Goal: Task Accomplishment & Management: Use online tool/utility

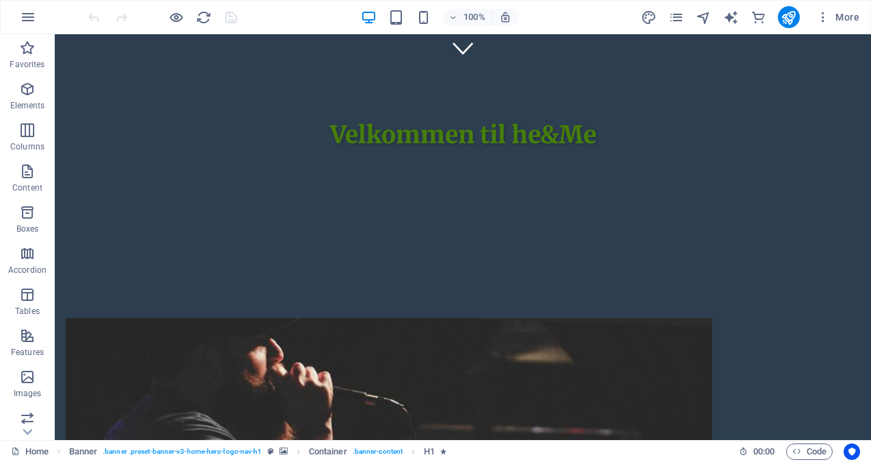
scroll to position [380, 0]
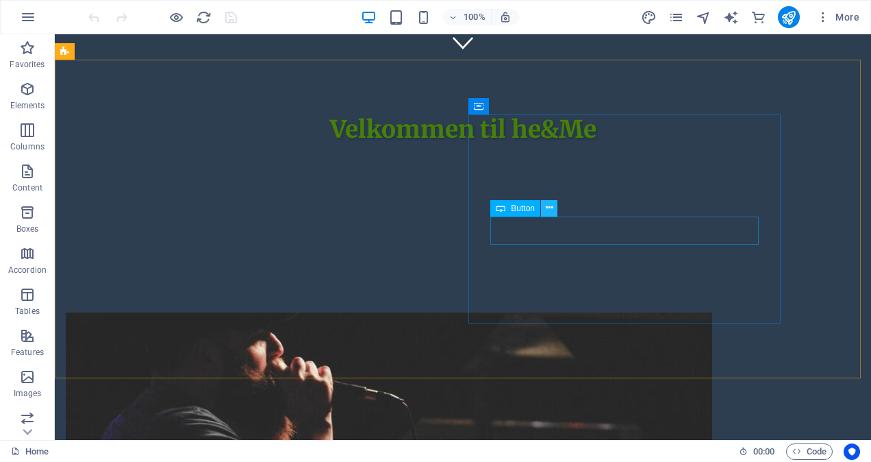
click at [548, 210] on icon at bounding box center [550, 208] width 8 height 14
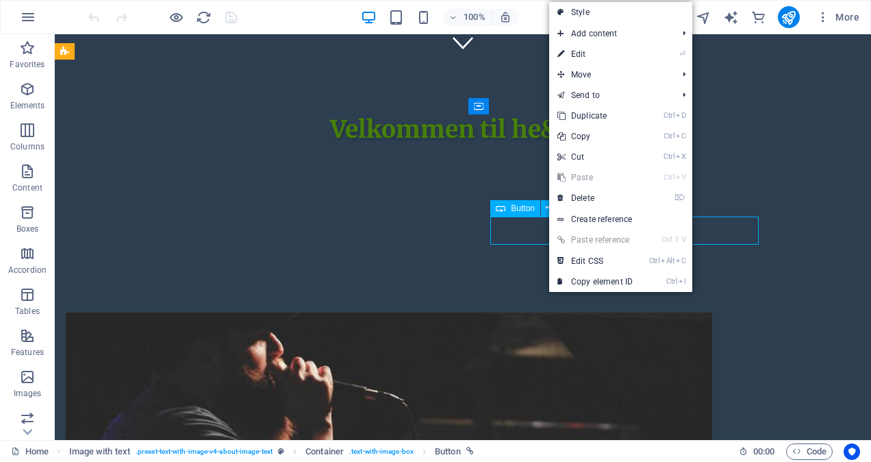
click at [515, 211] on span "Button" at bounding box center [523, 208] width 24 height 8
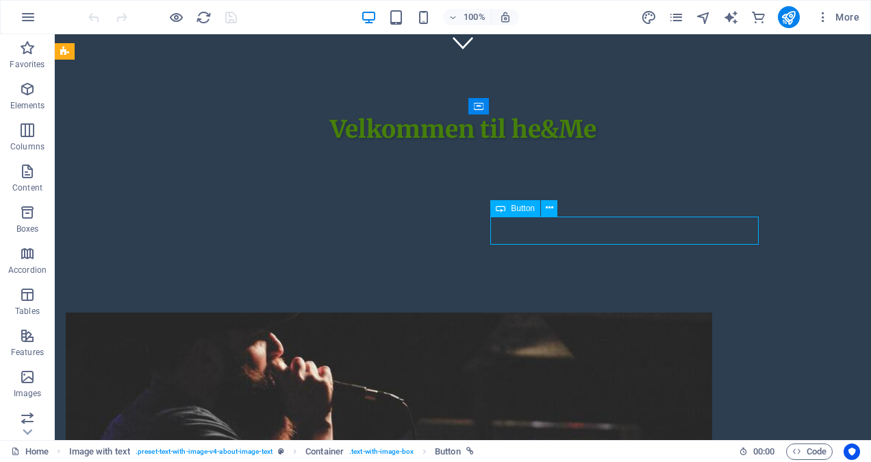
click at [515, 211] on span "Button" at bounding box center [523, 208] width 24 height 8
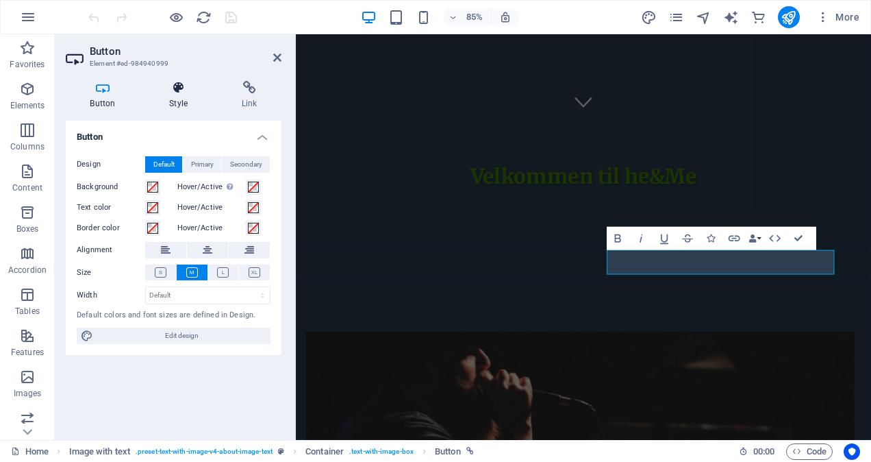
click at [185, 93] on icon at bounding box center [178, 88] width 67 height 14
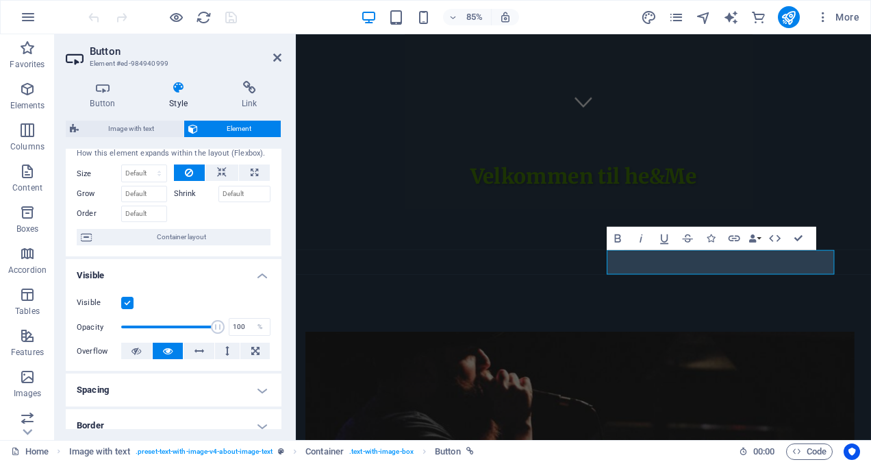
scroll to position [10, 0]
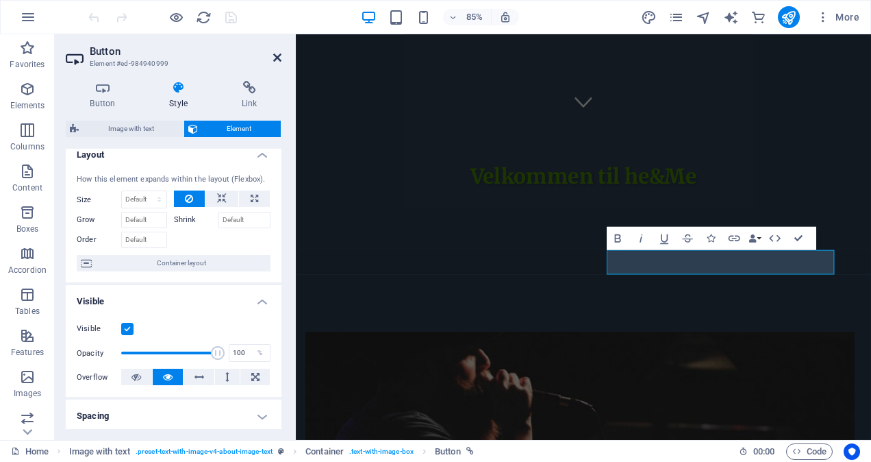
click at [280, 56] on icon at bounding box center [277, 57] width 8 height 11
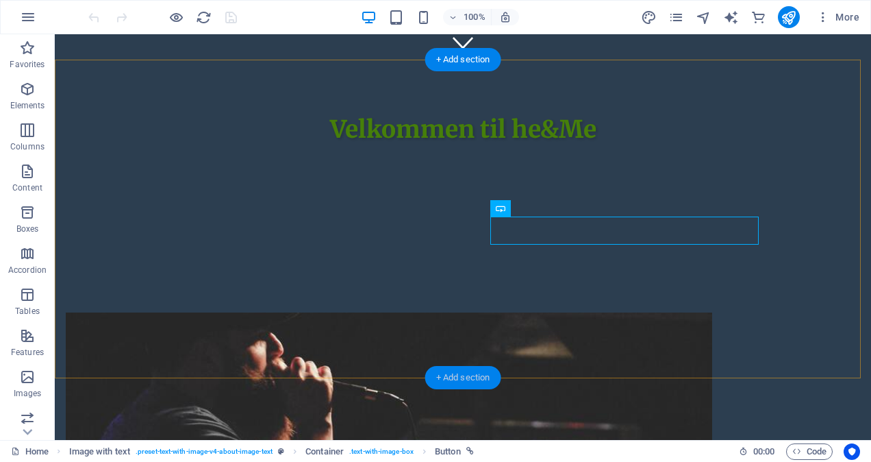
click at [479, 377] on div "+ Add section" at bounding box center [463, 377] width 76 height 23
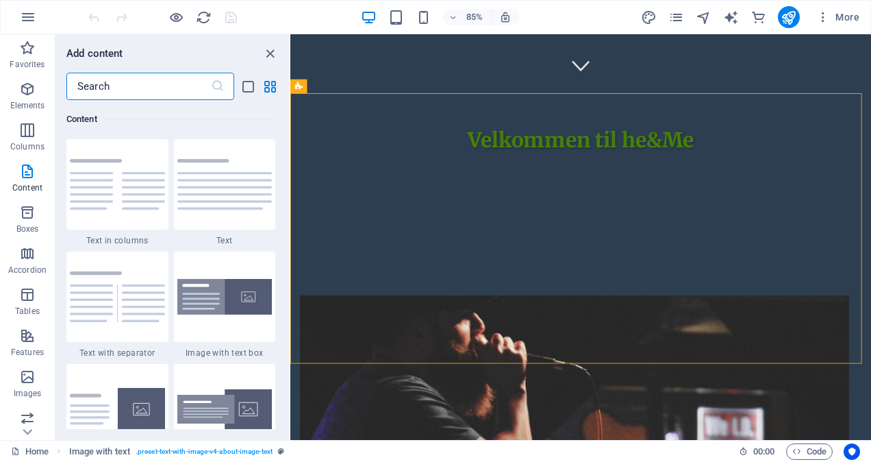
scroll to position [408, 0]
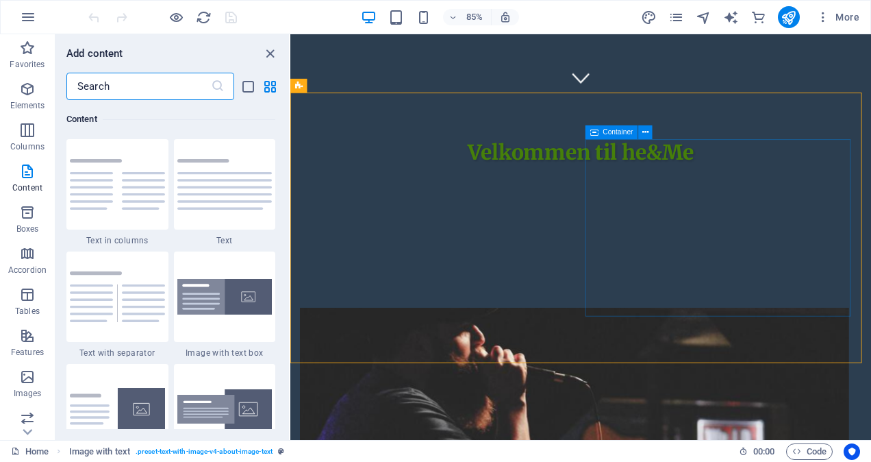
click at [615, 135] on span "Container" at bounding box center [618, 132] width 30 height 7
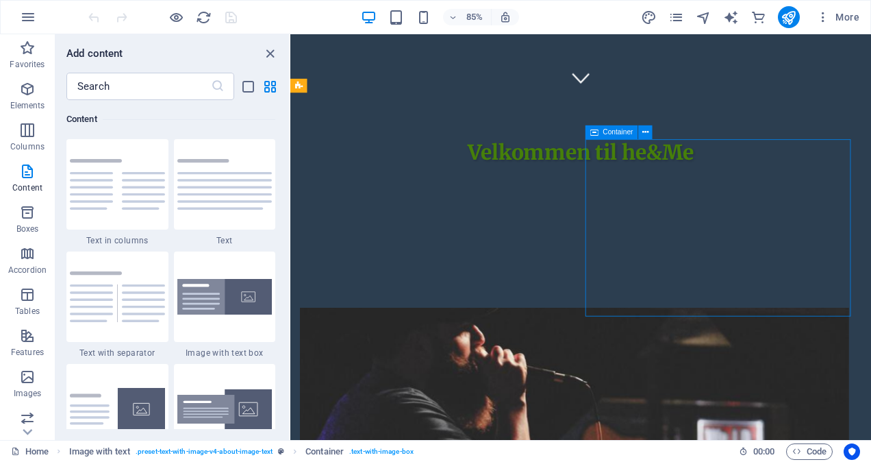
click at [615, 134] on span "Container" at bounding box center [618, 132] width 30 height 7
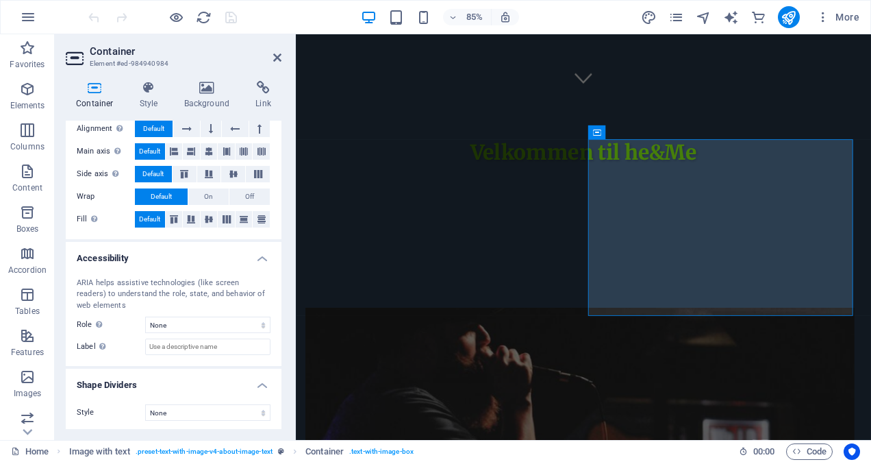
scroll to position [244, 0]
click at [279, 54] on icon at bounding box center [277, 57] width 8 height 11
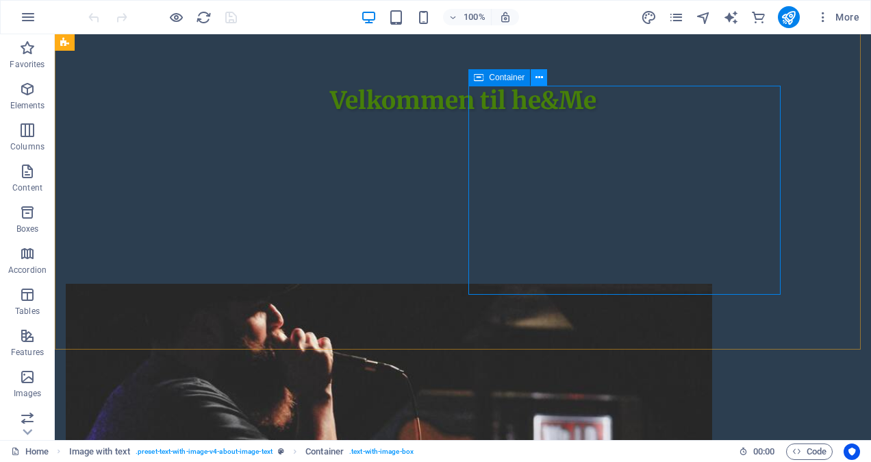
click at [539, 78] on icon at bounding box center [540, 78] width 8 height 14
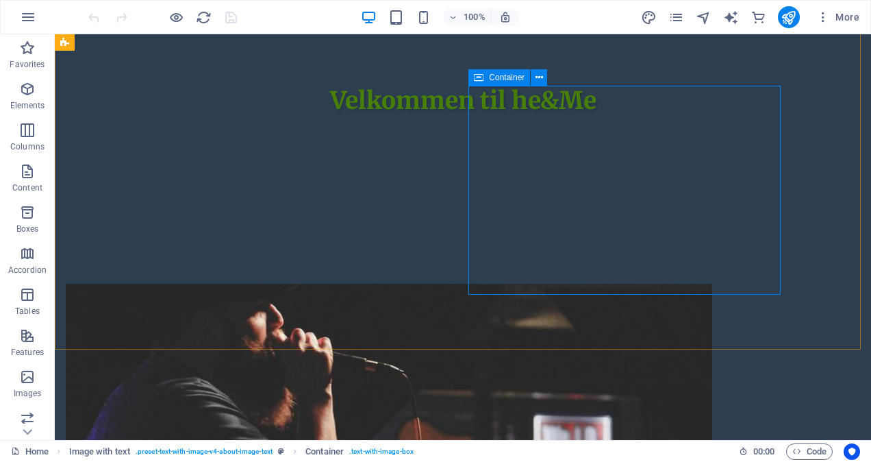
click at [493, 79] on span "Container" at bounding box center [507, 77] width 36 height 8
click at [494, 79] on span "Container" at bounding box center [507, 77] width 36 height 8
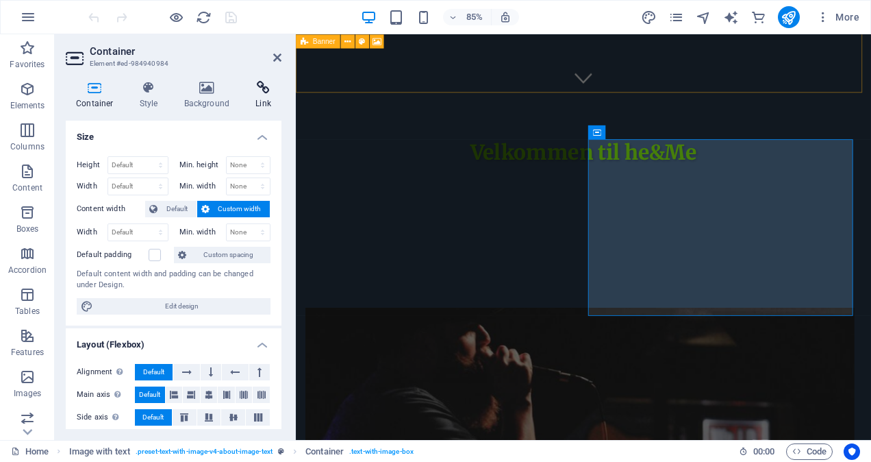
click at [266, 85] on icon at bounding box center [263, 88] width 36 height 14
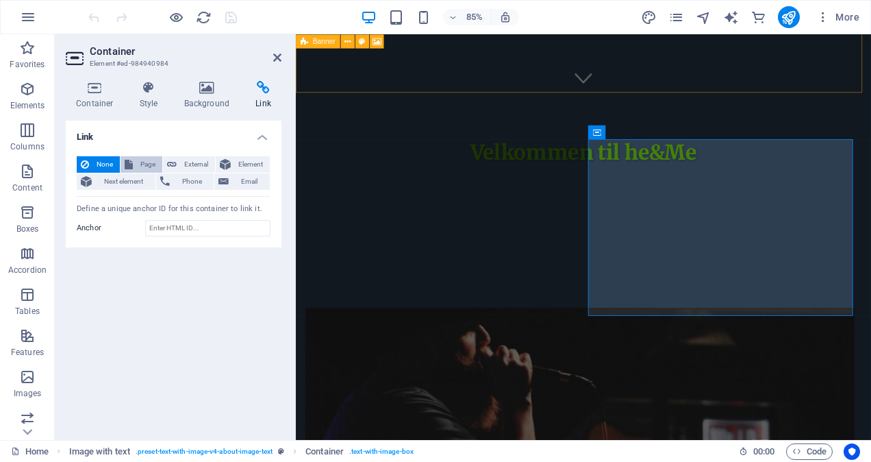
click at [144, 164] on span "Page" at bounding box center [147, 164] width 21 height 16
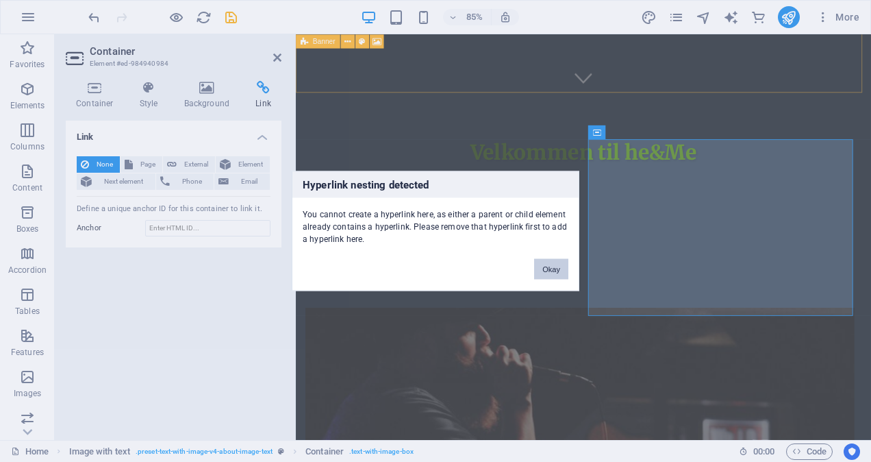
click at [554, 267] on button "Okay" at bounding box center [551, 269] width 34 height 21
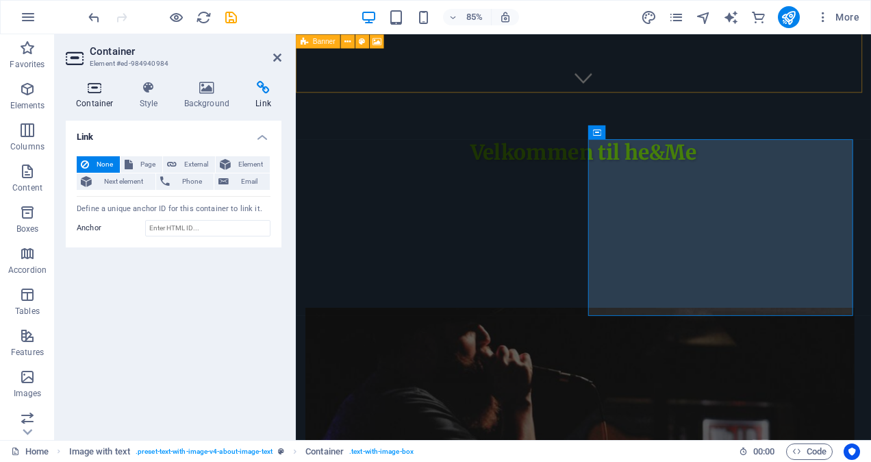
click at [97, 88] on icon at bounding box center [95, 88] width 58 height 14
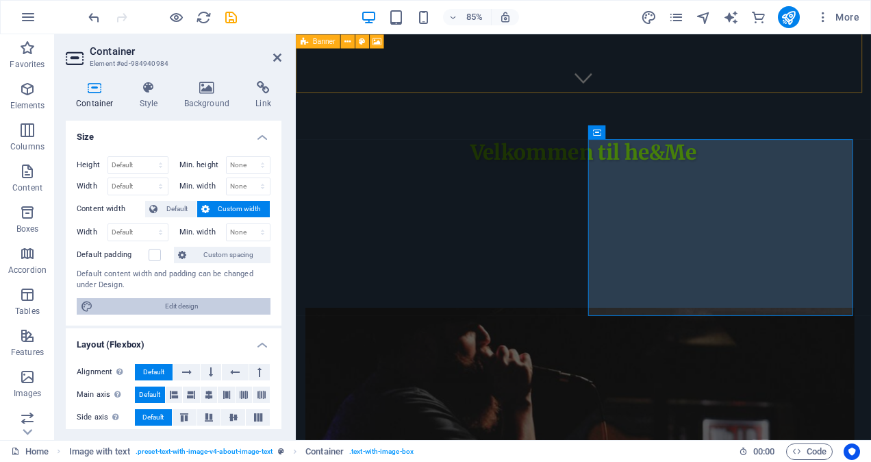
click at [190, 308] on span "Edit design" at bounding box center [181, 306] width 169 height 16
select select "200"
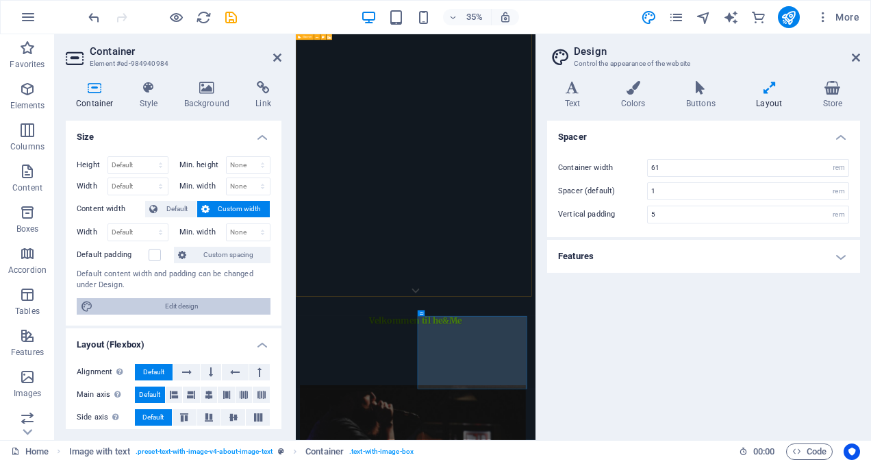
click at [186, 308] on span "Edit design" at bounding box center [181, 306] width 169 height 16
click at [859, 55] on icon at bounding box center [856, 57] width 8 height 11
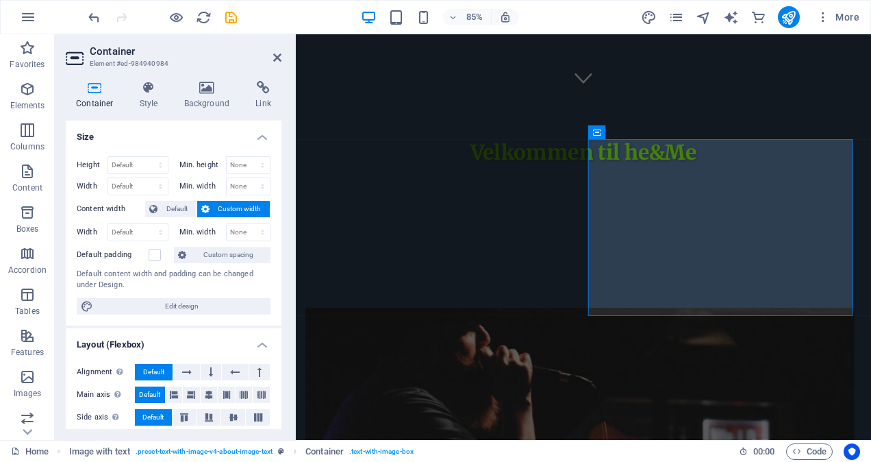
drag, startPoint x: 278, startPoint y: 271, endPoint x: 275, endPoint y: 300, distance: 28.9
click at [275, 300] on div "Height Default px rem % vh vw Min. height None px rem % vh vw Width Default px …" at bounding box center [174, 235] width 216 height 180
drag, startPoint x: 580, startPoint y: 321, endPoint x: 303, endPoint y: 330, distance: 276.9
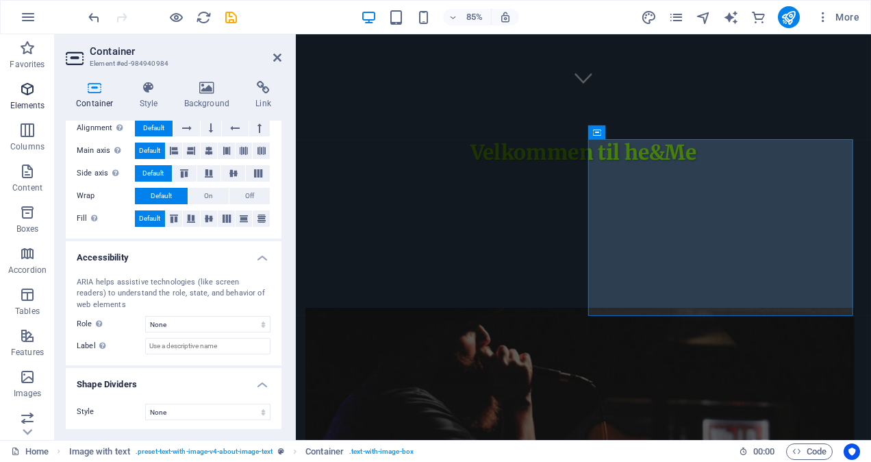
click at [29, 90] on icon "button" at bounding box center [27, 89] width 16 height 16
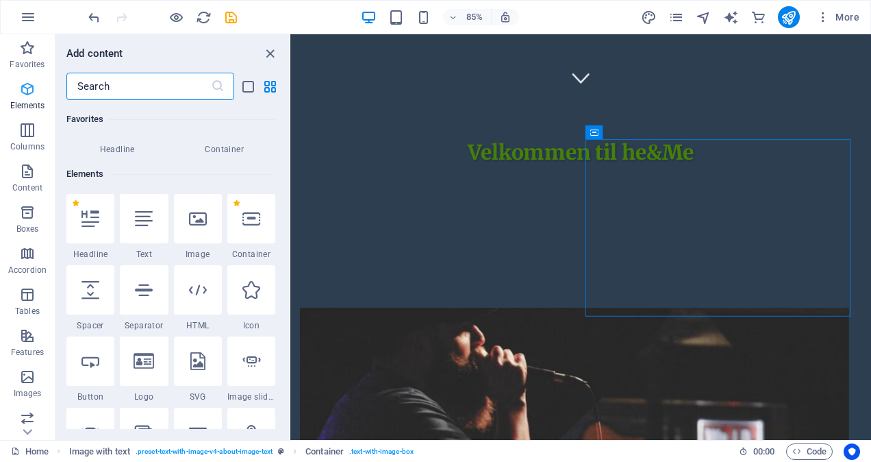
scroll to position [146, 0]
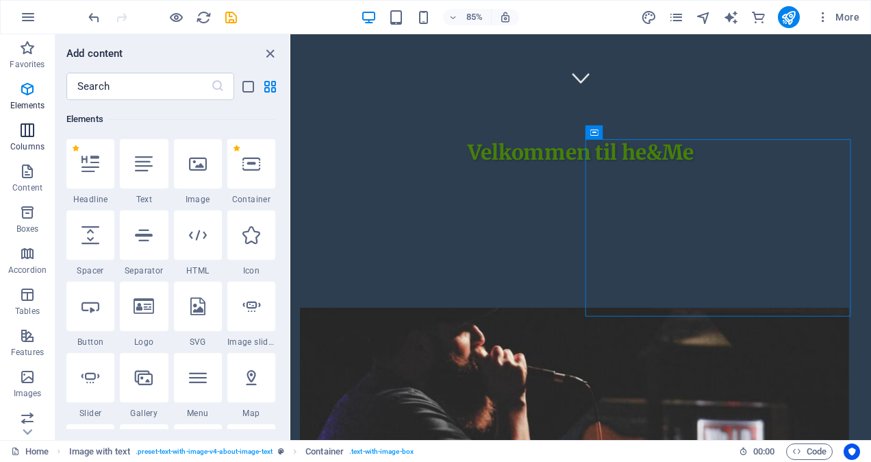
click at [27, 134] on icon "button" at bounding box center [27, 130] width 16 height 16
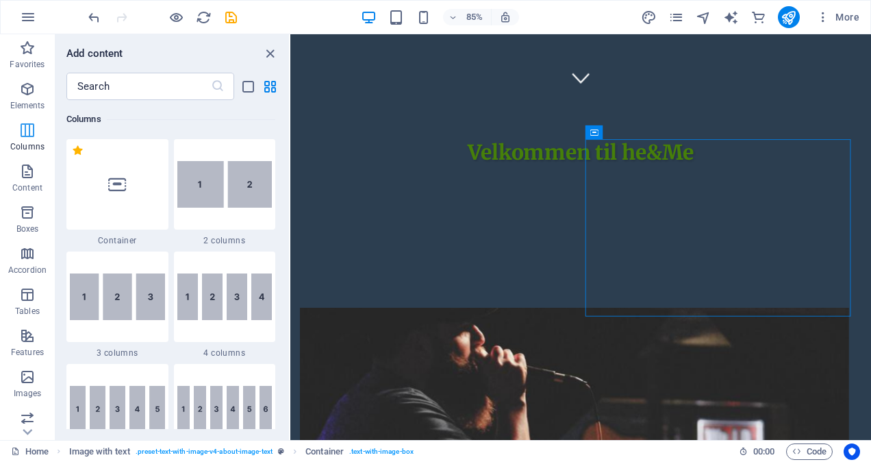
scroll to position [678, 0]
click at [26, 175] on icon "button" at bounding box center [27, 171] width 16 height 16
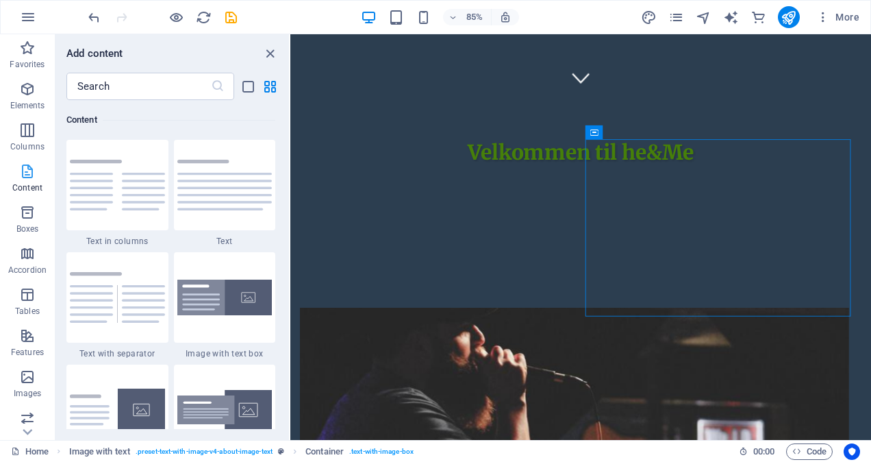
scroll to position [2396, 0]
click at [28, 212] on icon "button" at bounding box center [27, 212] width 16 height 16
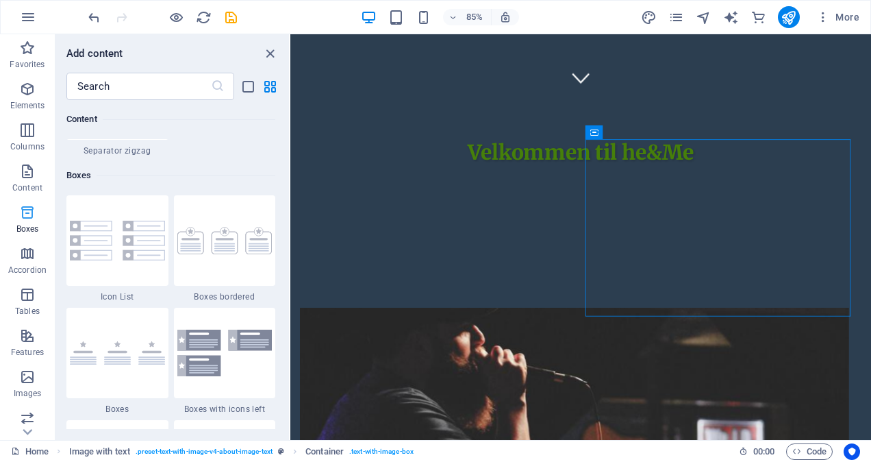
scroll to position [3779, 0]
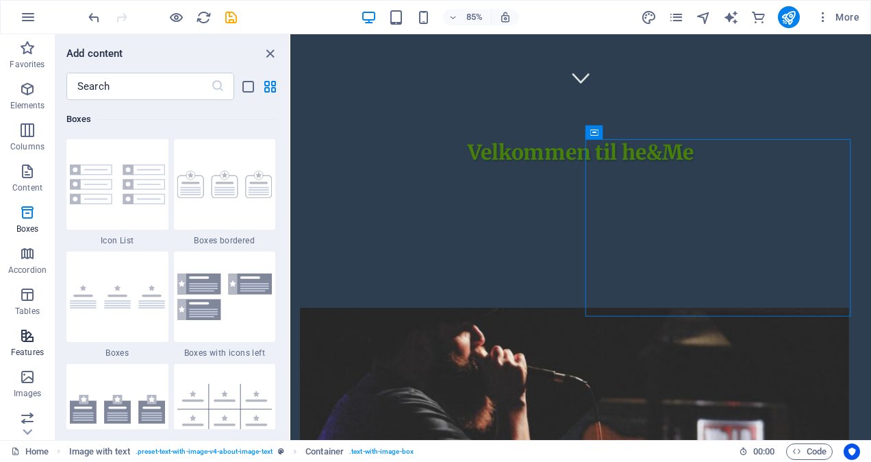
click at [32, 336] on icon "button" at bounding box center [27, 335] width 16 height 16
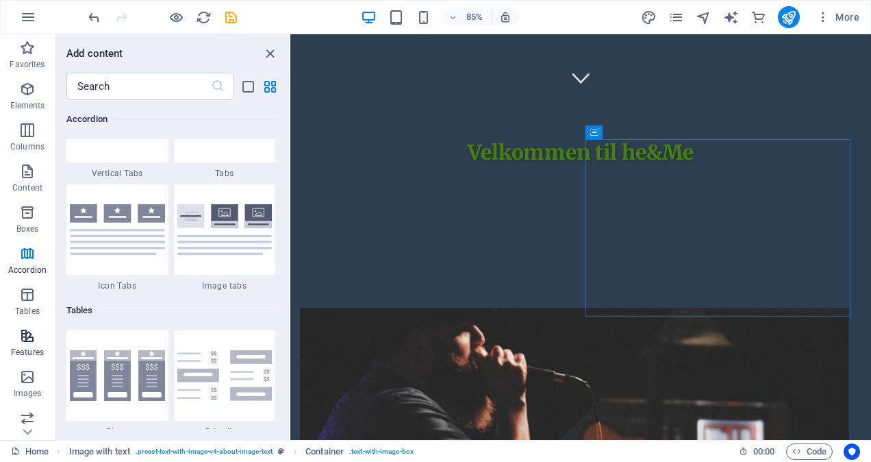
scroll to position [5340, 0]
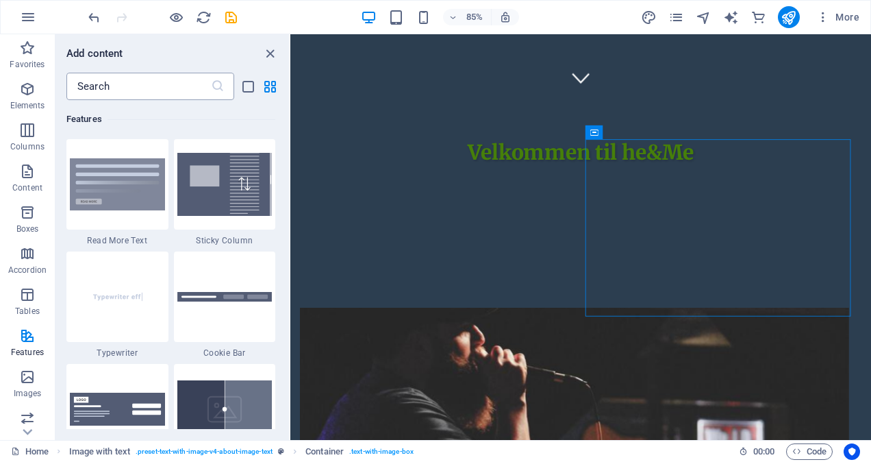
click at [106, 86] on input "text" at bounding box center [138, 86] width 145 height 27
click at [269, 52] on icon "close panel" at bounding box center [270, 54] width 16 height 16
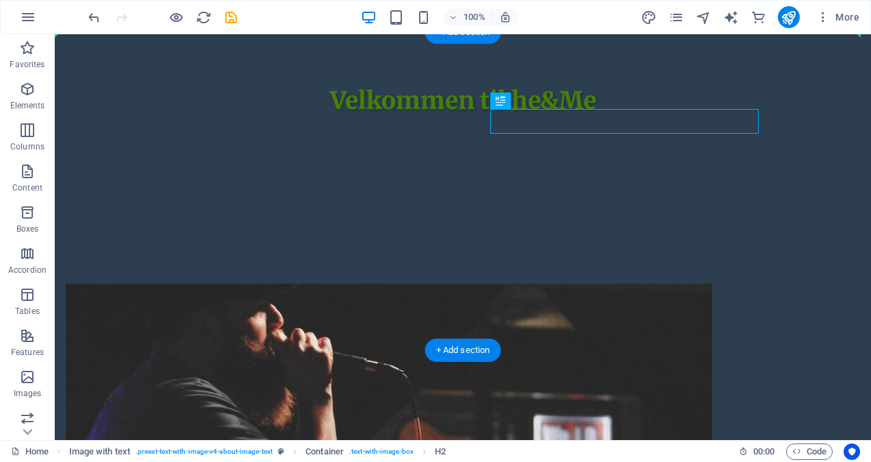
drag, startPoint x: 571, startPoint y: 123, endPoint x: 371, endPoint y: 79, distance: 204.1
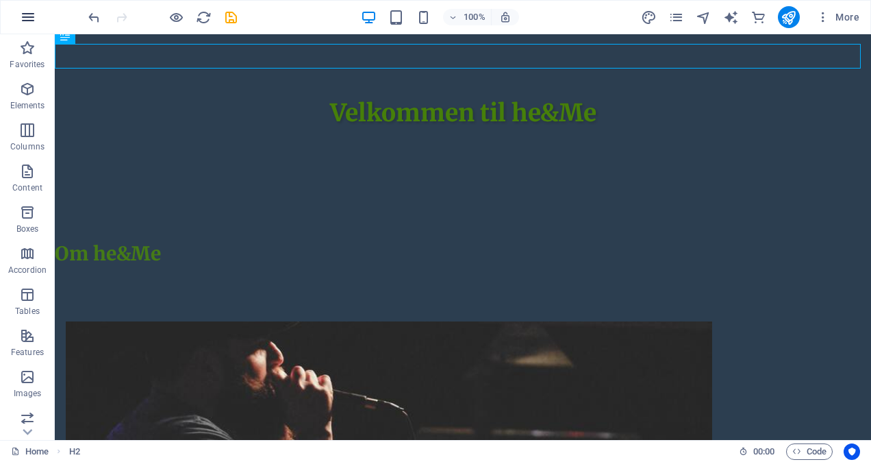
click at [32, 16] on icon "button" at bounding box center [28, 17] width 16 height 16
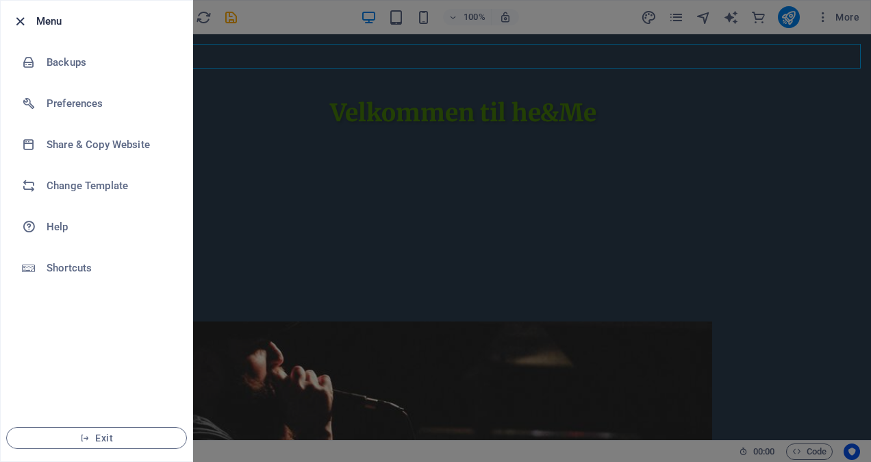
click at [19, 22] on icon "button" at bounding box center [20, 22] width 16 height 16
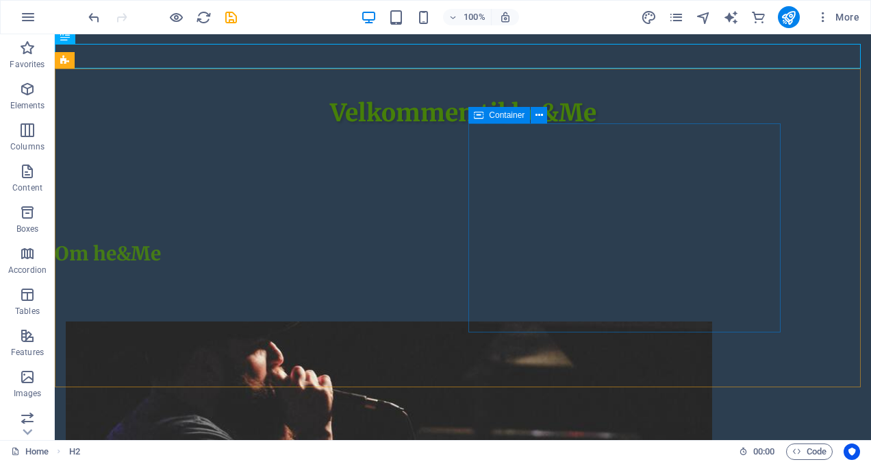
click at [495, 116] on span "Container" at bounding box center [507, 115] width 36 height 8
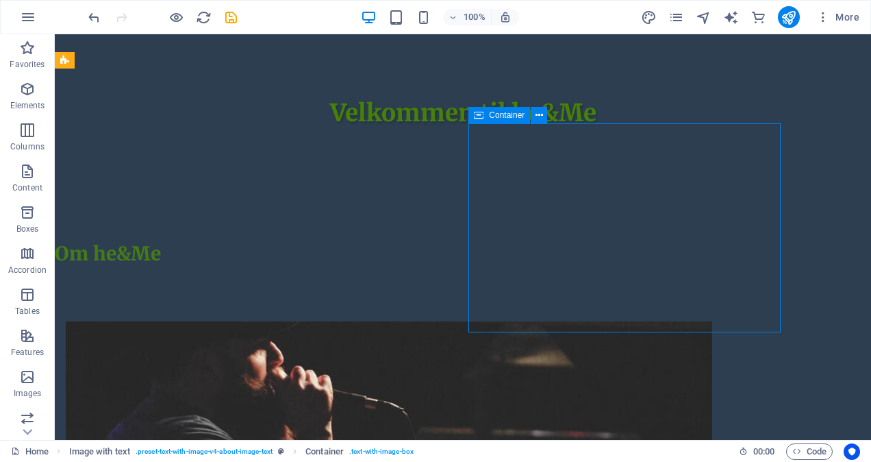
click at [495, 116] on span "Container" at bounding box center [507, 115] width 36 height 8
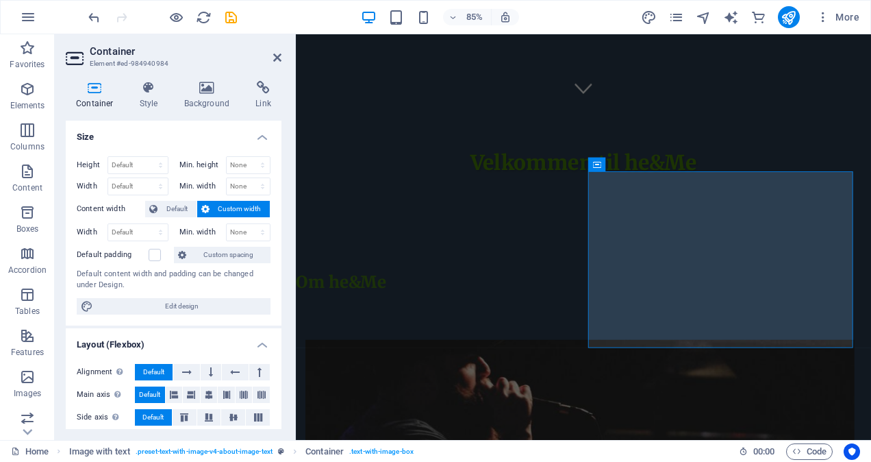
click at [95, 90] on icon at bounding box center [95, 88] width 58 height 14
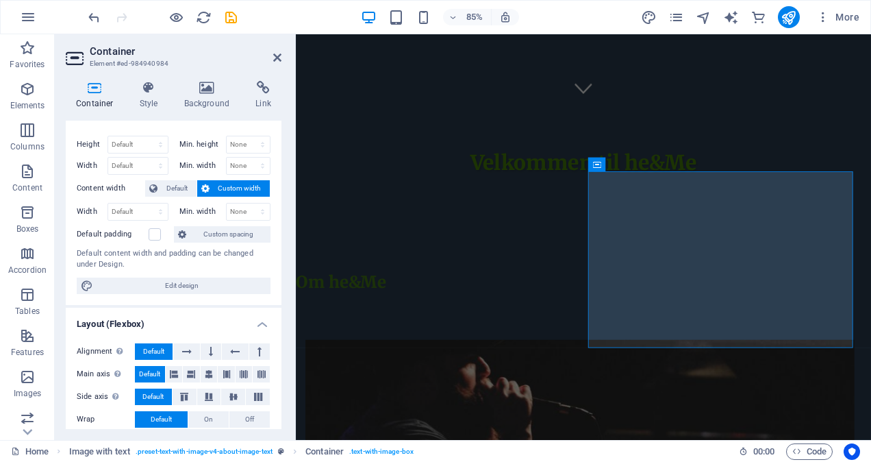
scroll to position [0, 0]
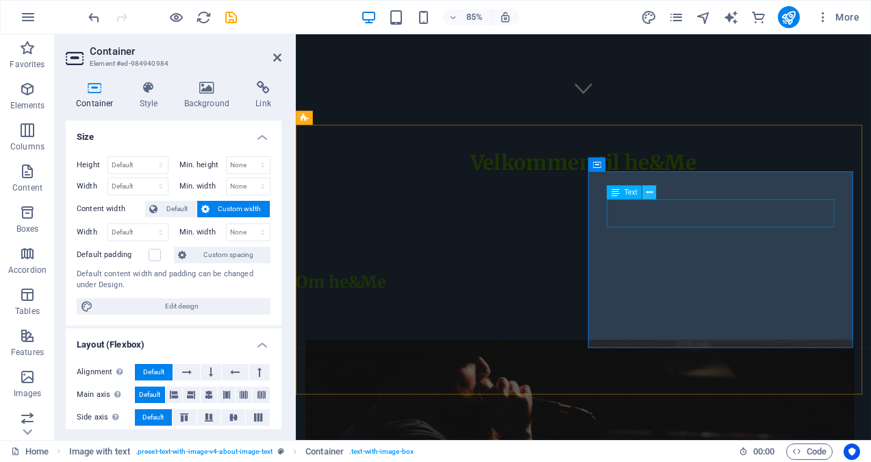
click at [648, 195] on icon at bounding box center [650, 192] width 6 height 12
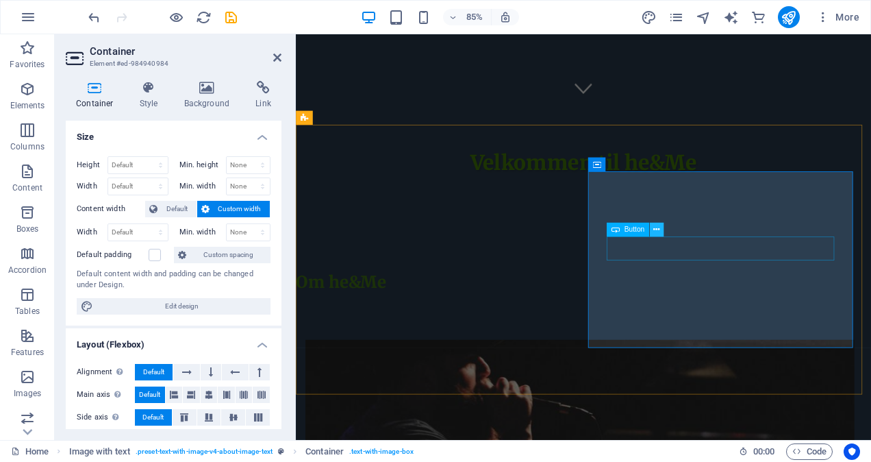
click at [659, 232] on icon at bounding box center [657, 229] width 6 height 12
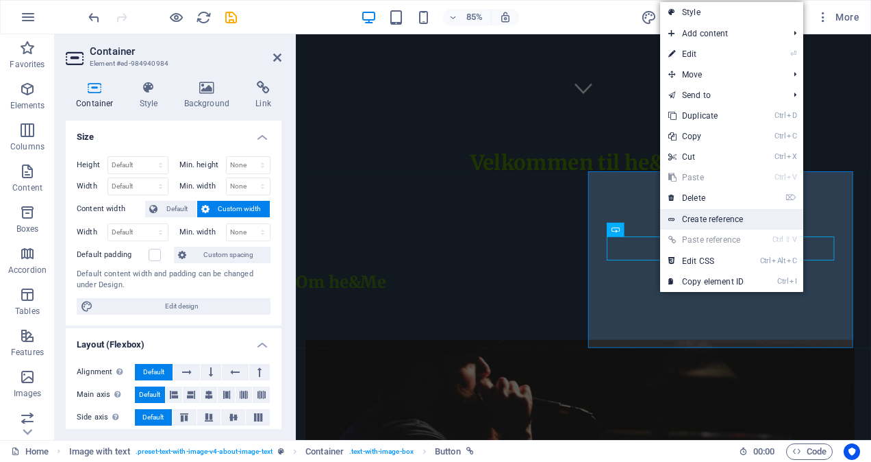
click at [704, 216] on link "Create reference" at bounding box center [731, 219] width 143 height 21
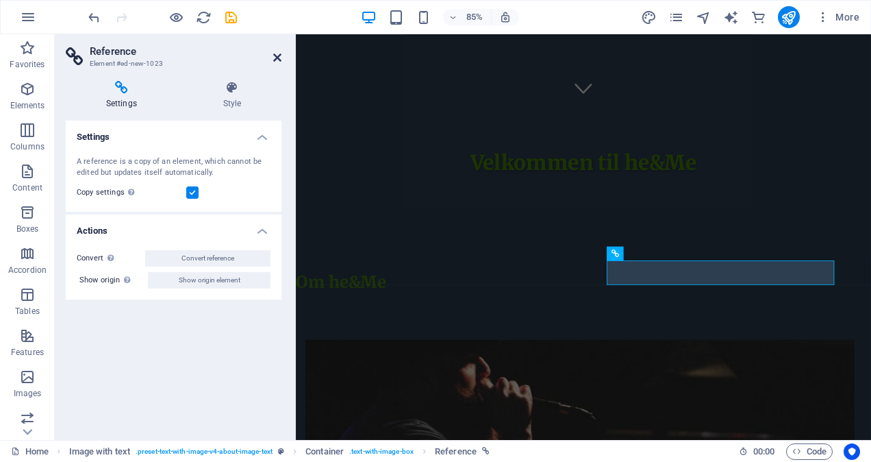
click at [277, 58] on icon at bounding box center [277, 57] width 8 height 11
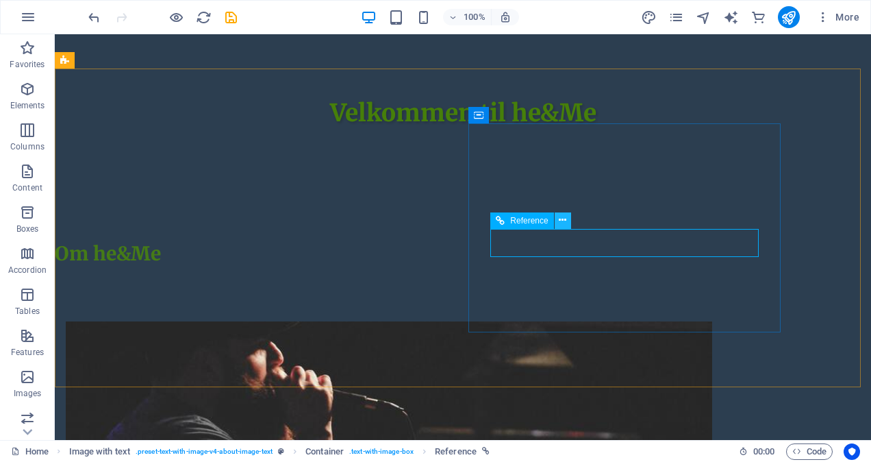
click at [567, 223] on button at bounding box center [563, 220] width 16 height 16
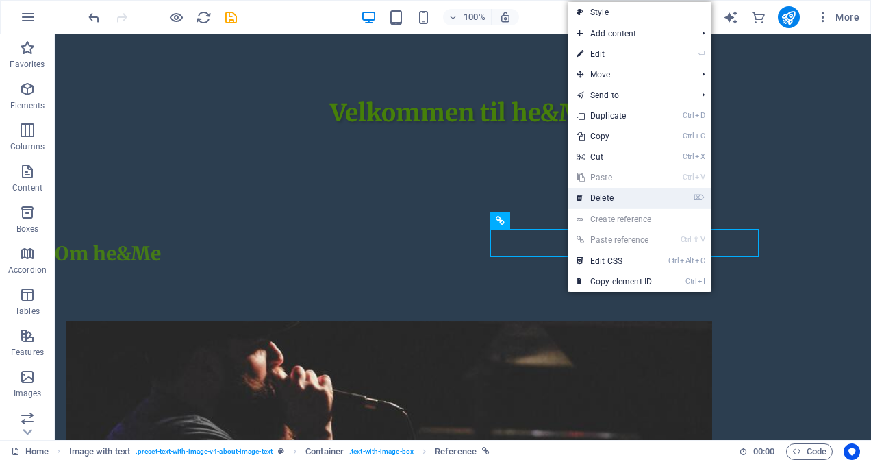
click at [610, 197] on link "⌦ Delete" at bounding box center [615, 198] width 92 height 21
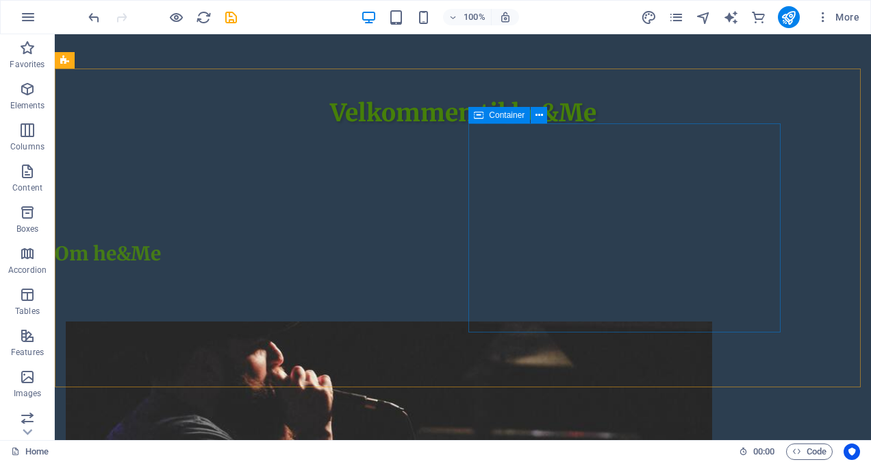
click at [499, 114] on span "Container" at bounding box center [507, 115] width 36 height 8
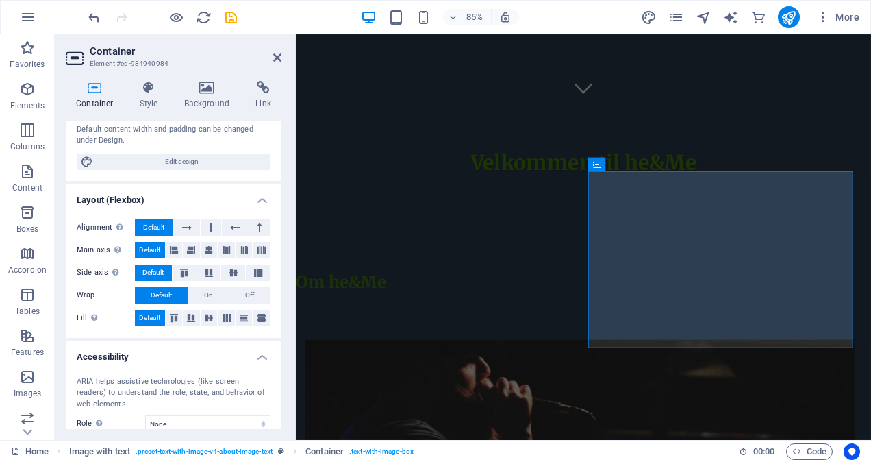
scroll to position [147, 0]
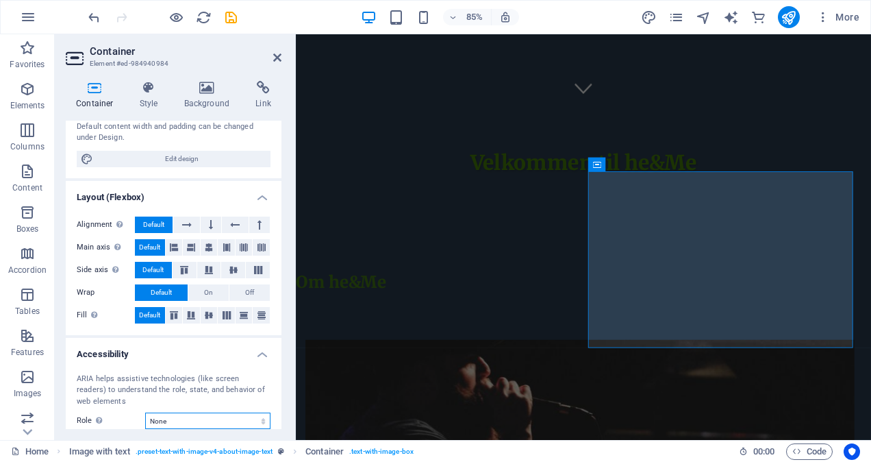
click at [262, 421] on select "None Alert Article Banner Comment Complementary Dialog Footer Header Marquee Pr…" at bounding box center [207, 420] width 125 height 16
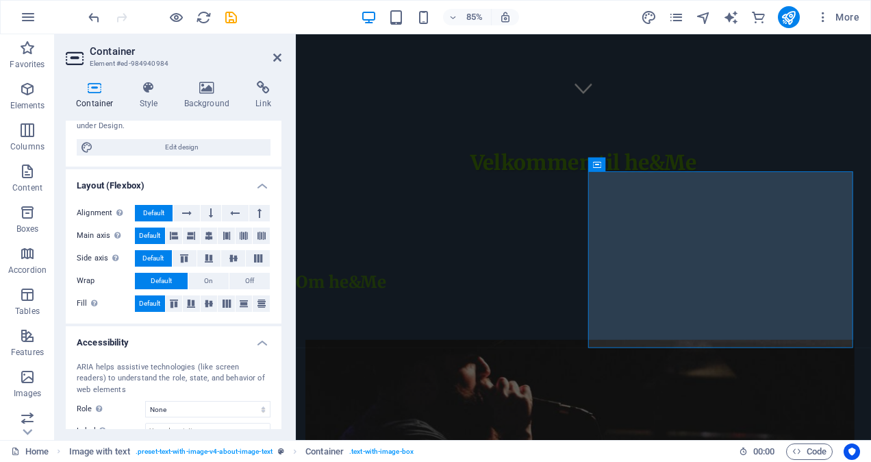
drag, startPoint x: 278, startPoint y: 365, endPoint x: 277, endPoint y: 386, distance: 20.6
click at [277, 386] on div "ARIA helps assistive technologies (like screen readers) to understand the role,…" at bounding box center [174, 401] width 216 height 100
drag, startPoint x: 282, startPoint y: 375, endPoint x: 277, endPoint y: 404, distance: 29.2
click at [277, 404] on div "Container Style Background Link Size Height Default px rem % vh vw Min. height …" at bounding box center [174, 255] width 238 height 370
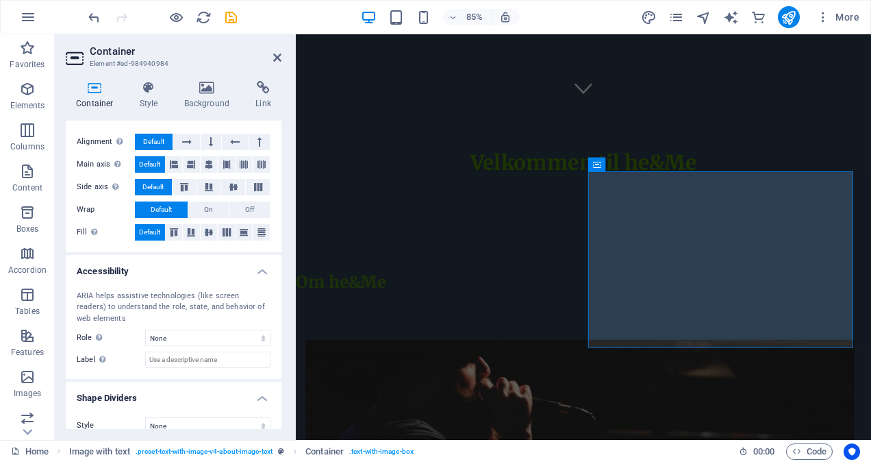
scroll to position [244, 0]
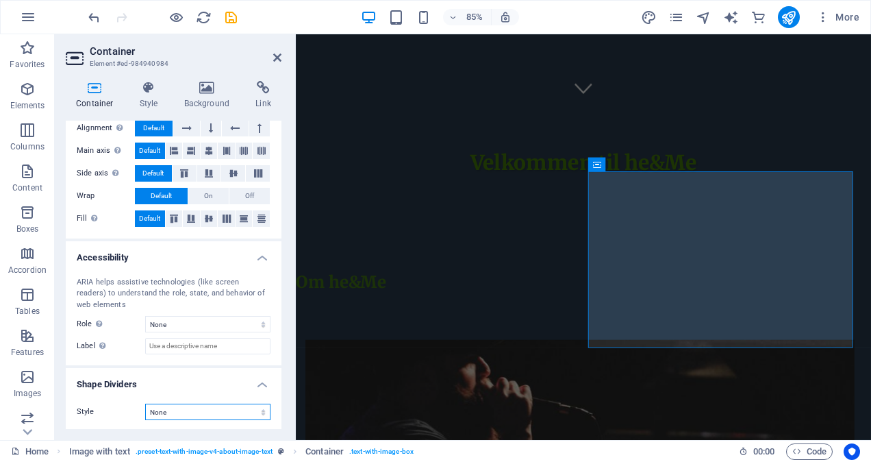
click at [262, 412] on select "None Triangle Square Diagonal Polygon 1 Polygon 2 Zigzag Multiple Zigzags Waves…" at bounding box center [207, 412] width 125 height 16
select select "multiple-clouds"
click at [116, 408] on label "Style" at bounding box center [111, 412] width 69 height 16
click at [277, 55] on icon at bounding box center [277, 57] width 8 height 11
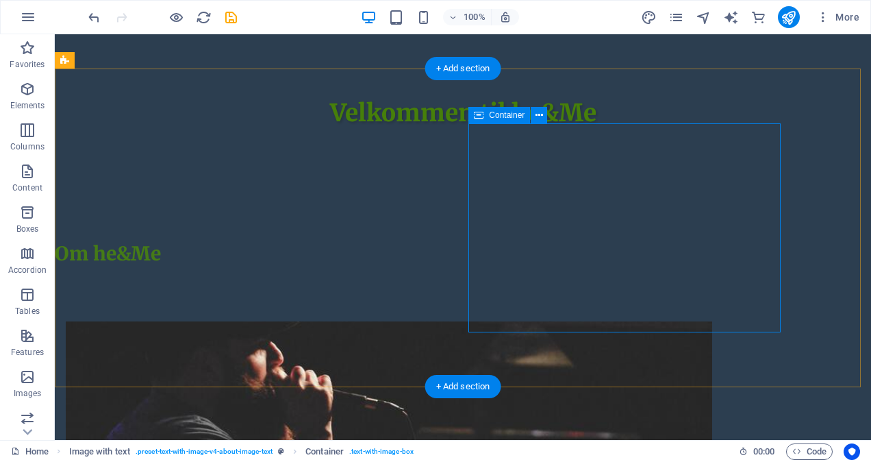
click at [495, 115] on span "Container" at bounding box center [507, 115] width 36 height 8
click at [505, 114] on span "Container" at bounding box center [507, 115] width 36 height 8
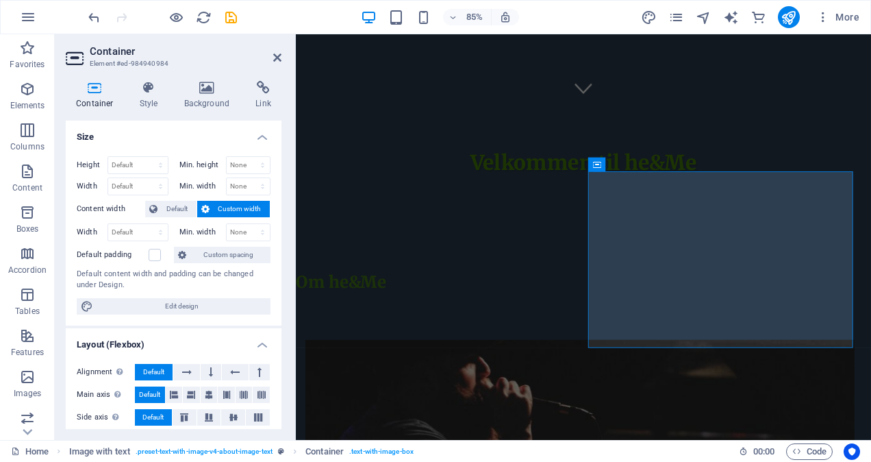
drag, startPoint x: 278, startPoint y: 226, endPoint x: 281, endPoint y: 245, distance: 19.4
click at [281, 245] on div "Size Height Default px rem % vh vw Min. height None px rem % vh vw Width Defaul…" at bounding box center [174, 275] width 216 height 308
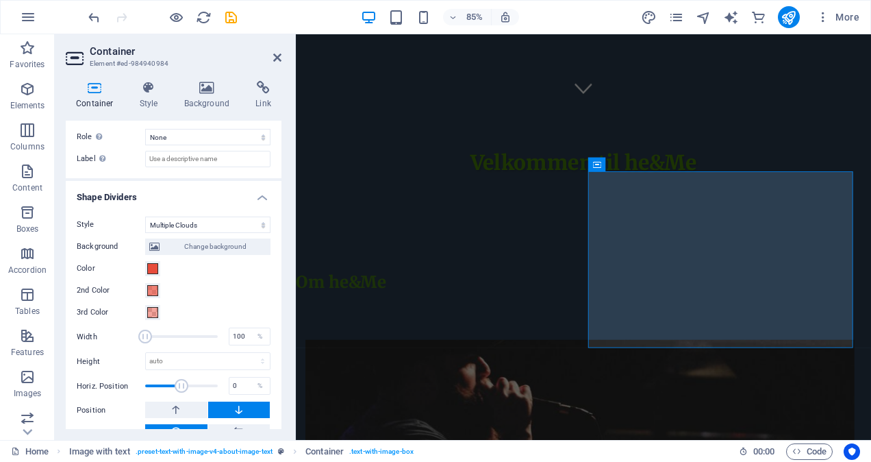
scroll to position [436, 0]
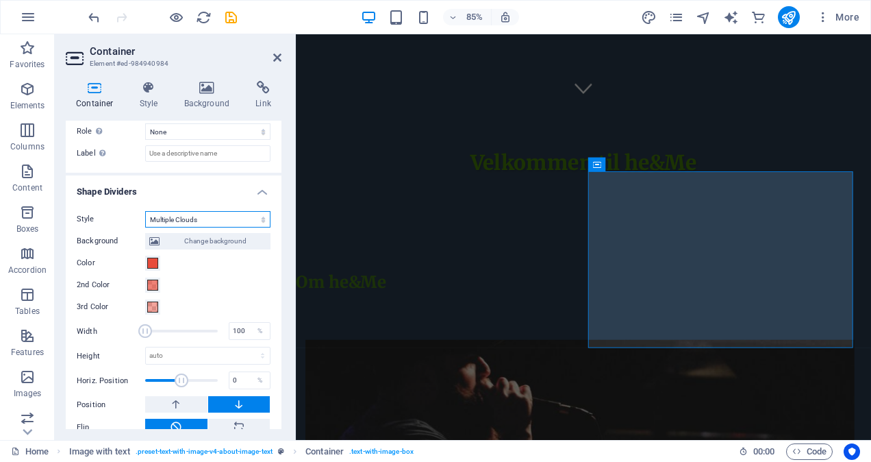
click at [261, 219] on select "None Triangle Square Diagonal Polygon 1 Polygon 2 Zigzag Multiple Zigzags Waves…" at bounding box center [207, 219] width 125 height 16
click at [145, 227] on select "None Triangle Square Diagonal Polygon 1 Polygon 2 Zigzag Multiple Zigzags Waves…" at bounding box center [207, 219] width 125 height 16
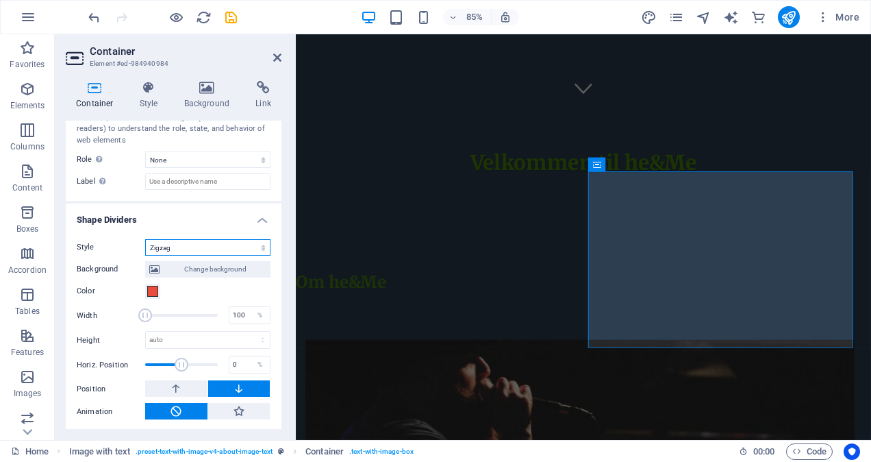
click at [261, 245] on select "None Triangle Square Diagonal Polygon 1 Polygon 2 Zigzag Multiple Zigzags Waves…" at bounding box center [207, 247] width 125 height 16
select select "none"
click at [145, 256] on select "None Triangle Square Diagonal Polygon 1 Polygon 2 Zigzag Multiple Zigzags Waves…" at bounding box center [207, 247] width 125 height 16
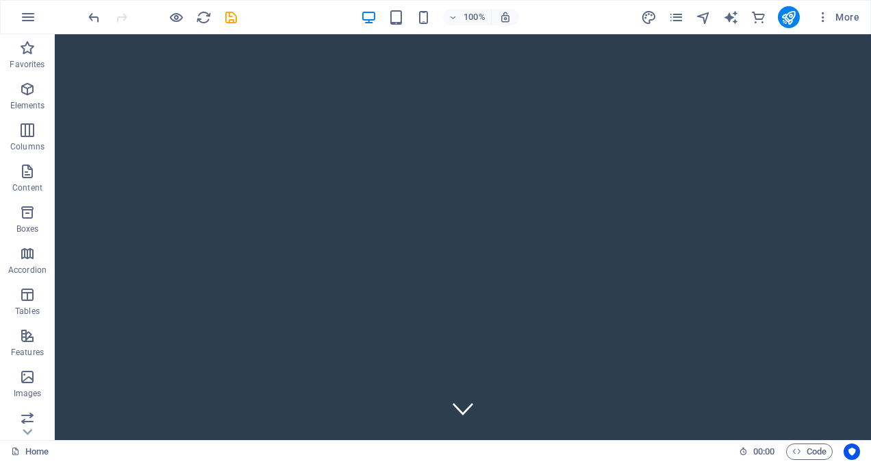
scroll to position [0, 0]
click at [686, 21] on div "More" at bounding box center [753, 17] width 224 height 22
click at [680, 18] on icon "pages" at bounding box center [677, 18] width 16 height 16
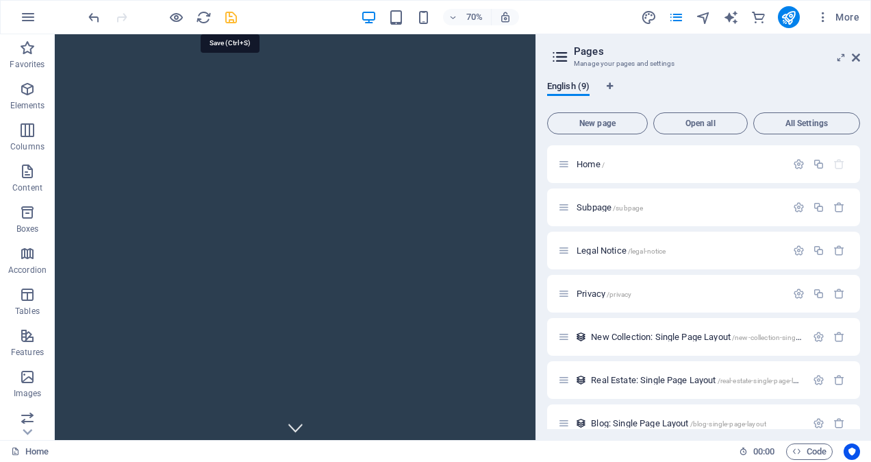
click at [232, 16] on icon "save" at bounding box center [231, 18] width 16 height 16
checkbox input "false"
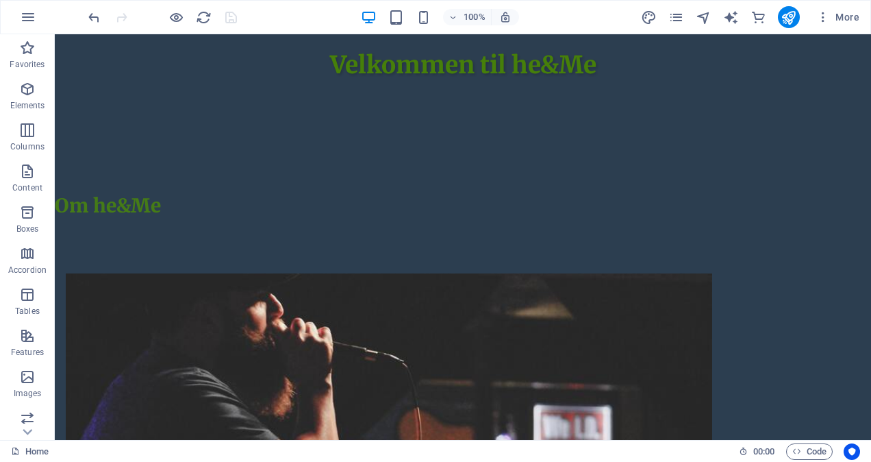
scroll to position [469, 0]
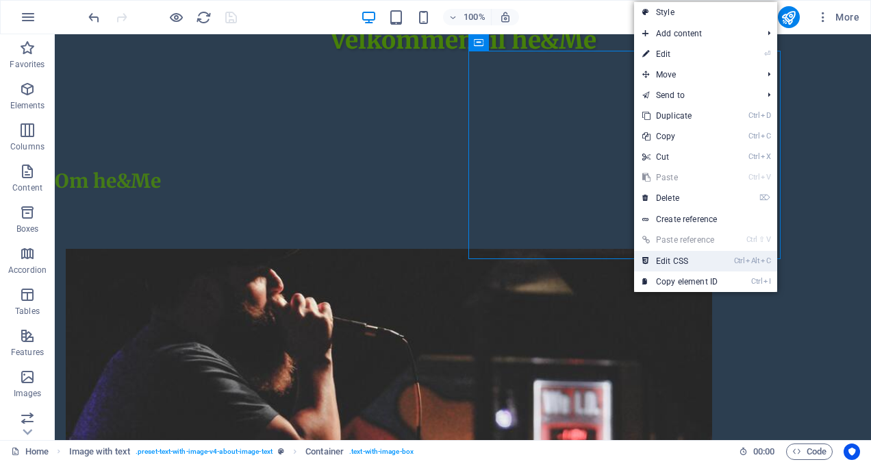
click at [678, 258] on link "Ctrl Alt C Edit CSS" at bounding box center [680, 261] width 92 height 21
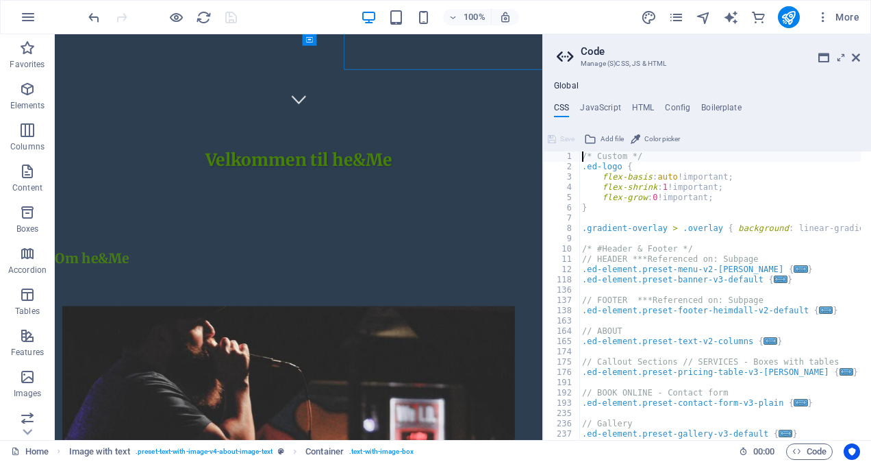
scroll to position [643, 0]
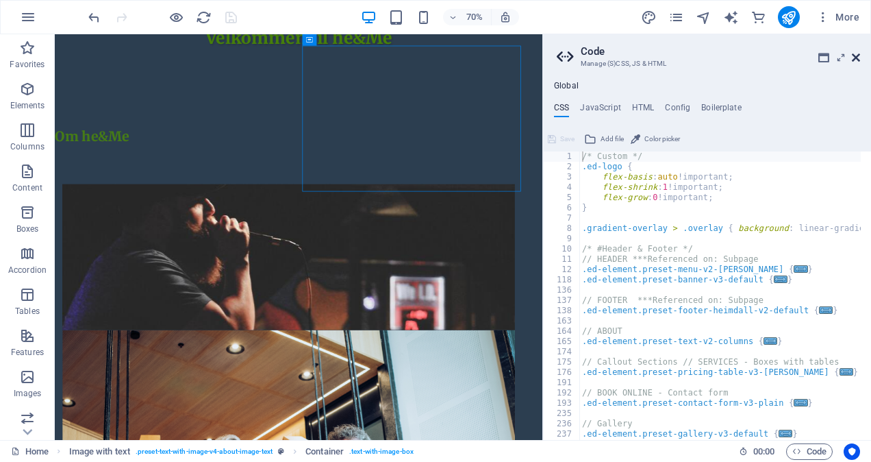
click at [856, 59] on icon at bounding box center [856, 57] width 8 height 11
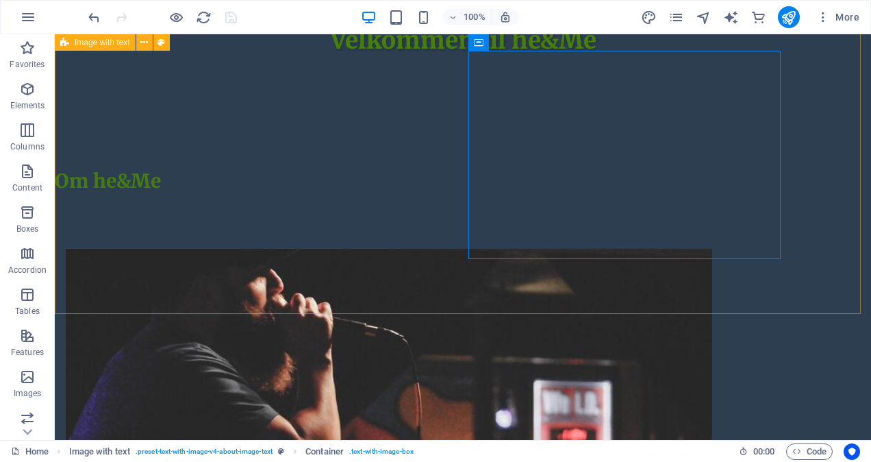
click at [95, 45] on span "Image with text" at bounding box center [102, 42] width 55 height 8
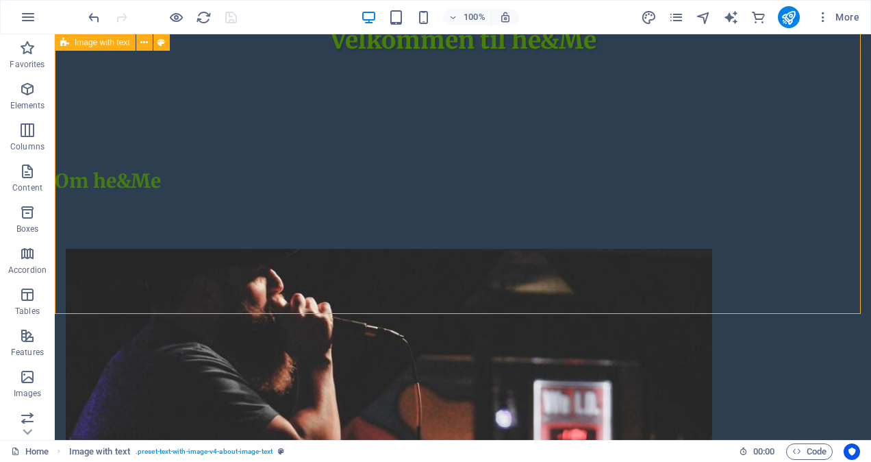
click at [95, 45] on span "Image with text" at bounding box center [102, 42] width 55 height 8
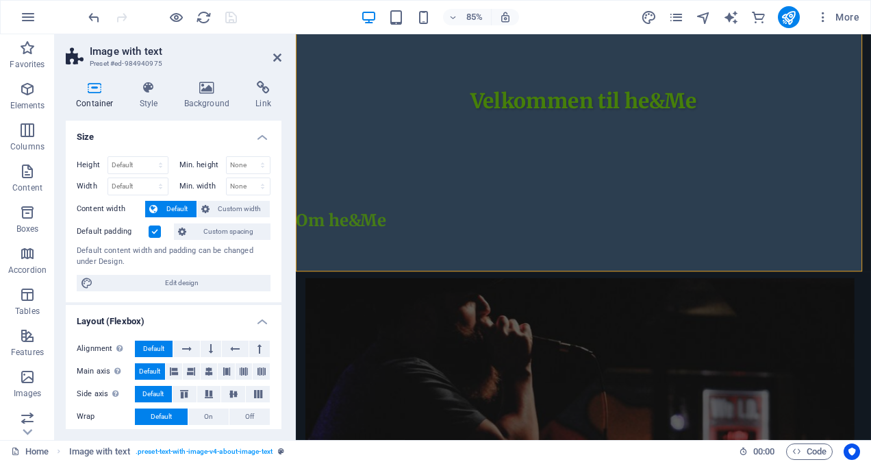
scroll to position [541, 0]
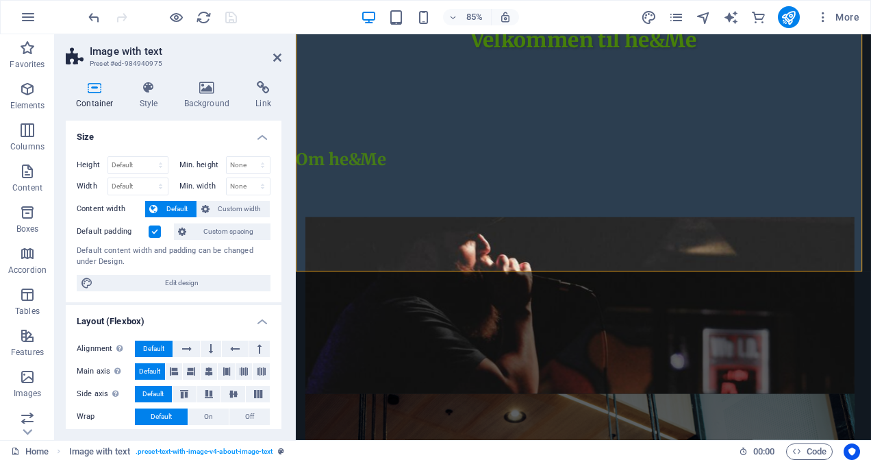
drag, startPoint x: 278, startPoint y: 196, endPoint x: 280, endPoint y: 253, distance: 57.6
click at [280, 253] on div "Size Height Default px rem % vh vw Min. height None px rem % vh vw Width Defaul…" at bounding box center [174, 275] width 216 height 308
drag, startPoint x: 277, startPoint y: 253, endPoint x: 277, endPoint y: 293, distance: 39.1
click at [277, 293] on div "Height Default px rem % vh vw Min. height None px rem % vh vw Width Default px …" at bounding box center [174, 223] width 216 height 157
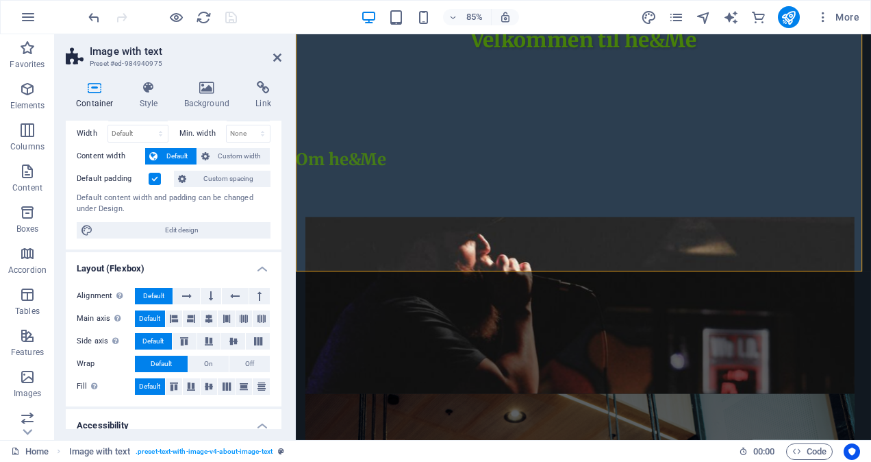
scroll to position [0, 0]
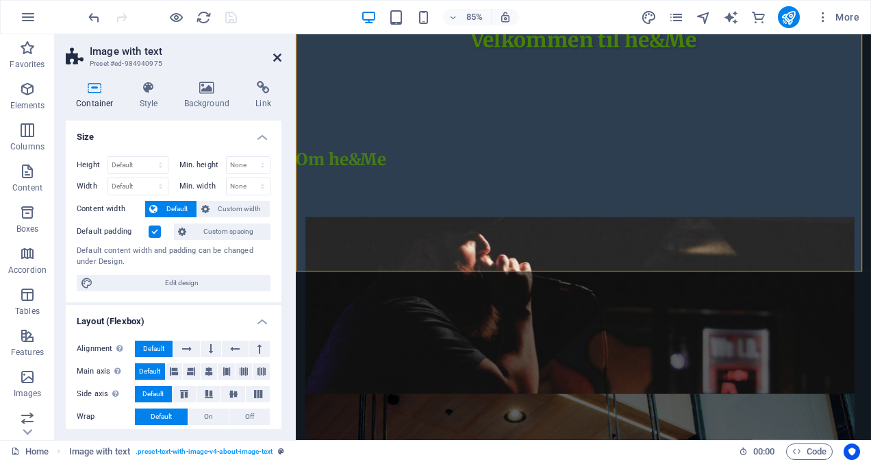
click at [276, 55] on icon at bounding box center [277, 57] width 8 height 11
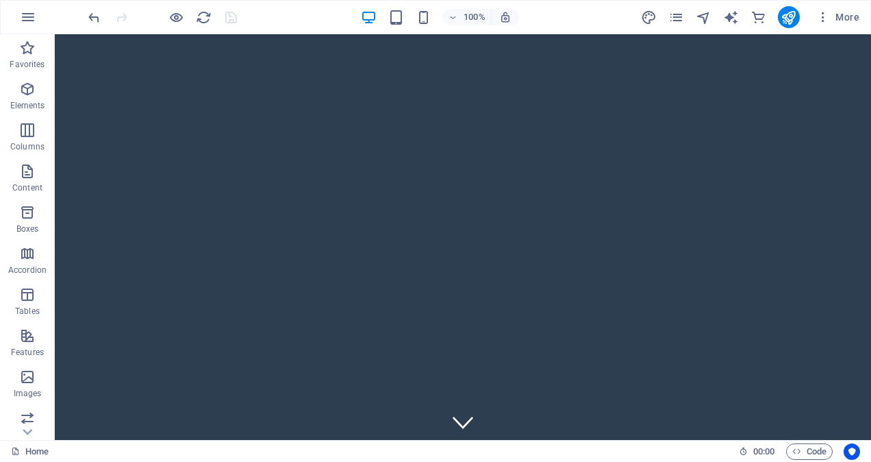
drag, startPoint x: 865, startPoint y: 164, endPoint x: 910, endPoint y: 40, distance: 132.4
click at [843, 16] on span "More" at bounding box center [838, 17] width 43 height 14
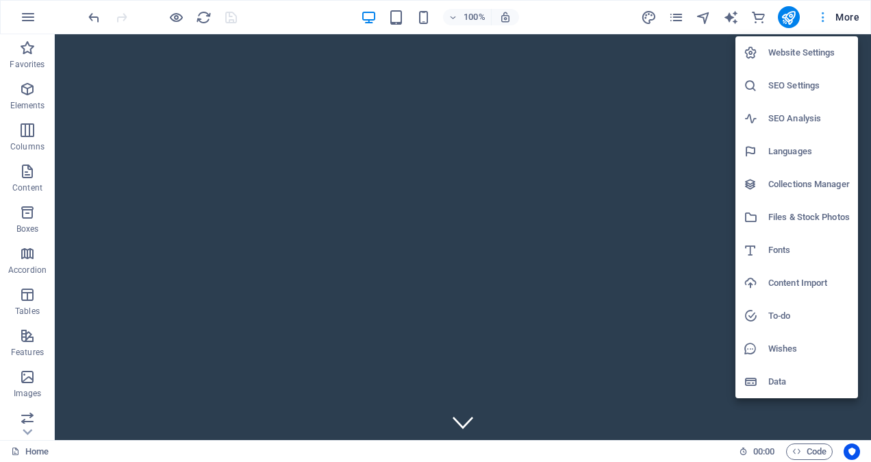
click at [843, 16] on div at bounding box center [435, 231] width 871 height 462
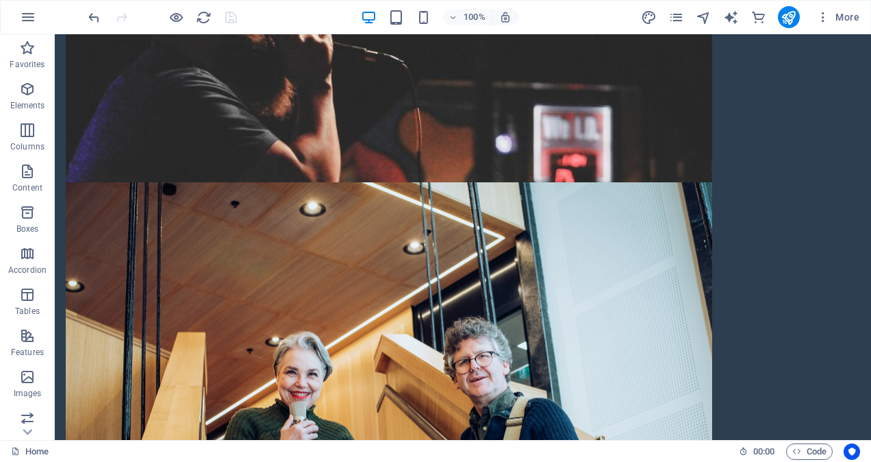
scroll to position [763, 0]
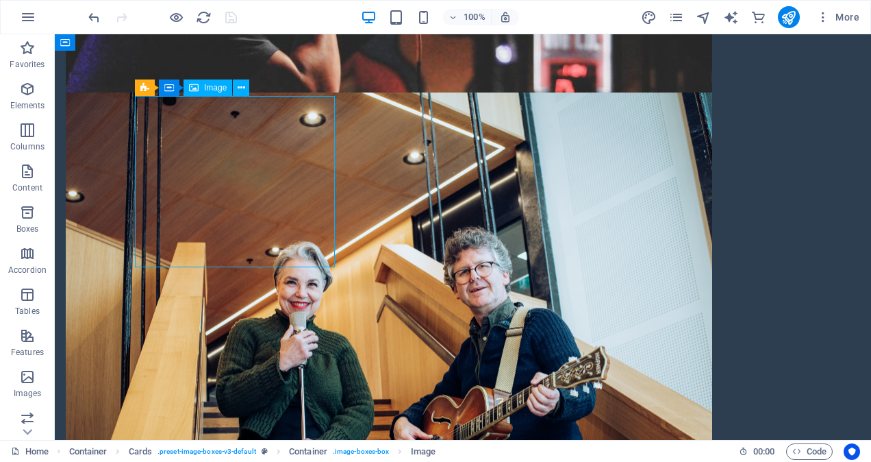
select select "vw"
select select "px"
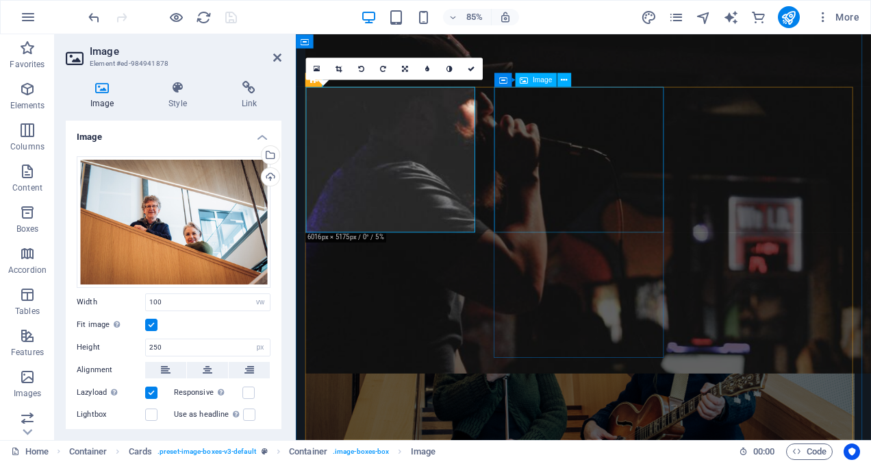
select select "vw"
select select "px"
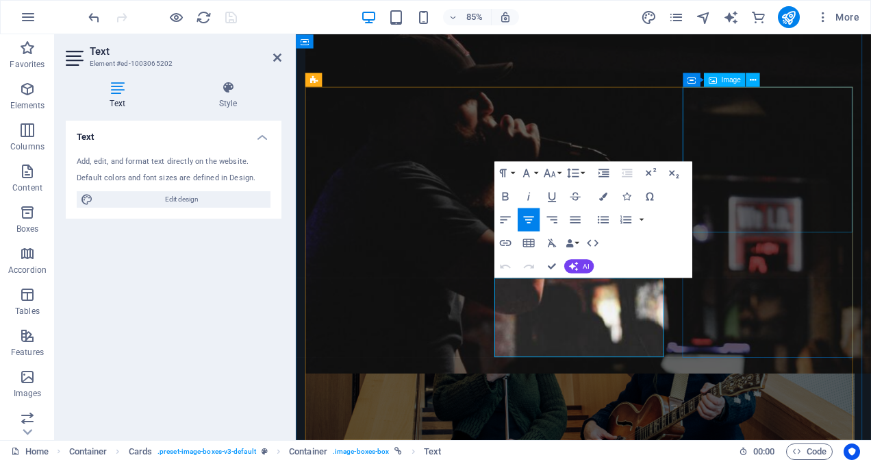
select select "vw"
select select "px"
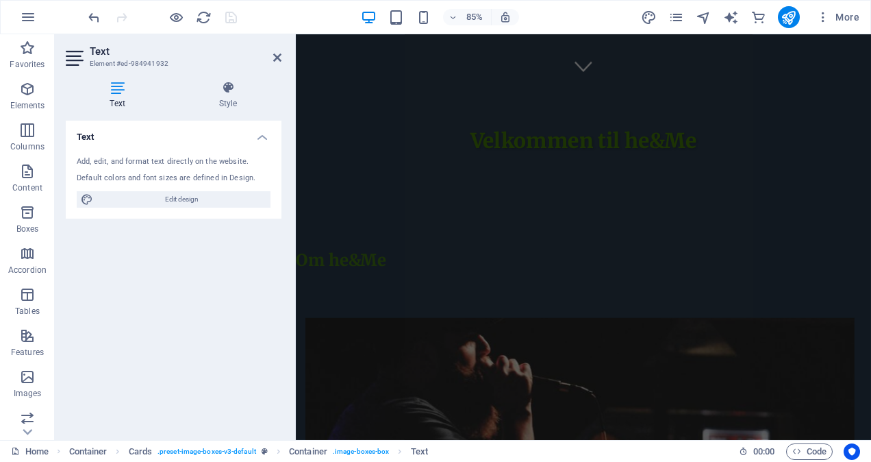
scroll to position [0, 0]
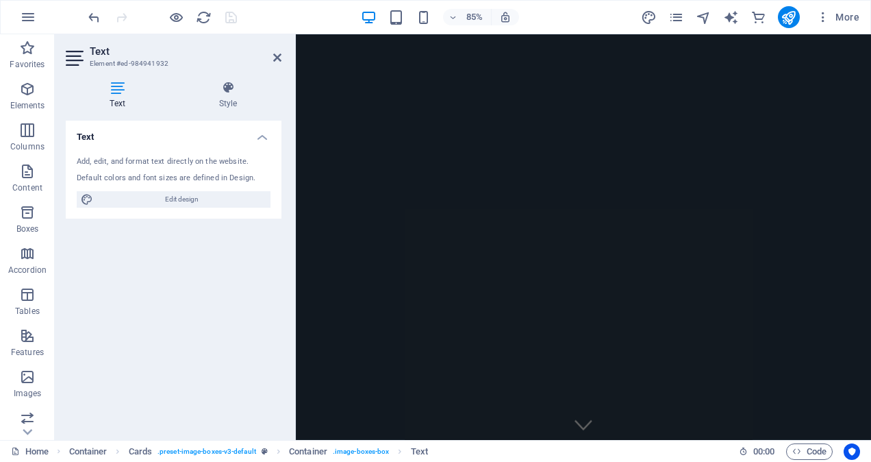
drag, startPoint x: 972, startPoint y: 306, endPoint x: 989, endPoint y: 68, distance: 239.0
click at [275, 58] on icon at bounding box center [277, 57] width 8 height 11
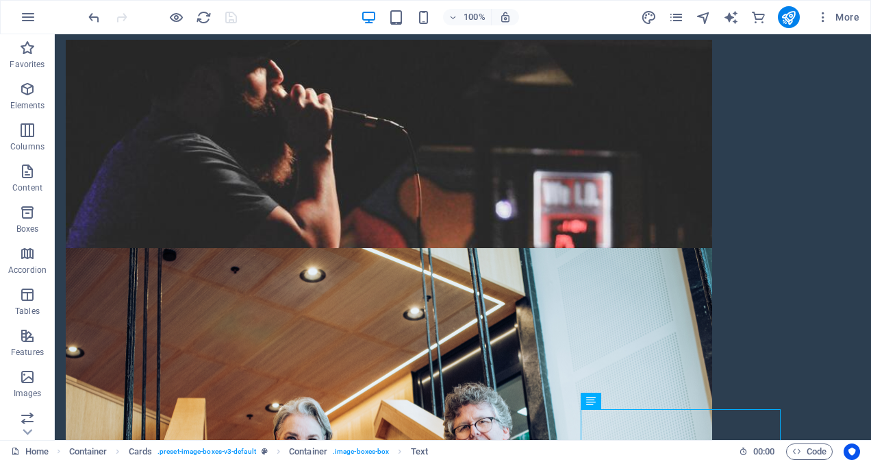
scroll to position [628, 0]
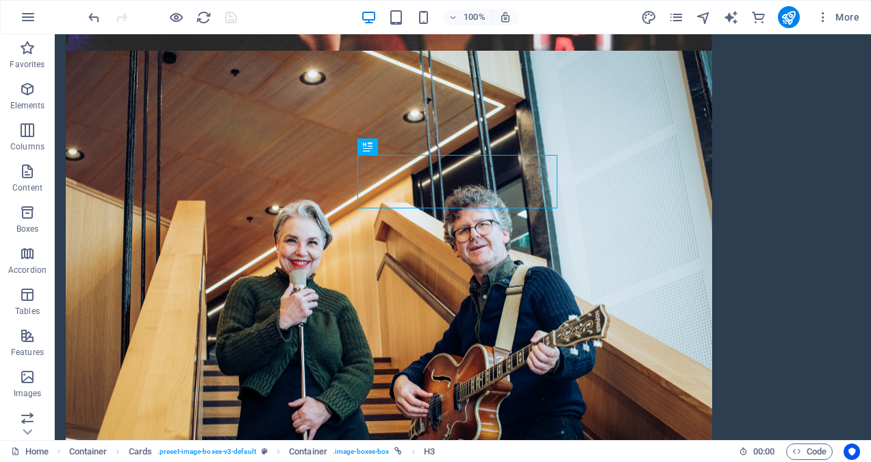
scroll to position [853, 0]
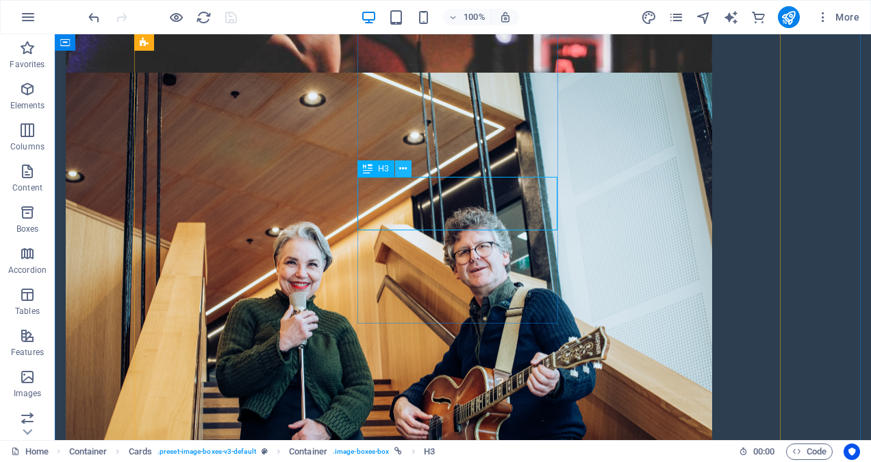
click at [404, 171] on icon at bounding box center [403, 169] width 8 height 14
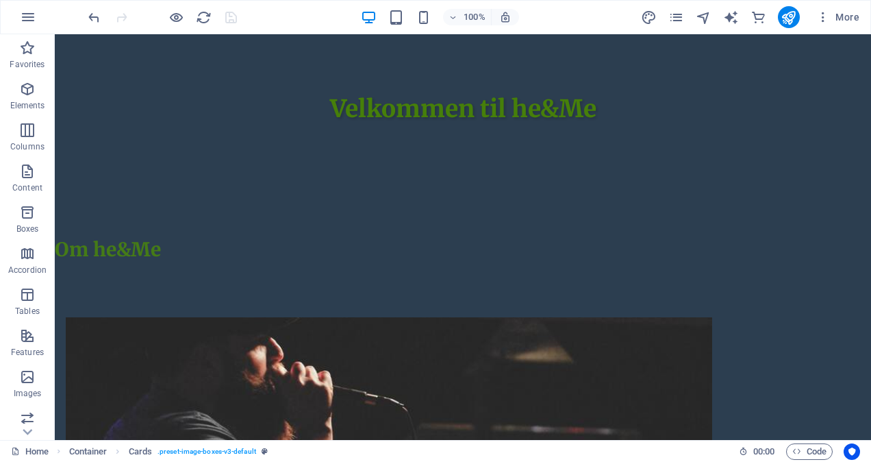
scroll to position [395, 0]
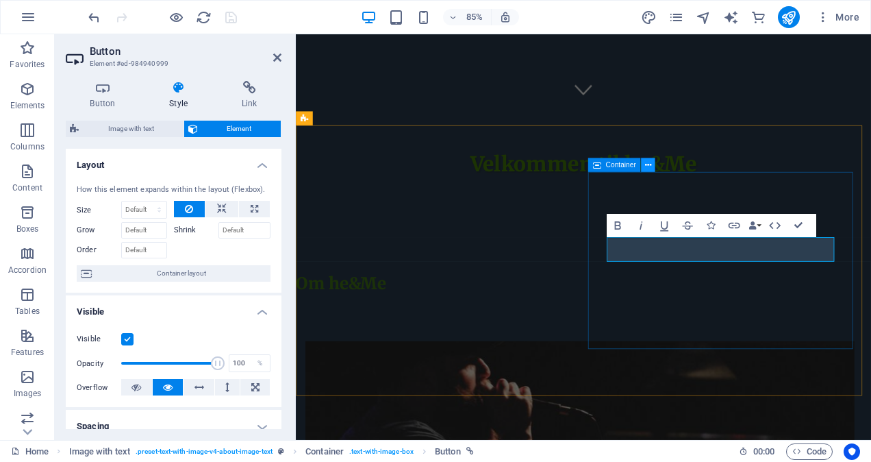
click at [649, 167] on icon at bounding box center [648, 165] width 6 height 12
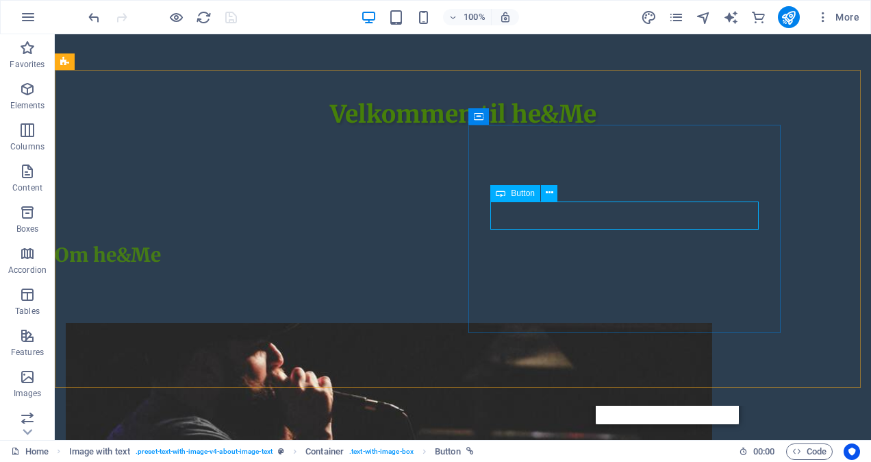
click at [519, 195] on span "Button" at bounding box center [523, 193] width 24 height 8
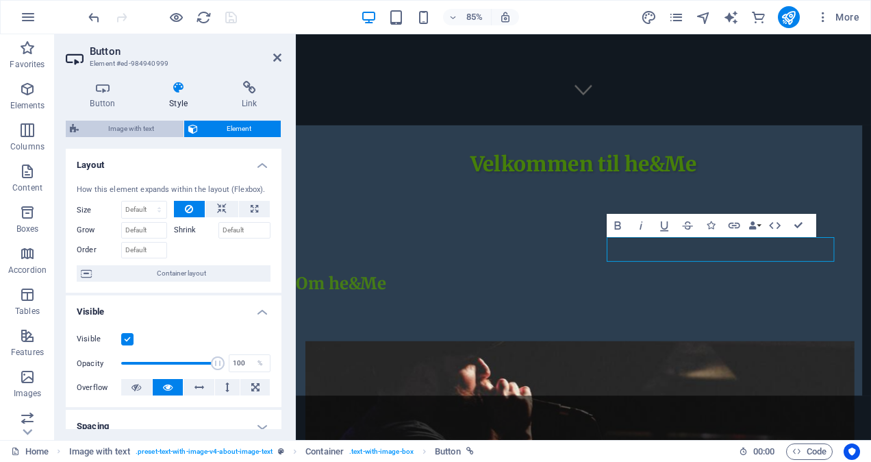
click at [157, 129] on span "Image with text" at bounding box center [131, 129] width 97 height 16
select select "rem"
select select "px"
select select "preset-text-with-image-v4-about-image-text"
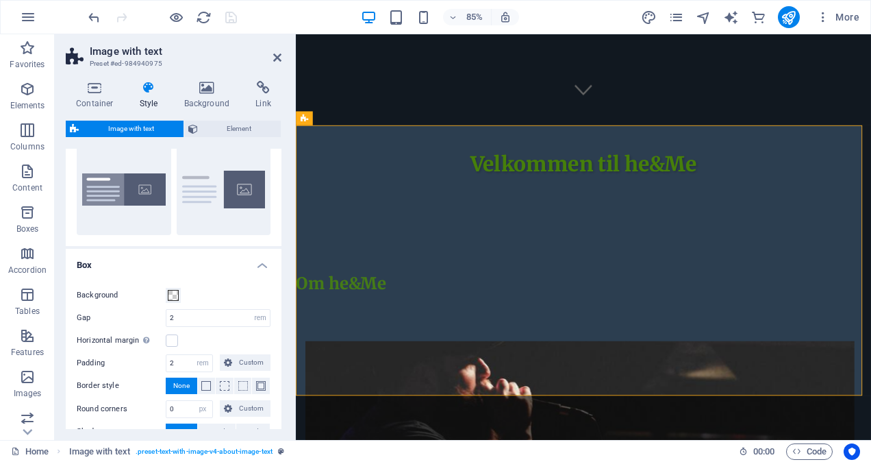
scroll to position [0, 0]
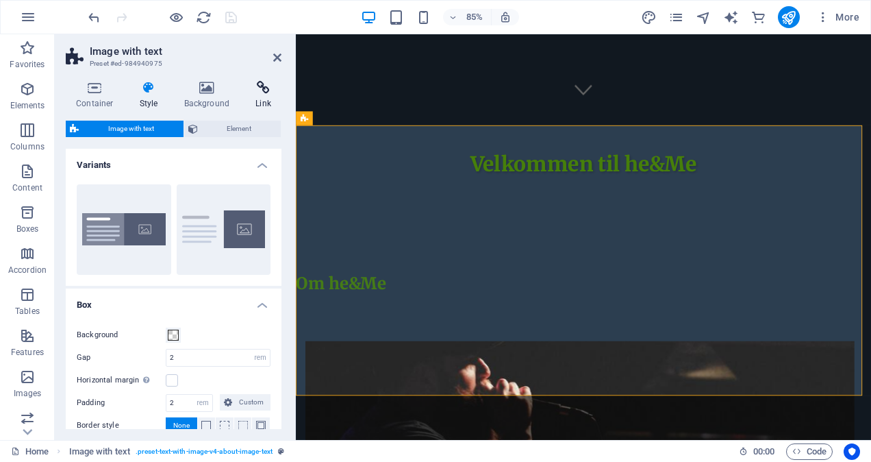
click at [263, 88] on icon at bounding box center [263, 88] width 36 height 14
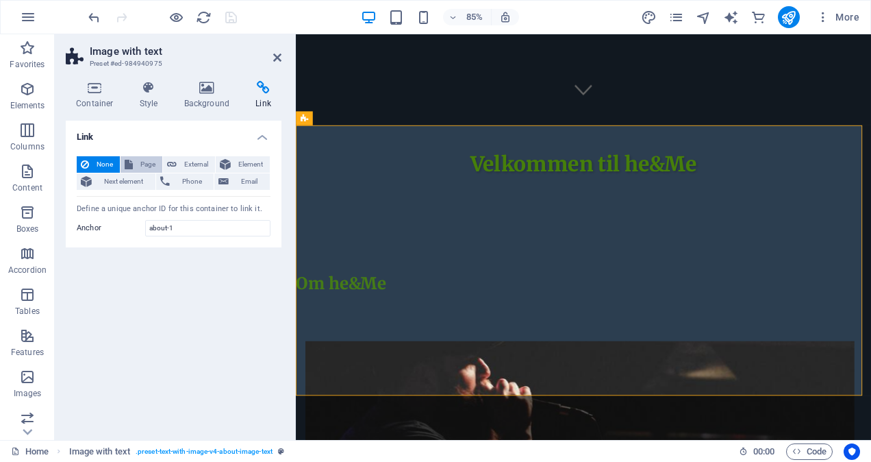
click at [138, 163] on span "Page" at bounding box center [147, 164] width 21 height 16
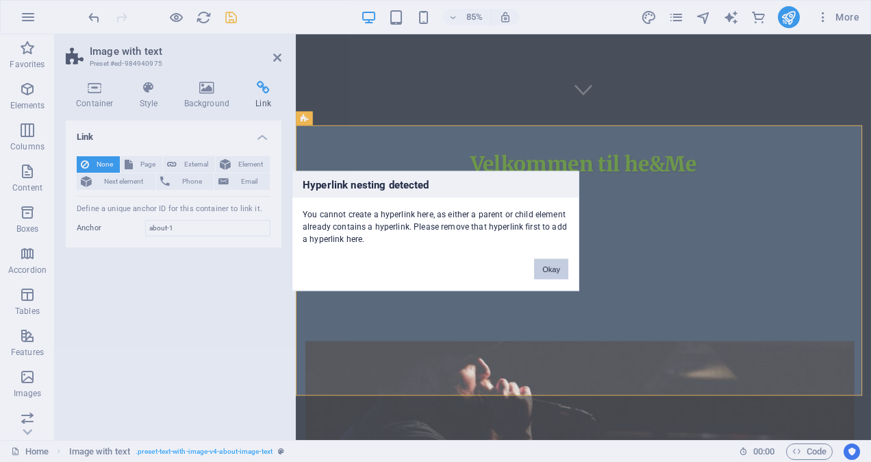
click at [555, 266] on button "Okay" at bounding box center [551, 269] width 34 height 21
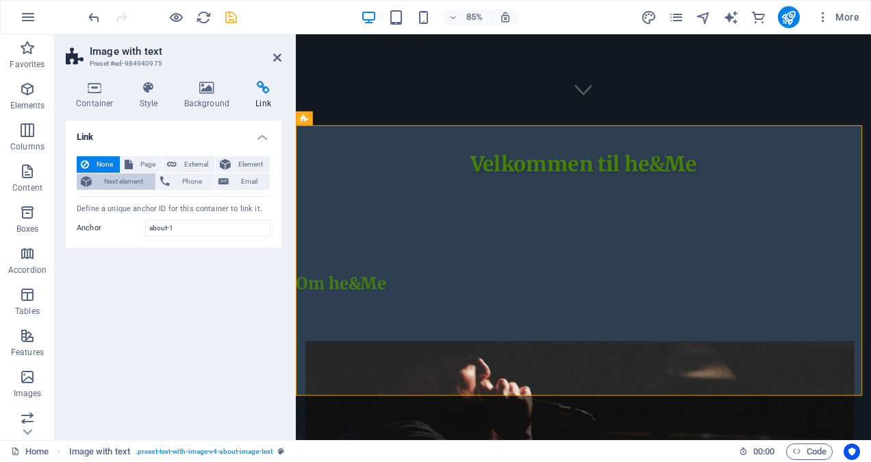
click at [137, 180] on span "Next element" at bounding box center [123, 181] width 55 height 16
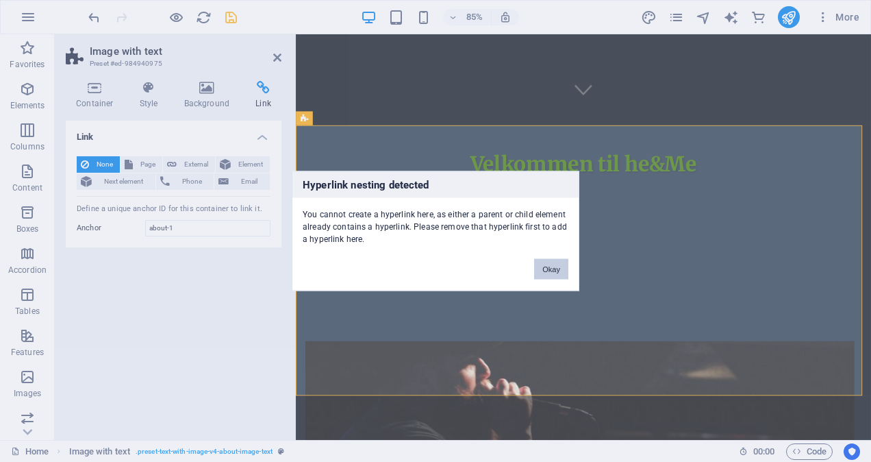
click at [552, 268] on button "Okay" at bounding box center [551, 269] width 34 height 21
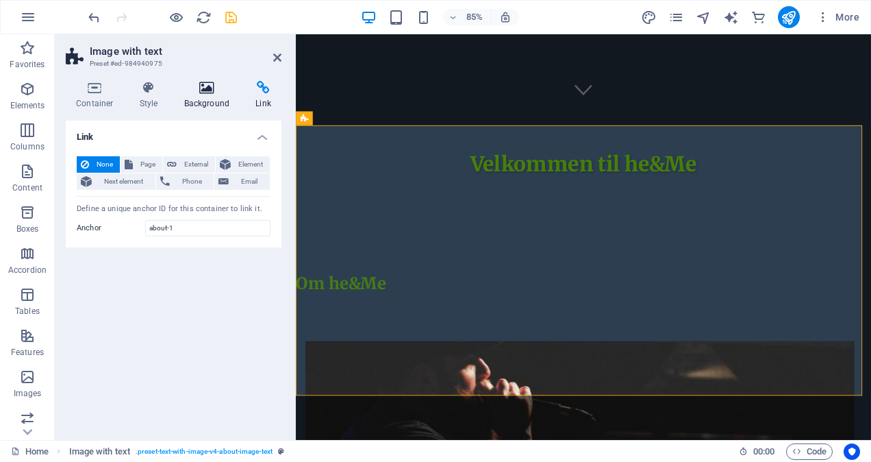
click at [208, 88] on icon at bounding box center [207, 88] width 66 height 14
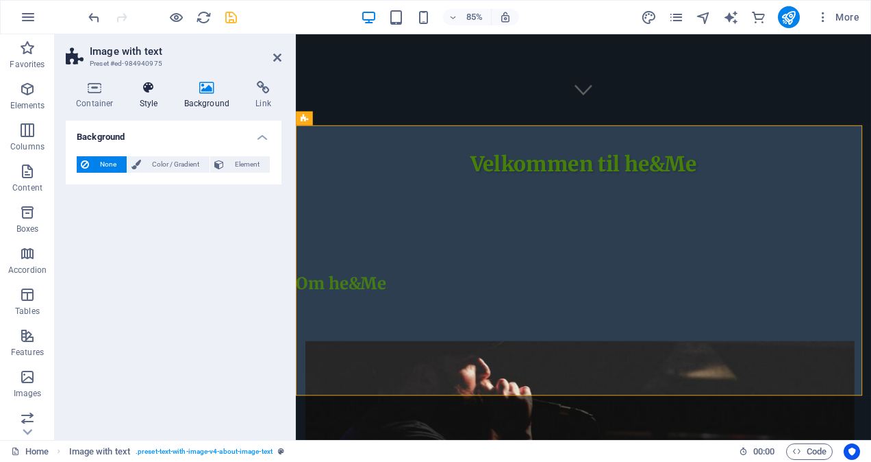
click at [149, 90] on icon at bounding box center [148, 88] width 39 height 14
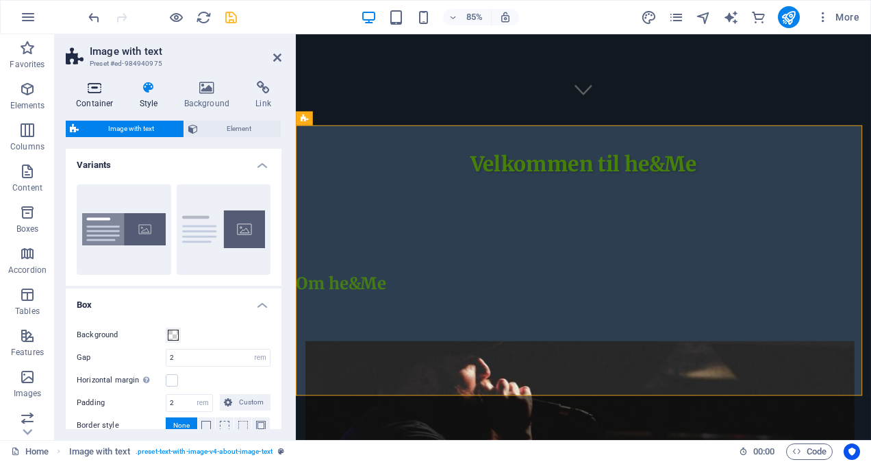
click at [99, 92] on icon at bounding box center [95, 88] width 58 height 14
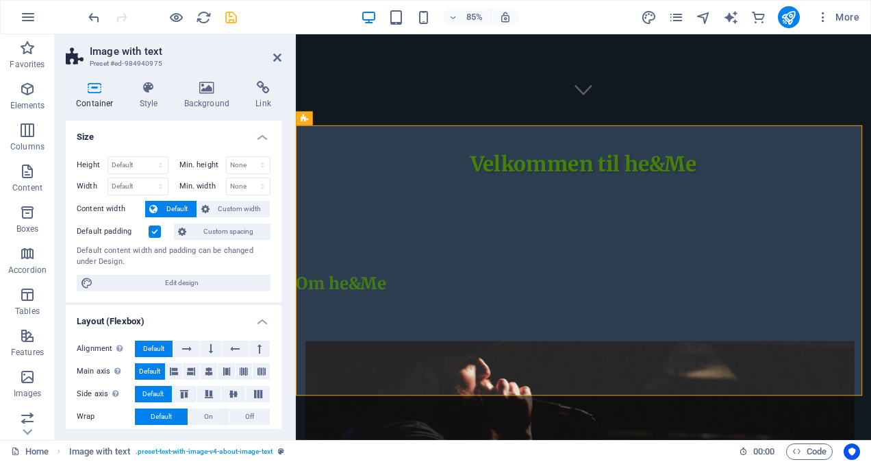
click at [263, 135] on h4 "Size" at bounding box center [174, 133] width 216 height 25
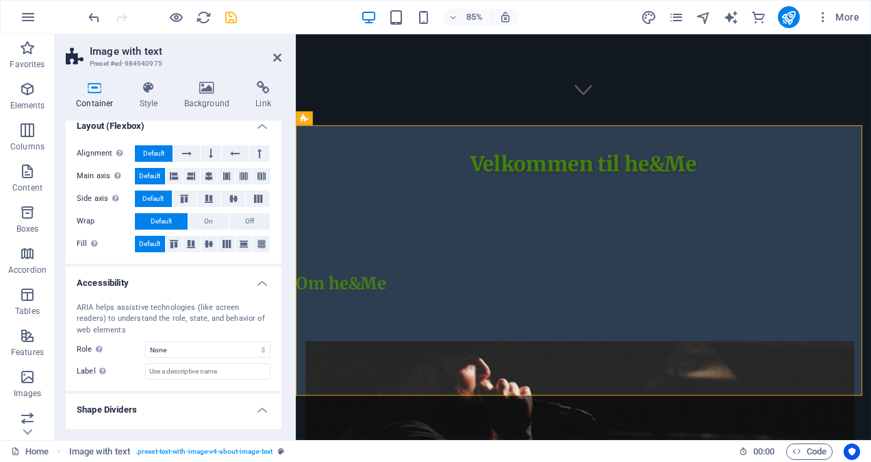
scroll to position [74, 0]
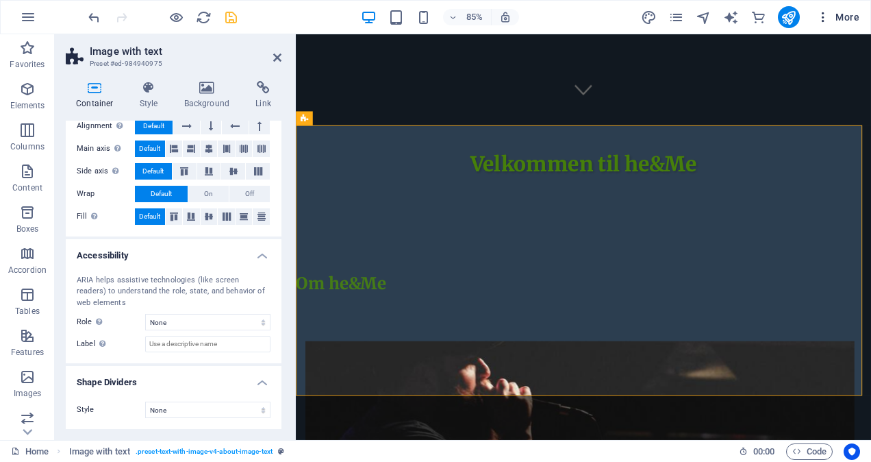
click at [822, 19] on icon "button" at bounding box center [824, 17] width 14 height 14
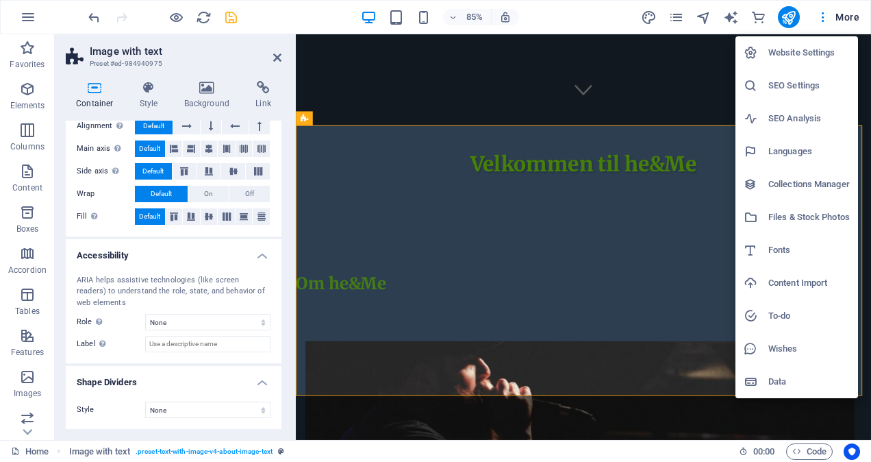
click at [778, 348] on h6 "Wishes" at bounding box center [810, 348] width 82 height 16
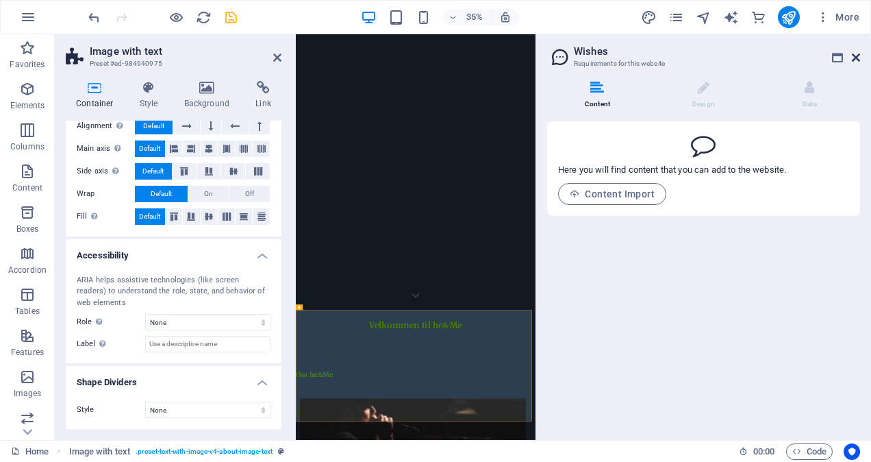
click at [856, 57] on icon at bounding box center [856, 57] width 8 height 11
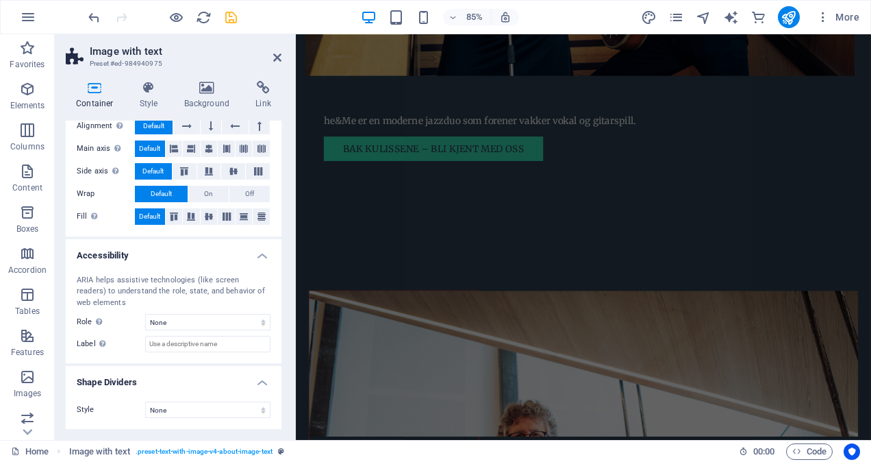
scroll to position [1458, 0]
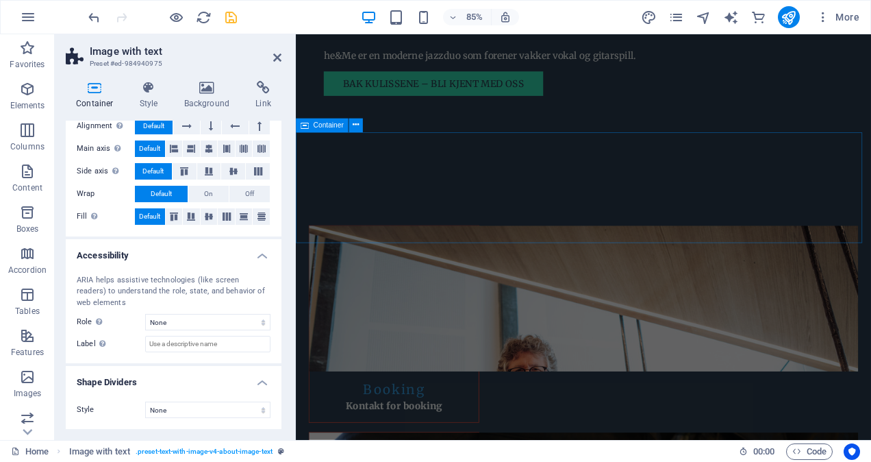
click at [325, 127] on span "Container" at bounding box center [329, 124] width 30 height 7
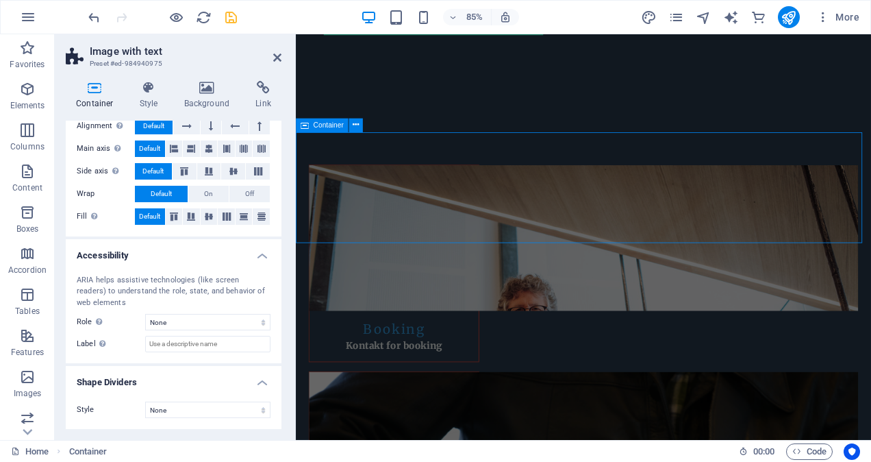
scroll to position [1387, 0]
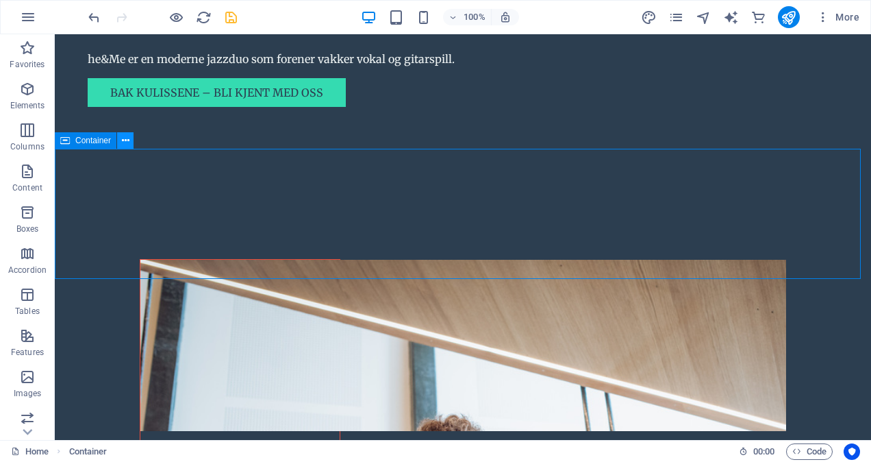
click at [123, 140] on icon at bounding box center [126, 141] width 8 height 14
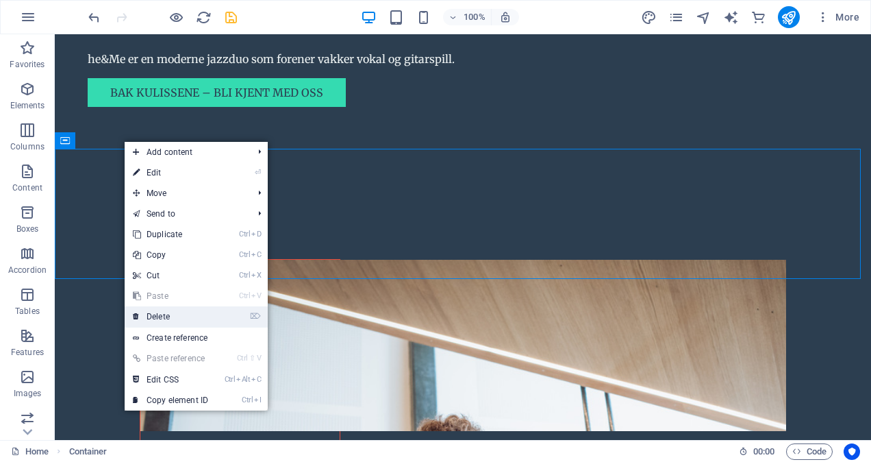
click at [166, 317] on link "⌦ Delete" at bounding box center [171, 316] width 92 height 21
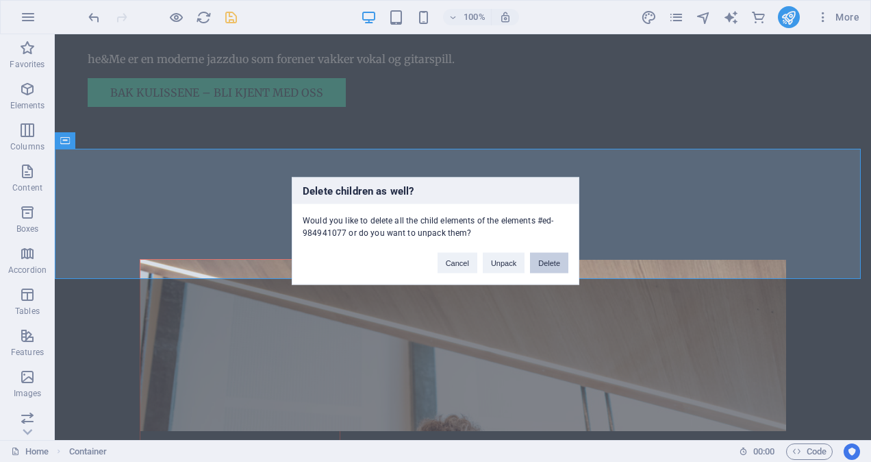
click at [557, 263] on button "Delete" at bounding box center [549, 263] width 38 height 21
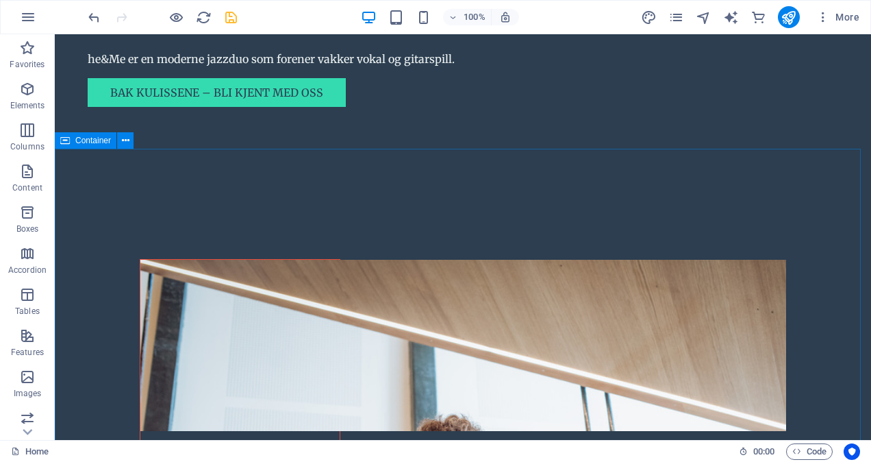
click at [79, 147] on div "Container" at bounding box center [86, 140] width 62 height 16
click at [77, 140] on span "Container" at bounding box center [93, 140] width 36 height 8
click at [792, 17] on icon "publish" at bounding box center [789, 18] width 16 height 16
checkbox input "false"
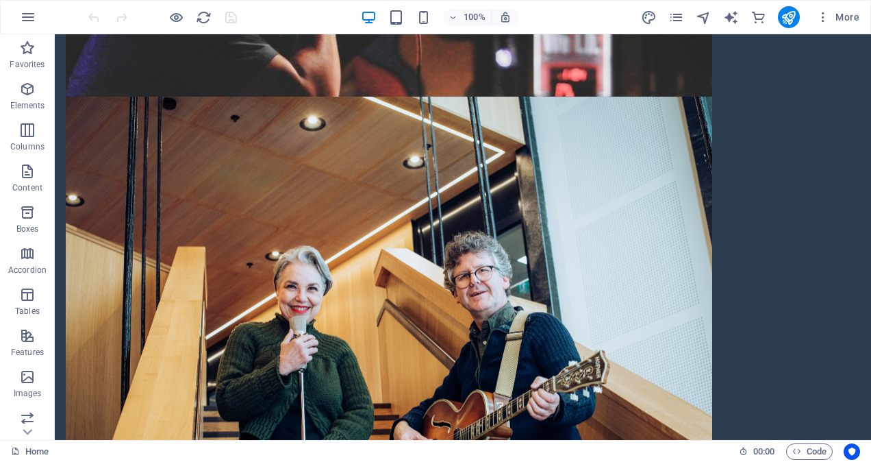
scroll to position [837, 0]
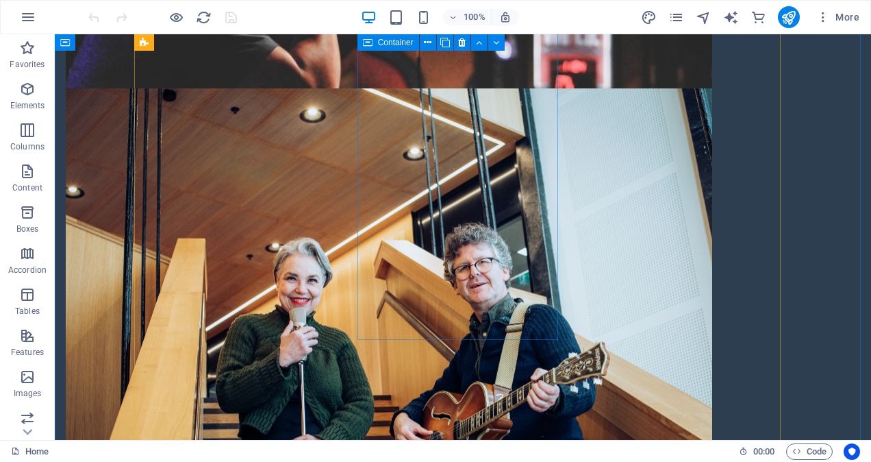
click at [395, 42] on span "Container" at bounding box center [396, 42] width 36 height 8
click at [393, 45] on span "Container" at bounding box center [396, 42] width 36 height 8
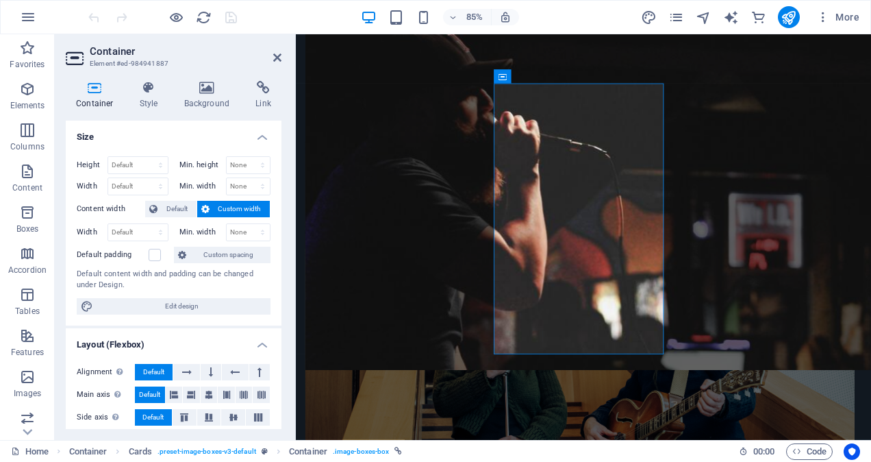
drag, startPoint x: 277, startPoint y: 144, endPoint x: 277, endPoint y: 175, distance: 30.8
click at [277, 175] on li "Size Height Default px rem % vh vw Min. height None px rem % vh vw Width Defaul…" at bounding box center [174, 223] width 216 height 205
drag, startPoint x: 282, startPoint y: 184, endPoint x: 278, endPoint y: 230, distance: 46.0
click at [278, 230] on div "Container Style Background Link Size Height Default px rem % vh vw Min. height …" at bounding box center [174, 255] width 238 height 370
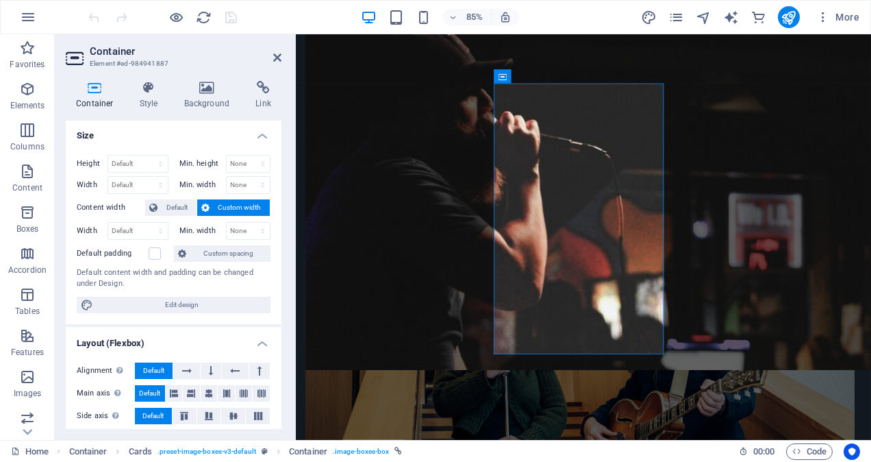
scroll to position [0, 0]
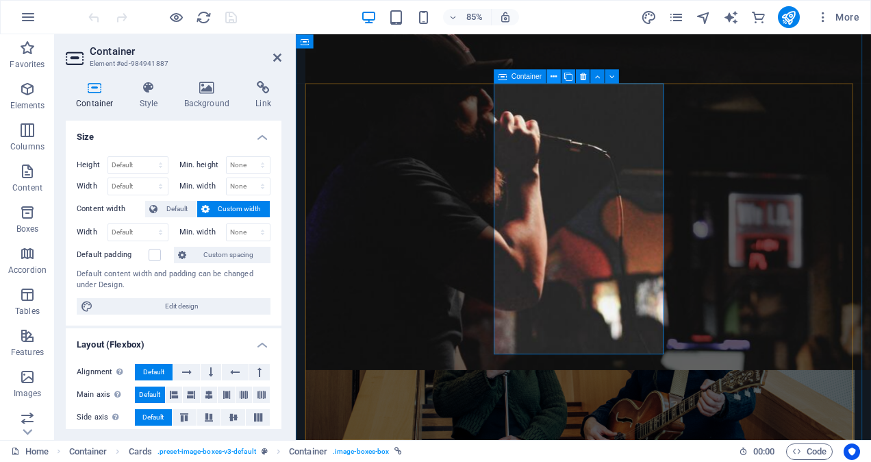
click at [552, 78] on icon at bounding box center [554, 77] width 6 height 12
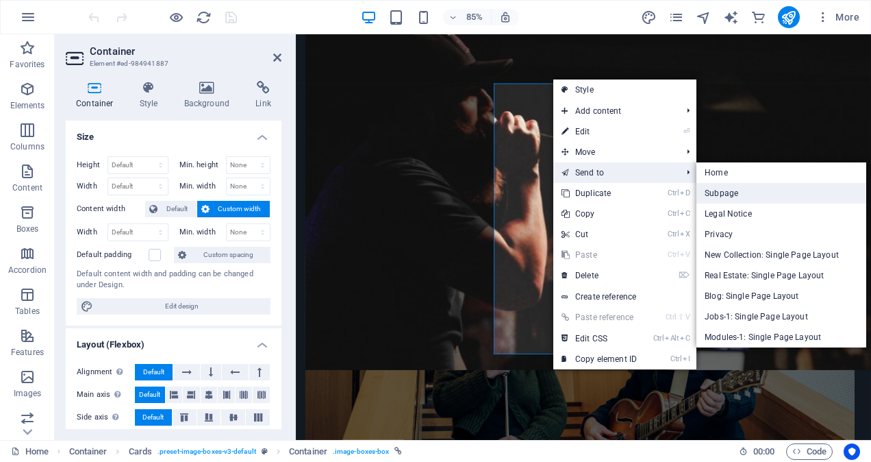
click at [728, 192] on link "Subpage" at bounding box center [782, 193] width 170 height 21
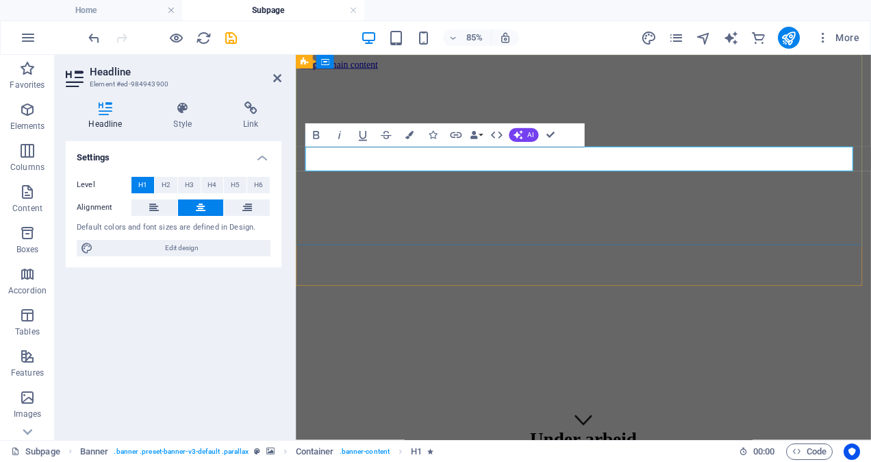
click at [319, 62] on span "Banner" at bounding box center [324, 61] width 23 height 7
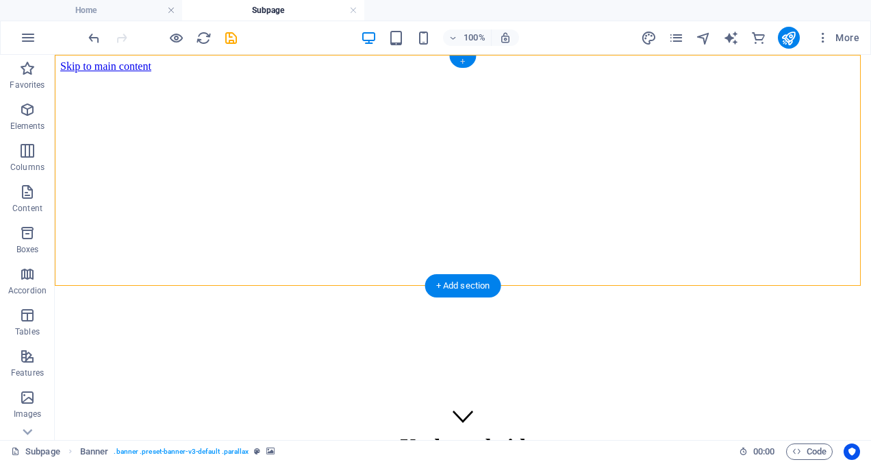
click at [464, 60] on div "+" at bounding box center [462, 61] width 27 height 12
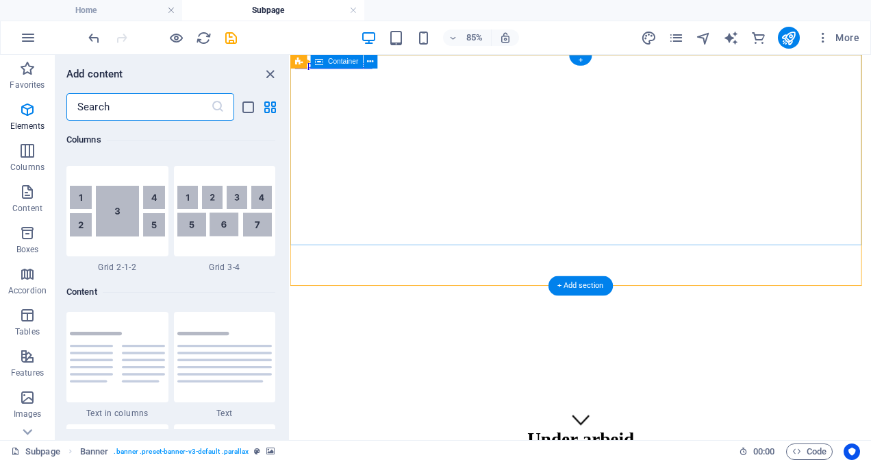
scroll to position [2397, 0]
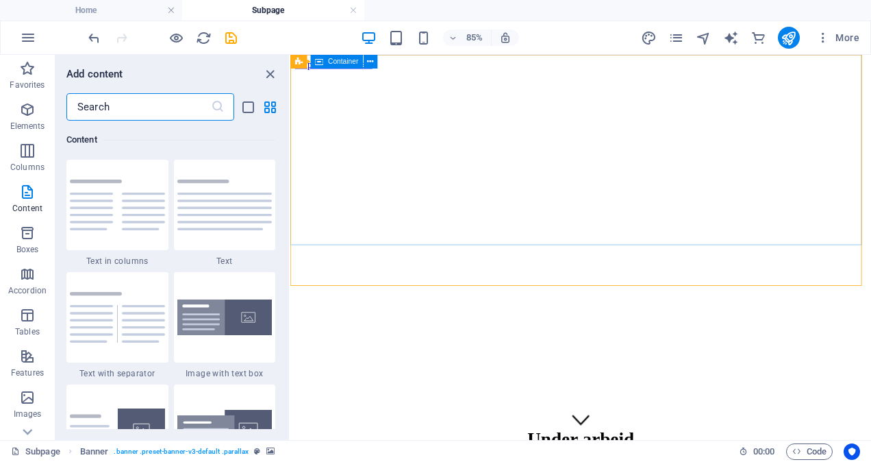
click at [340, 65] on span "Container" at bounding box center [343, 61] width 30 height 7
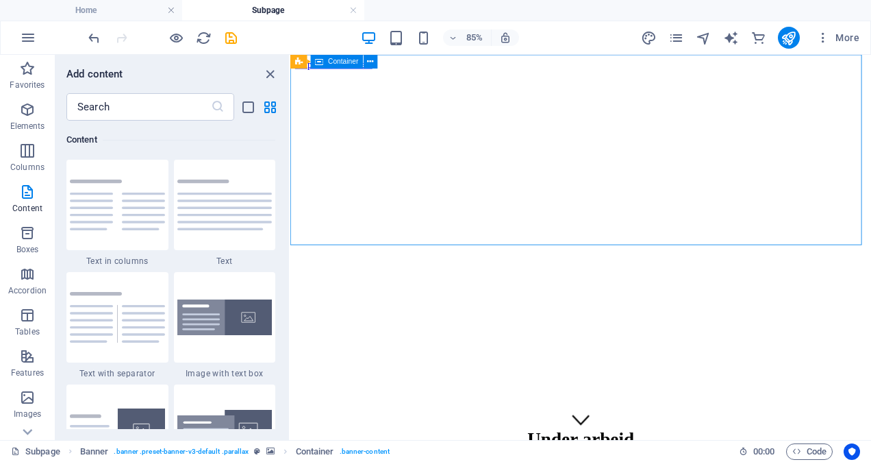
click at [326, 64] on div "Container" at bounding box center [337, 62] width 53 height 14
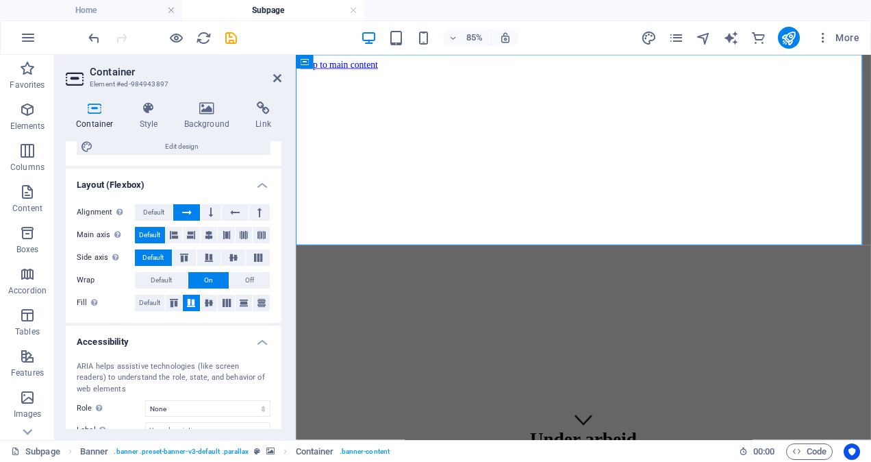
scroll to position [0, 0]
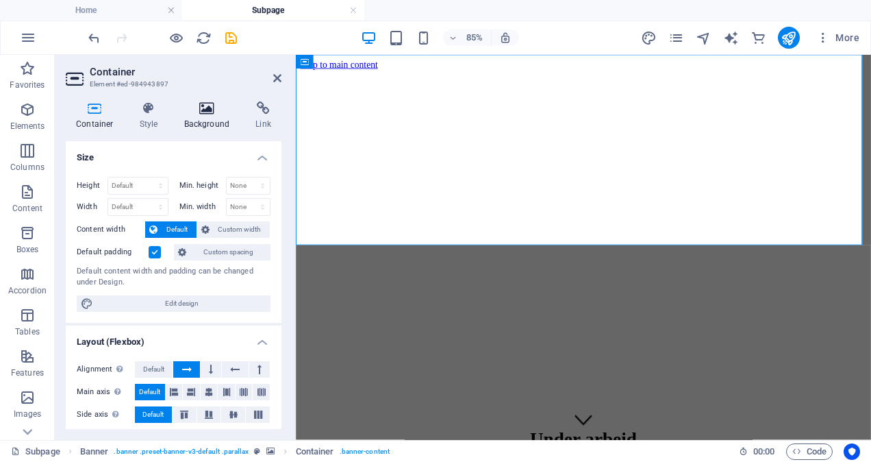
click at [207, 106] on icon at bounding box center [207, 108] width 66 height 14
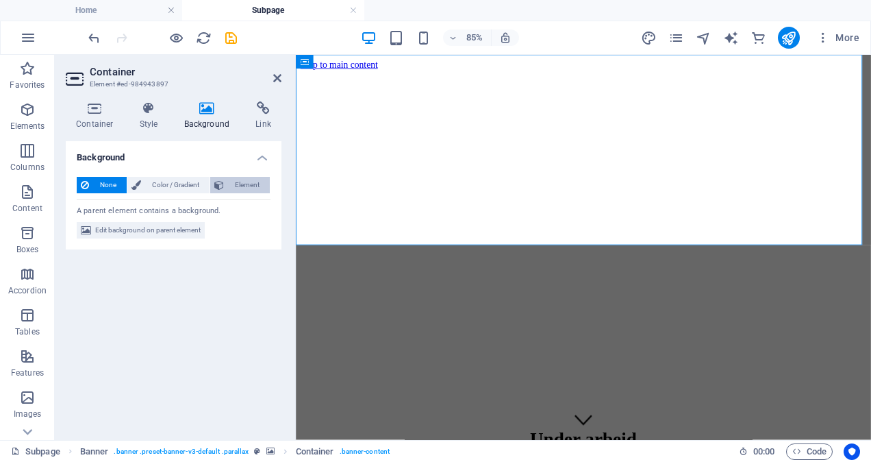
click at [233, 185] on span "Element" at bounding box center [247, 185] width 38 height 16
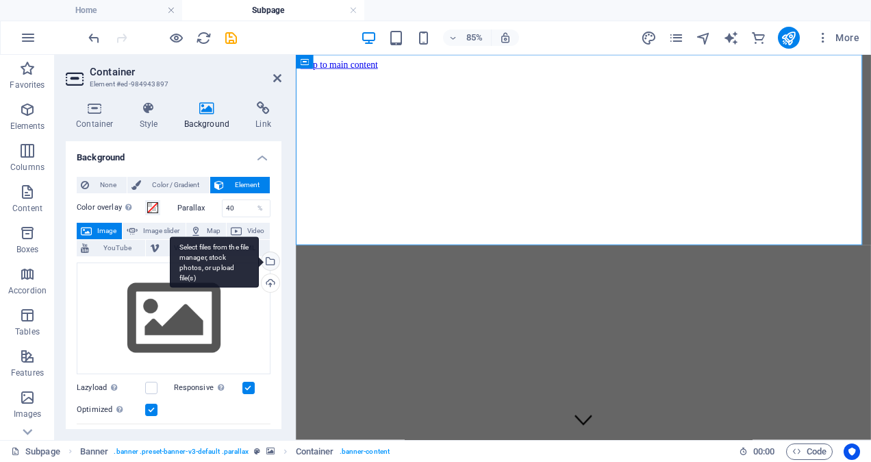
click at [267, 259] on div "Select files from the file manager, stock photos, or upload file(s)" at bounding box center [269, 262] width 21 height 21
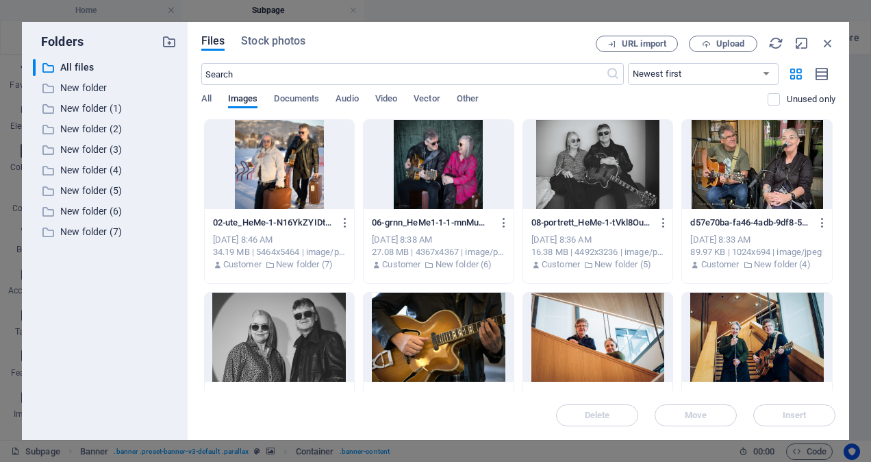
click at [836, 303] on div "Files Stock photos URL import Upload ​ Newest first Oldest first Name (A-Z) Nam…" at bounding box center [519, 231] width 662 height 418
click at [167, 45] on icon "button" at bounding box center [169, 41] width 15 height 15
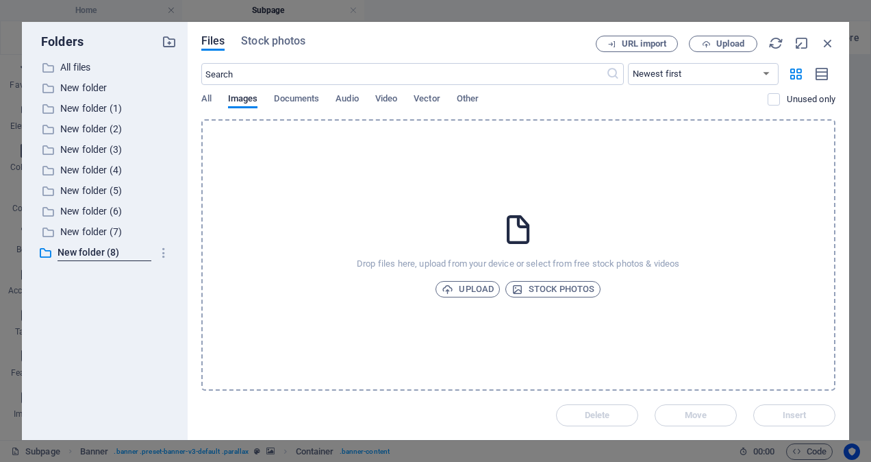
click at [517, 228] on icon at bounding box center [518, 229] width 34 height 34
click at [518, 232] on icon at bounding box center [518, 229] width 34 height 34
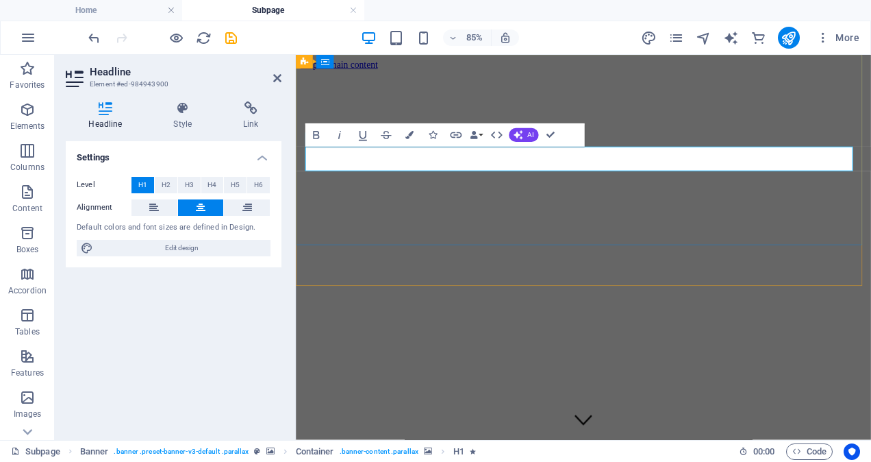
drag, startPoint x: 773, startPoint y: 177, endPoint x: 505, endPoint y: 177, distance: 268.6
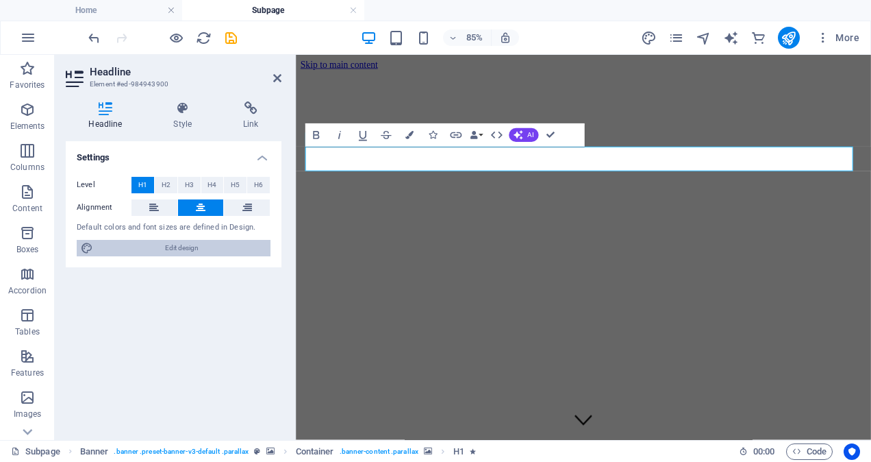
click at [195, 248] on span "Edit design" at bounding box center [181, 248] width 169 height 16
select select "200"
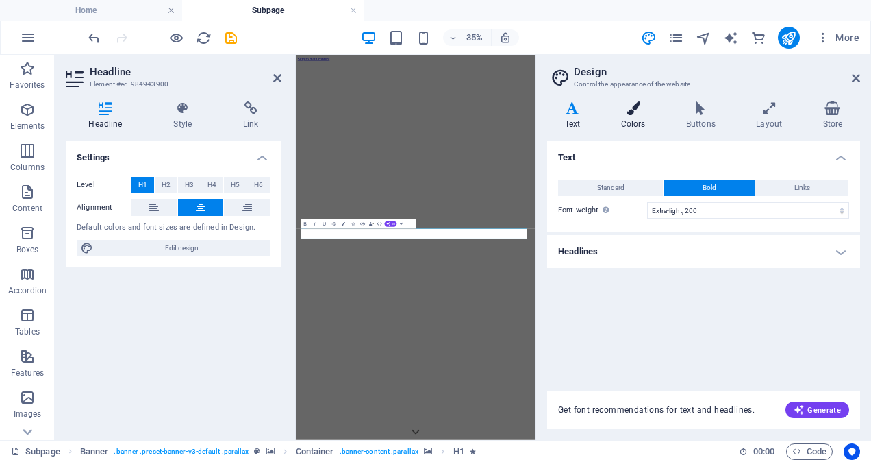
click at [634, 109] on icon at bounding box center [634, 108] width 60 height 14
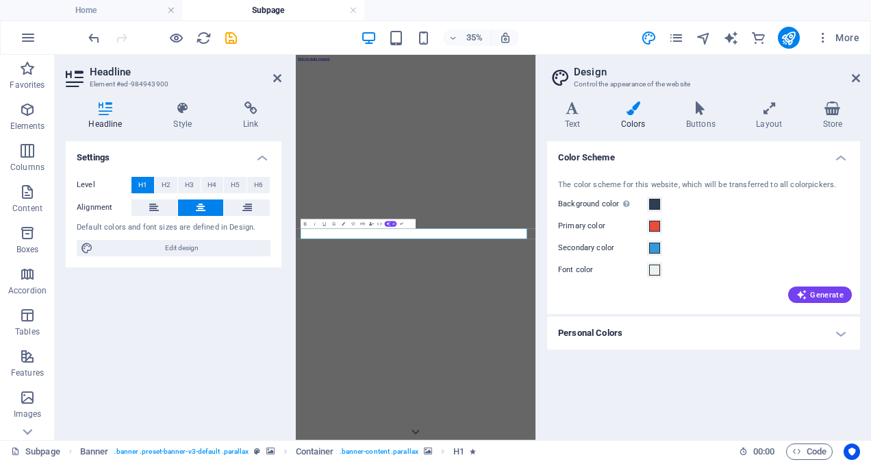
click at [841, 334] on h4 "Personal Colors" at bounding box center [703, 333] width 313 height 33
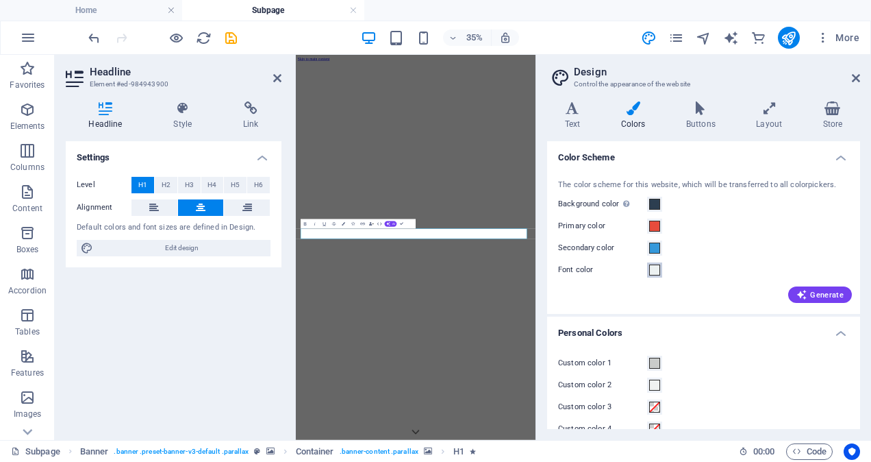
click at [654, 269] on span at bounding box center [654, 269] width 11 height 11
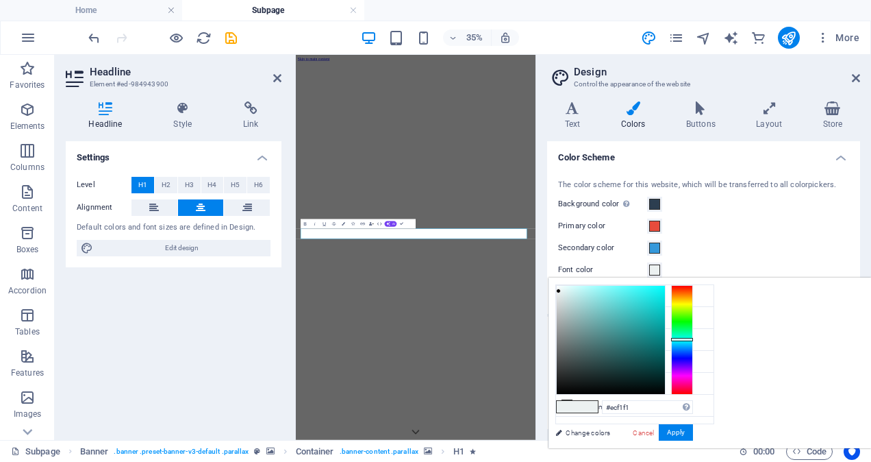
click at [693, 338] on div at bounding box center [682, 339] width 22 height 3
click at [693, 338] on div at bounding box center [682, 340] width 22 height 110
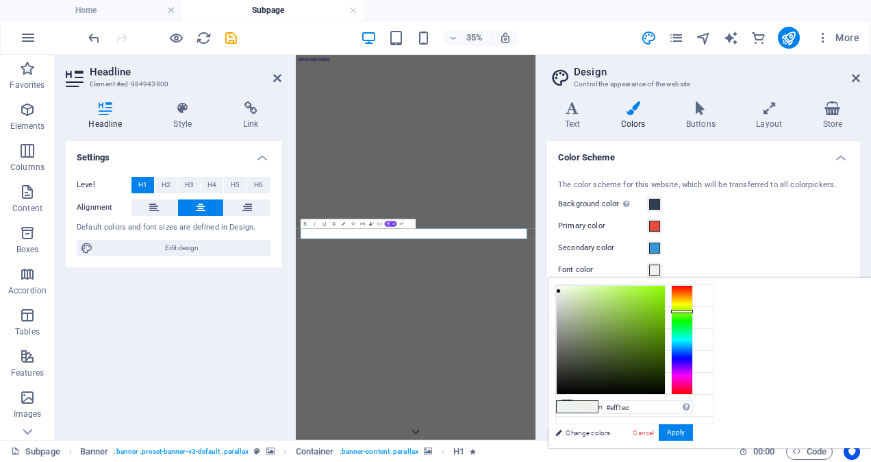
click at [693, 310] on div at bounding box center [682, 340] width 22 height 110
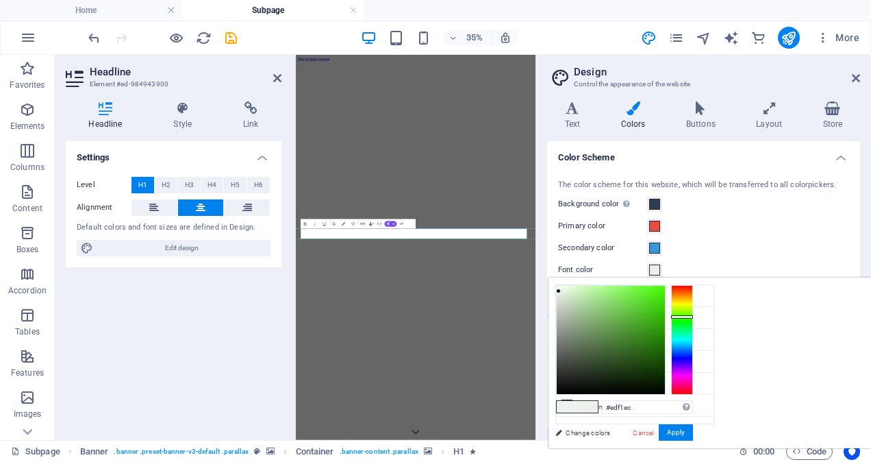
click at [693, 316] on div at bounding box center [682, 340] width 22 height 110
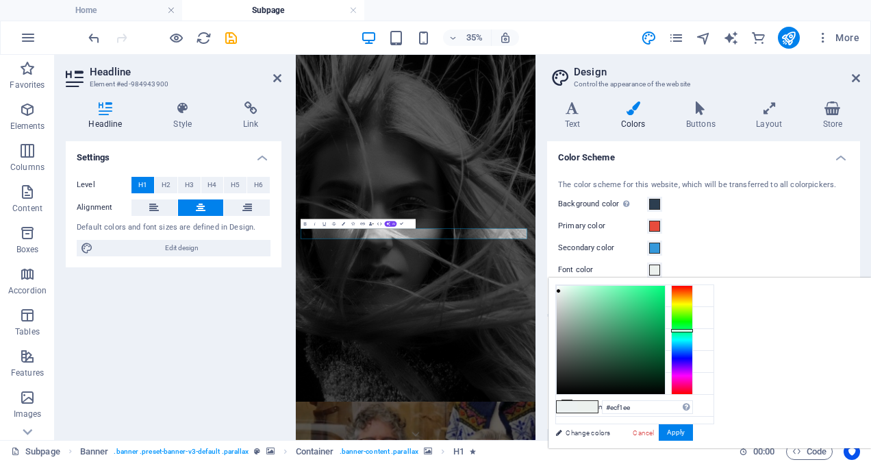
click at [693, 330] on div at bounding box center [682, 340] width 22 height 110
click at [693, 327] on div at bounding box center [682, 328] width 22 height 3
type input "#f1edec"
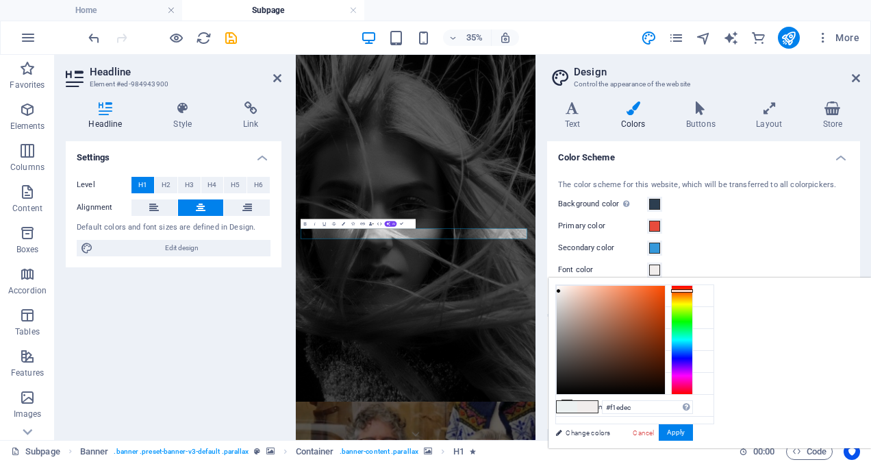
click at [693, 290] on div at bounding box center [682, 340] width 22 height 110
click at [693, 430] on button "Apply" at bounding box center [676, 432] width 34 height 16
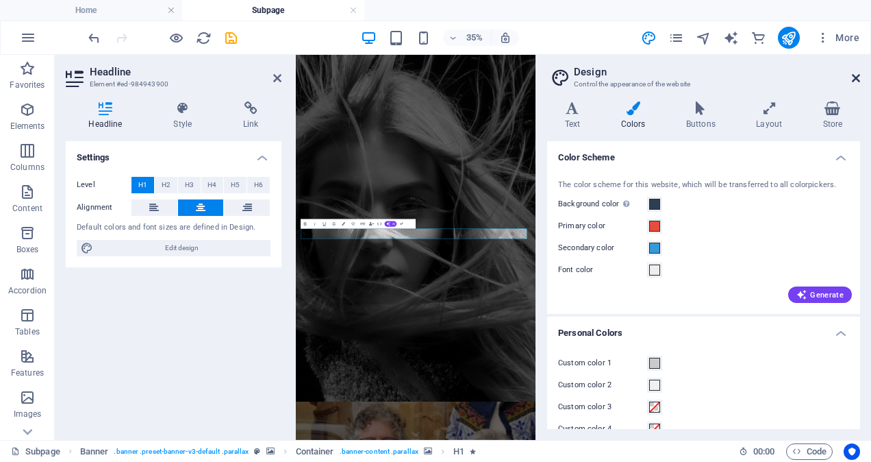
click at [856, 75] on icon at bounding box center [856, 78] width 8 height 11
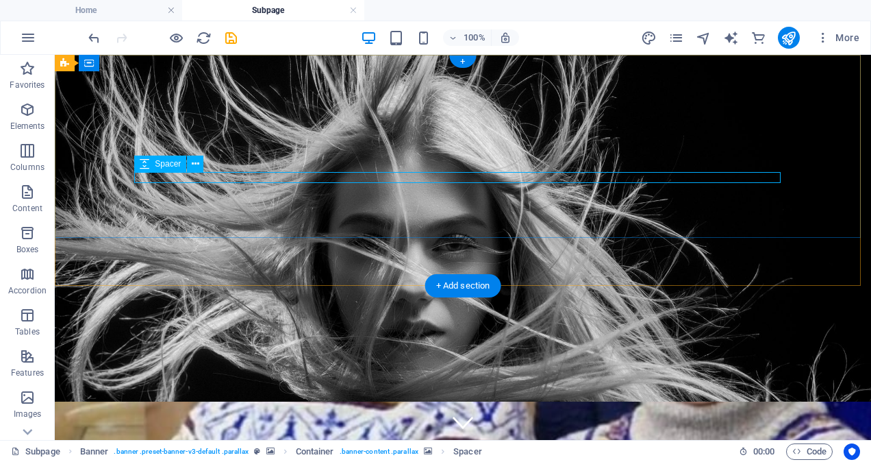
select select "px"
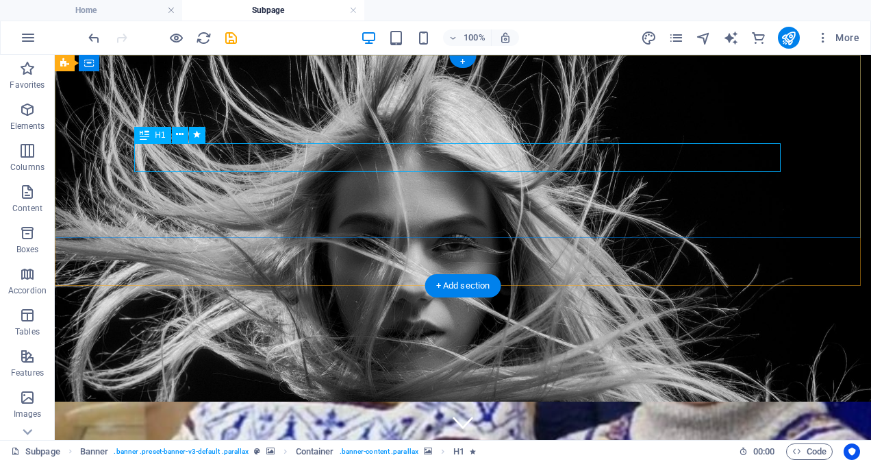
click at [159, 134] on span "H1" at bounding box center [160, 135] width 10 height 8
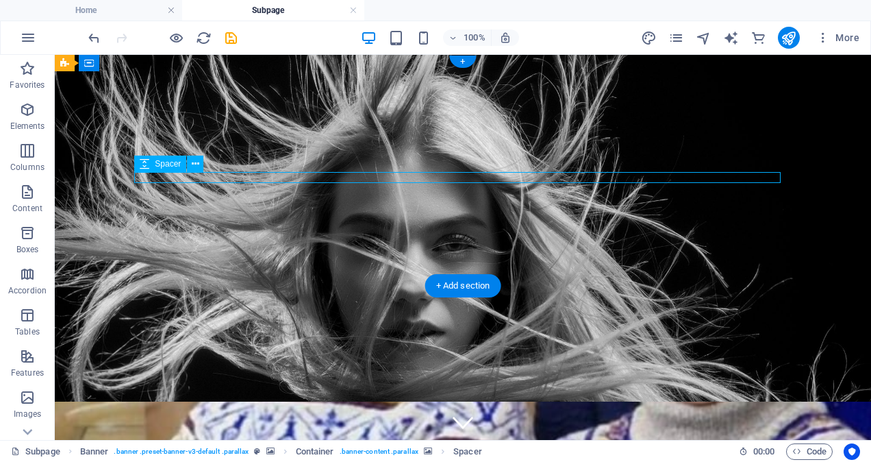
select select "px"
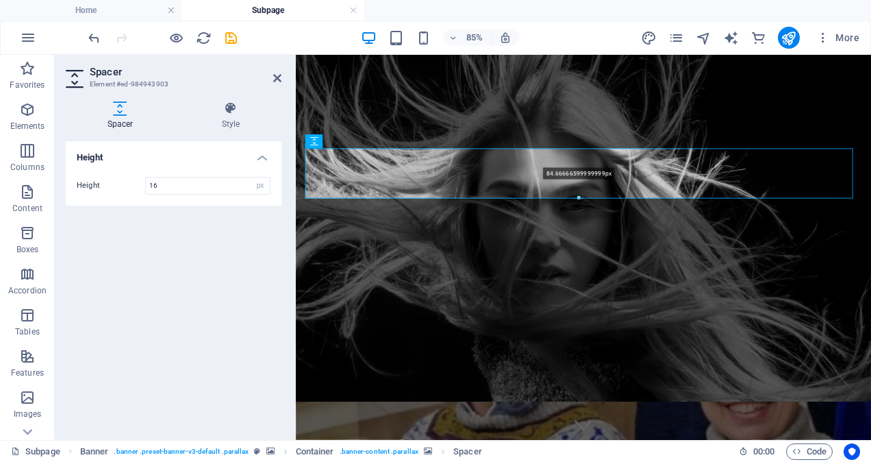
drag, startPoint x: 580, startPoint y: 197, endPoint x: 340, endPoint y: 225, distance: 241.3
click at [585, 246] on div "Container Container Button Container Image Banner Container Banner H1 H3 Spacer…" at bounding box center [583, 247] width 575 height 385
type input "84"
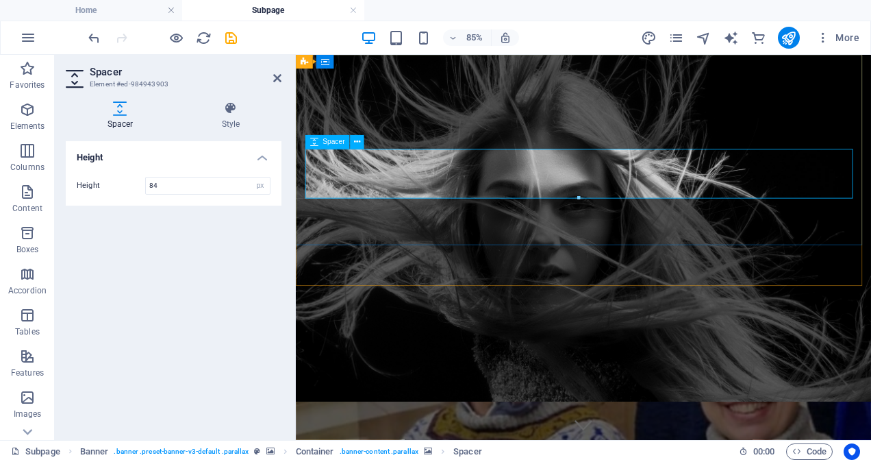
click at [358, 144] on icon at bounding box center [357, 142] width 6 height 12
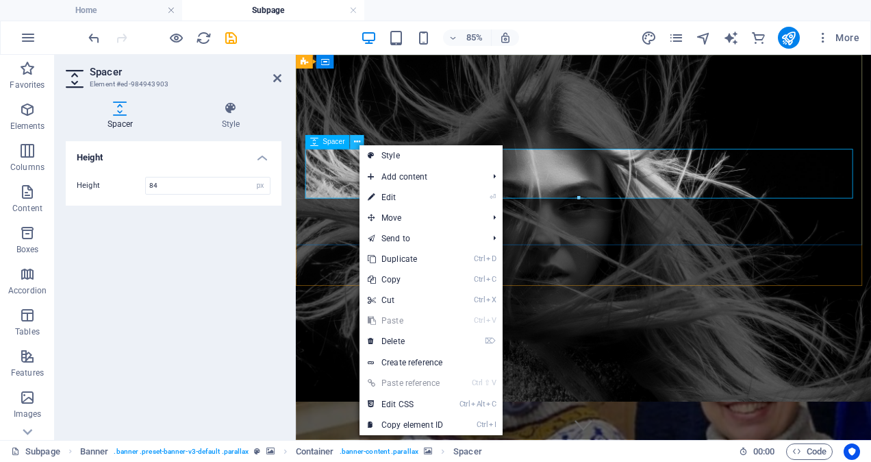
click at [358, 144] on icon at bounding box center [357, 142] width 6 height 12
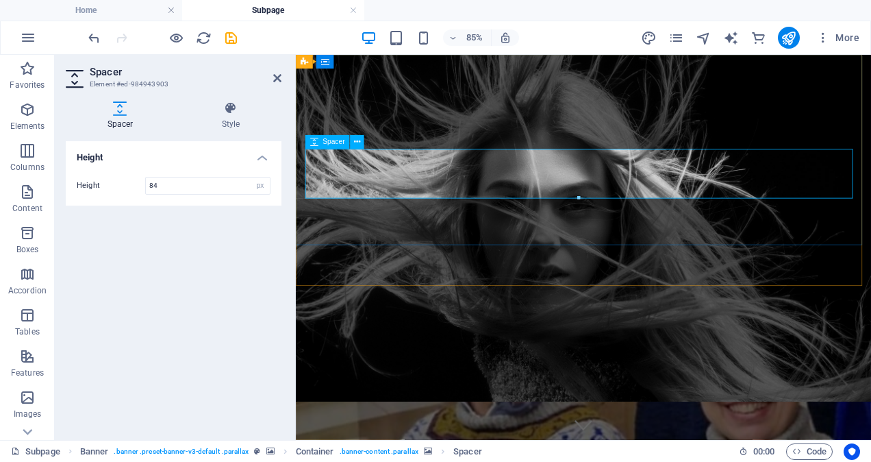
click at [229, 40] on icon "save" at bounding box center [231, 38] width 16 height 16
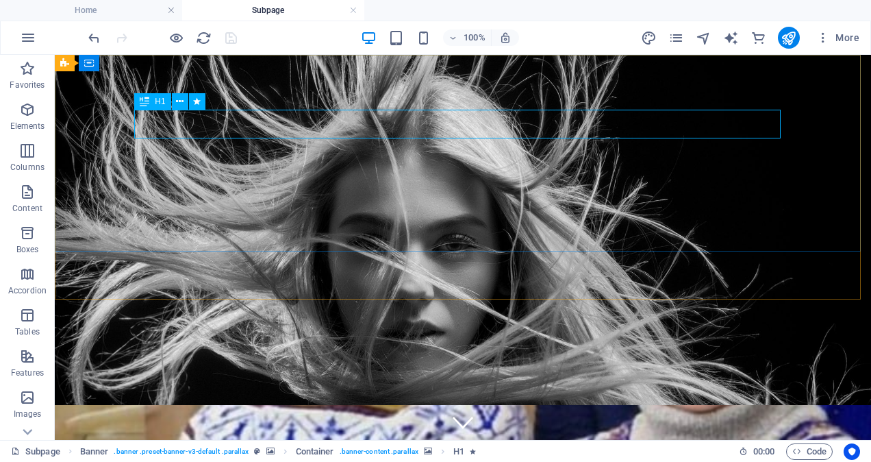
click at [153, 101] on div "H1" at bounding box center [152, 101] width 36 height 16
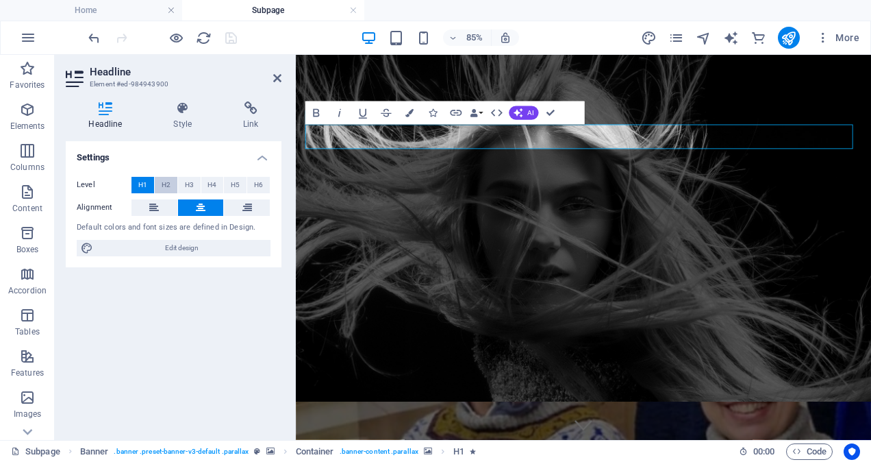
click at [167, 184] on span "H2" at bounding box center [166, 185] width 9 height 16
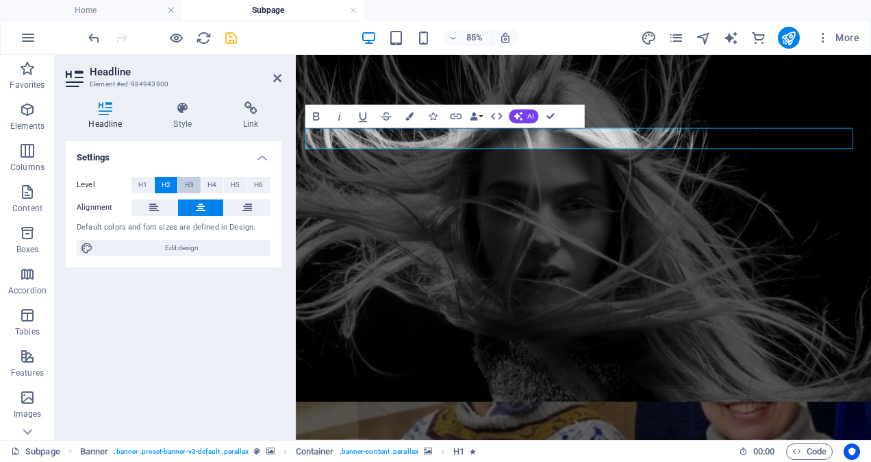
click at [190, 185] on span "H3" at bounding box center [189, 185] width 9 height 16
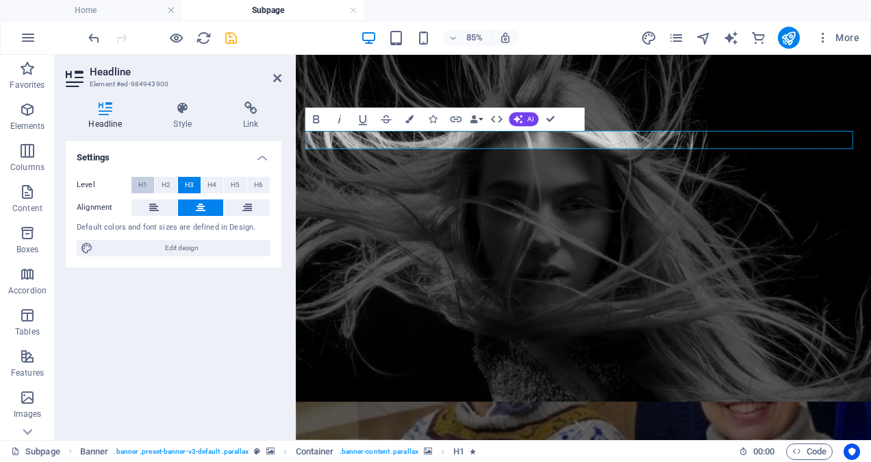
click at [142, 185] on span "H1" at bounding box center [142, 185] width 9 height 16
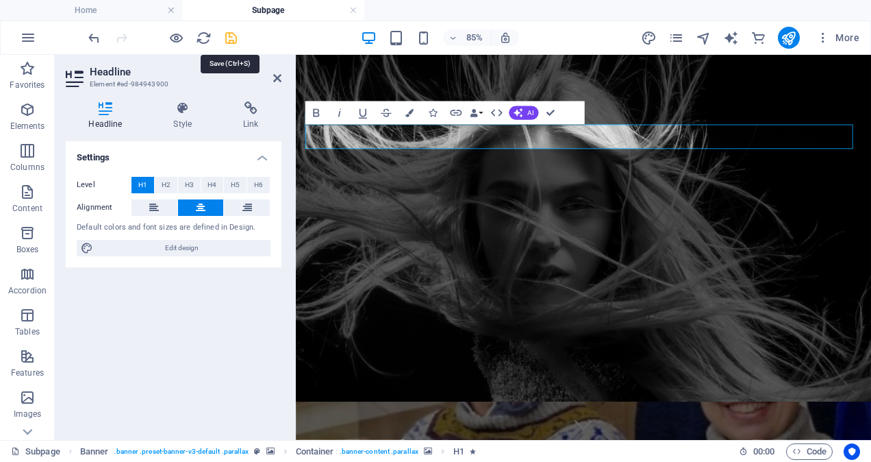
click at [232, 34] on icon "save" at bounding box center [231, 38] width 16 height 16
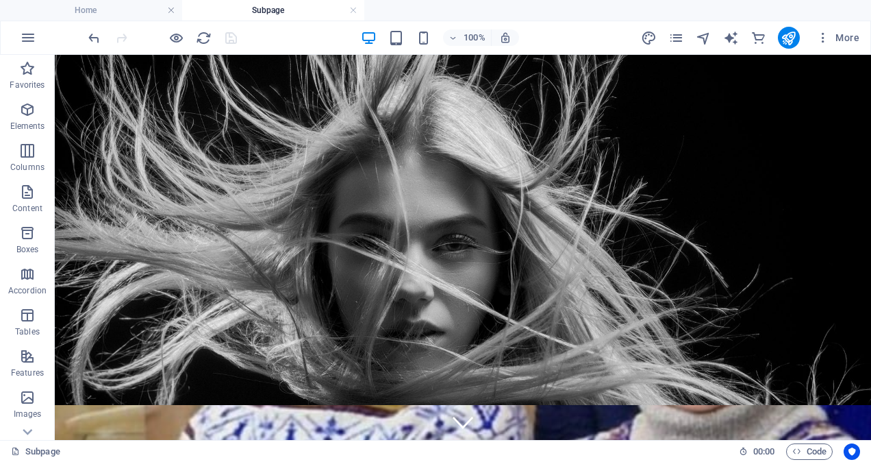
drag, startPoint x: 863, startPoint y: 181, endPoint x: 926, endPoint y: 101, distance: 101.4
click at [463, 64] on div "+" at bounding box center [462, 61] width 27 height 12
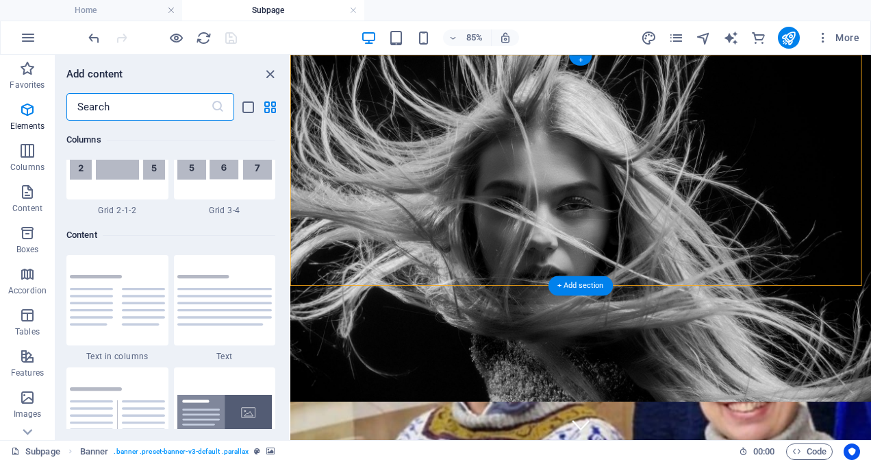
scroll to position [2397, 0]
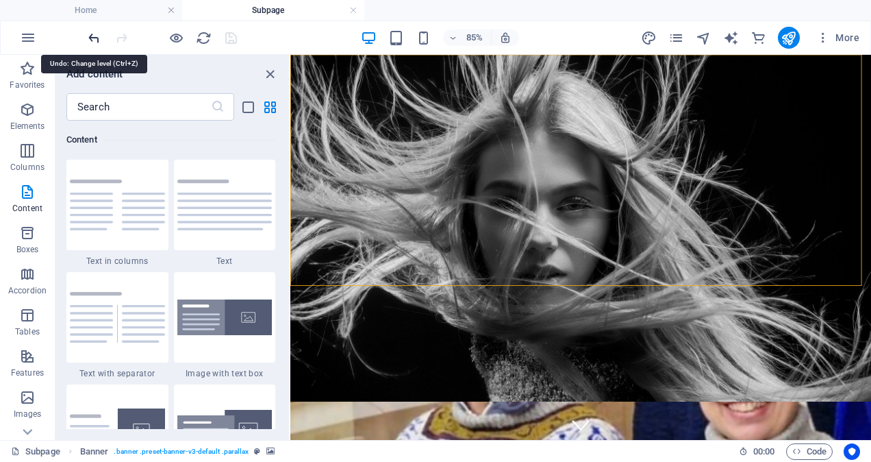
click at [92, 32] on icon "undo" at bounding box center [94, 38] width 16 height 16
click at [94, 38] on icon "undo" at bounding box center [94, 38] width 16 height 16
click at [86, 35] on icon "undo" at bounding box center [94, 38] width 16 height 16
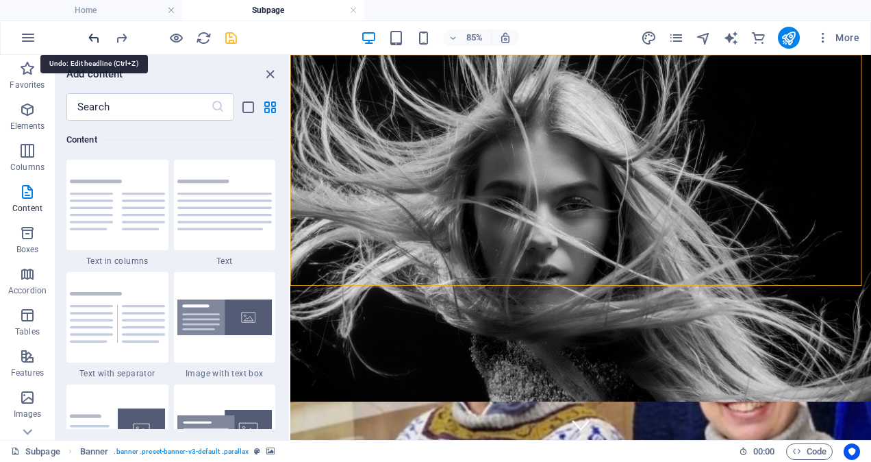
click at [92, 37] on icon "undo" at bounding box center [94, 38] width 16 height 16
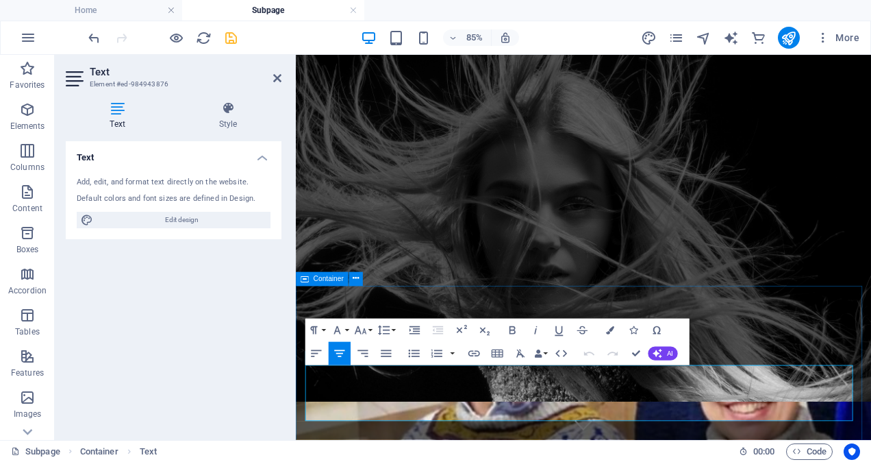
drag, startPoint x: 782, startPoint y: 478, endPoint x: 306, endPoint y: 424, distance: 479.2
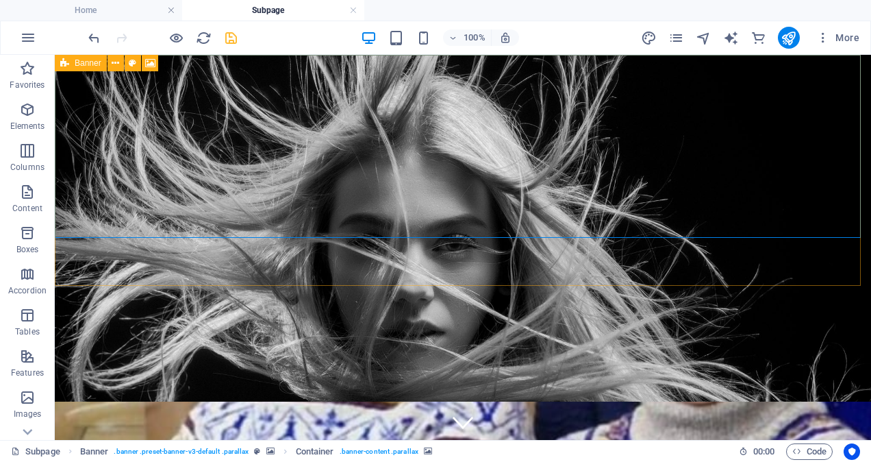
click at [78, 64] on span "Banner" at bounding box center [88, 63] width 27 height 8
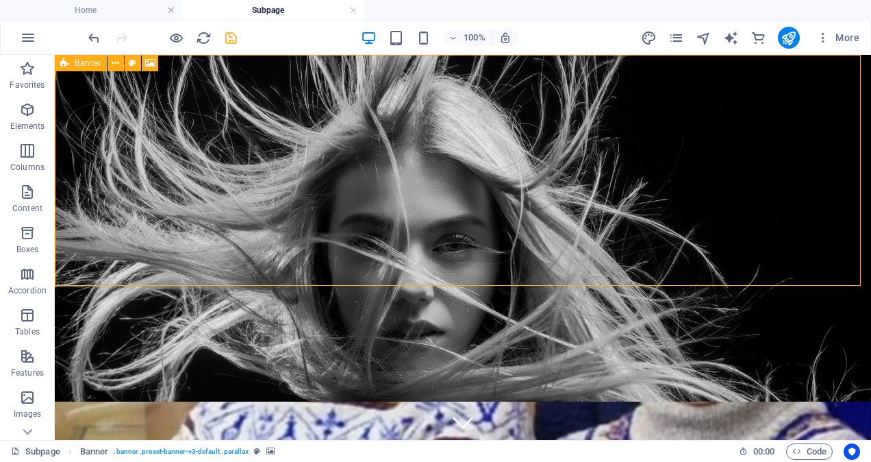
click at [78, 64] on span "Banner" at bounding box center [88, 63] width 27 height 8
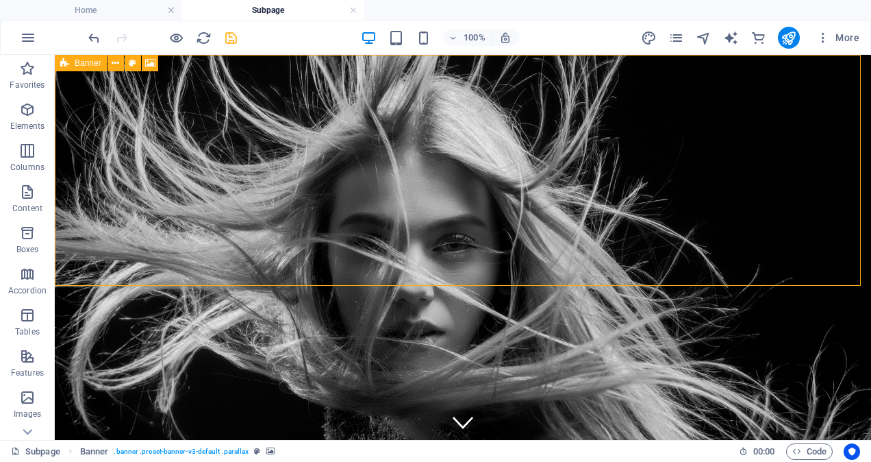
select select "vh"
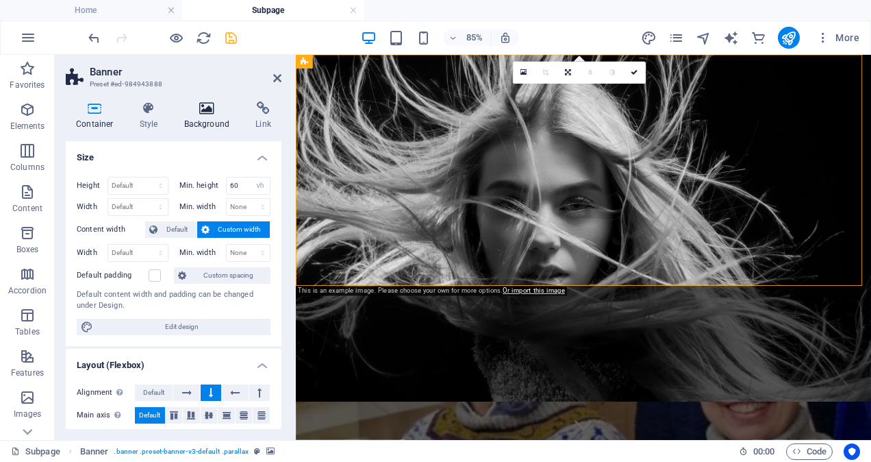
click at [208, 110] on icon at bounding box center [207, 108] width 66 height 14
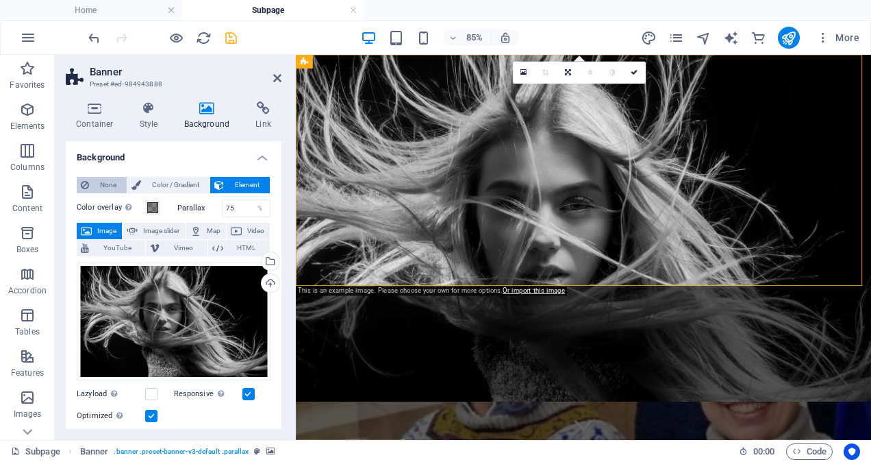
click at [104, 184] on span "None" at bounding box center [107, 185] width 29 height 16
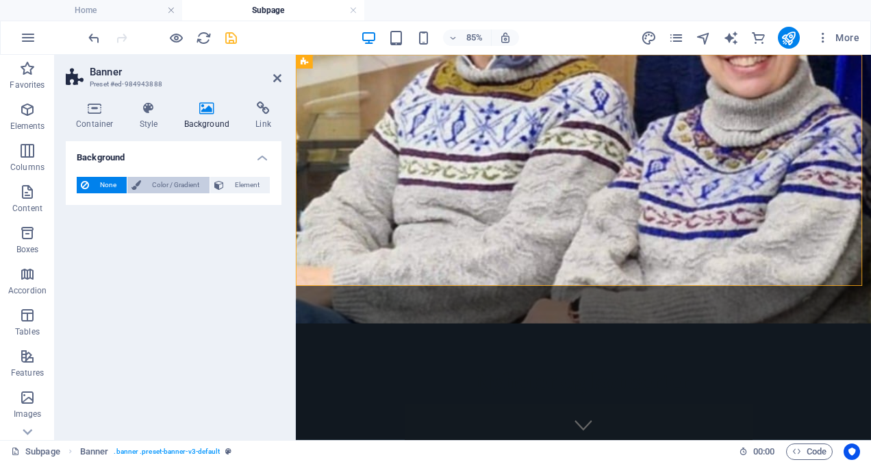
click at [151, 182] on span "Color / Gradient" at bounding box center [175, 185] width 60 height 16
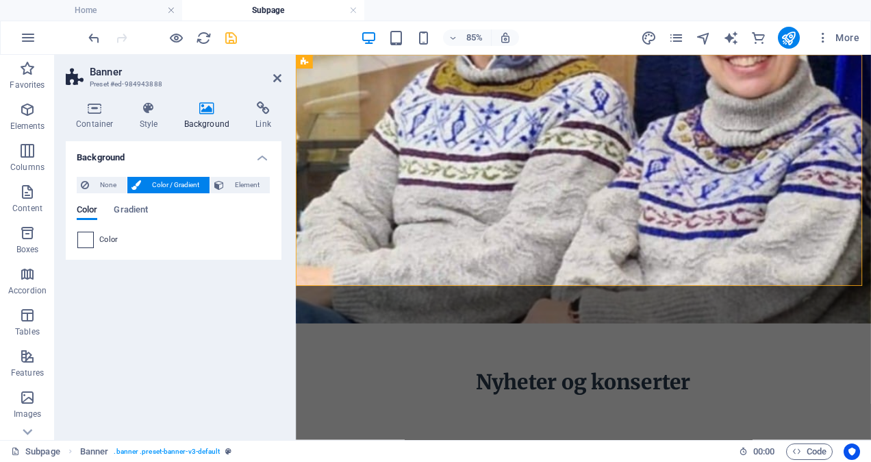
click at [90, 244] on span at bounding box center [85, 239] width 15 height 15
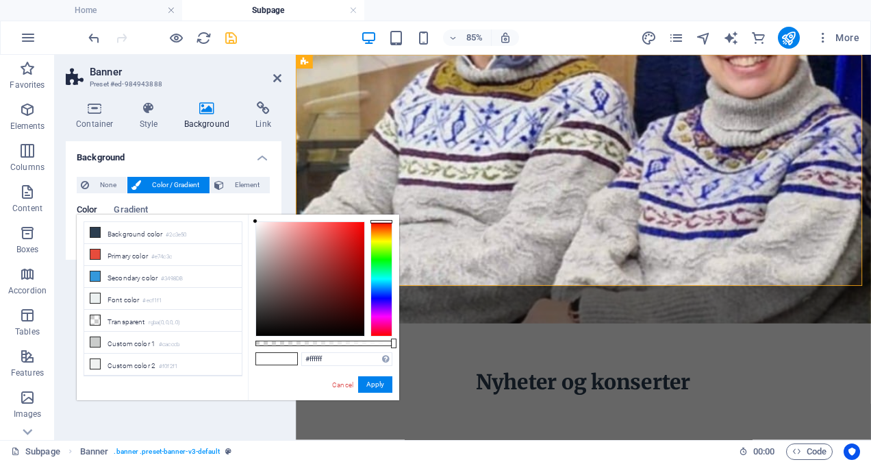
click at [267, 358] on span at bounding box center [266, 359] width 21 height 12
click at [93, 315] on icon at bounding box center [95, 320] width 10 height 10
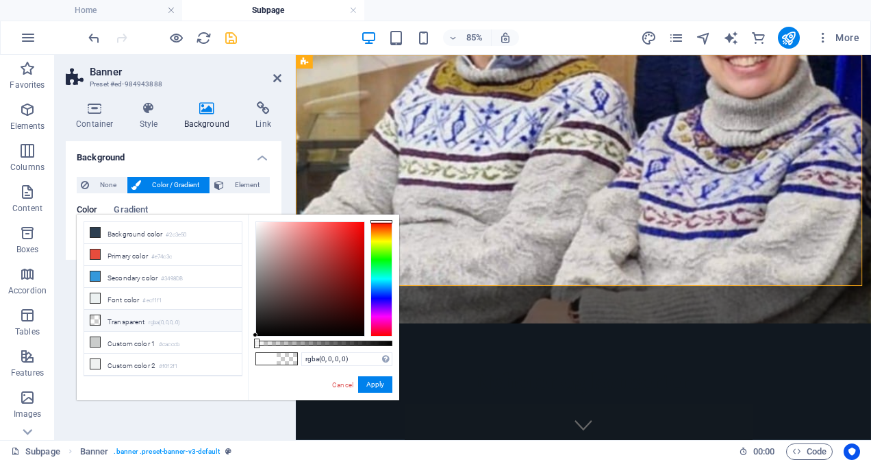
click at [93, 315] on icon at bounding box center [95, 320] width 10 height 10
click at [96, 232] on icon at bounding box center [95, 232] width 10 height 10
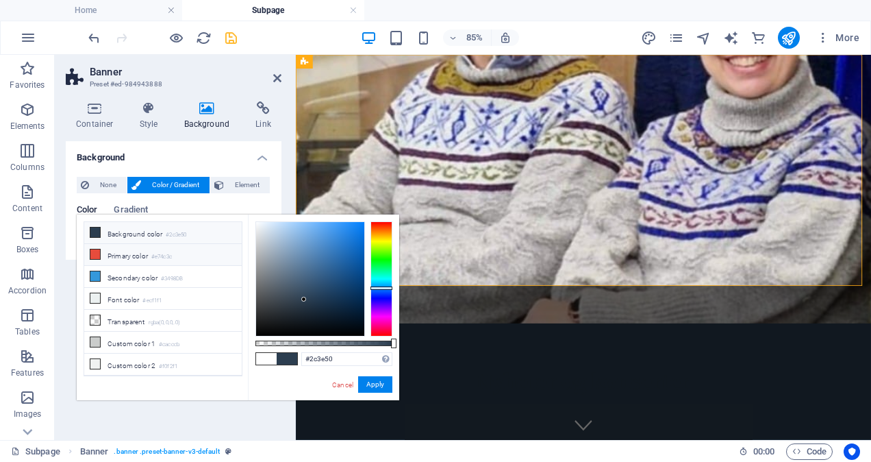
click at [95, 252] on icon at bounding box center [95, 254] width 10 height 10
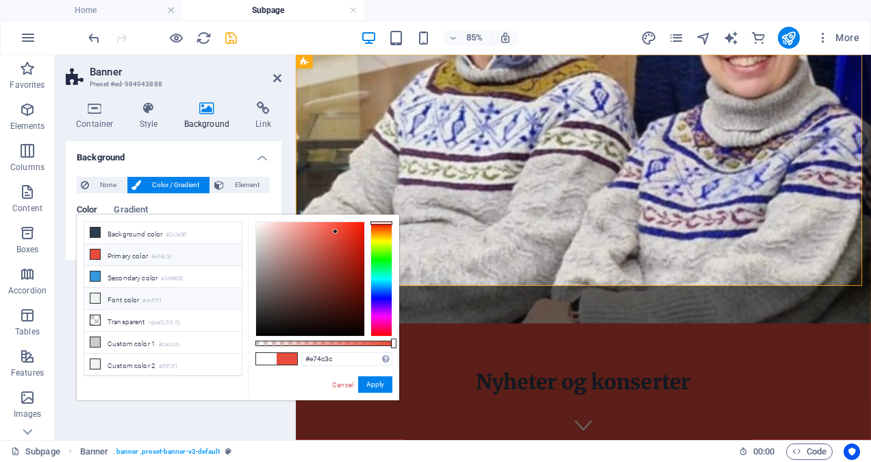
click at [92, 293] on icon at bounding box center [95, 298] width 10 height 10
type input "#ecf1f1"
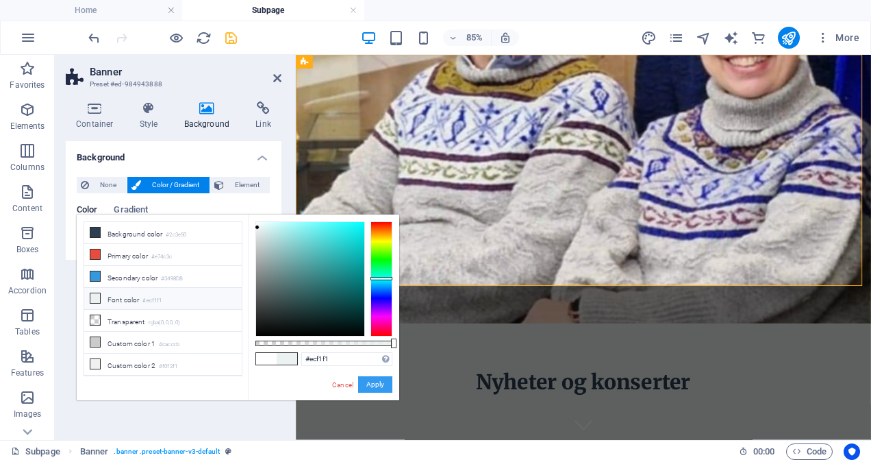
click at [374, 384] on button "Apply" at bounding box center [375, 384] width 34 height 16
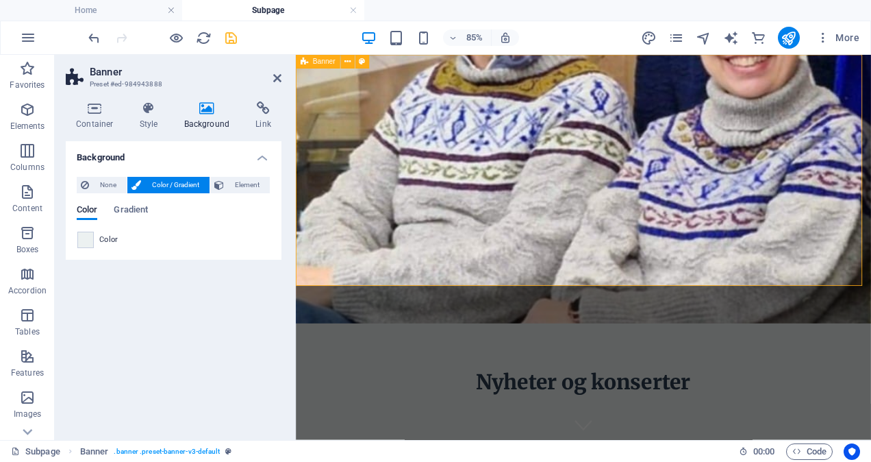
click at [426, 299] on div "Nyheter og konserter" at bounding box center [634, 311] width 677 height 512
click at [367, 299] on div "Nyheter og konserter" at bounding box center [634, 311] width 677 height 512
click at [593, 303] on div "Nyheter og konserter" at bounding box center [634, 311] width 677 height 512
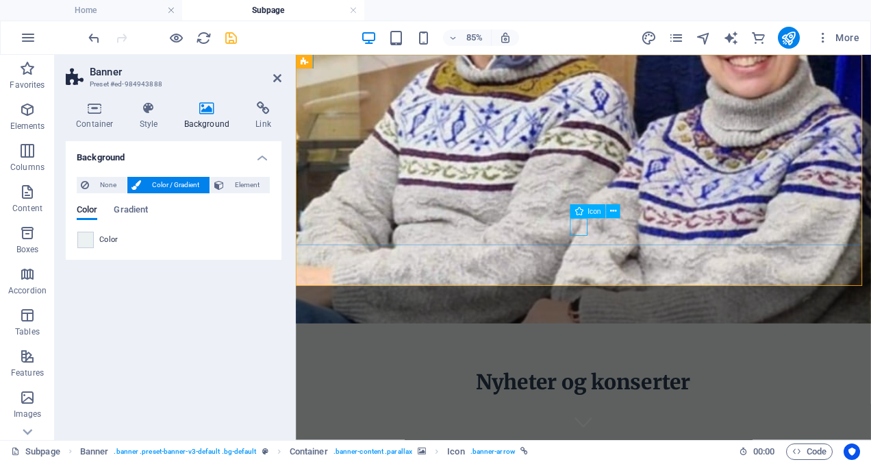
click at [582, 211] on icon at bounding box center [579, 215] width 8 height 14
click at [575, 299] on div "Nyheter og konserter" at bounding box center [634, 311] width 677 height 512
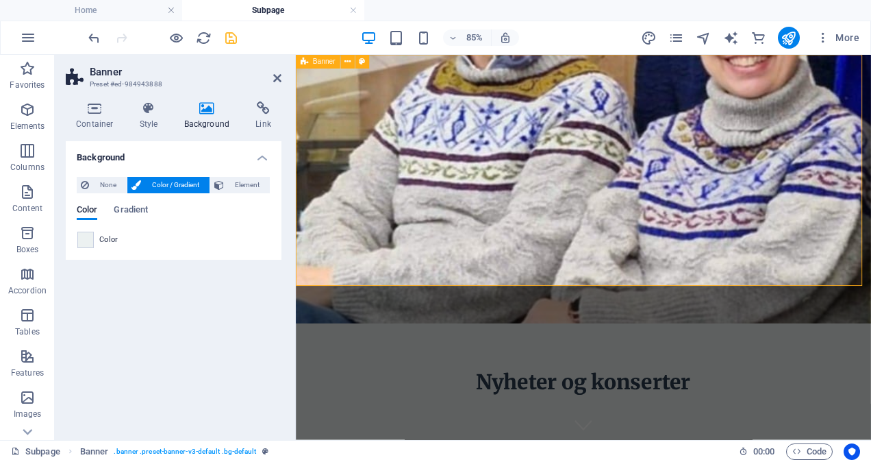
click at [575, 299] on div "Nyheter og konserter" at bounding box center [634, 311] width 677 height 512
click at [99, 111] on icon at bounding box center [95, 108] width 58 height 14
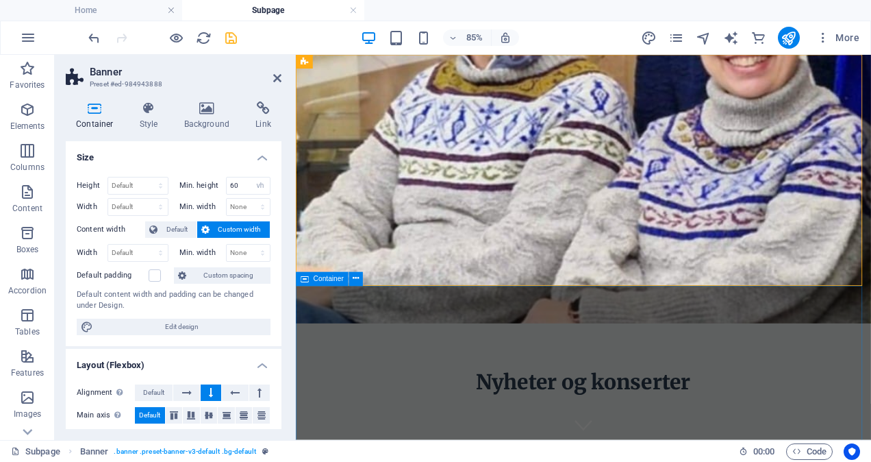
click at [327, 281] on span "Container" at bounding box center [329, 278] width 30 height 7
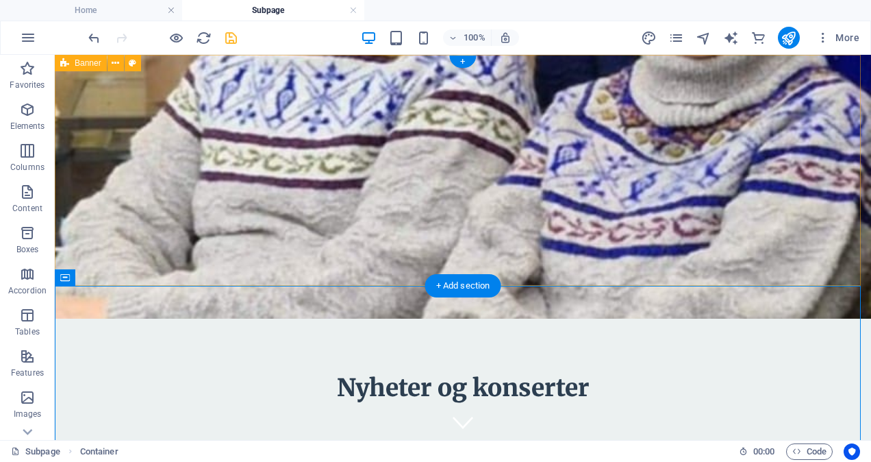
click at [381, 264] on div "Nyheter og konserter" at bounding box center [463, 285] width 817 height 460
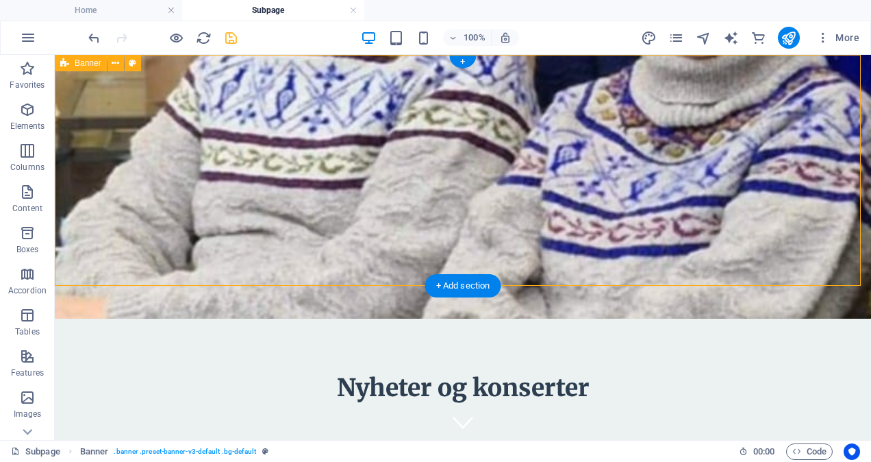
click at [98, 272] on div "Nyheter og konserter" at bounding box center [463, 285] width 817 height 460
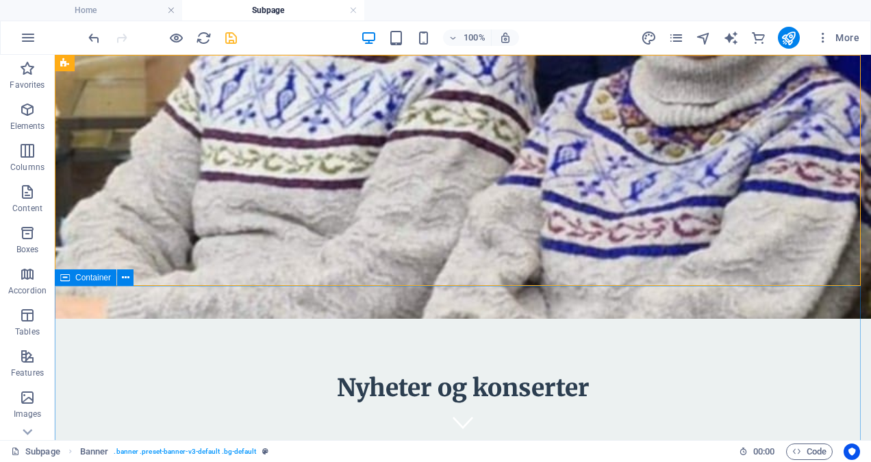
click at [82, 284] on div "Container" at bounding box center [86, 277] width 62 height 16
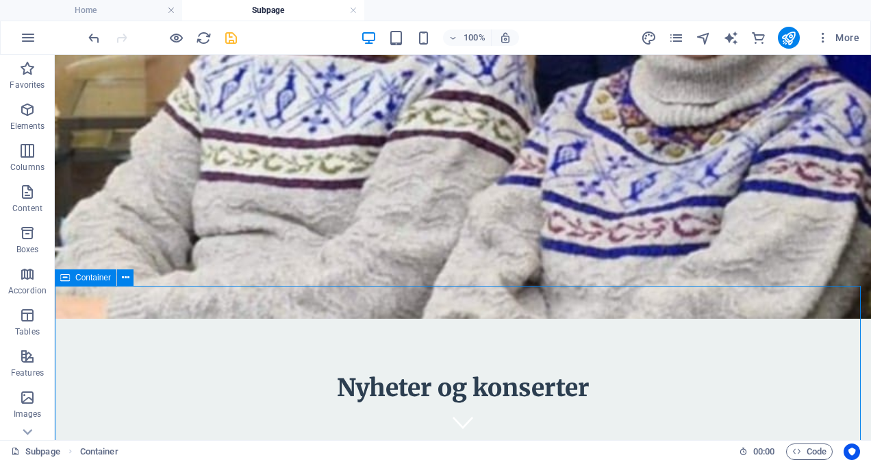
click at [87, 281] on span "Container" at bounding box center [93, 277] width 36 height 8
click at [90, 278] on span "Container" at bounding box center [93, 277] width 36 height 8
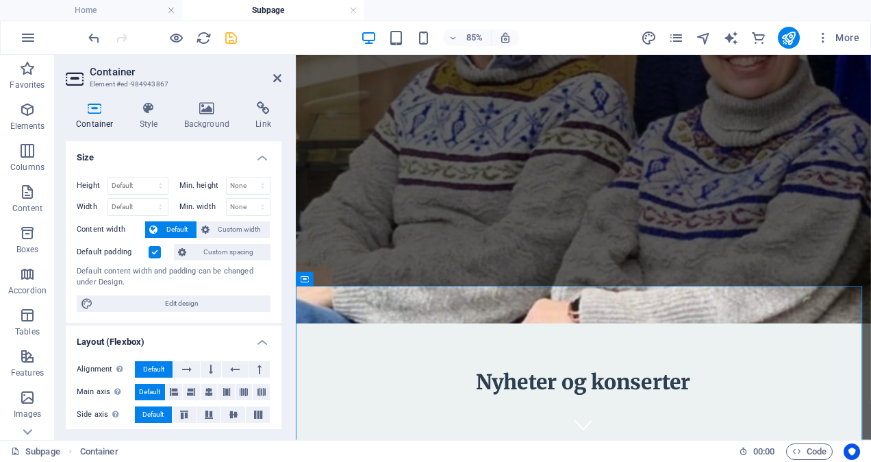
drag, startPoint x: 278, startPoint y: 245, endPoint x: 280, endPoint y: 290, distance: 44.6
click at [280, 290] on div "Size Height Default px rem % vh vw Min. height None px rem % vh vw Width Defaul…" at bounding box center [174, 285] width 216 height 288
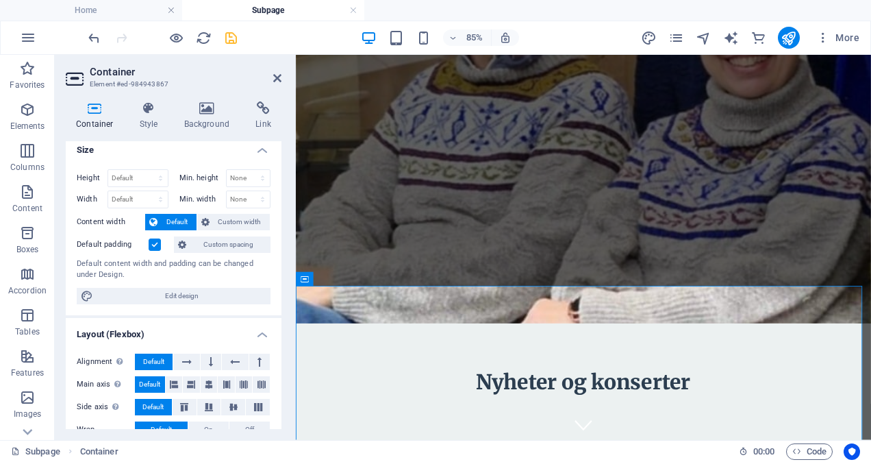
scroll to position [0, 0]
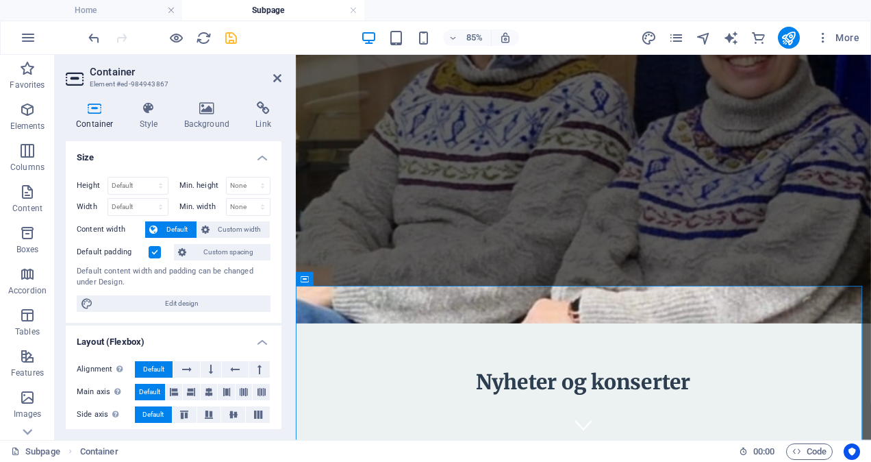
click at [604, 238] on figure at bounding box center [634, 213] width 677 height 316
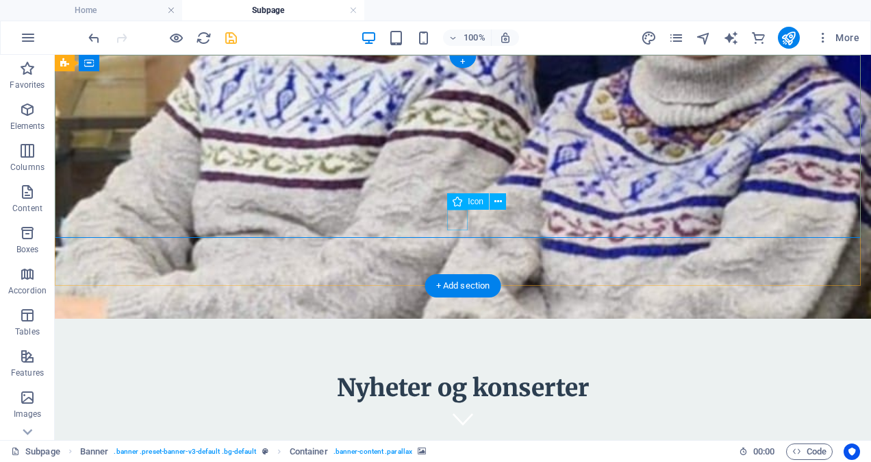
click at [462, 408] on figure at bounding box center [463, 418] width 21 height 21
click at [474, 402] on div at bounding box center [463, 407] width 647 height 10
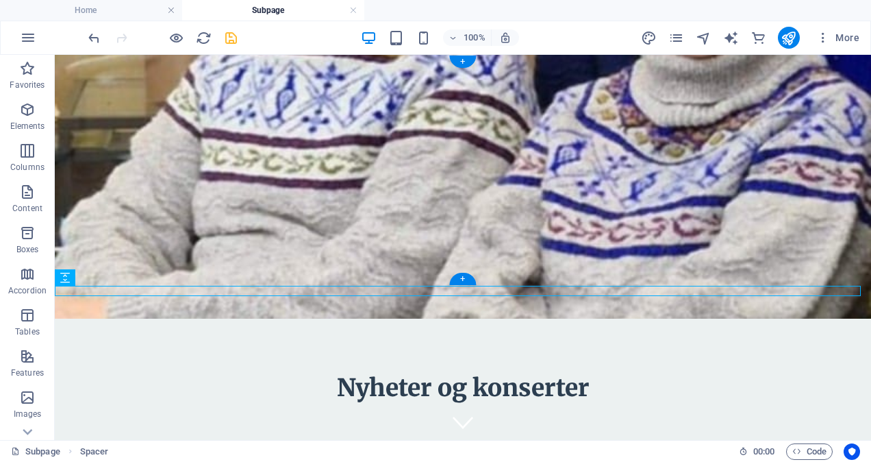
click at [460, 195] on figure at bounding box center [463, 187] width 817 height 264
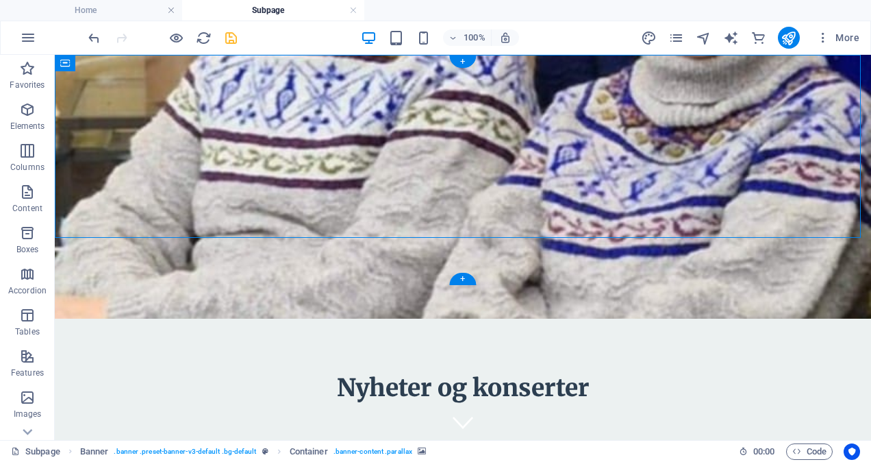
click at [464, 186] on figure at bounding box center [463, 187] width 817 height 264
click at [456, 196] on figure at bounding box center [463, 187] width 817 height 264
click at [421, 247] on div "Nyheter og konserter" at bounding box center [463, 280] width 817 height 450
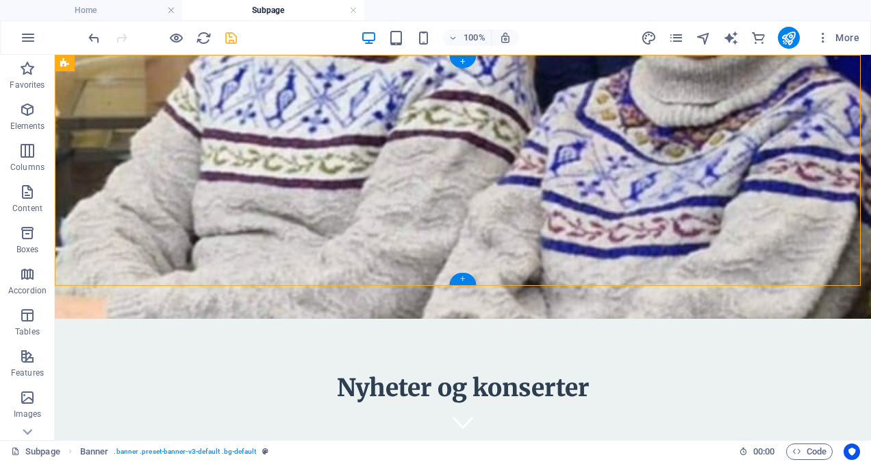
click at [463, 275] on div "+" at bounding box center [462, 279] width 27 height 12
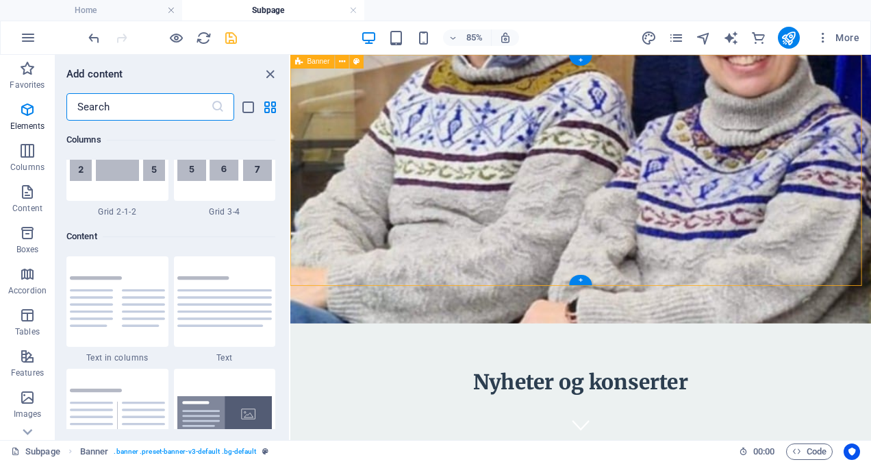
scroll to position [2397, 0]
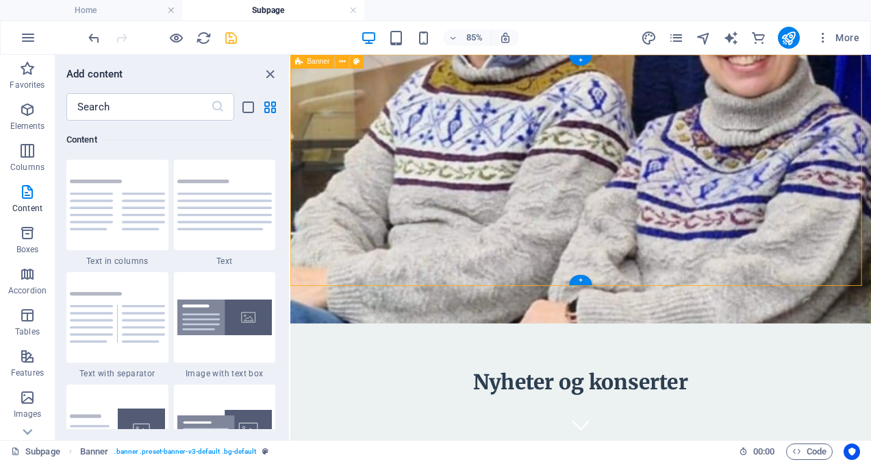
click at [580, 305] on div "Nyheter og konserter" at bounding box center [632, 306] width 684 height 502
click at [208, 221] on img at bounding box center [224, 204] width 95 height 51
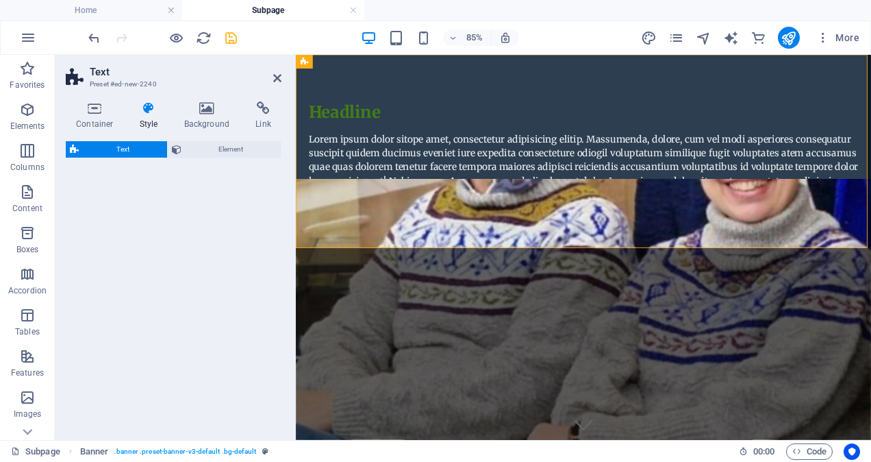
select select "preset-text-v2-default"
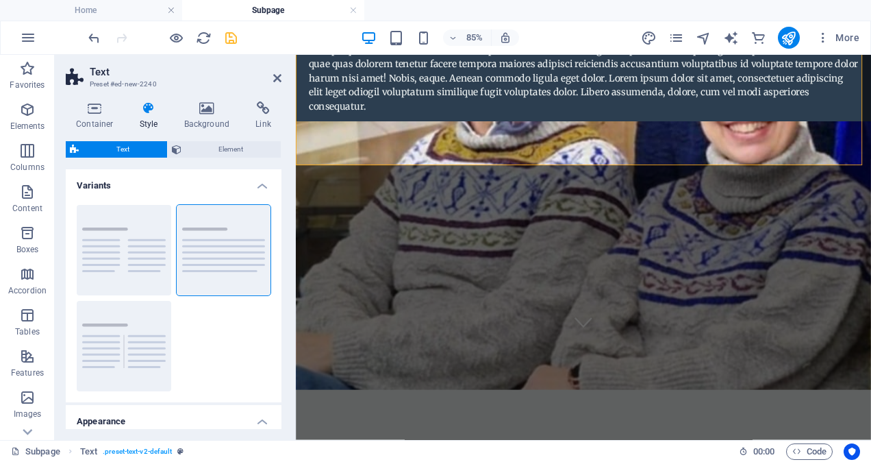
scroll to position [134, 0]
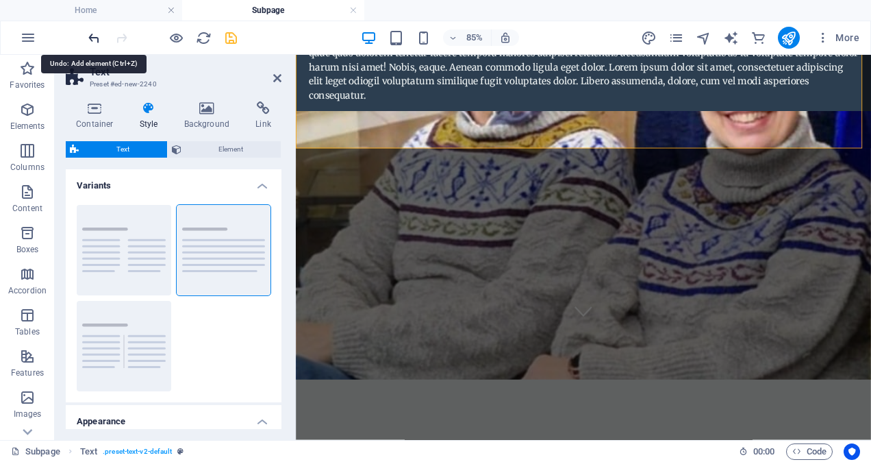
click at [95, 36] on icon "undo" at bounding box center [94, 38] width 16 height 16
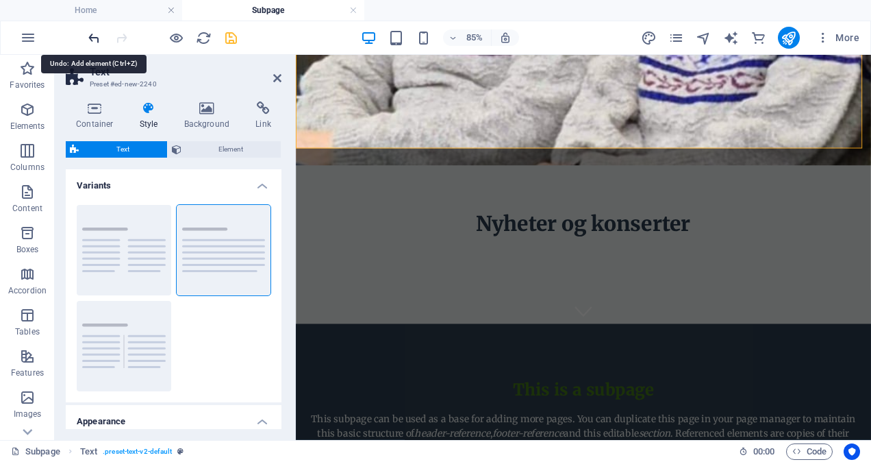
scroll to position [0, 0]
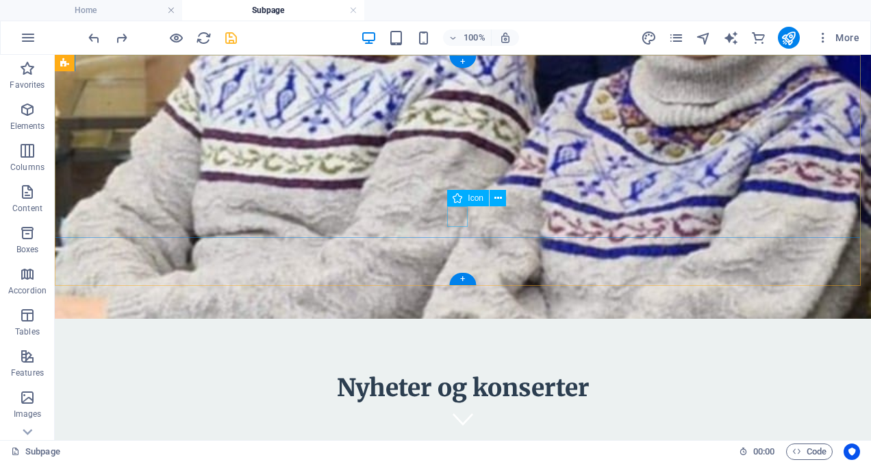
click at [460, 408] on figure at bounding box center [463, 418] width 21 height 21
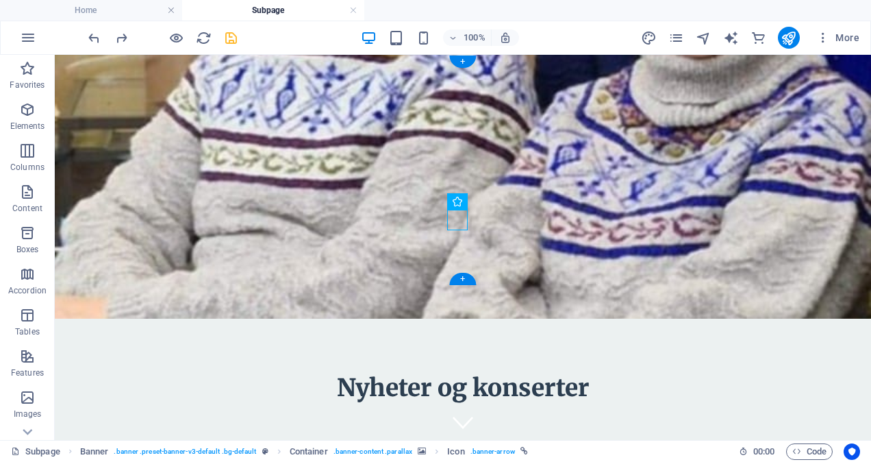
click at [434, 213] on figure at bounding box center [463, 187] width 817 height 264
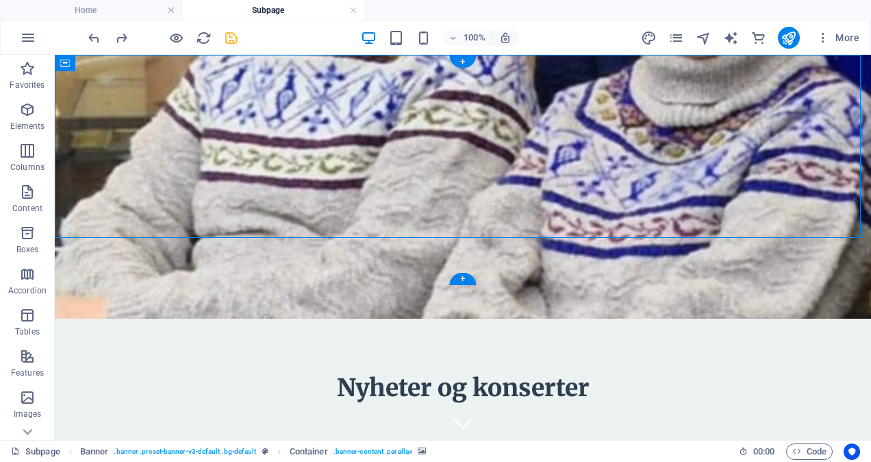
click at [432, 203] on figure at bounding box center [463, 187] width 817 height 264
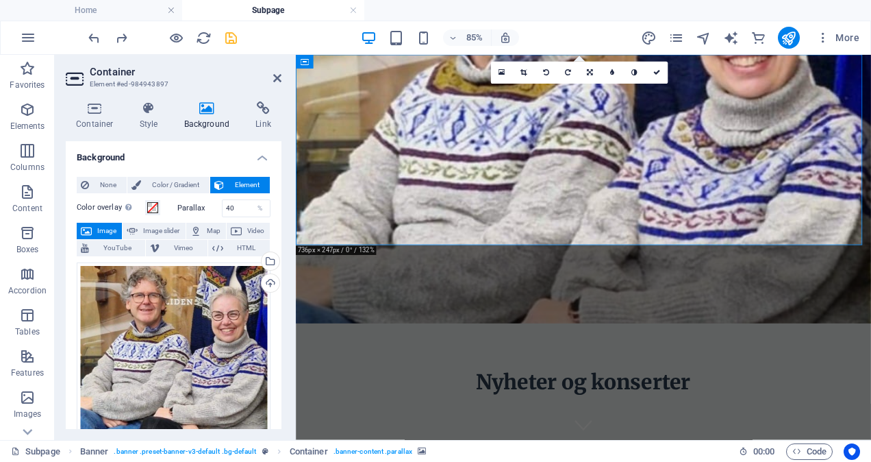
click at [330, 267] on figure at bounding box center [634, 213] width 677 height 316
click at [329, 281] on div "Nyheter og konserter" at bounding box center [634, 306] width 677 height 502
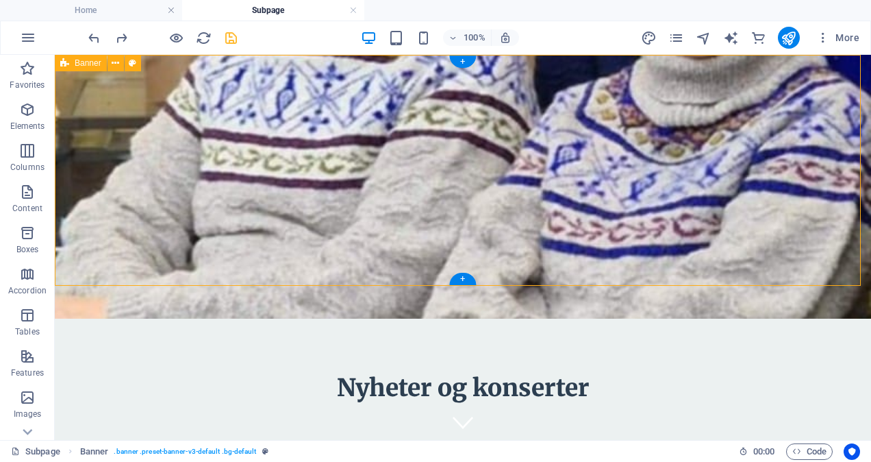
click at [418, 253] on div "Nyheter og konserter" at bounding box center [463, 280] width 817 height 450
click at [71, 233] on figure at bounding box center [463, 187] width 817 height 264
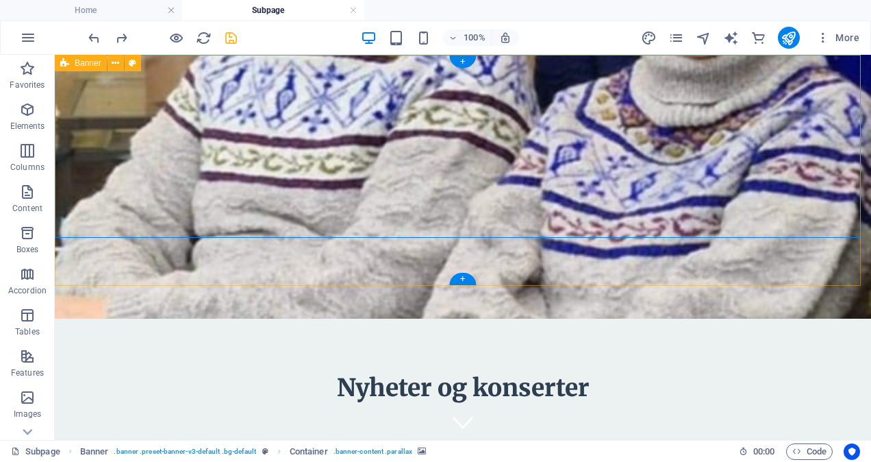
click at [70, 245] on div "Nyheter og konserter" at bounding box center [463, 280] width 817 height 450
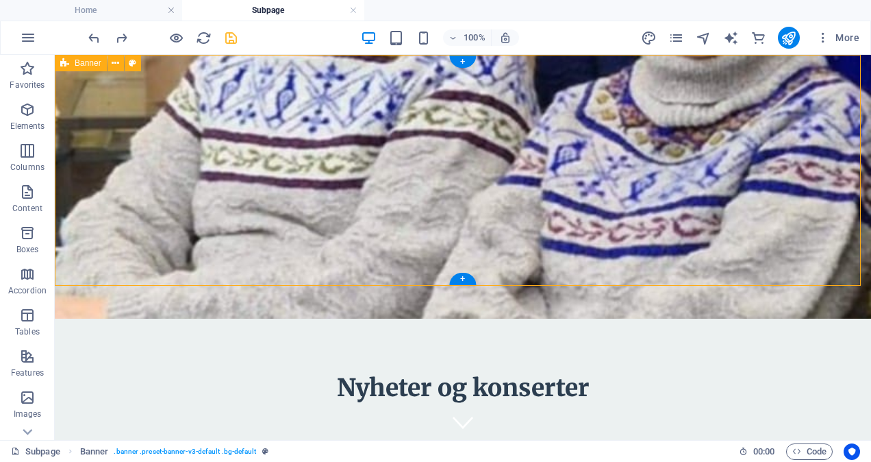
click at [81, 265] on div "Nyheter og konserter" at bounding box center [463, 280] width 817 height 450
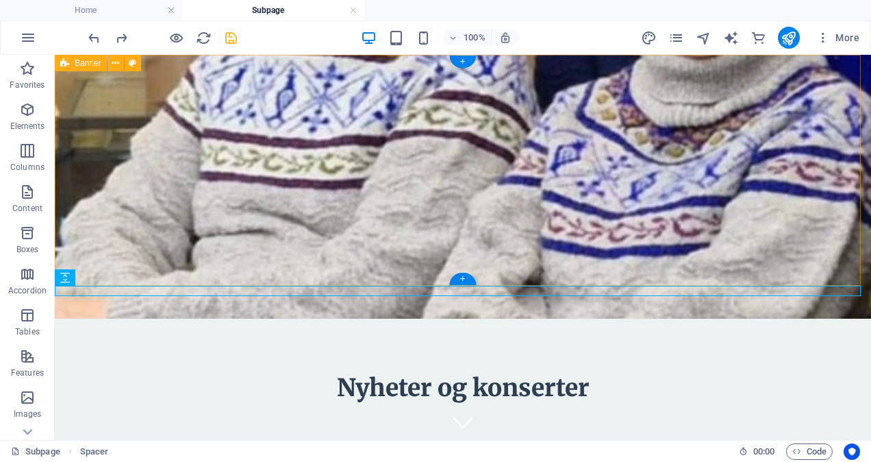
click at [119, 253] on div "Nyheter og konserter" at bounding box center [463, 280] width 817 height 450
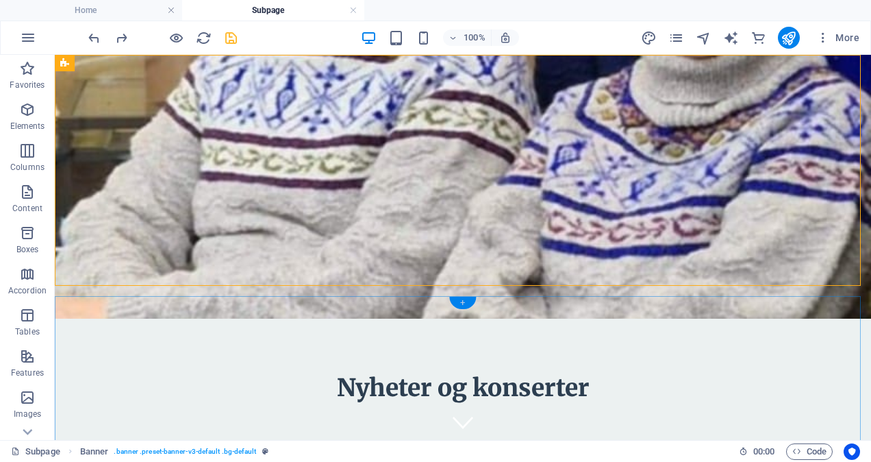
click at [465, 301] on div "+" at bounding box center [462, 303] width 27 height 12
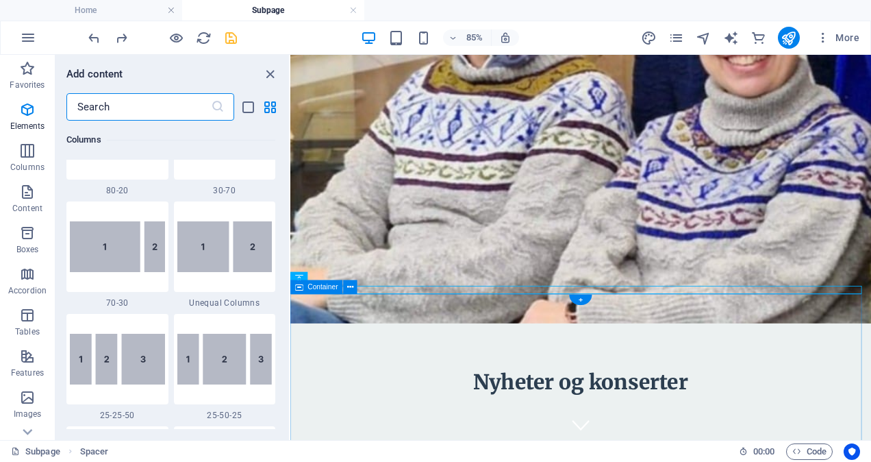
scroll to position [2397, 0]
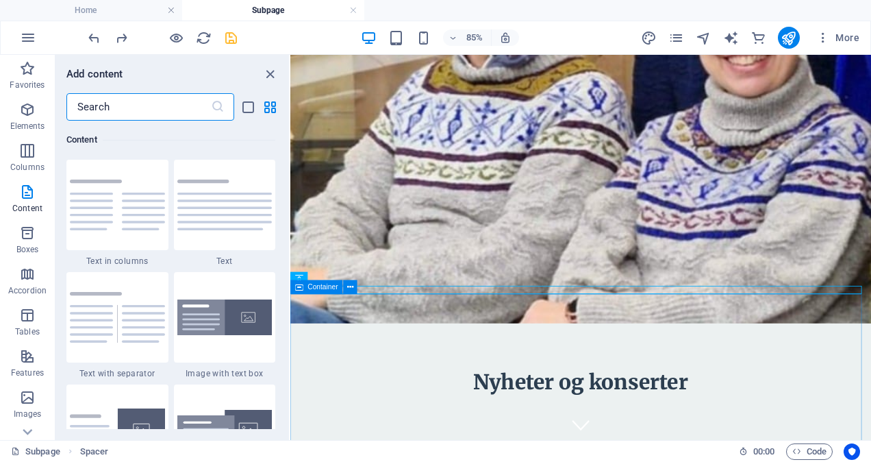
click at [316, 290] on span "Container" at bounding box center [323, 287] width 30 height 7
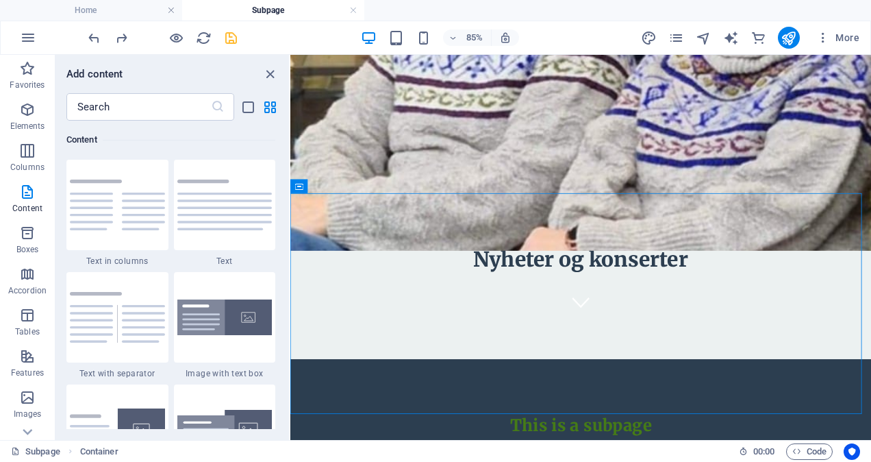
scroll to position [147, 0]
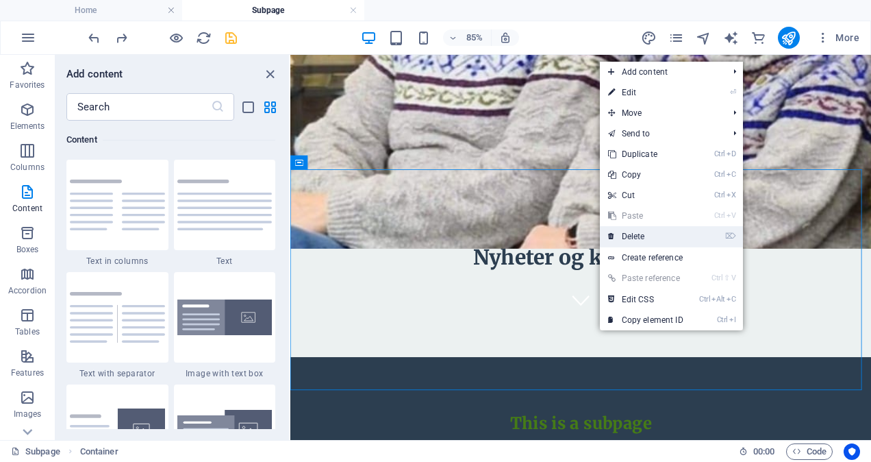
click at [632, 240] on link "⌦ Delete" at bounding box center [646, 236] width 92 height 21
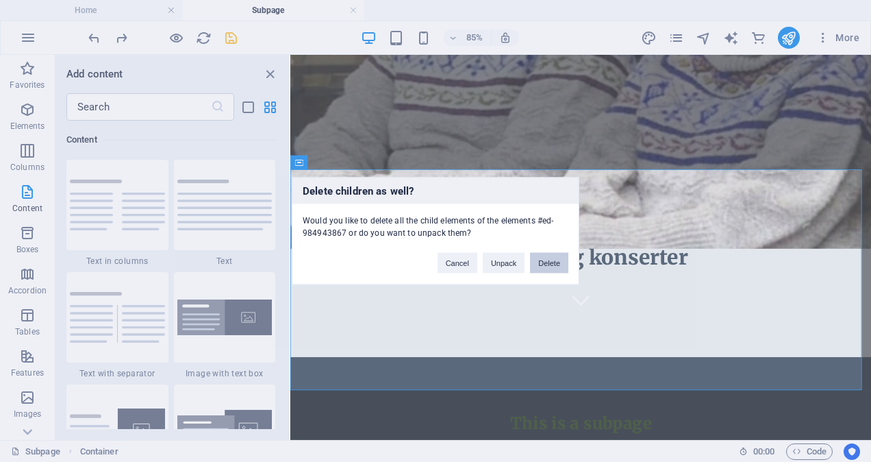
click at [553, 258] on button "Delete" at bounding box center [549, 263] width 38 height 21
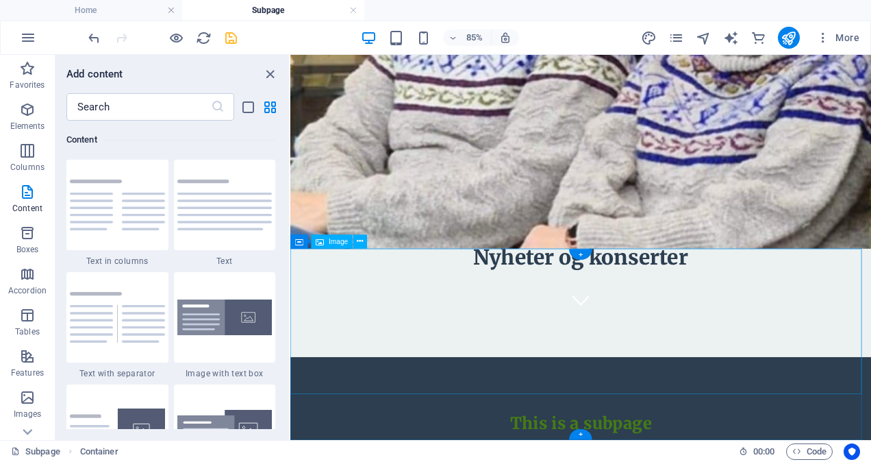
scroll to position [53, 0]
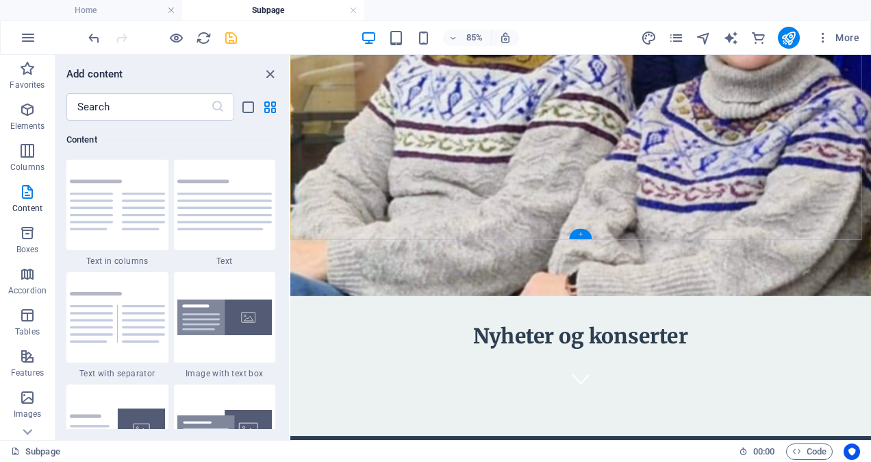
click at [581, 233] on div "+" at bounding box center [580, 234] width 23 height 10
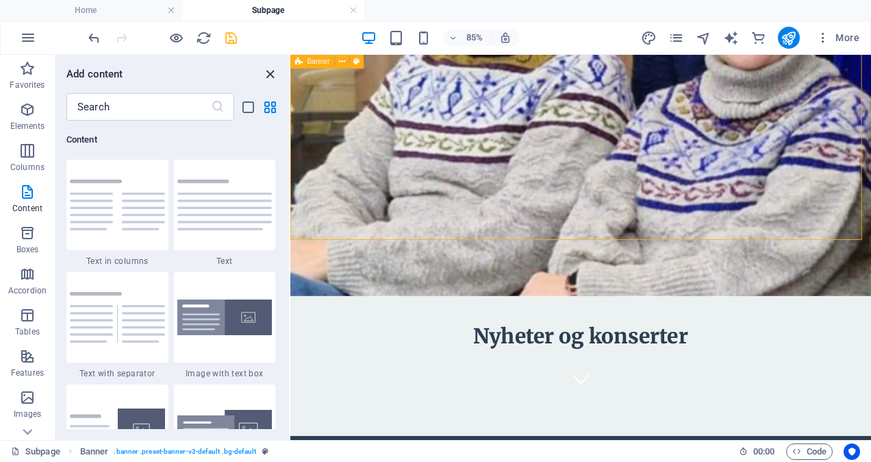
click at [269, 73] on icon "close panel" at bounding box center [270, 74] width 16 height 16
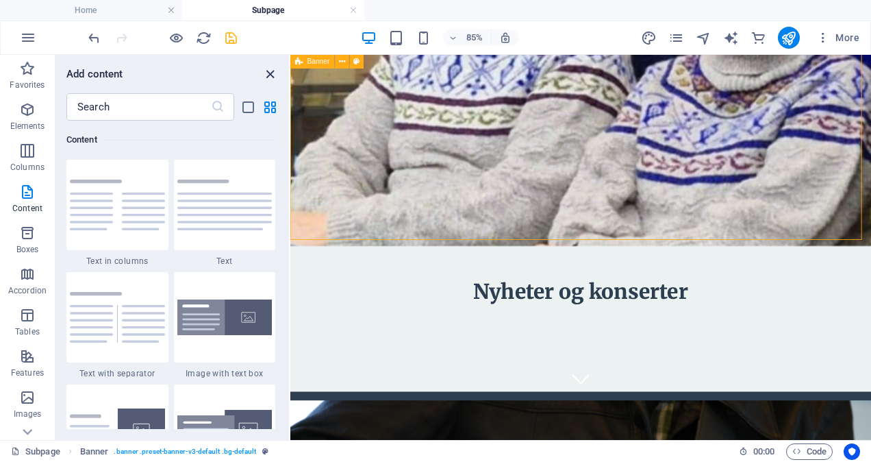
scroll to position [37, 0]
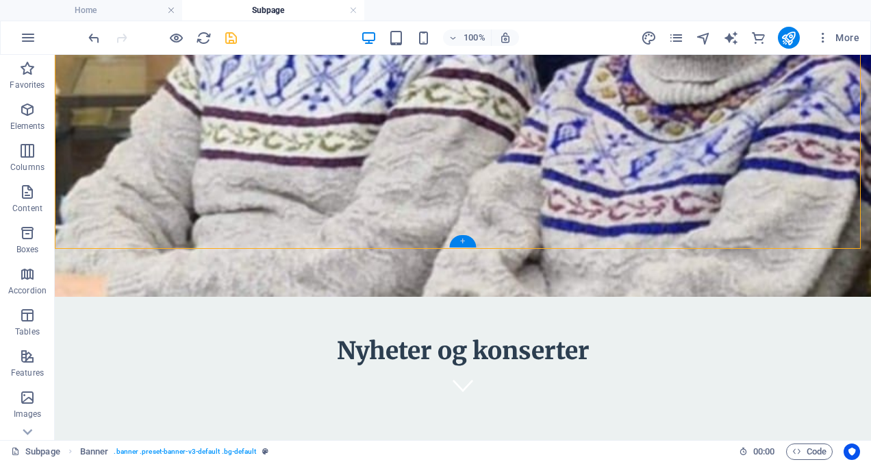
click at [462, 240] on div "+" at bounding box center [462, 241] width 27 height 12
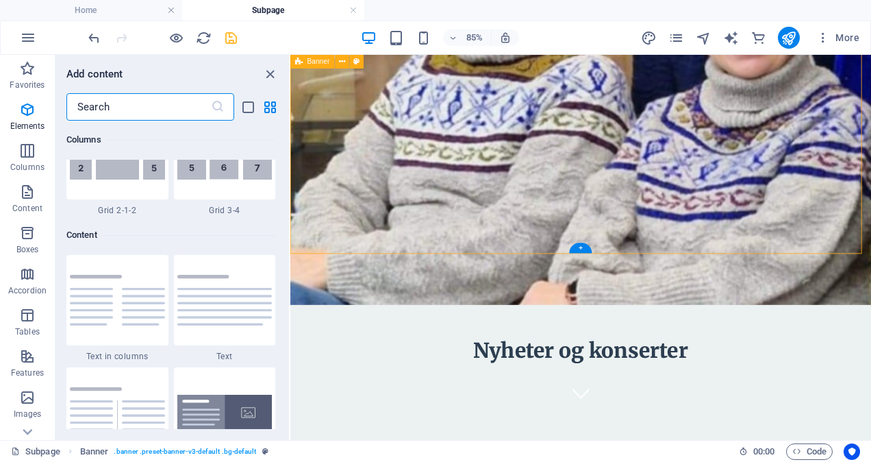
scroll to position [2397, 0]
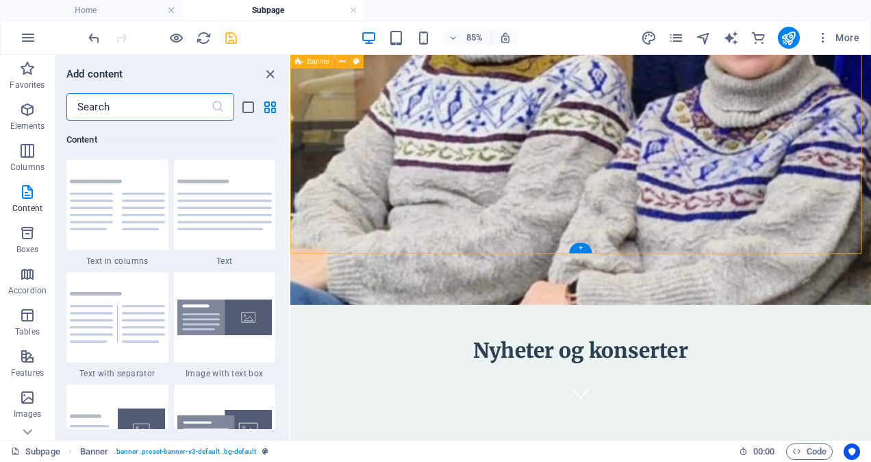
click at [417, 255] on div "Nyheter og konserter" at bounding box center [632, 269] width 684 height 502
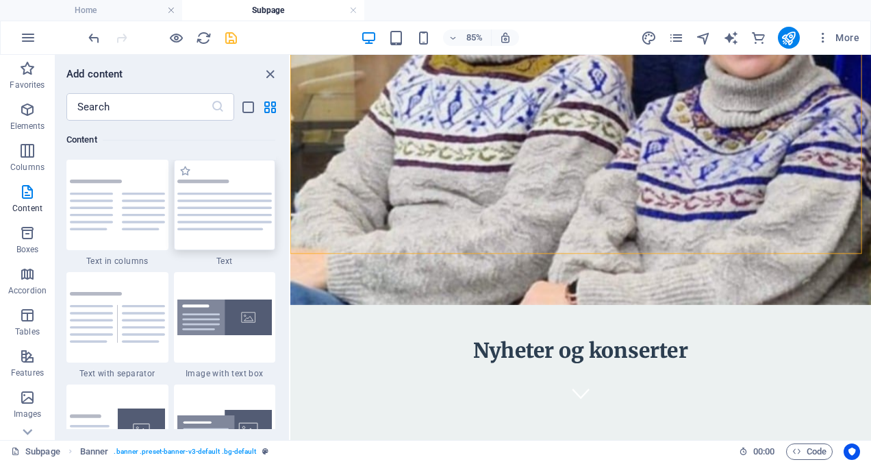
click at [236, 205] on img at bounding box center [224, 204] width 95 height 51
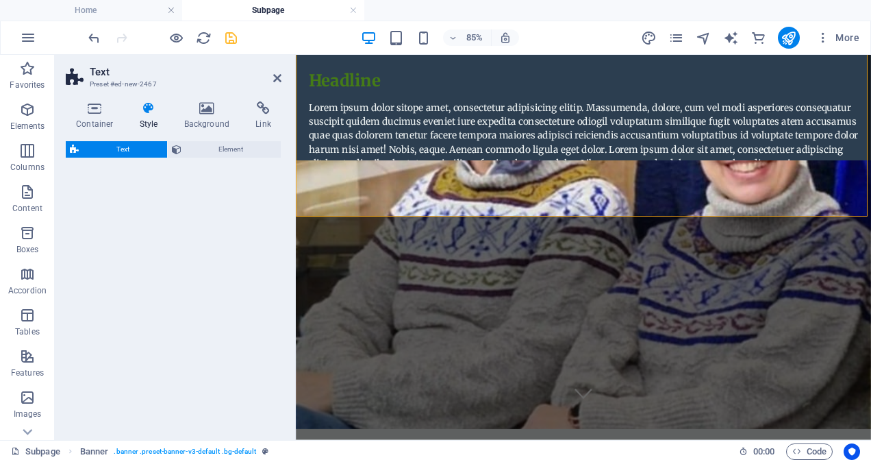
select select "preset-text-v2-default"
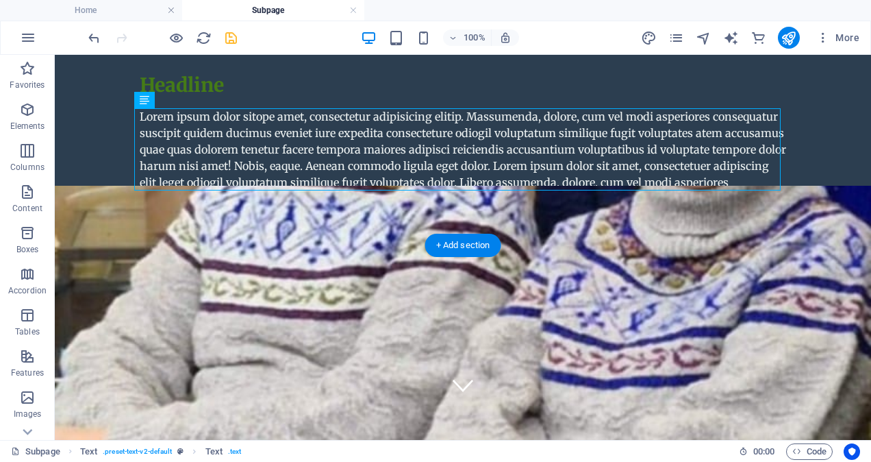
drag, startPoint x: 465, startPoint y: 134, endPoint x: 575, endPoint y: 432, distance: 317.5
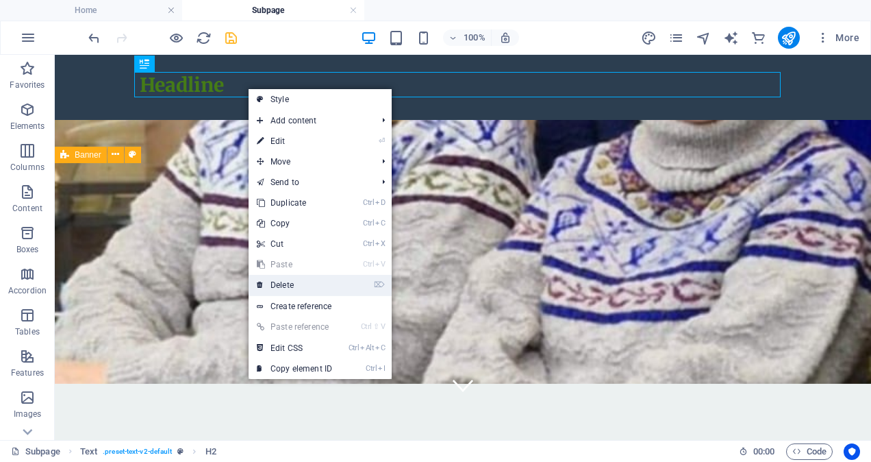
click at [309, 285] on link "⌦ Delete" at bounding box center [295, 285] width 92 height 21
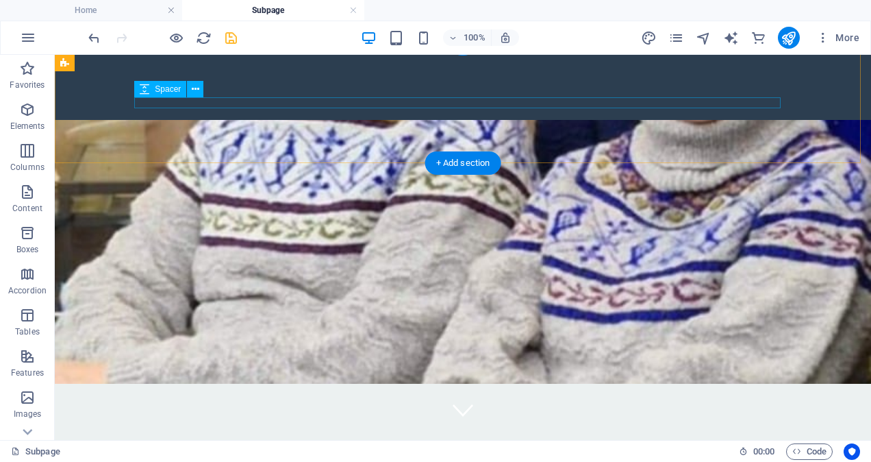
click at [338, 99] on div at bounding box center [463, 102] width 647 height 11
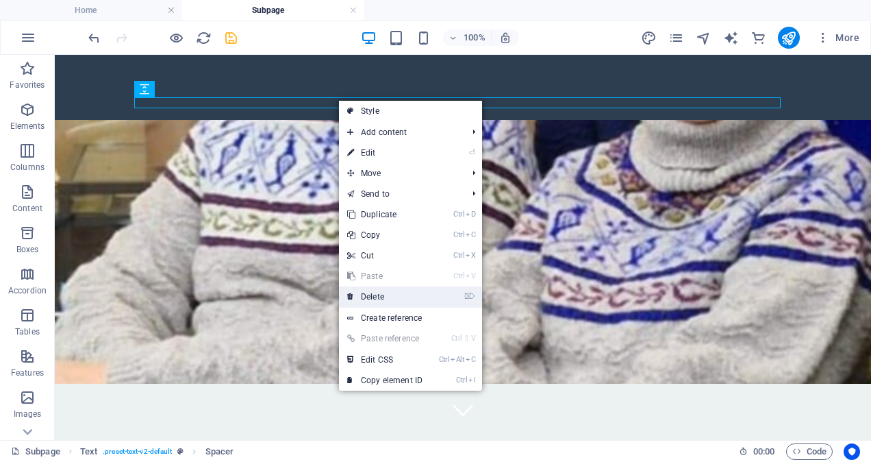
click at [380, 297] on link "⌦ Delete" at bounding box center [385, 296] width 92 height 21
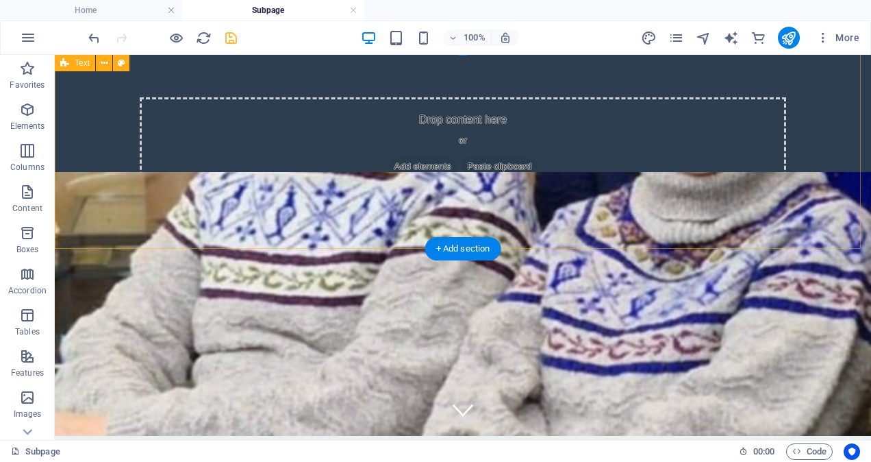
click at [480, 135] on div "Drop content here or Add elements Paste clipboard" at bounding box center [463, 145] width 647 height 97
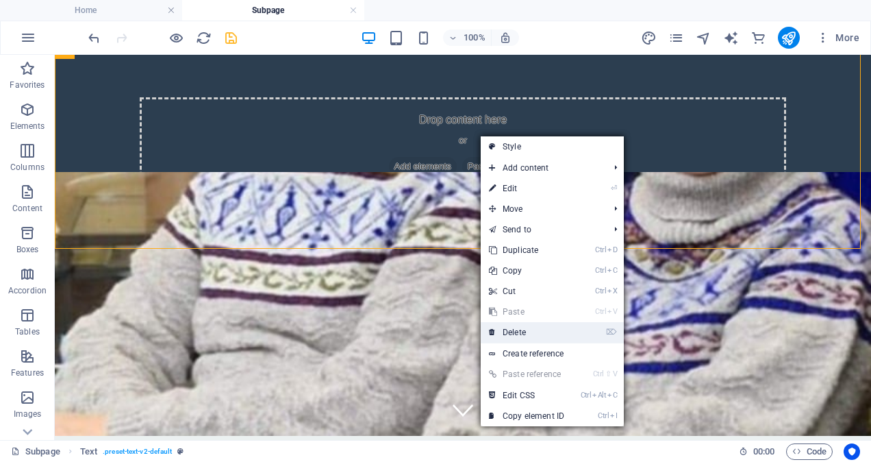
click at [515, 330] on link "⌦ Delete" at bounding box center [527, 332] width 92 height 21
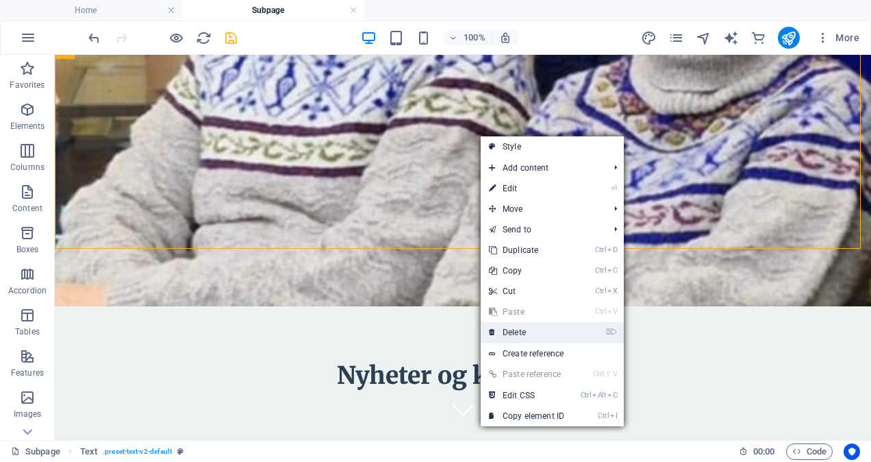
scroll to position [0, 0]
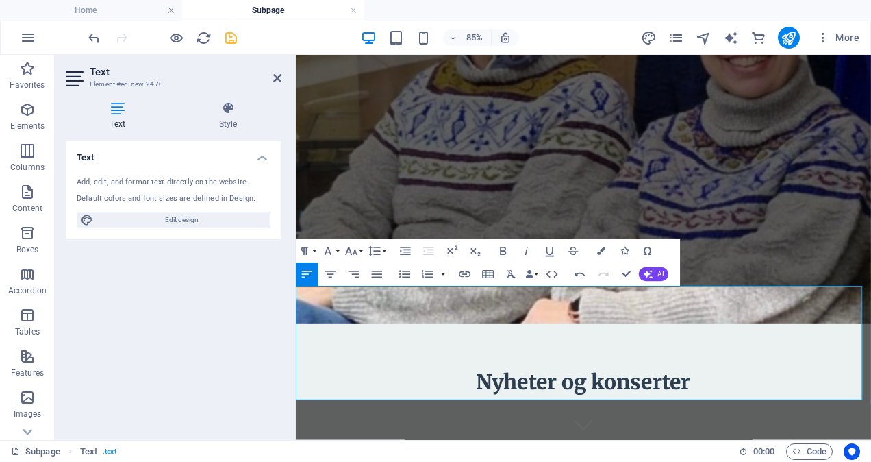
scroll to position [0, 132]
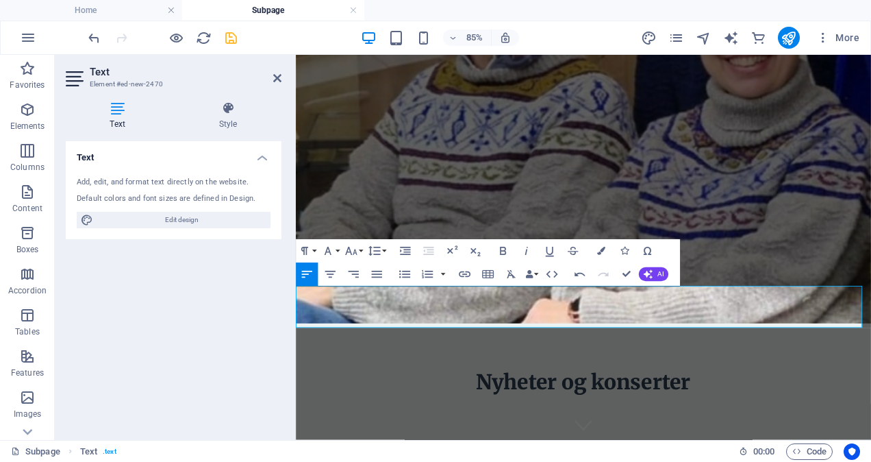
drag, startPoint x: 356, startPoint y: 336, endPoint x: 839, endPoint y: 334, distance: 483.0
copy p "Jula heme. Julekonsert med BeReal og Morten Wentzel på Honne i Biri. Billetter …"
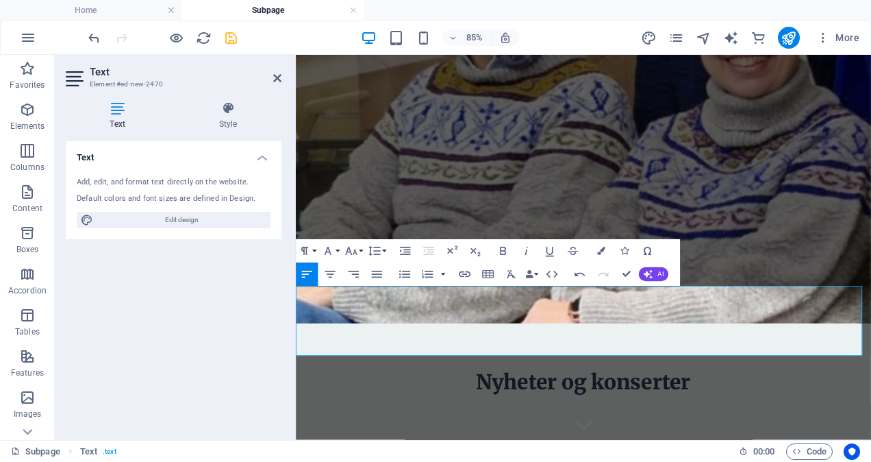
drag, startPoint x: 887, startPoint y: 369, endPoint x: 793, endPoint y: 364, distance: 93.9
copy p "bereal.hoopla.no"
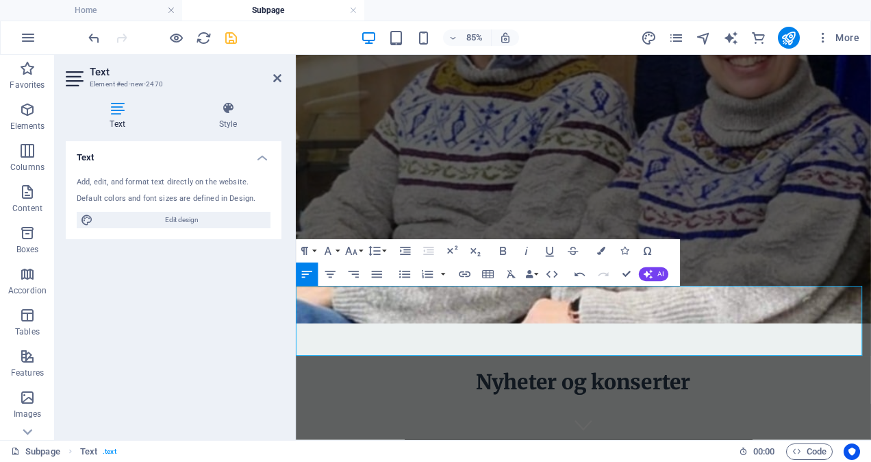
click at [232, 34] on icon "save" at bounding box center [231, 38] width 16 height 16
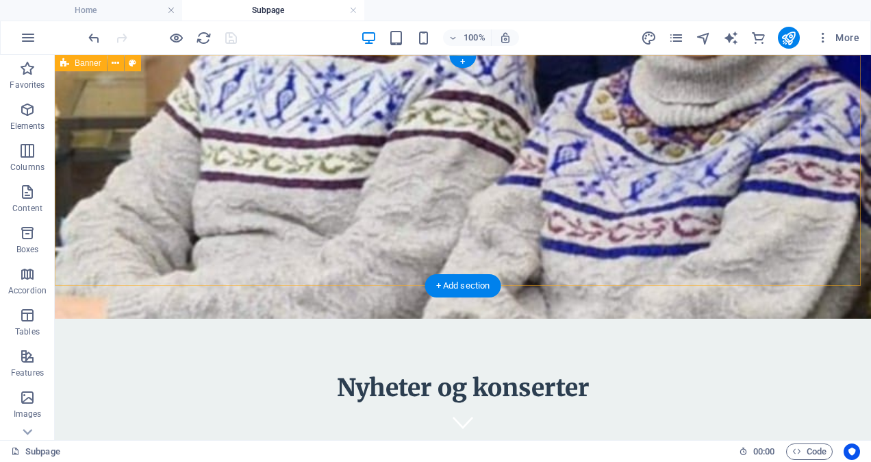
click at [123, 252] on div "Nyheter og konserter" at bounding box center [463, 280] width 817 height 450
click at [288, 272] on div "Nyheter og konserter" at bounding box center [463, 280] width 817 height 450
click at [332, 256] on div "Nyheter og konserter" at bounding box center [463, 280] width 817 height 450
click at [69, 236] on figure at bounding box center [463, 187] width 817 height 264
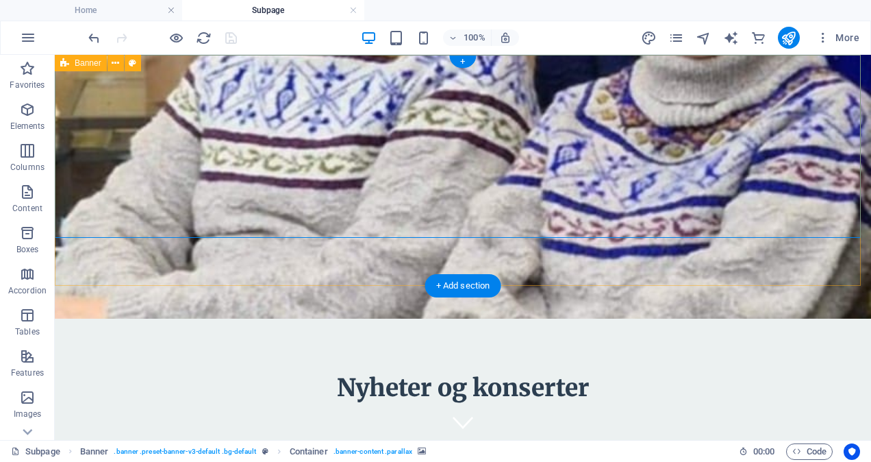
click at [112, 267] on div "Nyheter og konserter" at bounding box center [463, 280] width 817 height 450
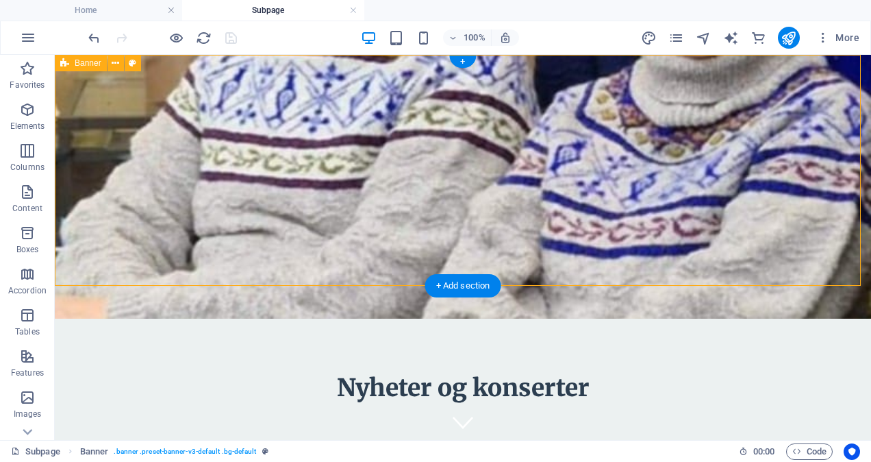
click at [112, 267] on div "Nyheter og konserter" at bounding box center [463, 280] width 817 height 450
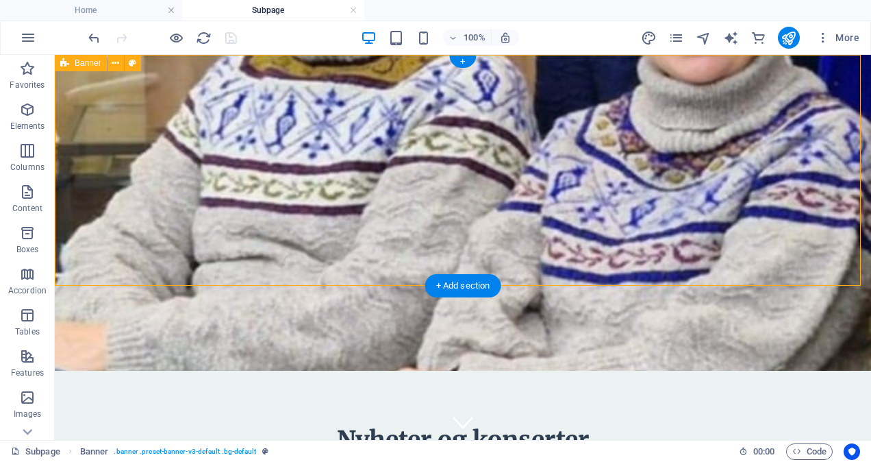
select select "vh"
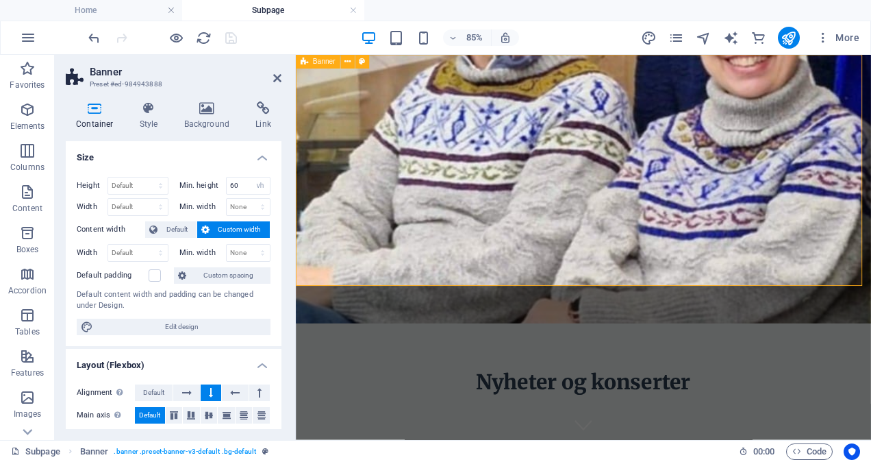
click at [317, 294] on div "Nyheter og konserter" at bounding box center [634, 306] width 677 height 502
click at [578, 425] on div "Nyheter og konserter" at bounding box center [634, 439] width 647 height 29
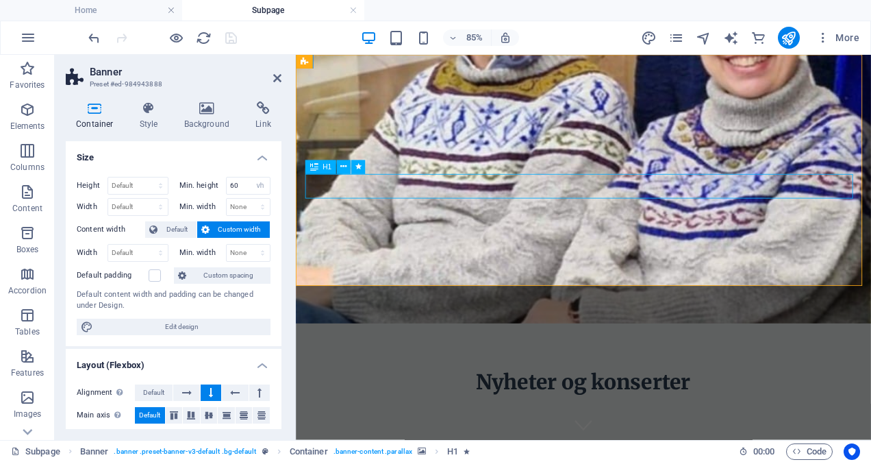
click at [594, 425] on div "Nyheter og konserter" at bounding box center [634, 439] width 647 height 29
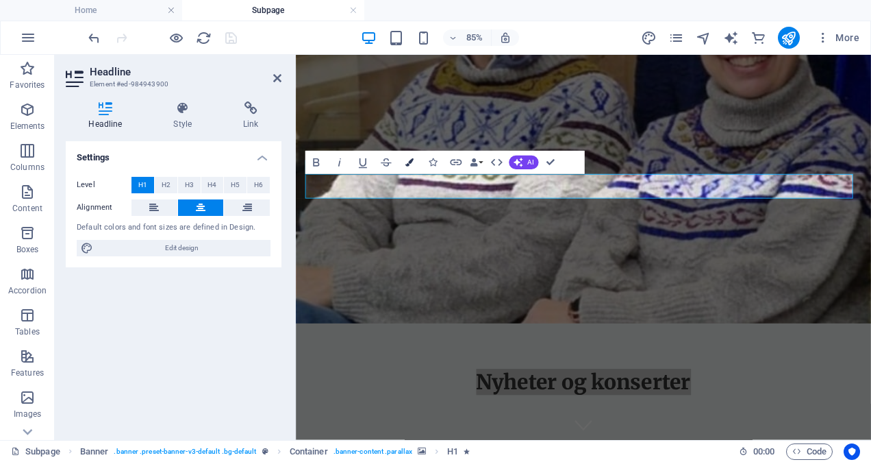
click at [412, 162] on icon "button" at bounding box center [410, 162] width 8 height 8
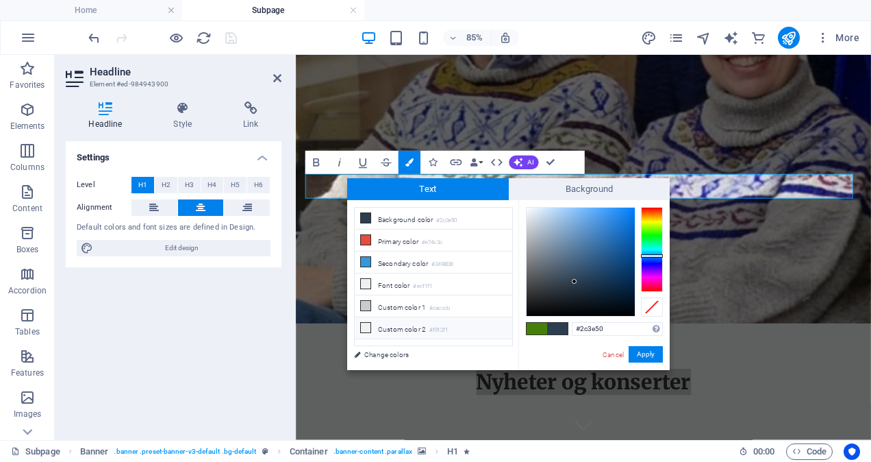
click at [368, 323] on icon at bounding box center [366, 328] width 10 height 10
type input "#f0f2f1"
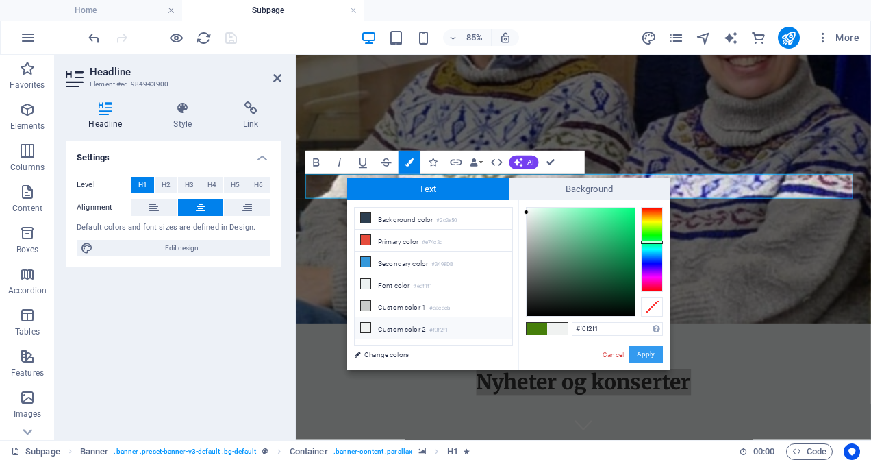
click at [646, 350] on button "Apply" at bounding box center [646, 354] width 34 height 16
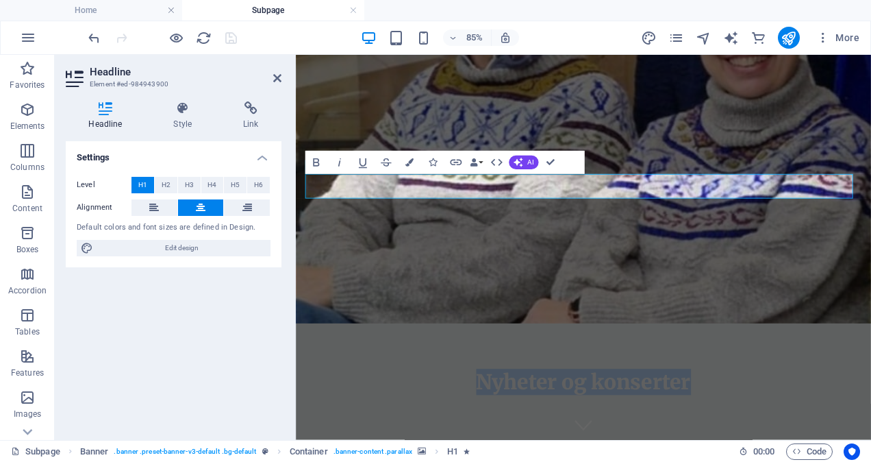
click at [427, 246] on figure at bounding box center [634, 213] width 677 height 316
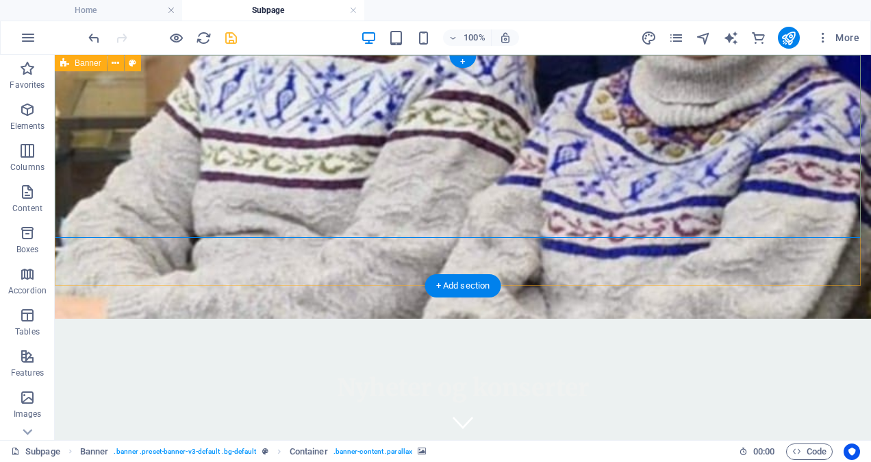
click at [108, 249] on div "Nyheter og konserter" at bounding box center [463, 280] width 817 height 450
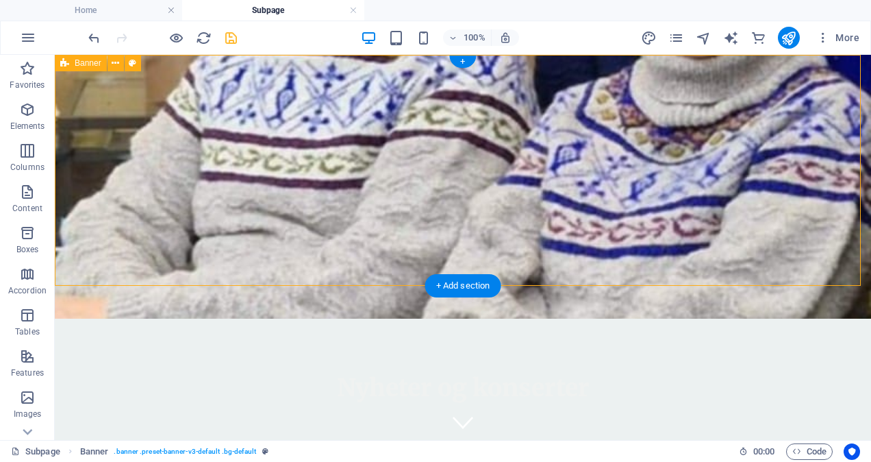
click at [71, 231] on figure at bounding box center [463, 187] width 817 height 264
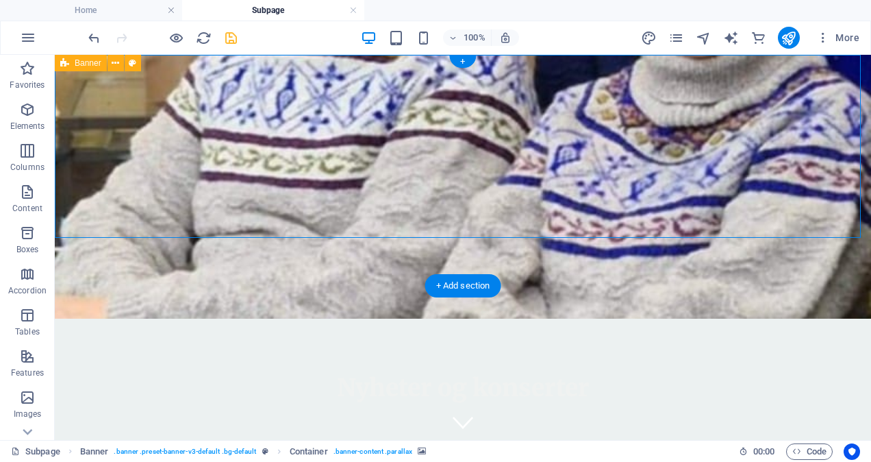
click at [71, 231] on figure at bounding box center [463, 187] width 817 height 264
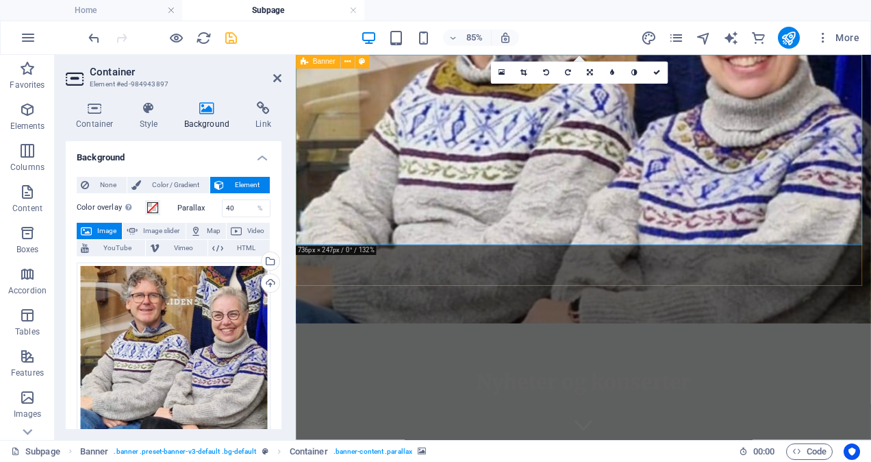
click at [333, 286] on div "Nyheter og konserter" at bounding box center [634, 306] width 677 height 502
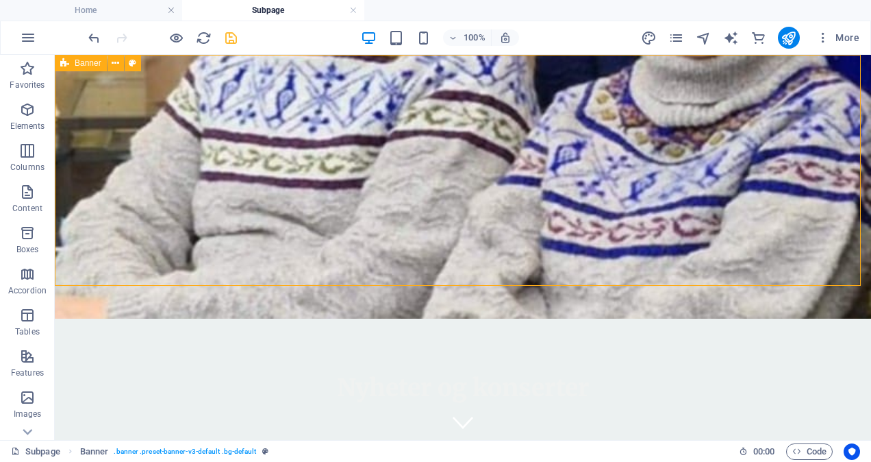
click at [63, 240] on div "Nyheter og konserter" at bounding box center [463, 280] width 817 height 450
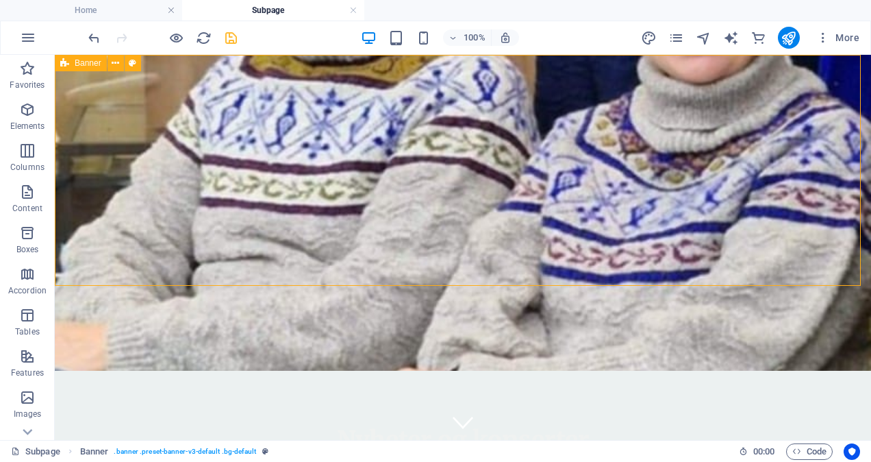
select select "vh"
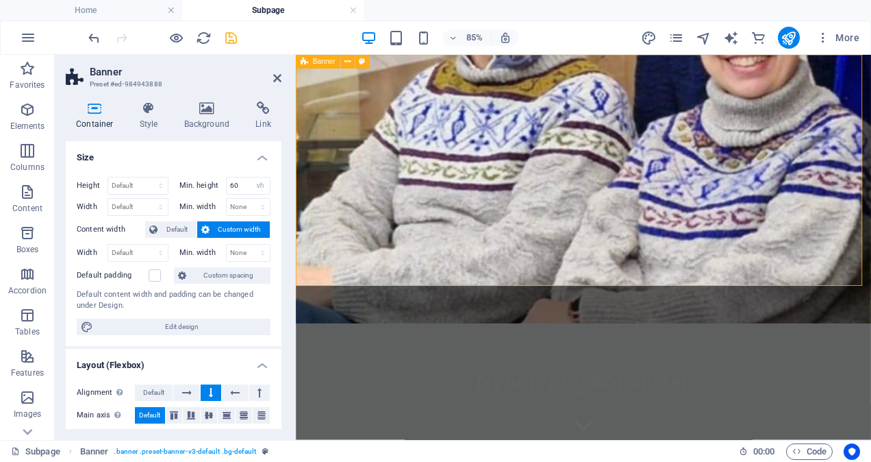
click at [358, 296] on div "Nyheter og konserter" at bounding box center [634, 306] width 677 height 502
click at [496, 266] on figure at bounding box center [634, 213] width 677 height 316
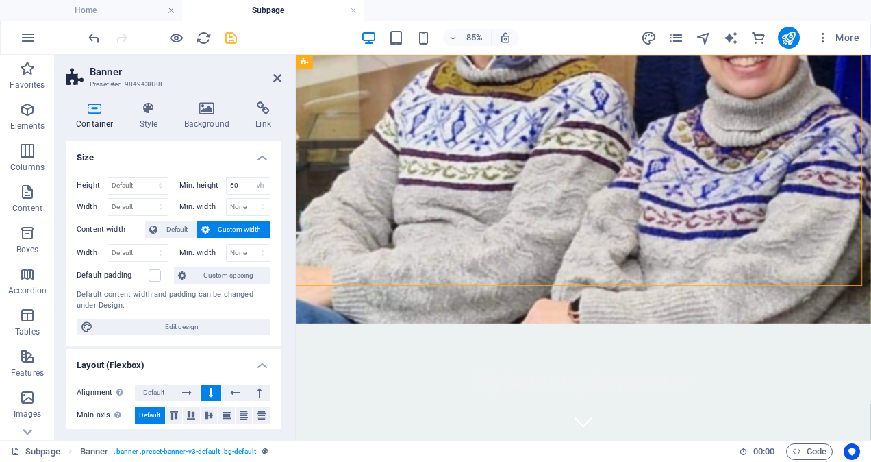
drag, startPoint x: 556, startPoint y: 293, endPoint x: 630, endPoint y: 263, distance: 79.9
click at [630, 263] on div "Nyheter og konserter" at bounding box center [634, 306] width 677 height 502
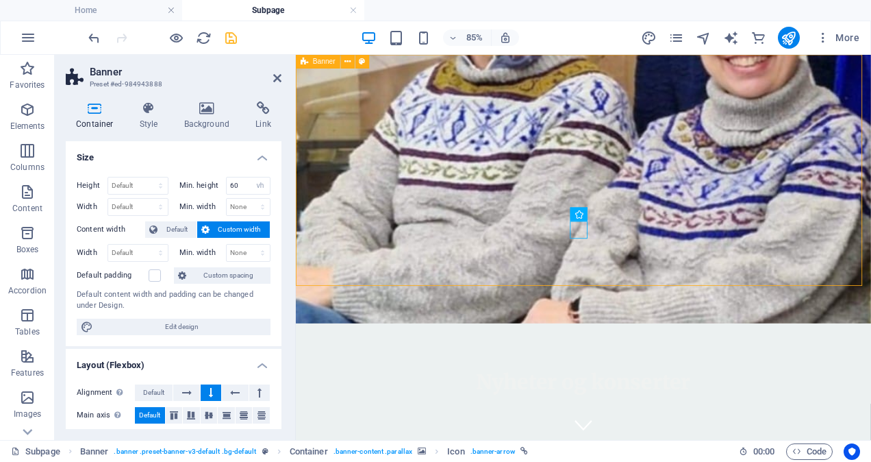
click at [500, 291] on div "Nyheter og konserter" at bounding box center [634, 306] width 677 height 502
click at [371, 300] on div "Nyheter og konserter" at bounding box center [634, 306] width 677 height 502
click at [335, 297] on div "Nyheter og konserter" at bounding box center [634, 306] width 677 height 502
click at [368, 309] on div "Nyheter og konserter" at bounding box center [634, 306] width 677 height 502
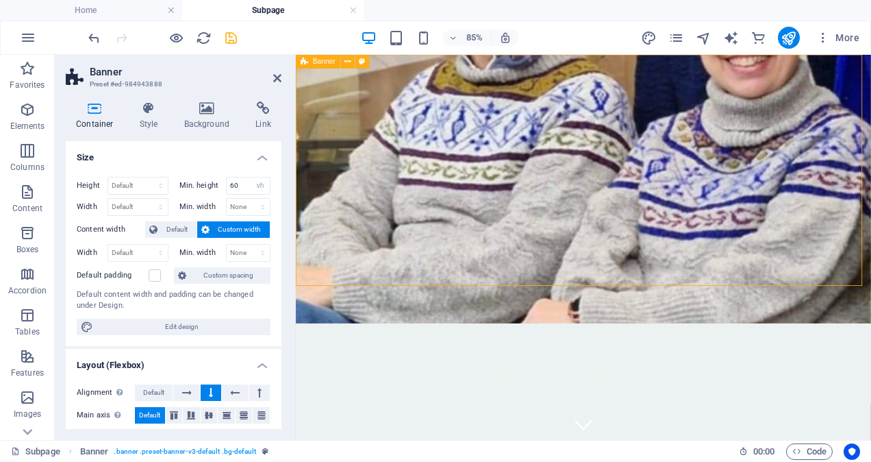
click at [599, 279] on div "Nyheter og konserter" at bounding box center [634, 306] width 677 height 502
click at [376, 293] on div "Nyheter og konserter" at bounding box center [634, 306] width 677 height 502
click at [377, 236] on figure at bounding box center [634, 213] width 677 height 316
click at [351, 292] on div "Nyheter og konserter" at bounding box center [634, 306] width 677 height 502
click at [368, 260] on figure at bounding box center [634, 213] width 677 height 316
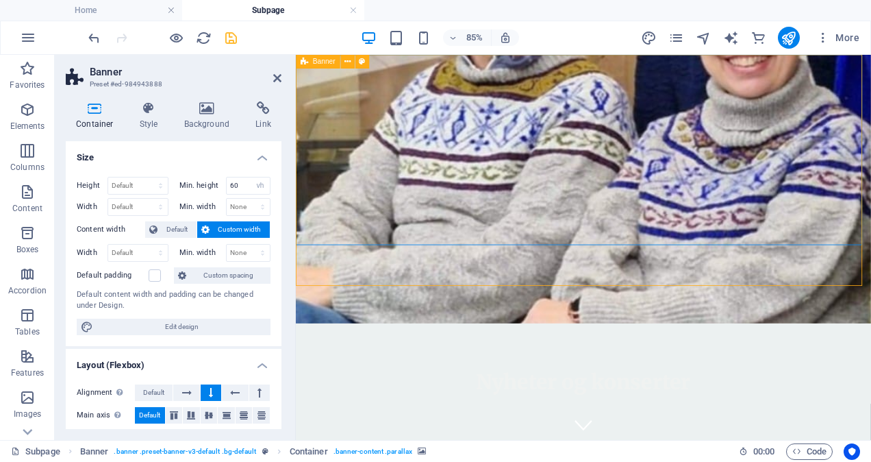
click at [322, 62] on span "Banner" at bounding box center [324, 61] width 23 height 7
click at [338, 300] on div "Nyheter og konserter" at bounding box center [634, 306] width 677 height 502
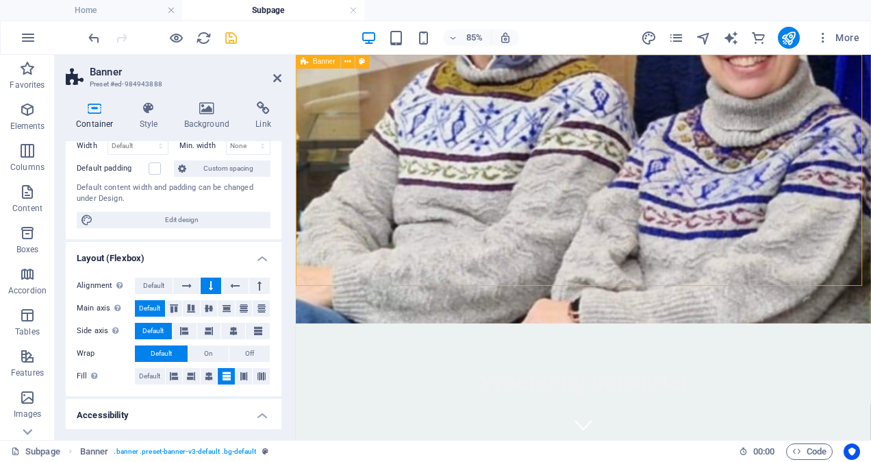
scroll to position [101, 0]
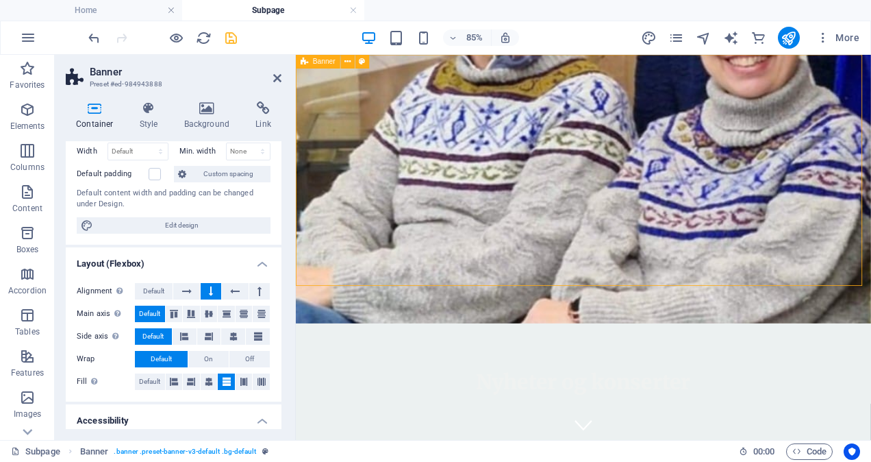
click at [462, 258] on figure at bounding box center [634, 213] width 677 height 316
click at [828, 142] on figure at bounding box center [634, 213] width 677 height 316
drag, startPoint x: 793, startPoint y: 125, endPoint x: 791, endPoint y: 191, distance: 66.5
click at [791, 191] on figure at bounding box center [634, 213] width 677 height 316
click at [619, 162] on figure at bounding box center [634, 213] width 677 height 316
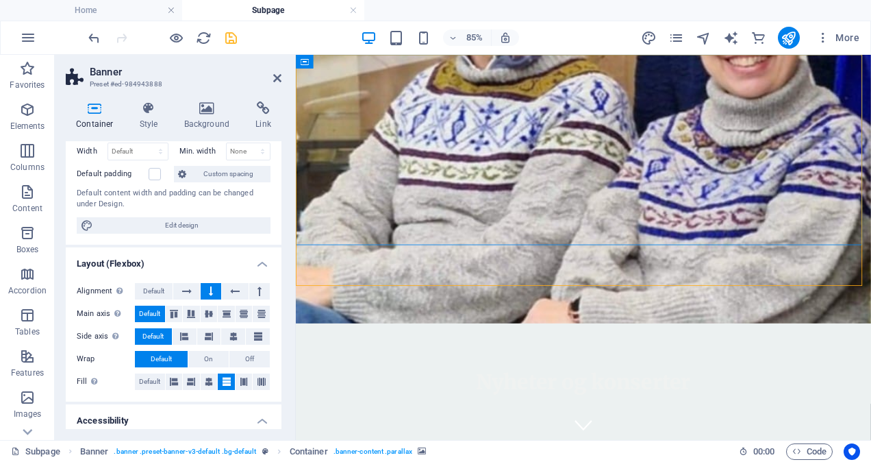
click at [619, 162] on figure at bounding box center [634, 213] width 677 height 316
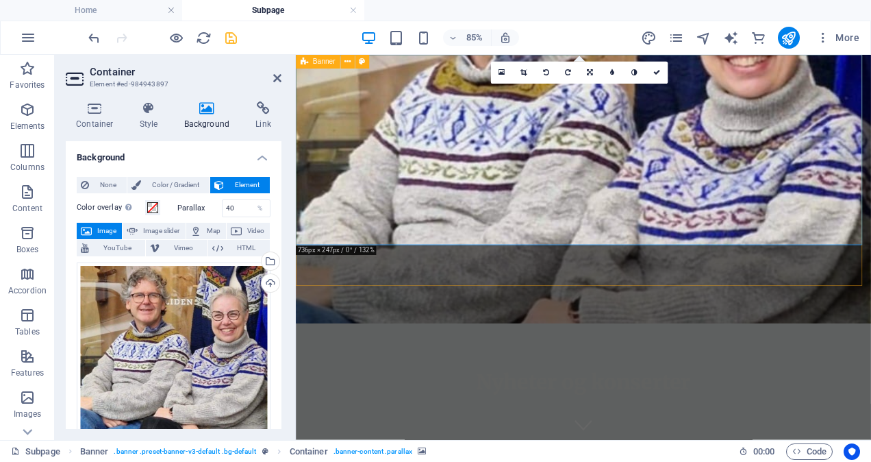
click at [405, 293] on div "Nyheter og konserter" at bounding box center [634, 306] width 677 height 502
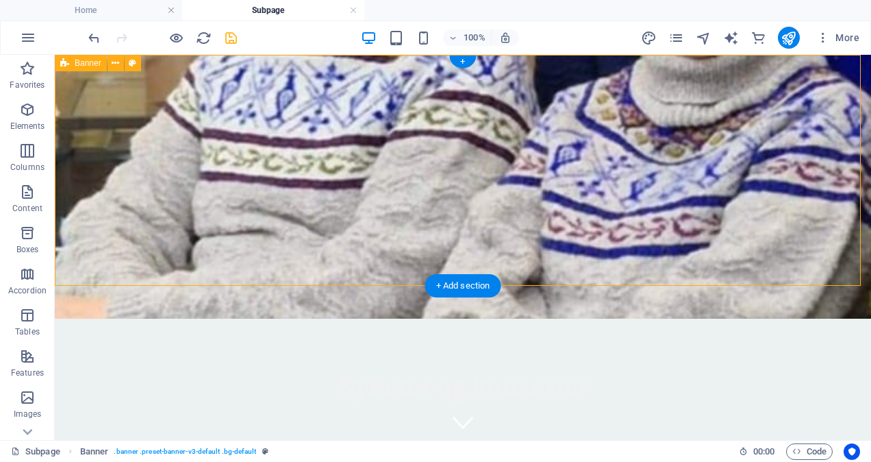
click at [84, 256] on div "Nyheter og konserter" at bounding box center [463, 280] width 817 height 450
click at [116, 64] on icon at bounding box center [116, 63] width 8 height 14
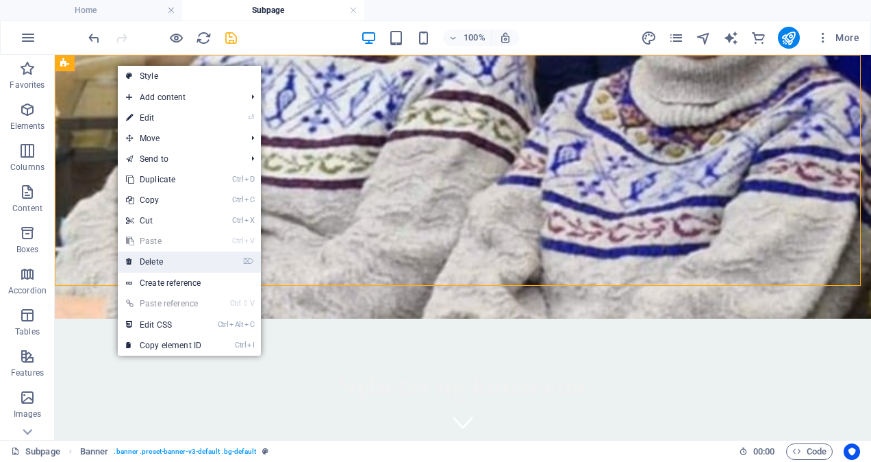
click at [169, 256] on link "⌦ Delete" at bounding box center [164, 261] width 92 height 21
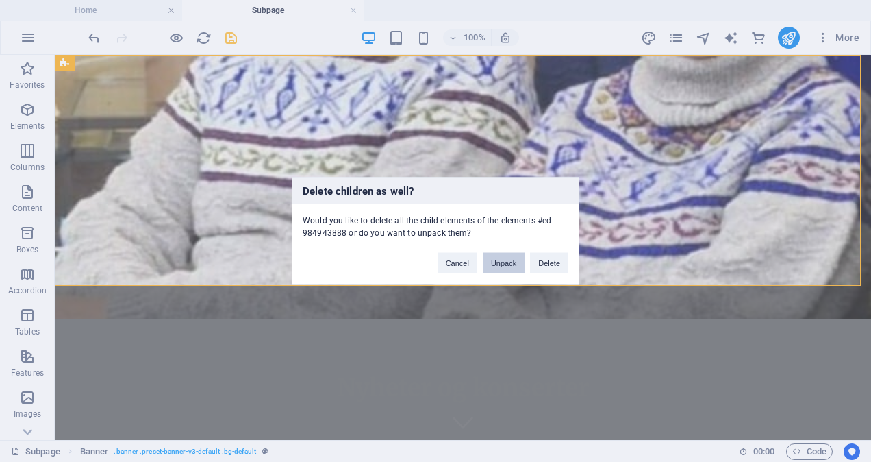
click at [512, 262] on button "Unpack" at bounding box center [504, 263] width 42 height 21
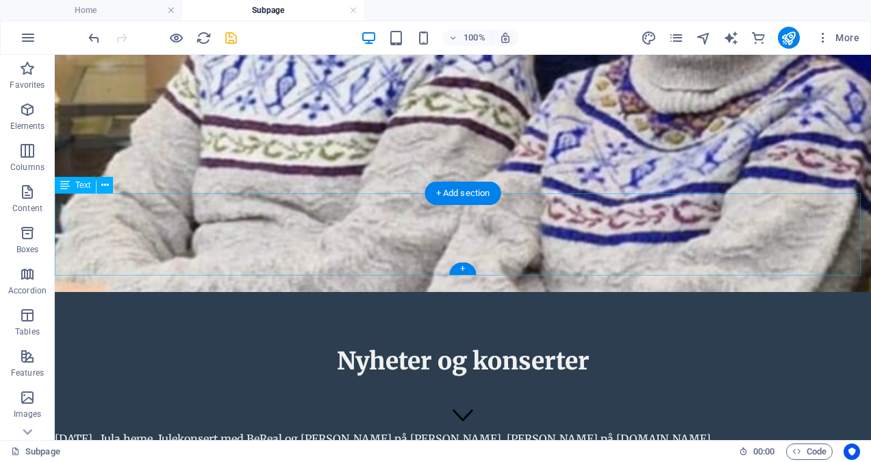
click at [682, 430] on div "8 nov 2025 Jula heme. Julekonsert med BeReal og Morten Wentzel på Honne i Biri.…" at bounding box center [463, 471] width 817 height 82
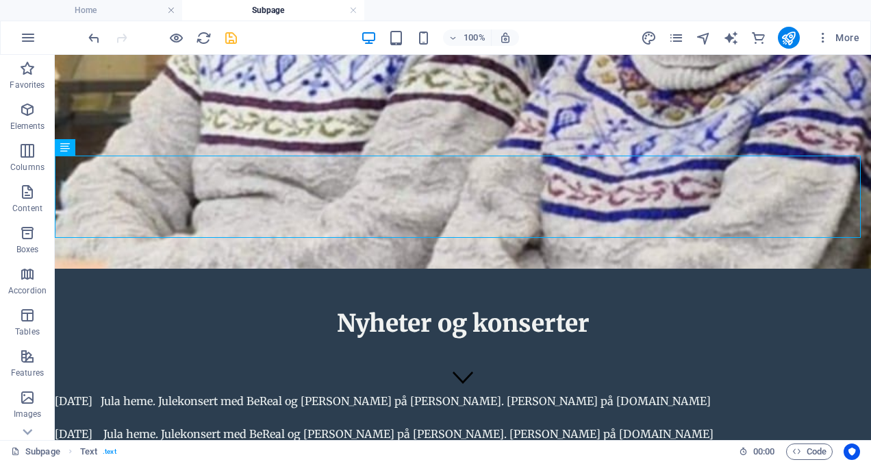
scroll to position [0, 0]
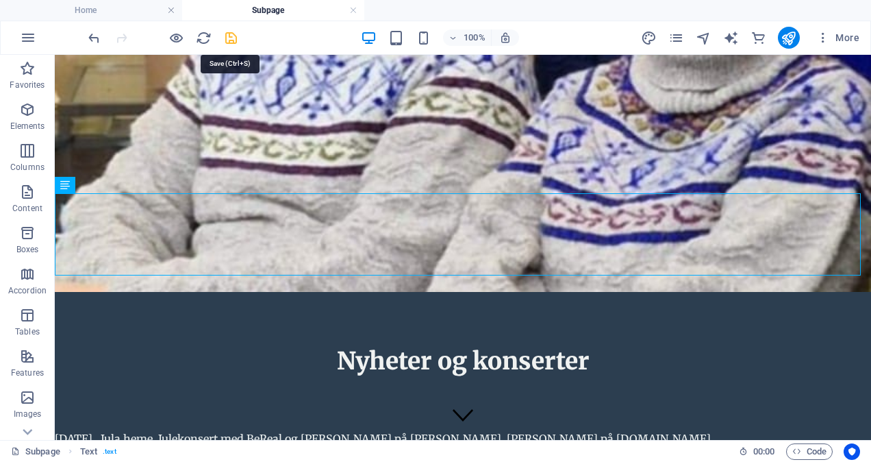
click at [233, 36] on icon "save" at bounding box center [231, 38] width 16 height 16
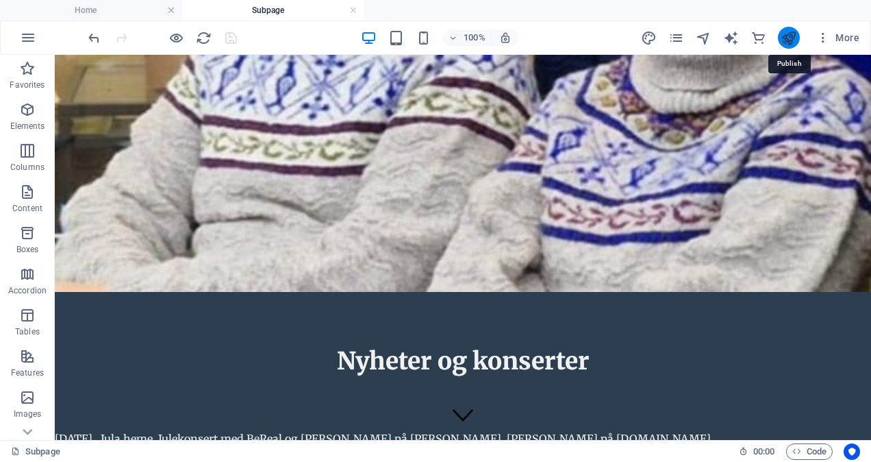
click at [789, 38] on icon "publish" at bounding box center [789, 38] width 16 height 16
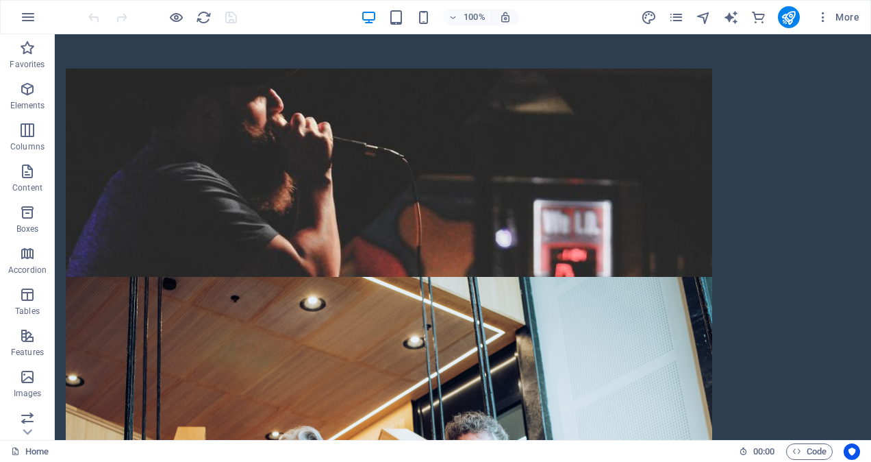
scroll to position [602, 0]
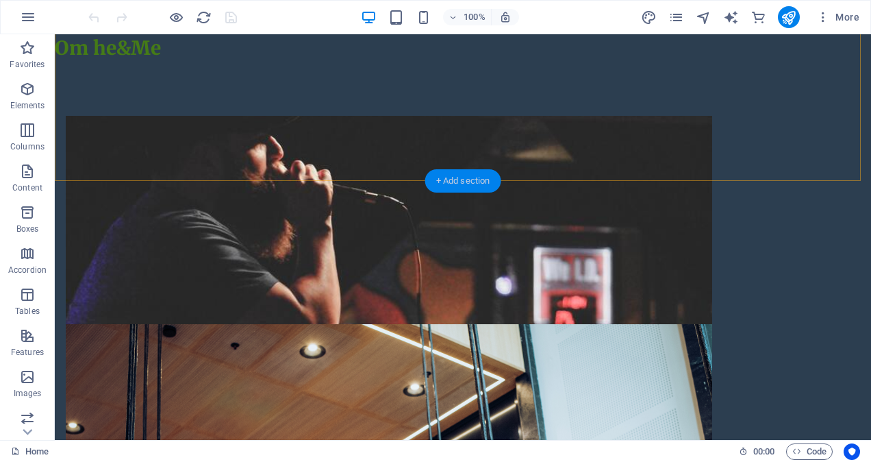
click at [459, 180] on div "+ Add section" at bounding box center [463, 180] width 76 height 23
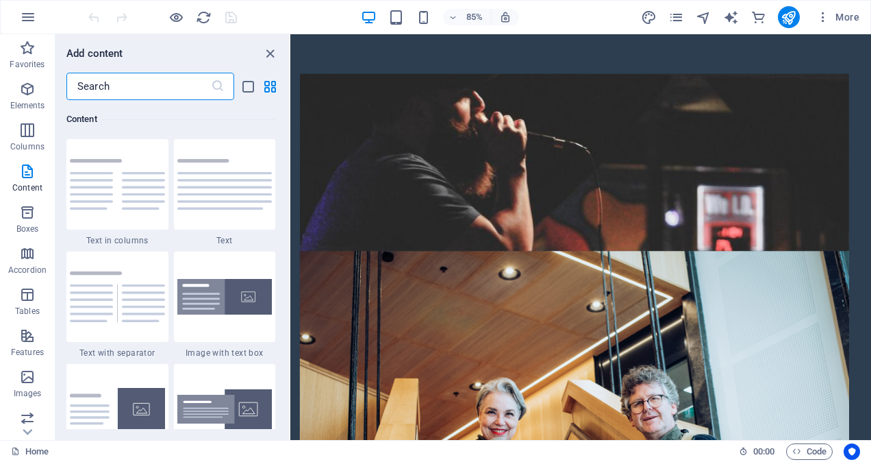
scroll to position [706, 0]
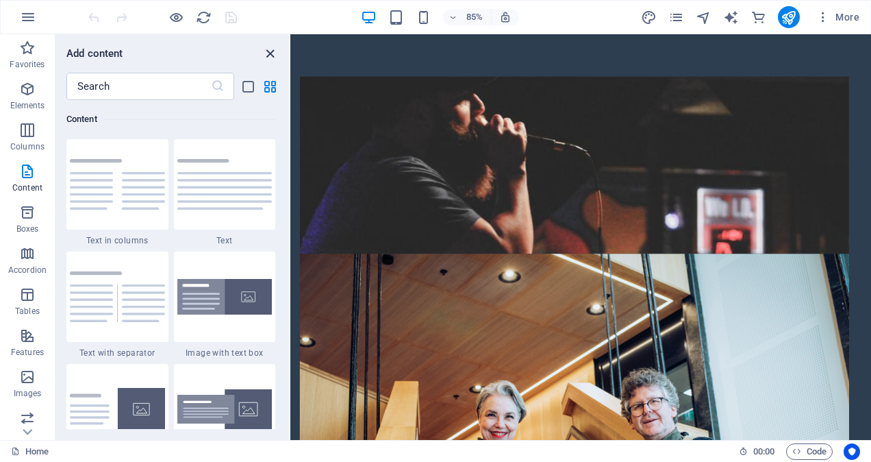
click at [270, 50] on icon "close panel" at bounding box center [270, 54] width 16 height 16
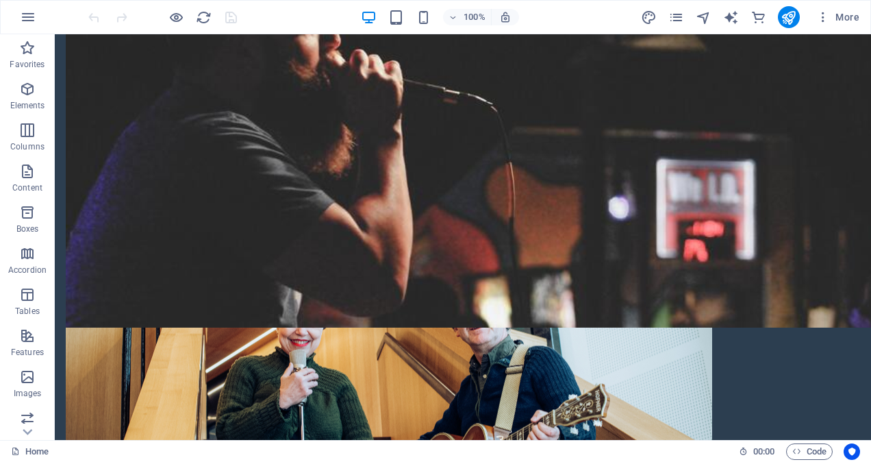
scroll to position [784, 0]
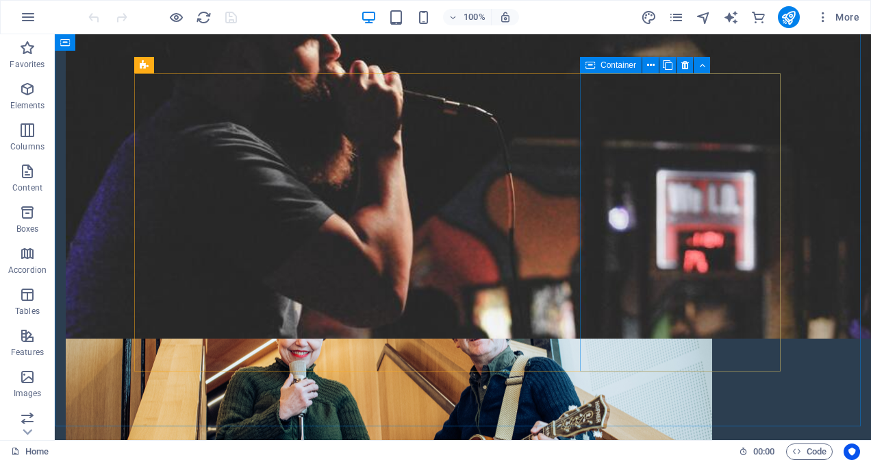
click at [604, 67] on span "Container" at bounding box center [619, 65] width 36 height 8
click at [618, 64] on span "Container" at bounding box center [619, 65] width 36 height 8
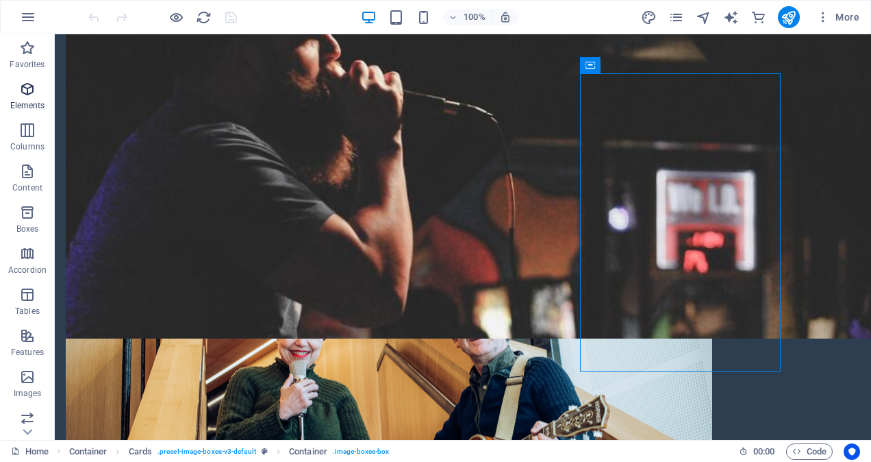
click at [29, 90] on icon "button" at bounding box center [27, 89] width 16 height 16
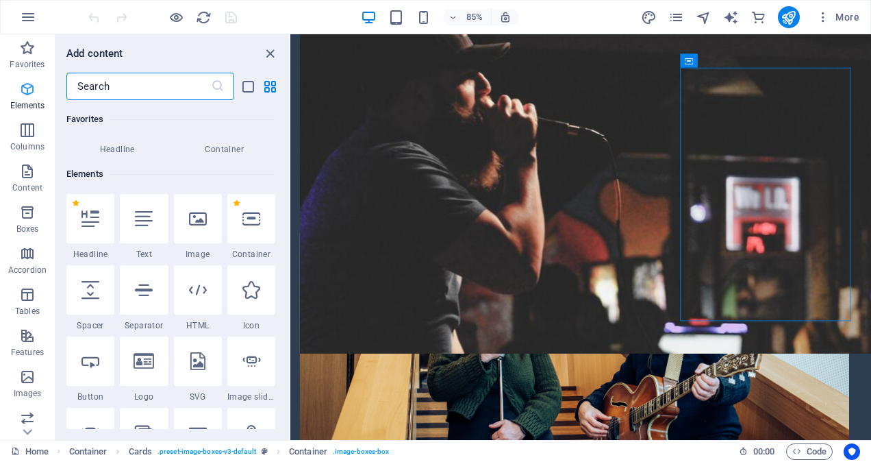
scroll to position [146, 0]
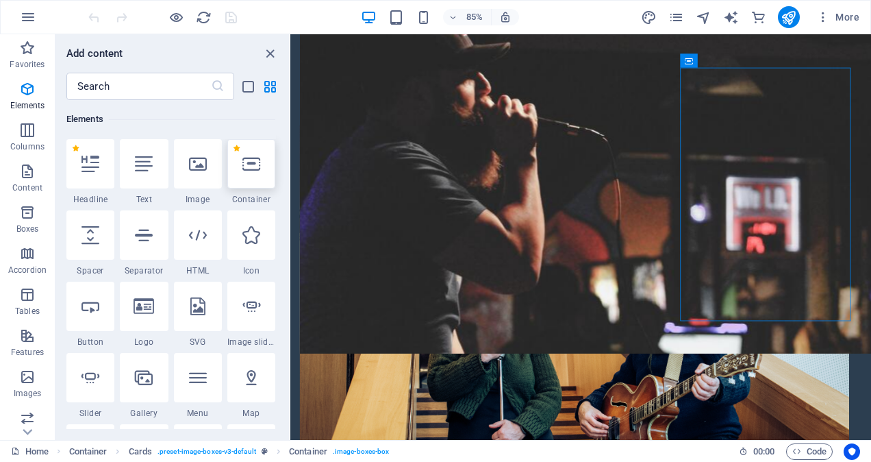
click at [249, 165] on icon at bounding box center [252, 164] width 18 height 18
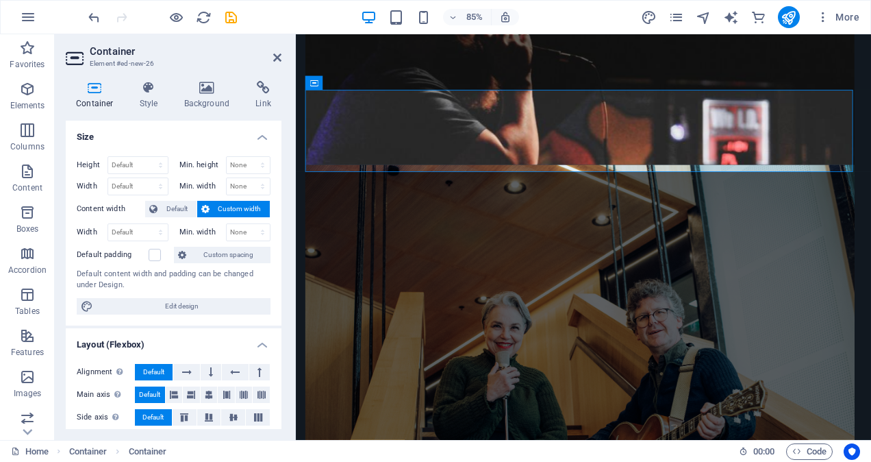
scroll to position [732, 0]
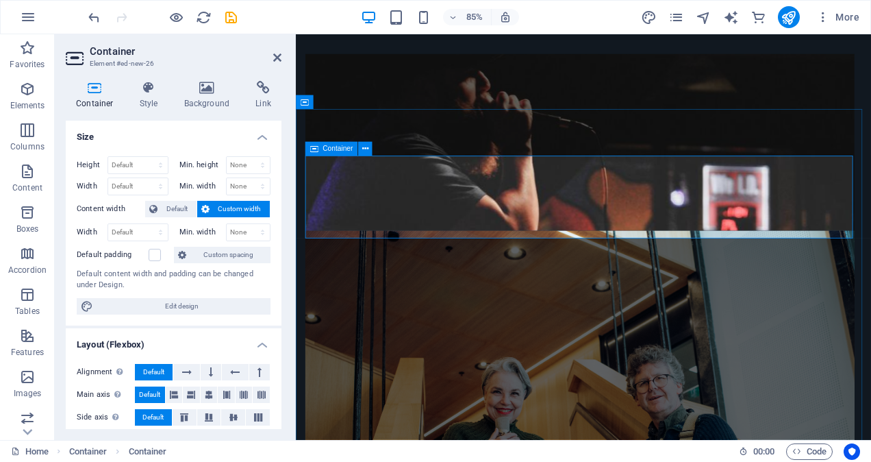
click at [340, 148] on span "Container" at bounding box center [338, 148] width 30 height 7
click at [334, 149] on span "Container" at bounding box center [338, 148] width 30 height 7
click at [212, 97] on h4 "Background" at bounding box center [210, 95] width 72 height 29
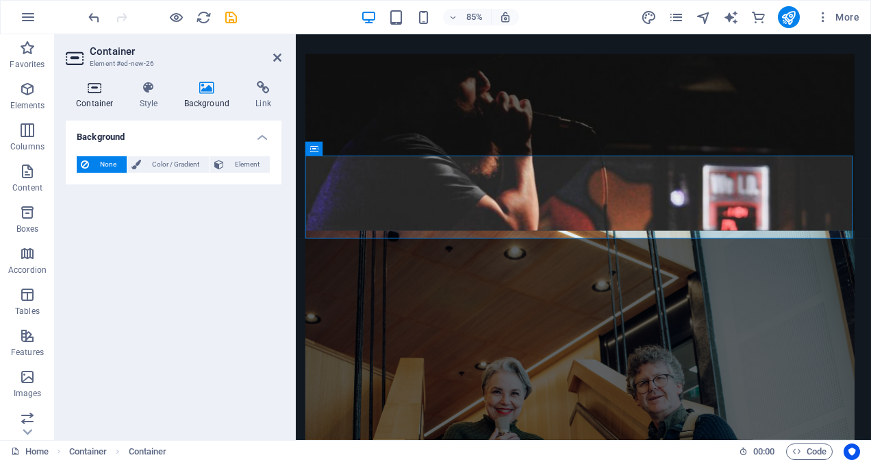
click at [96, 89] on icon at bounding box center [95, 88] width 58 height 14
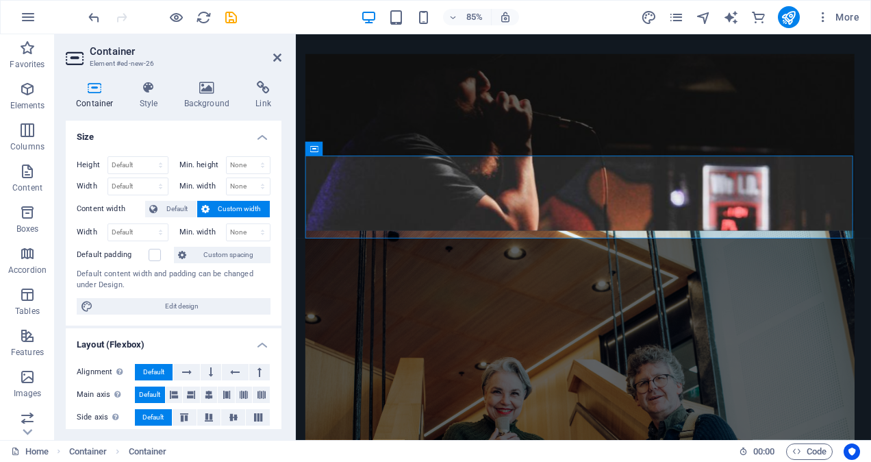
drag, startPoint x: 282, startPoint y: 183, endPoint x: 284, endPoint y: 221, distance: 38.4
click at [284, 221] on div "Container Style Background Link Size Height Default px rem % vh vw Min. height …" at bounding box center [174, 255] width 238 height 370
drag, startPoint x: 278, startPoint y: 218, endPoint x: 280, endPoint y: 285, distance: 67.2
click at [280, 285] on div "Size Height Default px rem % vh vw Min. height None px rem % vh vw Width Defaul…" at bounding box center [174, 275] width 216 height 308
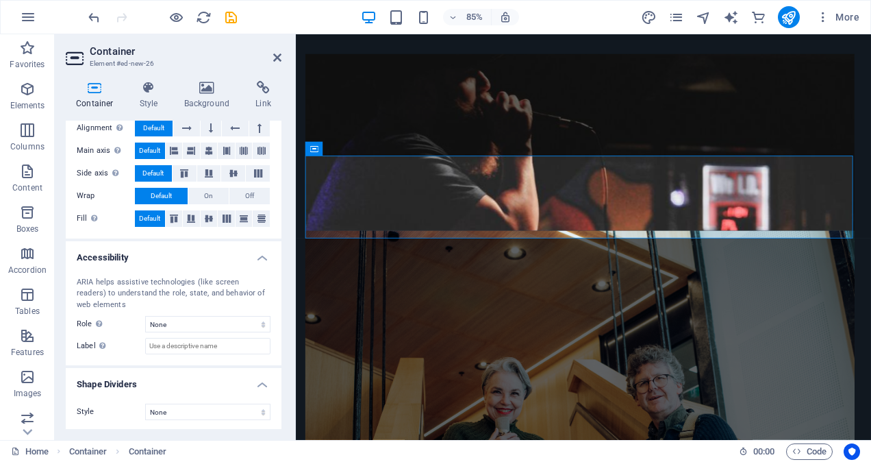
drag, startPoint x: 278, startPoint y: 285, endPoint x: 289, endPoint y: 245, distance: 41.2
click at [289, 259] on div "Container Style Background Link Size Height Default px rem % vh vw Min. height …" at bounding box center [174, 255] width 238 height 370
click at [208, 88] on icon at bounding box center [207, 88] width 66 height 14
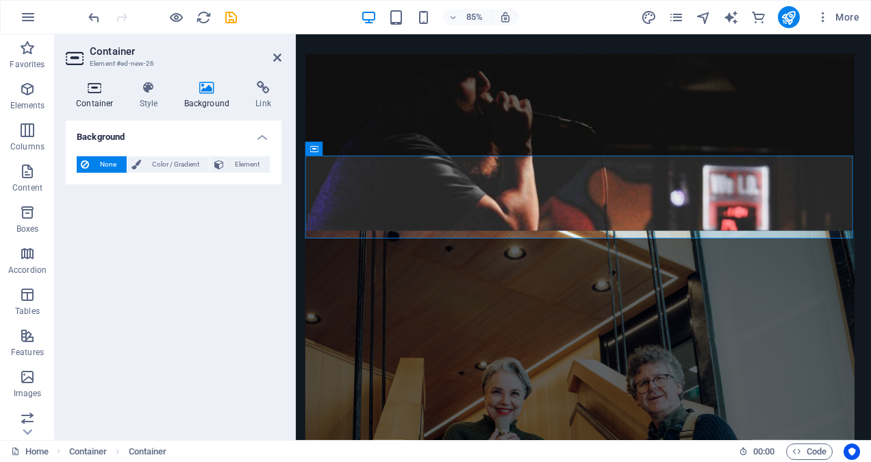
click at [99, 88] on icon at bounding box center [95, 88] width 58 height 14
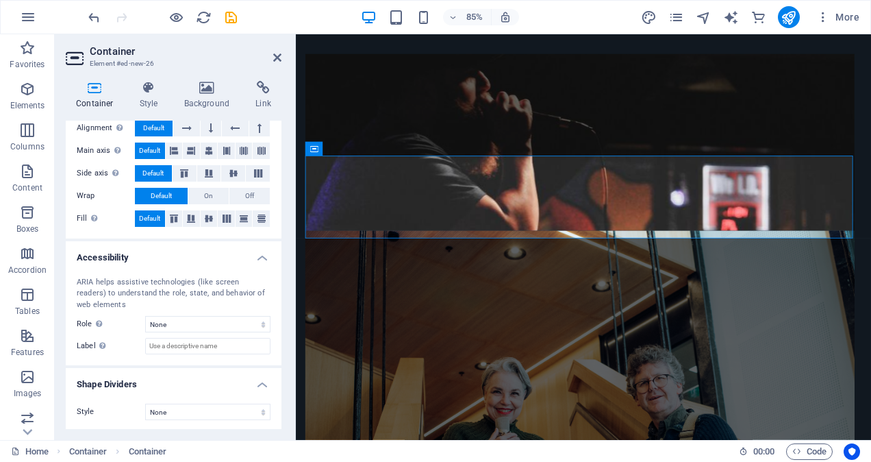
click at [127, 58] on h3 "Element #ed-new-26" at bounding box center [172, 64] width 164 height 12
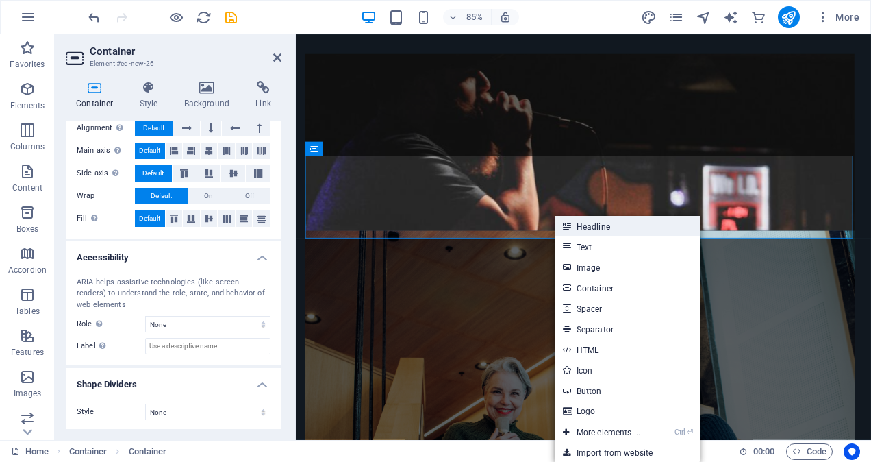
click at [594, 223] on link "Headline" at bounding box center [627, 226] width 145 height 21
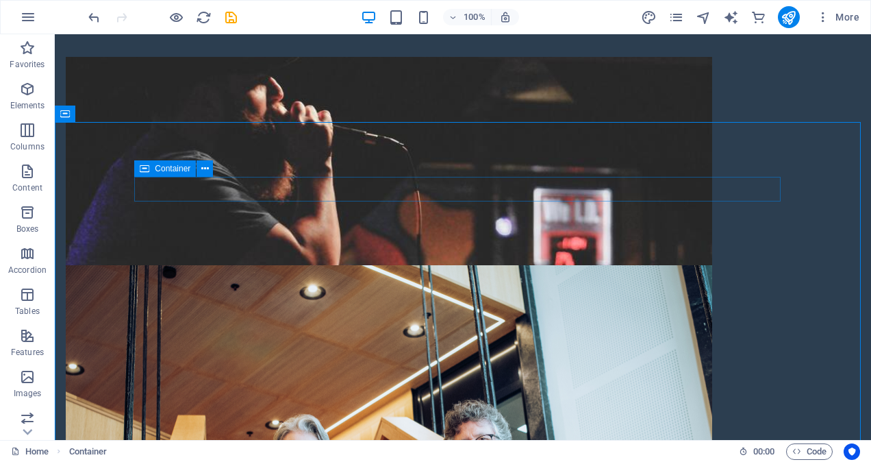
click at [145, 170] on icon at bounding box center [145, 168] width 10 height 16
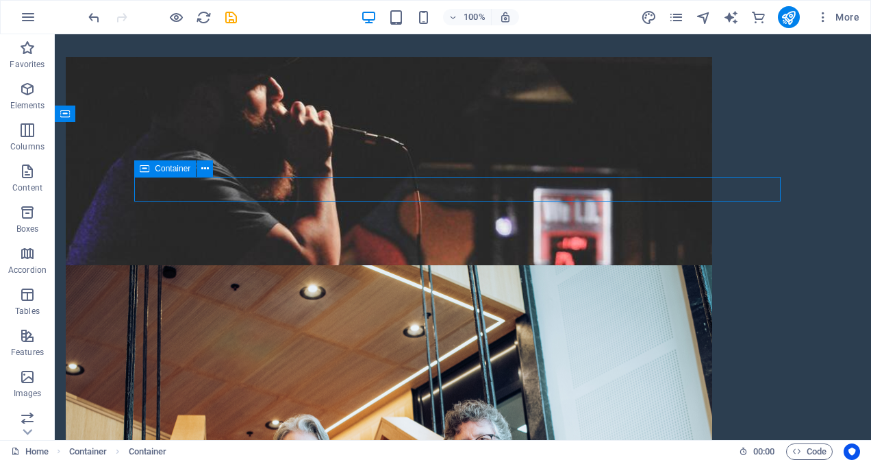
click at [157, 169] on span "Container" at bounding box center [173, 168] width 36 height 8
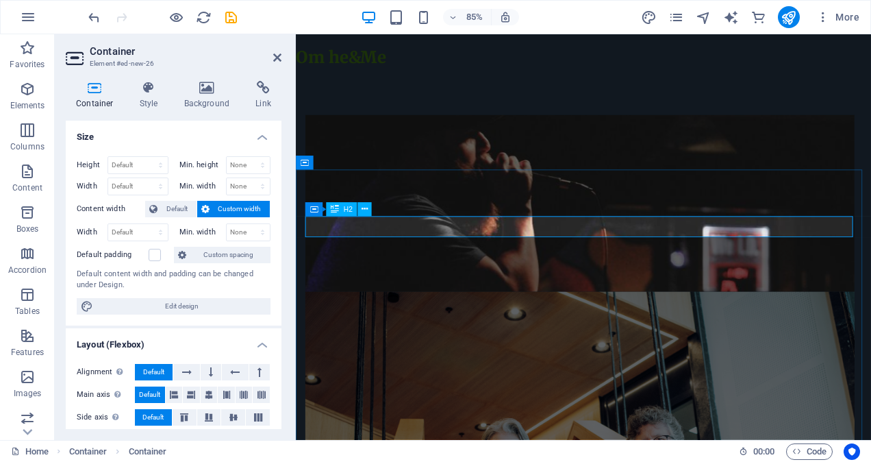
click at [275, 186] on div "Height Default px rem % vh vw Min. height None px rem % vh vw Width Default px …" at bounding box center [174, 235] width 216 height 180
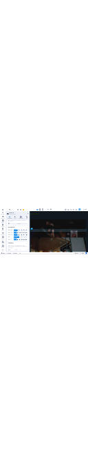
scroll to position [0, 0]
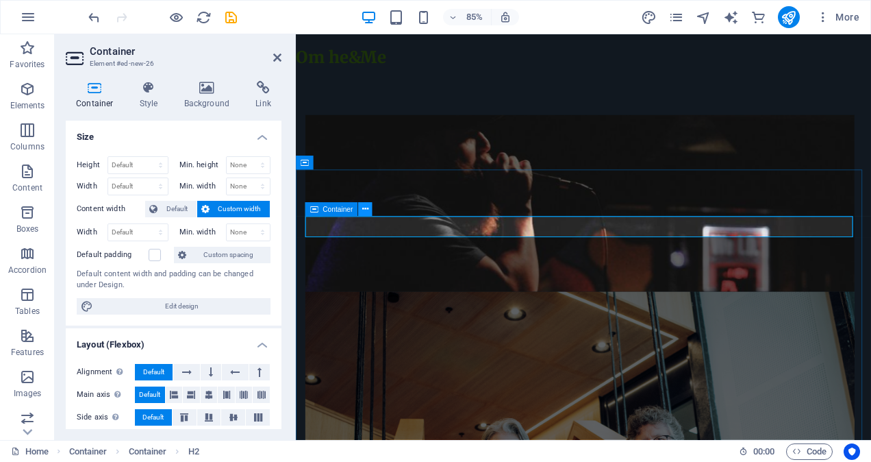
click at [364, 207] on icon at bounding box center [365, 209] width 6 height 12
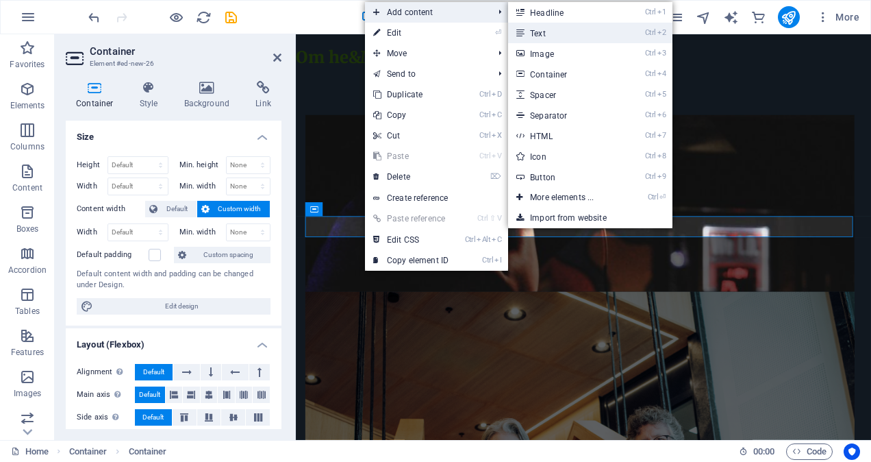
click at [559, 37] on link "Ctrl 2 Text" at bounding box center [564, 33] width 113 height 21
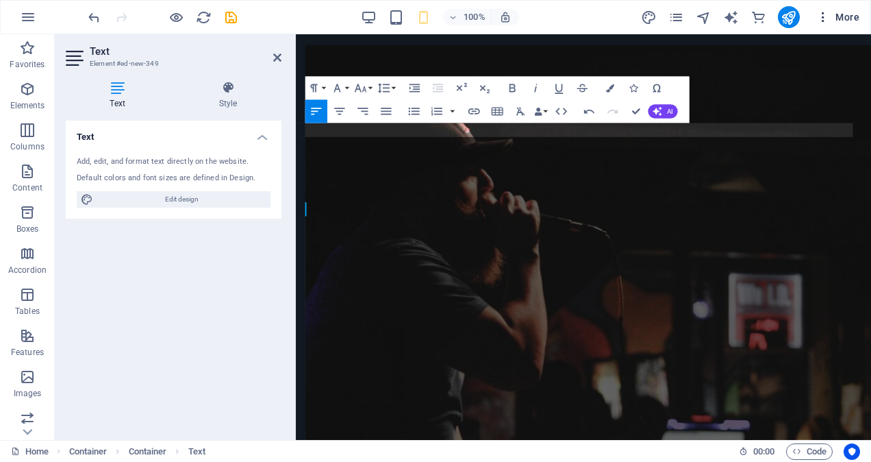
scroll to position [770, 0]
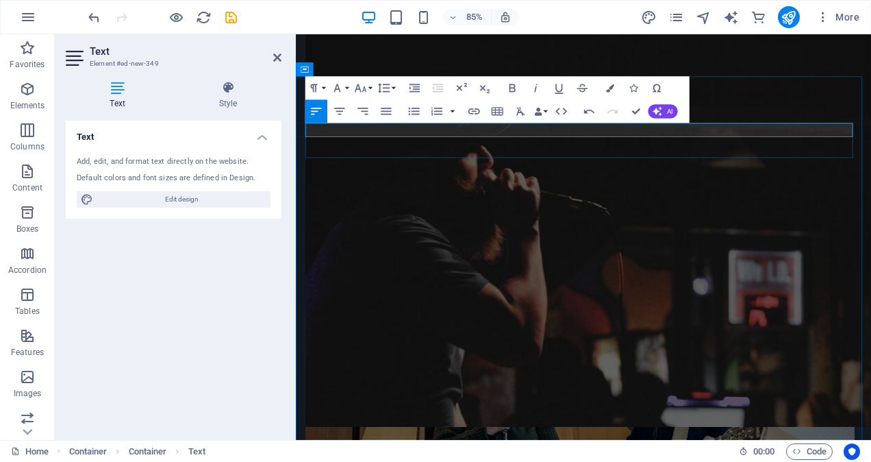
click at [230, 16] on icon "save" at bounding box center [231, 18] width 16 height 16
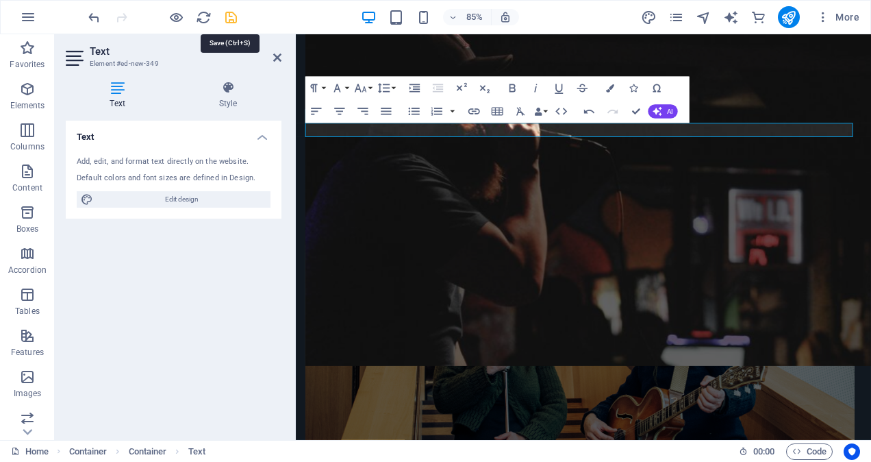
scroll to position [699, 0]
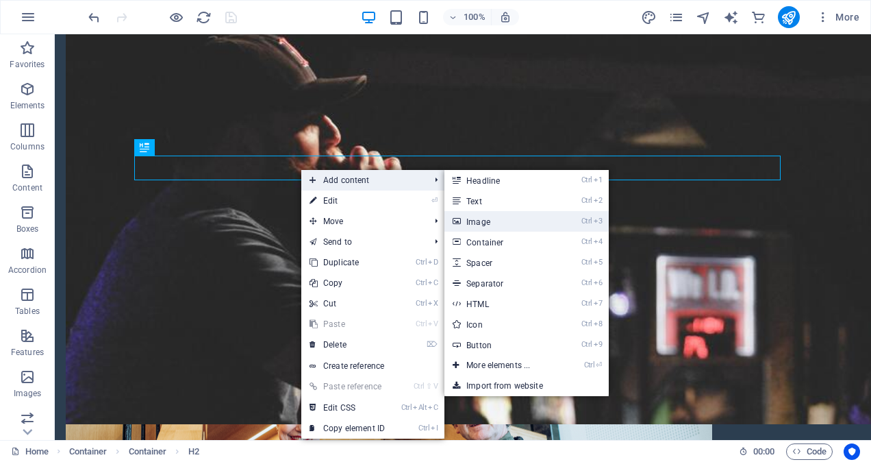
click at [473, 221] on link "Ctrl 3 Image" at bounding box center [501, 221] width 113 height 21
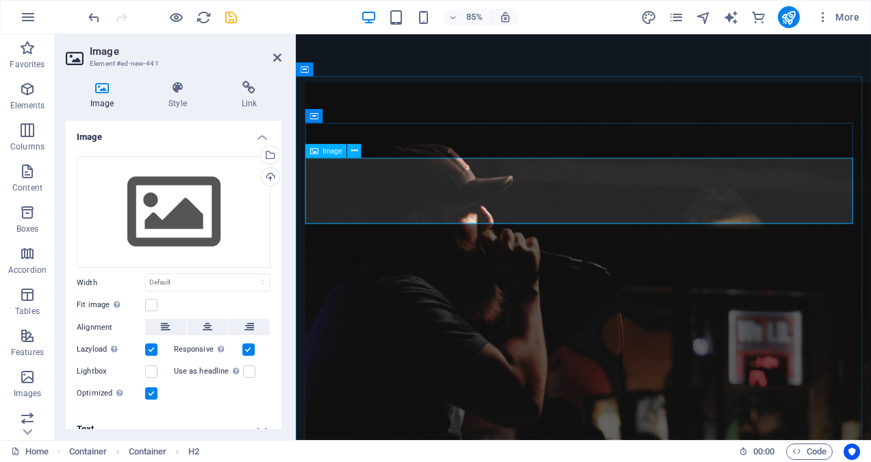
scroll to position [770, 0]
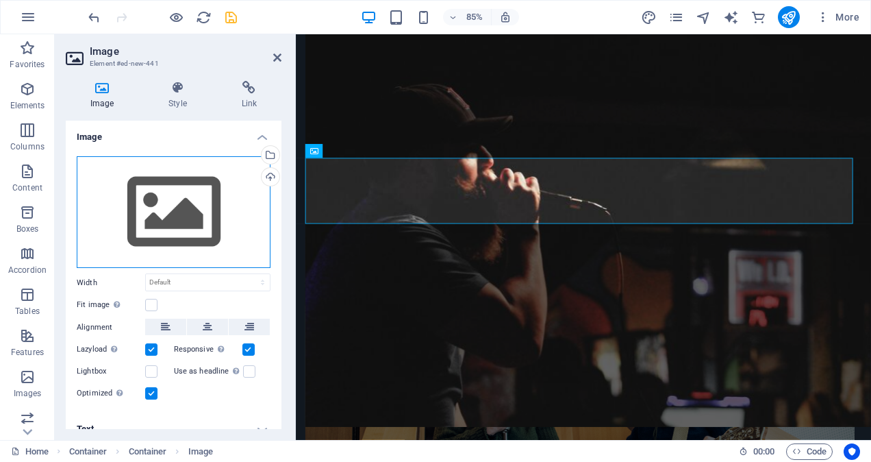
click at [164, 211] on div "Drag files here, click to choose files or select files from Files or our free s…" at bounding box center [174, 212] width 194 height 112
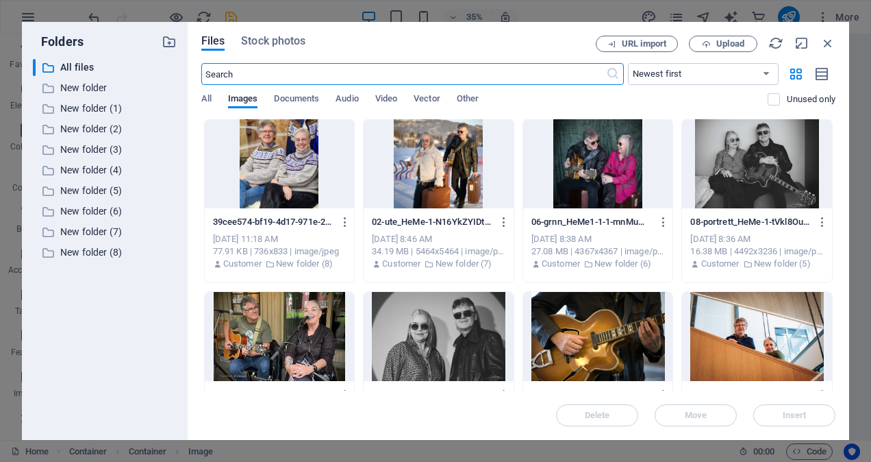
scroll to position [0, 0]
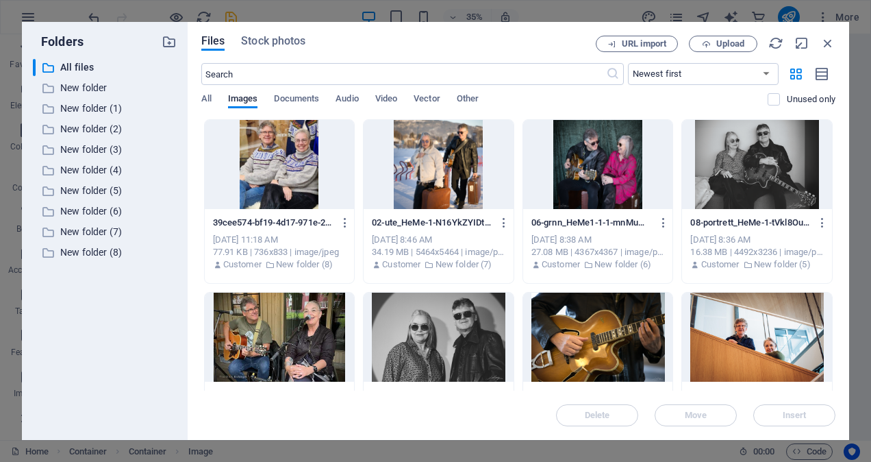
click at [447, 159] on div at bounding box center [439, 164] width 150 height 89
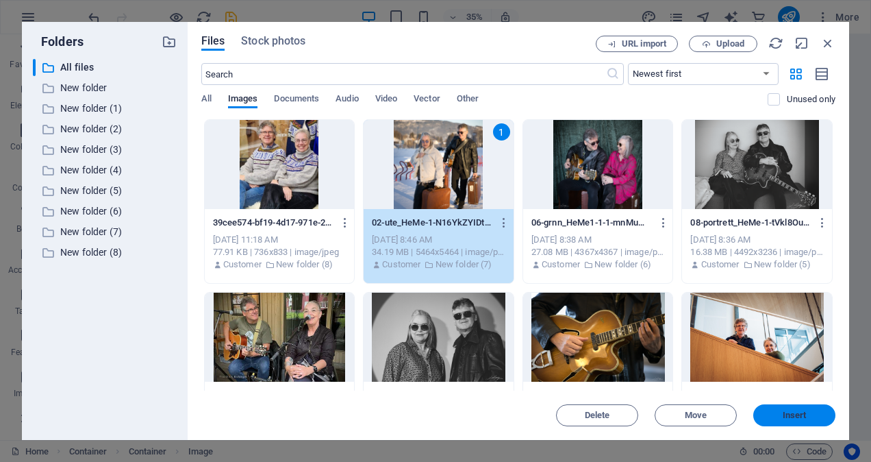
click at [792, 415] on span "Insert" at bounding box center [795, 415] width 24 height 8
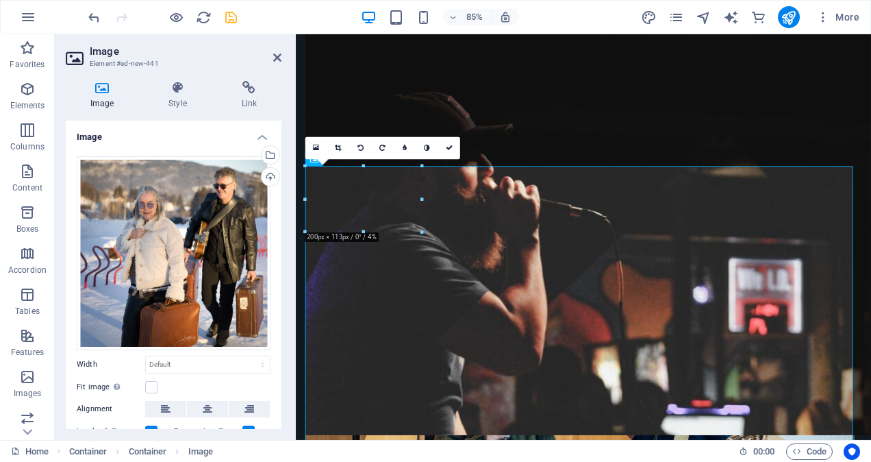
scroll to position [756, 0]
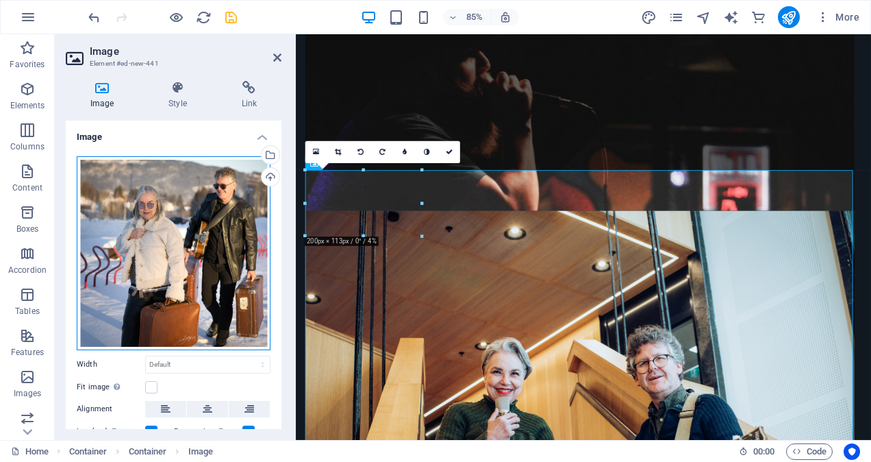
click at [201, 247] on div "Drag files here, click to choose files or select files from Files or our free s…" at bounding box center [174, 253] width 194 height 194
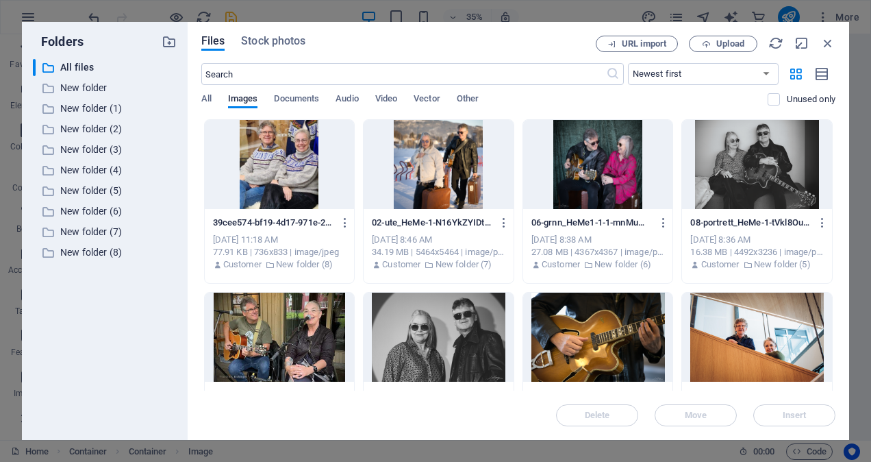
click at [201, 247] on div "39cee574-bf19-4d17-971e-2e37b20678f1-zvQsbi7l43RWPJyW-oKdFw.jpg 39cee574-bf19-4…" at bounding box center [518, 374] width 634 height 510
click at [595, 329] on div at bounding box center [598, 337] width 150 height 89
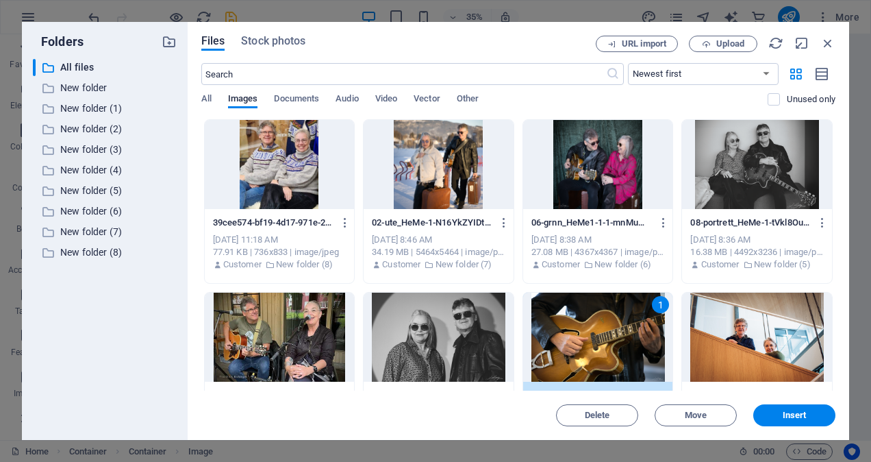
click at [595, 329] on div "1" at bounding box center [598, 337] width 150 height 89
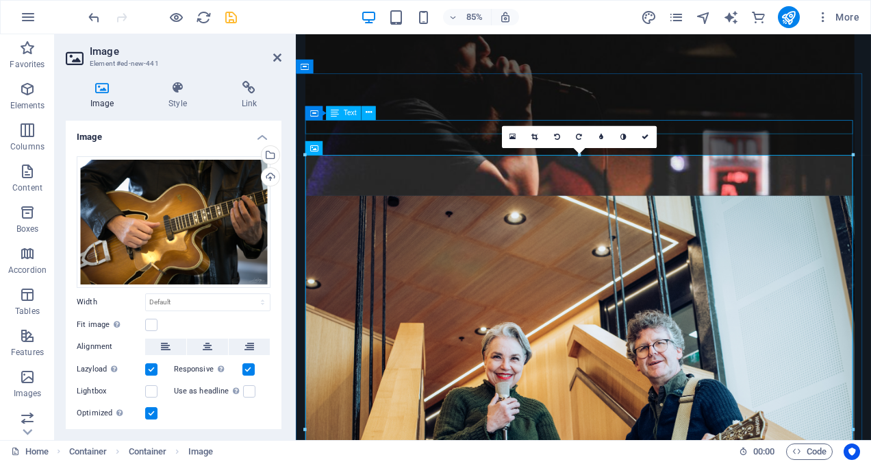
scroll to position [702, 0]
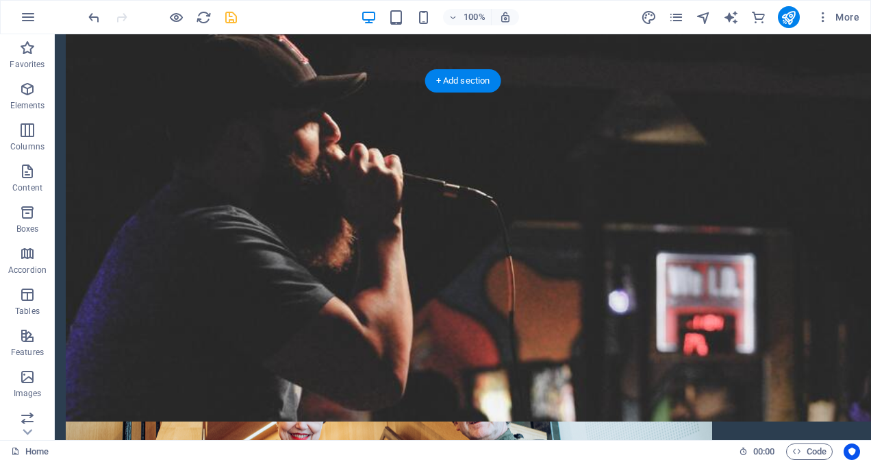
drag, startPoint x: 286, startPoint y: 143, endPoint x: 469, endPoint y: 329, distance: 260.1
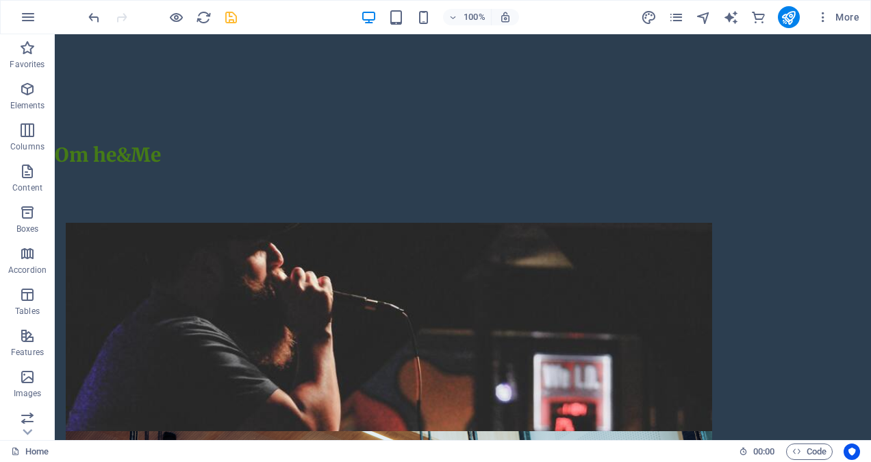
scroll to position [48, 0]
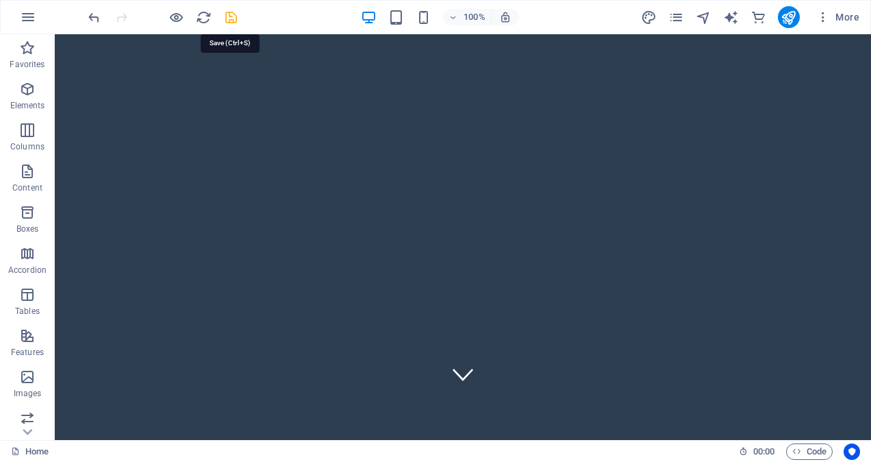
click at [223, 16] on icon "save" at bounding box center [231, 18] width 16 height 16
checkbox input "false"
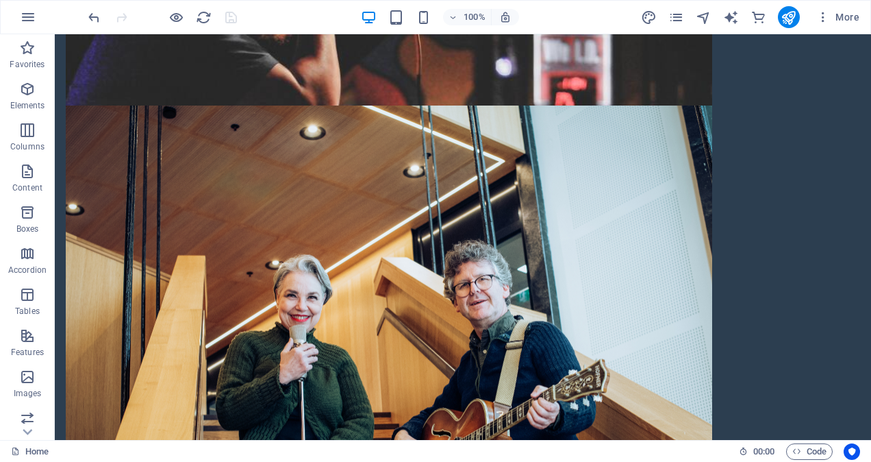
scroll to position [840, 0]
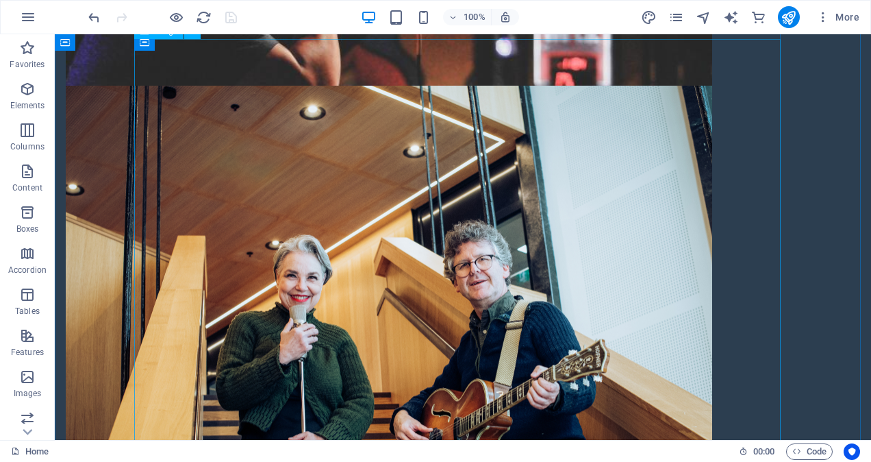
drag, startPoint x: 467, startPoint y: 147, endPoint x: 458, endPoint y: 150, distance: 10.2
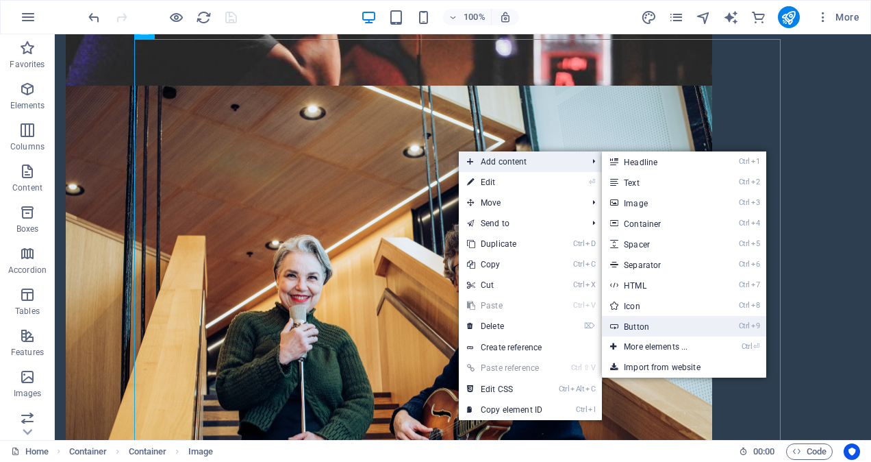
click at [659, 324] on link "Ctrl 9 Button" at bounding box center [658, 326] width 113 height 21
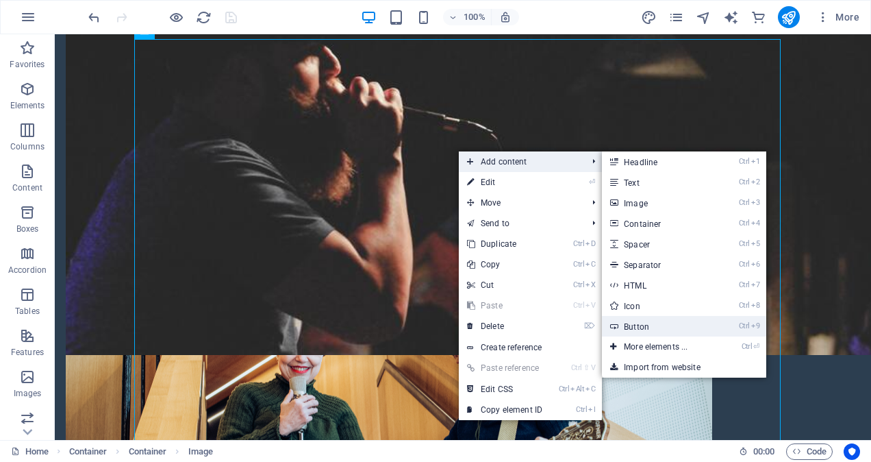
scroll to position [910, 0]
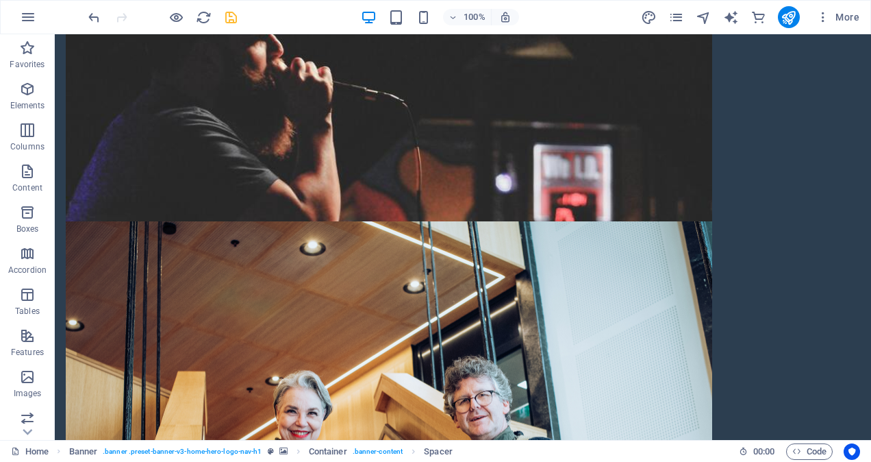
scroll to position [723, 0]
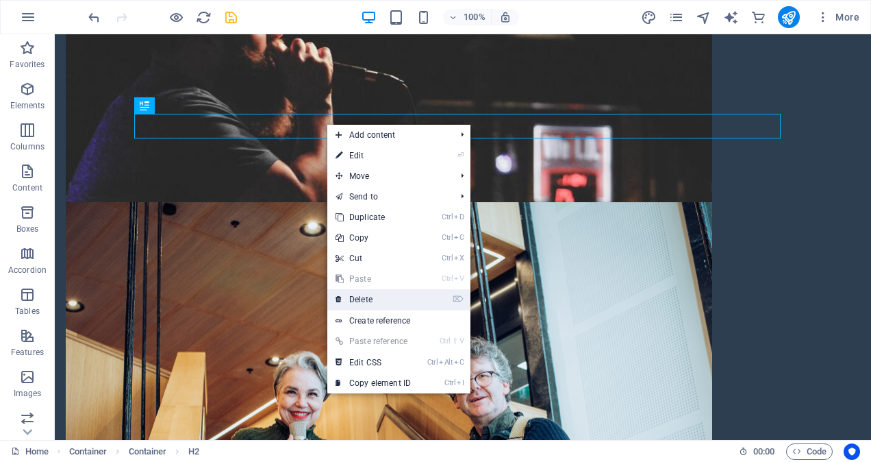
click at [377, 299] on link "⌦ Delete" at bounding box center [373, 299] width 92 height 21
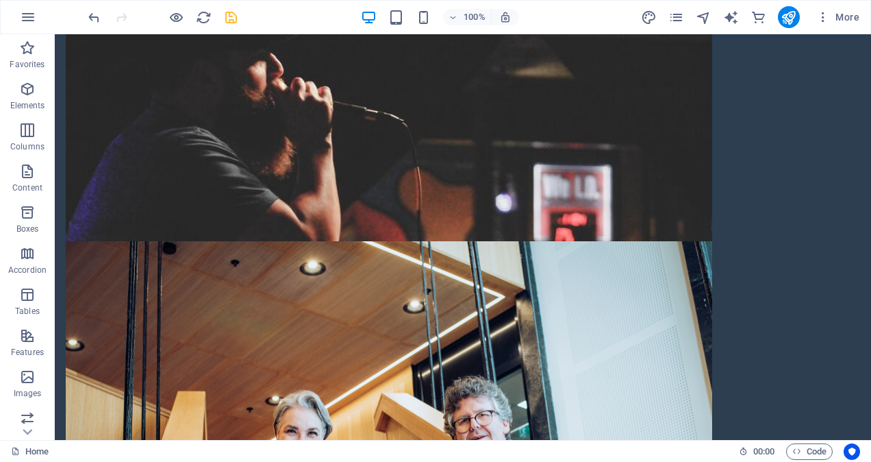
scroll to position [656, 0]
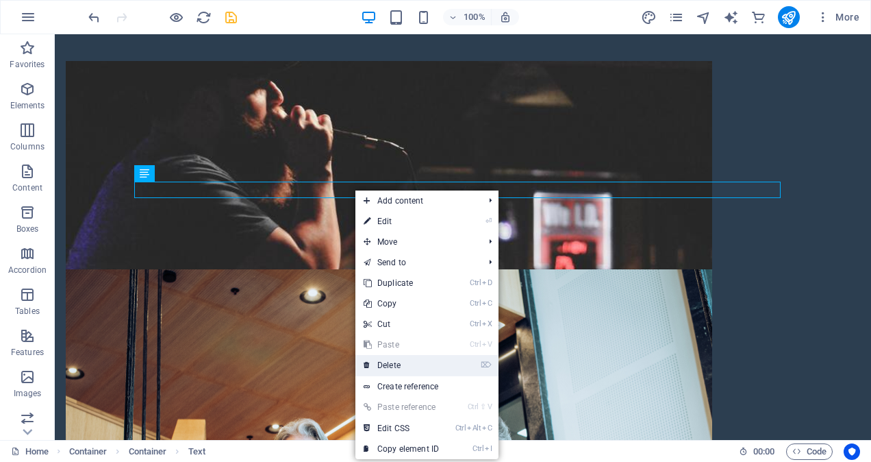
click at [399, 363] on link "⌦ Delete" at bounding box center [402, 365] width 92 height 21
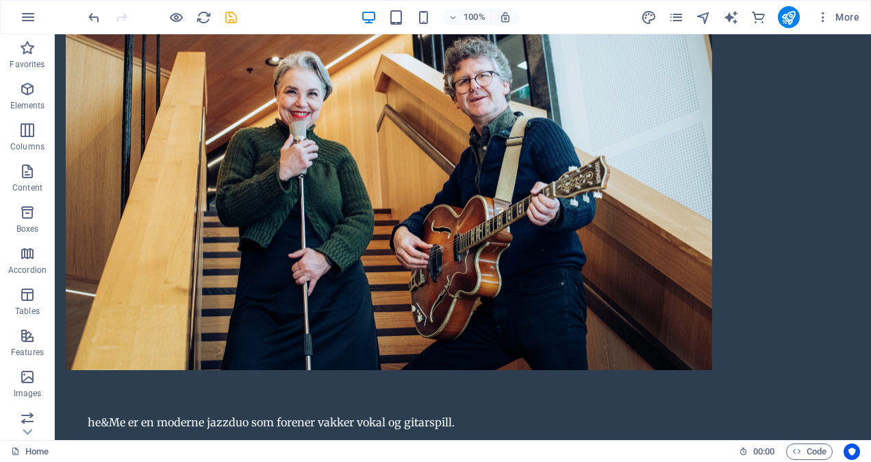
scroll to position [1015, 0]
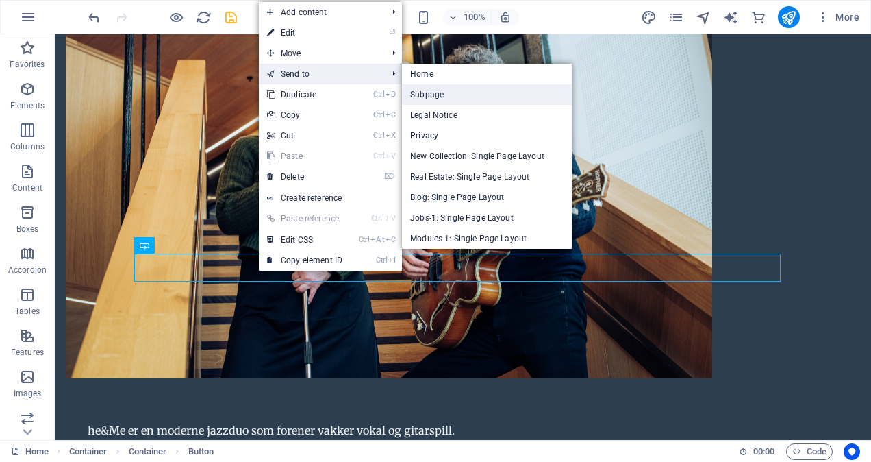
click at [433, 93] on link "Subpage" at bounding box center [487, 94] width 170 height 21
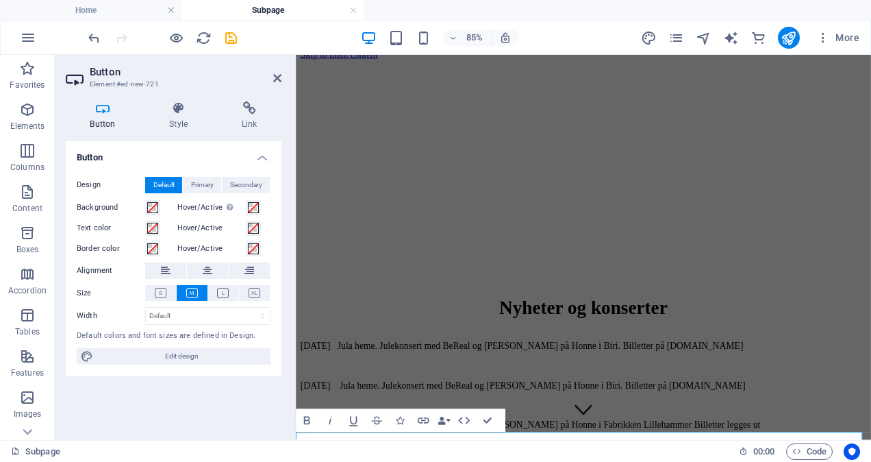
scroll to position [32, 0]
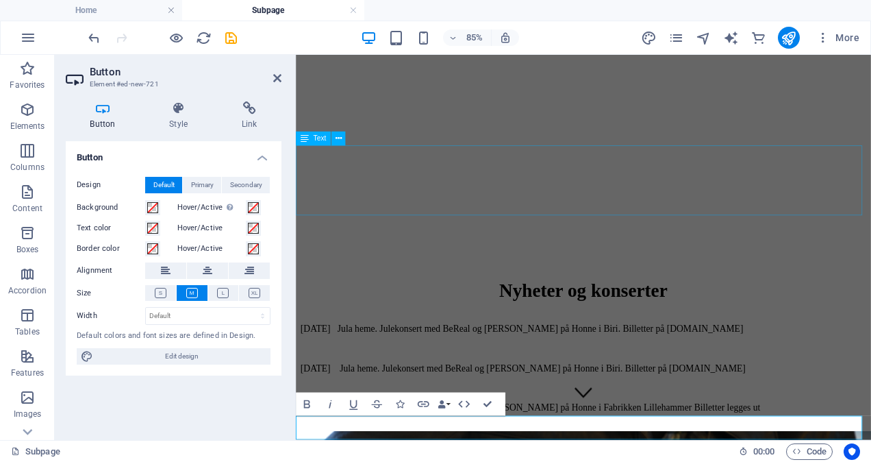
click at [504, 371] on div "8 nov 2025 Jula heme. Julekonsert med BeReal og Morten Wentzel på Honne i Biri.…" at bounding box center [634, 424] width 666 height 106
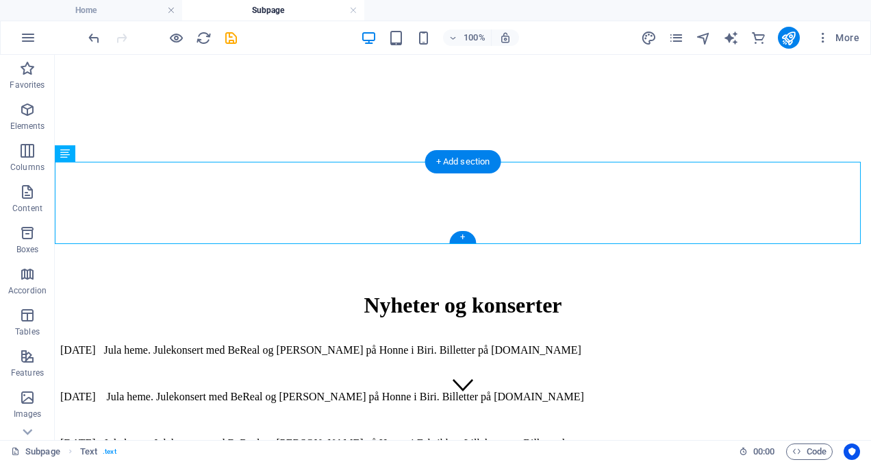
drag, startPoint x: 594, startPoint y: 176, endPoint x: 423, endPoint y: 203, distance: 172.7
click at [423, 344] on div "8 nov 2025 Jula heme. Julekonsert med BeReal og Morten Wentzel på Honne i Biri.…" at bounding box center [463, 397] width 806 height 106
click at [101, 344] on div "8 nov 2025 Jula heme. Julekonsert med BeReal og Morten Wentzel på Honne i Biri.…" at bounding box center [463, 397] width 806 height 106
click at [120, 344] on div "8 nov 2025 Jula heme. Julekonsert med BeReal og Morten Wentzel på Honne i Biri.…" at bounding box center [463, 397] width 806 height 106
click at [192, 344] on div "8 nov 2025 Jula heme. Julekonsert med BeReal og Morten Wentzel på Honne i Biri.…" at bounding box center [463, 397] width 806 height 106
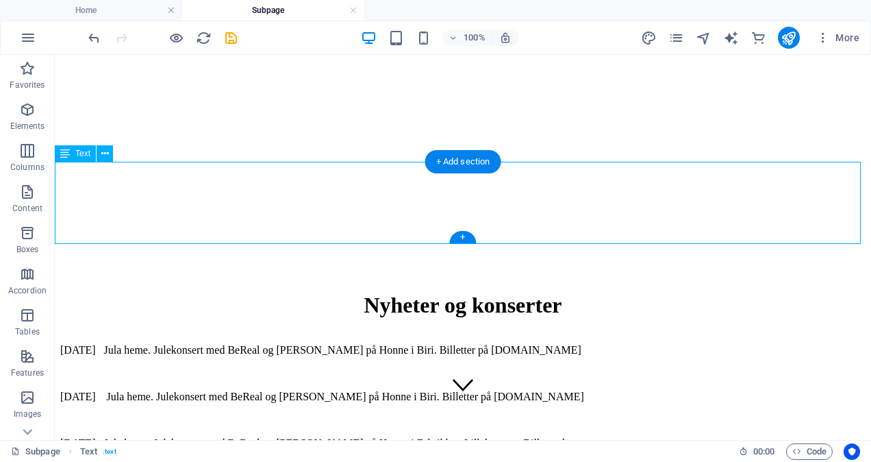
click at [633, 344] on div "8 nov 2025 Jula heme. Julekonsert med BeReal og Morten Wentzel på Honne i Biri.…" at bounding box center [463, 397] width 806 height 106
click at [636, 344] on div "8 nov 2025 Jula heme. Julekonsert med BeReal og Morten Wentzel på Honne i Biri.…" at bounding box center [463, 397] width 806 height 106
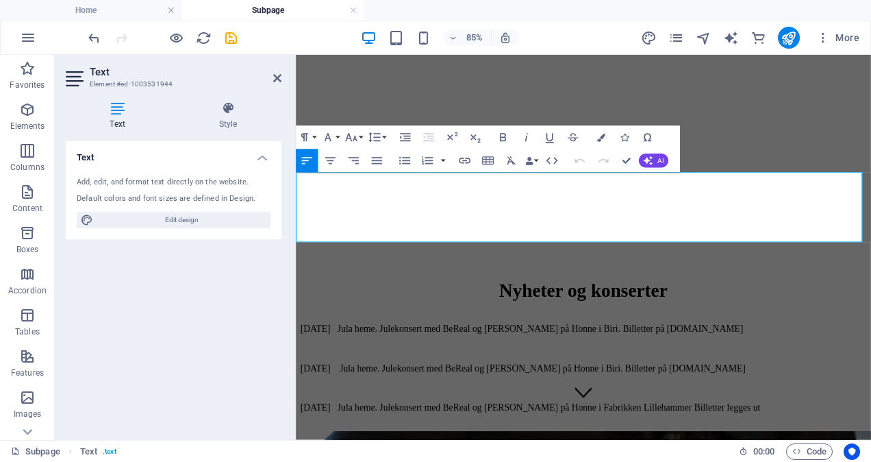
scroll to position [0, 0]
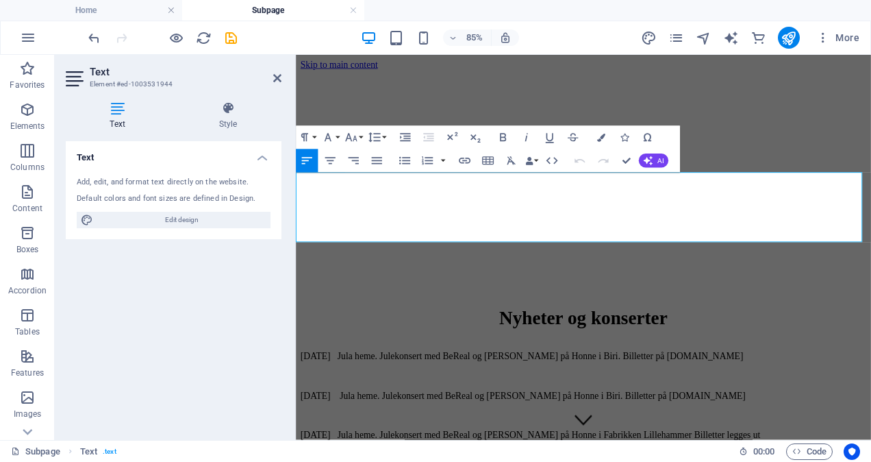
click at [393, 403] on p "8 nov 2025 Jula heme. Julekonsert med BeReal og Morten Wentzel på Honne i Biri.…" at bounding box center [634, 409] width 666 height 12
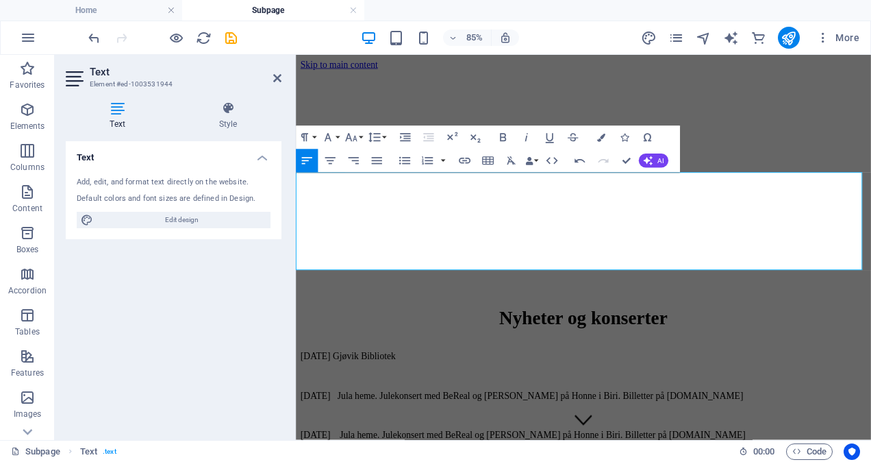
click at [384, 403] on p "21 oktober 2025 Gjøvik Bibliotek" at bounding box center [634, 409] width 666 height 12
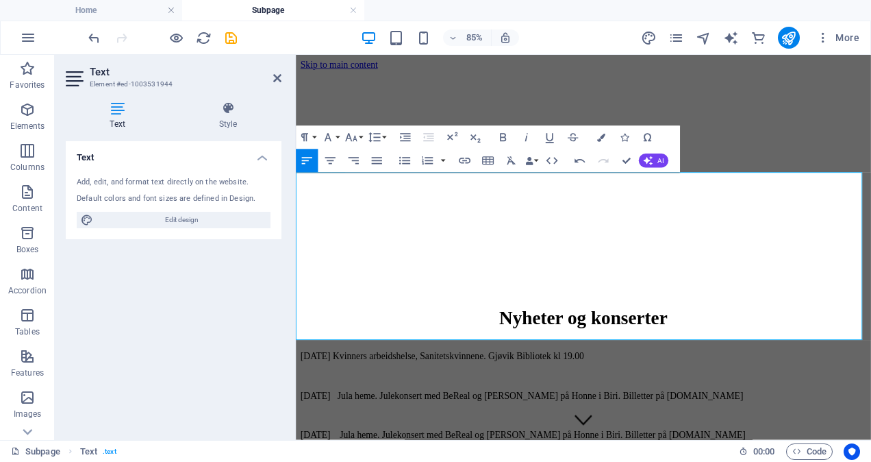
drag, startPoint x: 643, startPoint y: 366, endPoint x: 569, endPoint y: 363, distance: 74.0
click at [528, 140] on icon "button" at bounding box center [526, 138] width 14 height 14
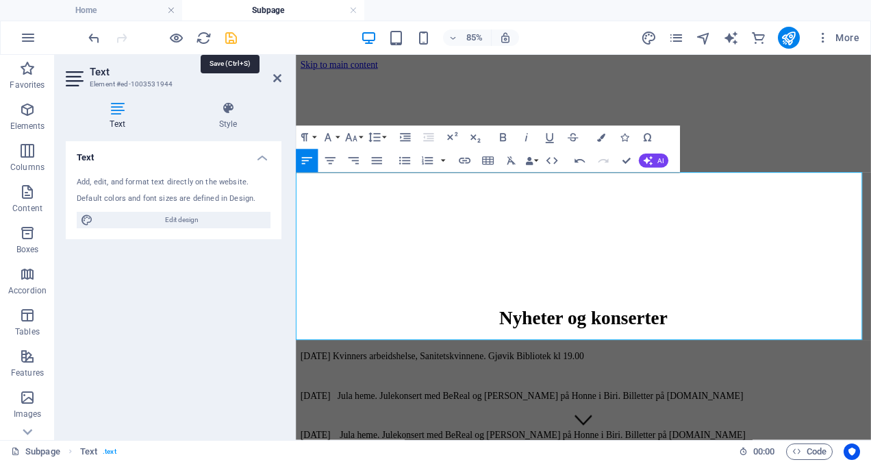
click at [231, 34] on icon "save" at bounding box center [231, 38] width 16 height 16
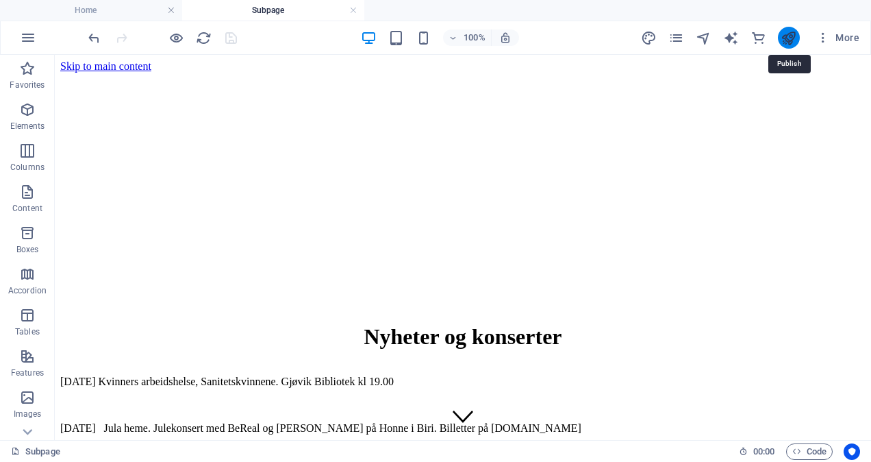
click at [791, 36] on icon "publish" at bounding box center [789, 38] width 16 height 16
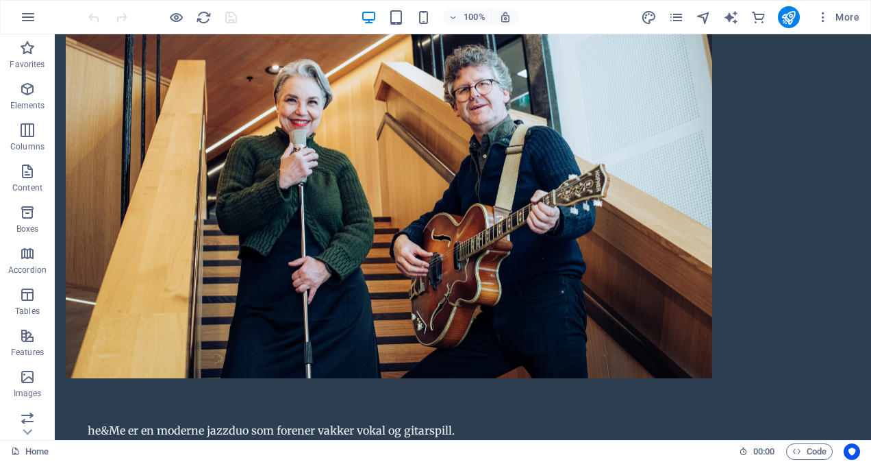
scroll to position [1015, 0]
drag, startPoint x: 312, startPoint y: 191, endPoint x: 301, endPoint y: 204, distance: 17.0
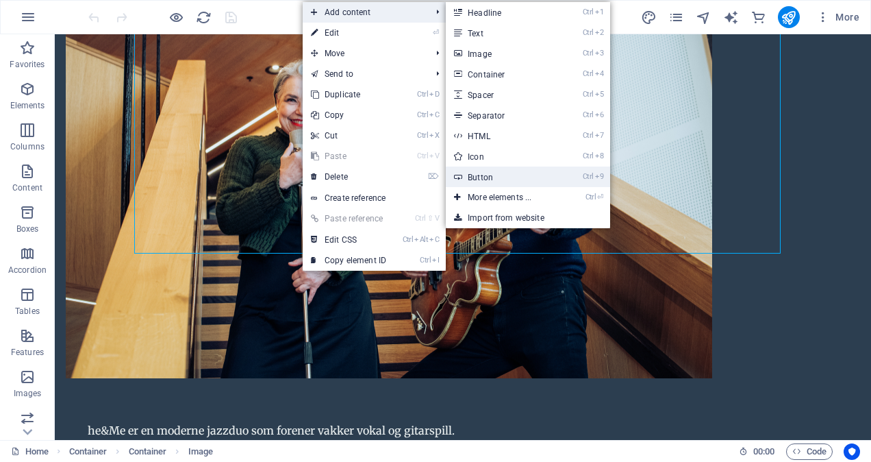
click at [487, 175] on link "Ctrl 9 Button" at bounding box center [502, 176] width 113 height 21
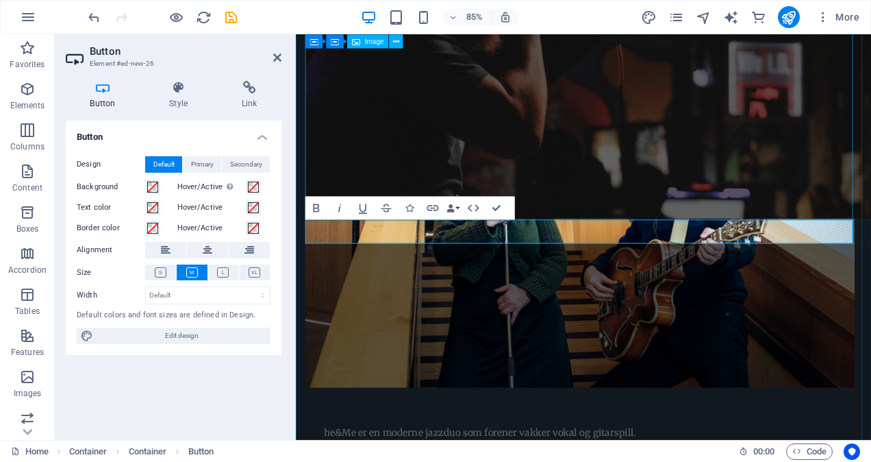
scroll to position [1087, 0]
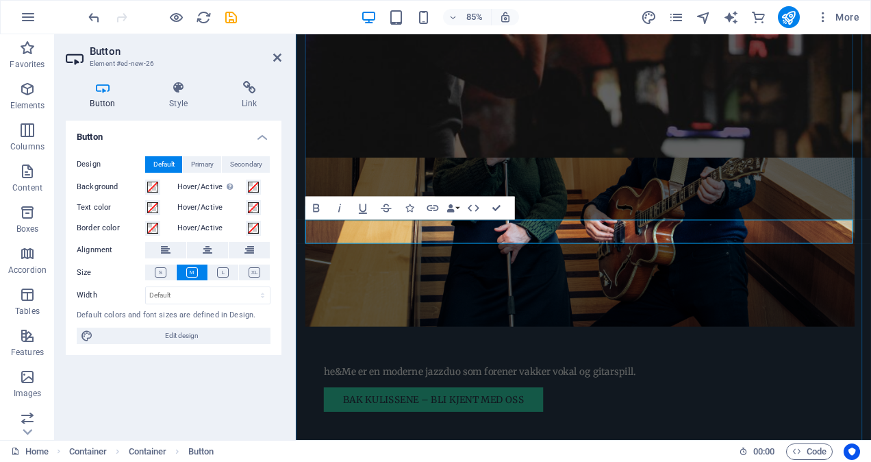
click at [238, 19] on div "85% More" at bounding box center [476, 17] width 780 height 22
click at [234, 19] on icon "save" at bounding box center [231, 18] width 16 height 16
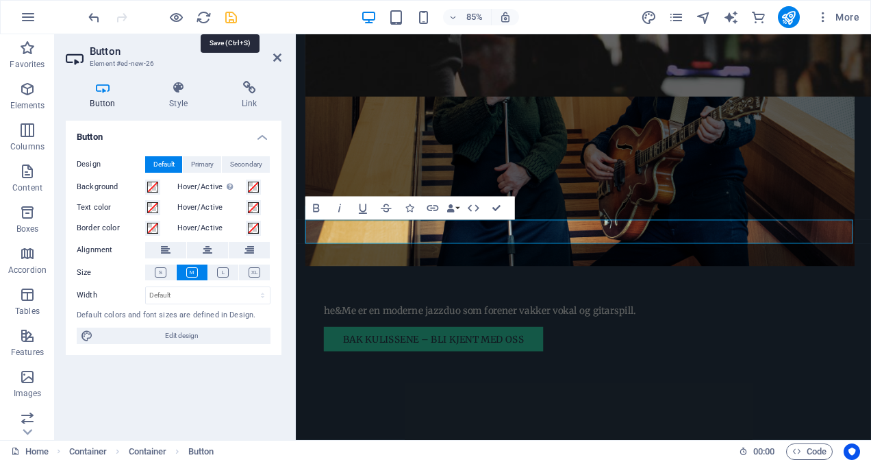
scroll to position [1015, 0]
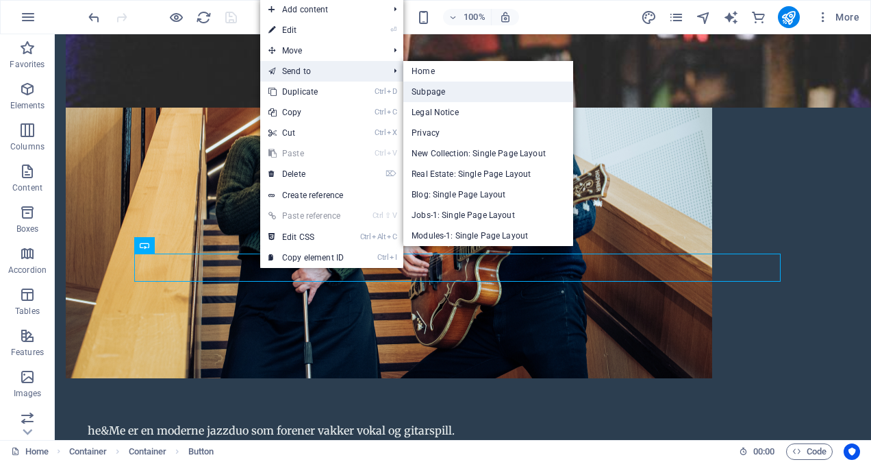
click at [436, 92] on link "Subpage" at bounding box center [489, 92] width 170 height 21
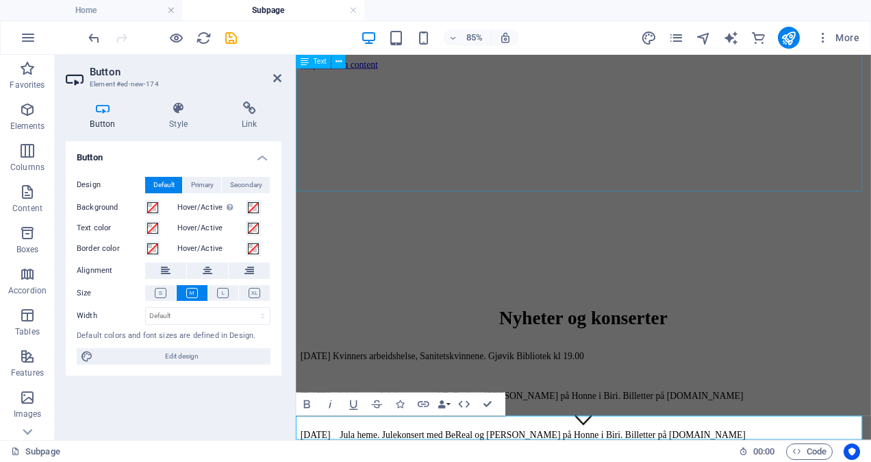
scroll to position [175, 0]
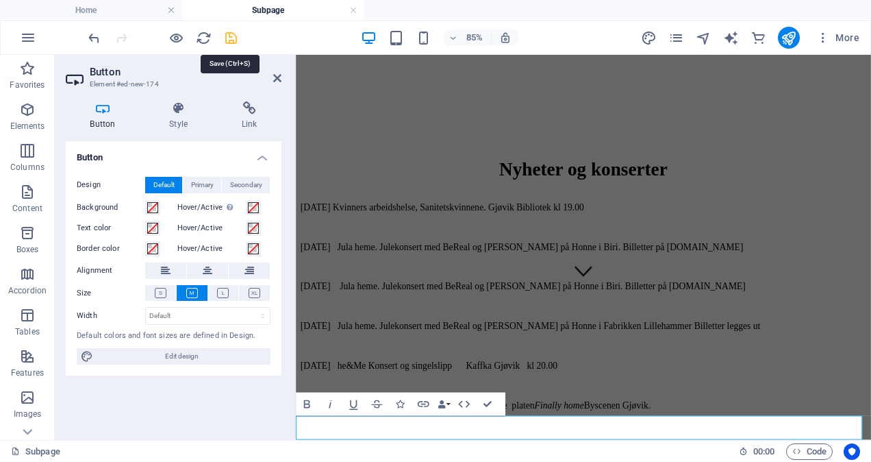
click at [232, 38] on icon "save" at bounding box center [231, 38] width 16 height 16
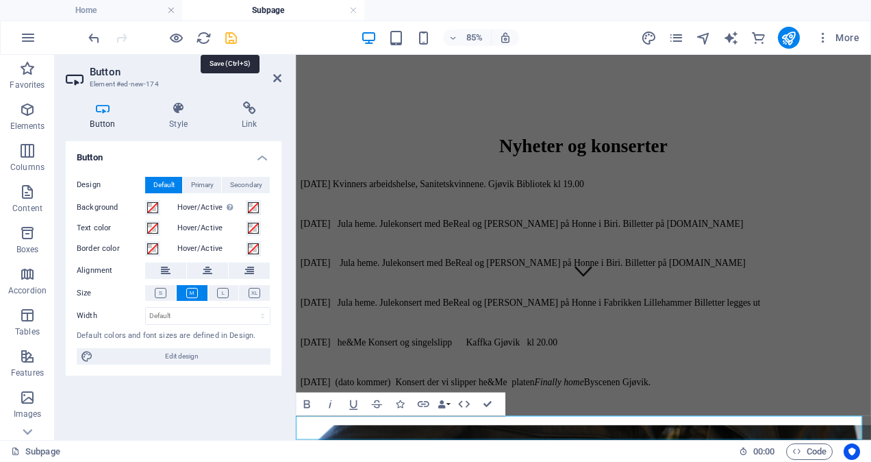
scroll to position [226, 0]
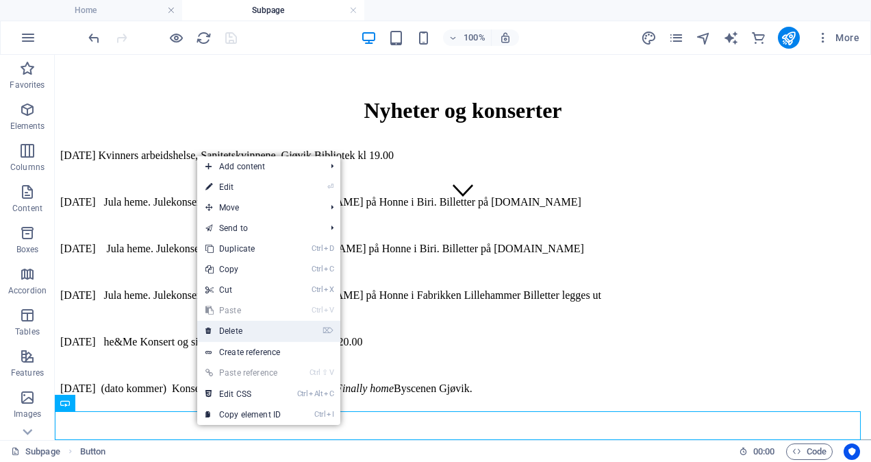
click at [253, 332] on link "⌦ Delete" at bounding box center [243, 331] width 92 height 21
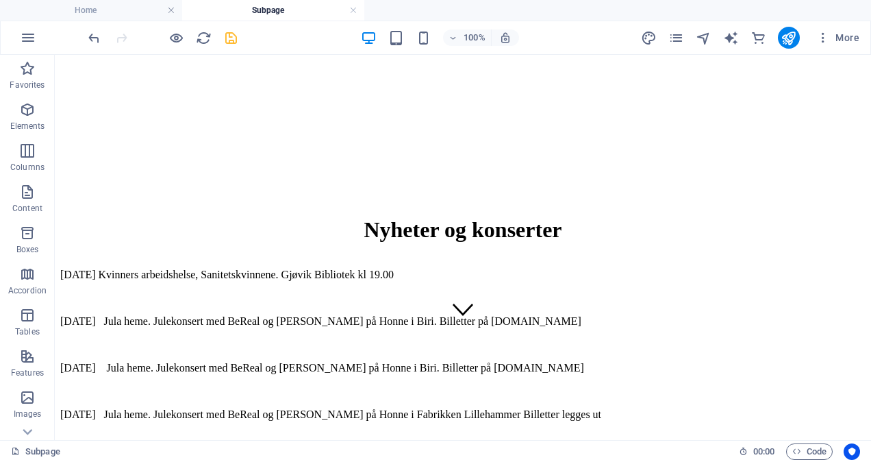
scroll to position [198, 0]
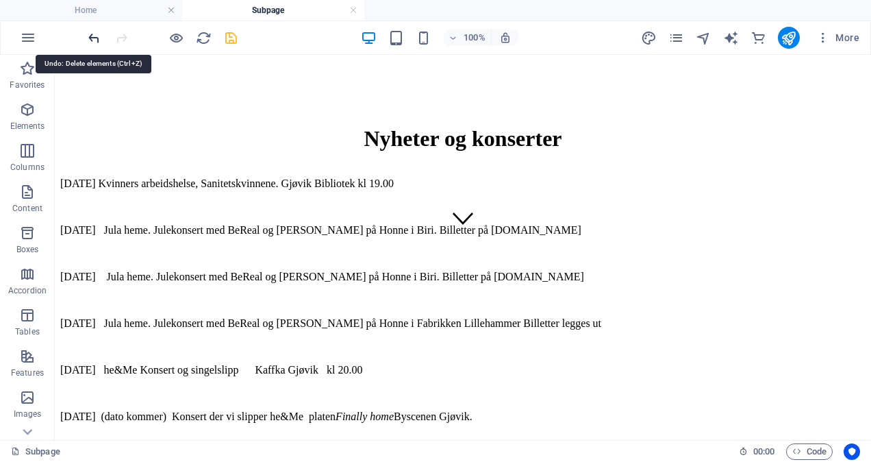
click at [95, 35] on icon "undo" at bounding box center [94, 38] width 16 height 16
click at [93, 36] on icon "undo" at bounding box center [94, 38] width 16 height 16
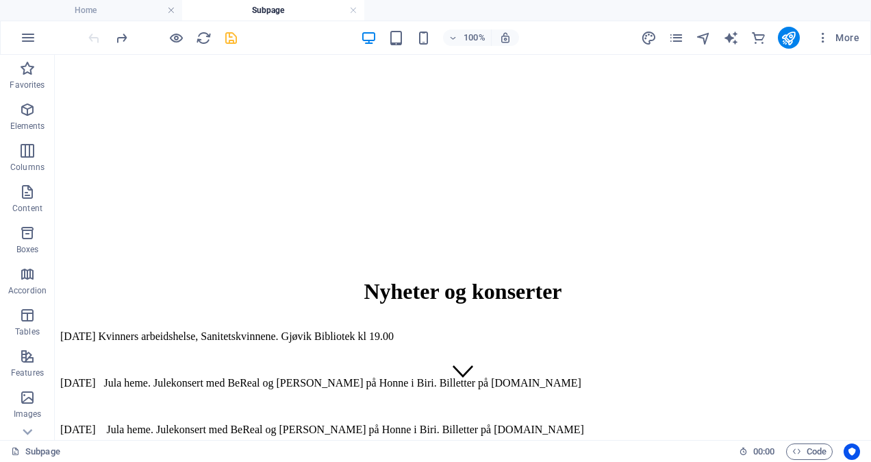
scroll to position [0, 0]
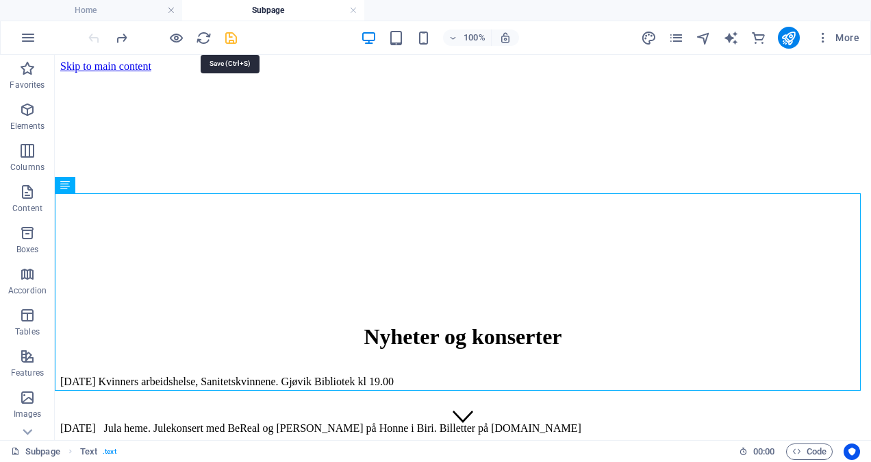
click at [229, 38] on icon "save" at bounding box center [231, 38] width 16 height 16
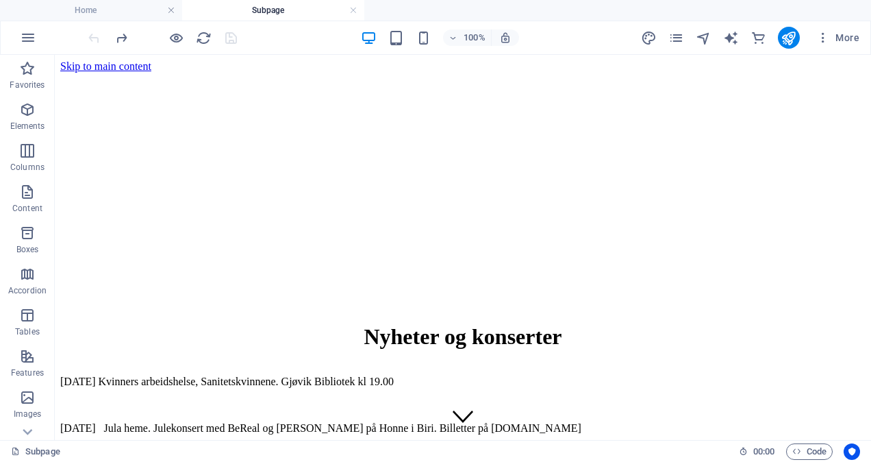
drag, startPoint x: 865, startPoint y: 242, endPoint x: 882, endPoint y: 58, distance: 184.5
click at [230, 36] on div at bounding box center [162, 38] width 153 height 22
click at [321, 8] on h4 "Subpage" at bounding box center [273, 10] width 182 height 15
click at [314, 5] on h4 "Subpage" at bounding box center [273, 10] width 182 height 15
click at [286, 73] on figure at bounding box center [463, 73] width 806 height 0
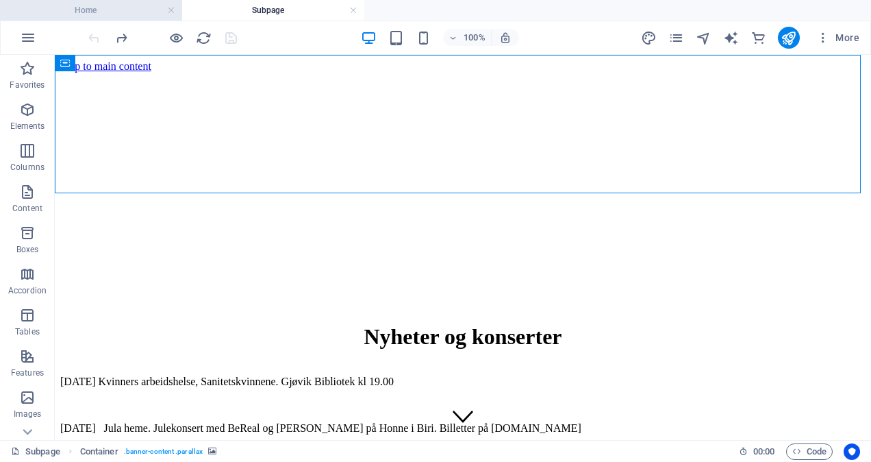
click at [86, 11] on h4 "Home" at bounding box center [91, 10] width 182 height 15
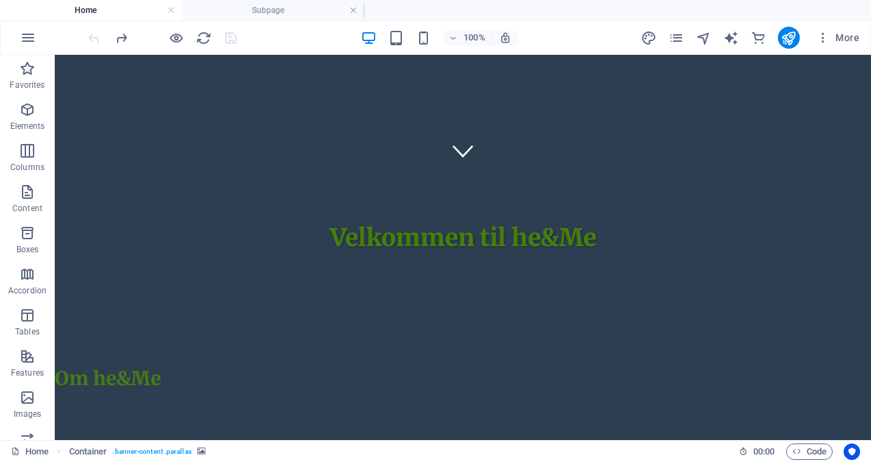
scroll to position [280, 0]
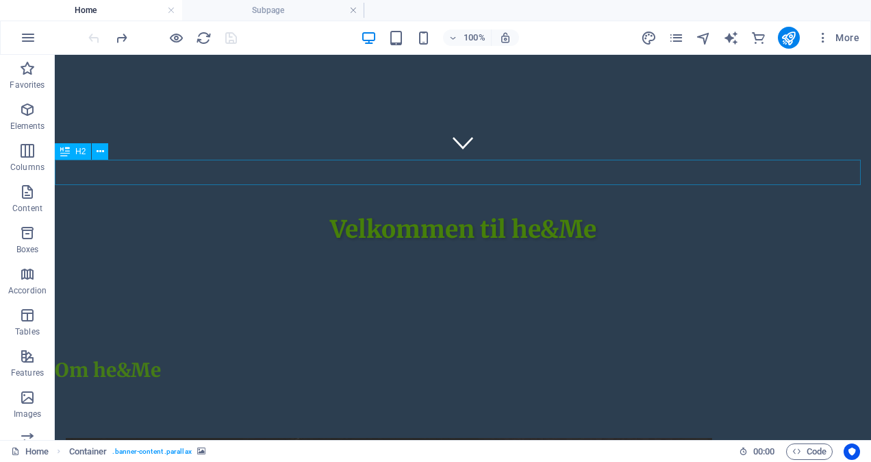
click at [193, 358] on div "Om he&Me" at bounding box center [463, 370] width 817 height 25
click at [160, 358] on div "Om he&Me" at bounding box center [463, 370] width 817 height 25
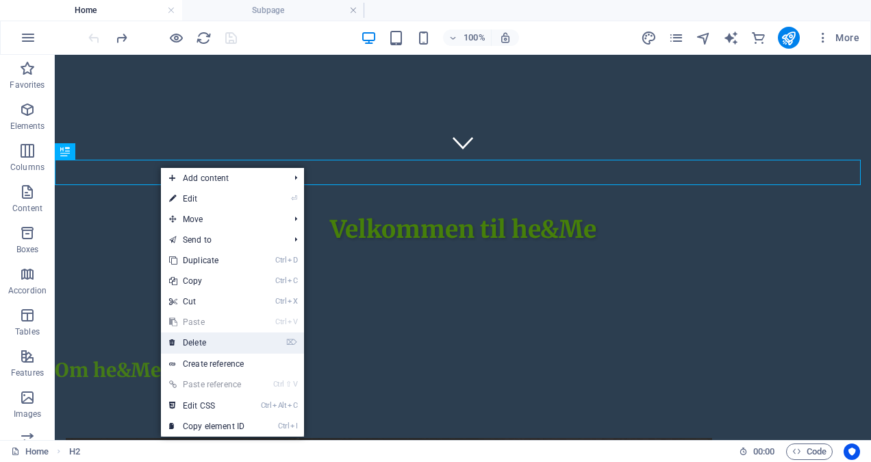
click at [201, 343] on link "⌦ Delete" at bounding box center [207, 342] width 92 height 21
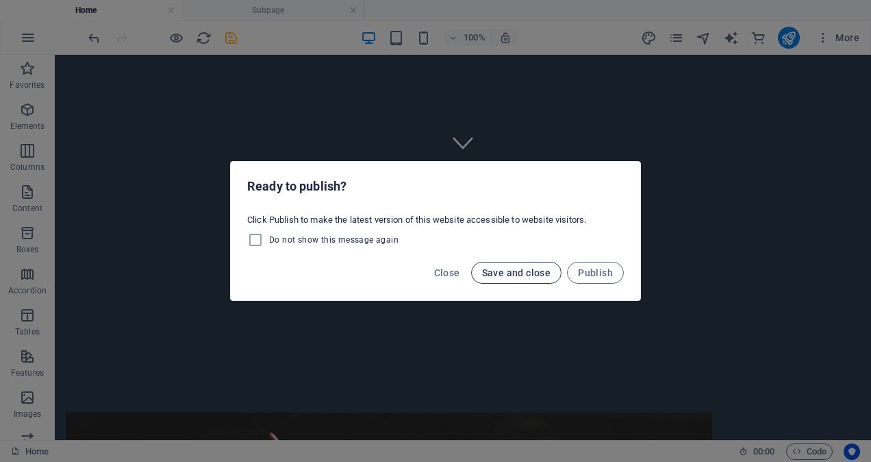
click at [522, 275] on span "Save and close" at bounding box center [516, 272] width 69 height 11
checkbox input "false"
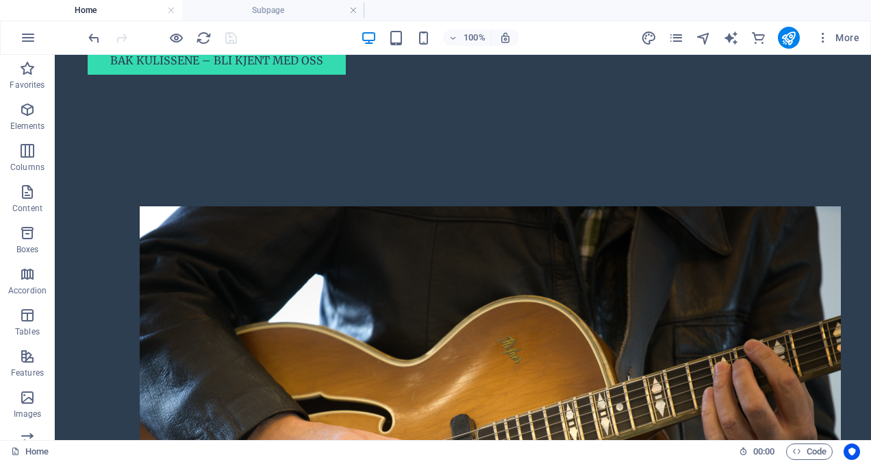
scroll to position [1397, 0]
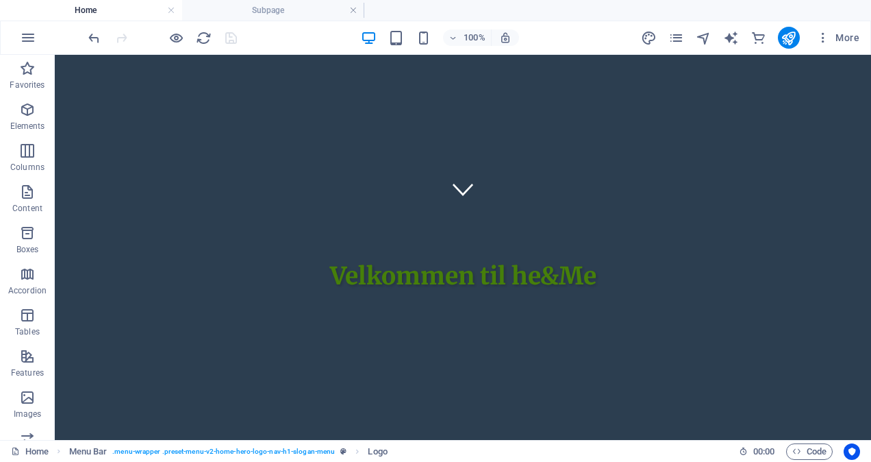
scroll to position [0, 0]
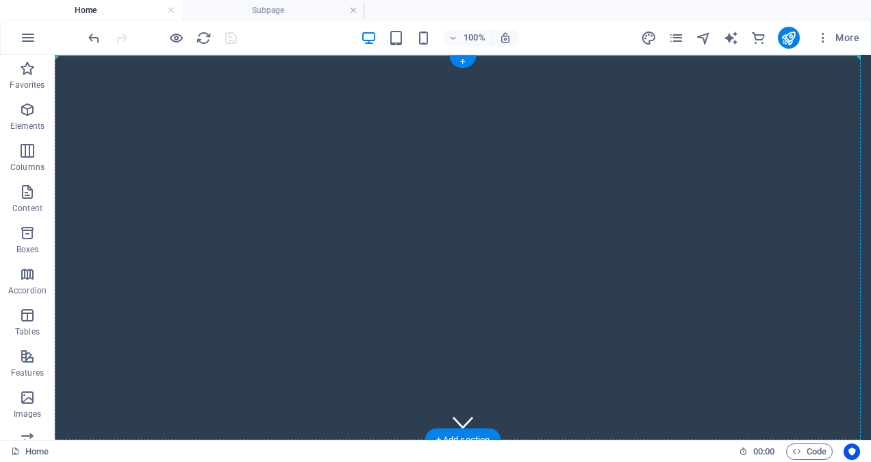
drag, startPoint x: 298, startPoint y: 247, endPoint x: 362, endPoint y: 95, distance: 164.9
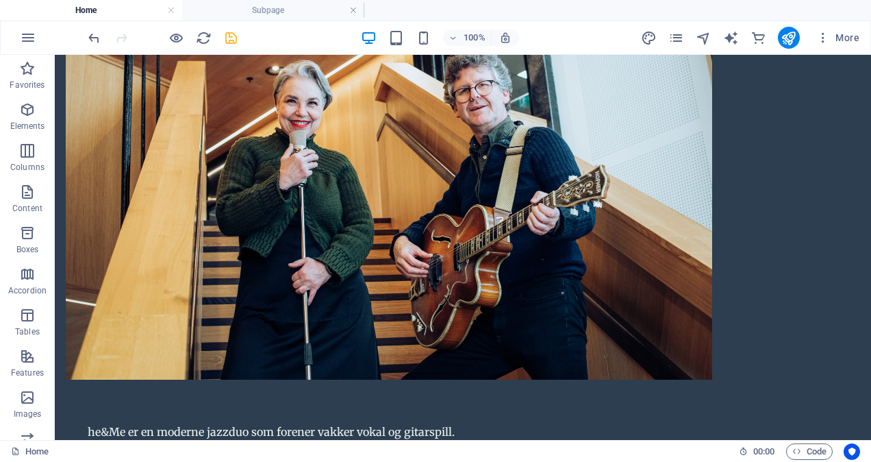
scroll to position [1033, 0]
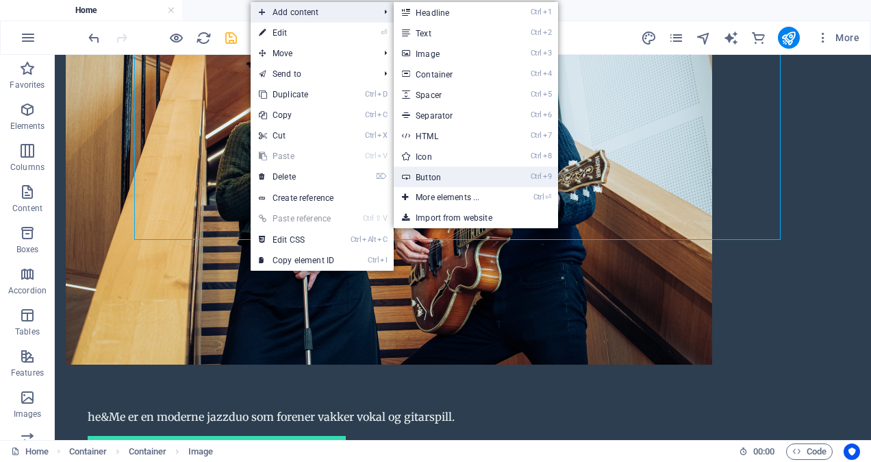
click at [448, 174] on link "Ctrl 9 Button" at bounding box center [450, 176] width 113 height 21
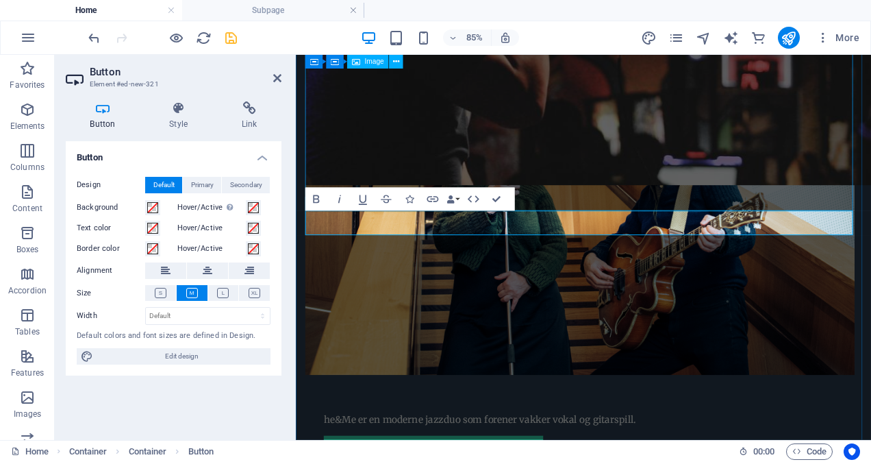
scroll to position [1100, 0]
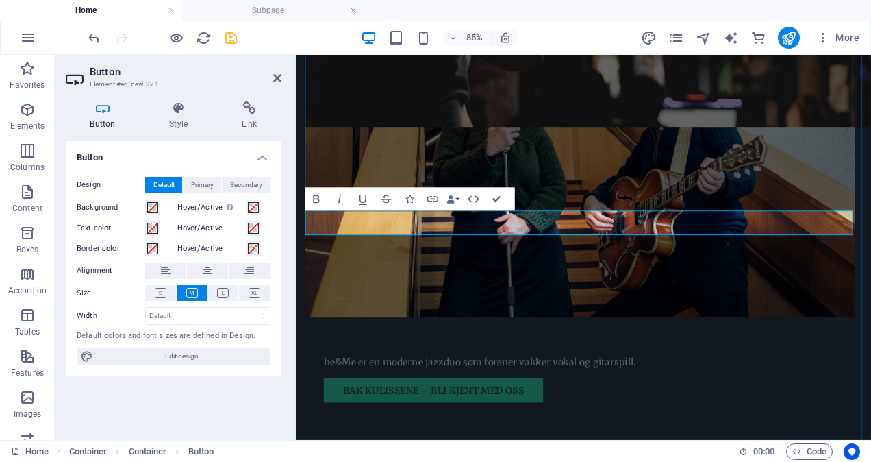
click at [233, 37] on icon "save" at bounding box center [231, 38] width 16 height 16
checkbox input "false"
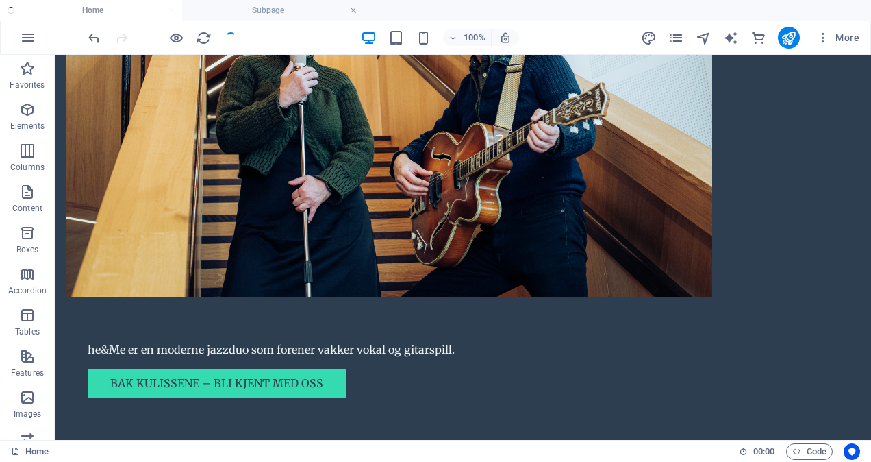
scroll to position [1033, 0]
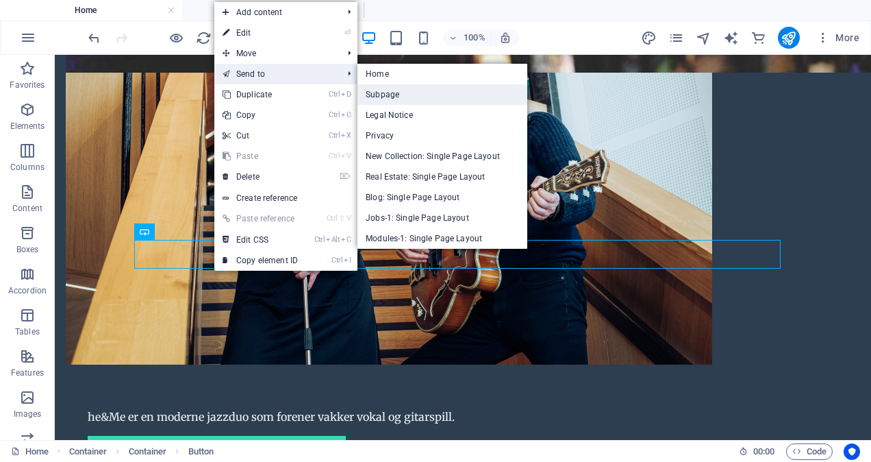
click at [384, 92] on link "Subpage" at bounding box center [443, 94] width 170 height 21
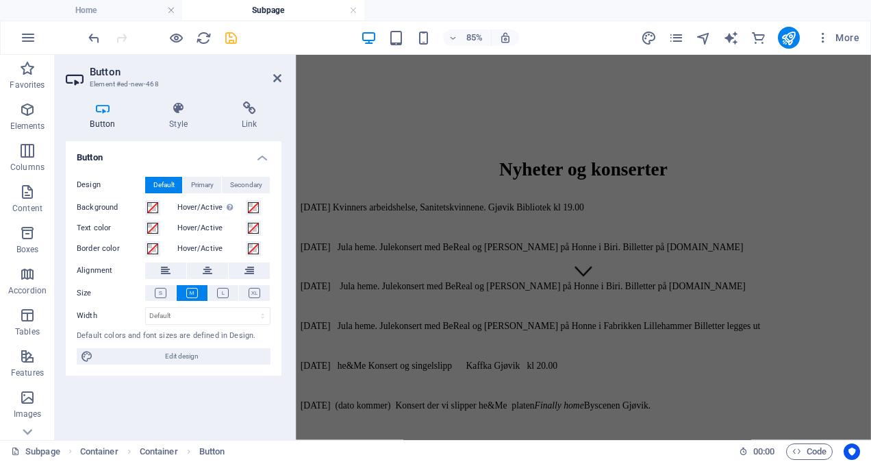
scroll to position [0, 0]
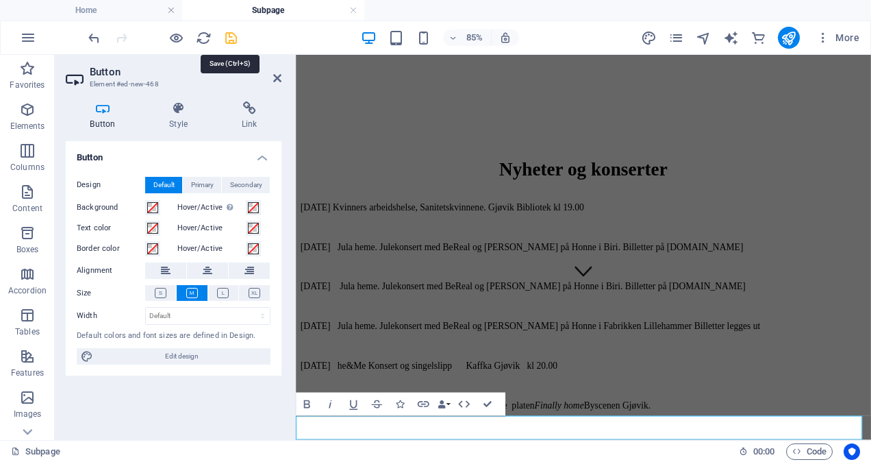
click at [232, 36] on icon "save" at bounding box center [231, 38] width 16 height 16
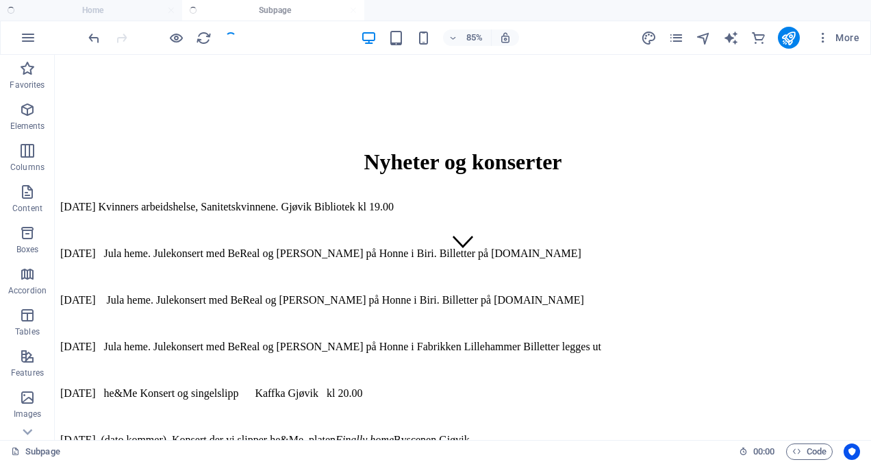
scroll to position [226, 0]
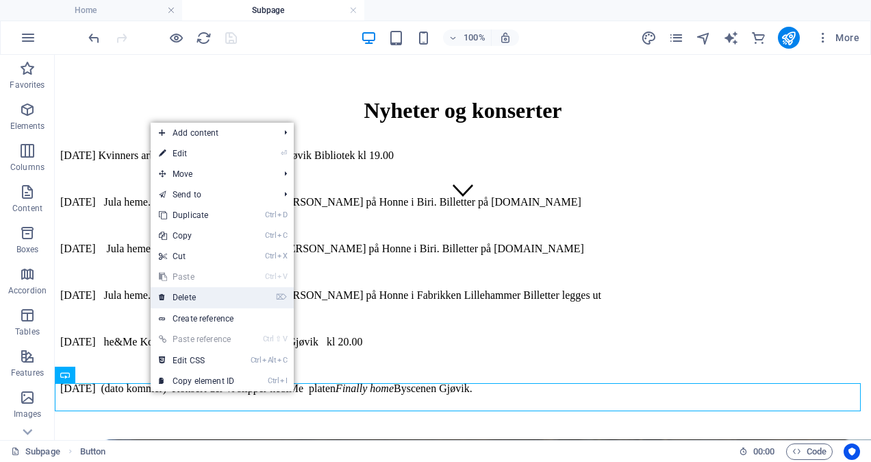
click at [200, 296] on link "⌦ Delete" at bounding box center [197, 297] width 92 height 21
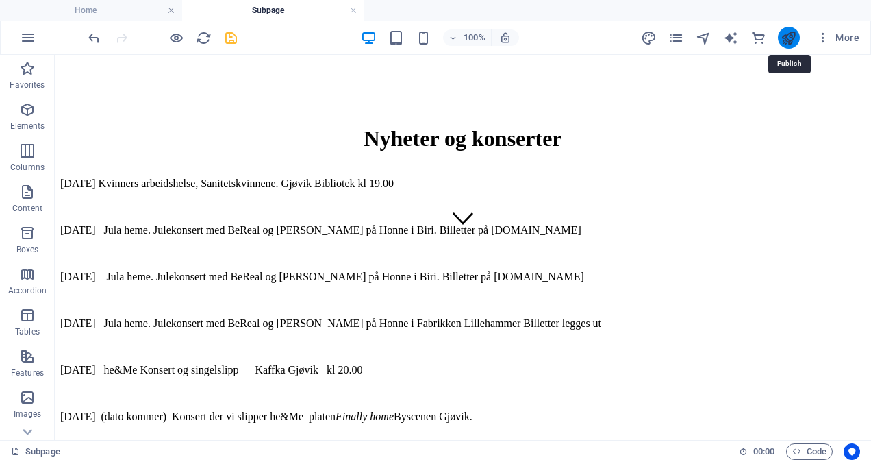
click at [790, 39] on icon "publish" at bounding box center [789, 38] width 16 height 16
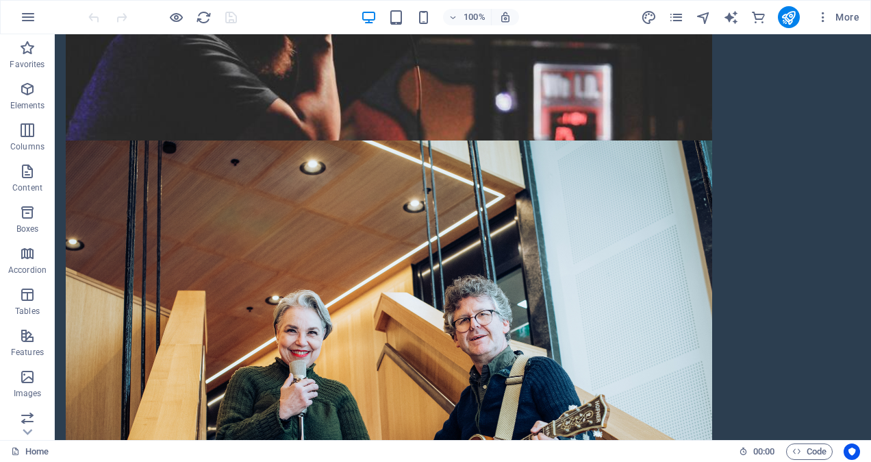
scroll to position [780, 0]
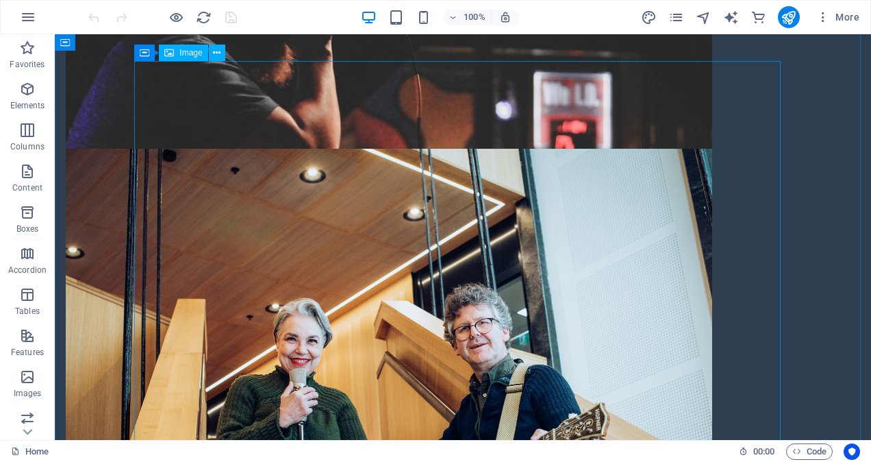
click at [193, 55] on span "Image" at bounding box center [190, 53] width 23 height 8
click at [191, 52] on span "Image" at bounding box center [190, 53] width 23 height 8
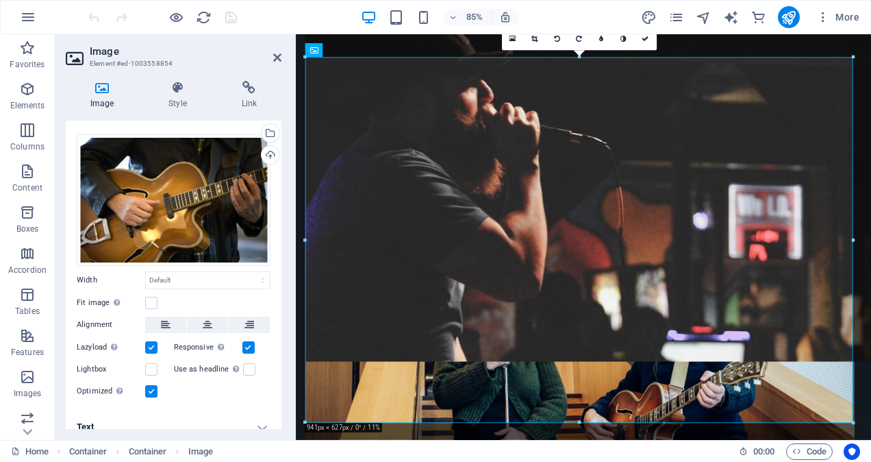
scroll to position [34, 0]
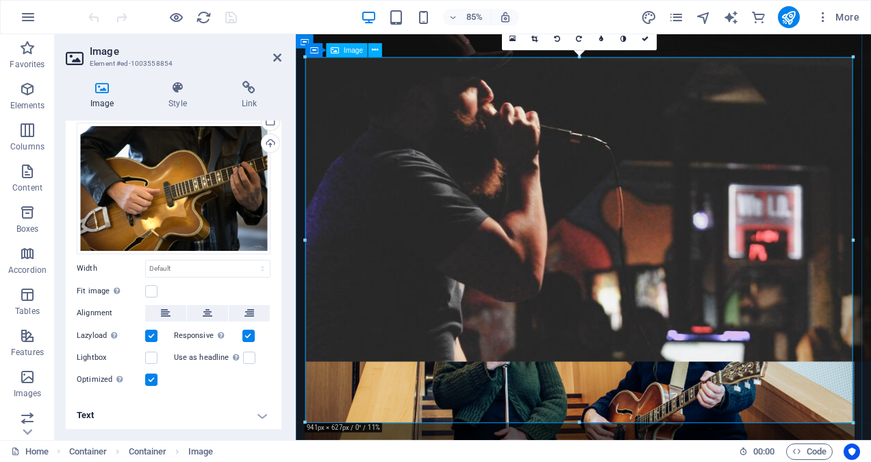
click at [278, 56] on icon at bounding box center [277, 57] width 8 height 11
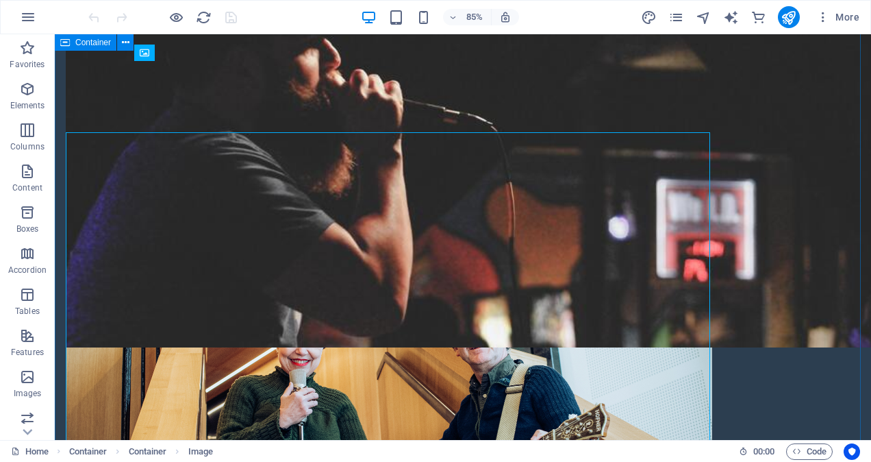
scroll to position [780, 0]
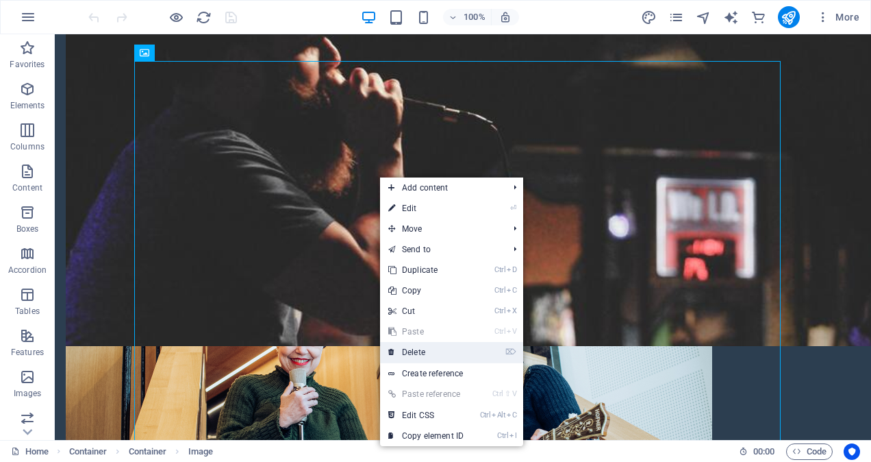
click at [434, 349] on link "⌦ Delete" at bounding box center [426, 352] width 92 height 21
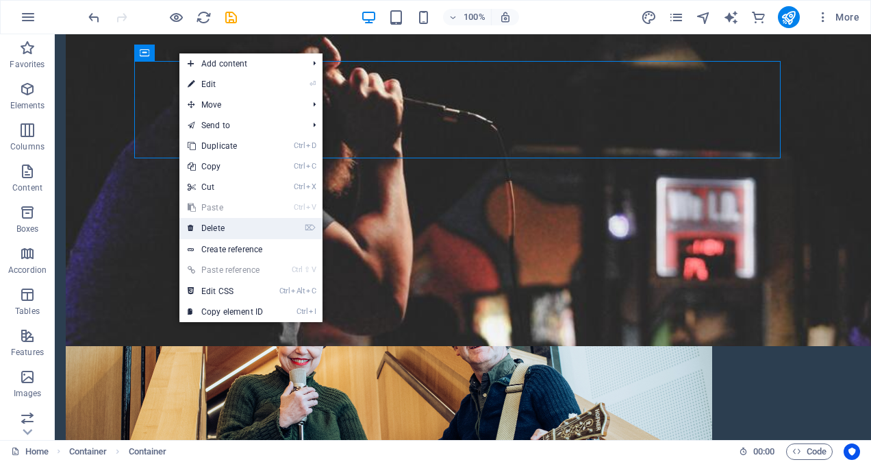
click at [223, 224] on link "⌦ Delete" at bounding box center [225, 228] width 92 height 21
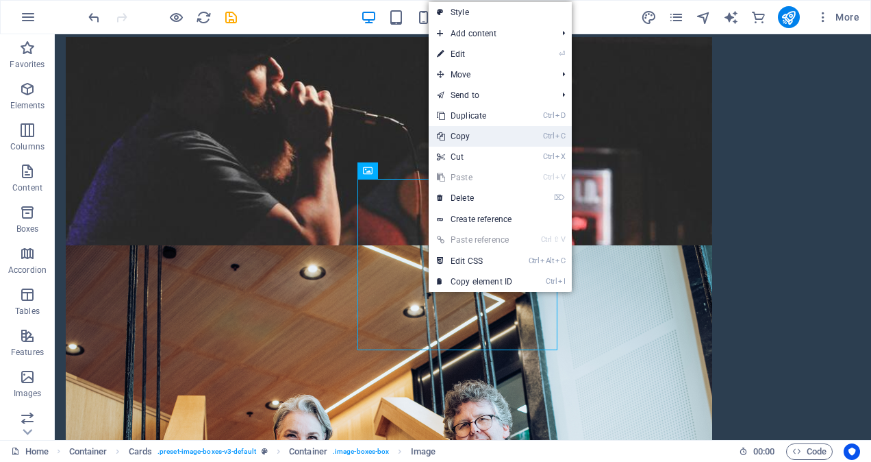
click at [478, 136] on link "Ctrl C Copy" at bounding box center [475, 136] width 92 height 21
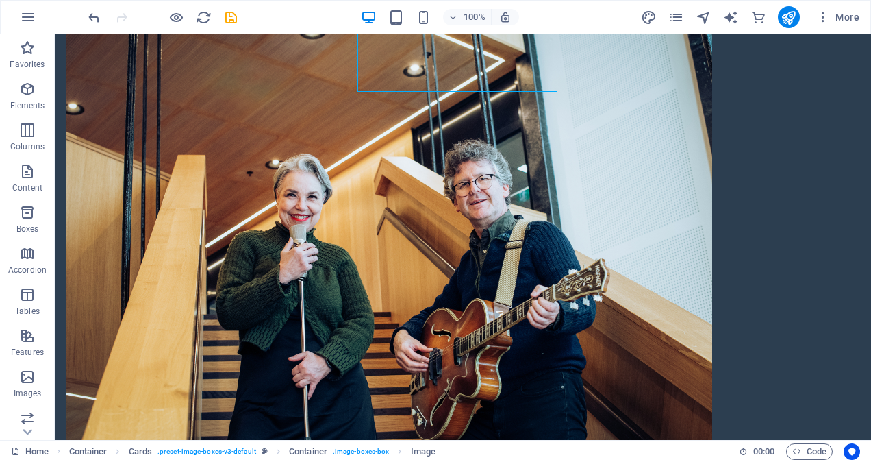
scroll to position [947, 0]
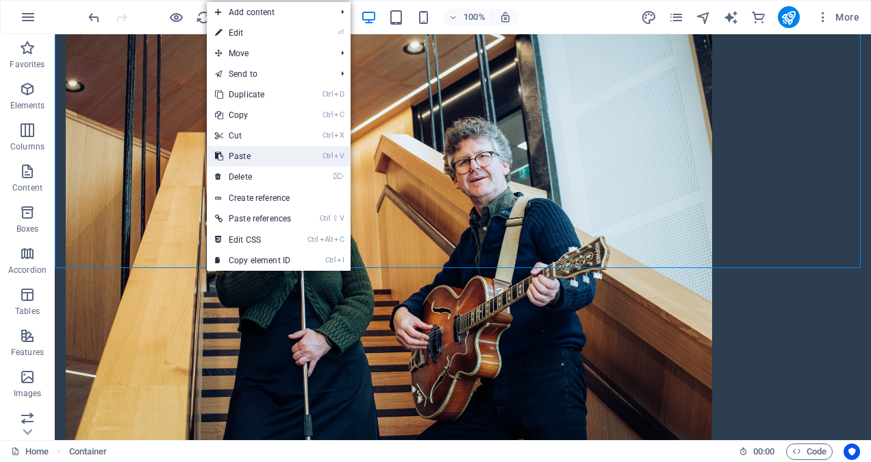
click at [255, 156] on link "Ctrl V Paste" at bounding box center [253, 156] width 92 height 21
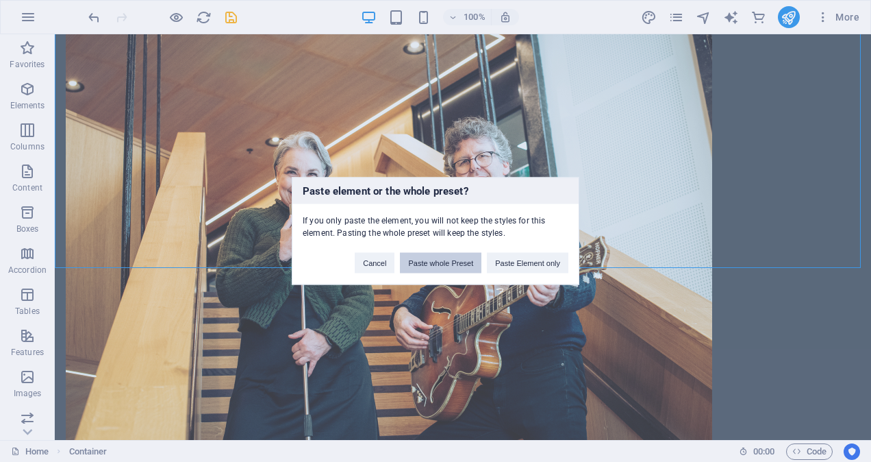
click at [427, 264] on button "Paste whole Preset" at bounding box center [441, 263] width 82 height 21
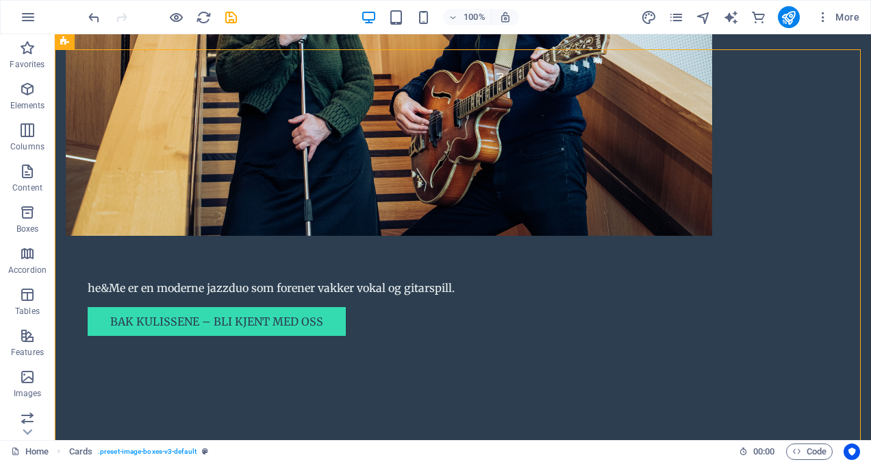
scroll to position [1165, 0]
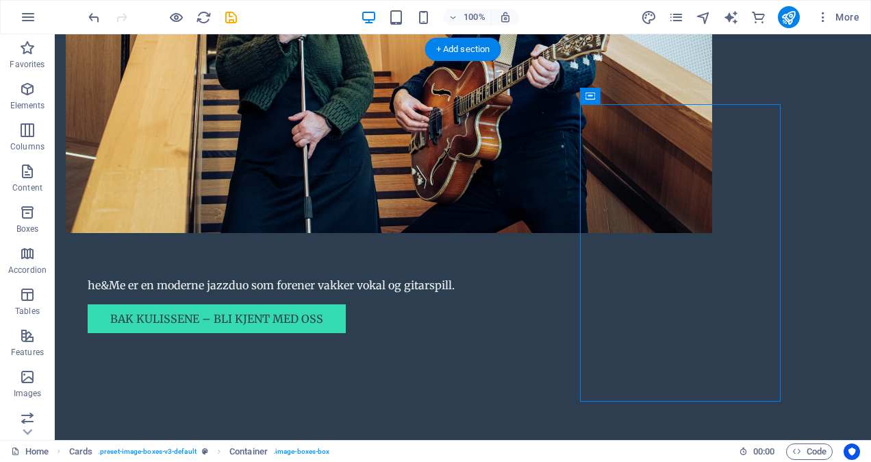
drag, startPoint x: 625, startPoint y: 388, endPoint x: 656, endPoint y: 210, distance: 181.6
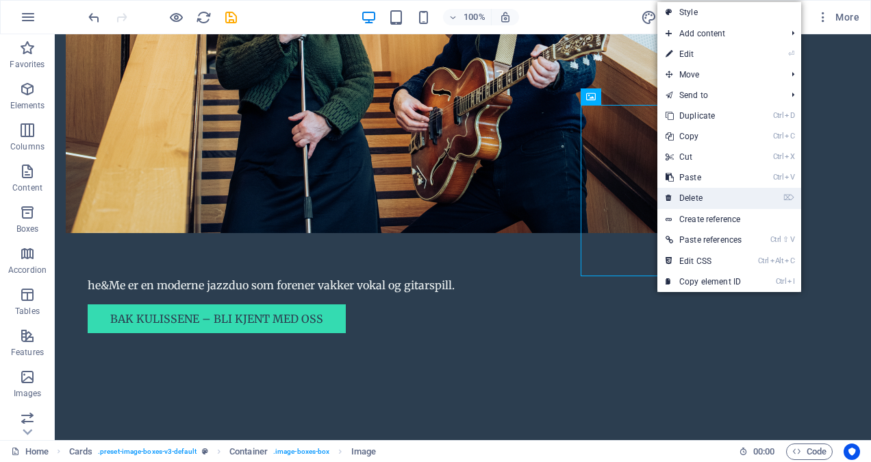
click at [691, 196] on link "⌦ Delete" at bounding box center [704, 198] width 92 height 21
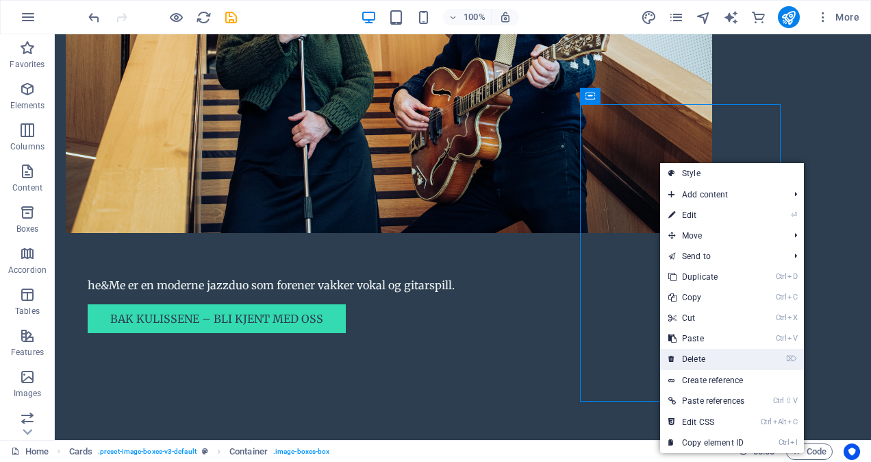
click at [693, 360] on link "⌦ Delete" at bounding box center [706, 359] width 92 height 21
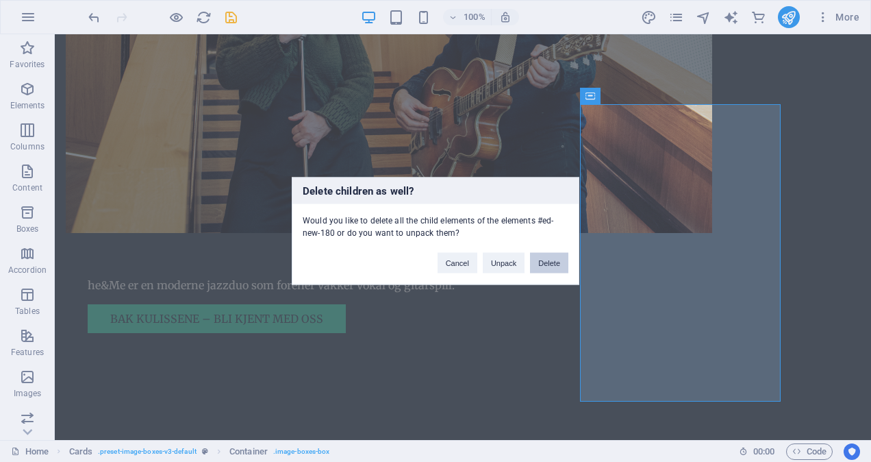
click at [554, 261] on button "Delete" at bounding box center [549, 263] width 38 height 21
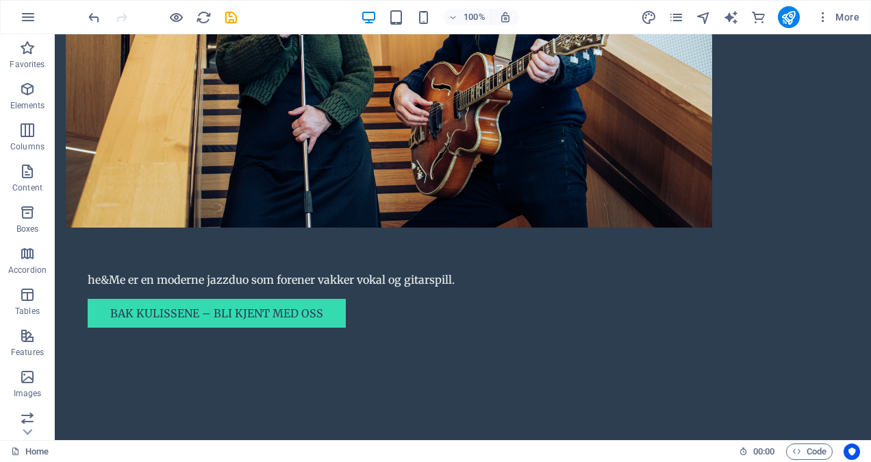
scroll to position [1198, 0]
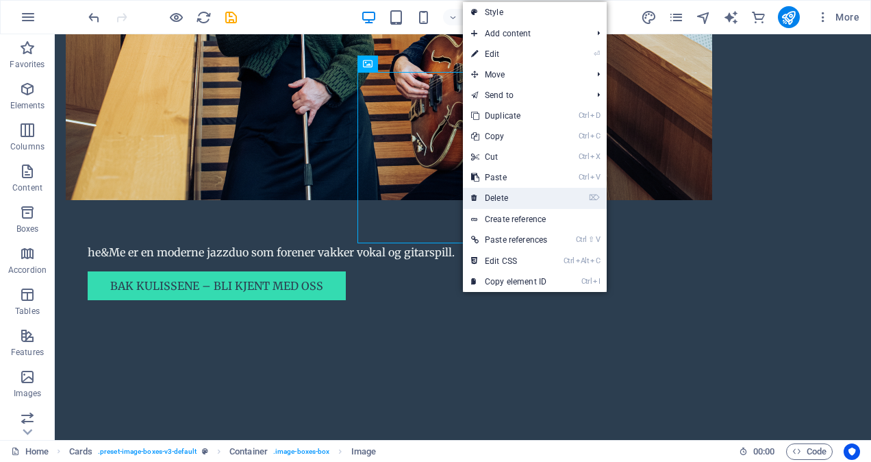
click at [516, 196] on link "⌦ Delete" at bounding box center [509, 198] width 92 height 21
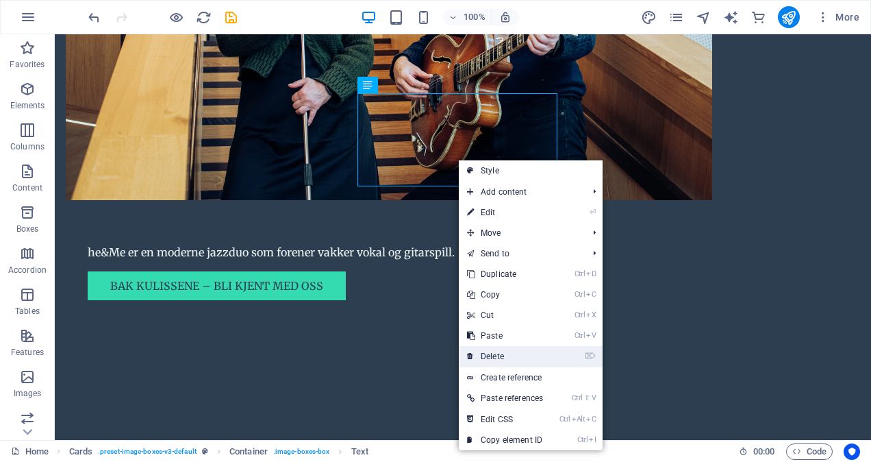
click at [497, 351] on link "⌦ Delete" at bounding box center [505, 356] width 92 height 21
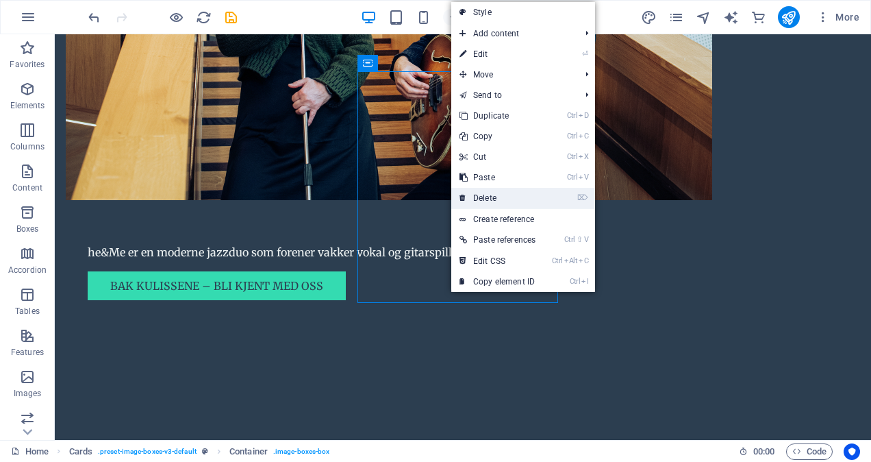
click at [491, 197] on link "⌦ Delete" at bounding box center [497, 198] width 92 height 21
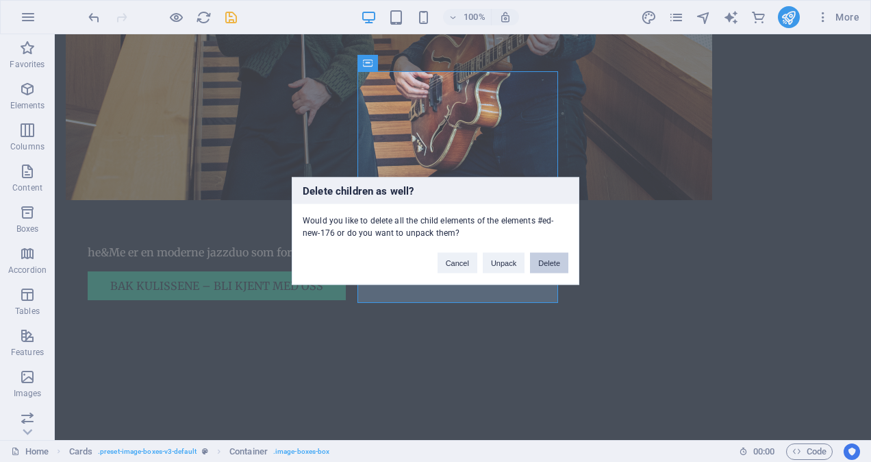
click at [545, 259] on button "Delete" at bounding box center [549, 263] width 38 height 21
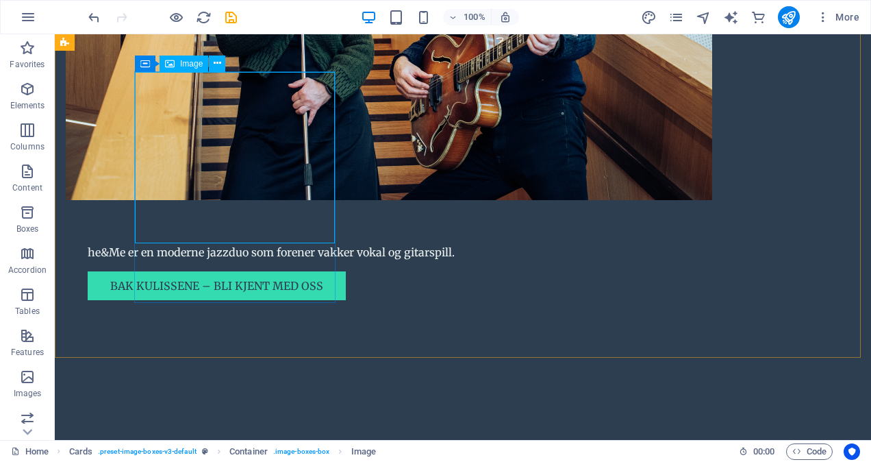
click at [196, 66] on span "Image" at bounding box center [191, 64] width 23 height 8
click at [192, 65] on span "Image" at bounding box center [191, 64] width 23 height 8
click at [185, 62] on span "Image" at bounding box center [191, 64] width 23 height 8
select select "vw"
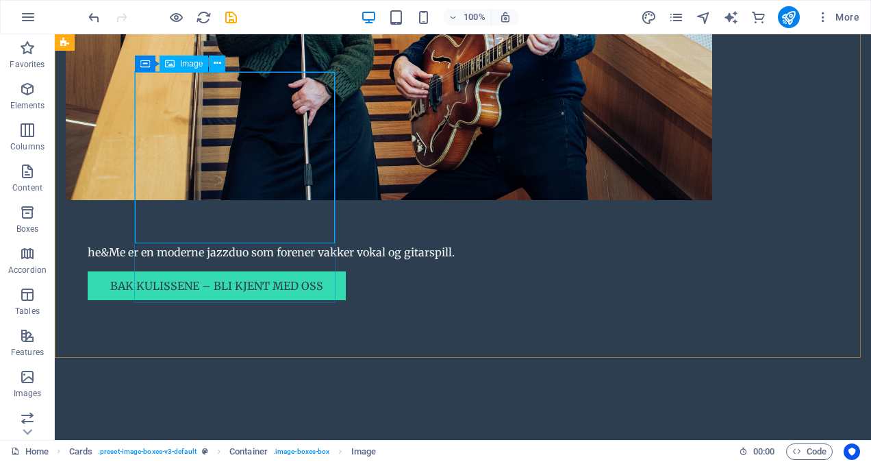
select select "px"
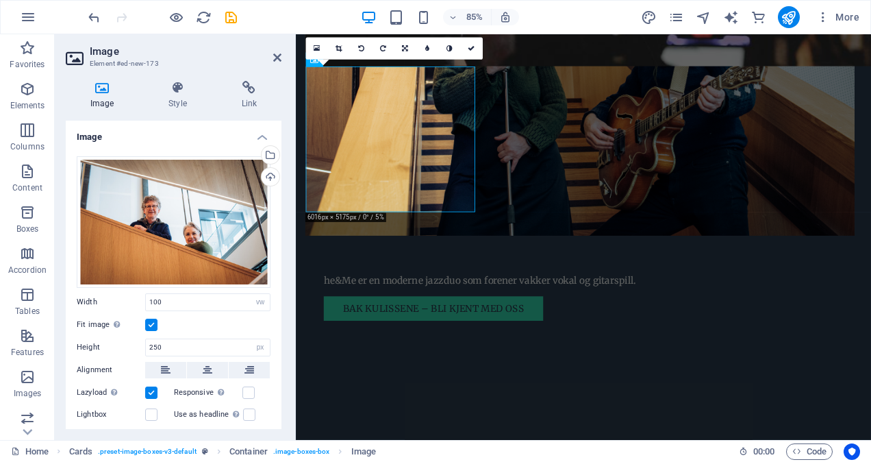
scroll to position [1269, 0]
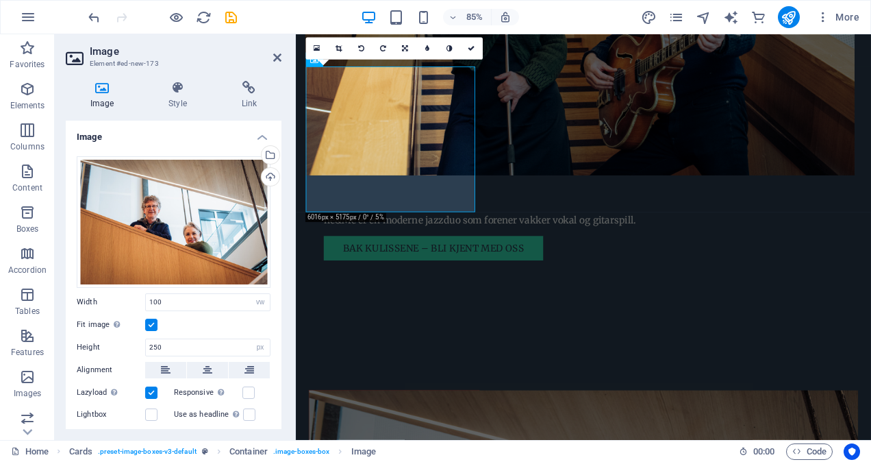
drag, startPoint x: 185, startPoint y: 62, endPoint x: 210, endPoint y: 138, distance: 79.9
click at [210, 138] on aside "Image Element #ed-new-173 Image Style Link Image Drag files here, click to choo…" at bounding box center [175, 237] width 241 height 406
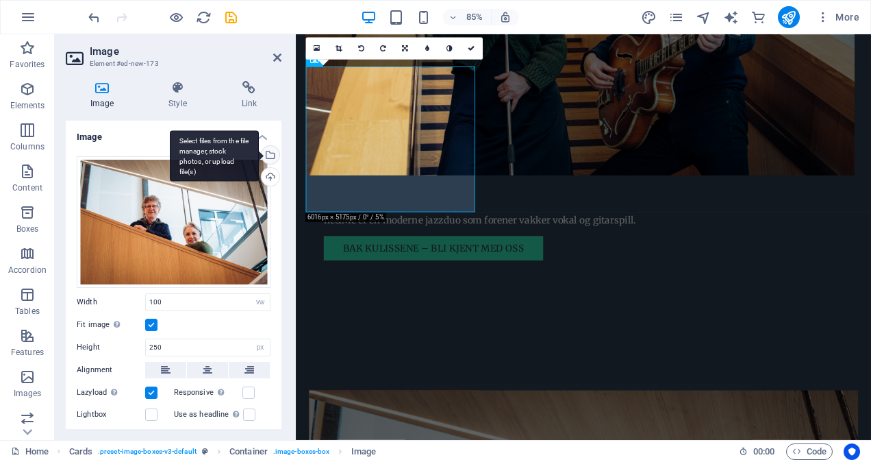
click at [268, 153] on div "Select files from the file manager, stock photos, or upload file(s)" at bounding box center [269, 156] width 21 height 21
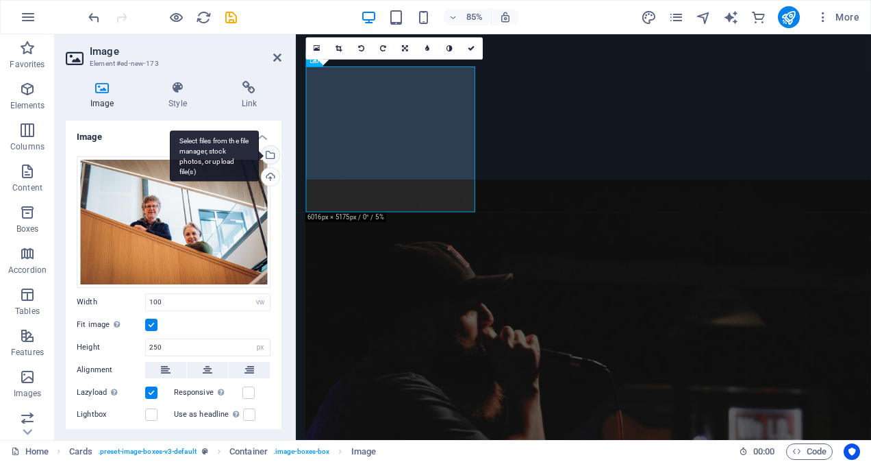
scroll to position [1766, 0]
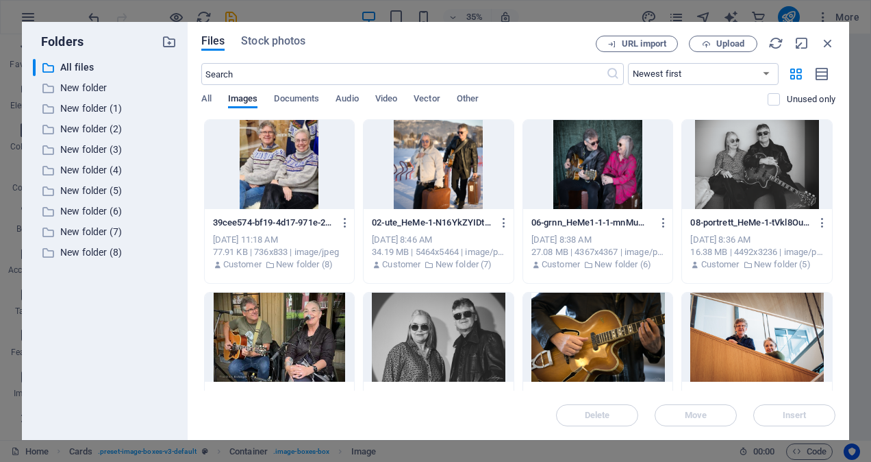
click at [586, 326] on div at bounding box center [598, 337] width 150 height 89
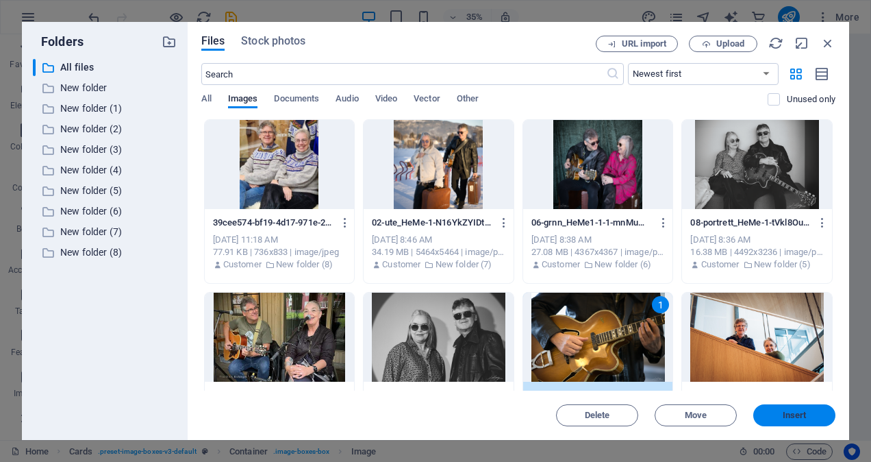
click at [781, 414] on span "Insert" at bounding box center [794, 415] width 71 height 8
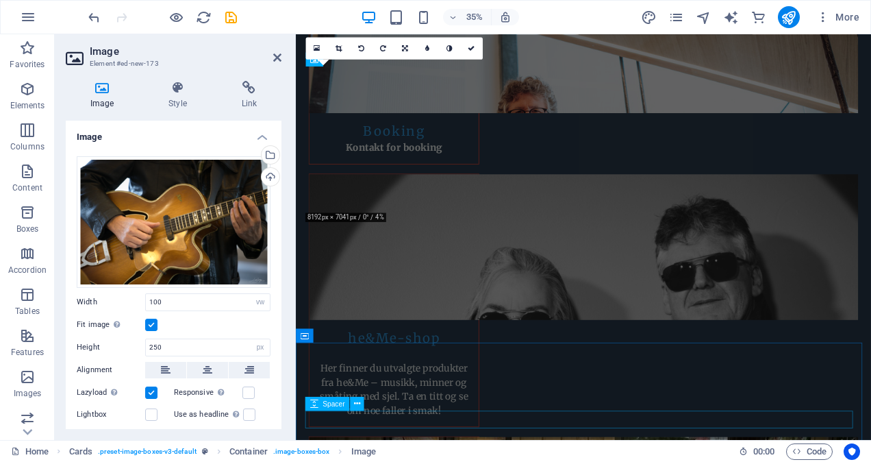
scroll to position [1269, 0]
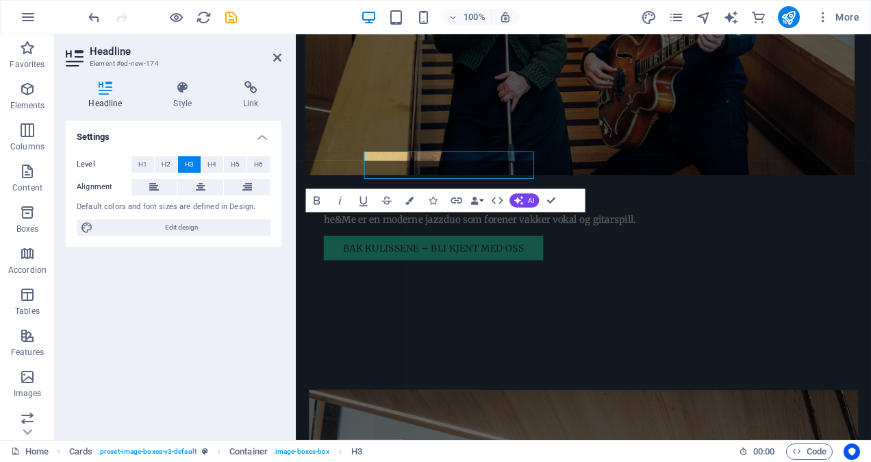
scroll to position [1269, 0]
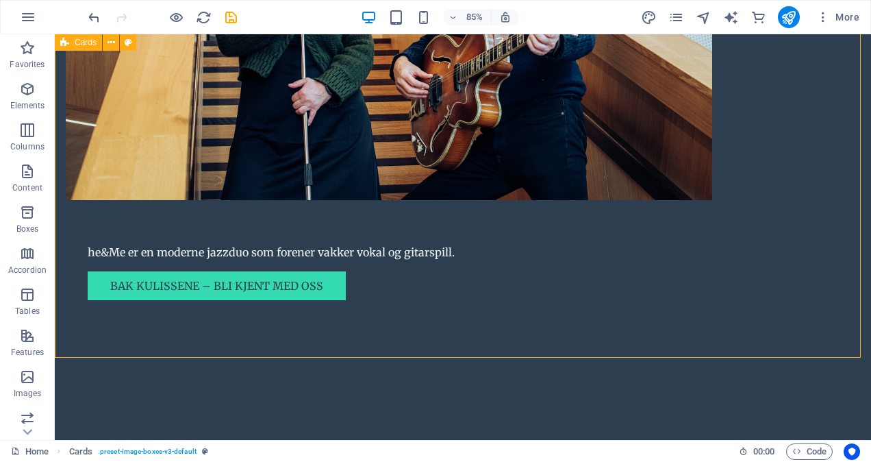
scroll to position [1198, 0]
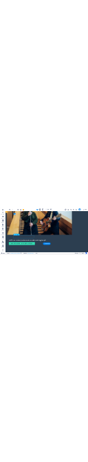
scroll to position [1269, 0]
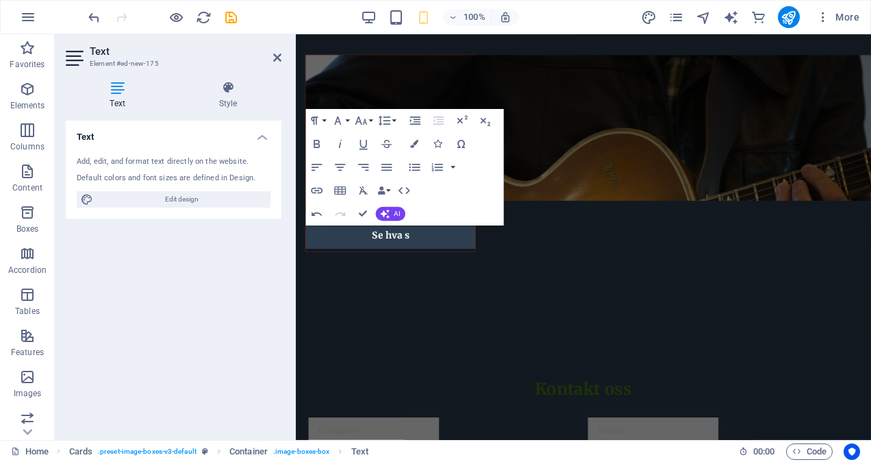
scroll to position [1285, 0]
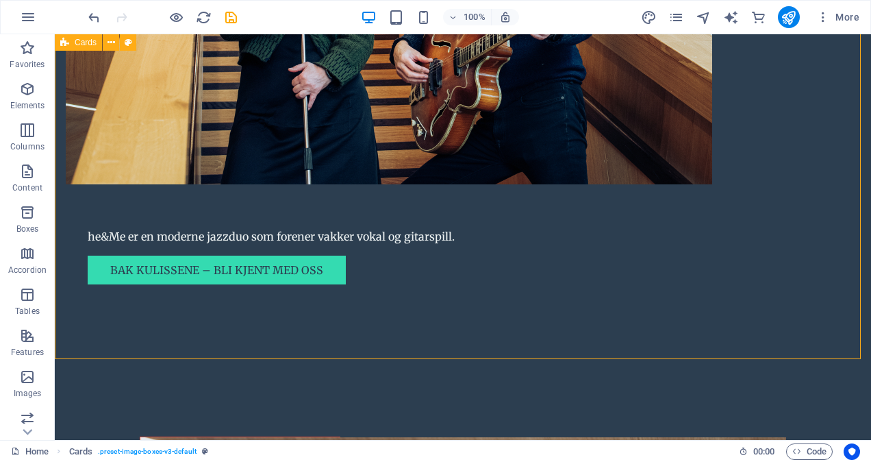
scroll to position [1213, 0]
click at [232, 18] on icon "save" at bounding box center [231, 18] width 16 height 16
checkbox input "false"
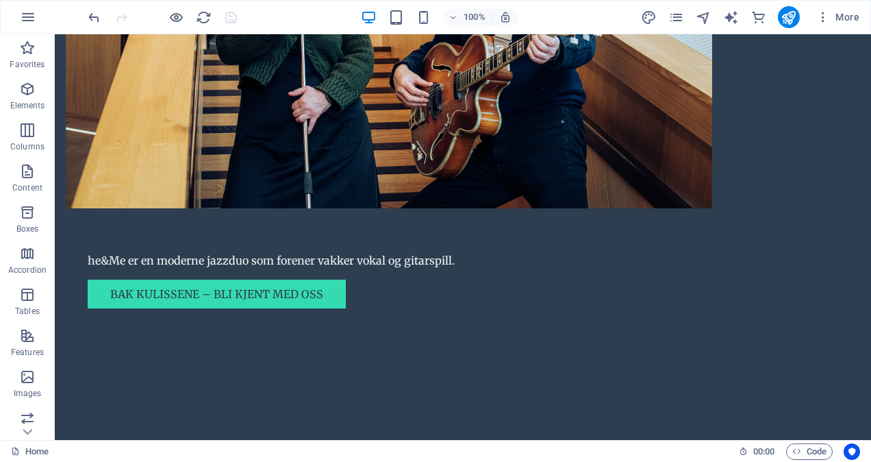
scroll to position [1261, 0]
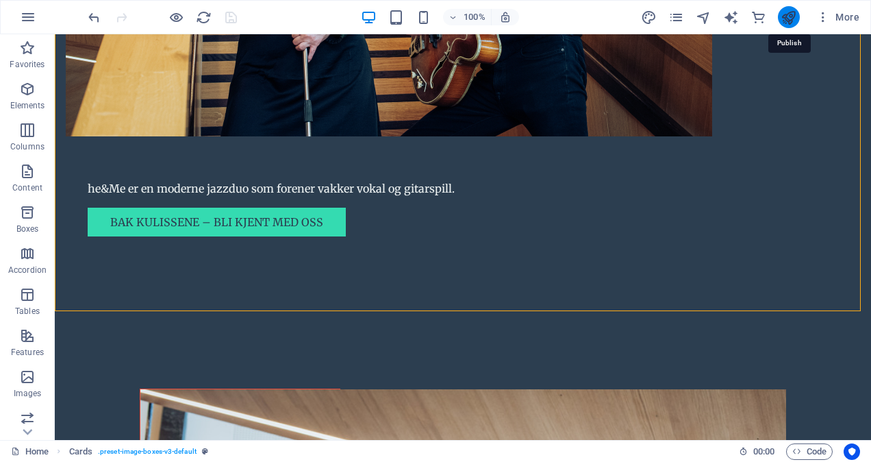
click at [788, 16] on icon "publish" at bounding box center [789, 18] width 16 height 16
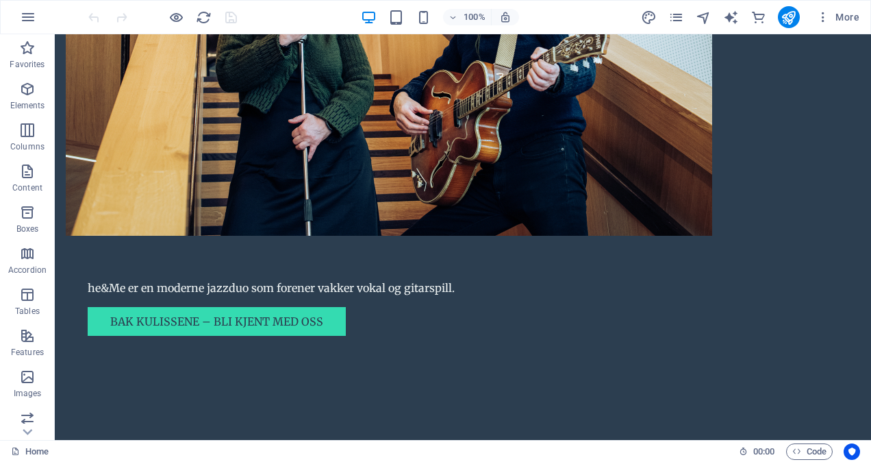
scroll to position [1213, 0]
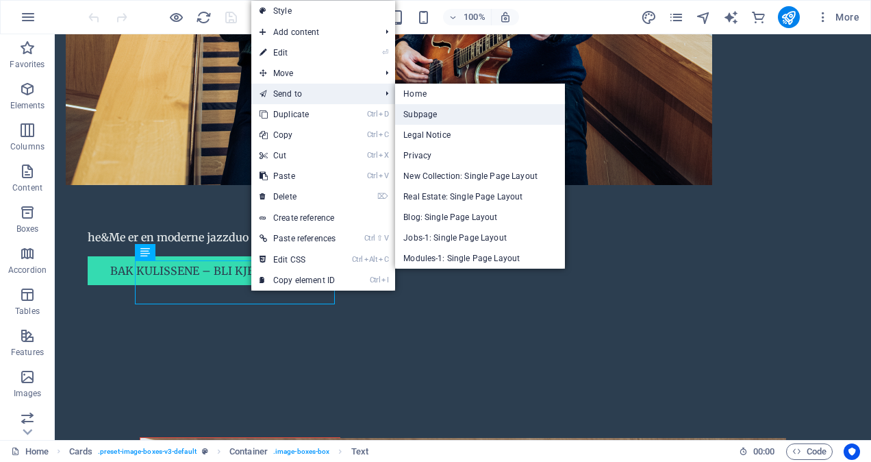
click at [429, 111] on link "Subpage" at bounding box center [480, 114] width 170 height 21
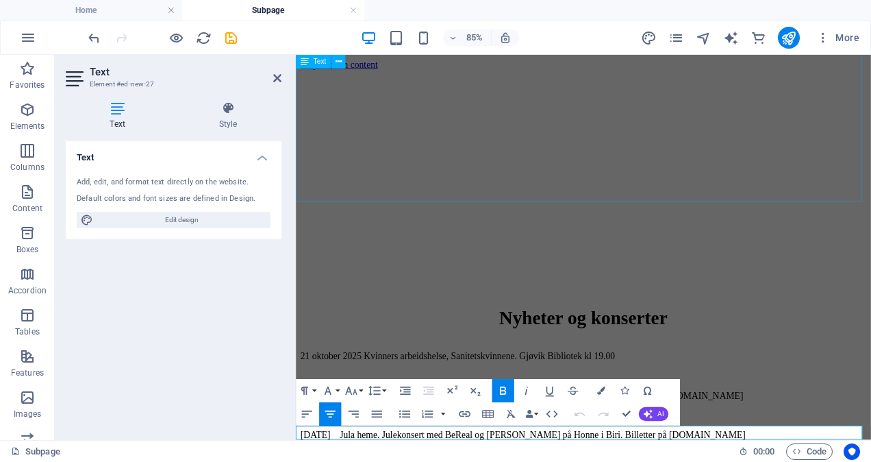
scroll to position [163, 0]
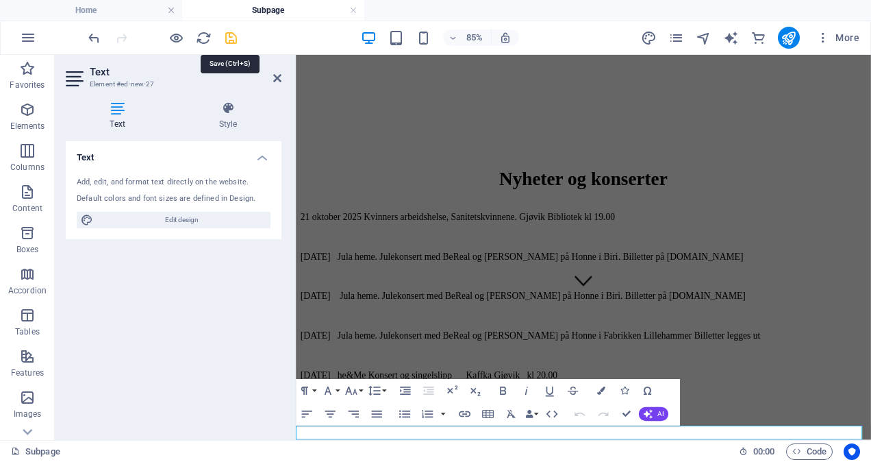
click at [232, 37] on icon "save" at bounding box center [231, 38] width 16 height 16
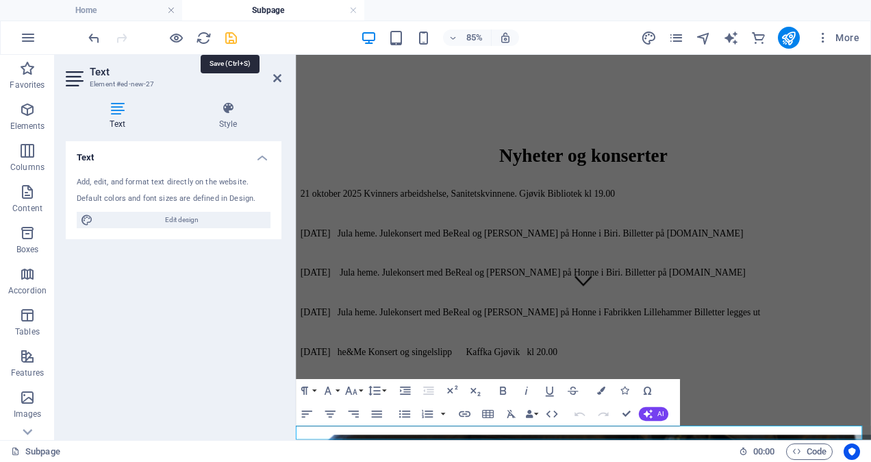
scroll to position [214, 0]
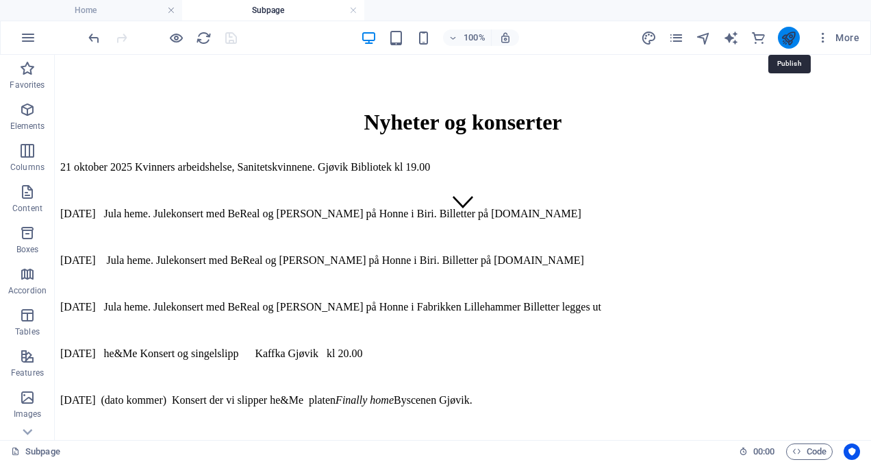
click at [792, 33] on icon "publish" at bounding box center [789, 38] width 16 height 16
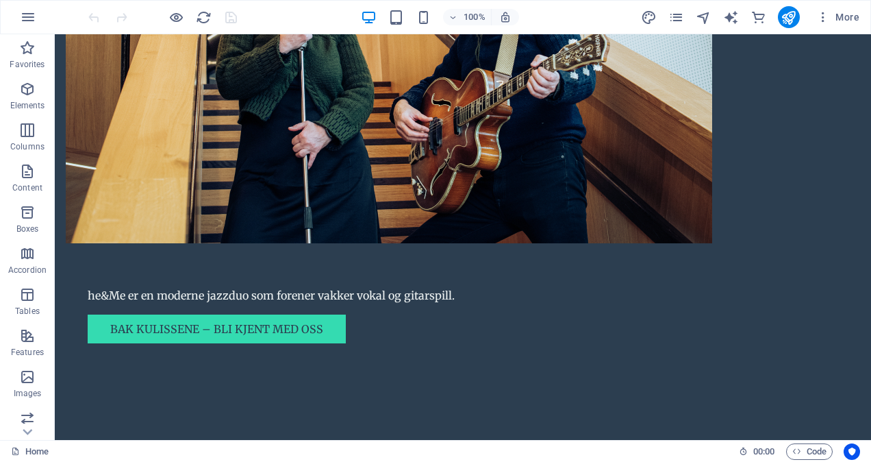
scroll to position [1241, 0]
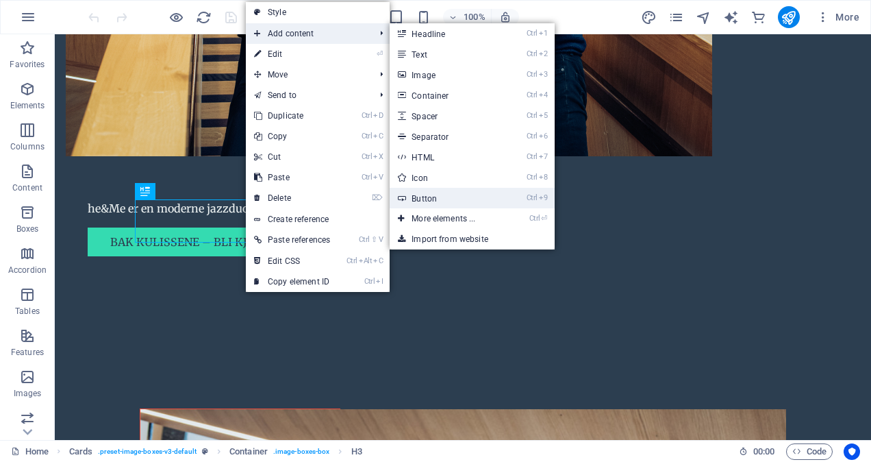
click at [447, 195] on link "Ctrl 9 Button" at bounding box center [446, 198] width 113 height 21
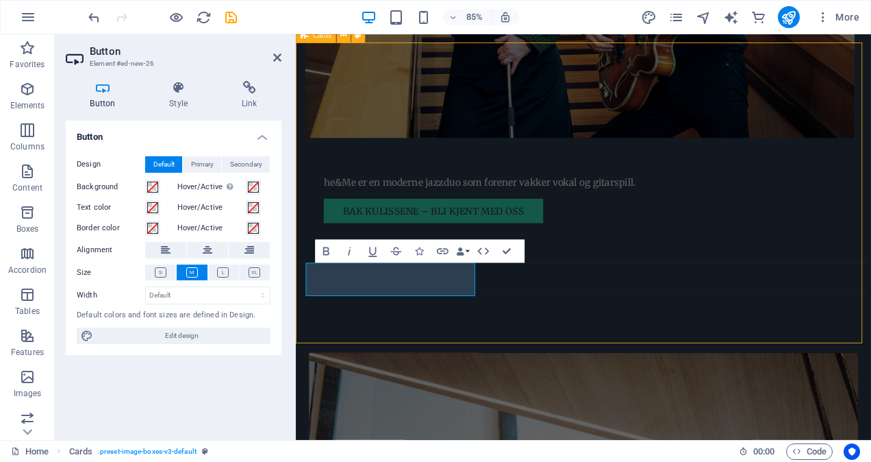
scroll to position [1170, 0]
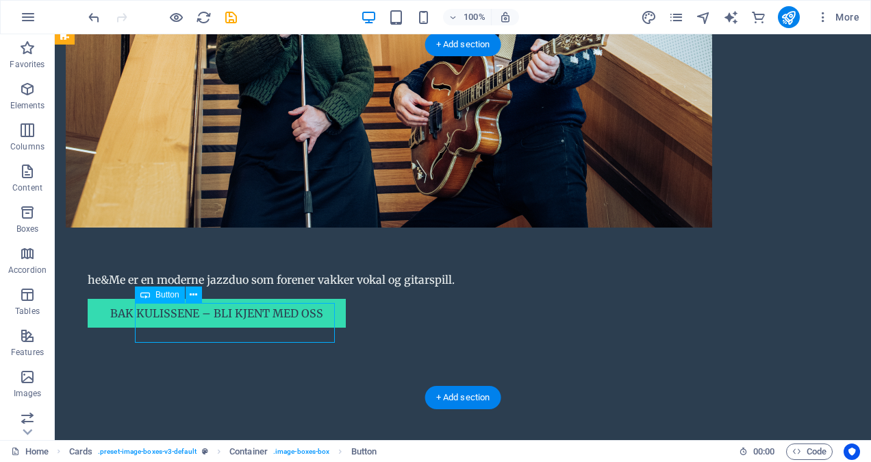
drag, startPoint x: 230, startPoint y: 312, endPoint x: 225, endPoint y: 320, distance: 9.3
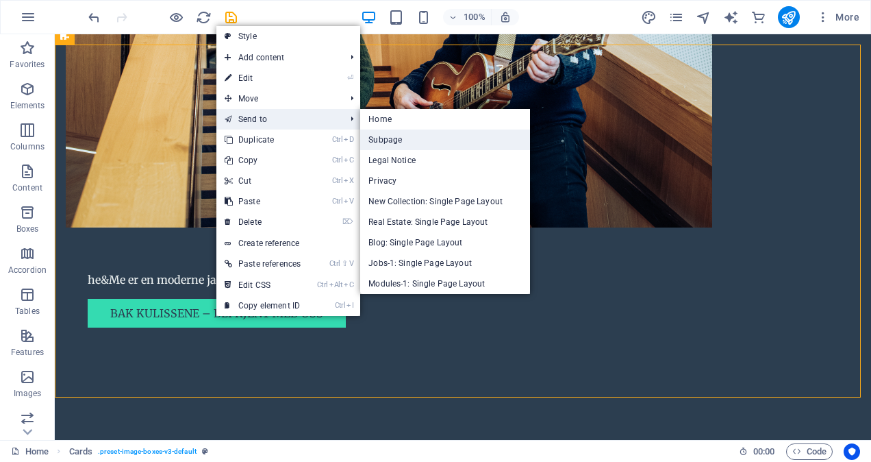
click at [419, 142] on link "Subpage" at bounding box center [445, 139] width 170 height 21
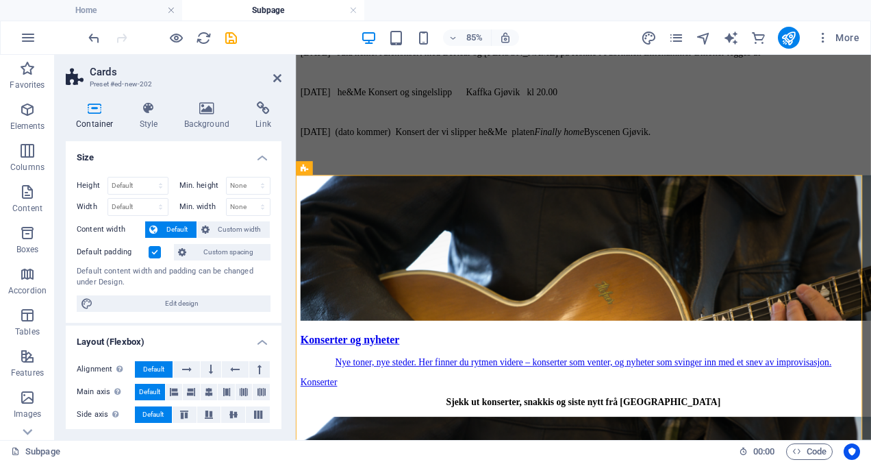
scroll to position [516, 0]
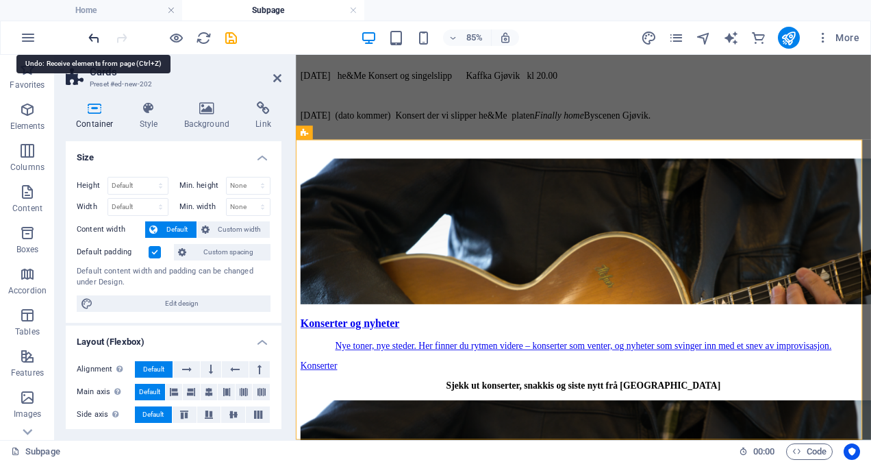
click at [96, 36] on icon "undo" at bounding box center [94, 38] width 16 height 16
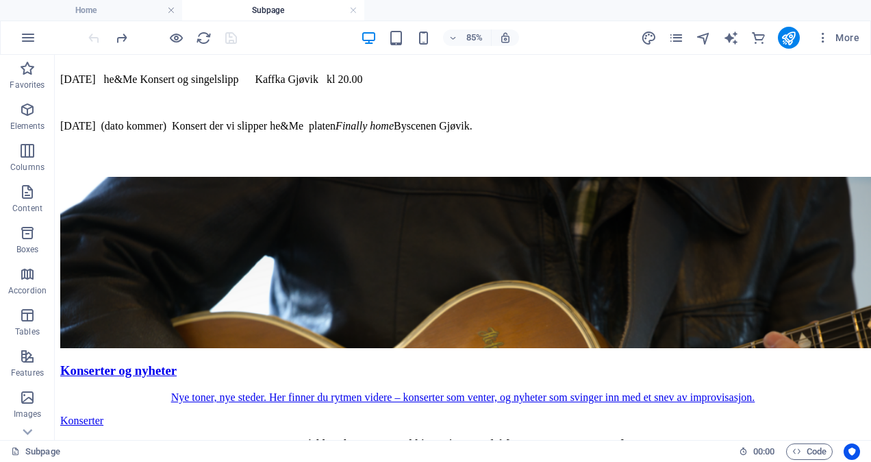
scroll to position [214, 0]
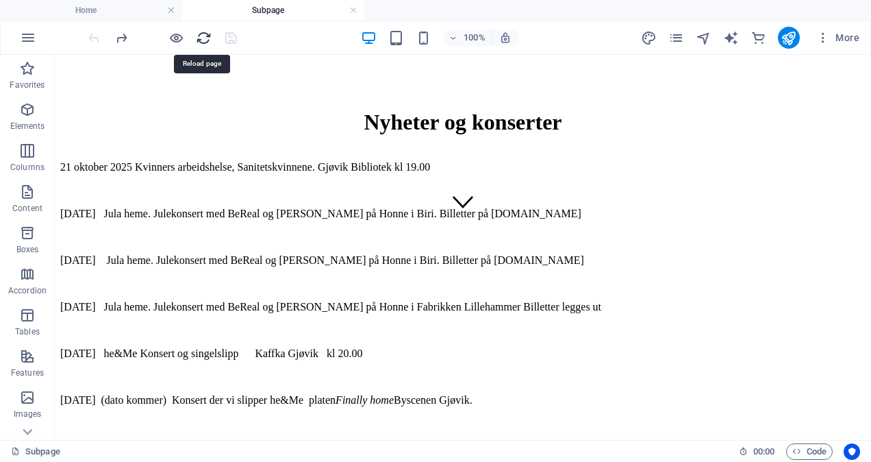
click at [203, 38] on icon "reload" at bounding box center [204, 38] width 16 height 16
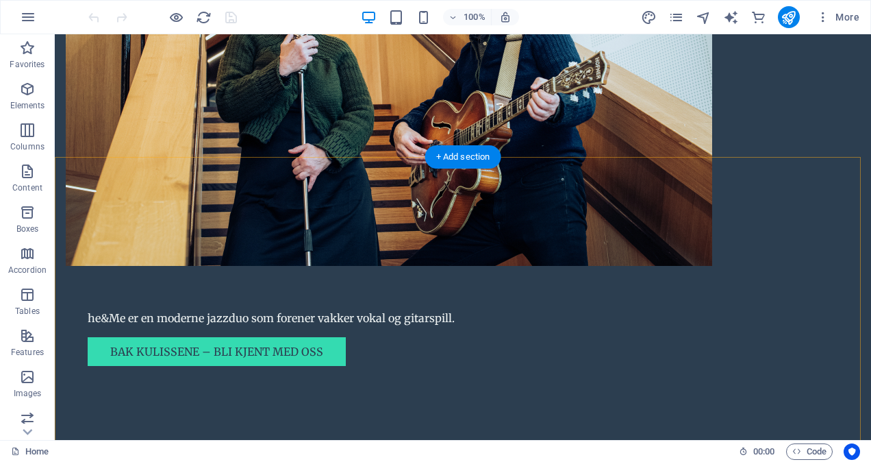
scroll to position [1165, 0]
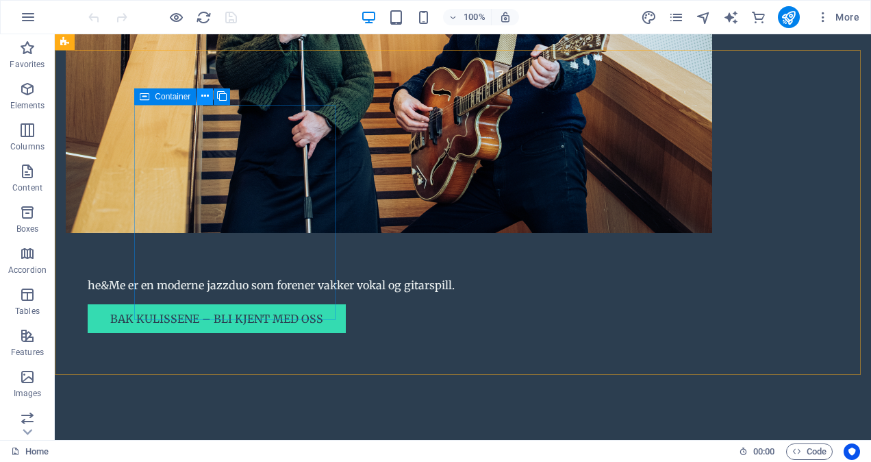
click at [206, 93] on icon at bounding box center [205, 96] width 8 height 14
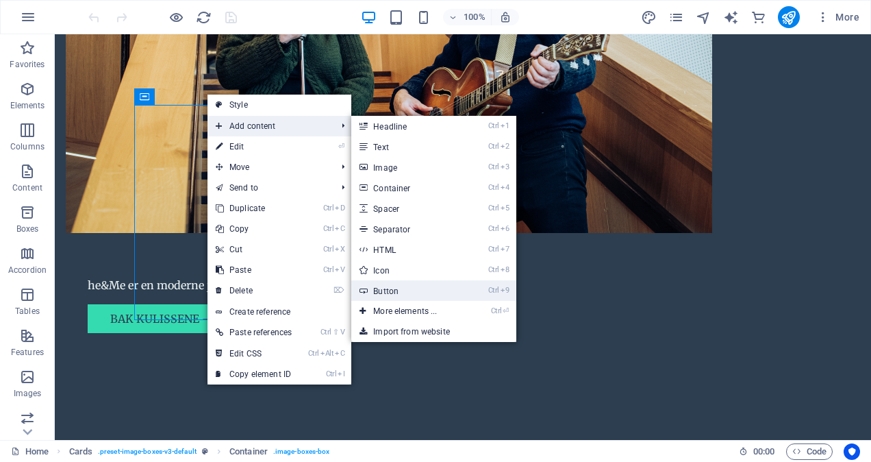
click at [393, 287] on link "Ctrl 9 Button" at bounding box center [407, 290] width 113 height 21
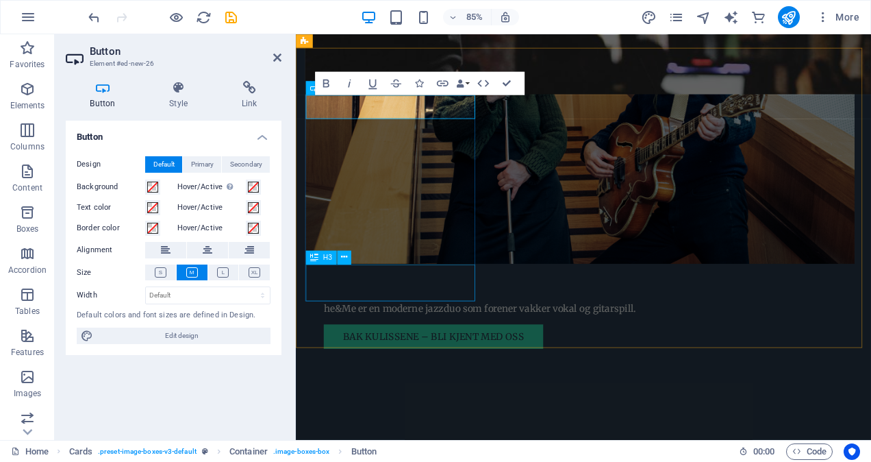
scroll to position [1235, 0]
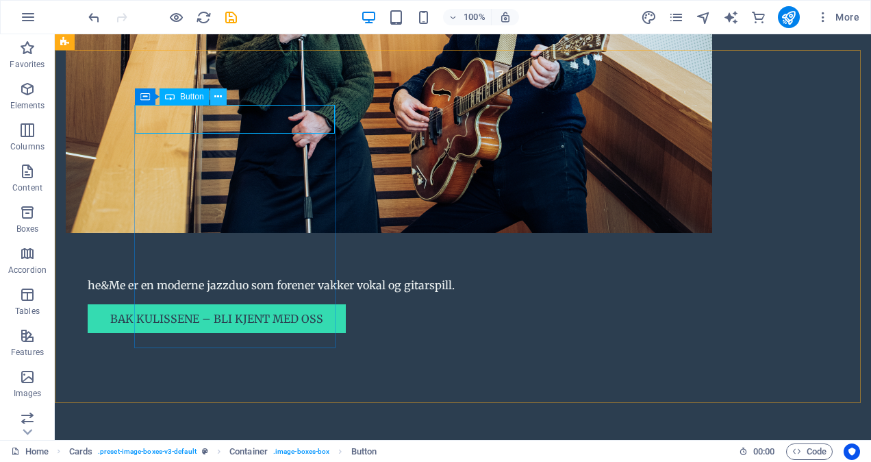
click at [219, 96] on icon at bounding box center [218, 97] width 8 height 14
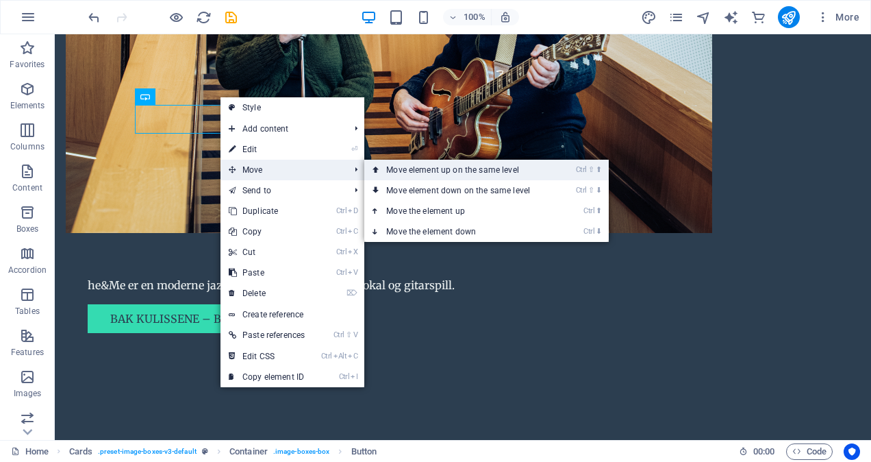
click at [403, 169] on link "Ctrl ⇧ ⬆ Move element up on the same level" at bounding box center [460, 170] width 193 height 21
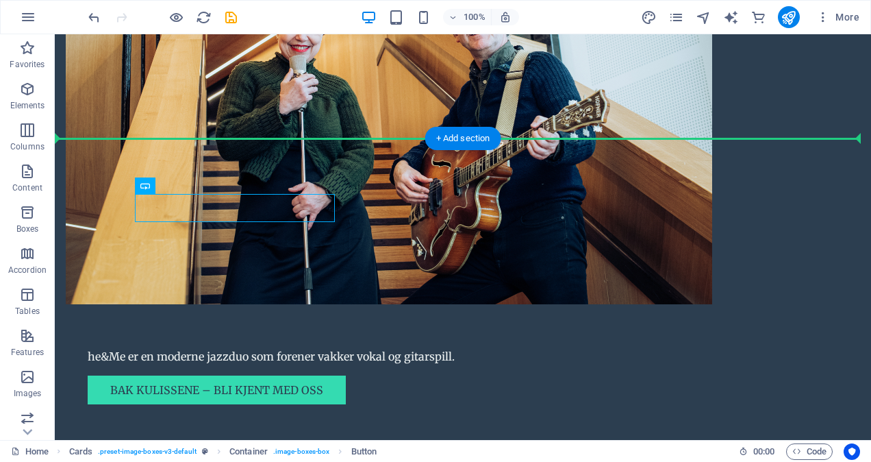
scroll to position [1055, 0]
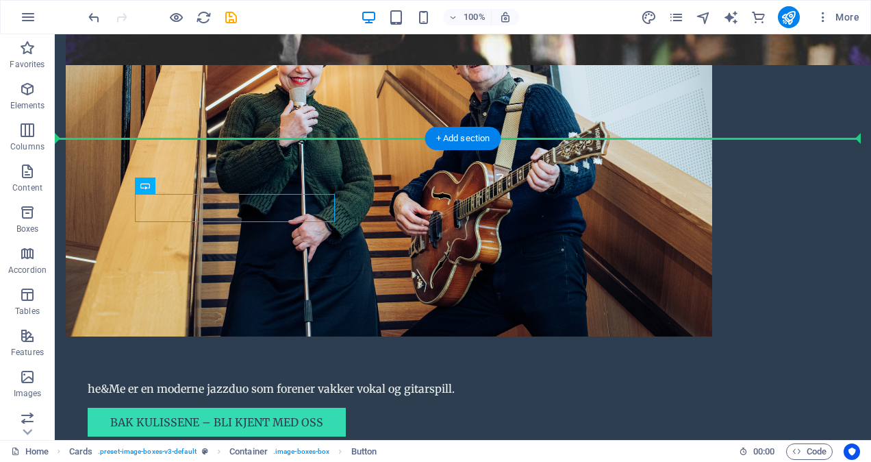
drag, startPoint x: 212, startPoint y: 113, endPoint x: 226, endPoint y: 86, distance: 30.0
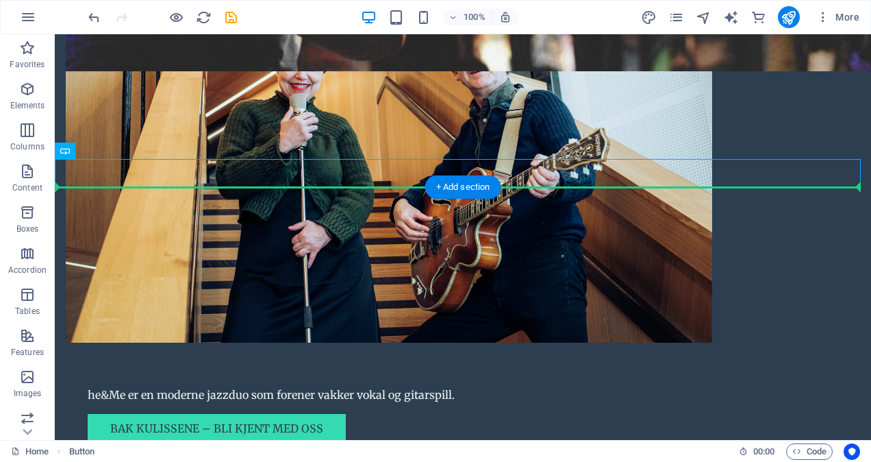
drag, startPoint x: 111, startPoint y: 171, endPoint x: 221, endPoint y: 224, distance: 122.6
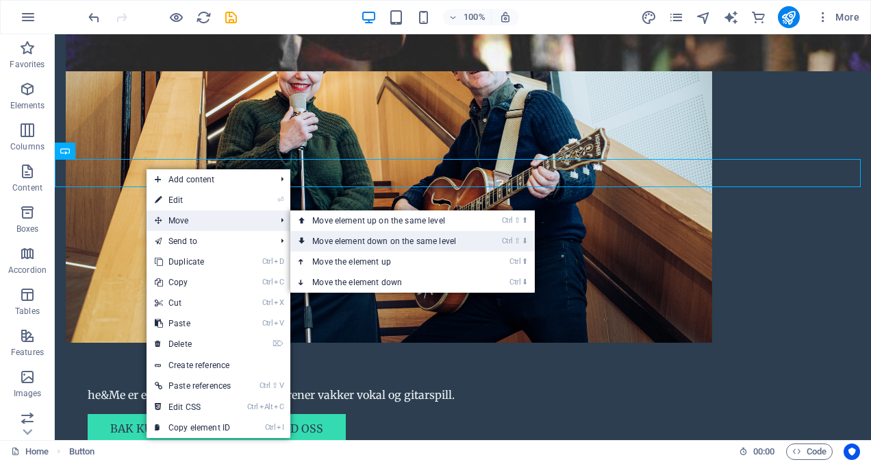
click at [338, 240] on link "Ctrl ⇧ ⬇ Move element down on the same level" at bounding box center [386, 241] width 193 height 21
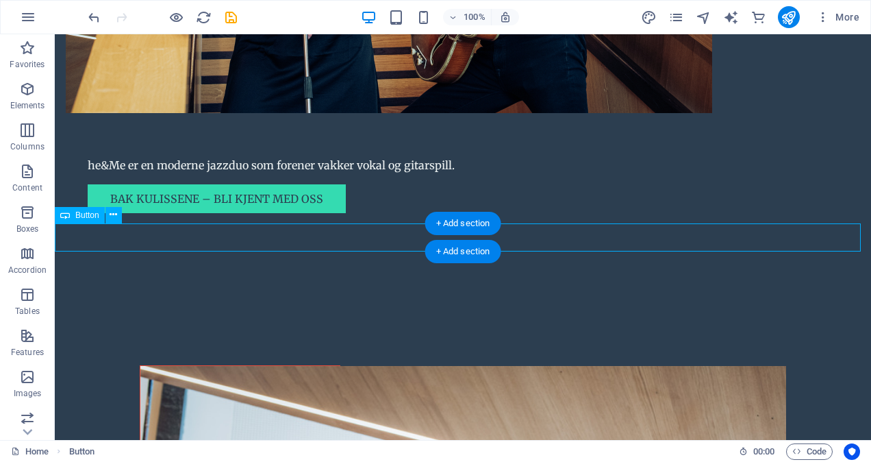
scroll to position [1316, 0]
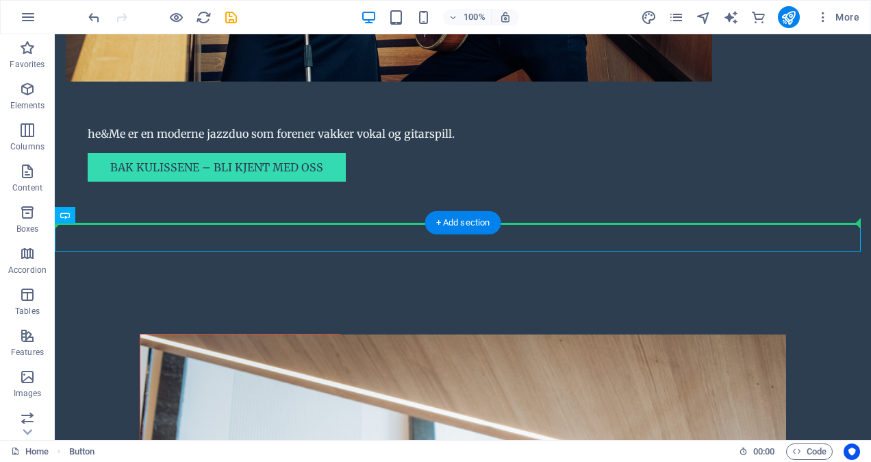
drag, startPoint x: 138, startPoint y: 236, endPoint x: 247, endPoint y: 170, distance: 127.8
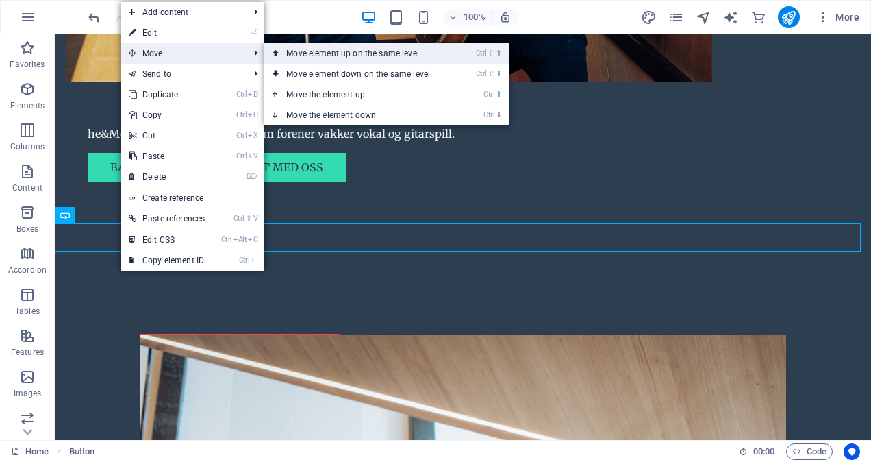
click at [322, 48] on link "Ctrl ⇧ ⬆ Move element up on the same level" at bounding box center [360, 53] width 193 height 21
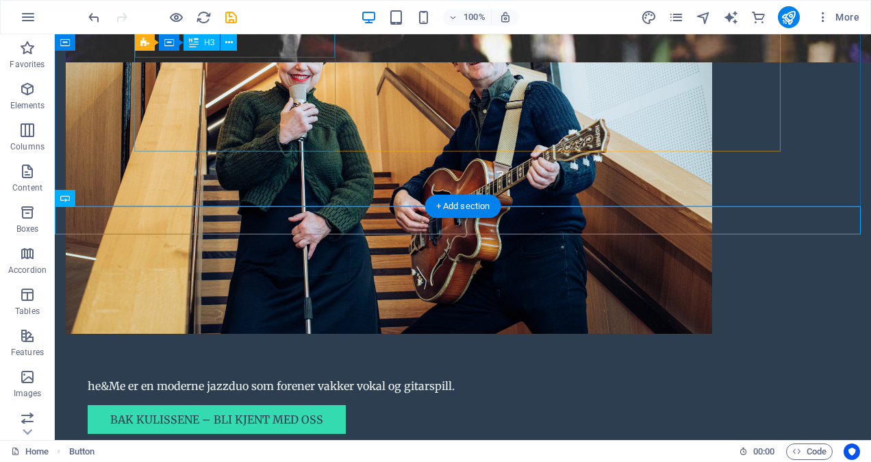
scroll to position [991, 0]
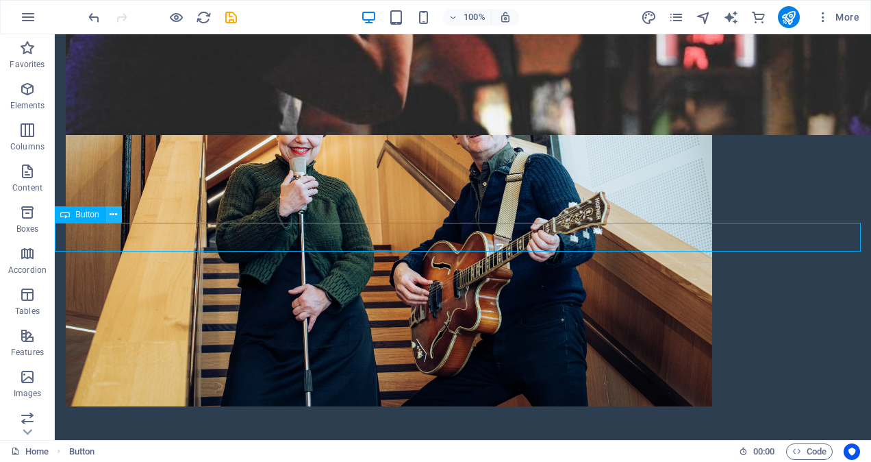
click at [116, 210] on icon at bounding box center [114, 215] width 8 height 14
click at [109, 214] on button at bounding box center [114, 214] width 16 height 16
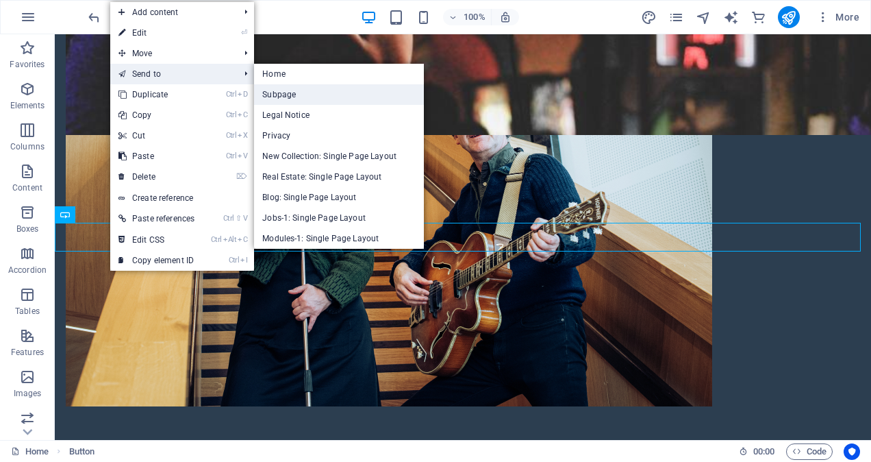
click at [283, 92] on link "Subpage" at bounding box center [339, 94] width 170 height 21
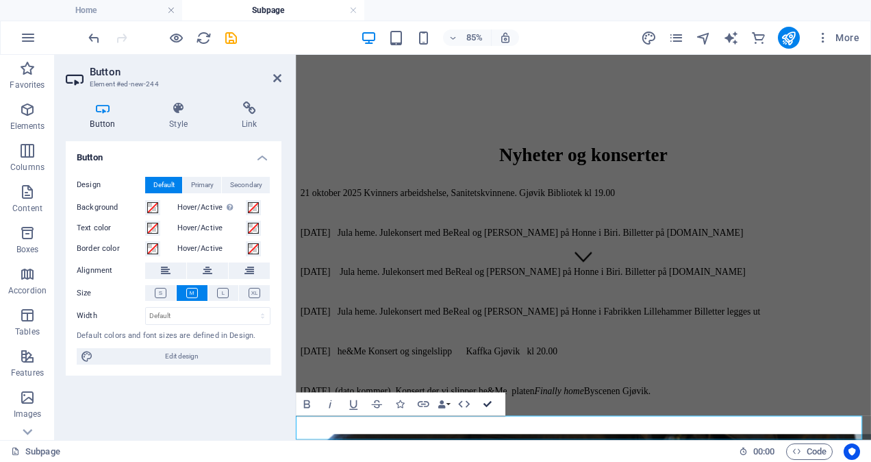
scroll to position [243, 0]
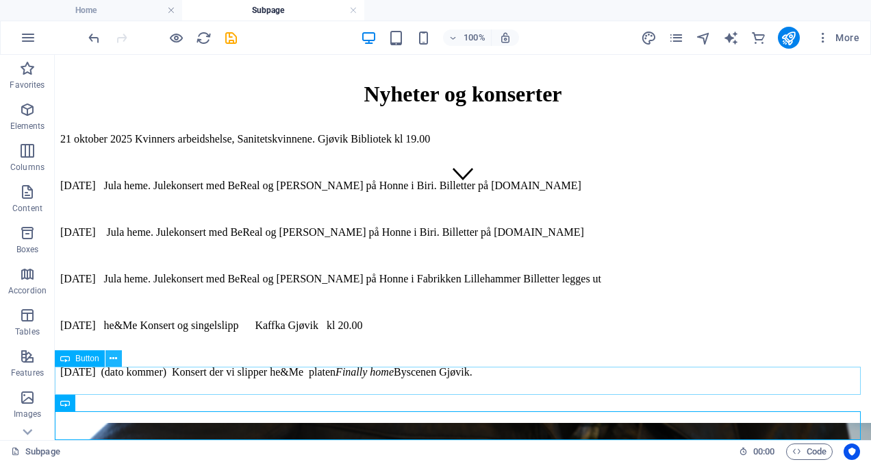
click at [115, 362] on icon at bounding box center [114, 358] width 8 height 14
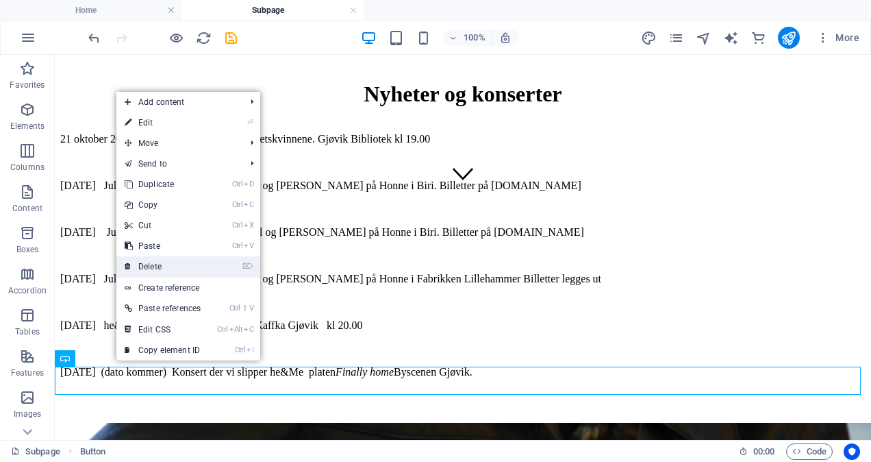
click at [164, 264] on link "⌦ Delete" at bounding box center [162, 266] width 92 height 21
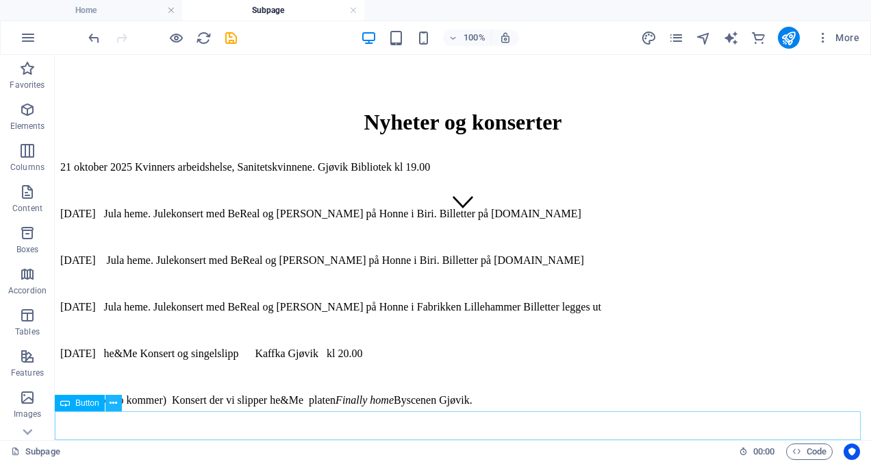
click at [114, 401] on icon at bounding box center [114, 403] width 8 height 14
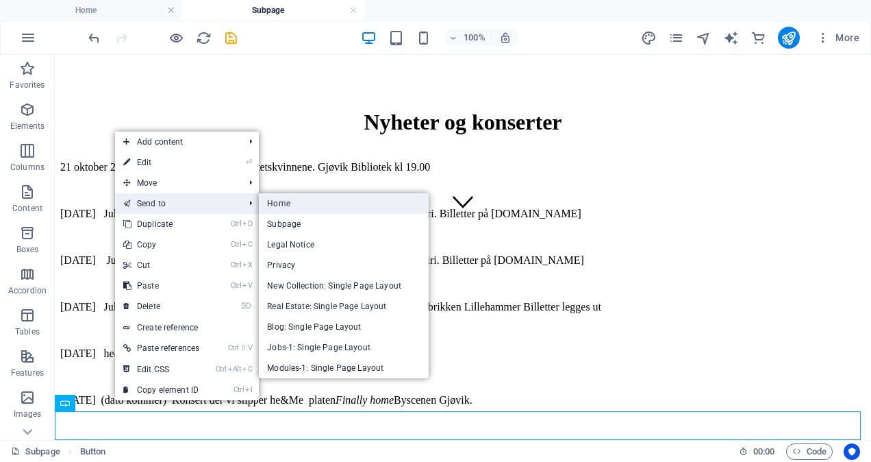
click at [301, 201] on link "Home" at bounding box center [344, 203] width 170 height 21
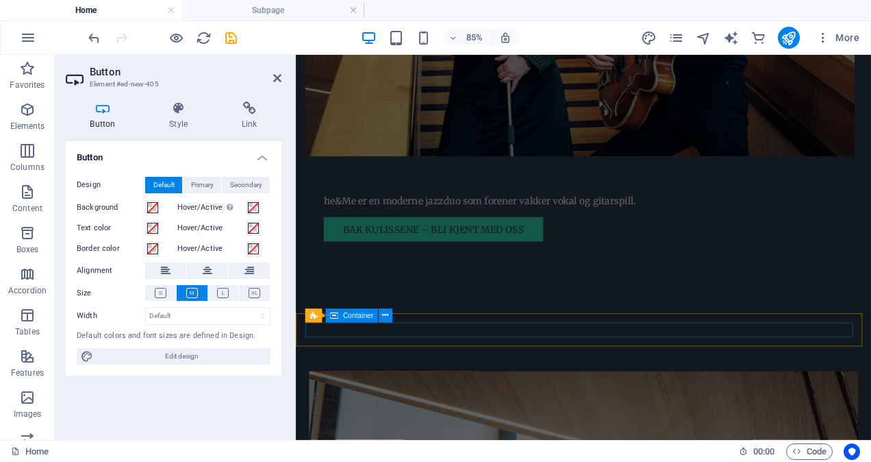
scroll to position [1230, 0]
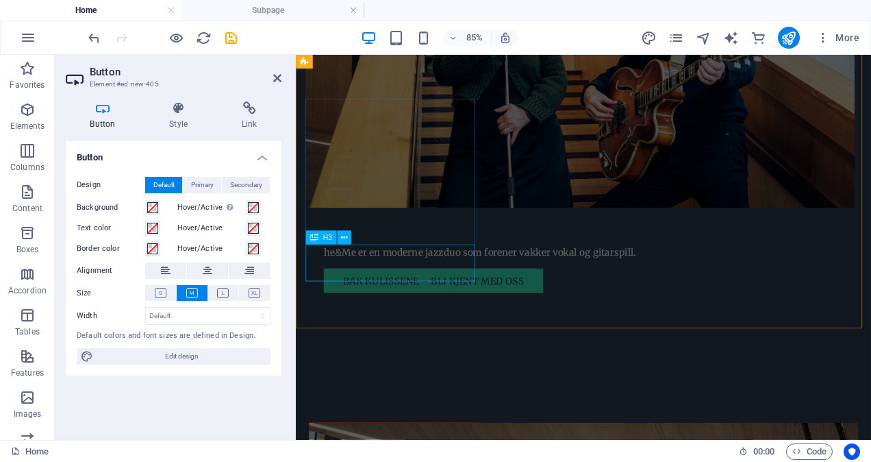
click at [329, 240] on span "H3" at bounding box center [327, 237] width 9 height 7
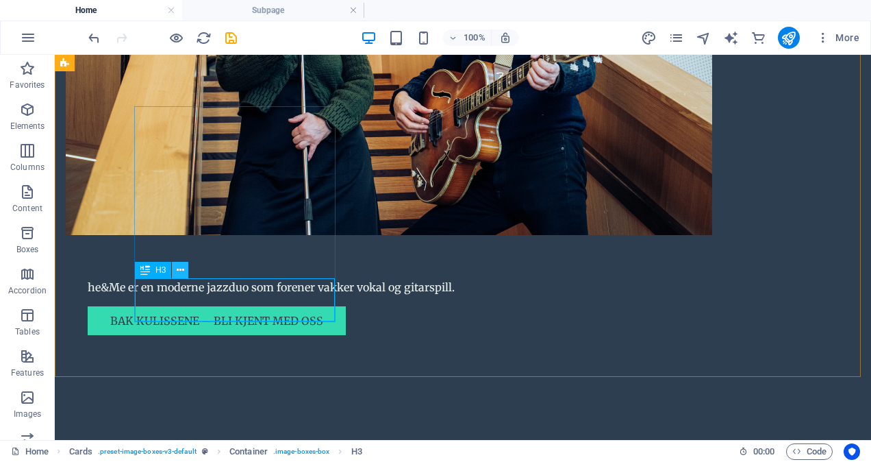
click at [184, 269] on icon at bounding box center [181, 270] width 8 height 14
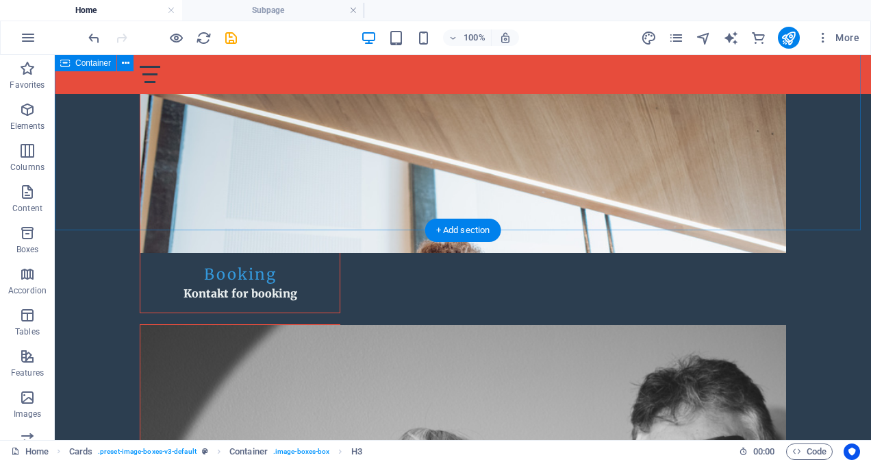
scroll to position [1778, 0]
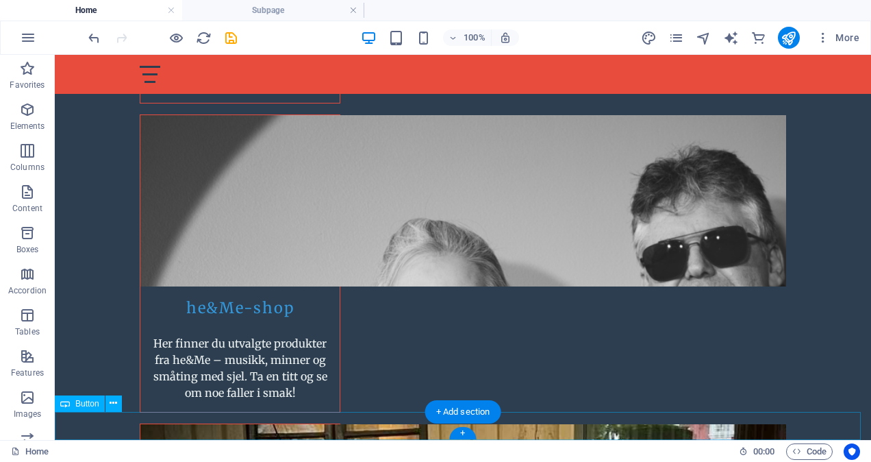
click at [111, 399] on icon at bounding box center [114, 403] width 8 height 14
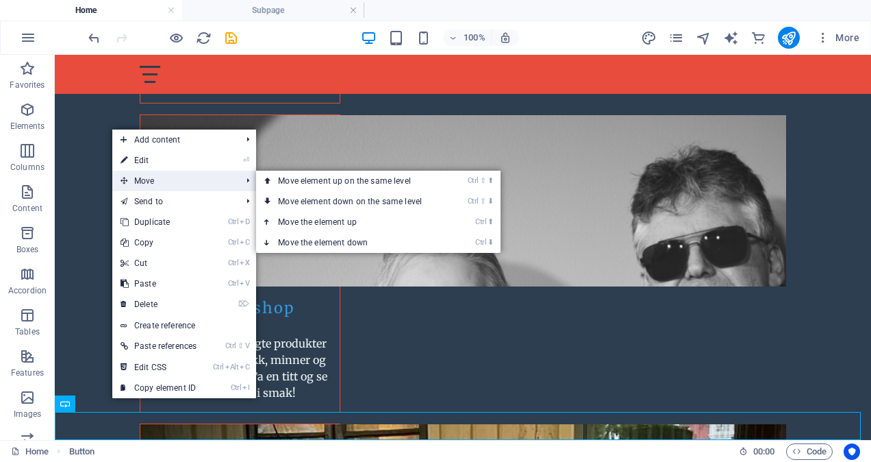
click at [193, 179] on span "Move" at bounding box center [173, 181] width 123 height 21
click at [310, 177] on link "Ctrl ⇧ ⬆ Move element up on the same level" at bounding box center [352, 181] width 193 height 21
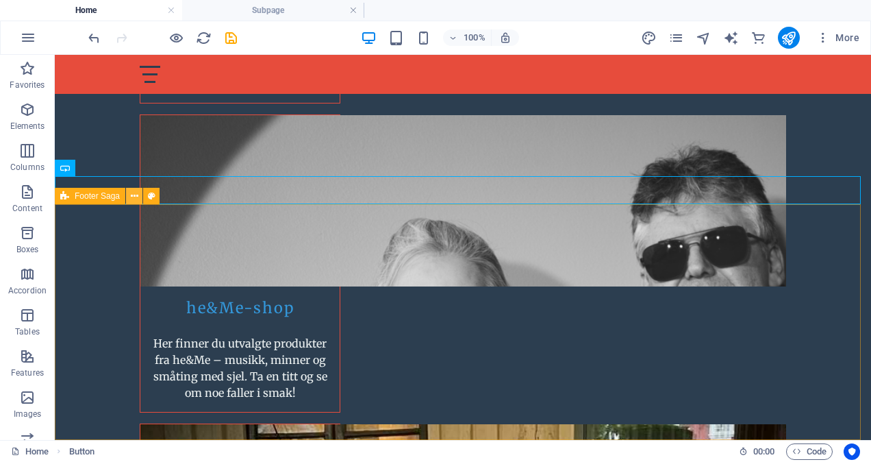
click at [137, 195] on icon at bounding box center [135, 196] width 8 height 14
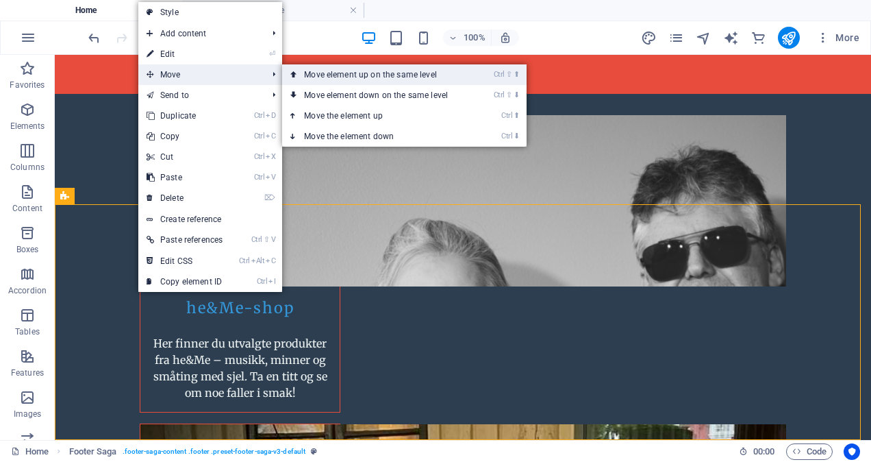
click at [352, 73] on link "Ctrl ⇧ ⬆ Move element up on the same level" at bounding box center [378, 74] width 193 height 21
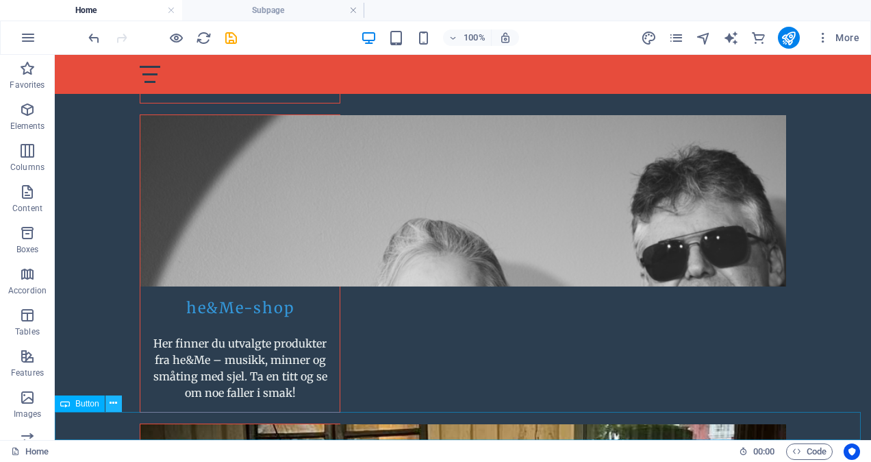
click at [111, 395] on button at bounding box center [114, 403] width 16 height 16
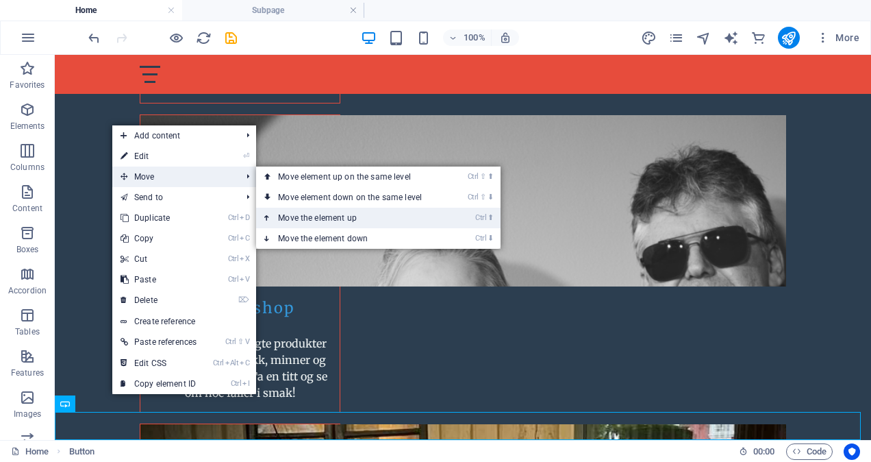
click at [326, 216] on link "Ctrl ⬆ Move the element up" at bounding box center [352, 218] width 193 height 21
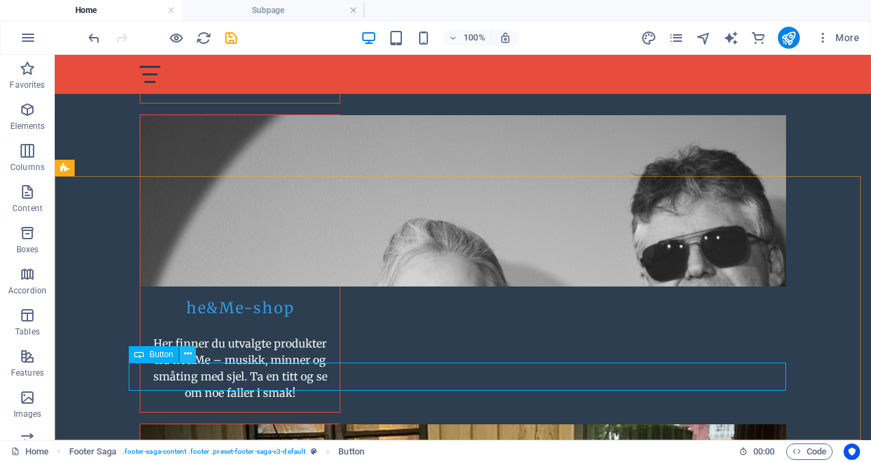
click at [186, 352] on icon at bounding box center [188, 354] width 8 height 14
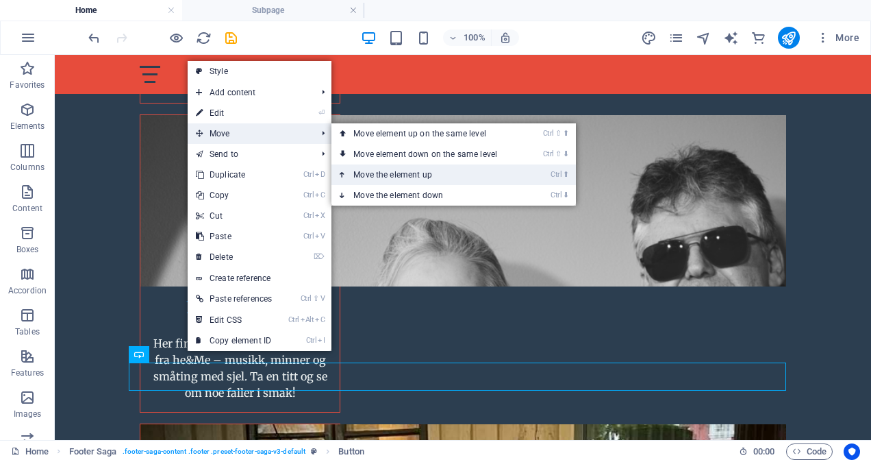
click at [374, 166] on link "Ctrl ⬆ Move the element up" at bounding box center [428, 174] width 193 height 21
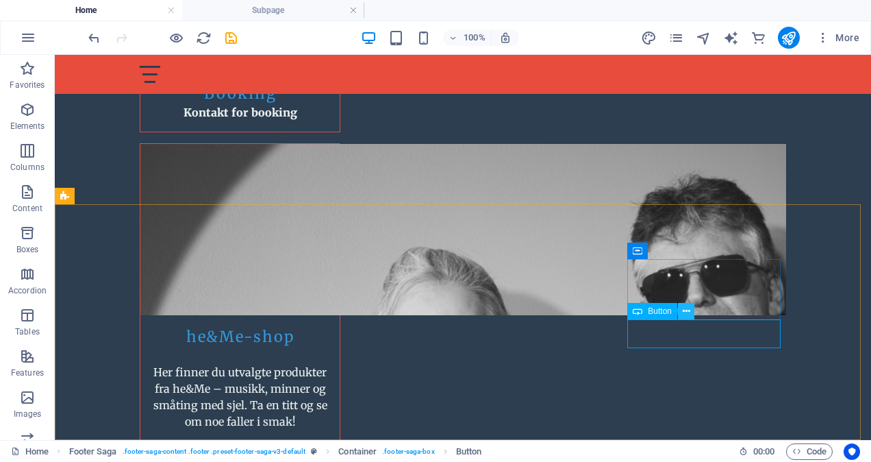
click at [687, 311] on icon at bounding box center [687, 311] width 8 height 14
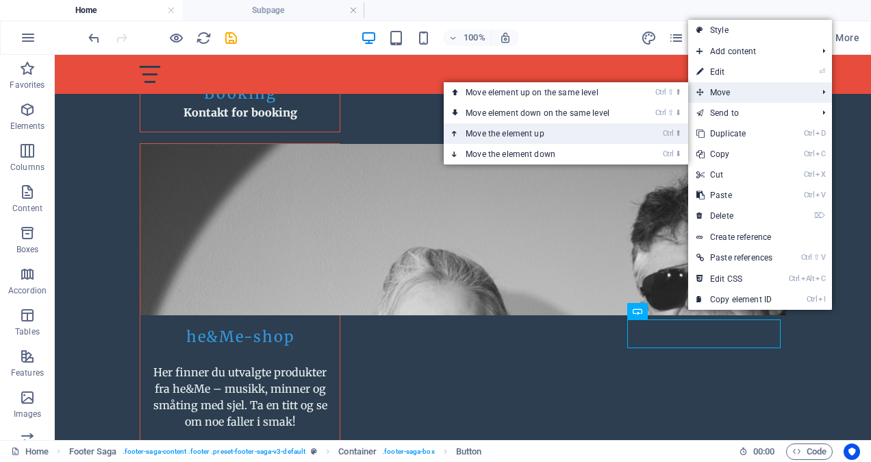
click at [532, 127] on link "Ctrl ⬆ Move the element up" at bounding box center [540, 133] width 193 height 21
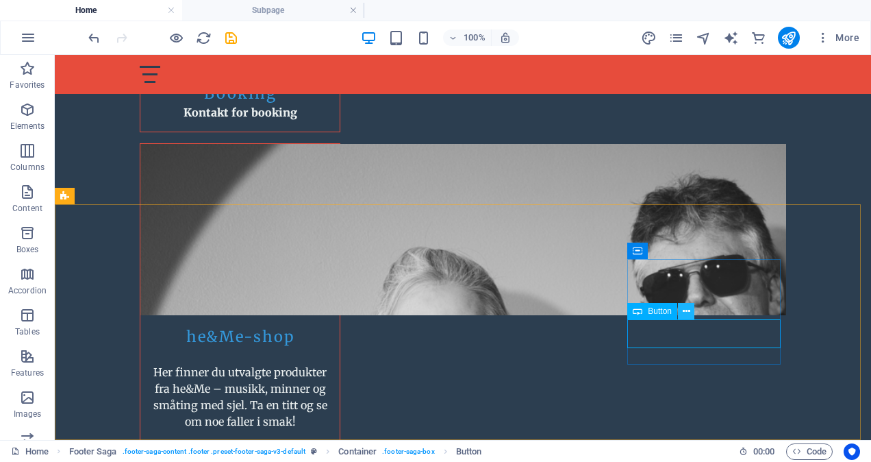
click at [685, 306] on icon at bounding box center [687, 311] width 8 height 14
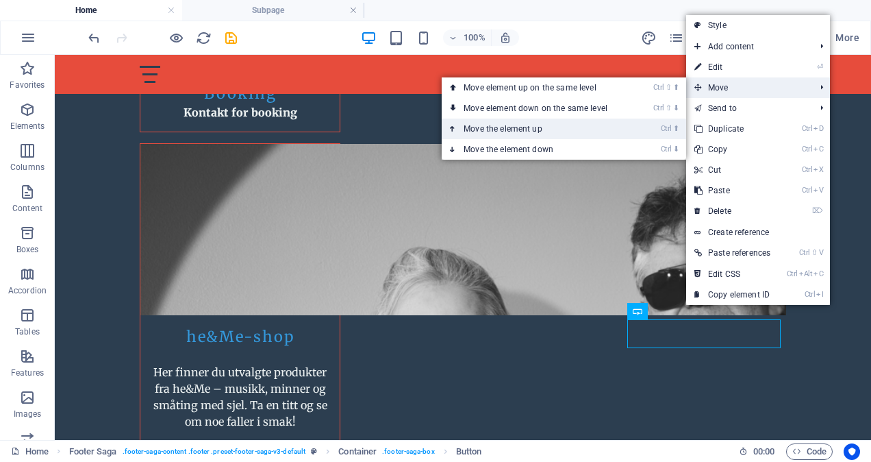
click at [538, 126] on link "Ctrl ⬆ Move the element up" at bounding box center [538, 129] width 193 height 21
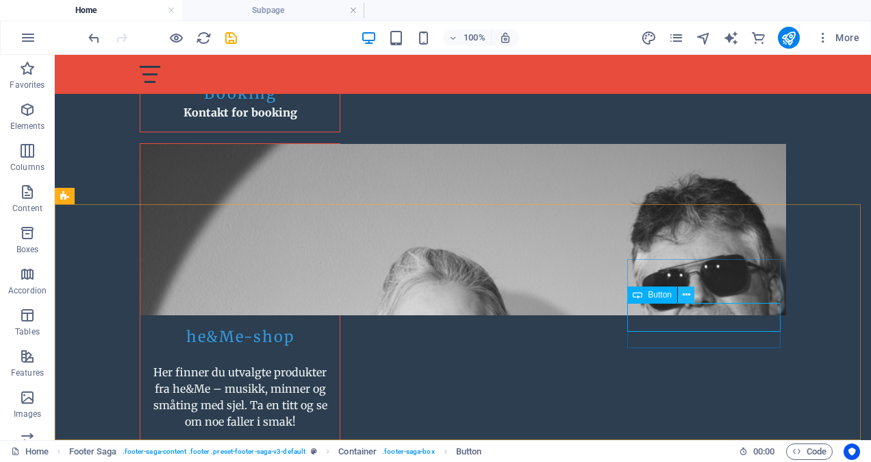
click at [683, 292] on icon at bounding box center [687, 295] width 8 height 14
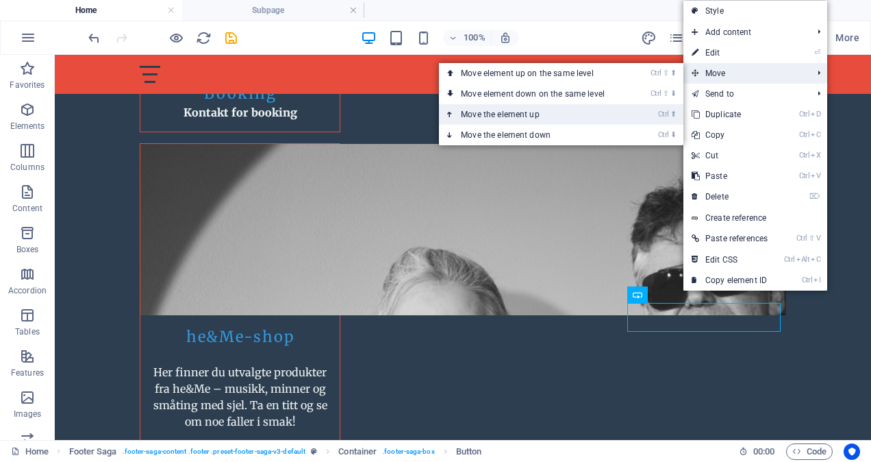
click at [523, 115] on link "Ctrl ⬆ Move the element up" at bounding box center [535, 114] width 193 height 21
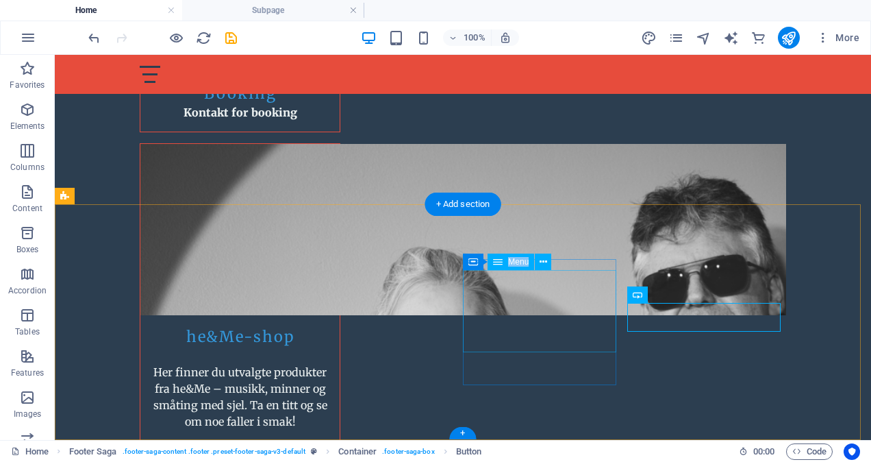
drag, startPoint x: 747, startPoint y: 375, endPoint x: 607, endPoint y: 277, distance: 170.7
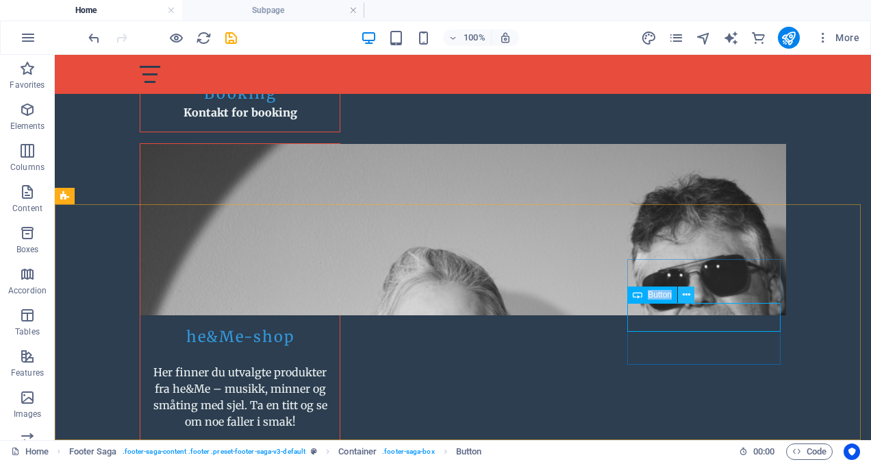
click at [683, 291] on icon at bounding box center [687, 295] width 8 height 14
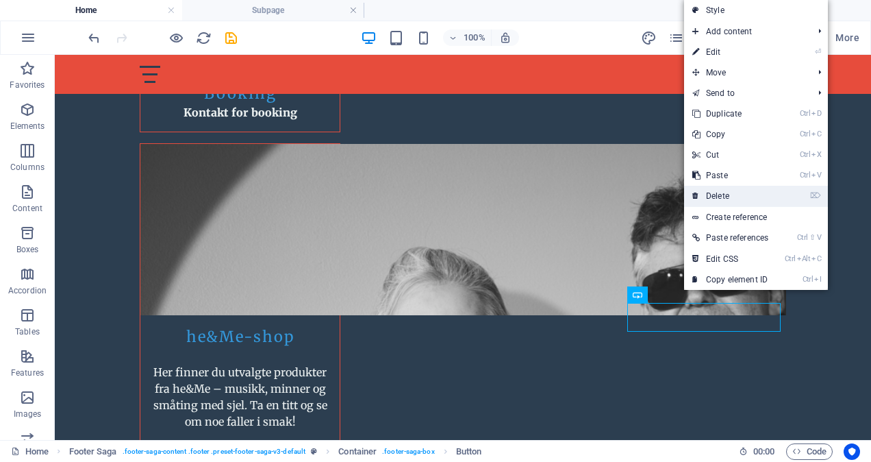
click at [723, 190] on link "⌦ Delete" at bounding box center [730, 196] width 92 height 21
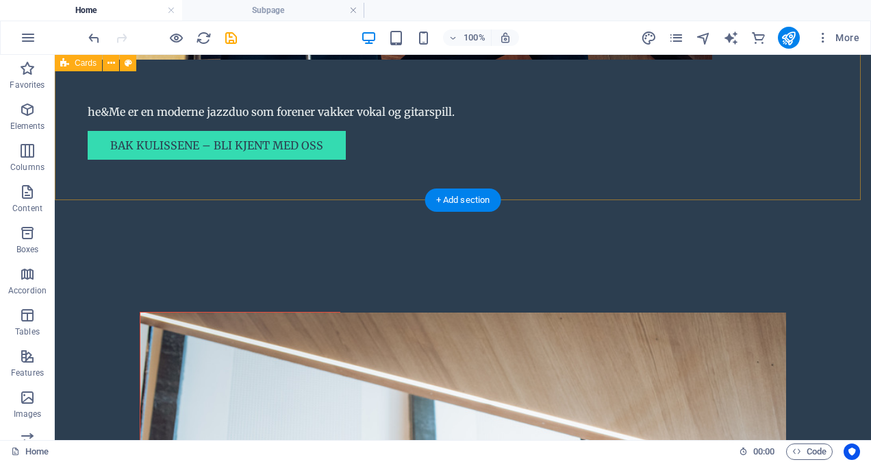
scroll to position [1339, 0]
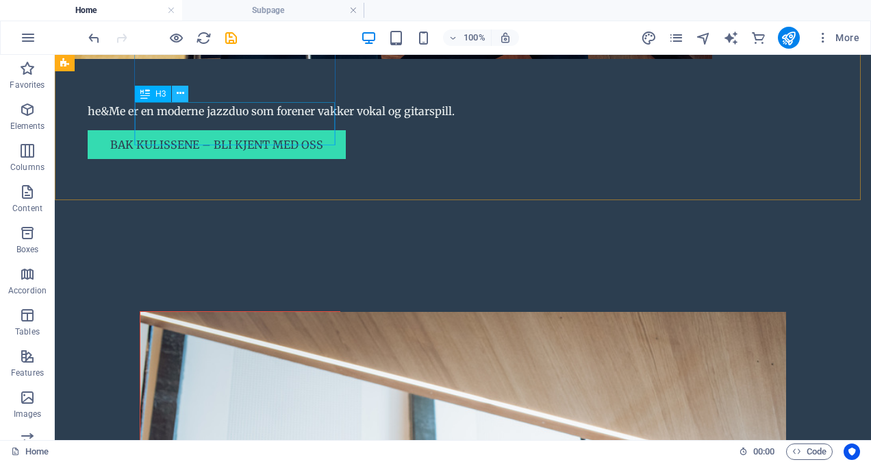
click at [182, 95] on icon at bounding box center [181, 93] width 8 height 14
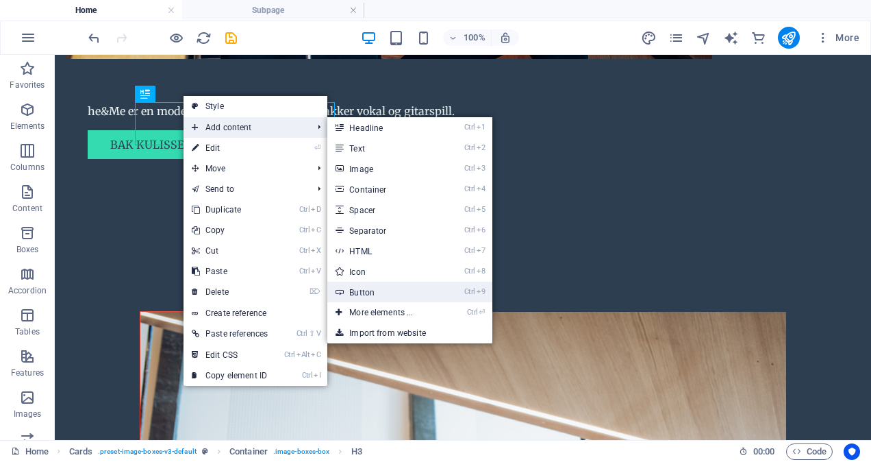
click at [395, 290] on link "Ctrl 9 Button" at bounding box center [383, 292] width 113 height 21
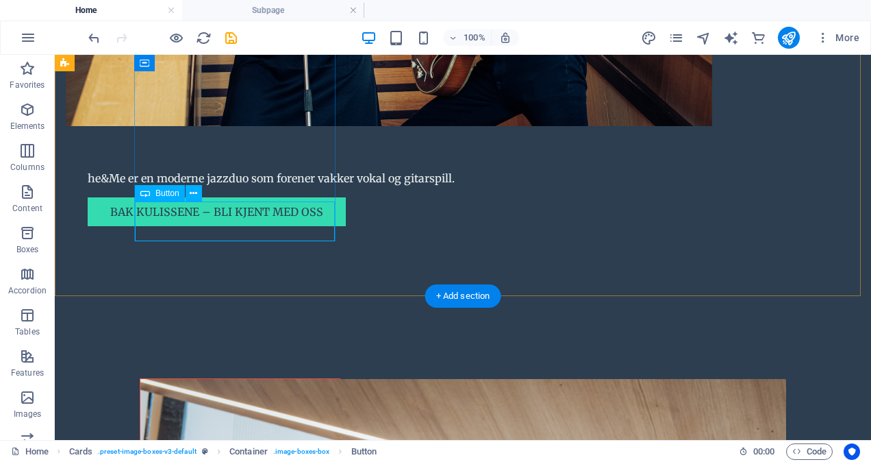
click at [196, 195] on icon at bounding box center [194, 193] width 8 height 14
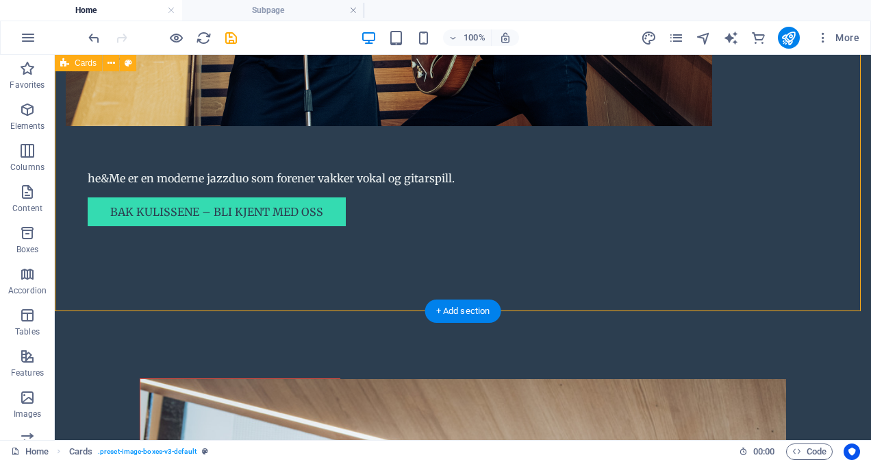
scroll to position [1066, 0]
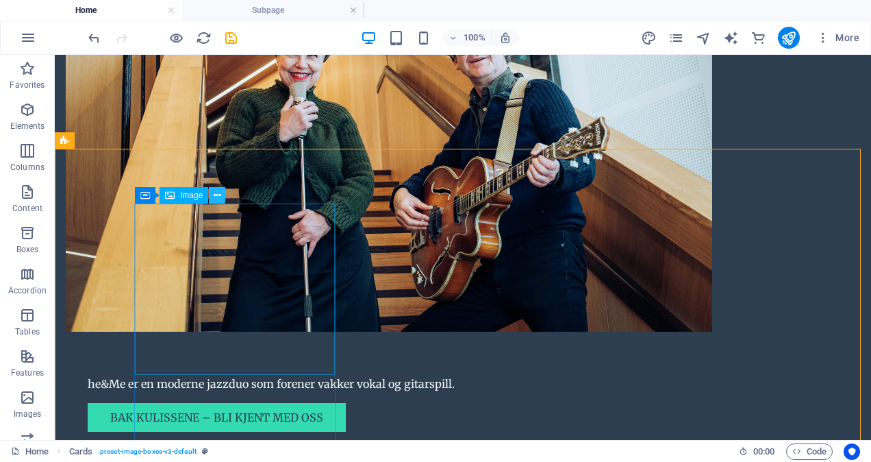
click at [217, 192] on icon at bounding box center [218, 195] width 8 height 14
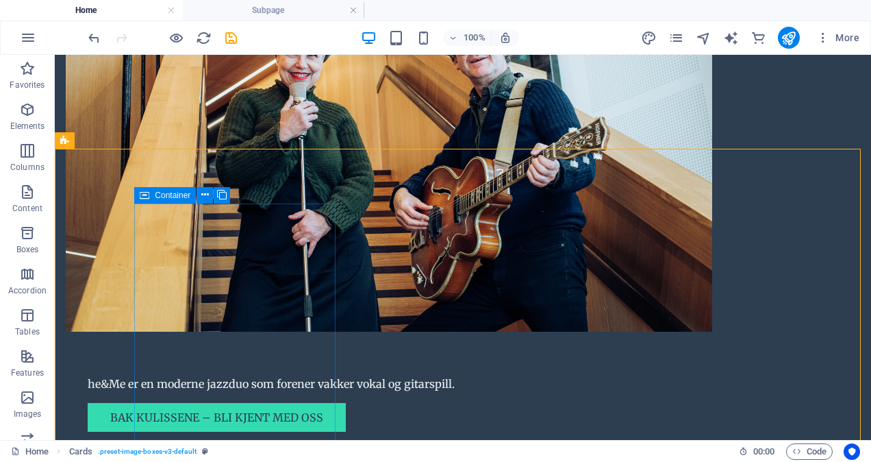
click at [167, 199] on span "Container" at bounding box center [173, 195] width 36 height 8
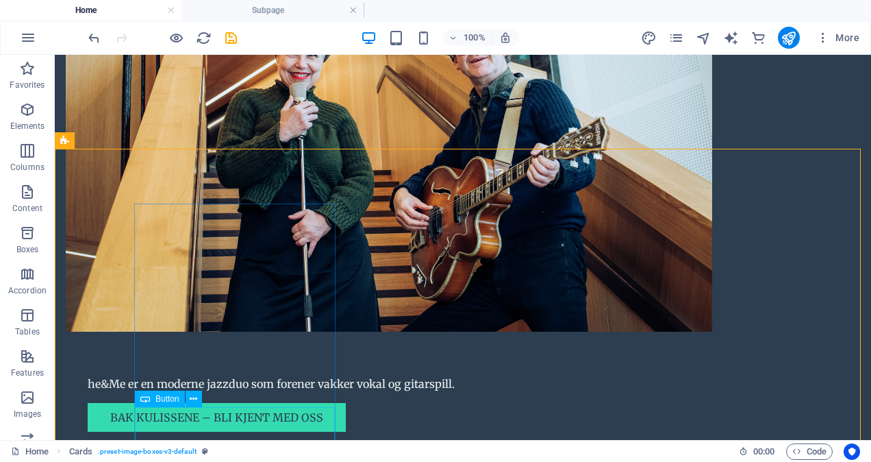
click at [147, 399] on icon at bounding box center [145, 398] width 10 height 16
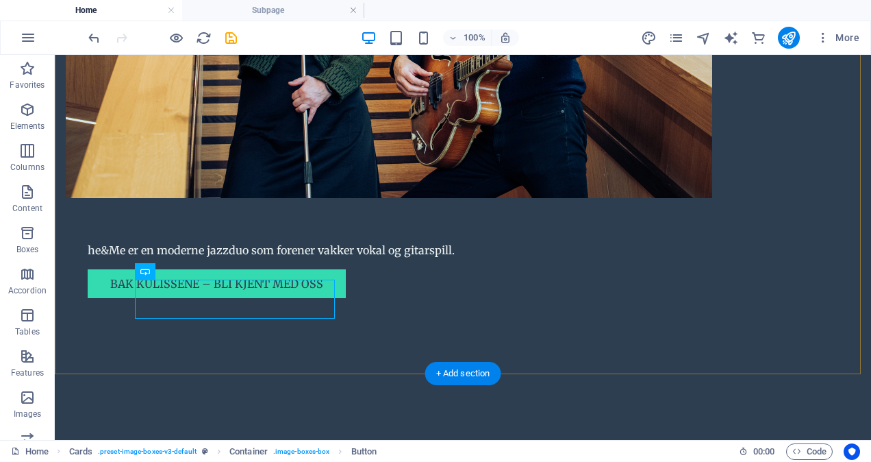
scroll to position [1203, 0]
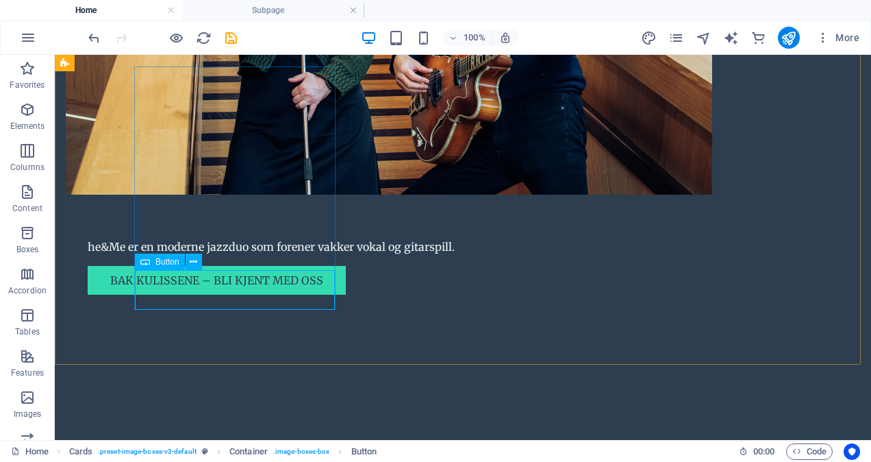
click at [173, 262] on span "Button" at bounding box center [168, 262] width 24 height 8
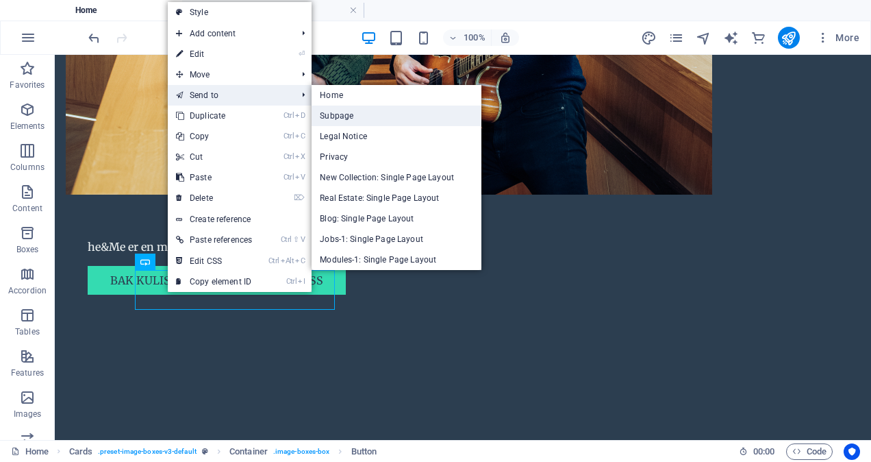
click at [360, 110] on link "Subpage" at bounding box center [397, 116] width 170 height 21
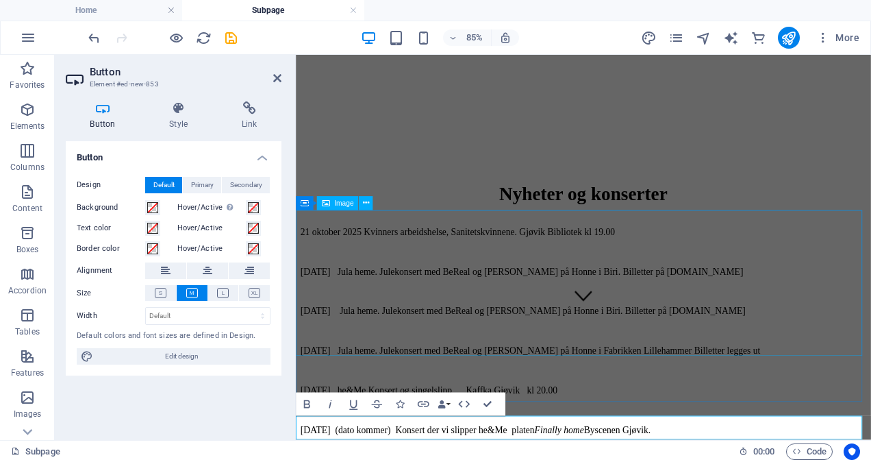
scroll to position [163, 0]
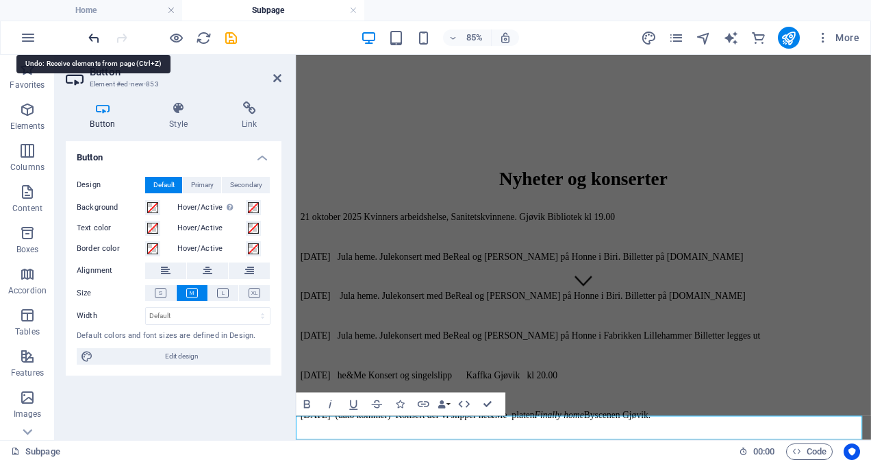
click at [95, 36] on icon "undo" at bounding box center [94, 38] width 16 height 16
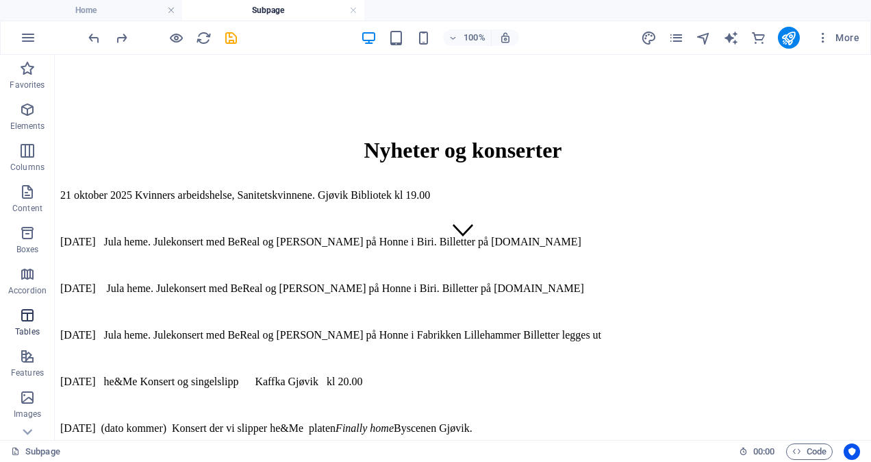
scroll to position [273, 0]
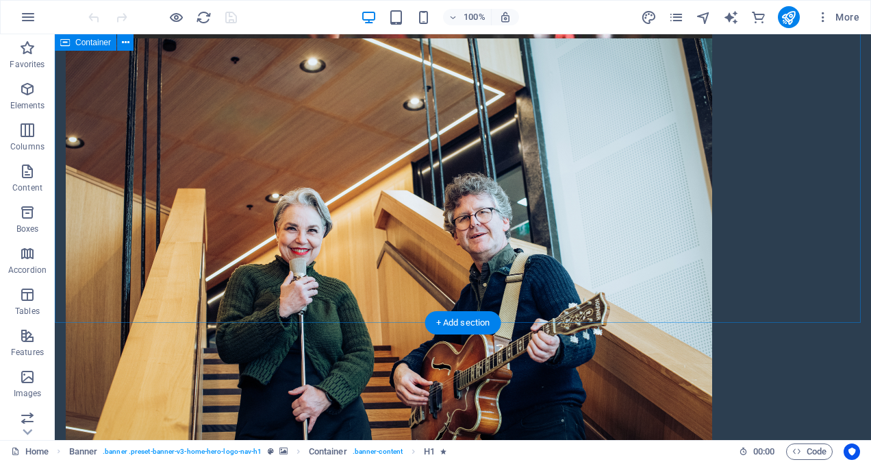
scroll to position [1096, 0]
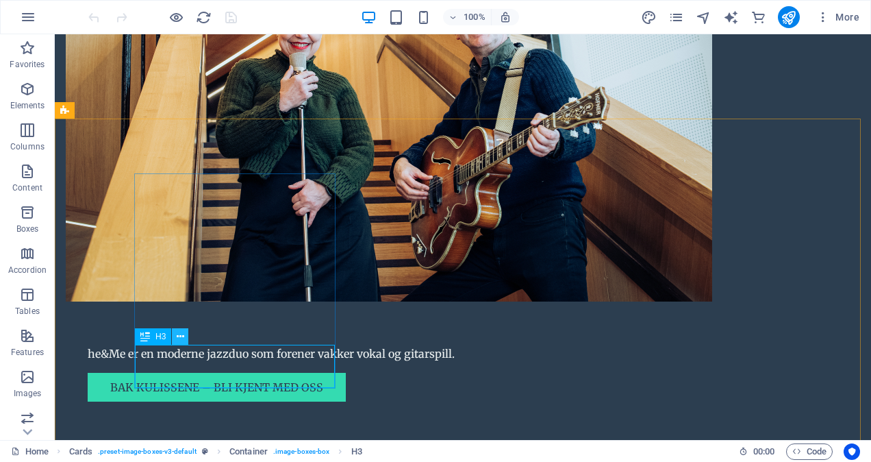
click at [175, 334] on button at bounding box center [180, 336] width 16 height 16
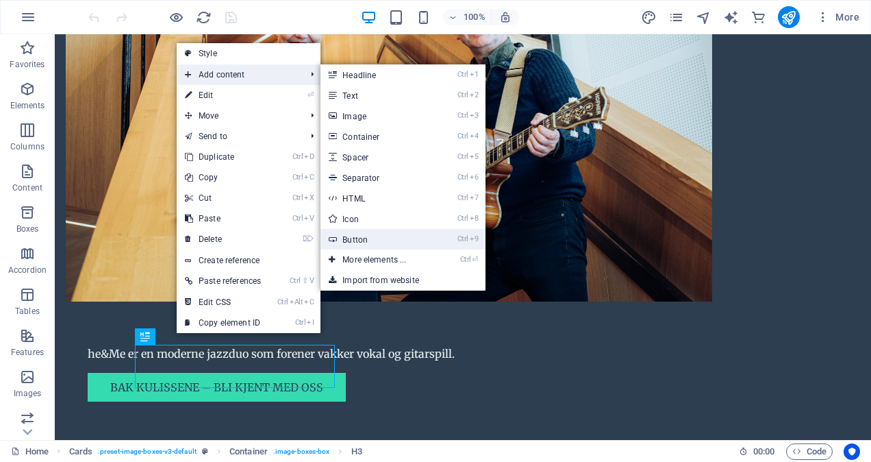
click at [354, 234] on link "Ctrl 9 Button" at bounding box center [377, 239] width 113 height 21
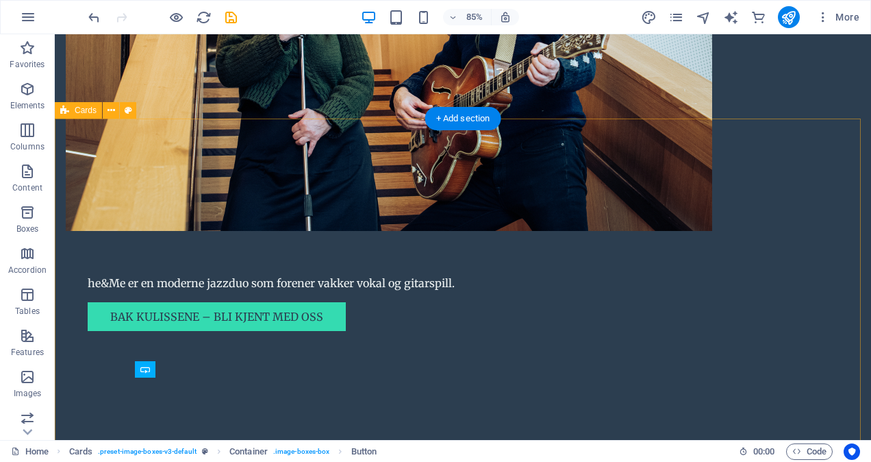
scroll to position [1095, 0]
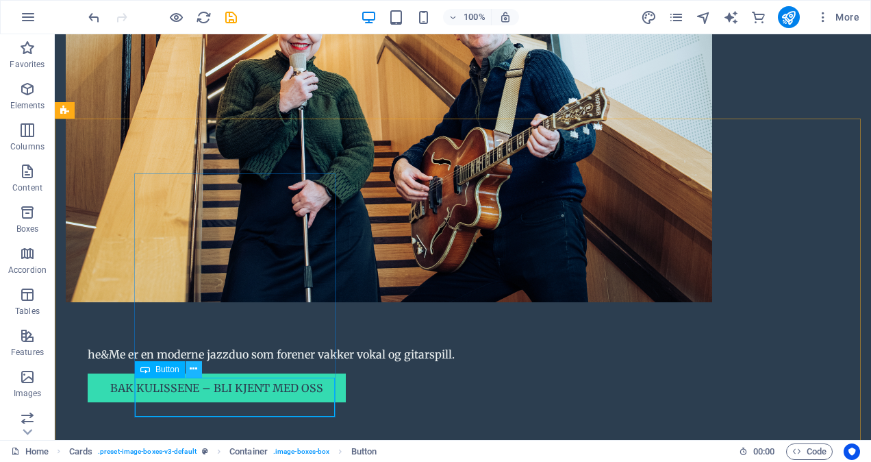
click at [195, 367] on icon at bounding box center [194, 369] width 8 height 14
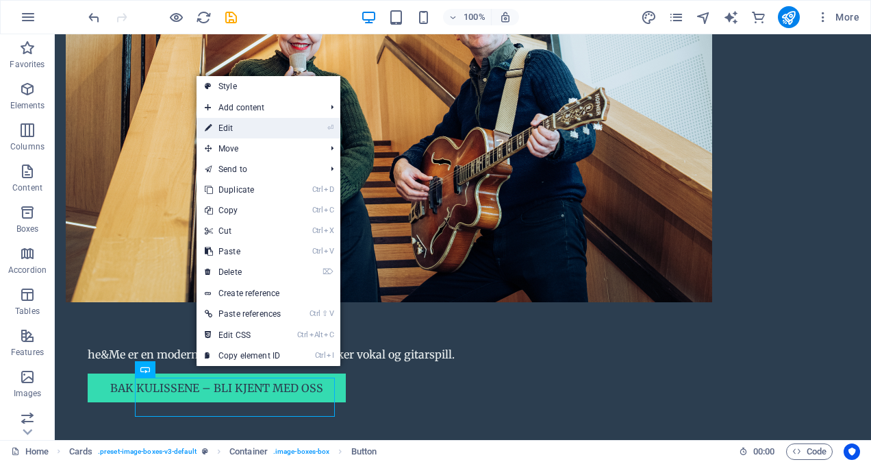
click at [239, 127] on link "⏎ Edit" at bounding box center [243, 128] width 92 height 21
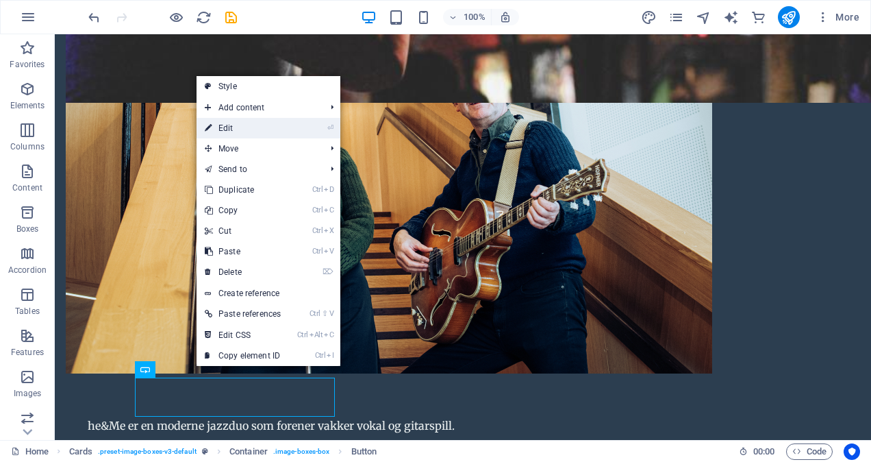
scroll to position [1166, 0]
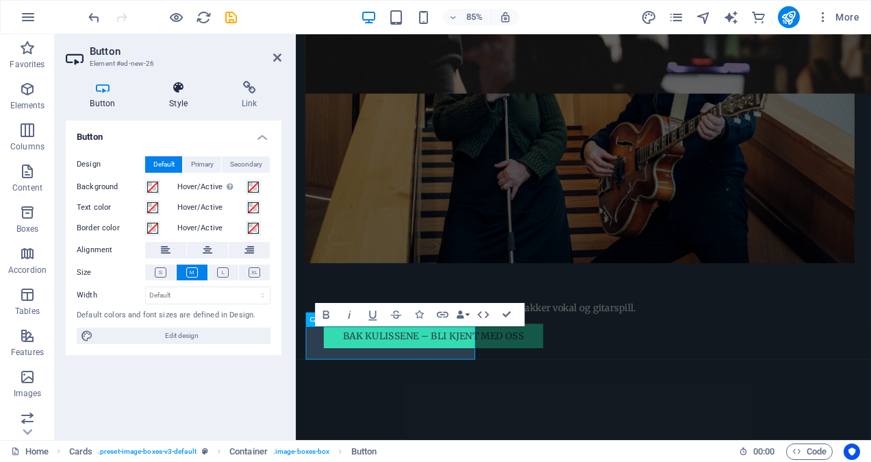
click at [175, 83] on icon at bounding box center [178, 88] width 67 height 14
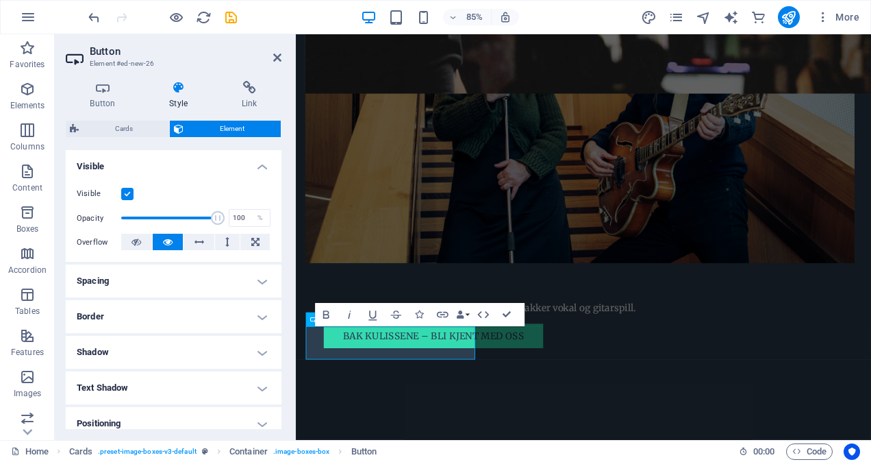
scroll to position [137, 0]
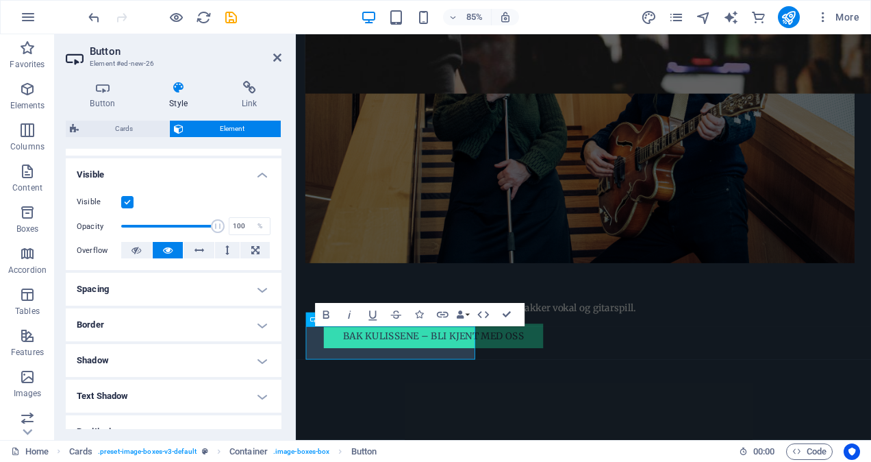
click at [262, 282] on h4 "Spacing" at bounding box center [174, 289] width 216 height 33
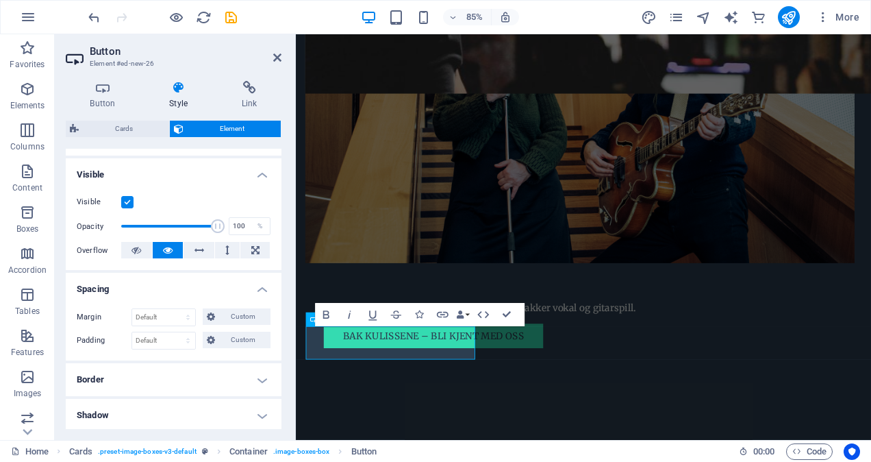
click at [262, 282] on h4 "Spacing" at bounding box center [174, 285] width 216 height 25
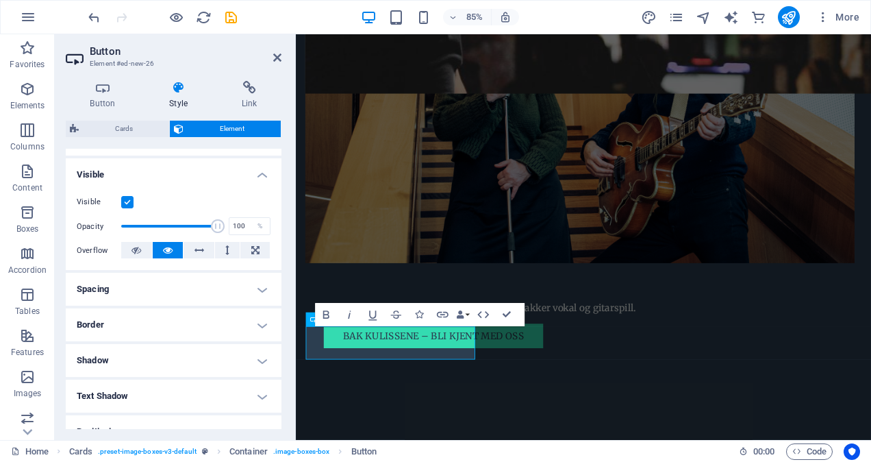
click at [255, 321] on h4 "Border" at bounding box center [174, 324] width 216 height 33
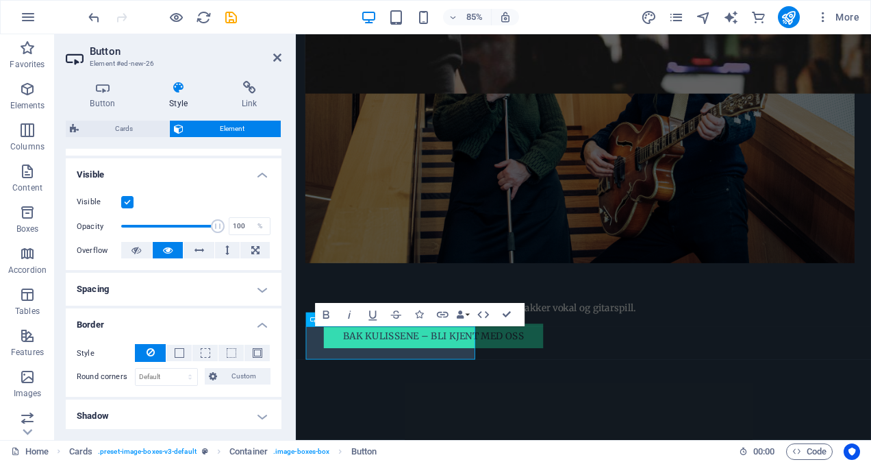
click at [259, 319] on h4 "Border" at bounding box center [174, 320] width 216 height 25
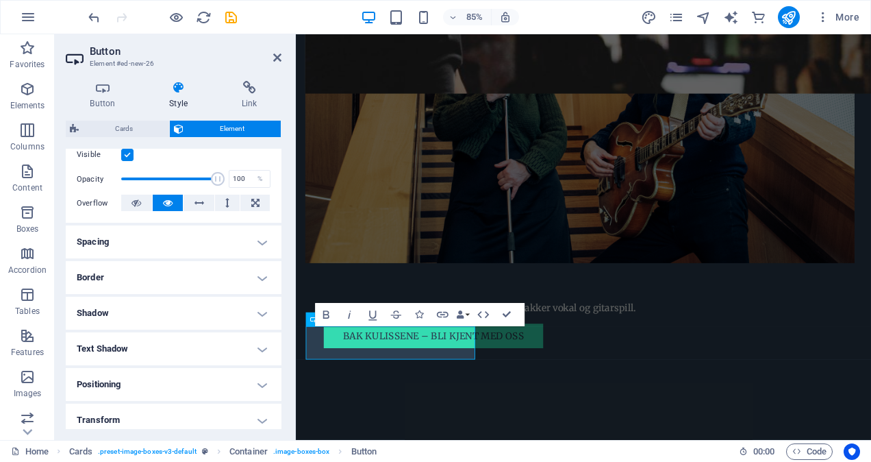
scroll to position [274, 0]
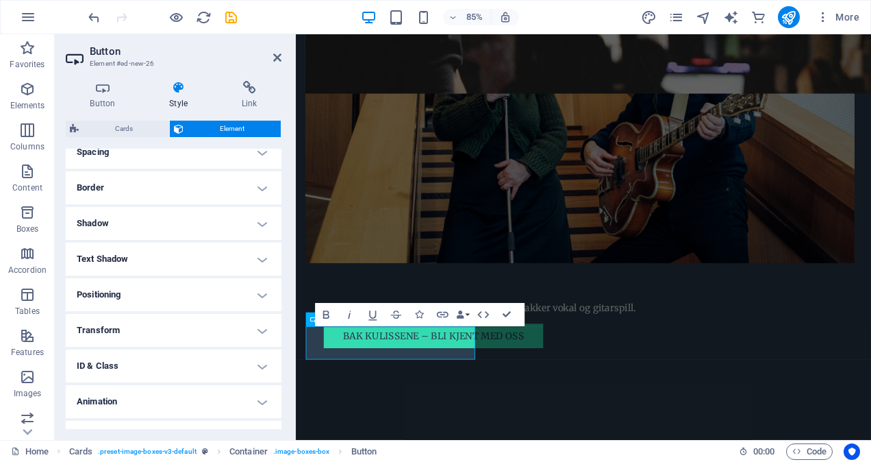
click at [260, 295] on h4 "Positioning" at bounding box center [174, 294] width 216 height 33
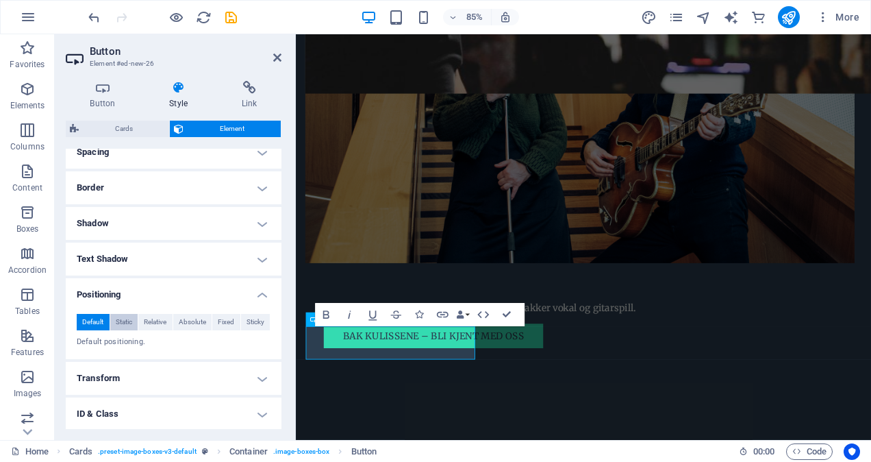
click at [122, 317] on span "Static" at bounding box center [124, 322] width 16 height 16
click at [270, 371] on h4 "Transform" at bounding box center [174, 378] width 216 height 33
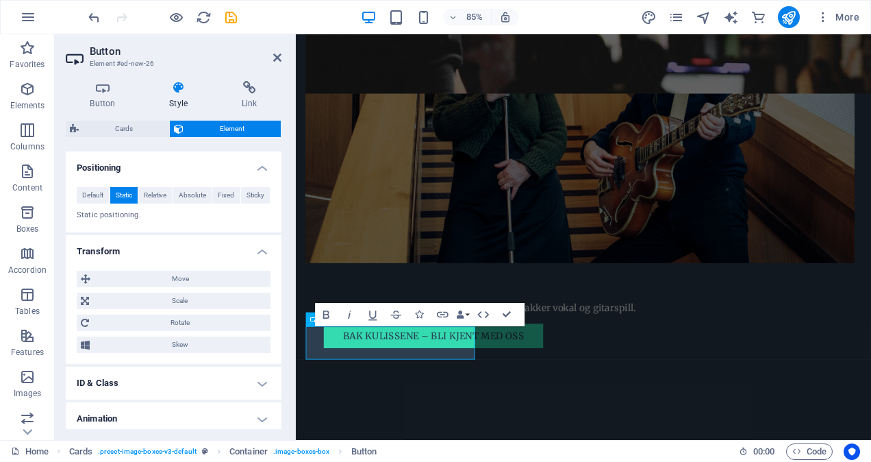
scroll to position [441, 0]
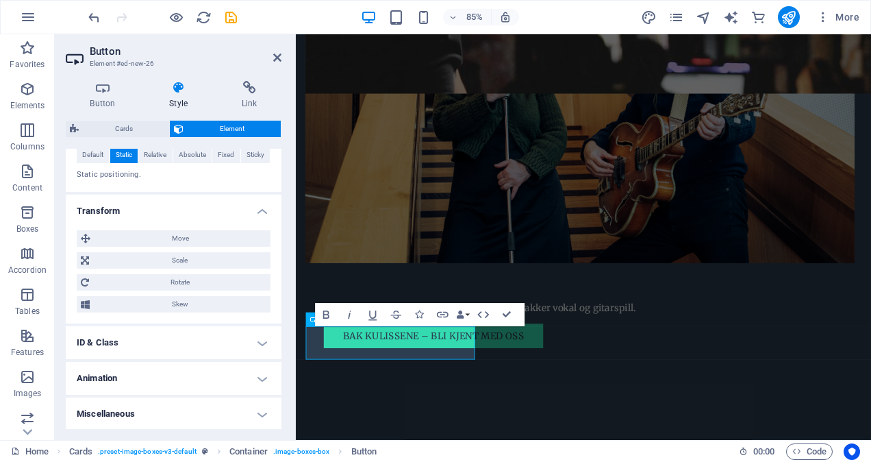
click at [253, 337] on h4 "ID & Class" at bounding box center [174, 342] width 216 height 33
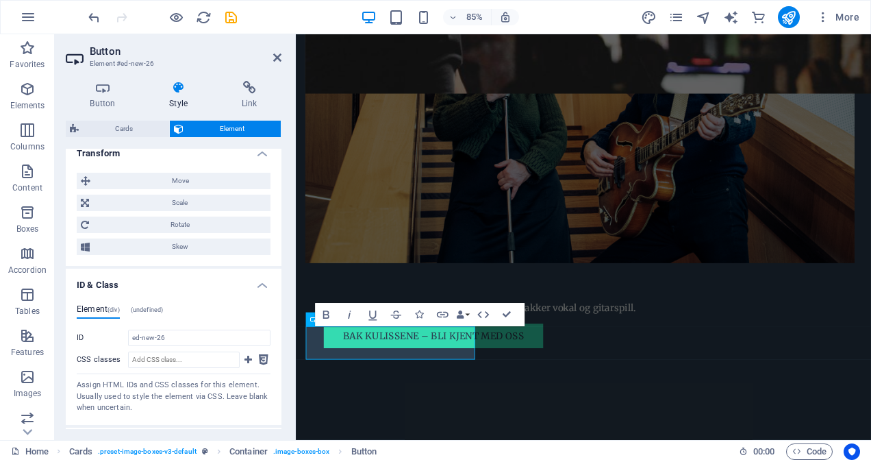
scroll to position [565, 0]
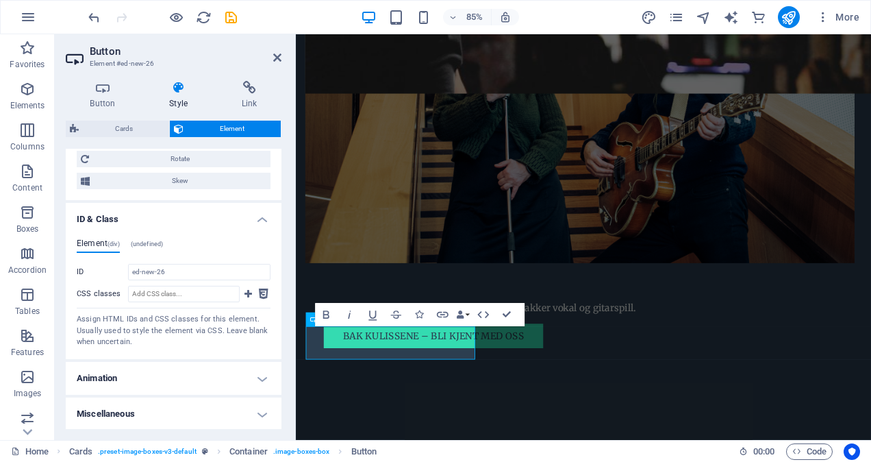
click at [260, 377] on h4 "Animation" at bounding box center [174, 378] width 216 height 33
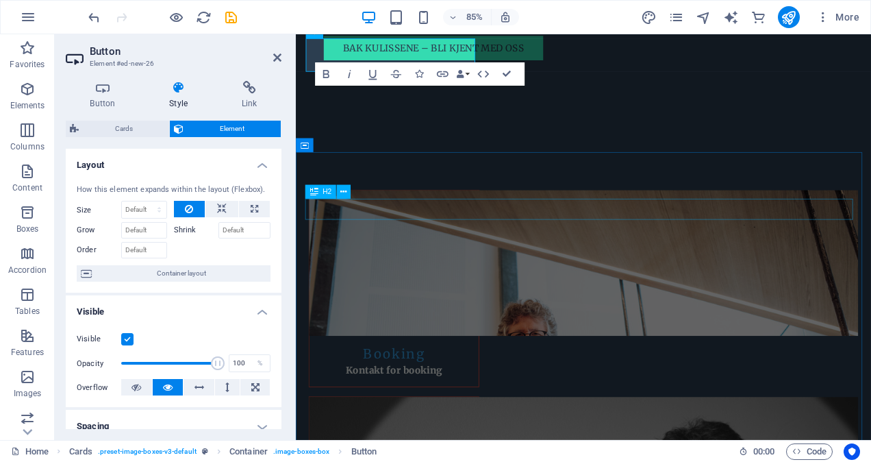
scroll to position [1509, 0]
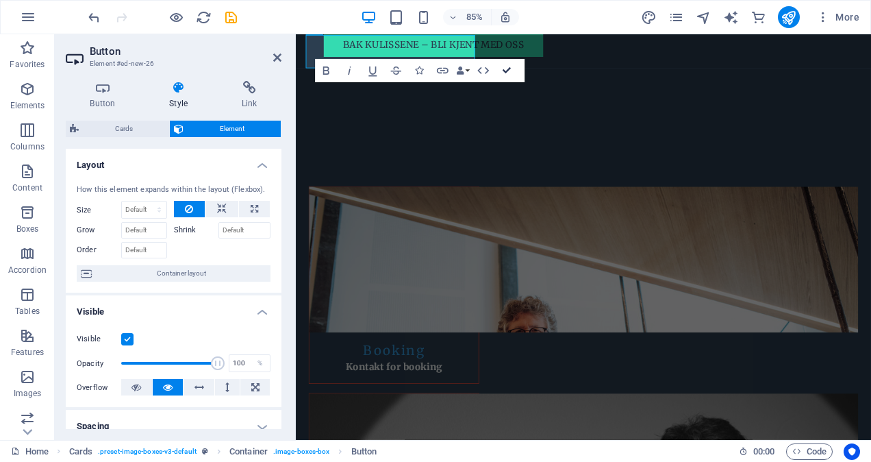
drag, startPoint x: 508, startPoint y: 73, endPoint x: 485, endPoint y: 72, distance: 22.6
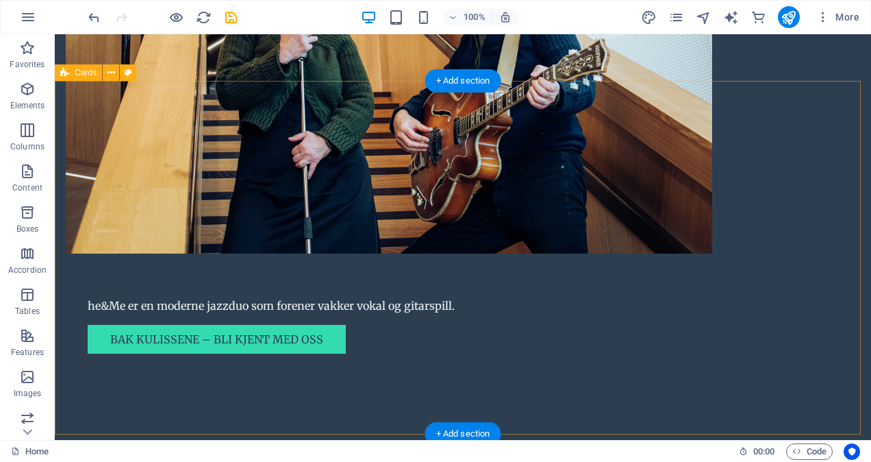
scroll to position [1164, 0]
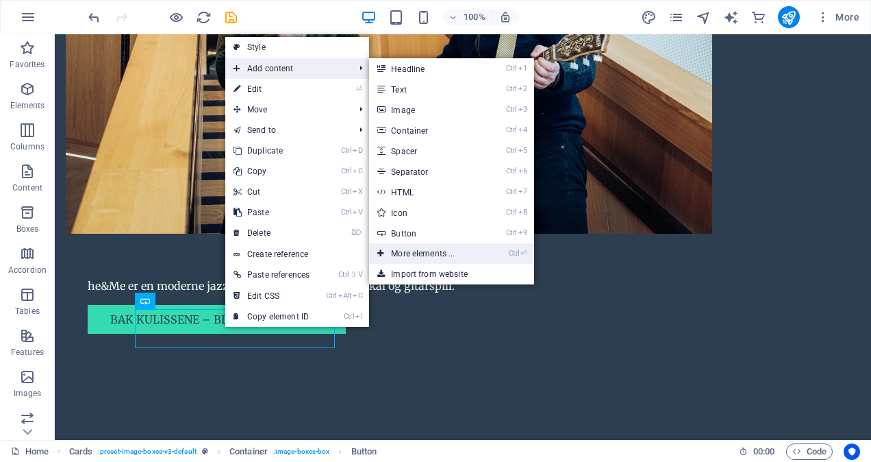
click at [454, 253] on link "Ctrl ⏎ More elements ..." at bounding box center [425, 253] width 113 height 21
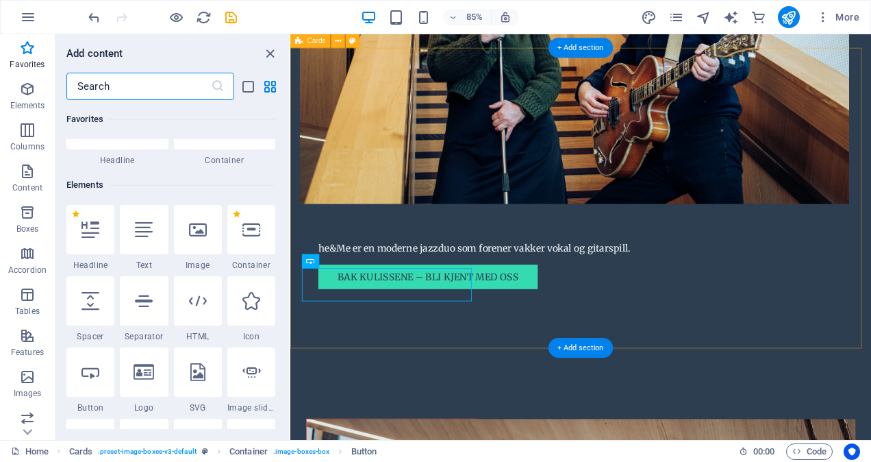
scroll to position [77, 0]
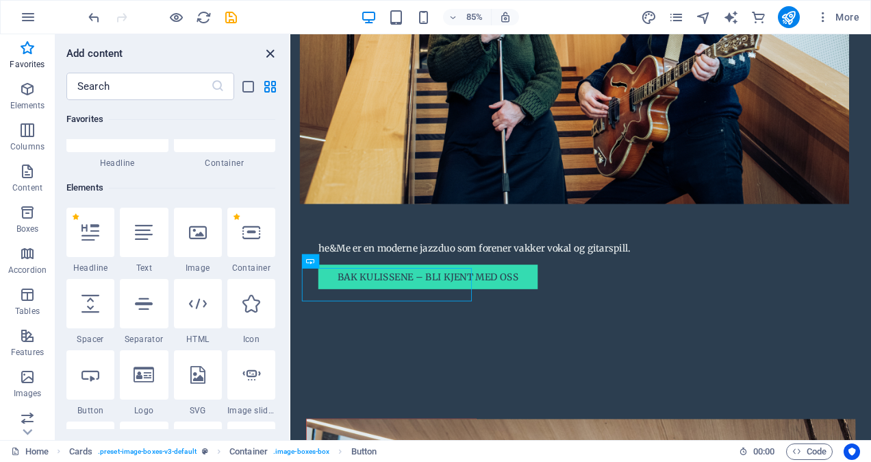
drag, startPoint x: 270, startPoint y: 49, endPoint x: 253, endPoint y: 16, distance: 36.5
click at [270, 49] on icon "close panel" at bounding box center [270, 54] width 16 height 16
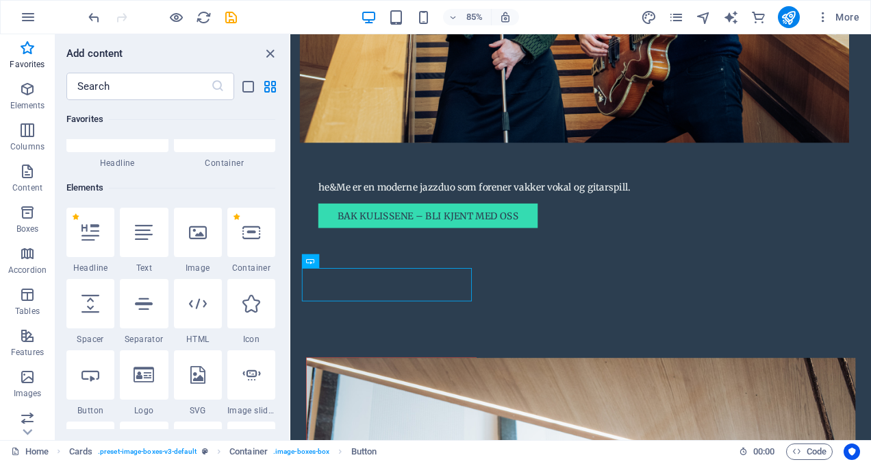
scroll to position [1164, 0]
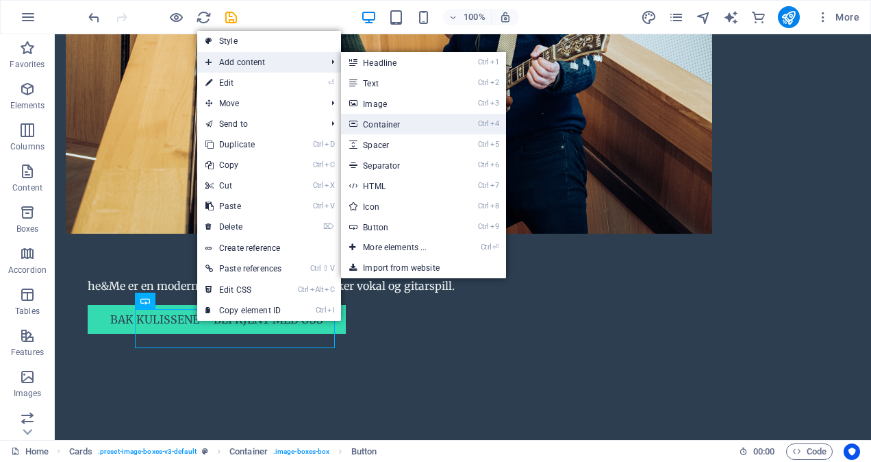
click at [388, 125] on link "Ctrl 4 Container" at bounding box center [397, 124] width 113 height 21
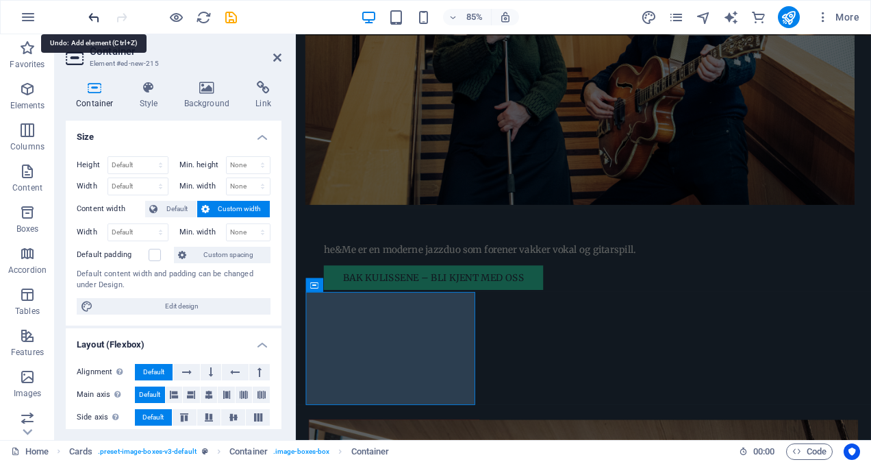
click at [94, 11] on icon "undo" at bounding box center [94, 18] width 16 height 16
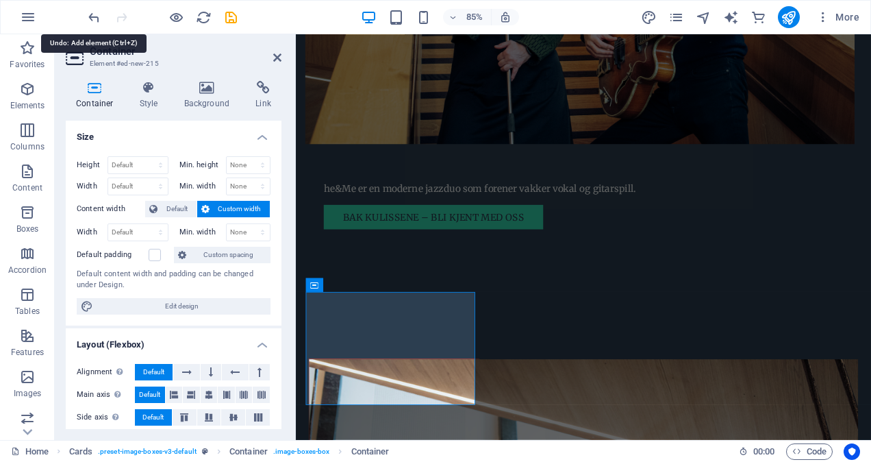
scroll to position [1164, 0]
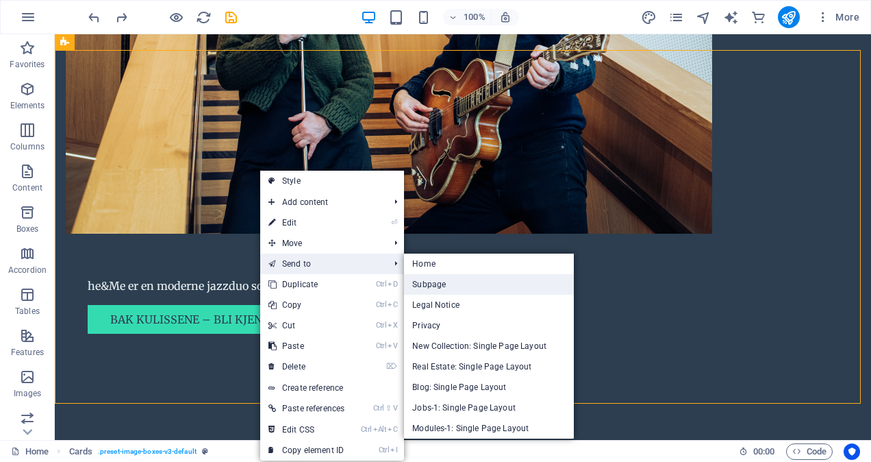
click at [431, 281] on link "Subpage" at bounding box center [489, 284] width 170 height 21
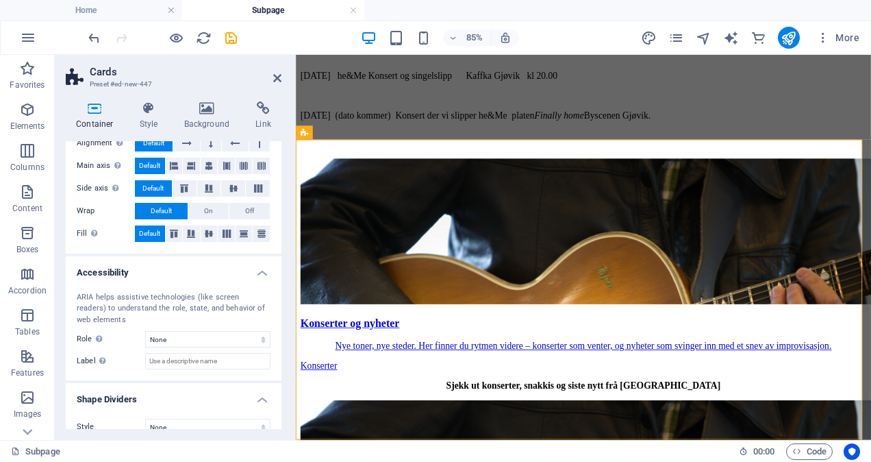
scroll to position [242, 0]
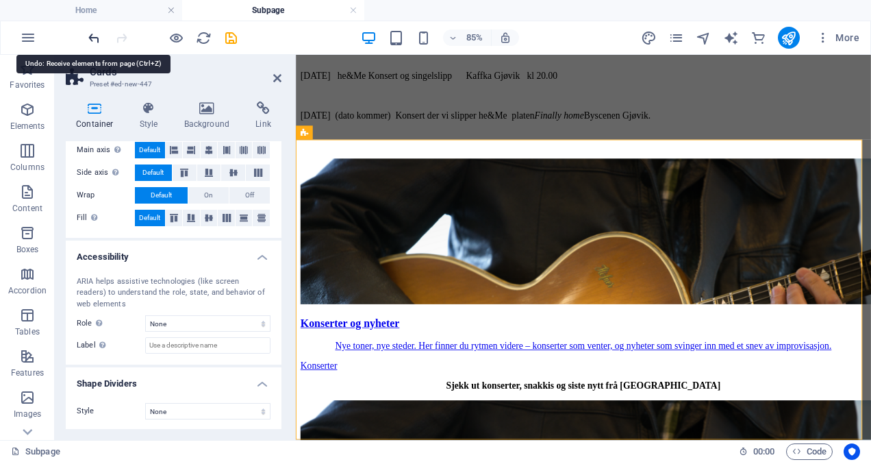
click at [100, 39] on icon "undo" at bounding box center [94, 38] width 16 height 16
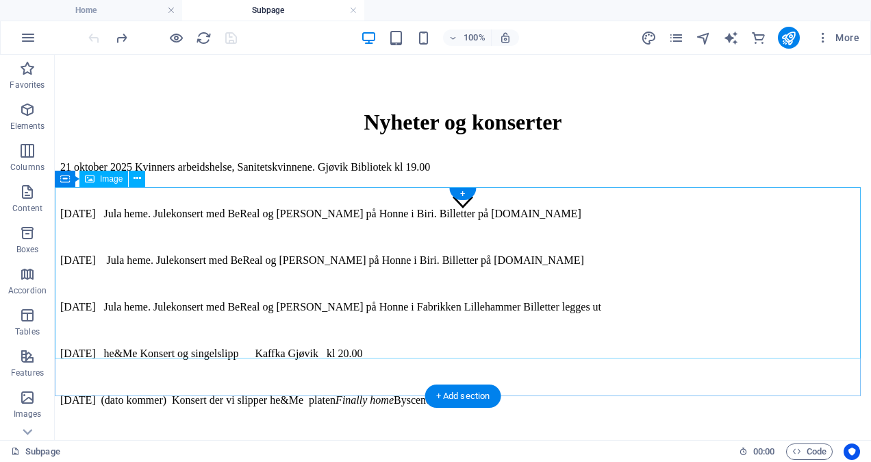
scroll to position [0, 0]
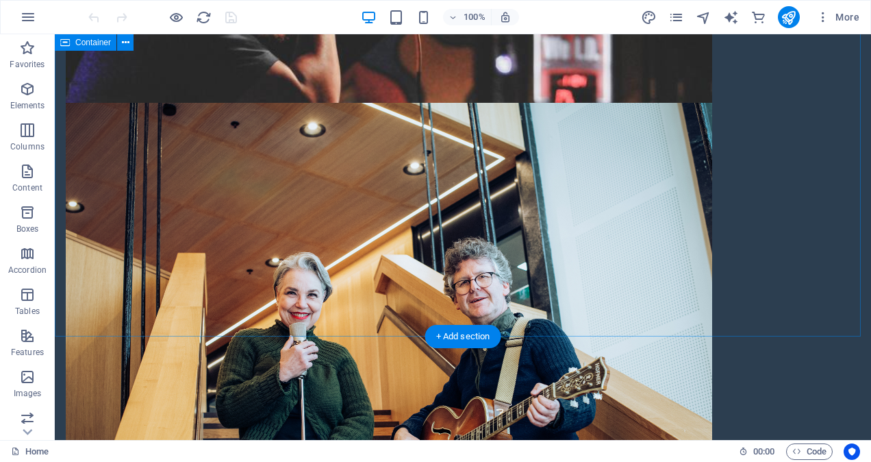
scroll to position [822, 0]
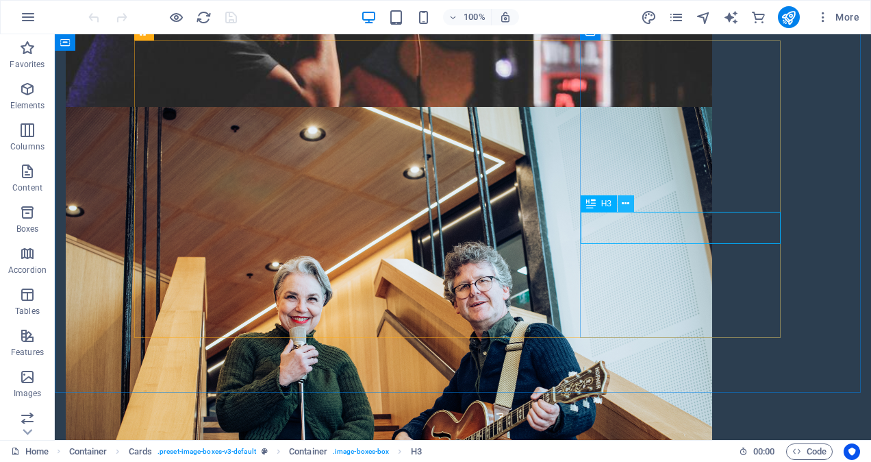
click at [630, 203] on button at bounding box center [626, 203] width 16 height 16
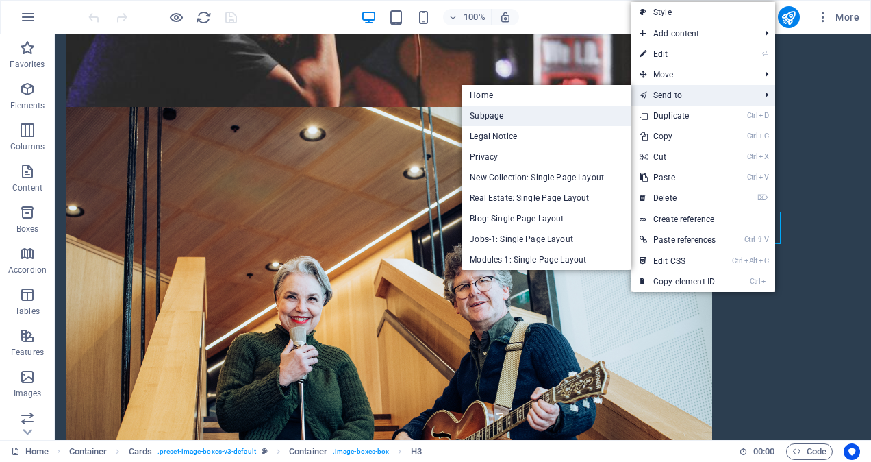
click at [559, 116] on link "Subpage" at bounding box center [547, 116] width 170 height 21
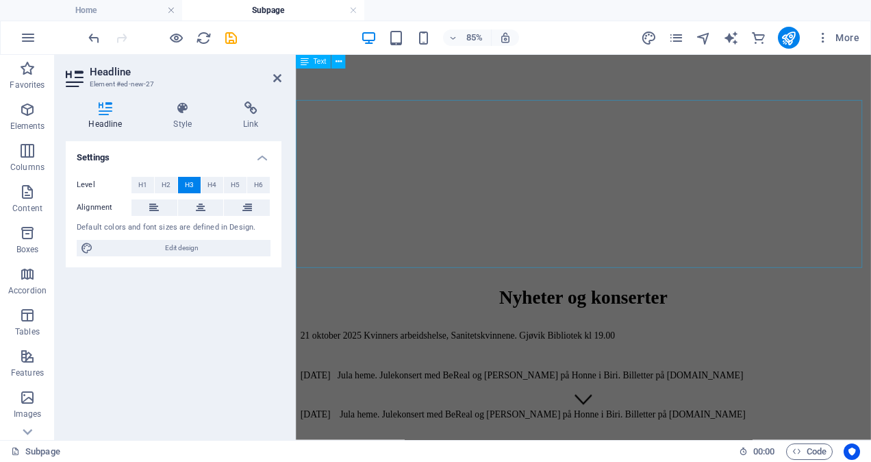
scroll to position [0, 0]
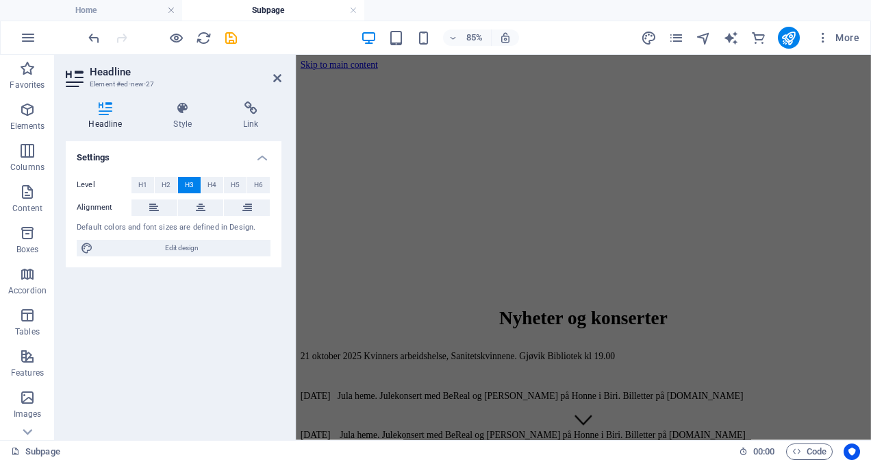
click at [280, 72] on h2 "Headline" at bounding box center [186, 72] width 192 height 12
click at [280, 78] on icon at bounding box center [277, 78] width 8 height 11
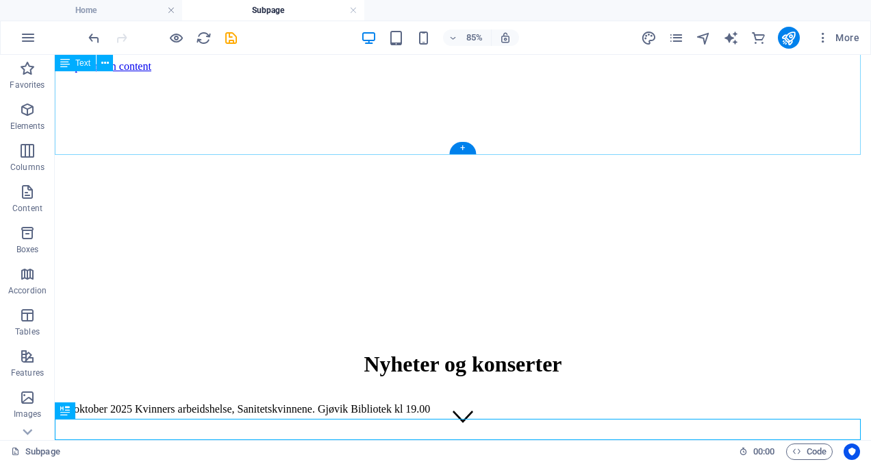
scroll to position [236, 0]
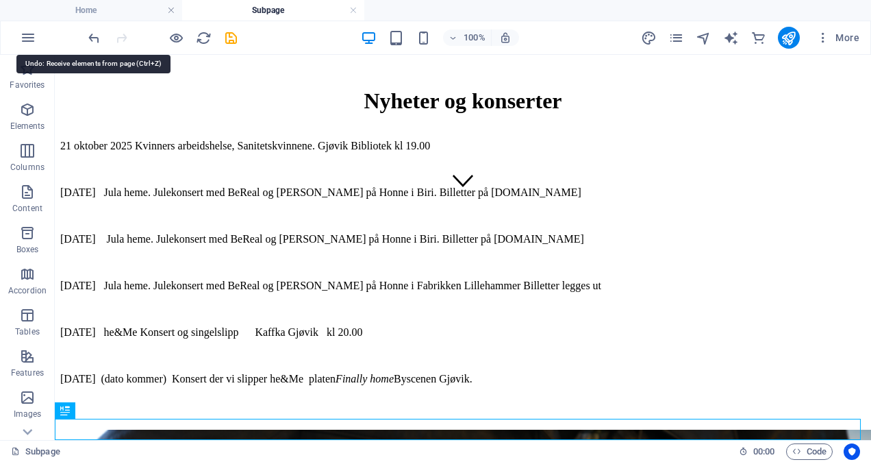
click at [93, 36] on icon "undo" at bounding box center [94, 38] width 16 height 16
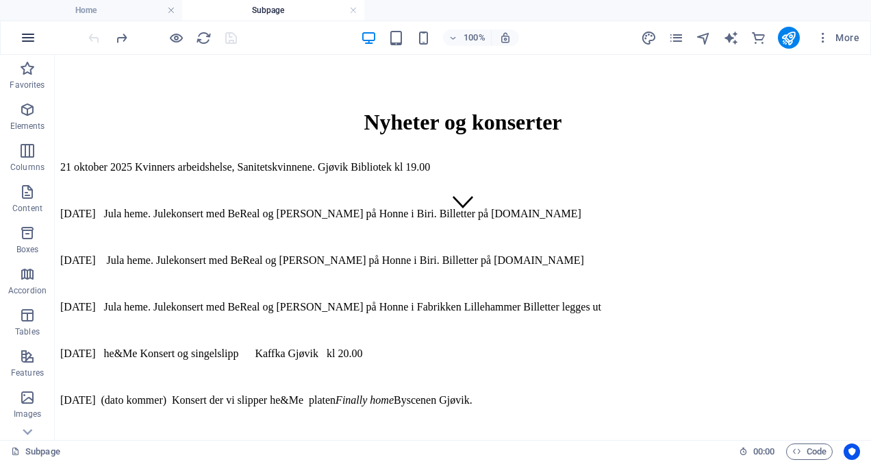
click at [23, 36] on icon "button" at bounding box center [28, 37] width 16 height 16
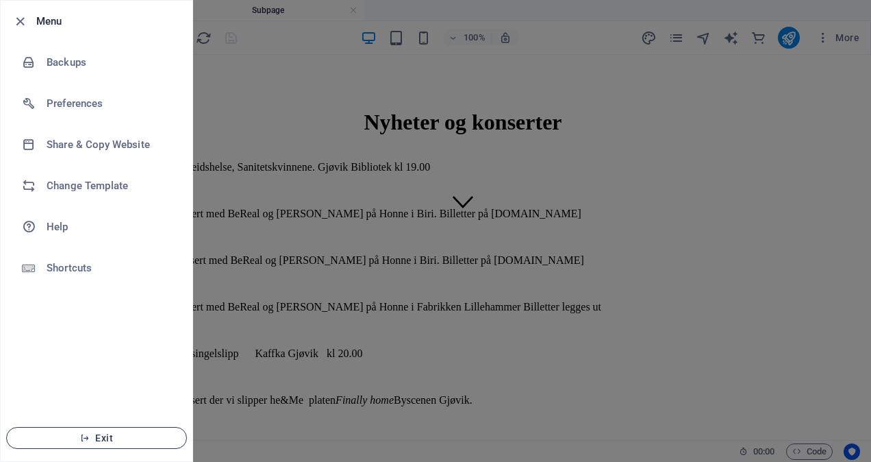
click at [112, 438] on span "Exit" at bounding box center [97, 437] width 158 height 11
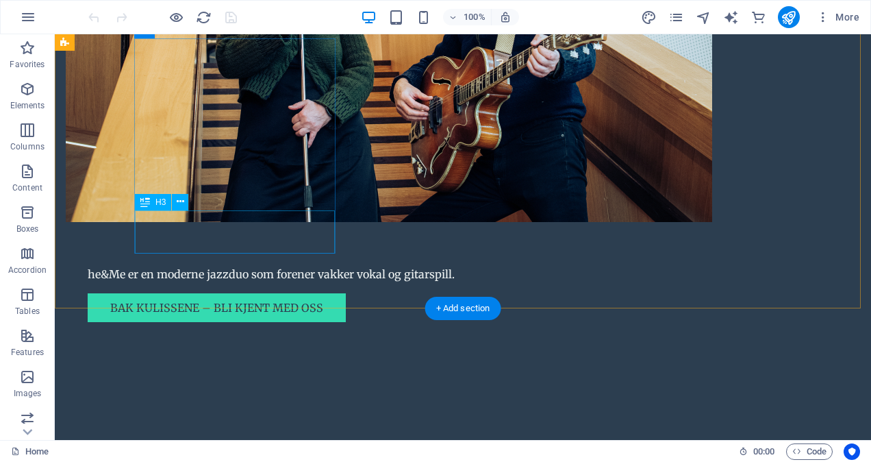
scroll to position [1133, 0]
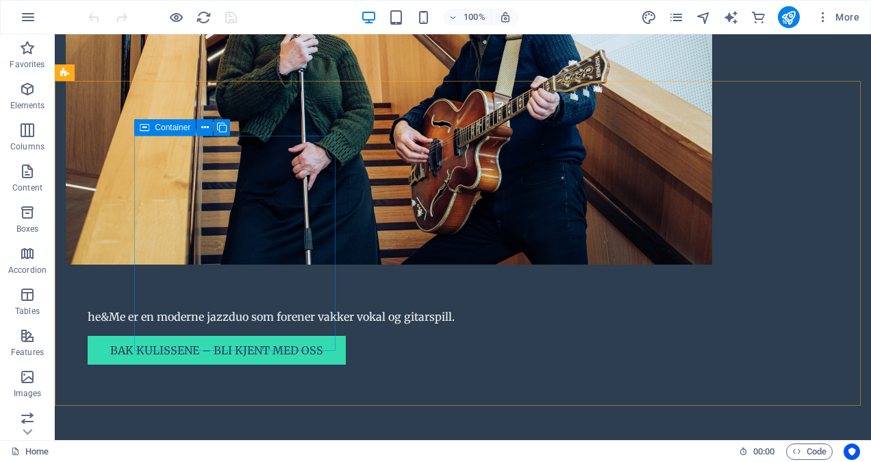
click at [170, 127] on span "Container" at bounding box center [173, 127] width 36 height 8
click at [169, 129] on span "Container" at bounding box center [173, 127] width 36 height 8
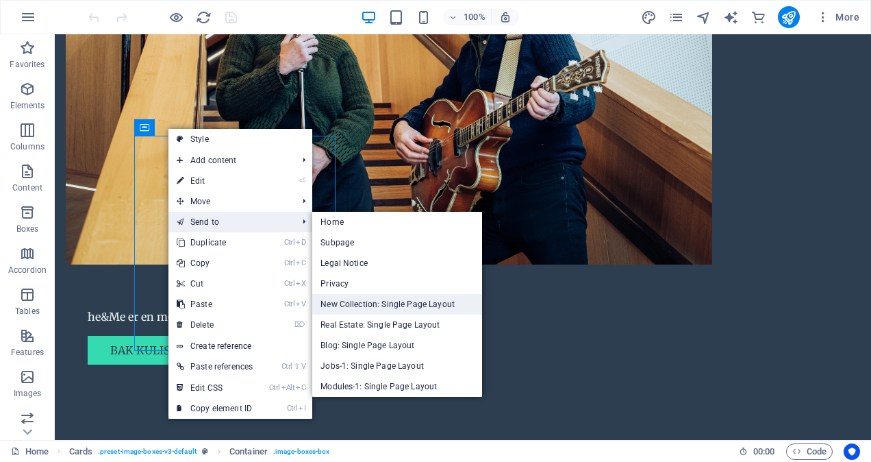
click at [423, 301] on link "New Collection: Single Page Layout" at bounding box center [397, 304] width 170 height 21
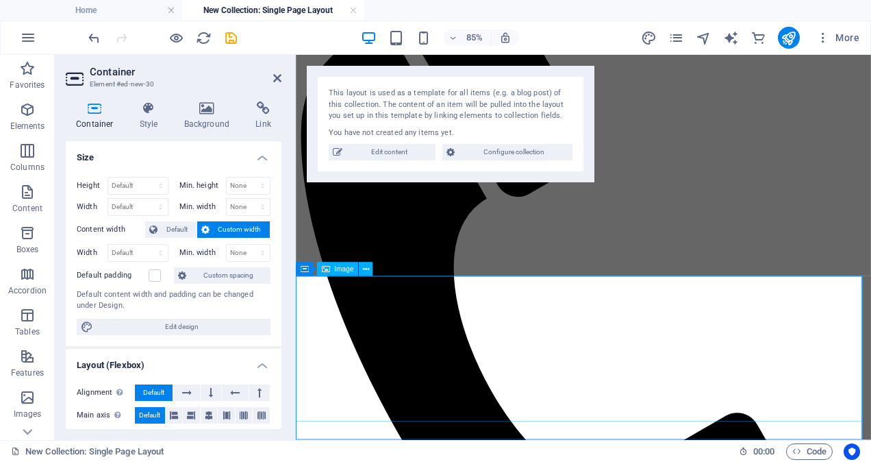
scroll to position [221, 0]
click at [275, 73] on icon at bounding box center [277, 78] width 8 height 11
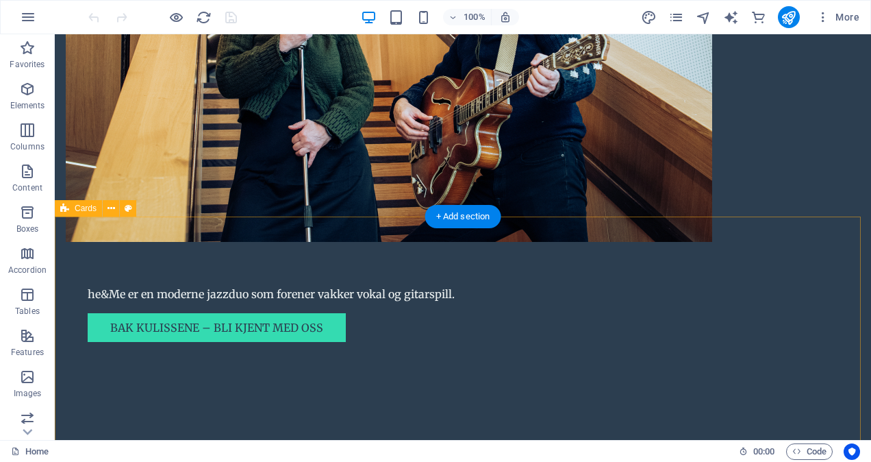
scroll to position [1270, 0]
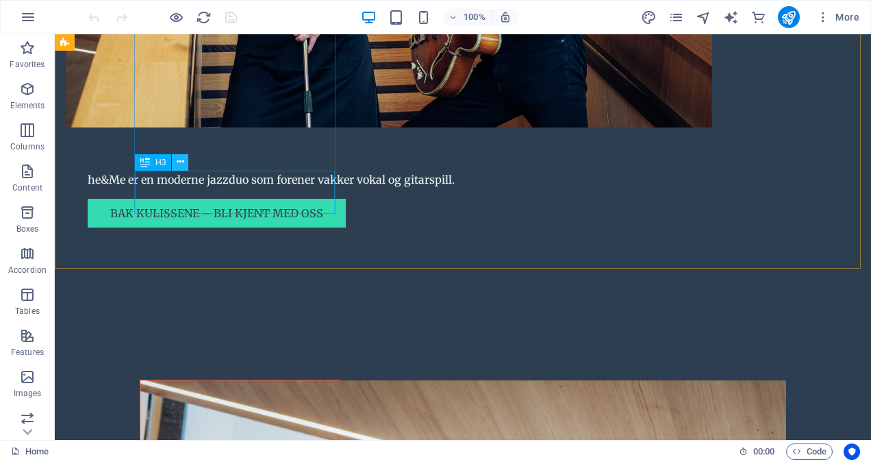
click at [181, 163] on icon at bounding box center [181, 162] width 8 height 14
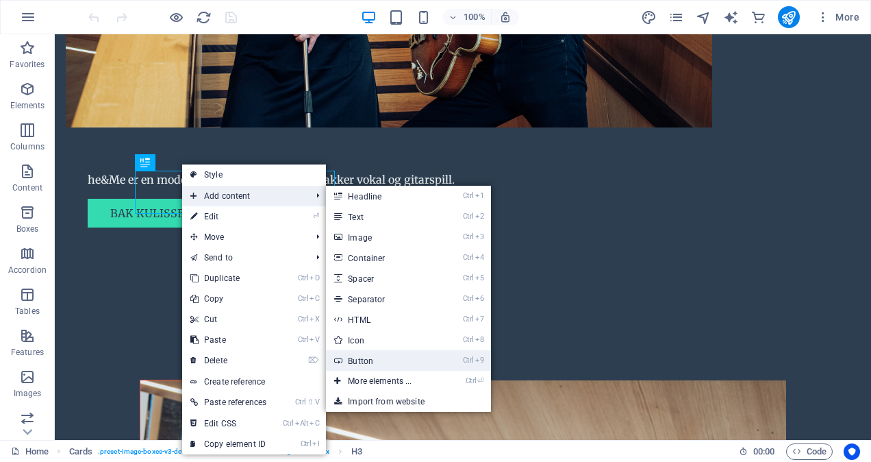
click at [395, 360] on link "Ctrl 9 Button" at bounding box center [382, 360] width 113 height 21
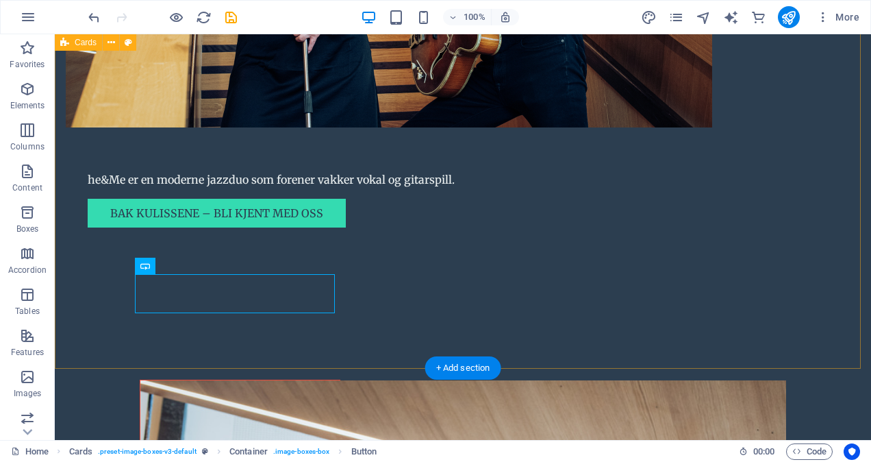
scroll to position [1199, 0]
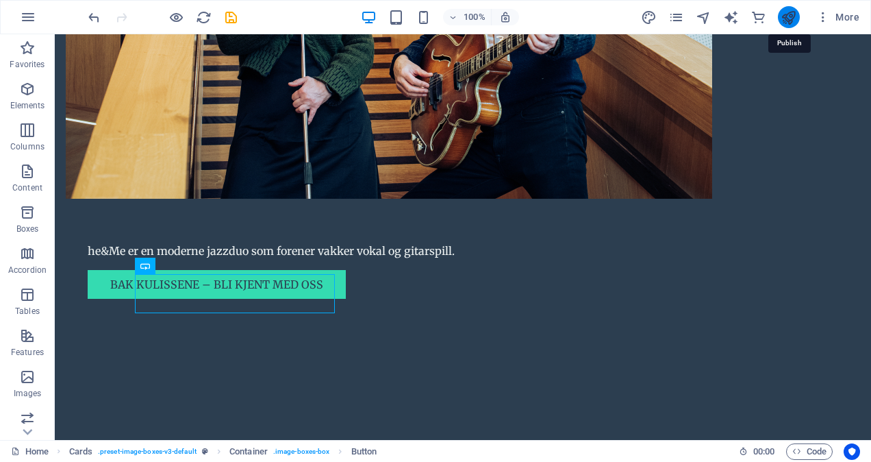
click at [789, 18] on icon "publish" at bounding box center [789, 18] width 16 height 16
checkbox input "false"
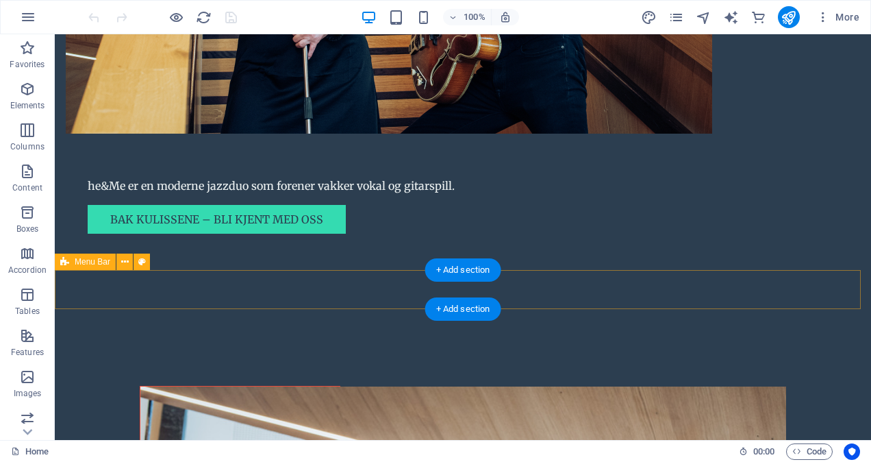
scroll to position [1233, 0]
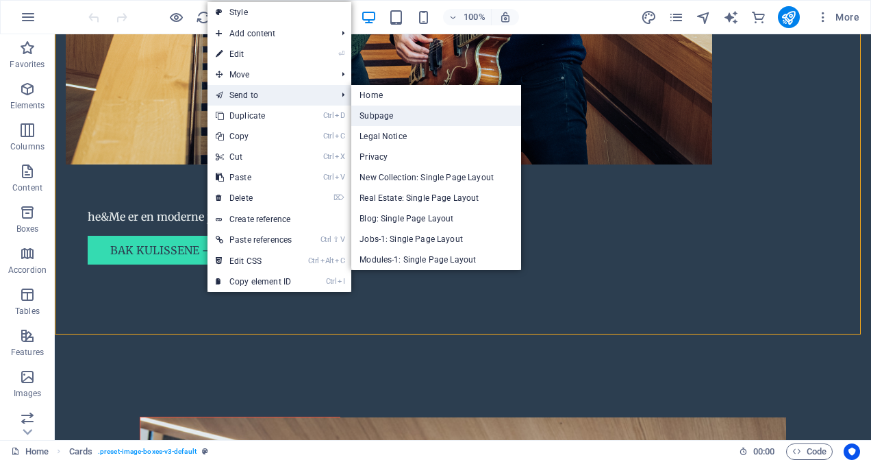
click at [425, 112] on link "Subpage" at bounding box center [436, 116] width 170 height 21
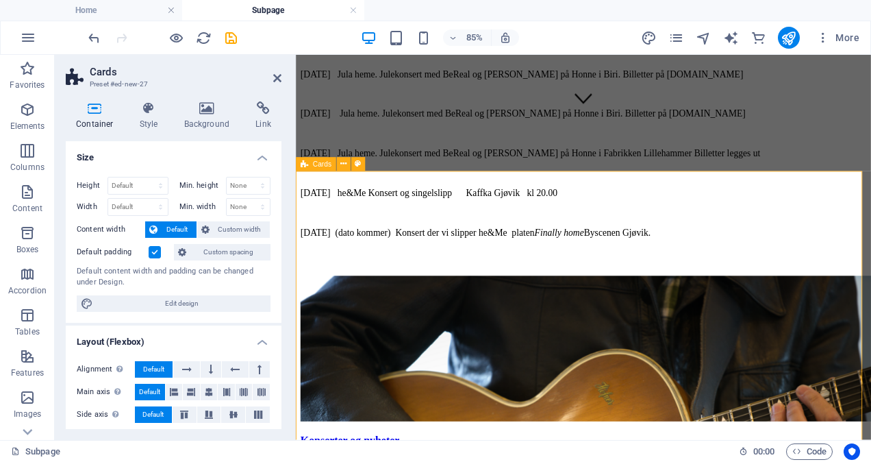
scroll to position [480, 0]
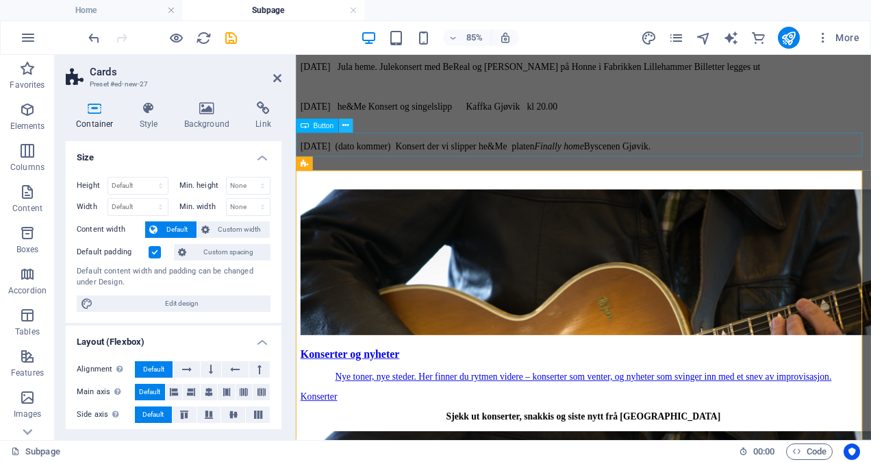
click at [344, 122] on icon at bounding box center [346, 126] width 6 height 12
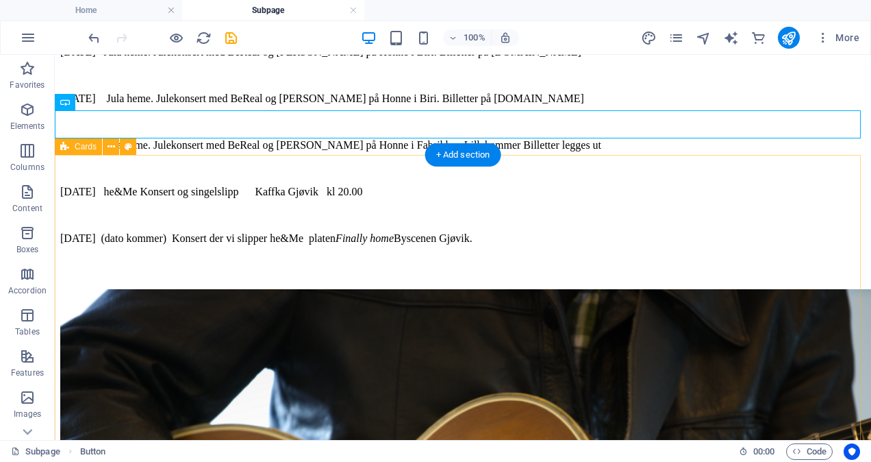
scroll to position [499, 0]
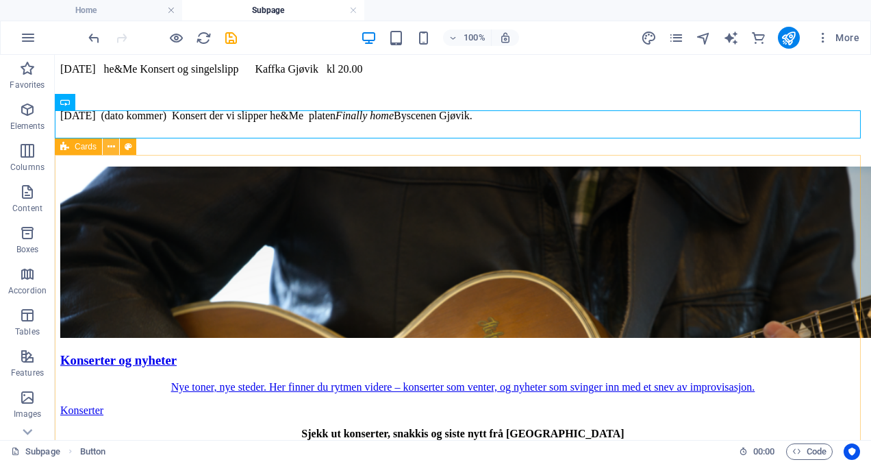
click at [112, 147] on icon at bounding box center [112, 147] width 8 height 14
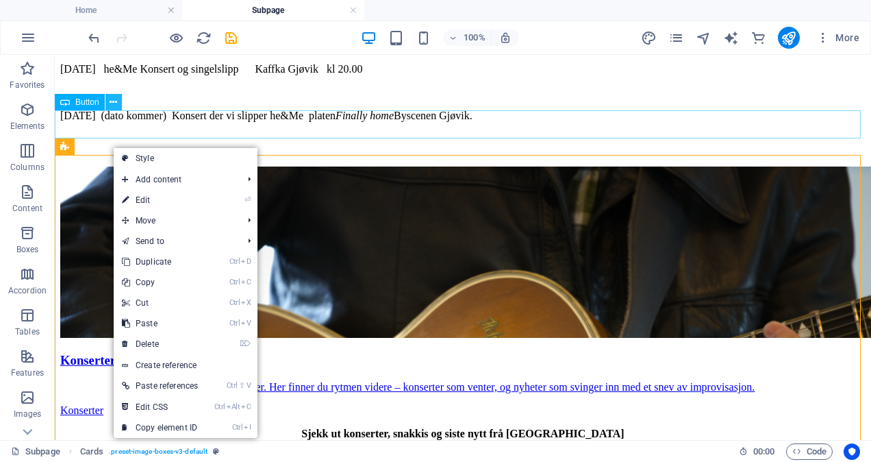
click at [113, 99] on icon at bounding box center [114, 102] width 8 height 14
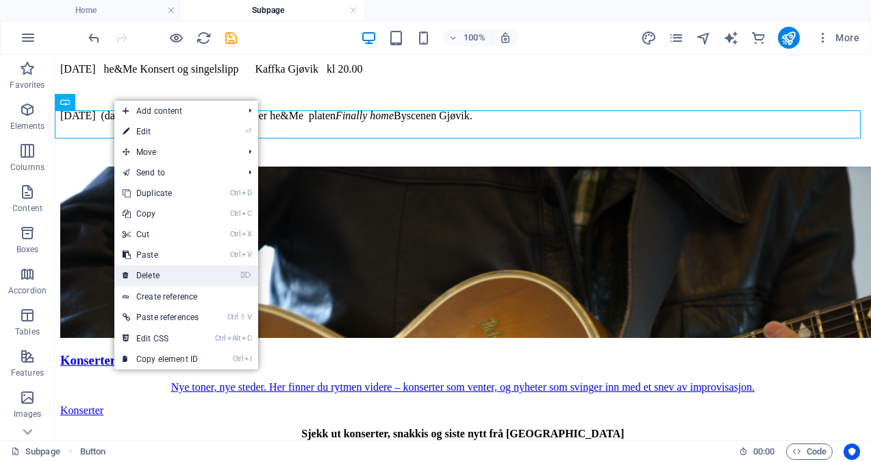
click at [196, 274] on link "⌦ Delete" at bounding box center [160, 275] width 92 height 21
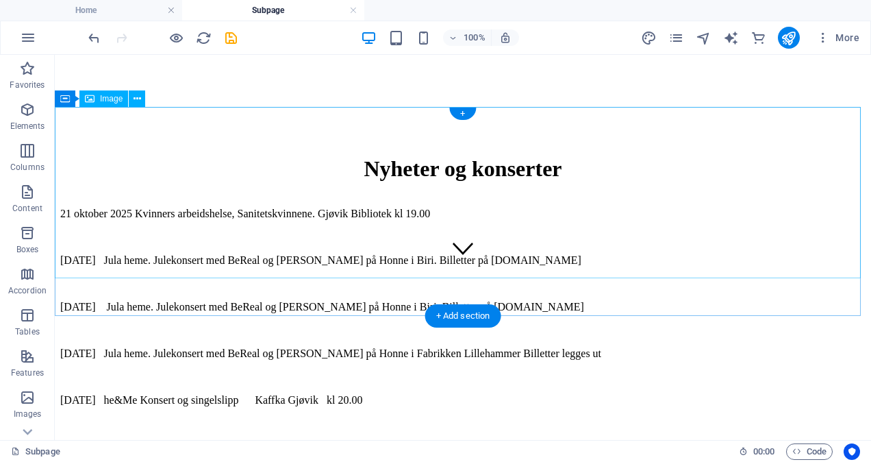
scroll to position [0, 0]
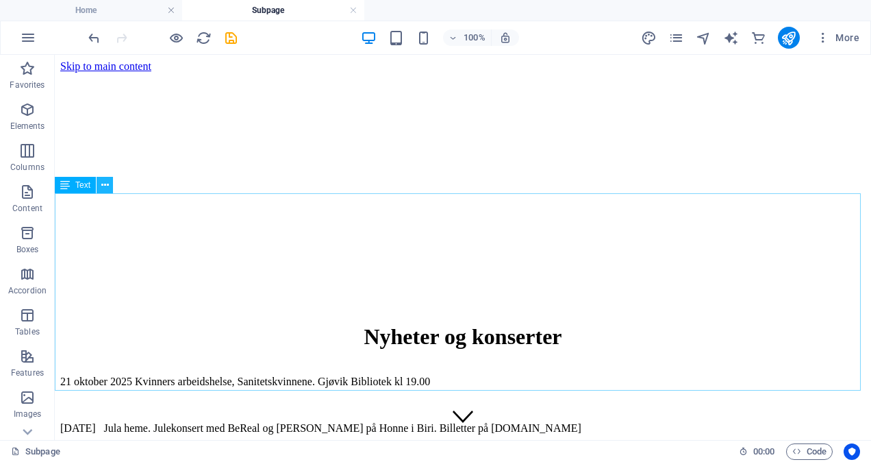
click at [101, 187] on icon at bounding box center [105, 185] width 8 height 14
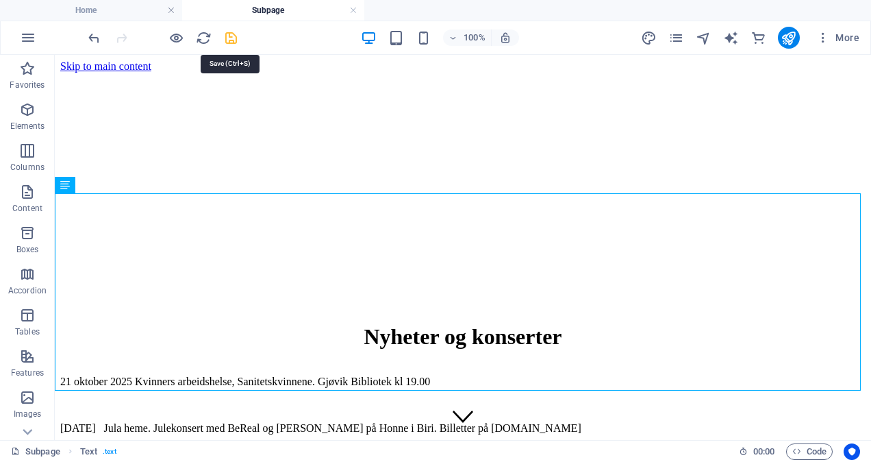
click at [227, 38] on icon "save" at bounding box center [231, 38] width 16 height 16
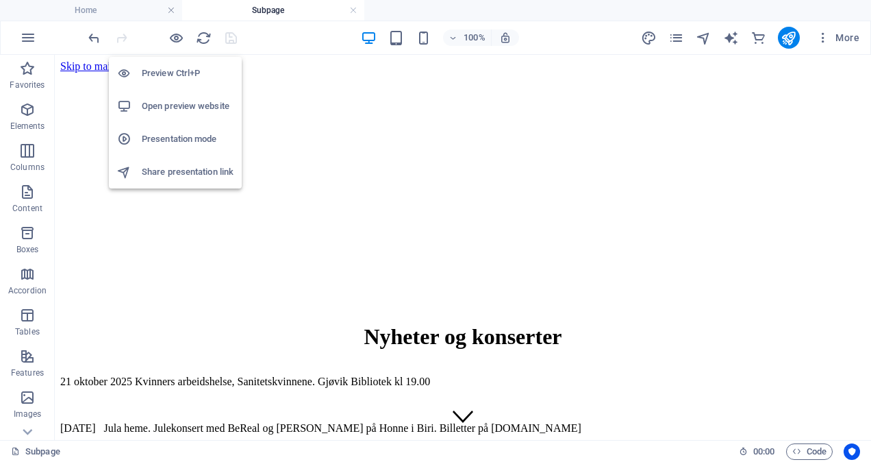
click at [191, 107] on h6 "Open preview website" at bounding box center [188, 106] width 92 height 16
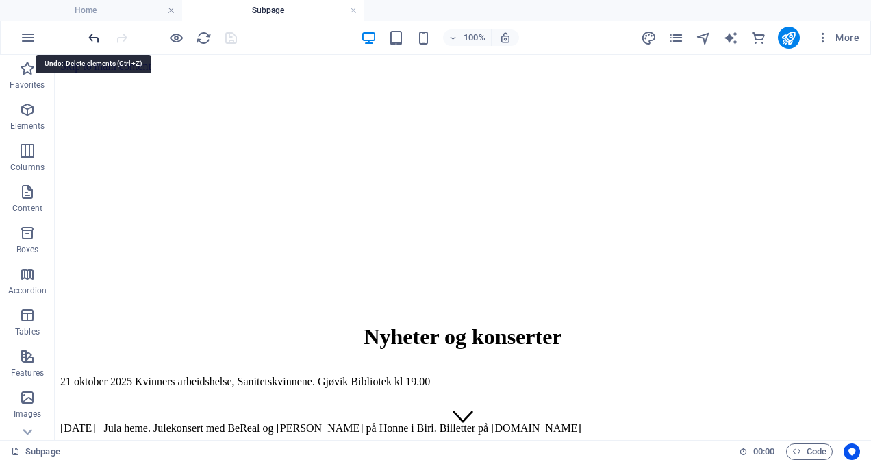
click at [95, 34] on icon "undo" at bounding box center [94, 38] width 16 height 16
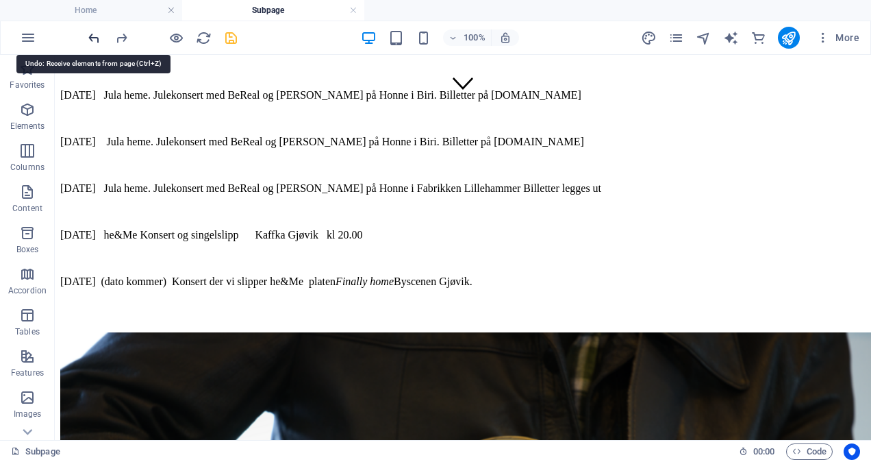
scroll to position [376, 0]
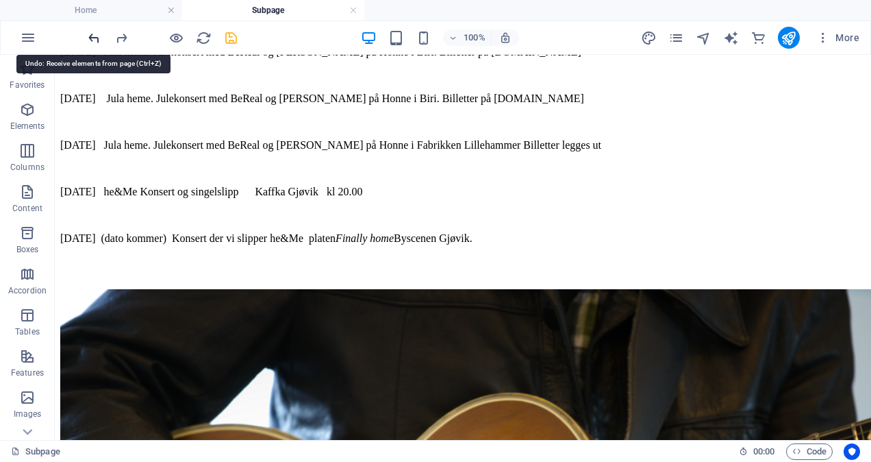
click at [95, 34] on icon "undo" at bounding box center [94, 38] width 16 height 16
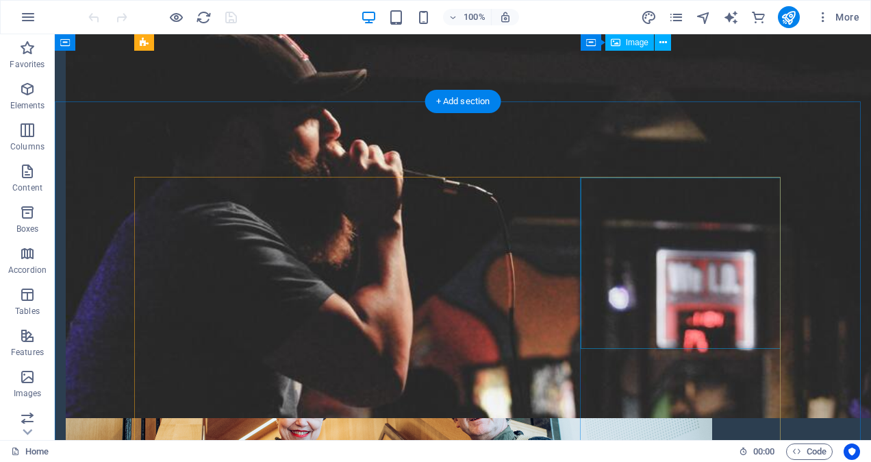
scroll to position [685, 0]
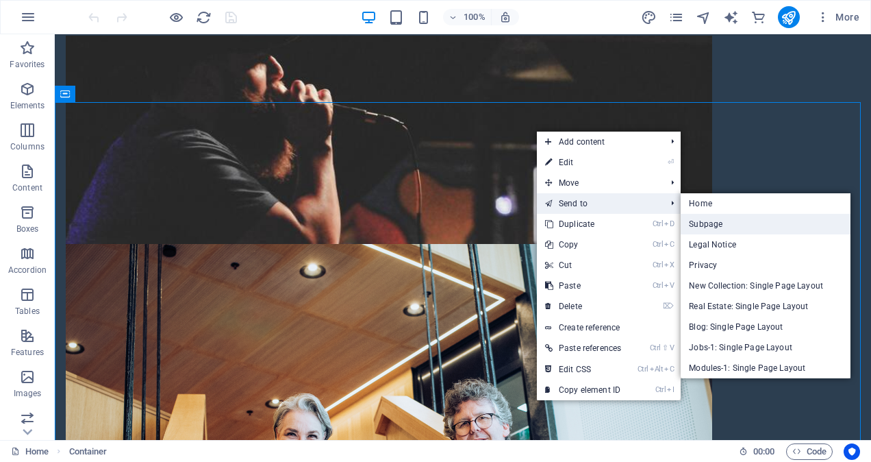
click at [721, 218] on link "Subpage" at bounding box center [766, 224] width 170 height 21
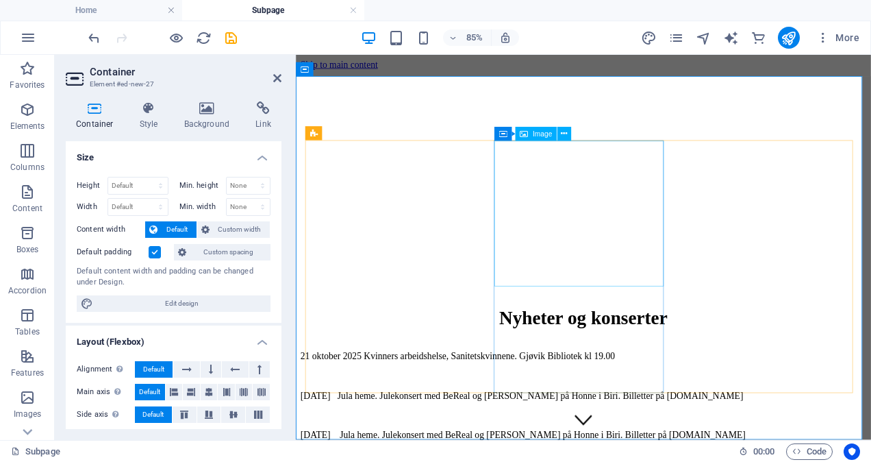
scroll to position [915, 0]
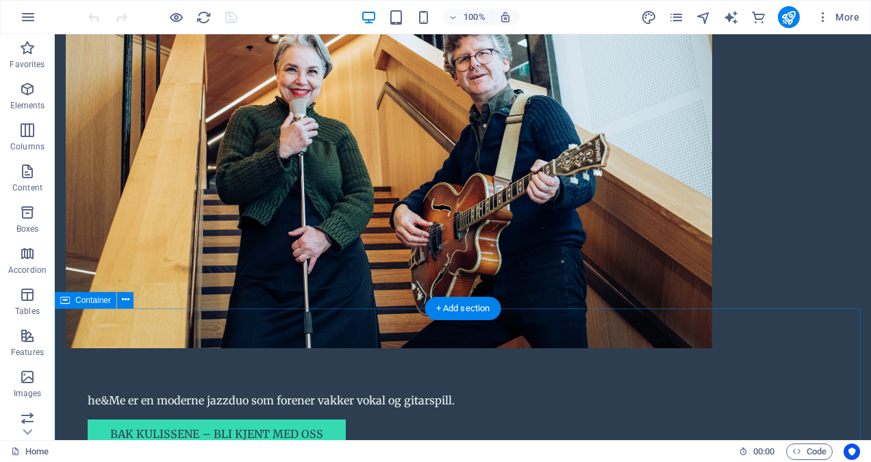
scroll to position [1096, 0]
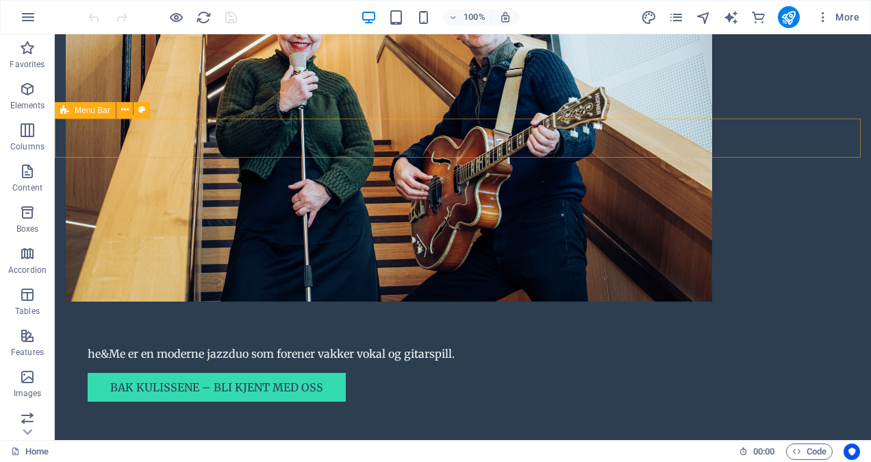
click at [93, 114] on span "Menu Bar" at bounding box center [93, 110] width 36 height 8
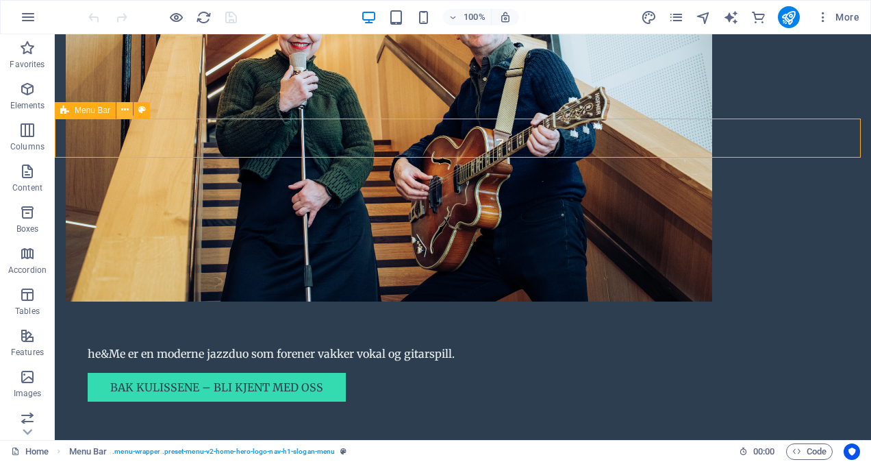
click at [119, 106] on button at bounding box center [124, 110] width 16 height 16
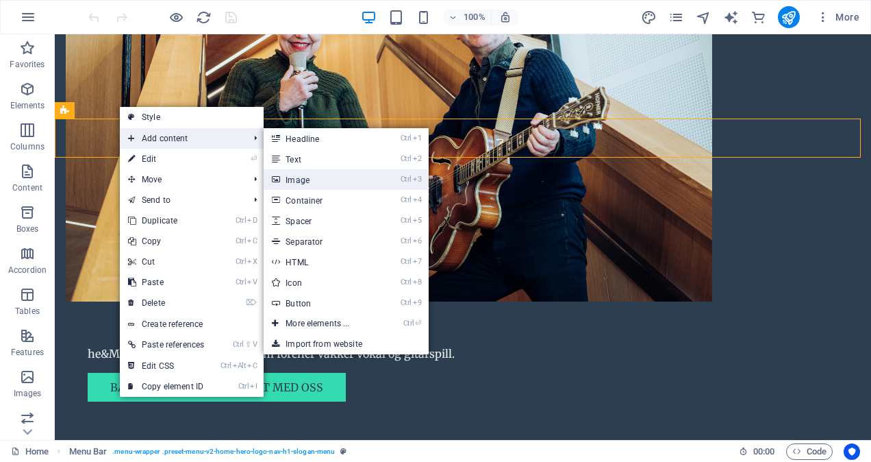
click at [338, 177] on link "Ctrl 3 Image" at bounding box center [320, 179] width 113 height 21
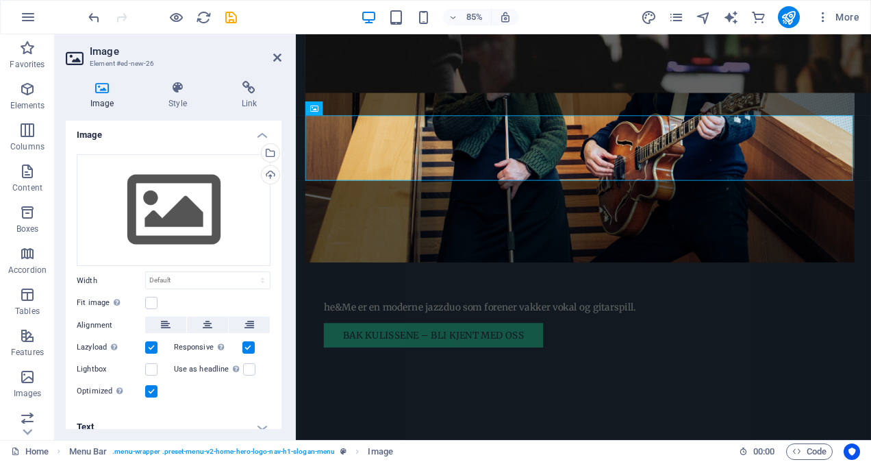
scroll to position [0, 0]
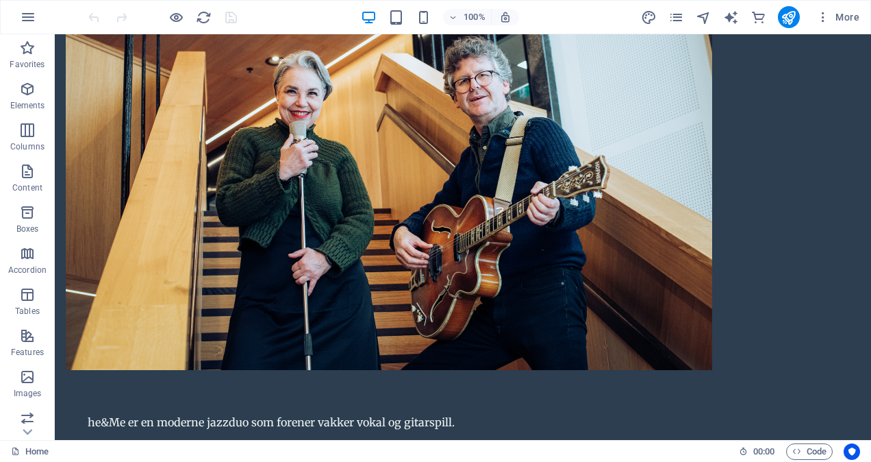
scroll to position [673, 0]
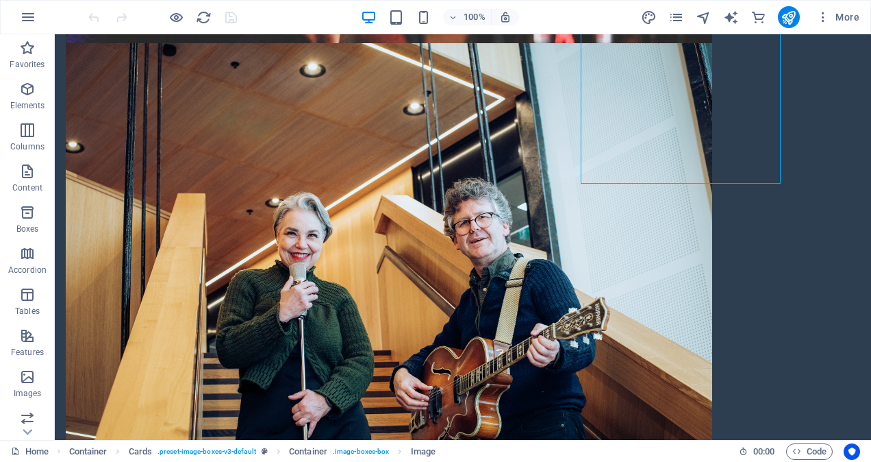
scroll to position [900, 0]
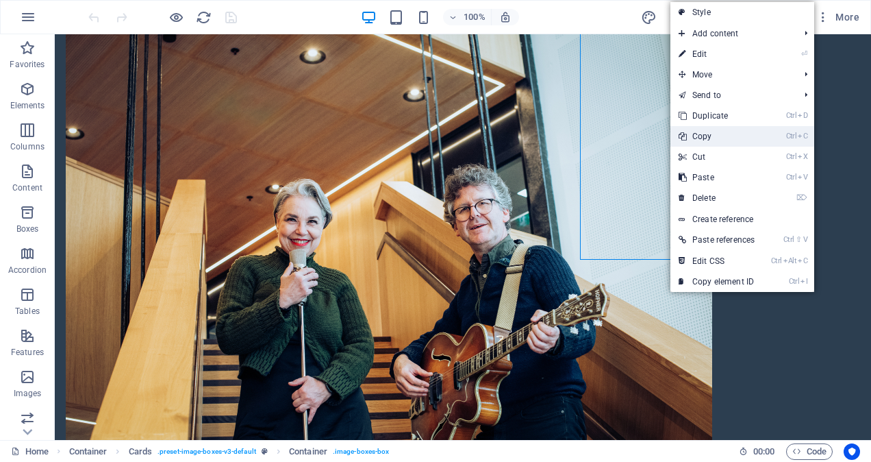
click at [706, 133] on link "Ctrl C Copy" at bounding box center [717, 136] width 92 height 21
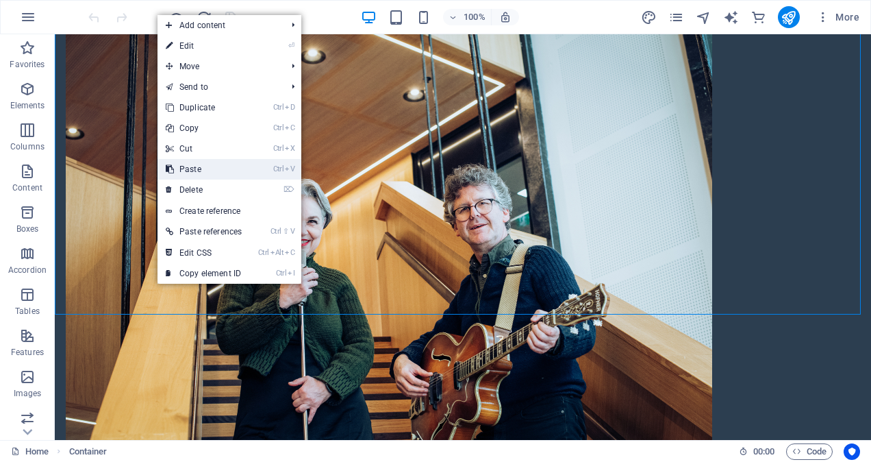
click at [201, 174] on link "Ctrl V Paste" at bounding box center [204, 169] width 92 height 21
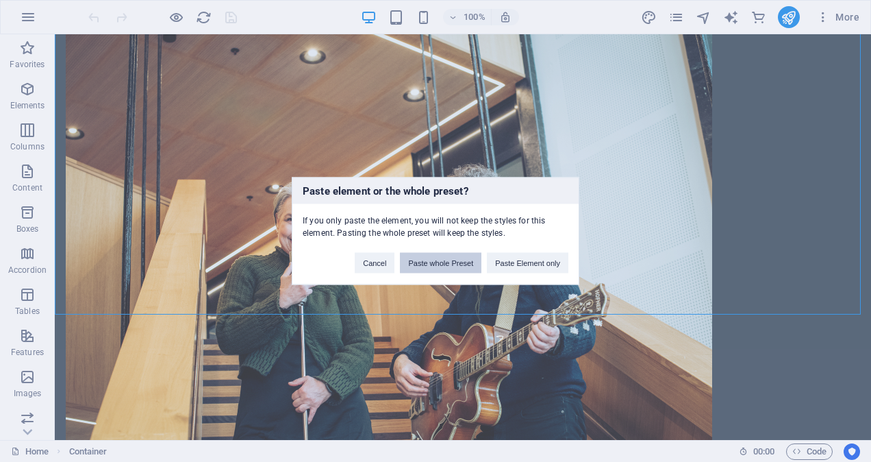
click at [438, 265] on button "Paste whole Preset" at bounding box center [441, 263] width 82 height 21
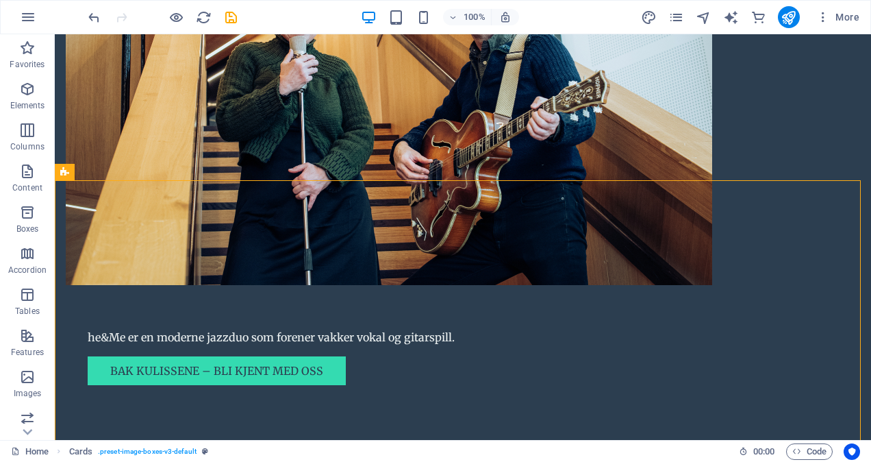
scroll to position [1162, 0]
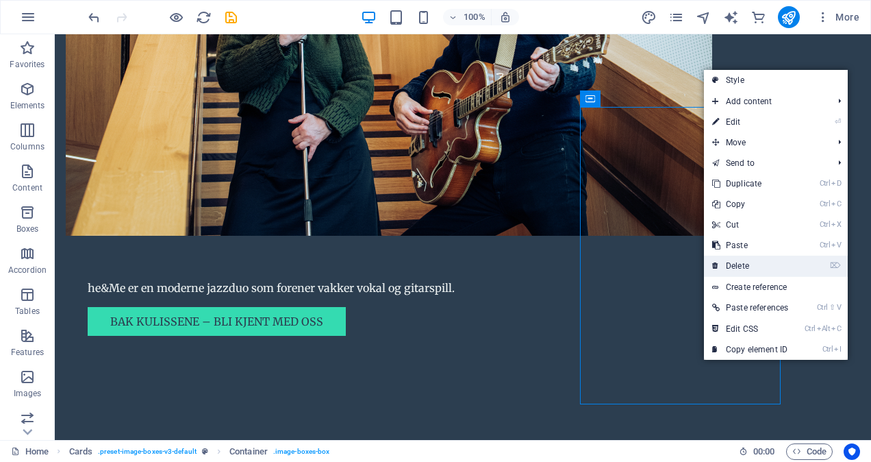
click at [748, 270] on link "⌦ Delete" at bounding box center [750, 266] width 92 height 21
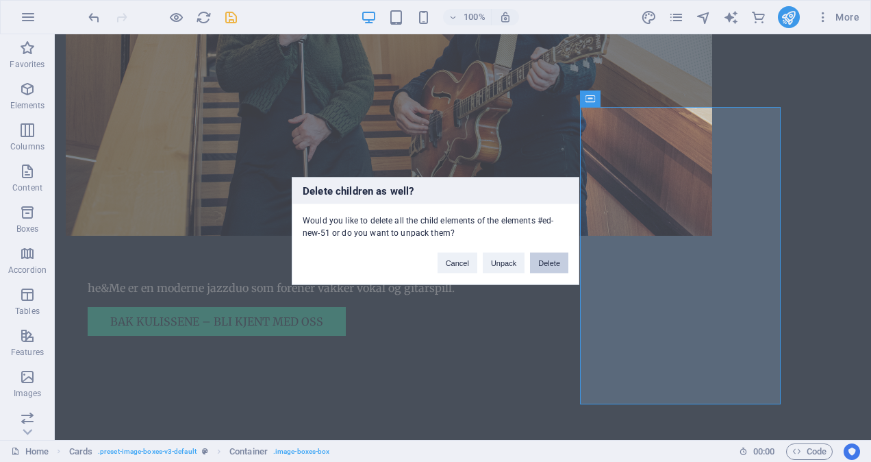
click at [538, 266] on button "Delete" at bounding box center [549, 263] width 38 height 21
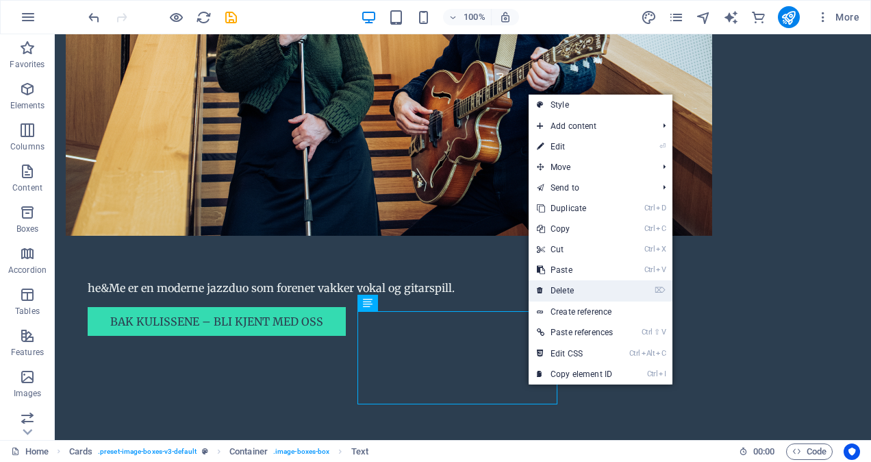
click at [595, 299] on link "⌦ Delete" at bounding box center [575, 290] width 92 height 21
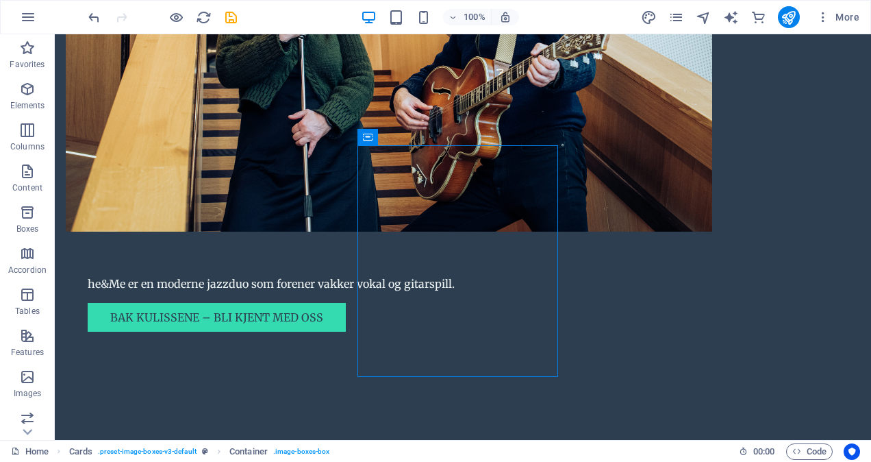
scroll to position [1185, 0]
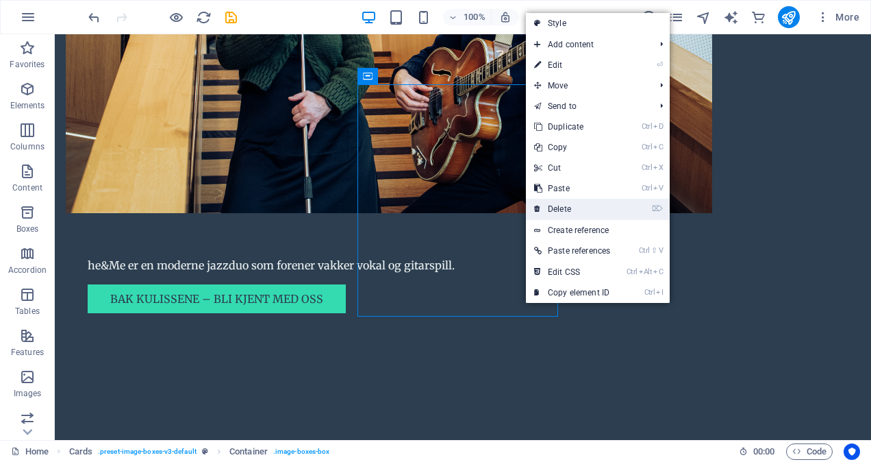
click at [577, 211] on link "⌦ Delete" at bounding box center [572, 209] width 92 height 21
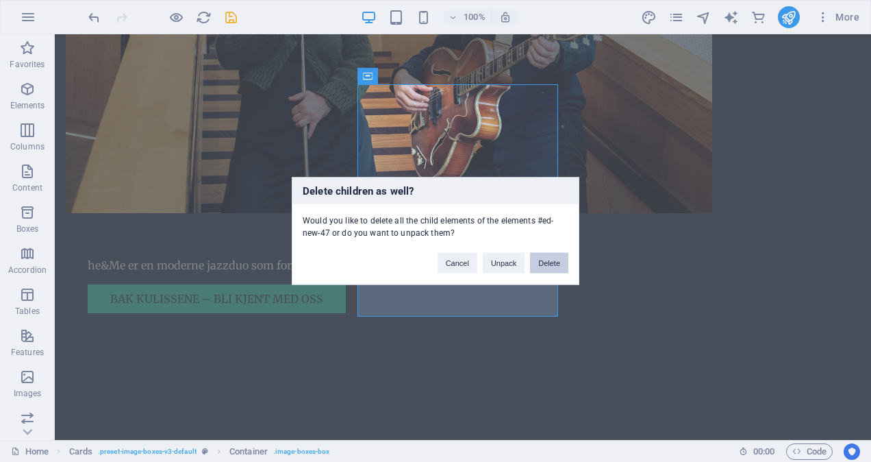
click at [543, 260] on button "Delete" at bounding box center [549, 263] width 38 height 21
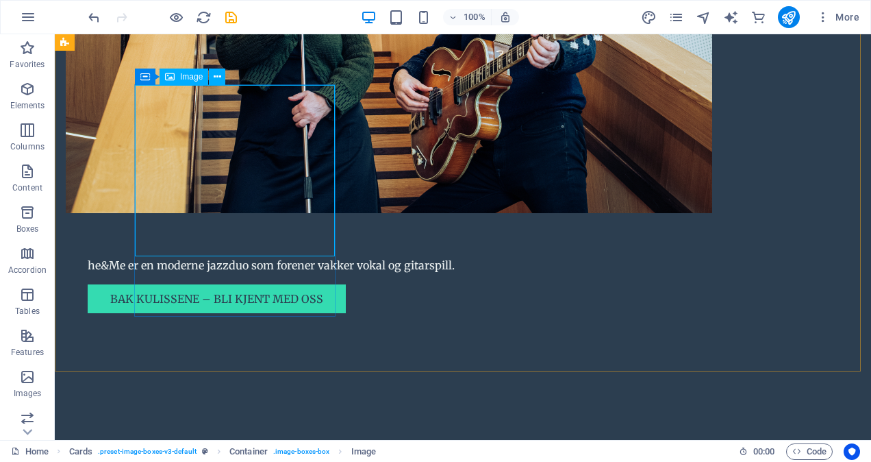
click at [188, 81] on span "Image" at bounding box center [191, 77] width 23 height 8
click at [188, 77] on span "Image" at bounding box center [191, 77] width 23 height 8
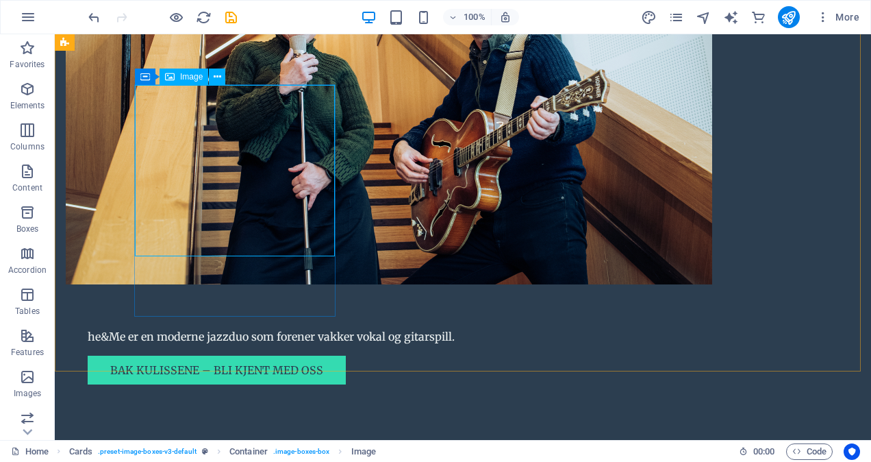
select select "vw"
select select "px"
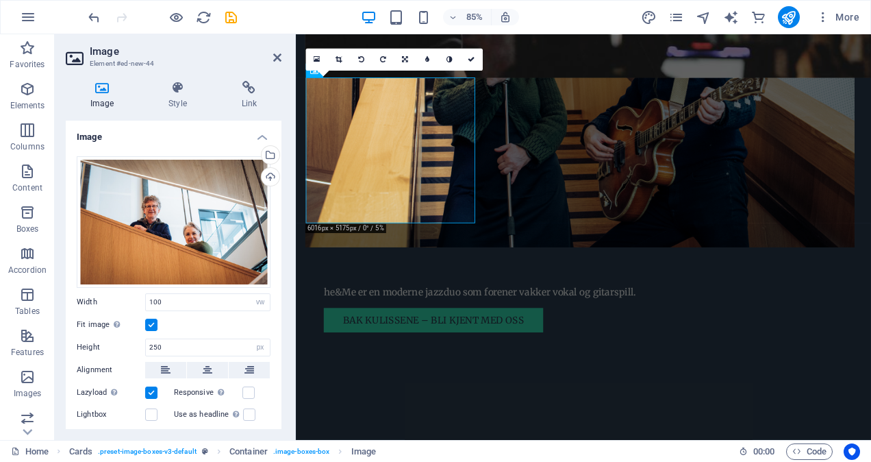
scroll to position [1255, 0]
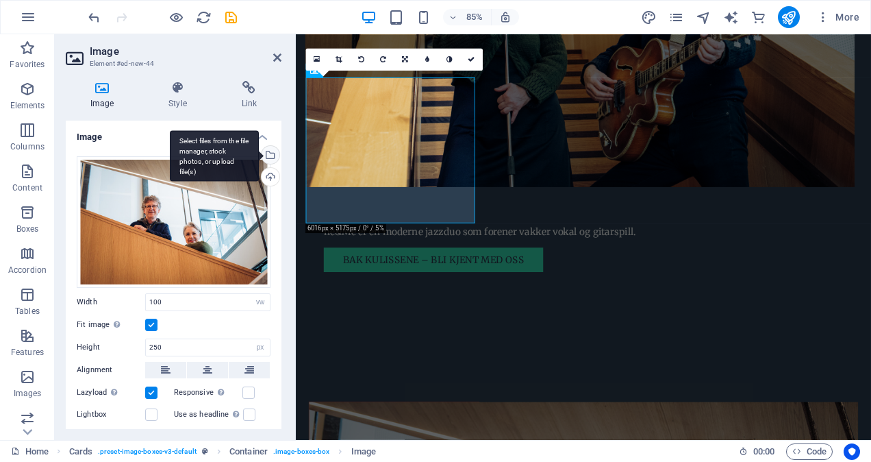
click at [259, 155] on div "Select files from the file manager, stock photos, or upload file(s)" at bounding box center [214, 155] width 89 height 51
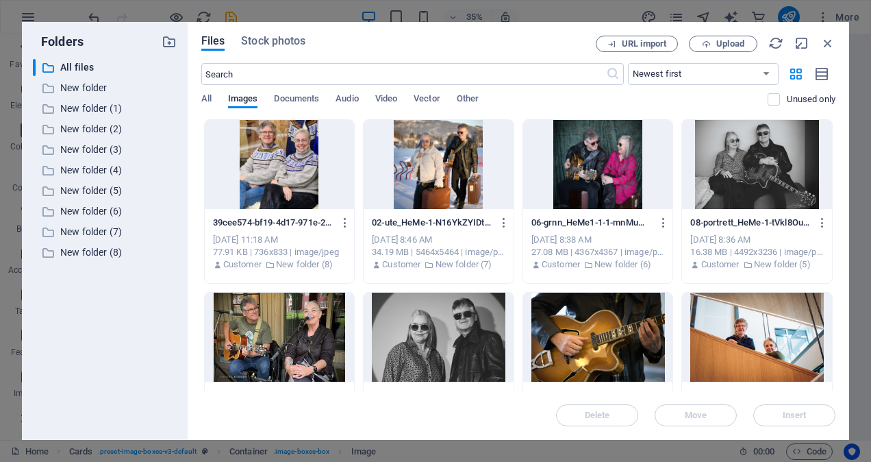
click at [570, 338] on div at bounding box center [598, 337] width 150 height 89
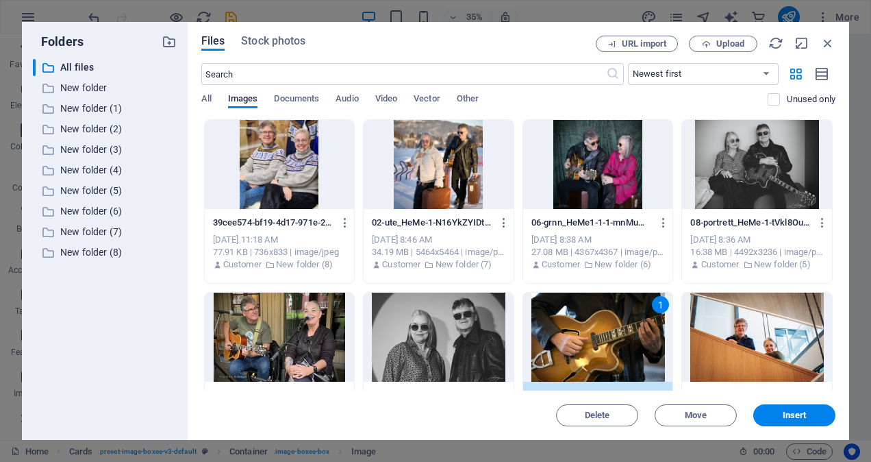
click at [800, 428] on div "Files Stock photos URL import Upload ​ Newest first Oldest first Name (A-Z) Nam…" at bounding box center [519, 231] width 662 height 418
click at [795, 414] on span "Insert" at bounding box center [795, 415] width 24 height 8
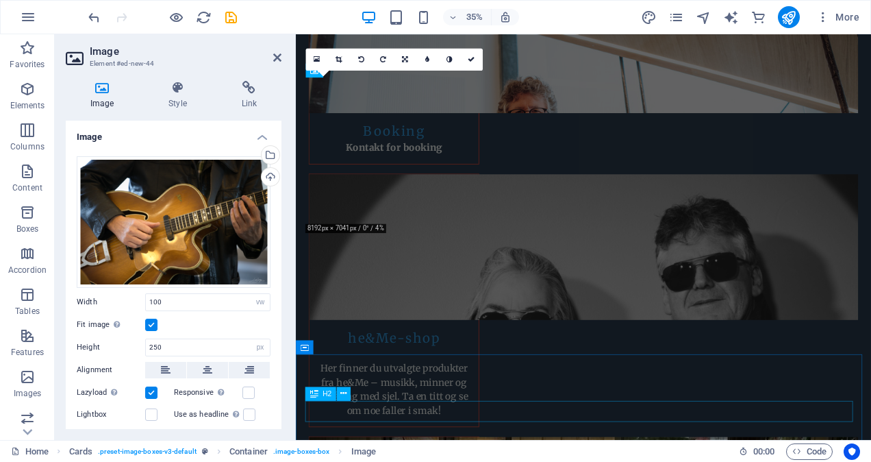
scroll to position [1255, 0]
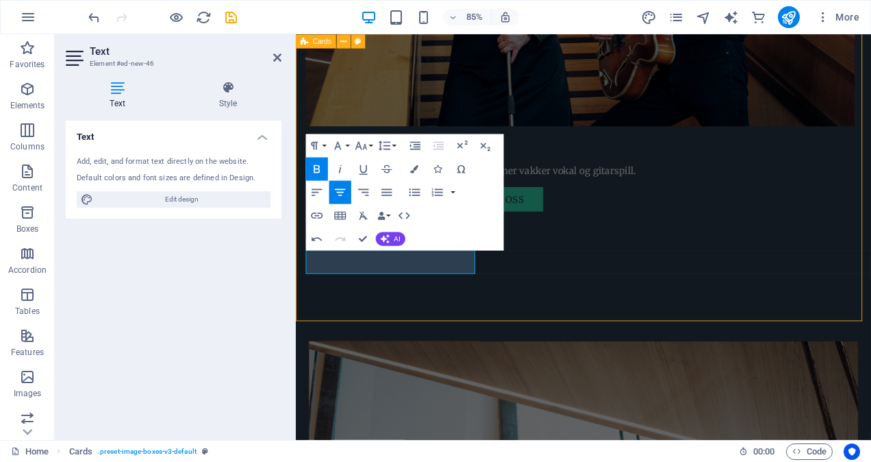
scroll to position [1184, 0]
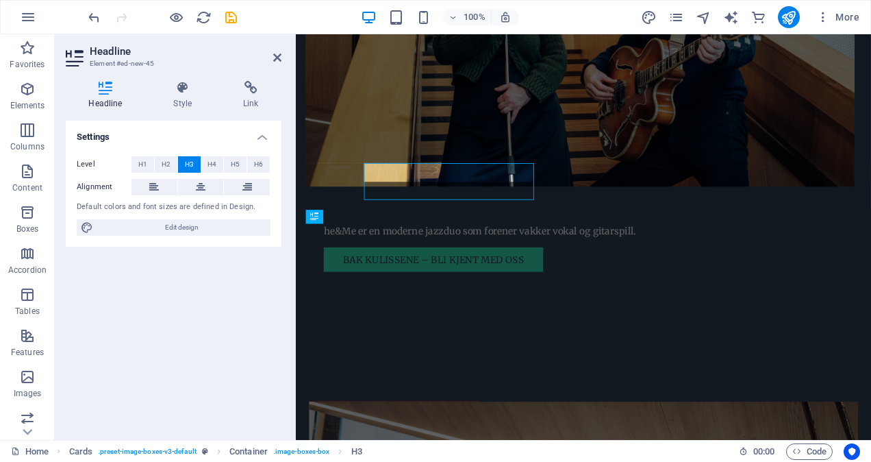
scroll to position [1255, 0]
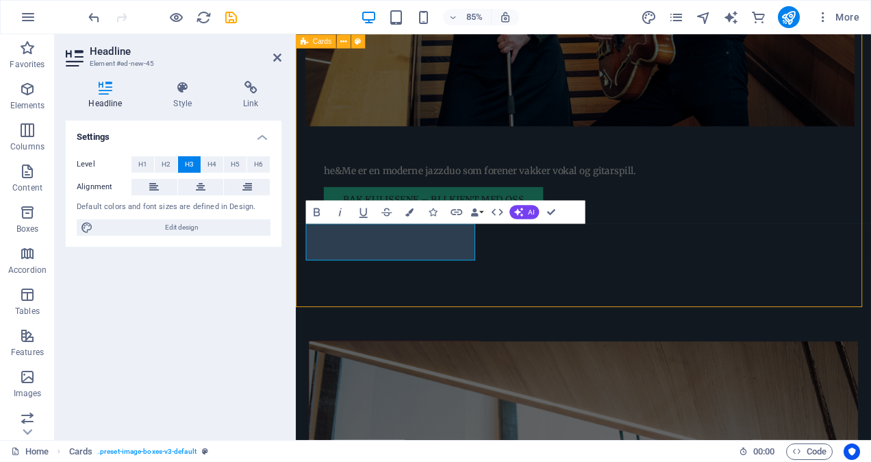
scroll to position [1184, 0]
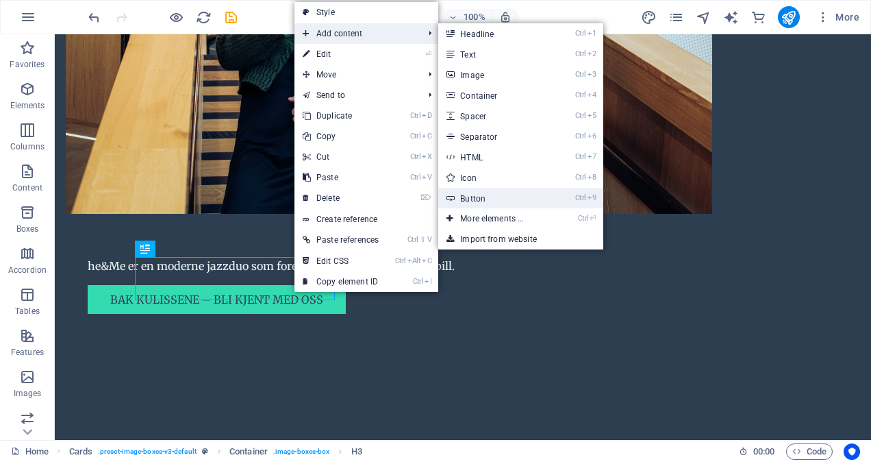
click at [479, 199] on link "Ctrl 9 Button" at bounding box center [494, 198] width 113 height 21
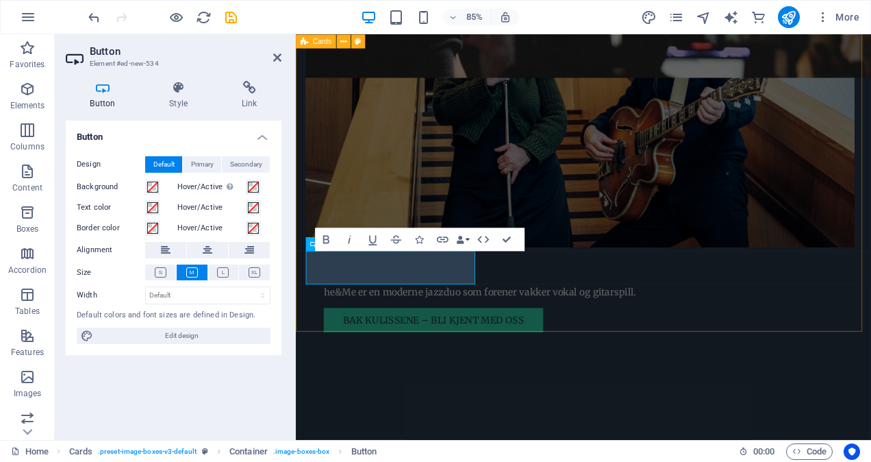
scroll to position [1255, 0]
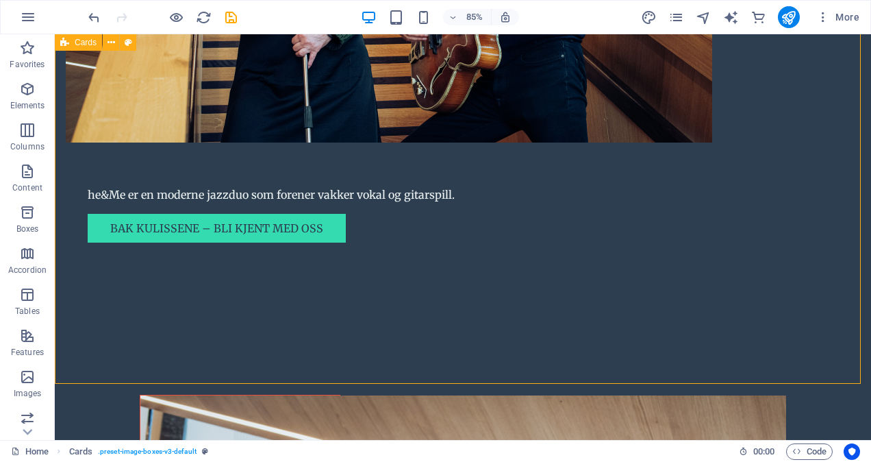
scroll to position [1184, 0]
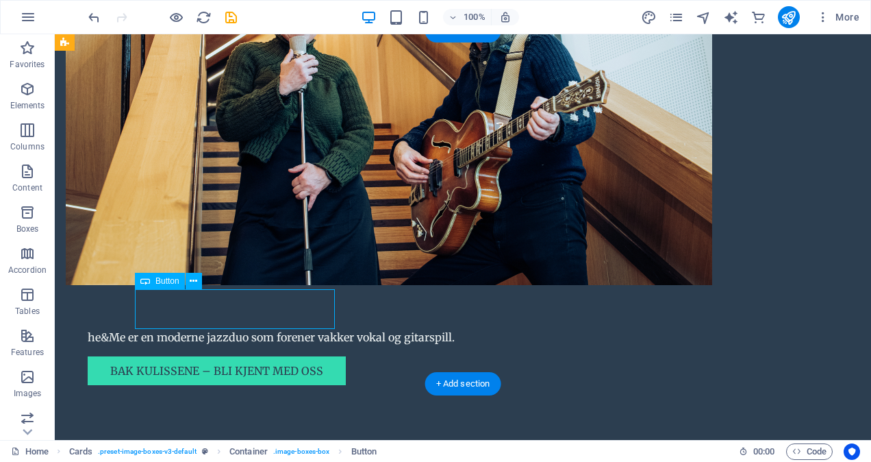
scroll to position [1254, 0]
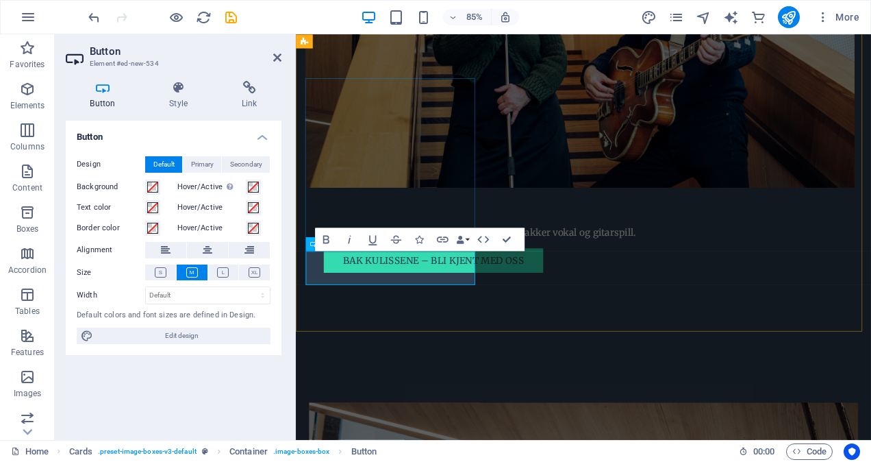
click at [210, 245] on icon at bounding box center [208, 250] width 10 height 16
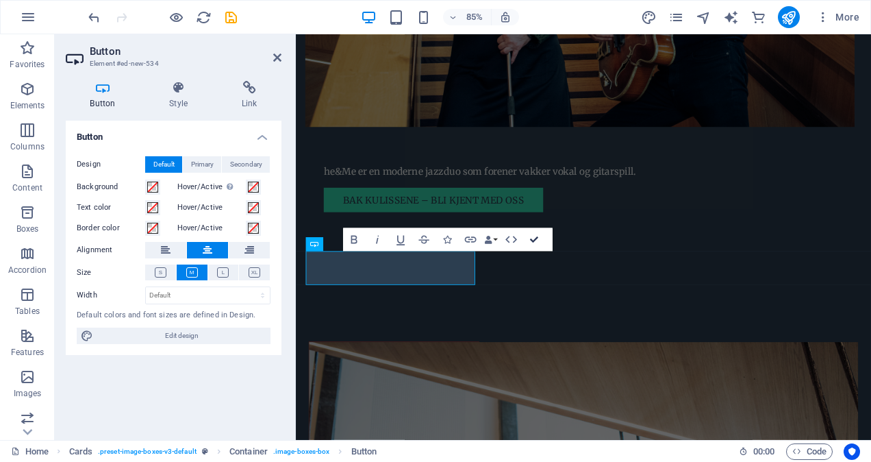
scroll to position [1184, 0]
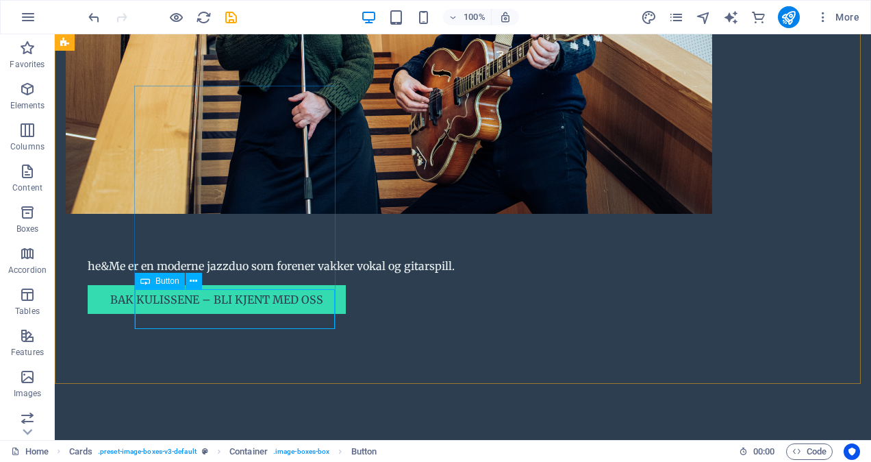
click at [167, 286] on div "Button" at bounding box center [160, 281] width 50 height 16
click at [166, 281] on span "Button" at bounding box center [168, 281] width 24 height 8
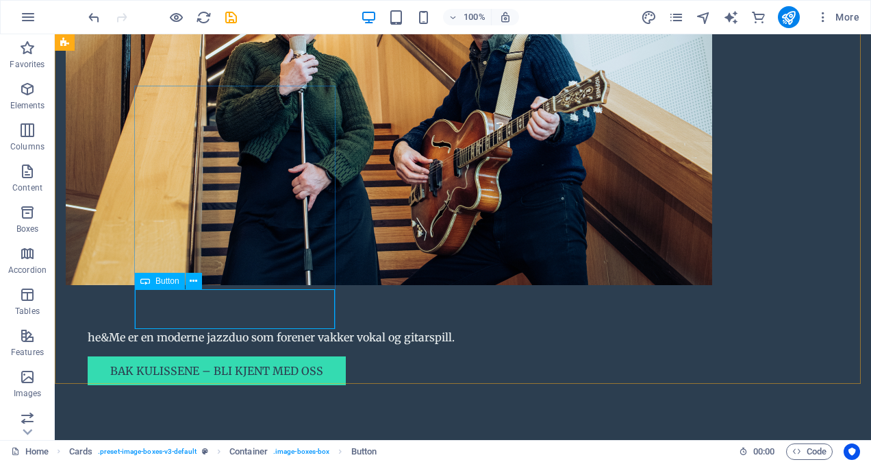
scroll to position [1254, 0]
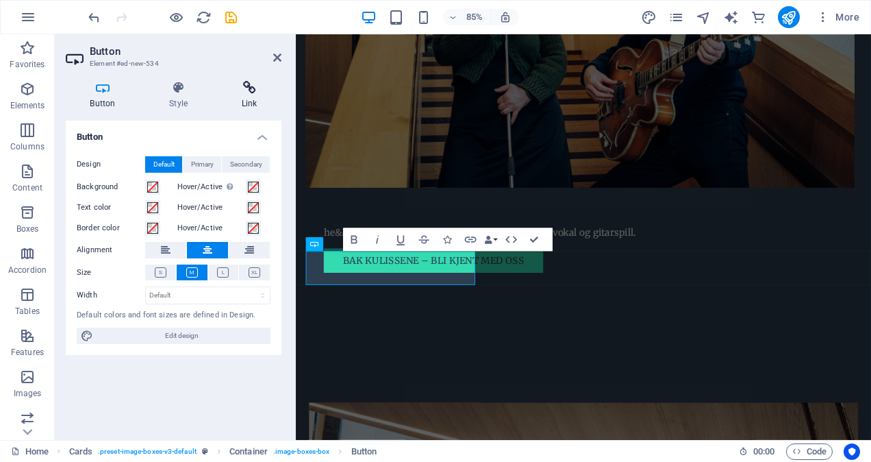
click at [251, 87] on icon at bounding box center [249, 88] width 64 height 14
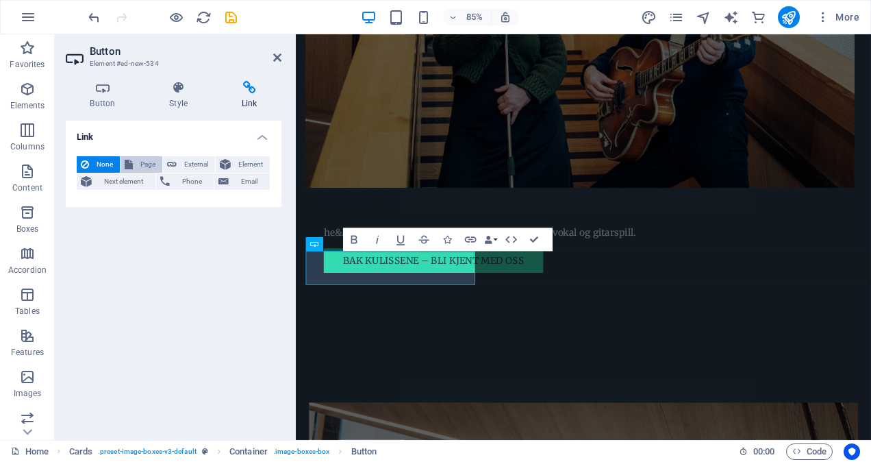
click at [144, 163] on span "Page" at bounding box center [147, 164] width 21 height 16
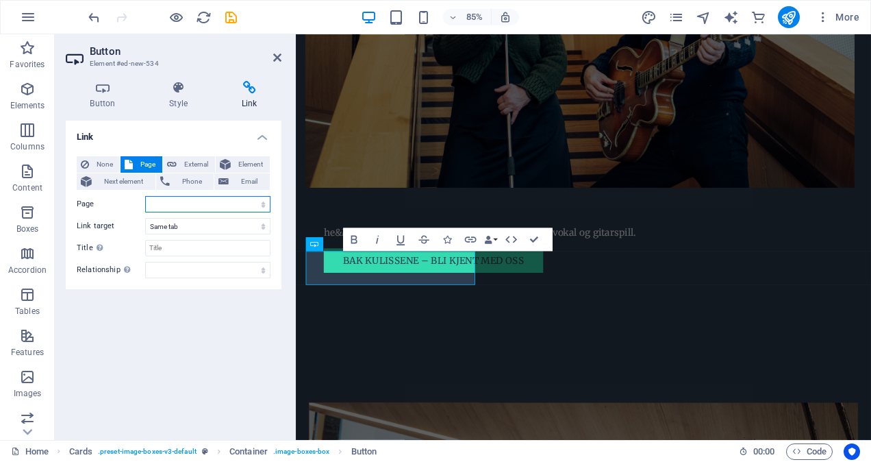
click at [264, 204] on select "Home Subpage Legal Notice Privacy" at bounding box center [207, 204] width 125 height 16
select select "1"
click at [145, 196] on select "Home Subpage Legal Notice Privacy" at bounding box center [207, 204] width 125 height 16
click at [264, 226] on select "New tab Same tab Overlay" at bounding box center [207, 226] width 125 height 16
click at [145, 218] on select "New tab Same tab Overlay" at bounding box center [207, 226] width 125 height 16
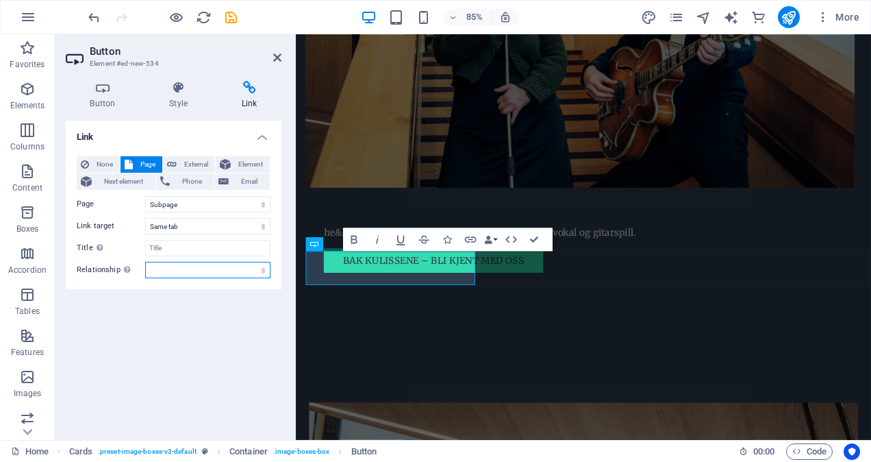
click at [266, 271] on select "alternate author bookmark external help license next nofollow noreferrer noopen…" at bounding box center [207, 270] width 125 height 16
select select "next"
click at [145, 262] on select "alternate author bookmark external help license next nofollow noreferrer noopen…" at bounding box center [207, 270] width 125 height 16
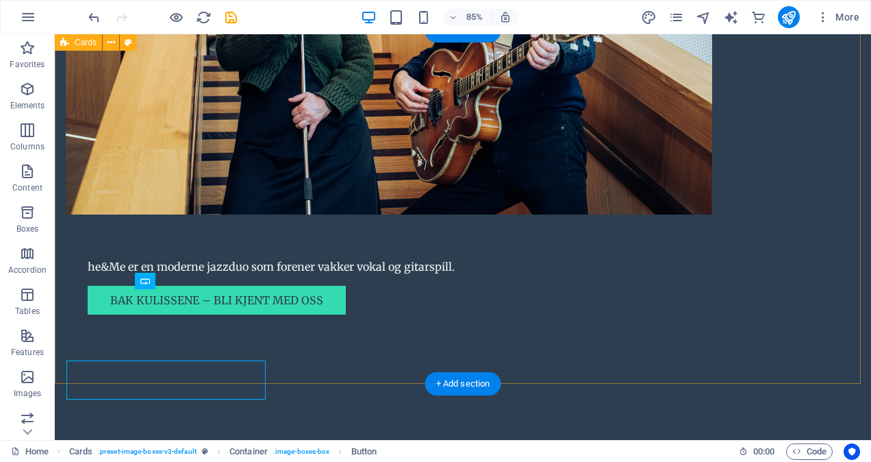
scroll to position [1184, 0]
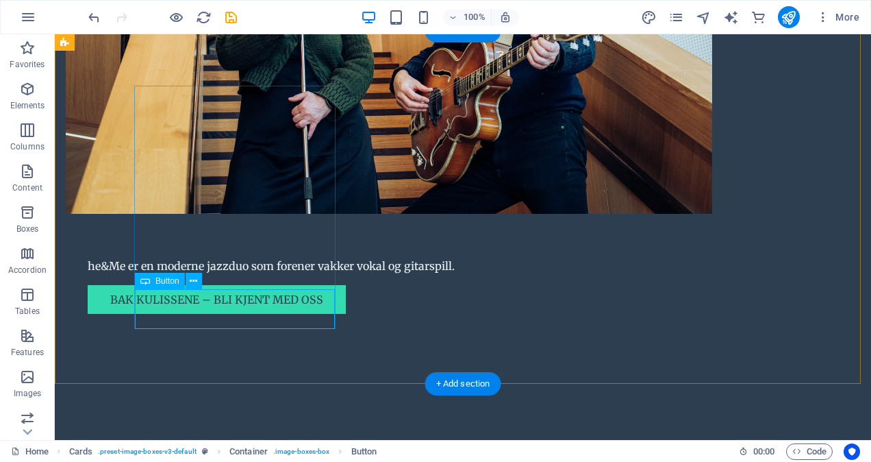
select select "1"
select select
select select "next"
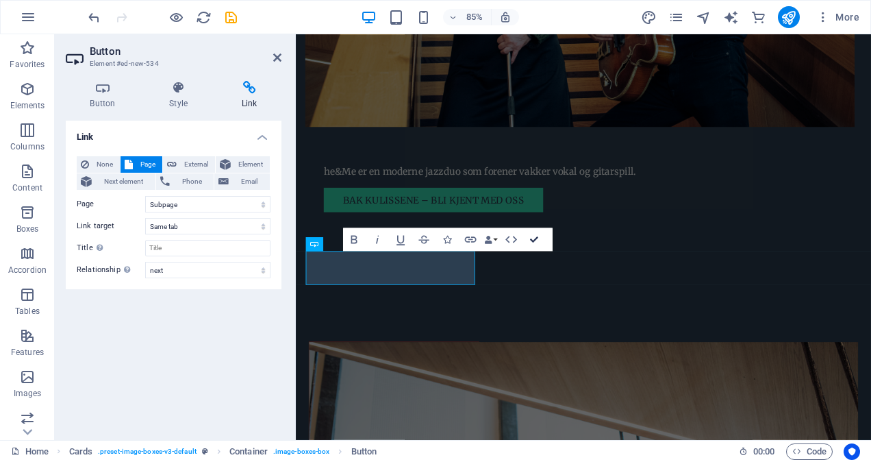
scroll to position [1183, 0]
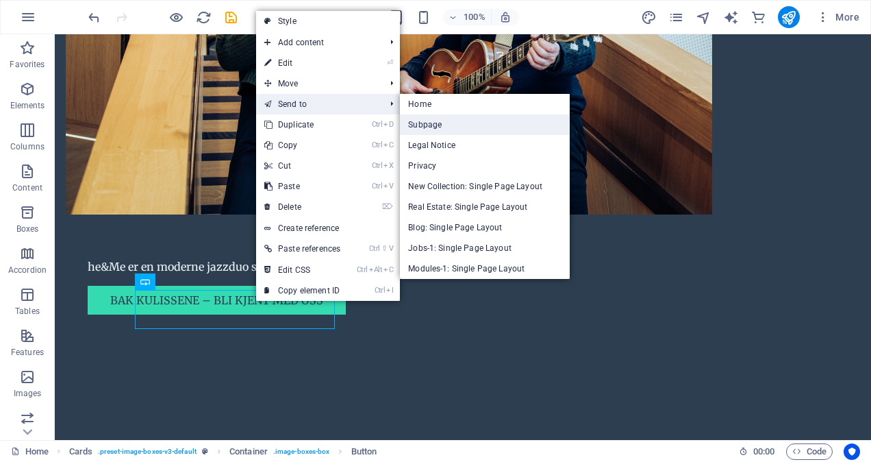
click at [443, 127] on link "Subpage" at bounding box center [485, 124] width 170 height 21
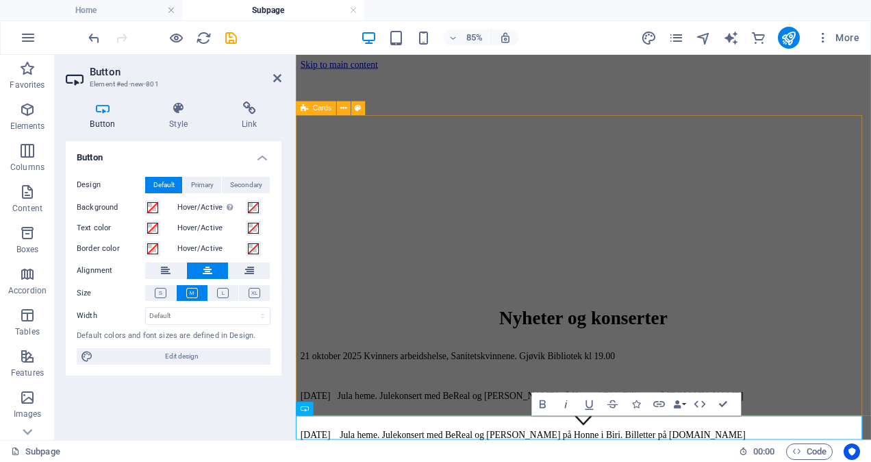
scroll to position [516, 0]
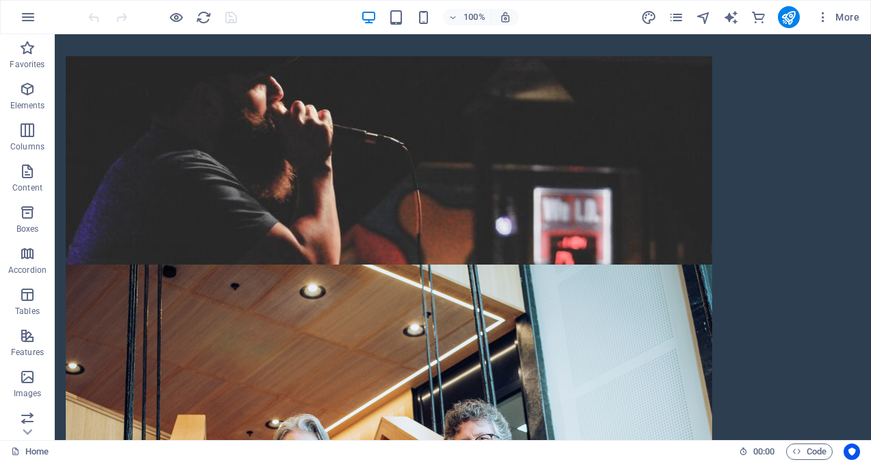
scroll to position [671, 0]
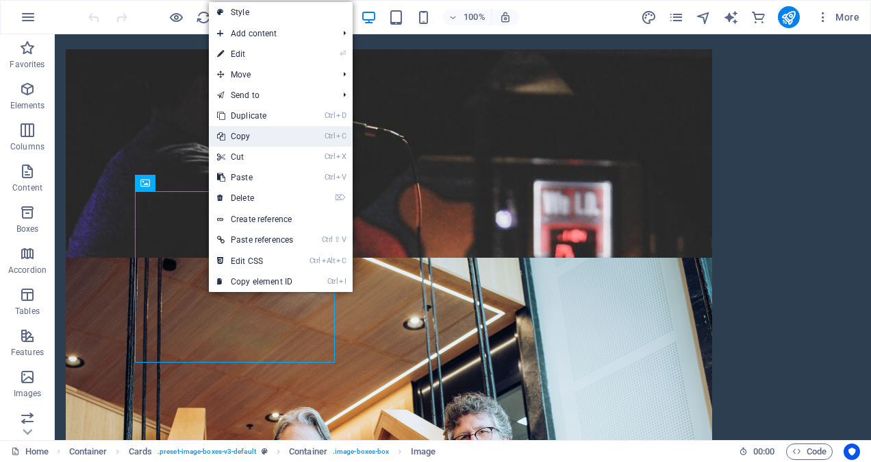
click at [259, 129] on link "Ctrl C Copy" at bounding box center [255, 136] width 92 height 21
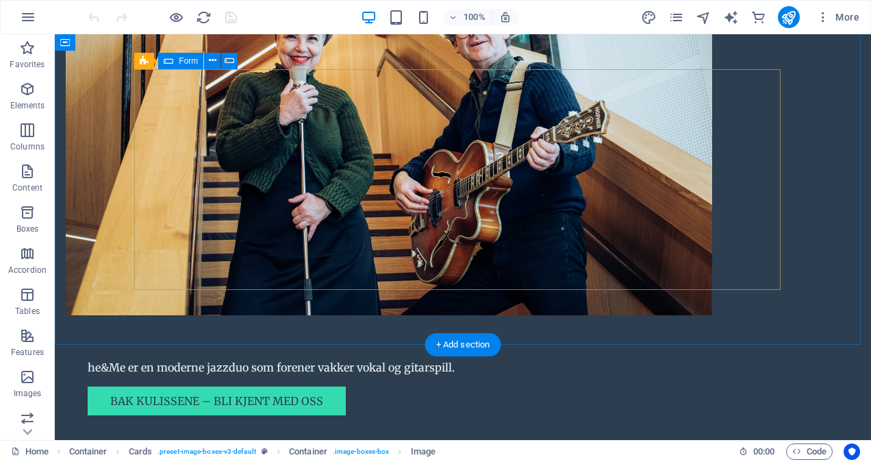
scroll to position [1014, 0]
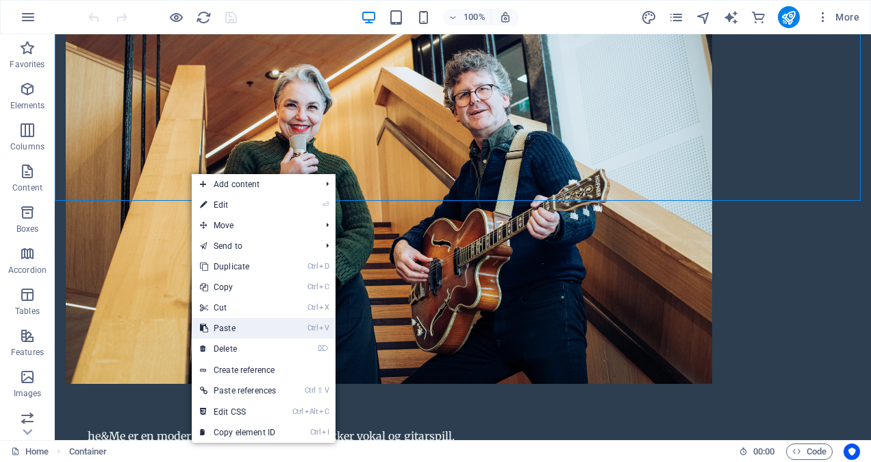
click at [236, 326] on link "Ctrl V Paste" at bounding box center [238, 328] width 92 height 21
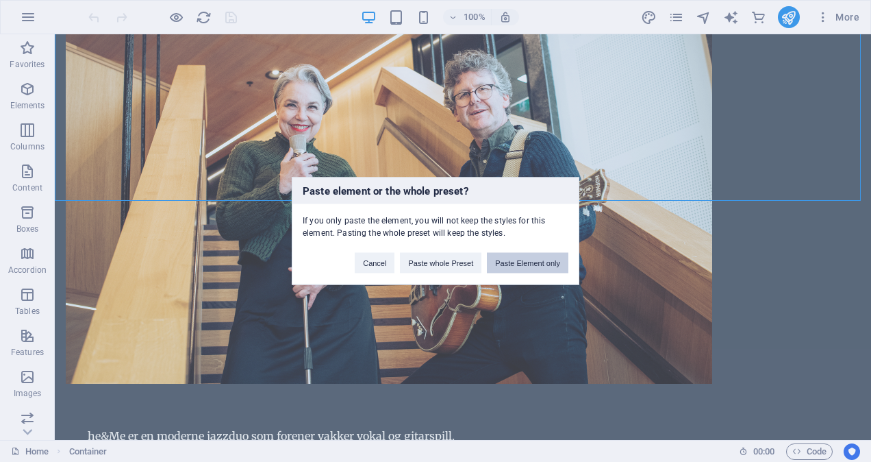
click at [536, 262] on button "Paste Element only" at bounding box center [528, 263] width 82 height 21
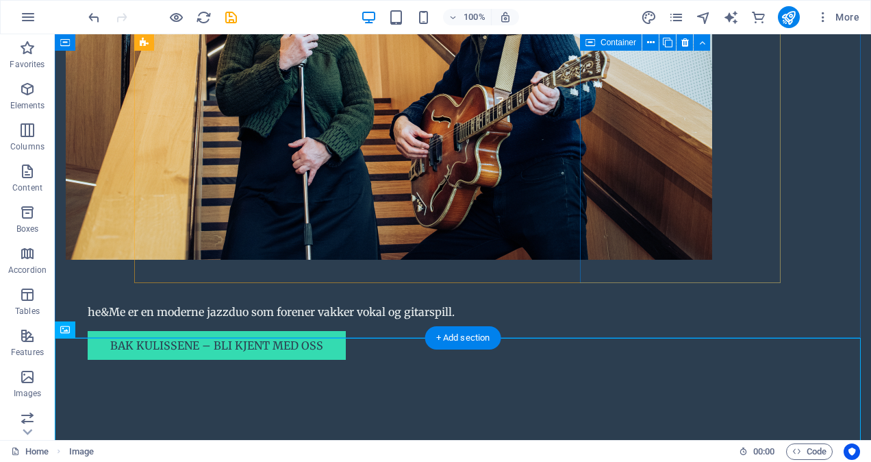
scroll to position [1219, 0]
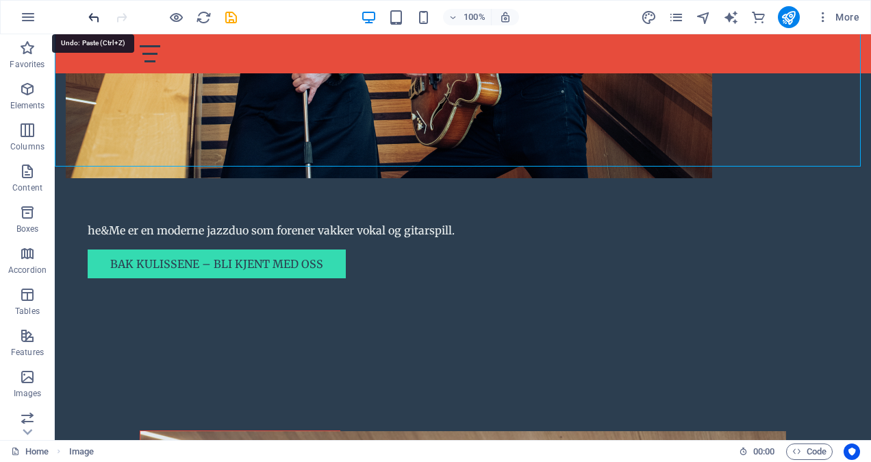
click at [92, 16] on icon "undo" at bounding box center [94, 18] width 16 height 16
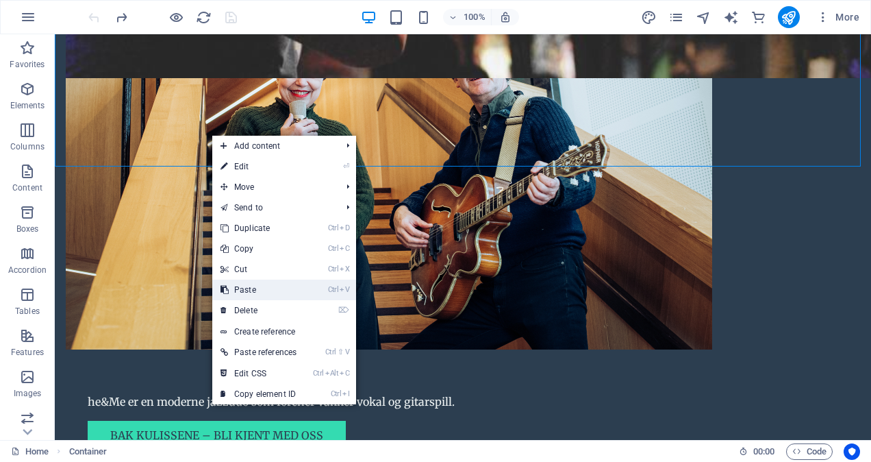
click at [251, 289] on link "Ctrl V Paste" at bounding box center [258, 290] width 92 height 21
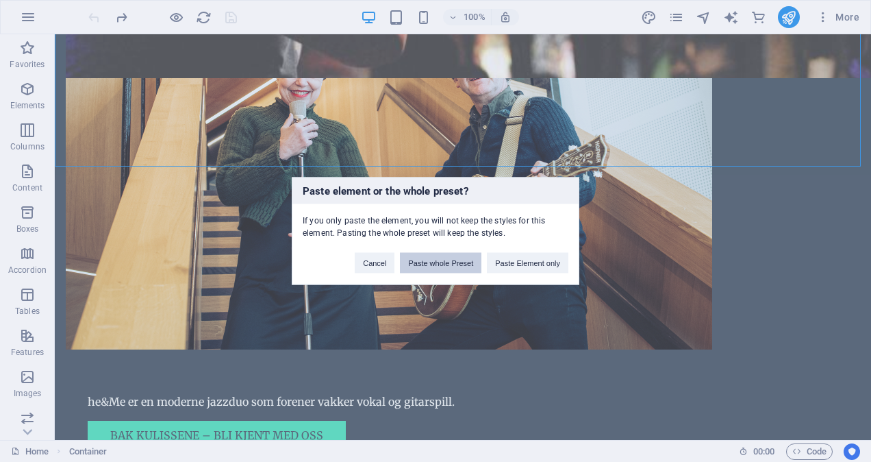
click at [446, 260] on button "Paste whole Preset" at bounding box center [441, 263] width 82 height 21
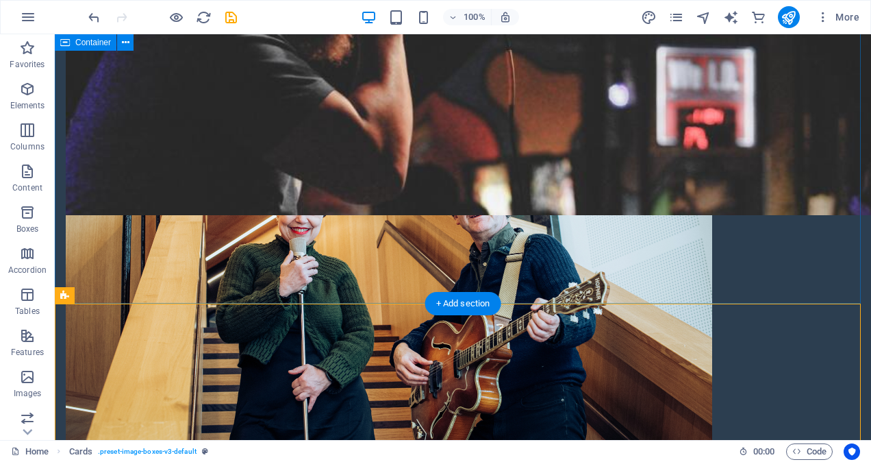
scroll to position [1254, 0]
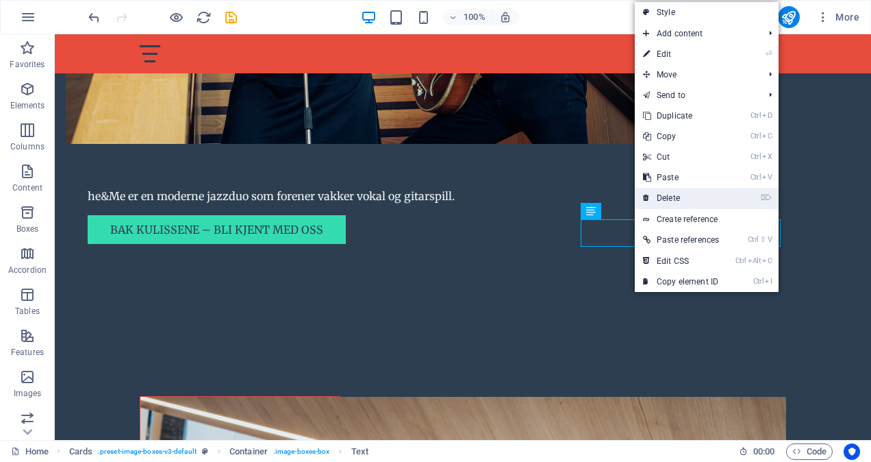
click at [712, 189] on link "⌦ Delete" at bounding box center [681, 198] width 92 height 21
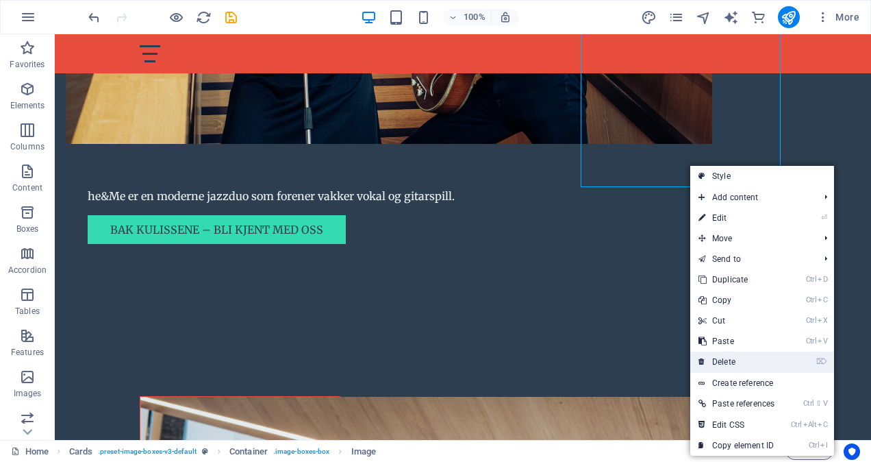
click at [711, 360] on link "⌦ Delete" at bounding box center [737, 361] width 92 height 21
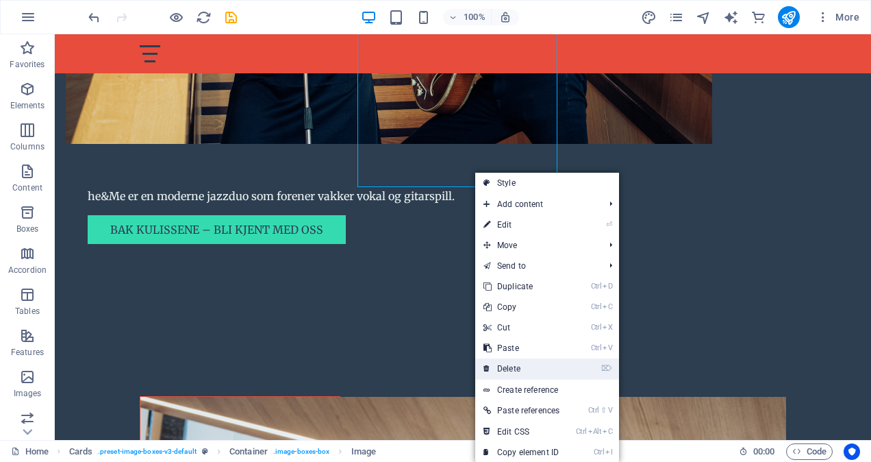
click at [559, 366] on link "⌦ Delete" at bounding box center [521, 368] width 92 height 21
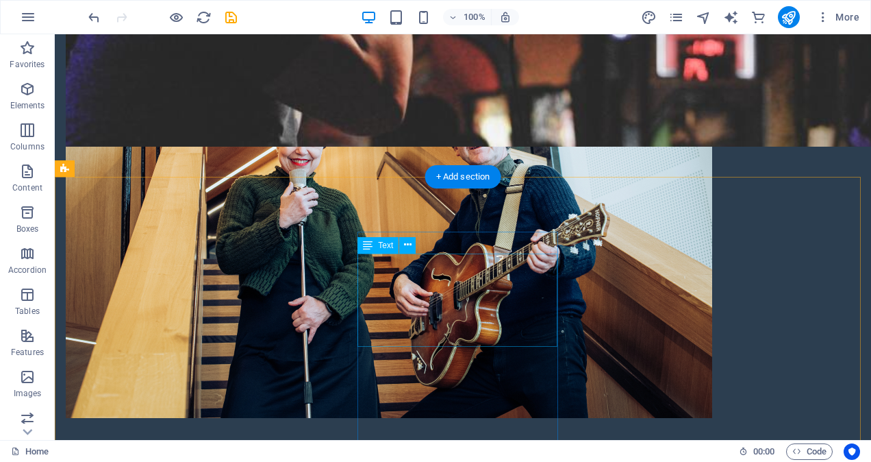
scroll to position [980, 0]
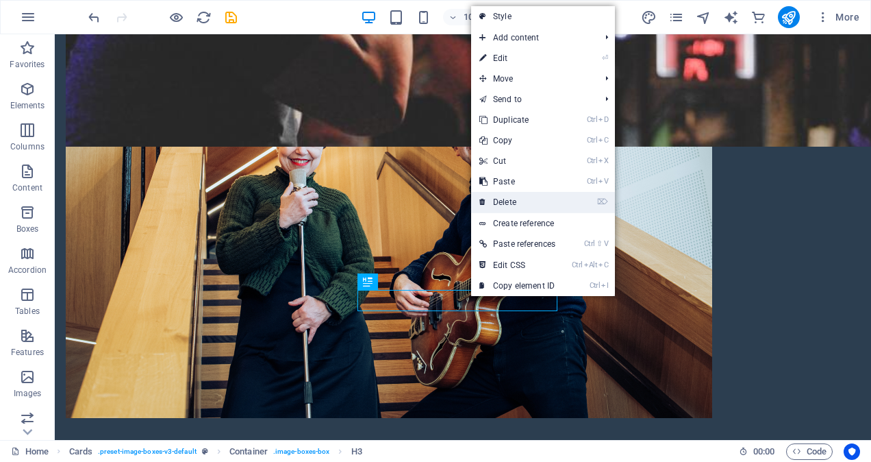
drag, startPoint x: 534, startPoint y: 196, endPoint x: 480, endPoint y: 162, distance: 64.3
click at [534, 196] on link "⌦ Delete" at bounding box center [517, 202] width 92 height 21
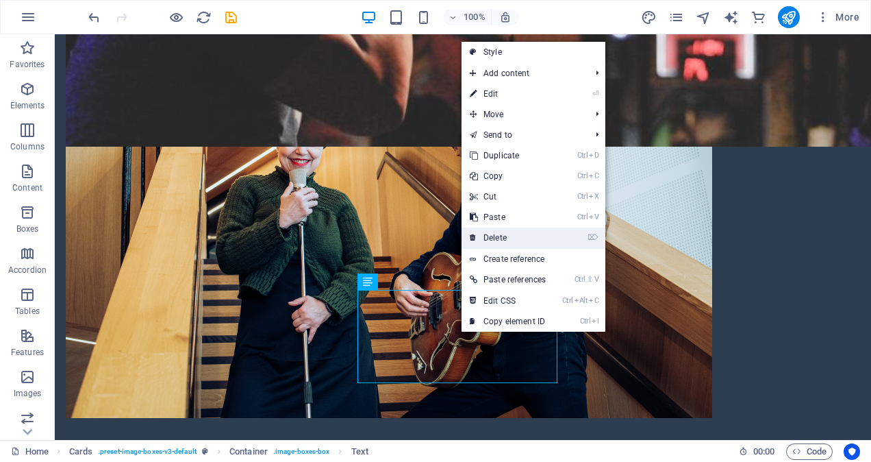
click at [510, 234] on link "⌦ Delete" at bounding box center [508, 237] width 92 height 21
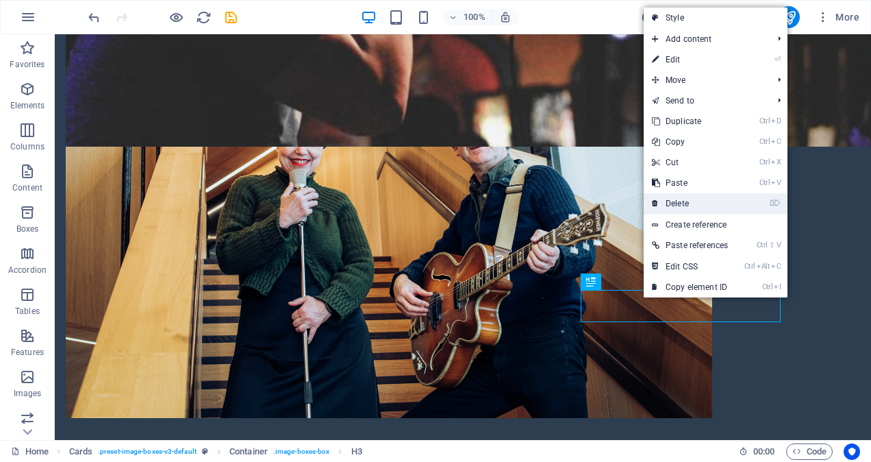
click at [681, 201] on link "⌦ Delete" at bounding box center [690, 203] width 92 height 21
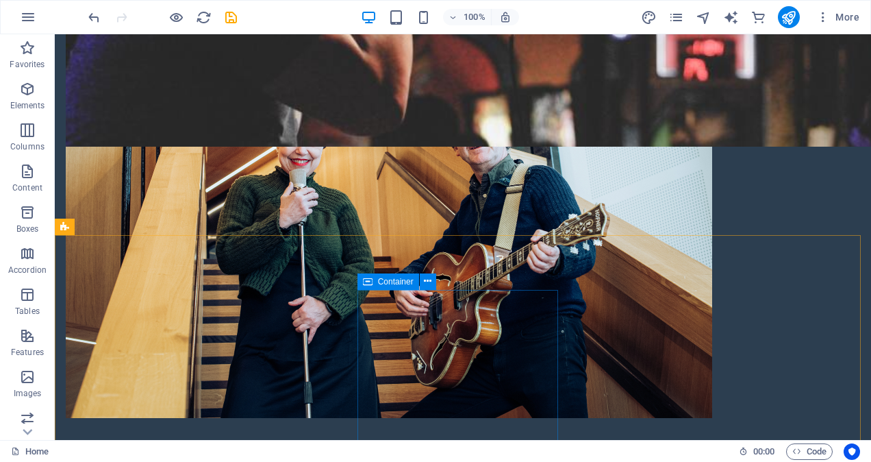
click at [401, 286] on div "Container" at bounding box center [389, 281] width 62 height 16
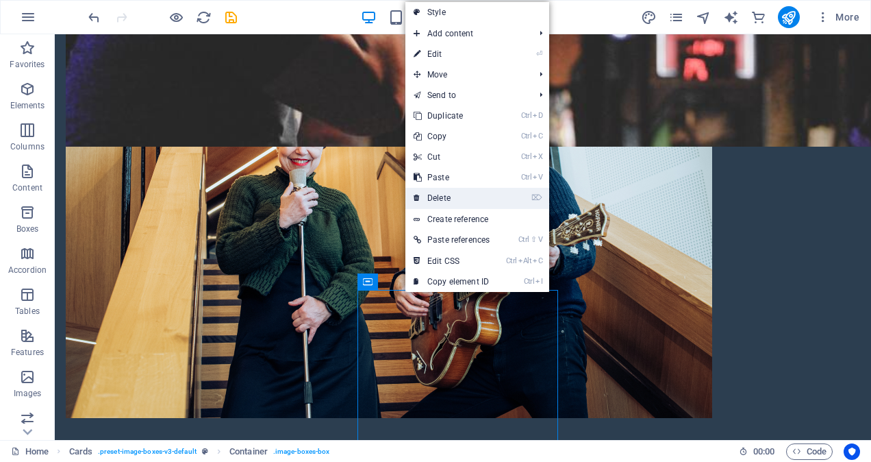
click at [463, 197] on link "⌦ Delete" at bounding box center [452, 198] width 92 height 21
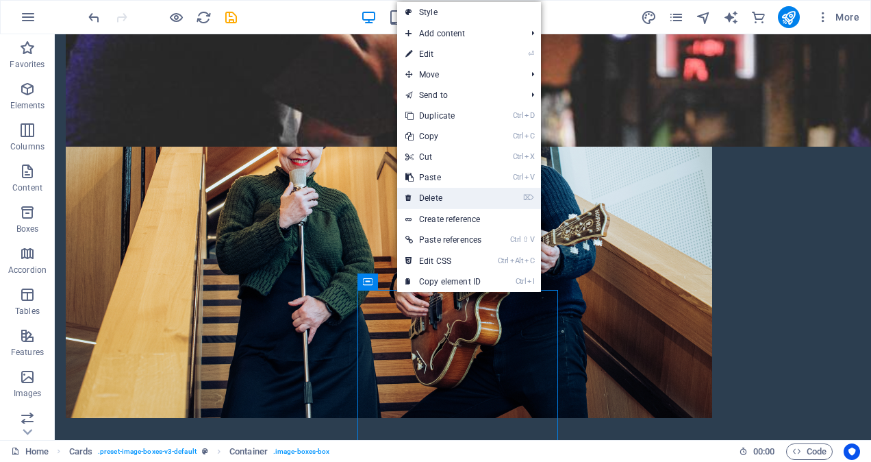
click at [441, 193] on link "⌦ Delete" at bounding box center [443, 198] width 92 height 21
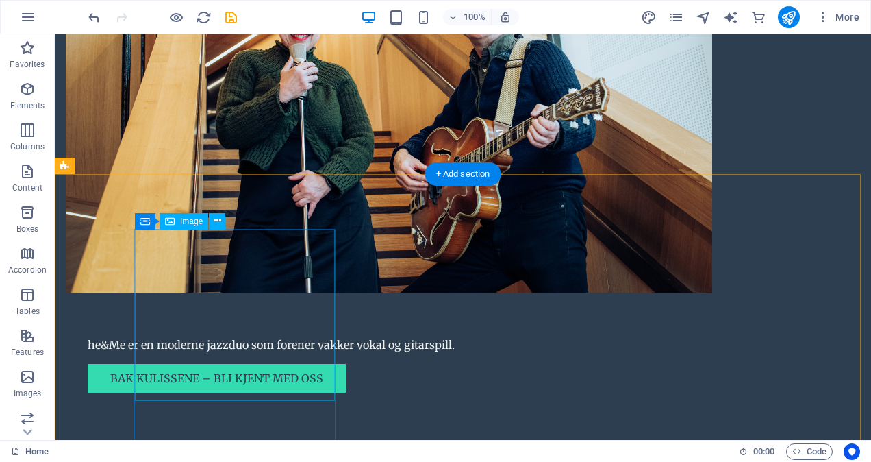
scroll to position [1117, 0]
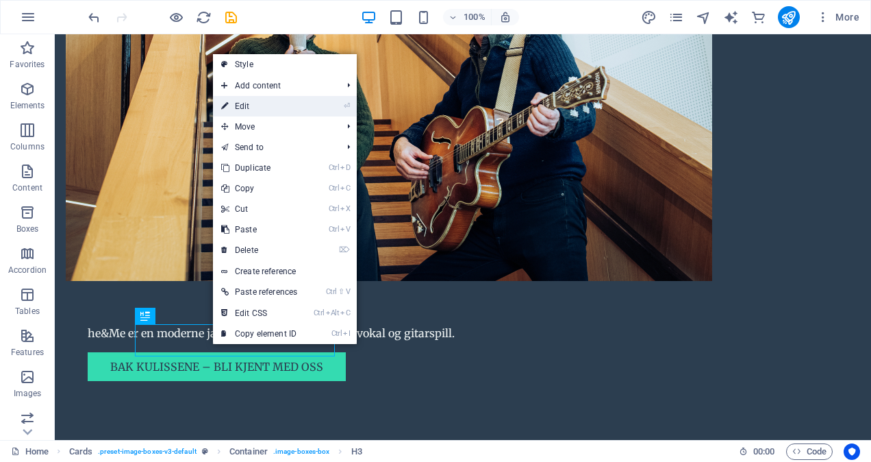
click at [271, 108] on link "⏎ Edit" at bounding box center [259, 106] width 92 height 21
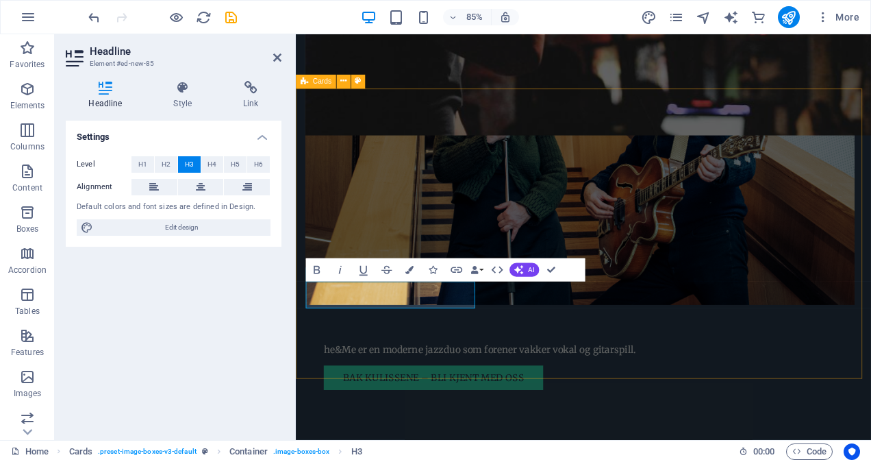
scroll to position [1187, 0]
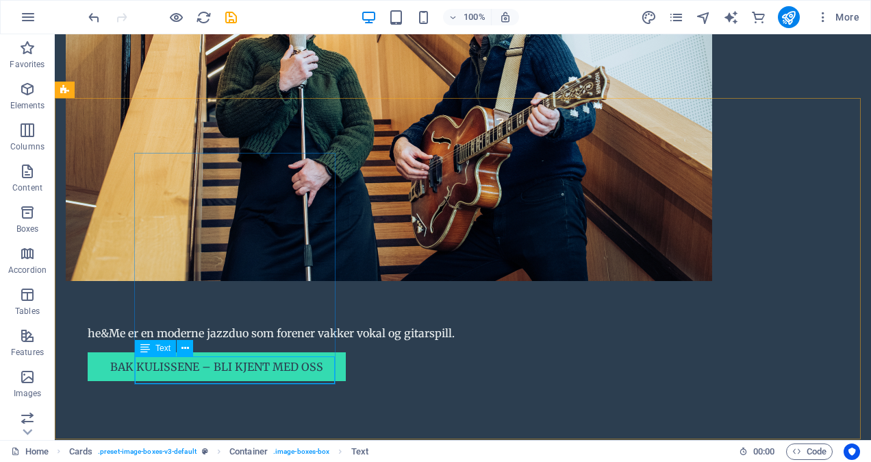
scroll to position [1124, 0]
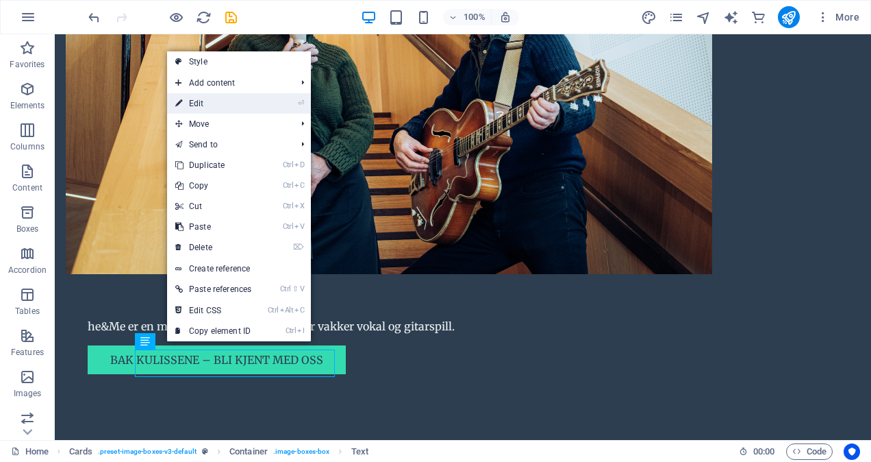
click at [238, 102] on link "⏎ Edit" at bounding box center [213, 103] width 92 height 21
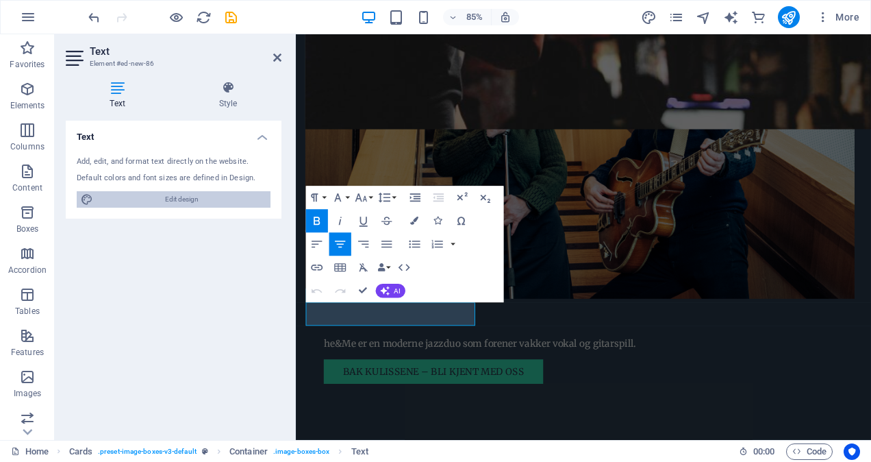
scroll to position [1194, 0]
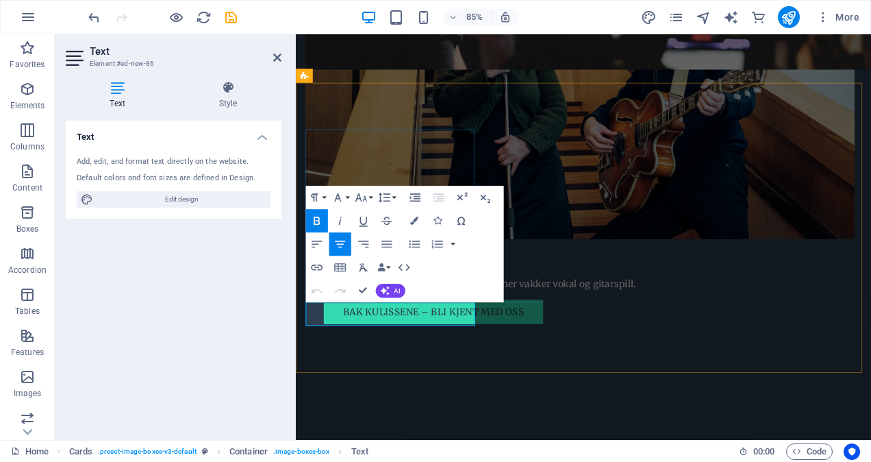
drag, startPoint x: 464, startPoint y: 358, endPoint x: 514, endPoint y: 386, distance: 57.4
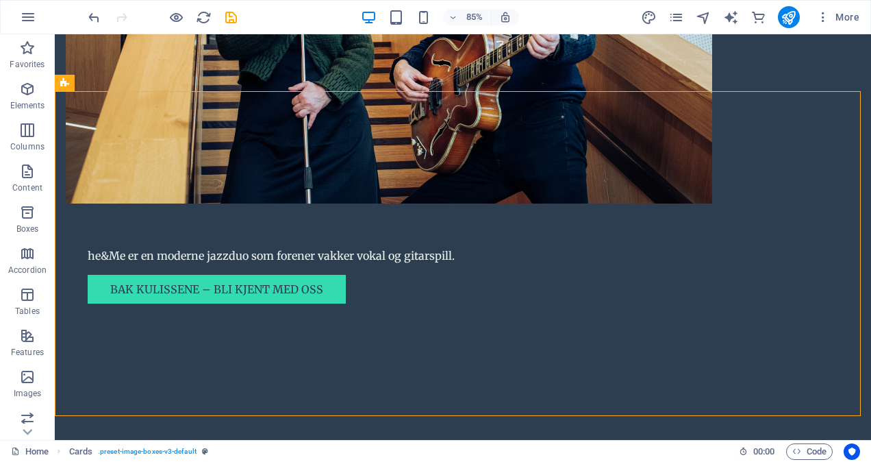
scroll to position [1124, 0]
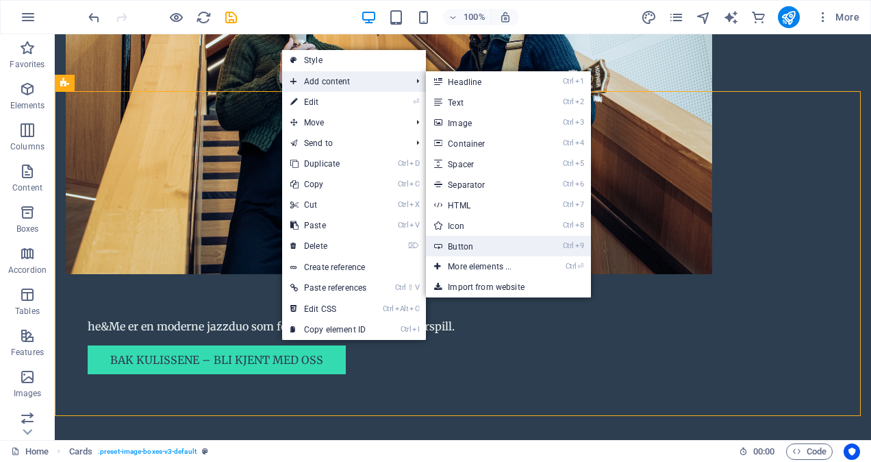
click at [486, 243] on link "Ctrl 9 Button" at bounding box center [482, 246] width 113 height 21
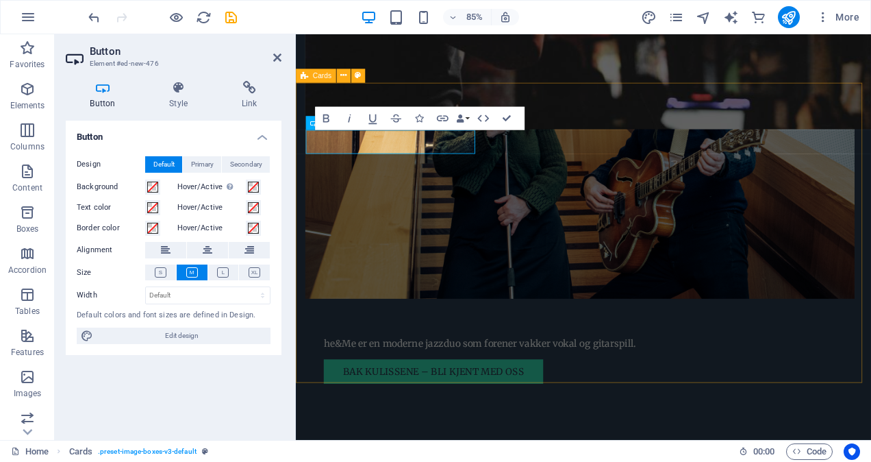
scroll to position [1194, 0]
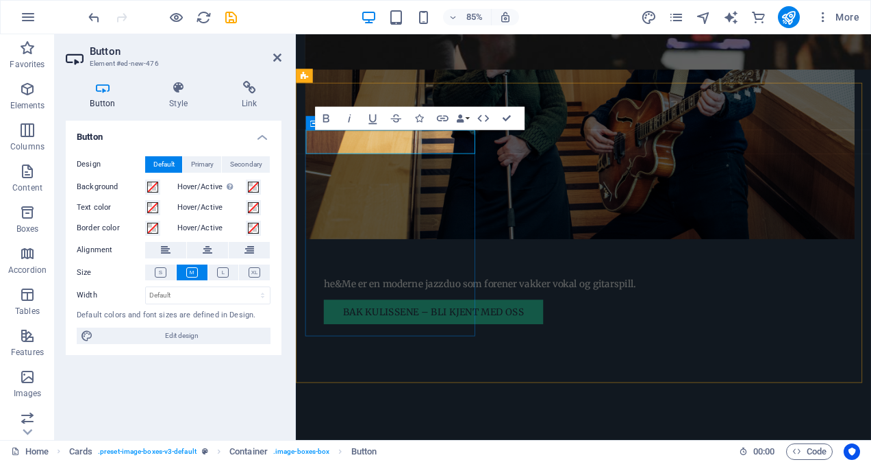
click at [188, 336] on span "Edit design" at bounding box center [181, 335] width 169 height 16
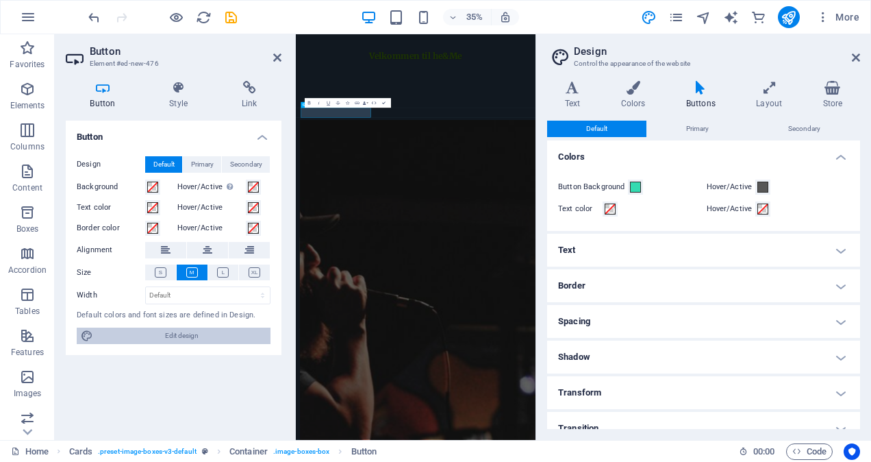
scroll to position [1778, 0]
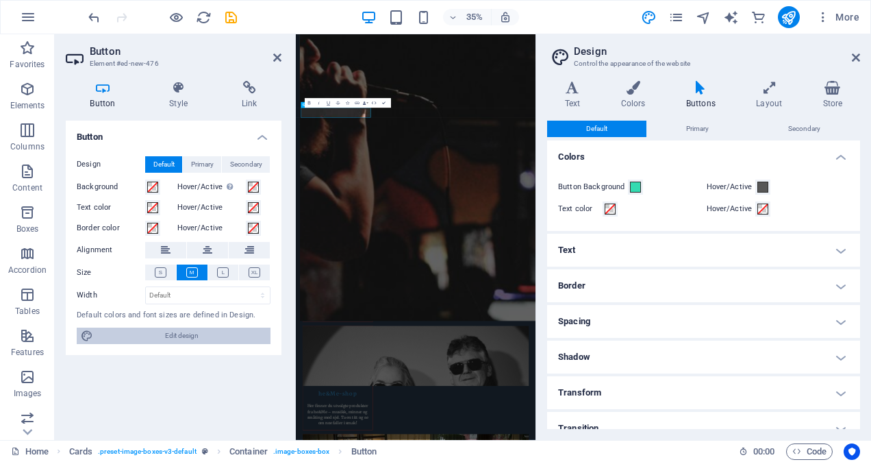
click at [188, 336] on span "Edit design" at bounding box center [181, 335] width 169 height 16
click at [855, 51] on h2 "Design" at bounding box center [717, 51] width 286 height 12
click at [862, 53] on aside "Design Control the appearance of the website Variants Text Colors Buttons Layou…" at bounding box center [704, 237] width 336 height 406
drag, startPoint x: 858, startPoint y: 55, endPoint x: 562, endPoint y: 47, distance: 295.4
click at [858, 55] on icon at bounding box center [856, 57] width 8 height 11
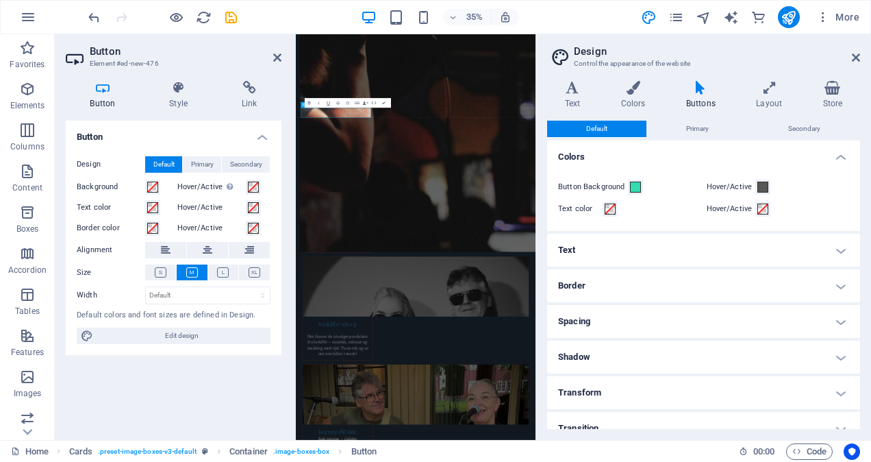
scroll to position [1194, 0]
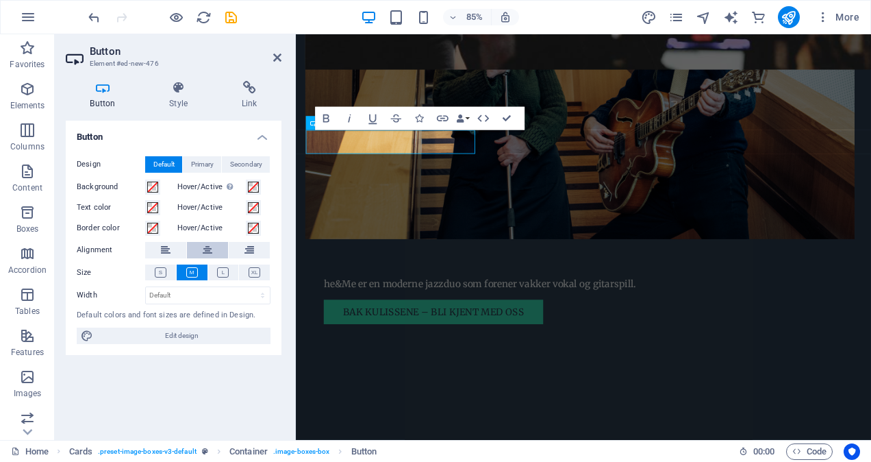
click at [206, 245] on icon at bounding box center [208, 250] width 10 height 16
click at [470, 117] on icon "button" at bounding box center [471, 118] width 14 height 14
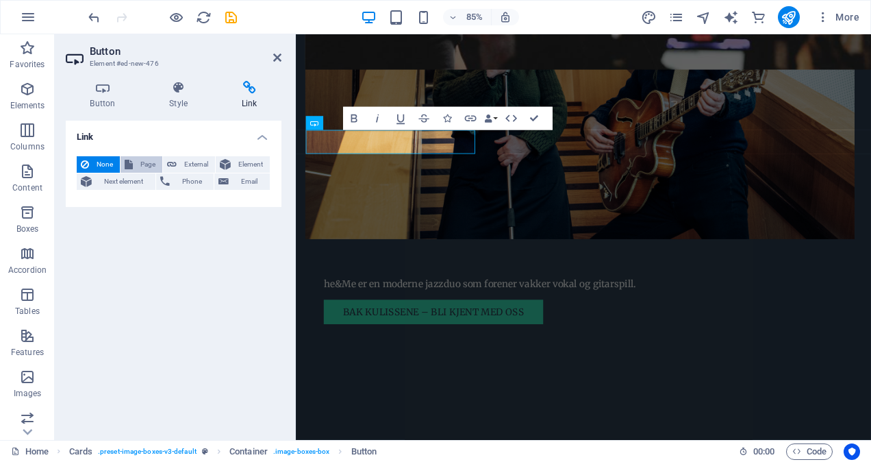
click at [147, 162] on span "Page" at bounding box center [147, 164] width 21 height 16
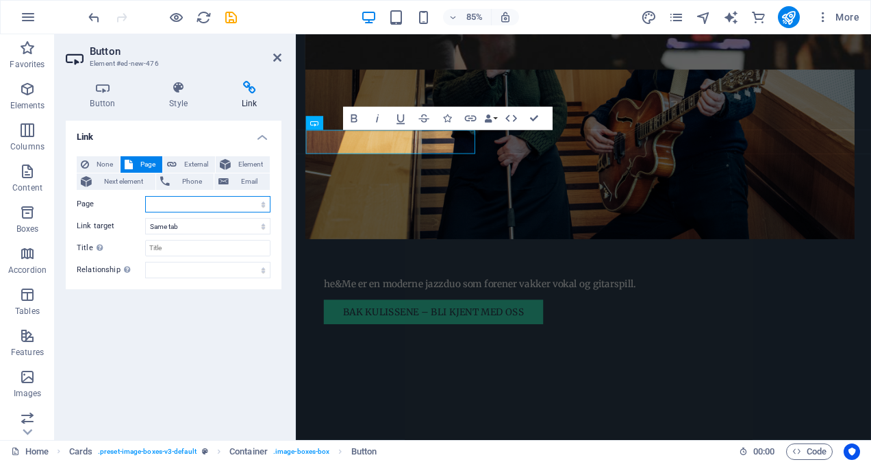
click at [262, 203] on select "Home Subpage Legal Notice Privacy" at bounding box center [207, 204] width 125 height 16
select select "1"
click at [145, 196] on select "Home Subpage Legal Notice Privacy" at bounding box center [207, 204] width 125 height 16
click at [253, 223] on select "New tab Same tab Overlay" at bounding box center [207, 226] width 125 height 16
select select "blank"
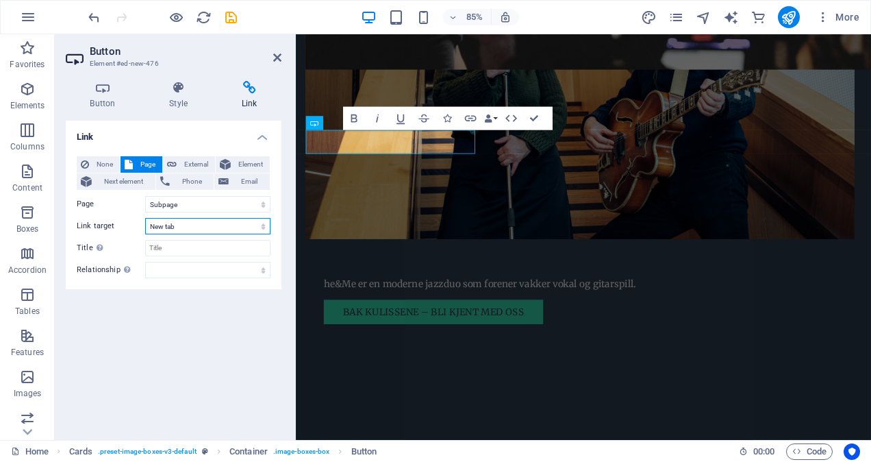
click at [145, 218] on select "New tab Same tab Overlay" at bounding box center [207, 226] width 125 height 16
click at [264, 269] on select "alternate author bookmark external help license next nofollow noreferrer noopen…" at bounding box center [207, 270] width 125 height 16
select select "next"
click at [145, 262] on select "alternate author bookmark external help license next nofollow noreferrer noopen…" at bounding box center [207, 270] width 125 height 16
drag, startPoint x: 533, startPoint y: 109, endPoint x: 475, endPoint y: 79, distance: 65.0
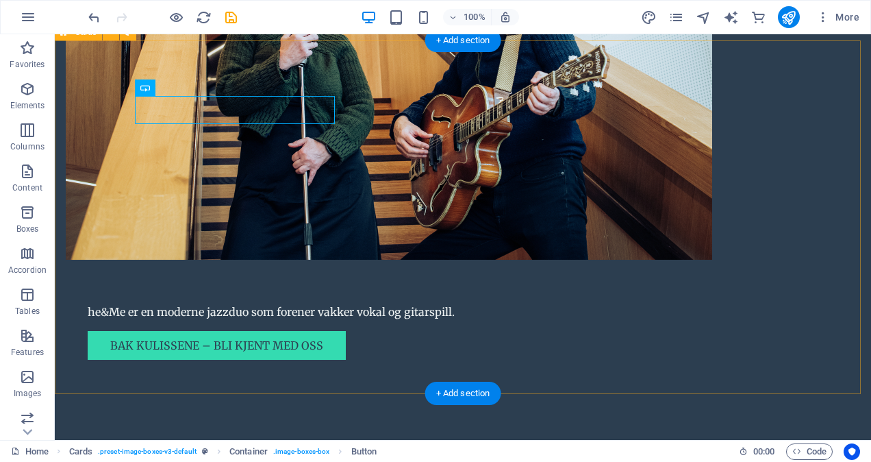
scroll to position [1124, 0]
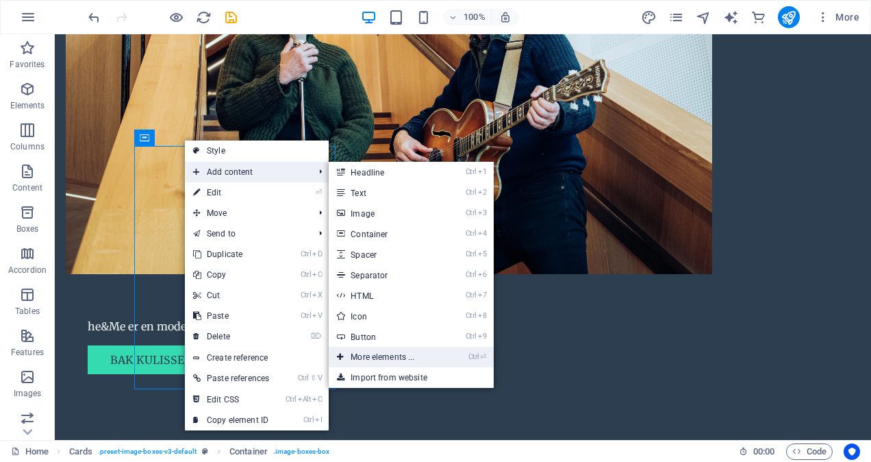
click at [409, 351] on link "Ctrl ⏎ More elements ..." at bounding box center [385, 357] width 113 height 21
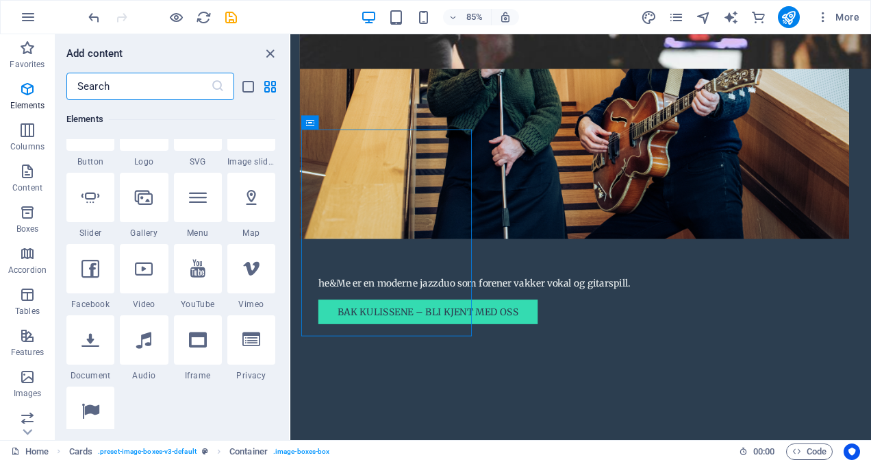
scroll to position [351, 0]
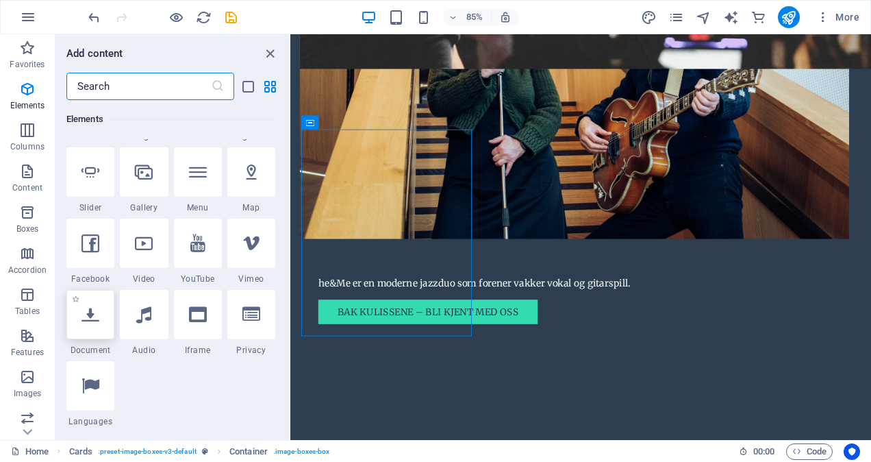
click at [92, 324] on div at bounding box center [90, 314] width 48 height 49
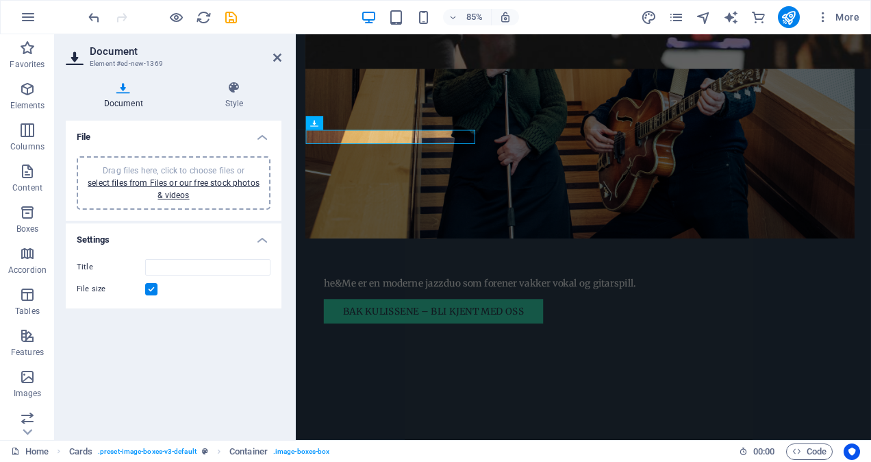
scroll to position [1194, 0]
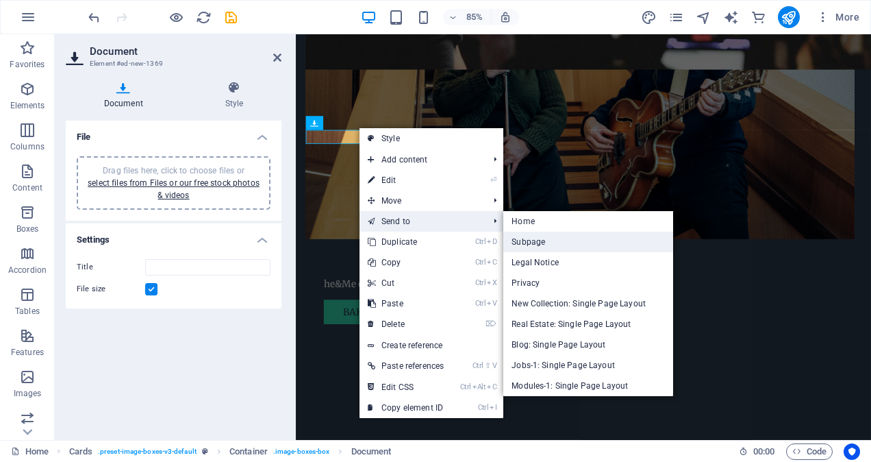
click at [569, 240] on link "Subpage" at bounding box center [589, 242] width 170 height 21
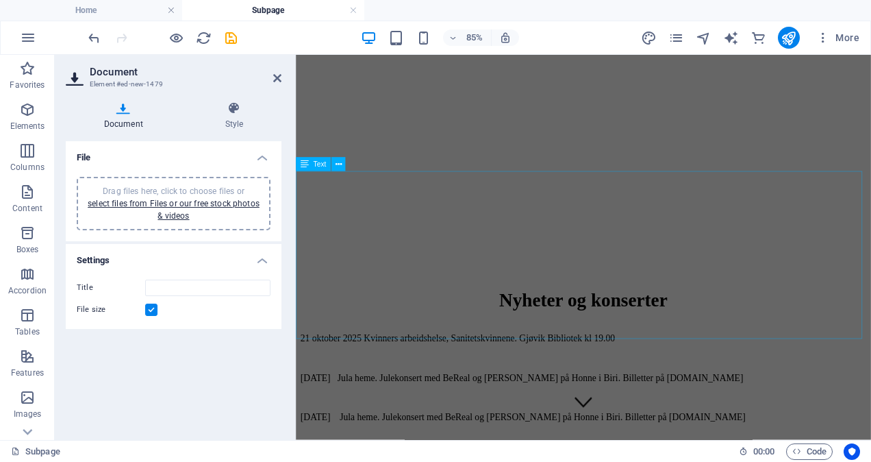
scroll to position [0, 0]
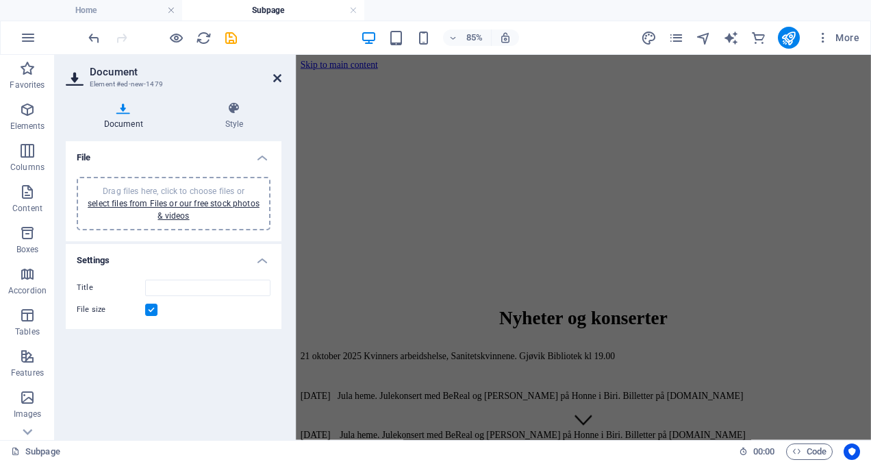
drag, startPoint x: 273, startPoint y: 76, endPoint x: 151, endPoint y: 11, distance: 138.8
click at [273, 76] on icon at bounding box center [277, 78] width 8 height 11
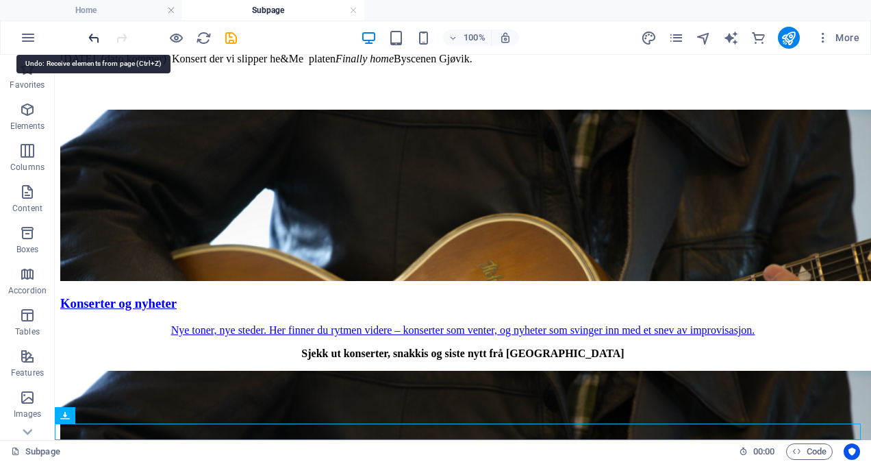
click at [94, 31] on icon "undo" at bounding box center [94, 38] width 16 height 16
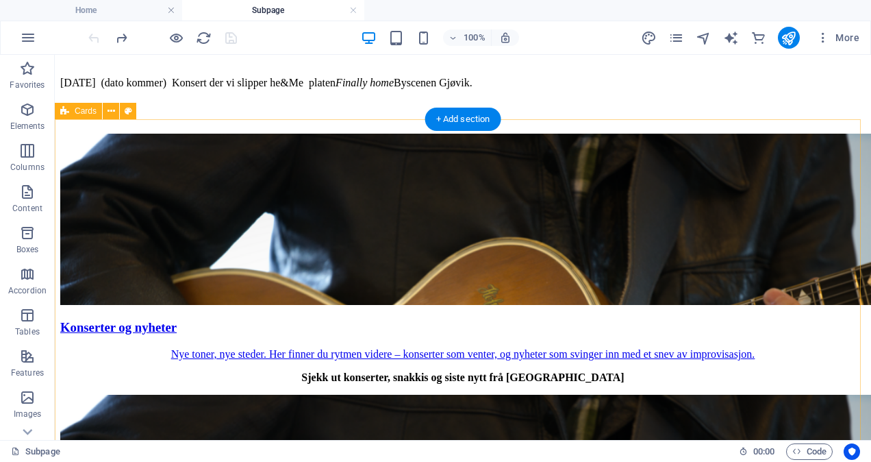
scroll to position [539, 0]
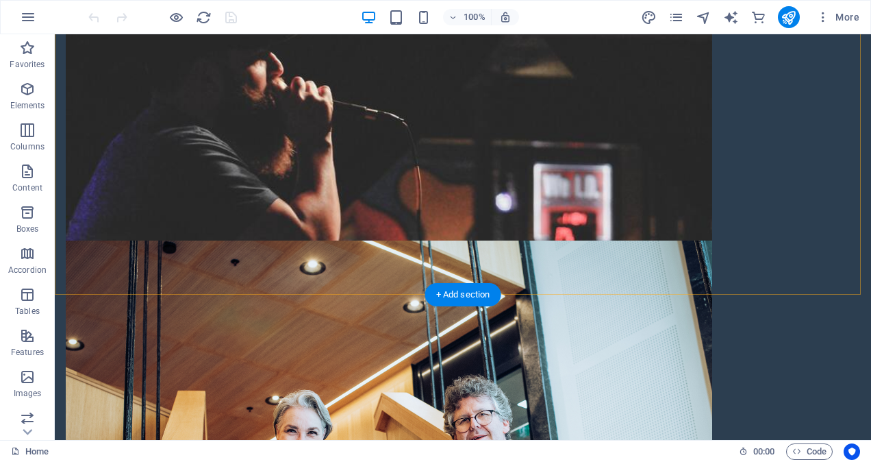
scroll to position [959, 0]
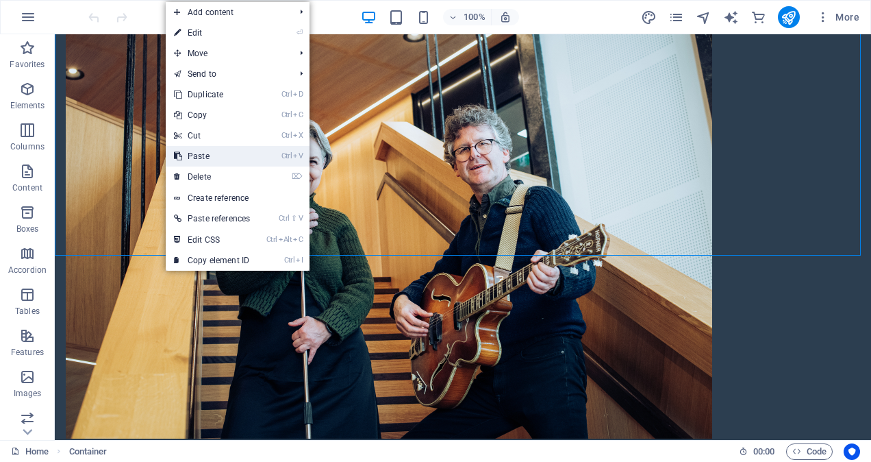
click at [222, 156] on link "Ctrl V Paste" at bounding box center [212, 156] width 92 height 21
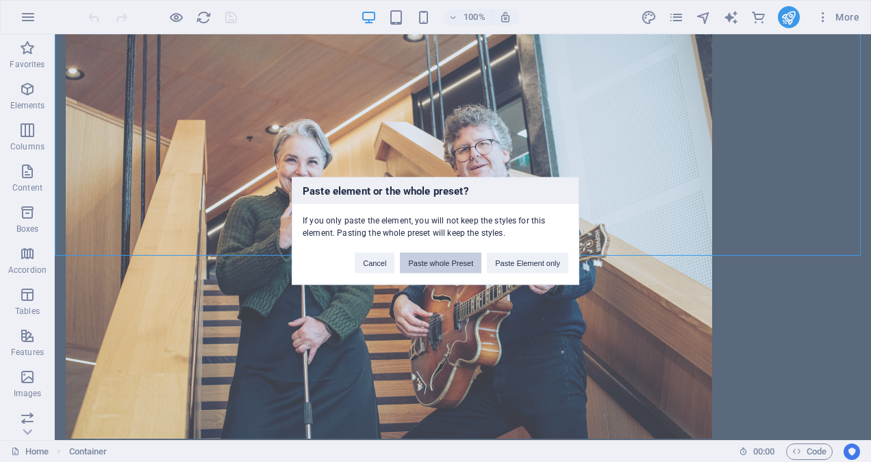
click at [455, 255] on button "Paste whole Preset" at bounding box center [441, 263] width 82 height 21
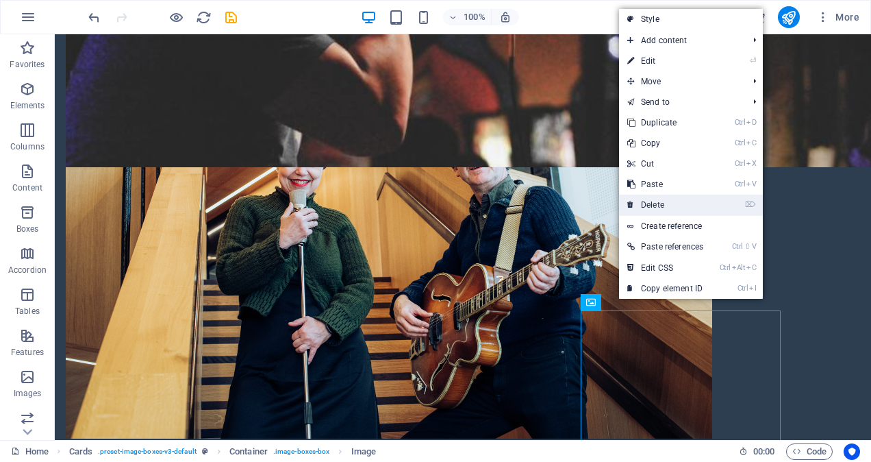
click at [651, 199] on link "⌦ Delete" at bounding box center [665, 205] width 92 height 21
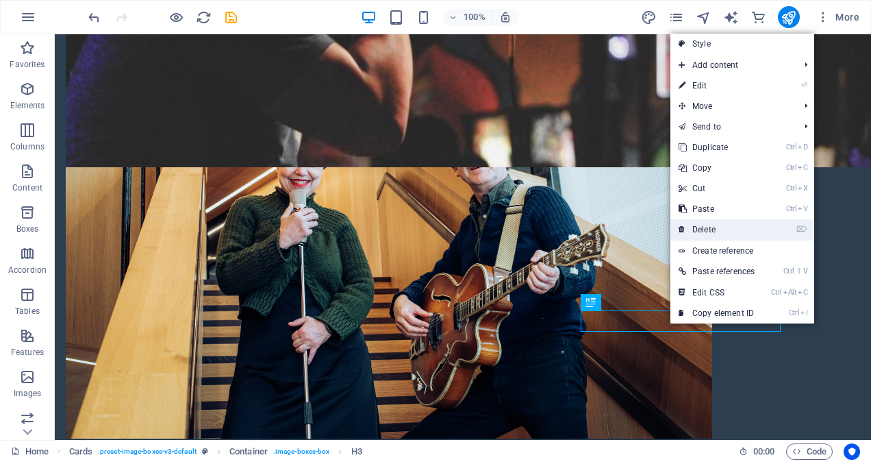
click at [706, 227] on link "⌦ Delete" at bounding box center [717, 229] width 92 height 21
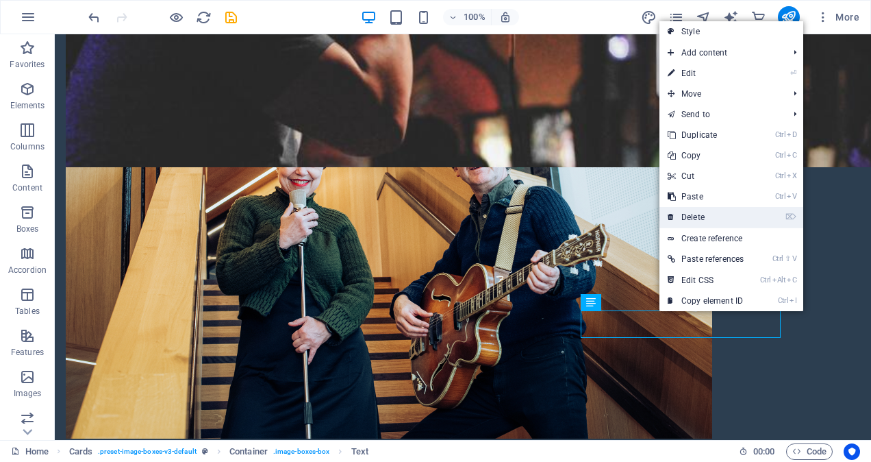
drag, startPoint x: 695, startPoint y: 214, endPoint x: 640, endPoint y: 181, distance: 64.3
click at [695, 214] on link "⌦ Delete" at bounding box center [706, 217] width 92 height 21
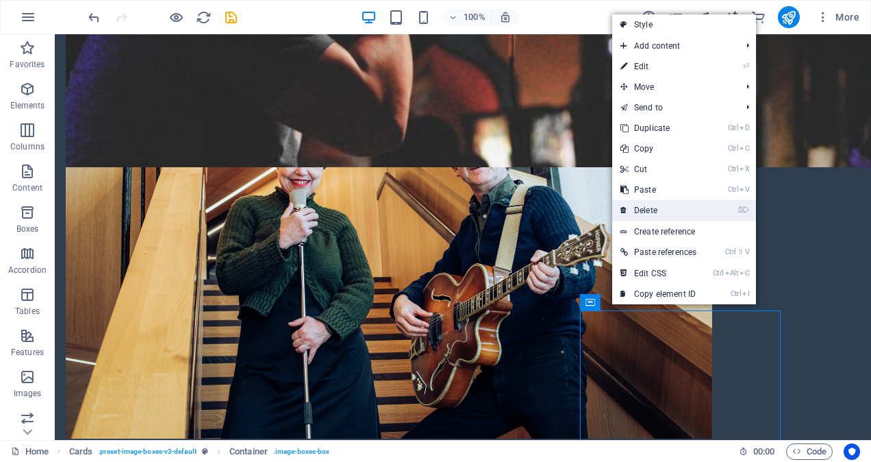
click at [656, 203] on link "⌦ Delete" at bounding box center [658, 210] width 92 height 21
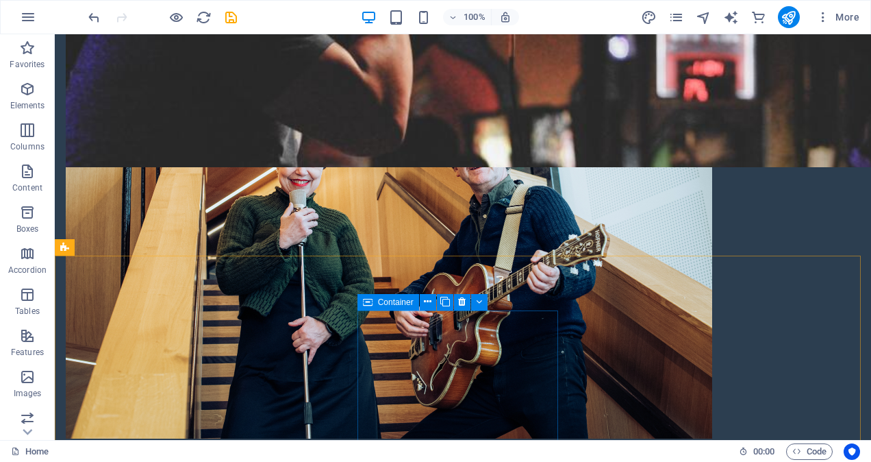
click at [368, 301] on icon at bounding box center [368, 302] width 10 height 16
click at [459, 301] on icon at bounding box center [462, 302] width 8 height 14
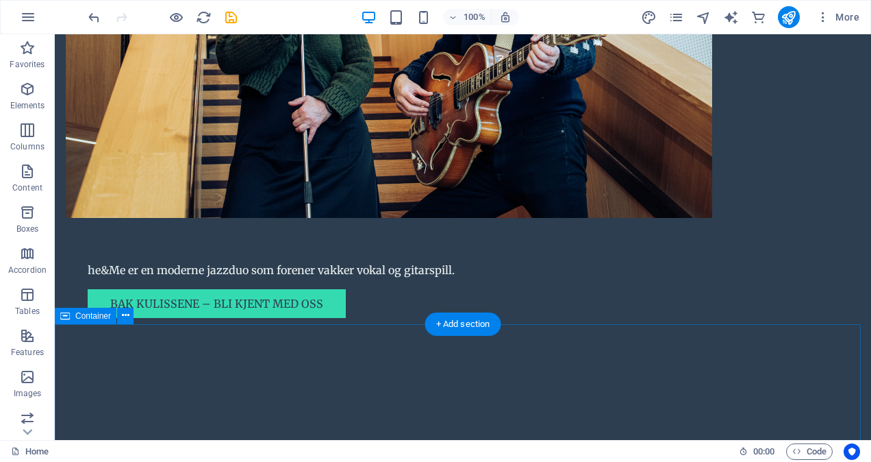
scroll to position [1165, 0]
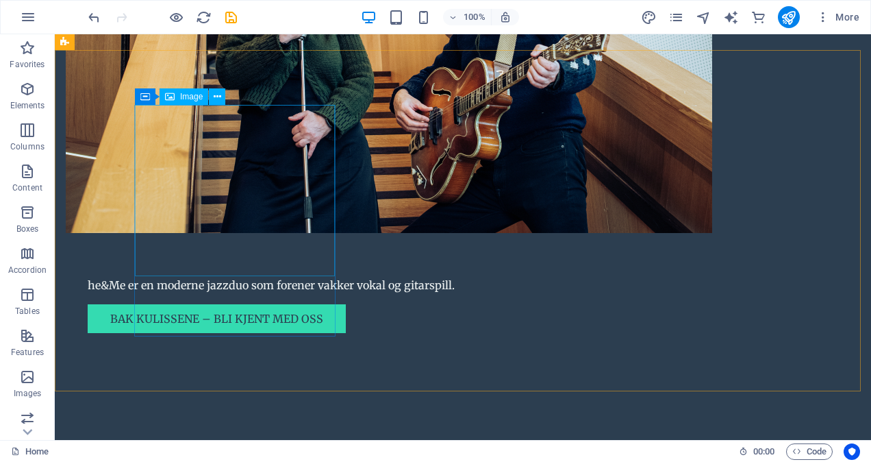
click at [187, 99] on span "Image" at bounding box center [191, 96] width 23 height 8
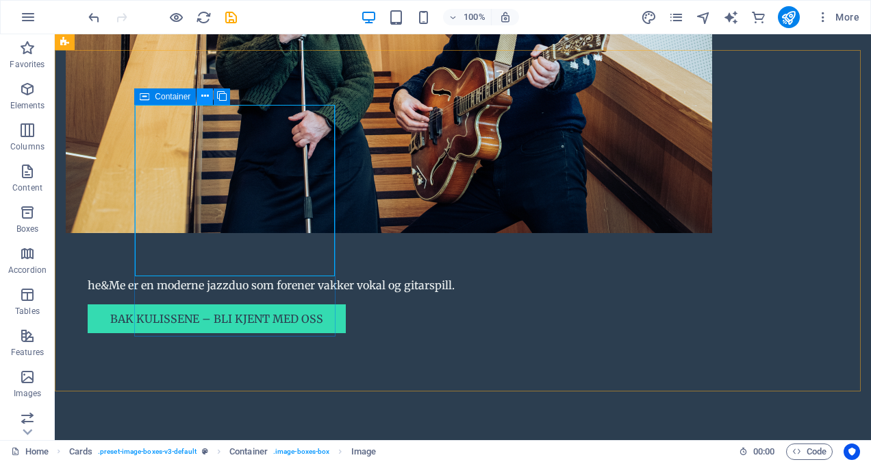
click at [201, 91] on icon at bounding box center [205, 96] width 8 height 14
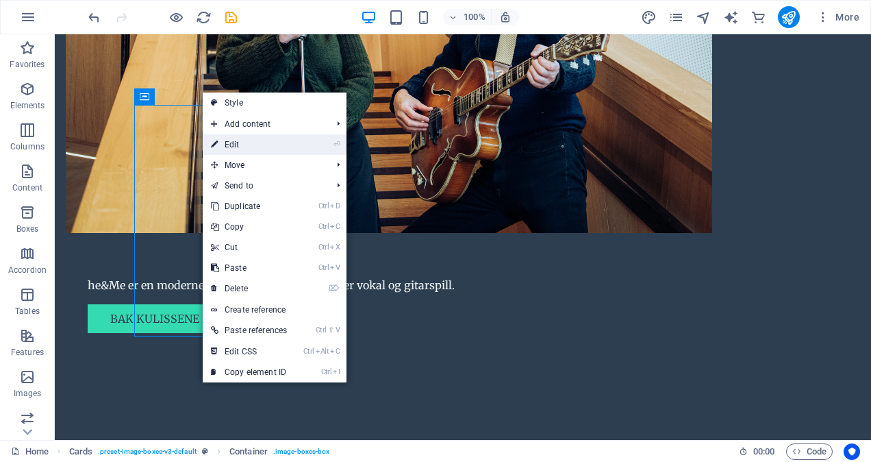
click at [251, 137] on link "⏎ Edit" at bounding box center [249, 144] width 92 height 21
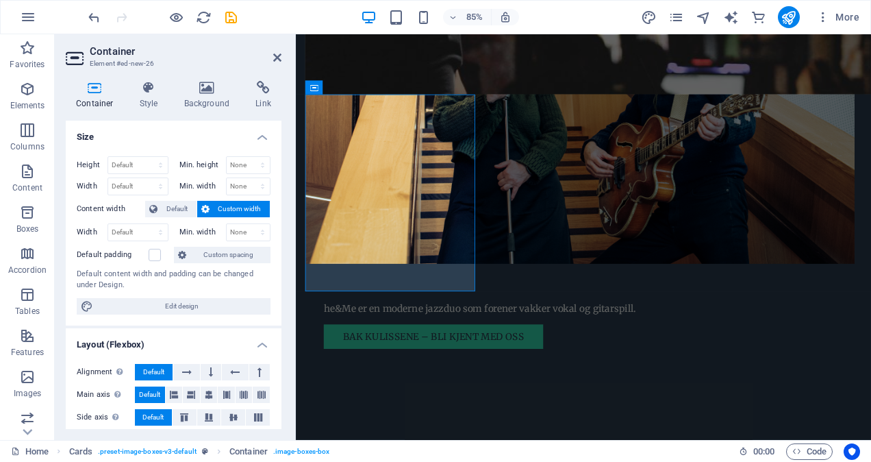
scroll to position [1235, 0]
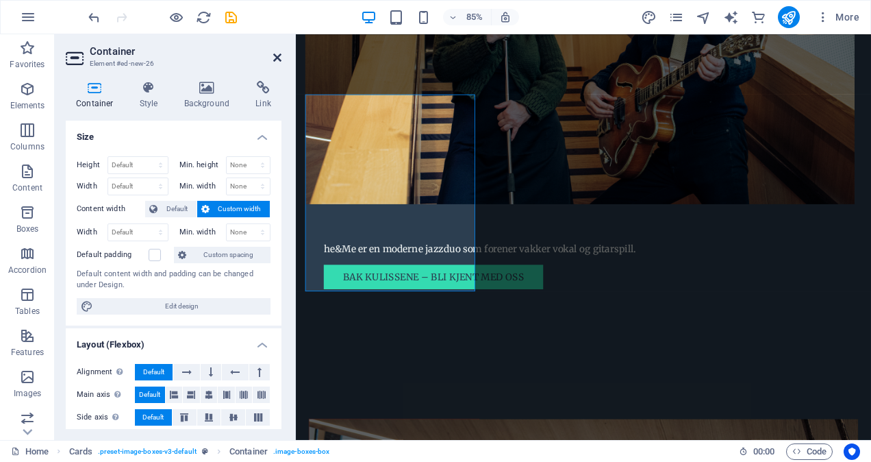
click at [280, 53] on icon at bounding box center [277, 57] width 8 height 11
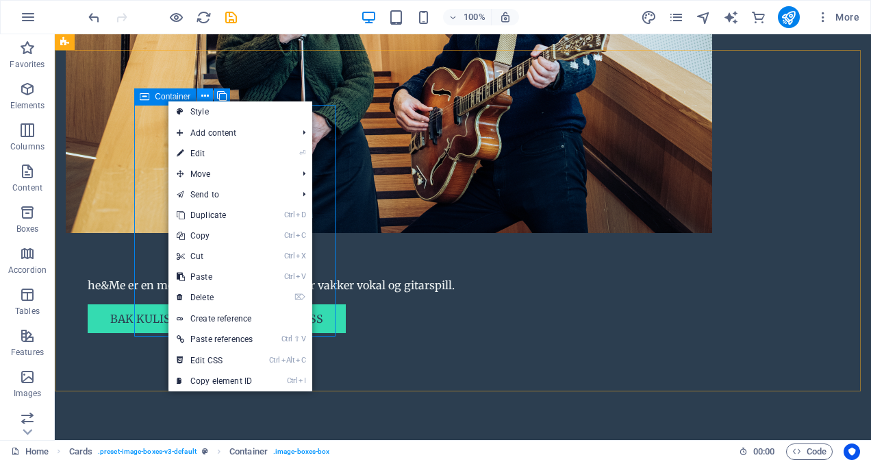
click at [200, 89] on button at bounding box center [205, 96] width 16 height 16
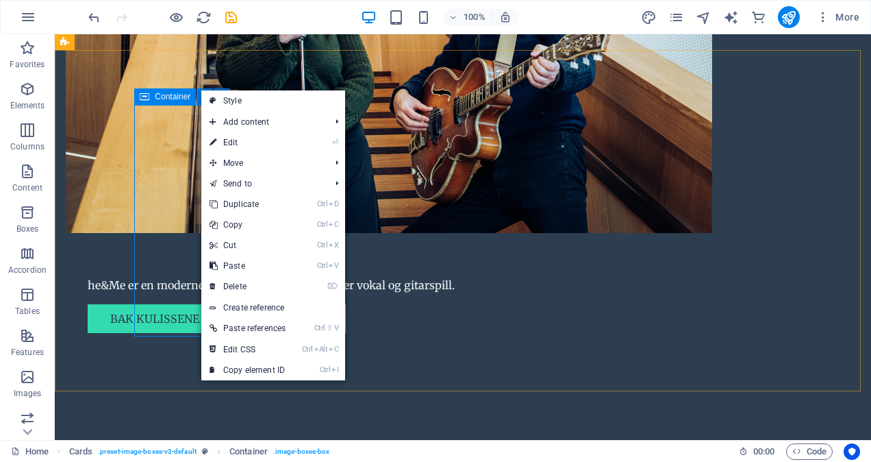
click at [147, 96] on icon at bounding box center [145, 96] width 10 height 16
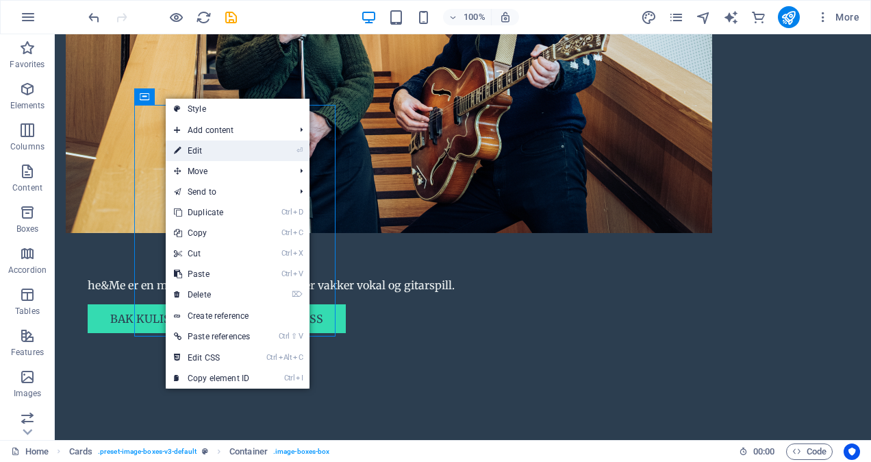
click at [199, 150] on link "⏎ Edit" at bounding box center [212, 150] width 92 height 21
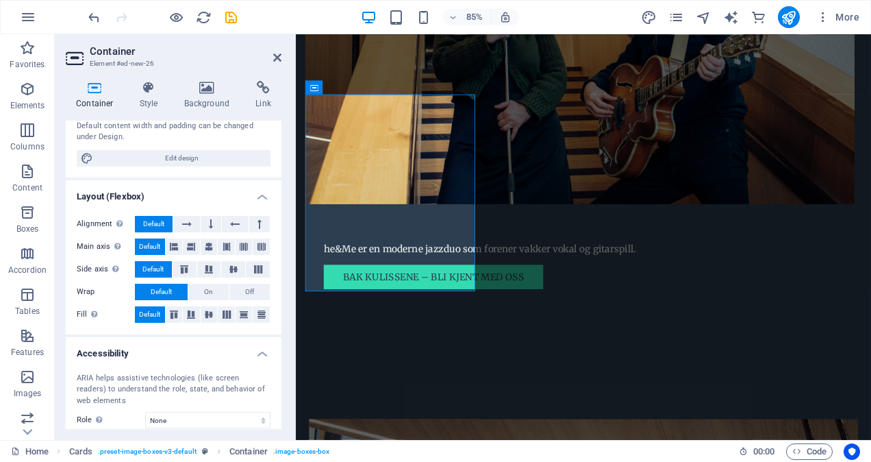
scroll to position [0, 0]
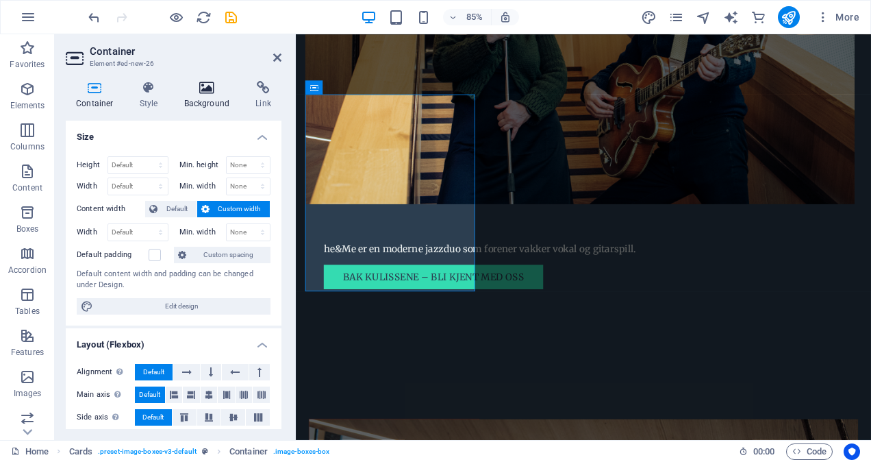
click at [208, 88] on icon at bounding box center [207, 88] width 66 height 14
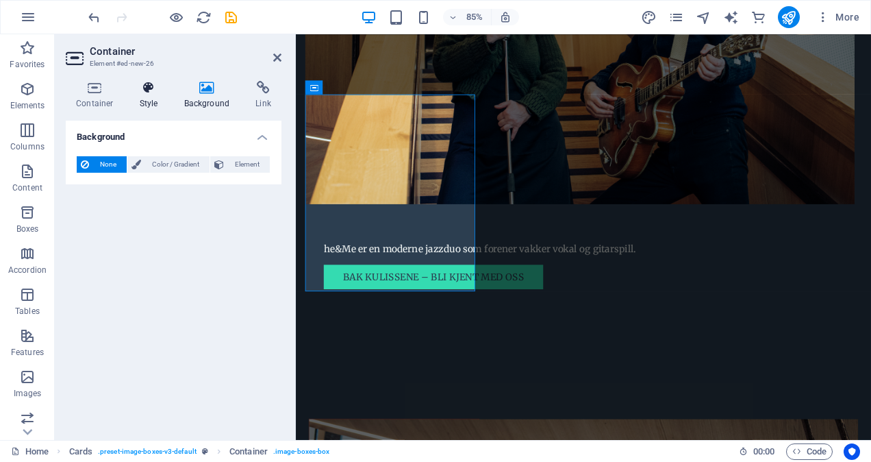
click at [149, 92] on icon at bounding box center [148, 88] width 39 height 14
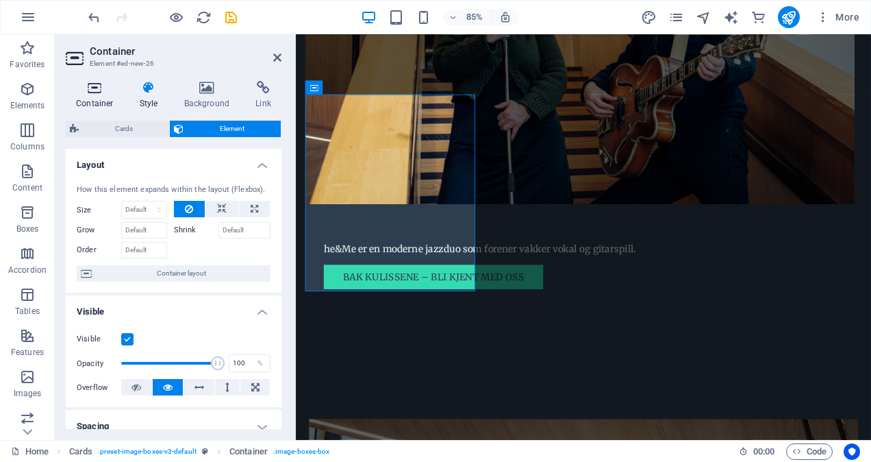
click at [92, 96] on h4 "Container" at bounding box center [98, 95] width 64 height 29
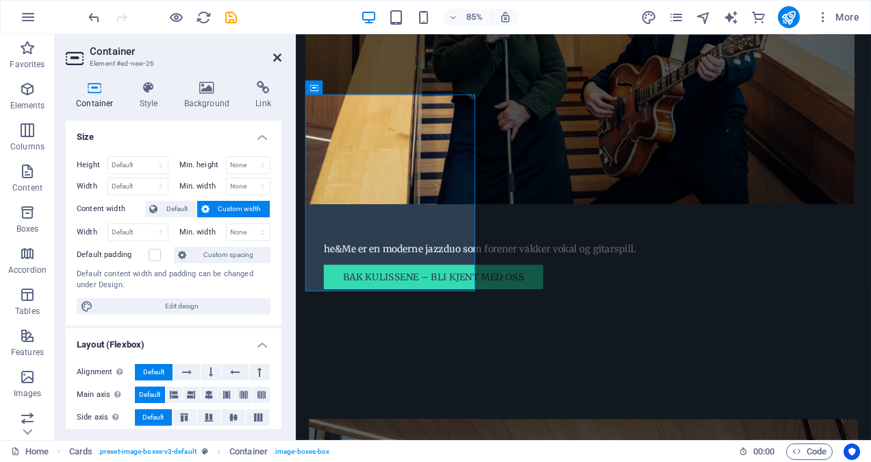
click at [280, 57] on icon at bounding box center [277, 57] width 8 height 11
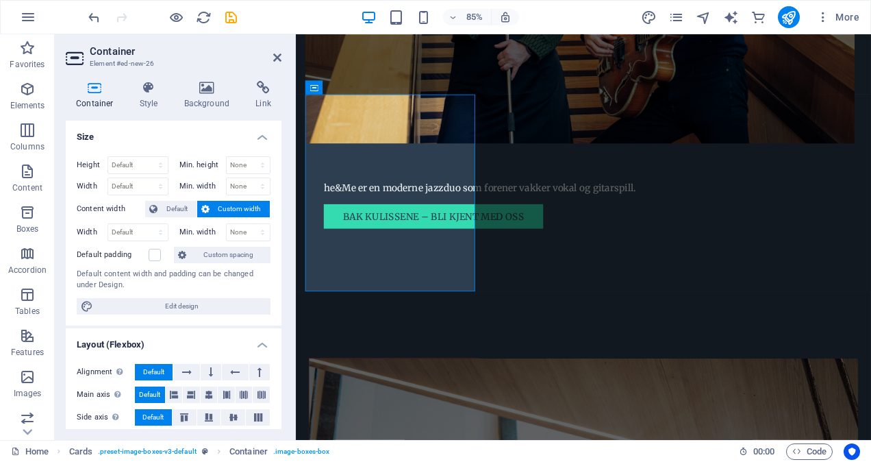
scroll to position [1165, 0]
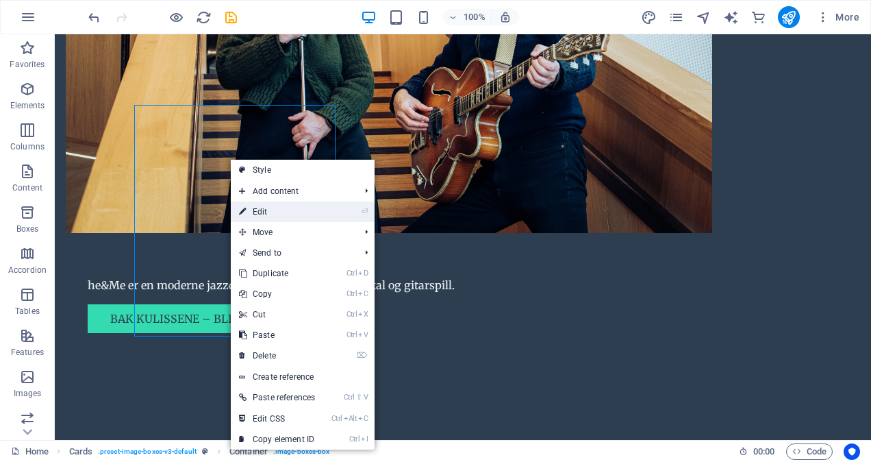
click at [304, 210] on link "⏎ Edit" at bounding box center [277, 211] width 92 height 21
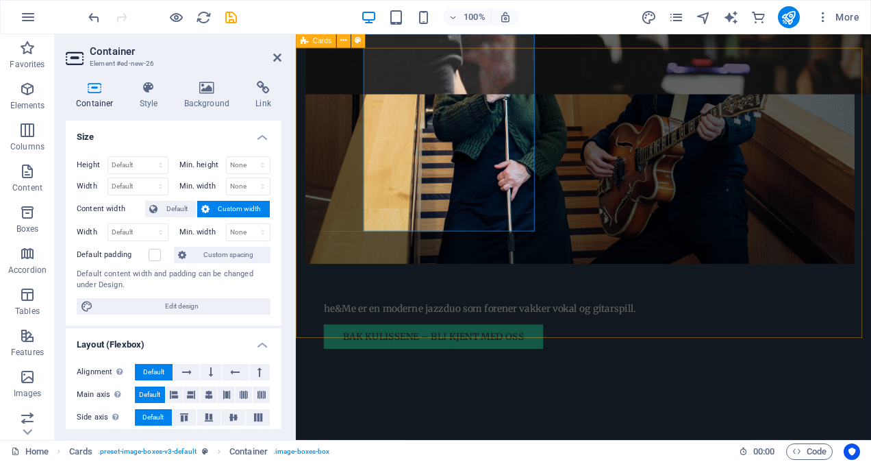
scroll to position [1235, 0]
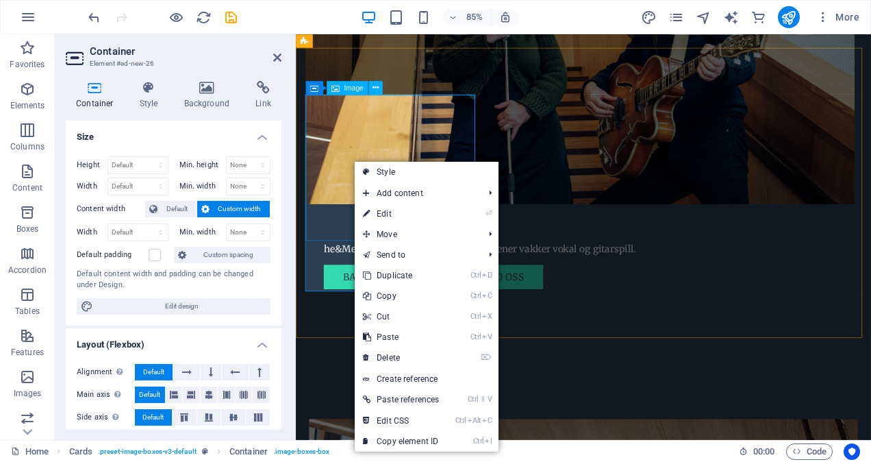
click at [351, 91] on span "Image" at bounding box center [353, 87] width 19 height 7
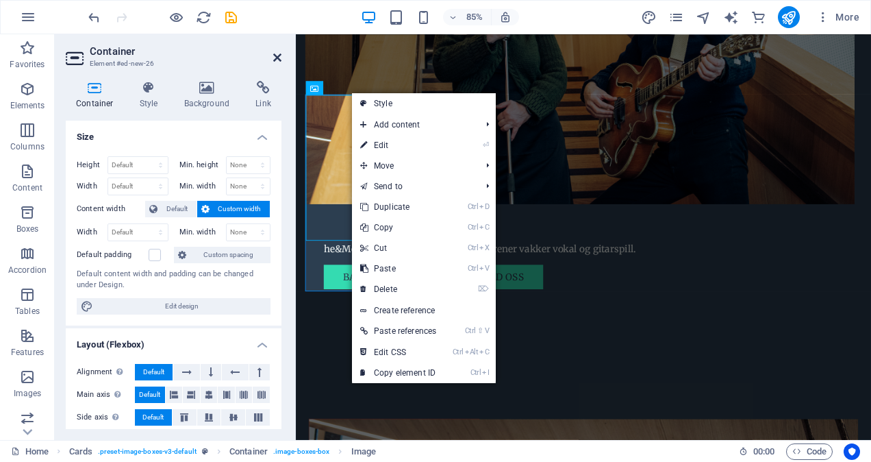
click at [277, 55] on icon at bounding box center [277, 57] width 8 height 11
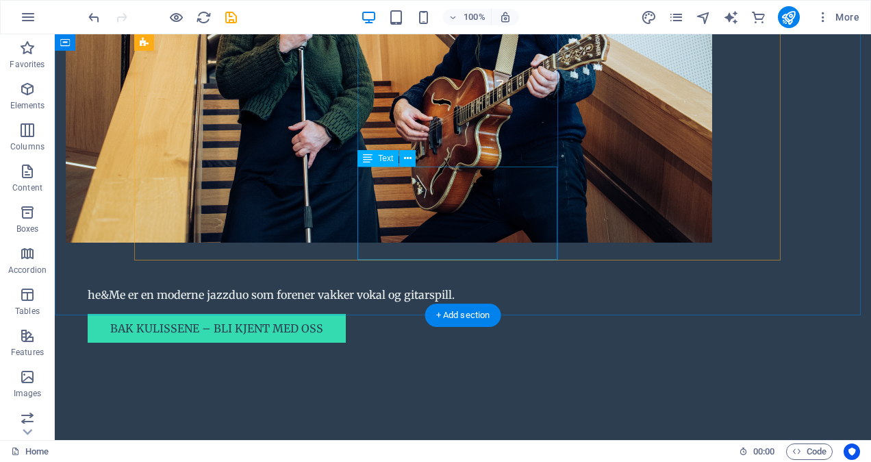
scroll to position [1165, 0]
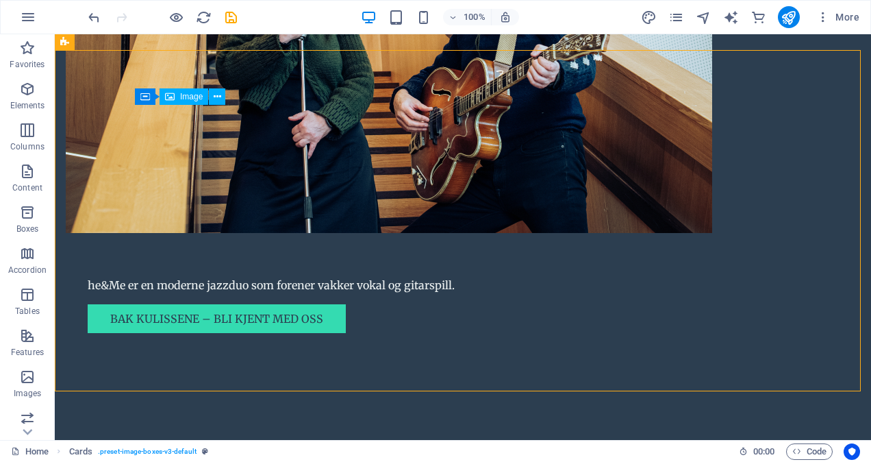
click at [188, 99] on span "Image" at bounding box center [191, 96] width 23 height 8
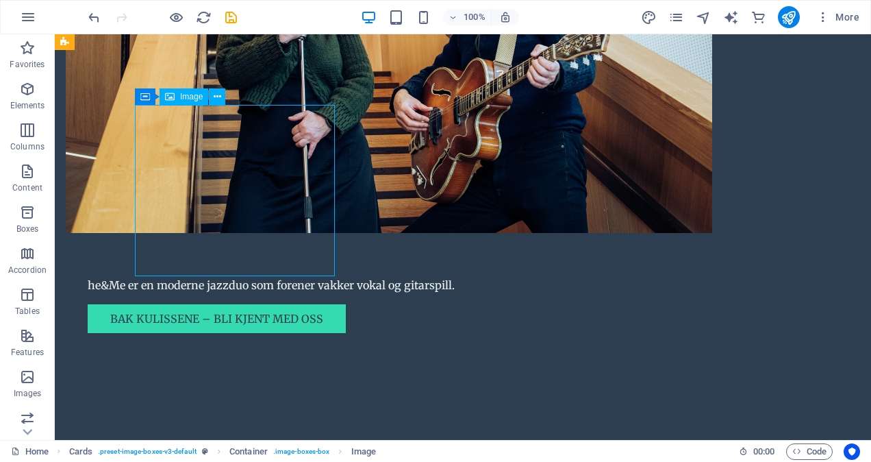
click at [188, 99] on span "Image" at bounding box center [191, 96] width 23 height 8
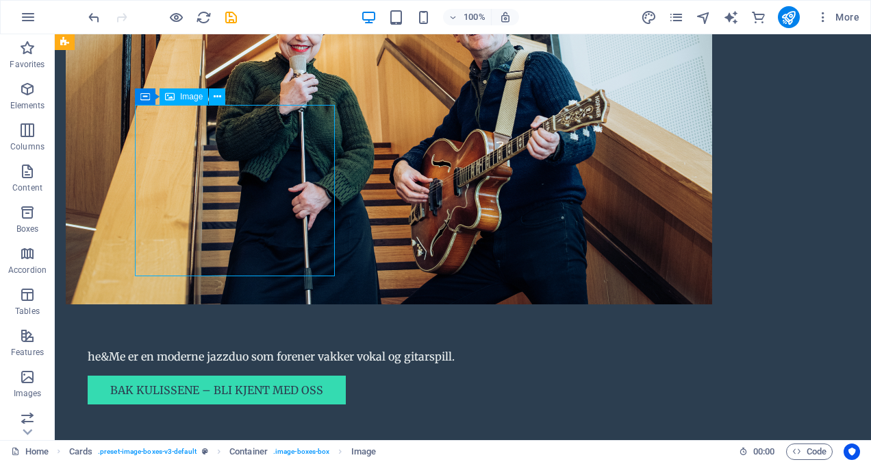
select select "vw"
select select "px"
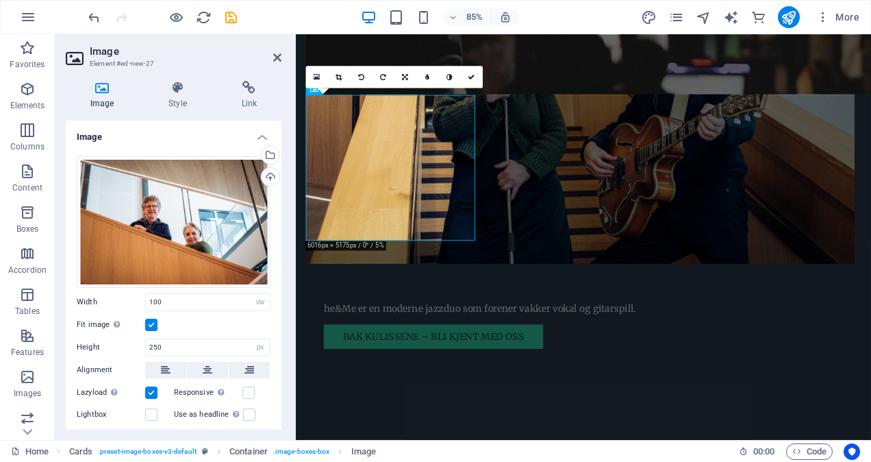
scroll to position [1235, 0]
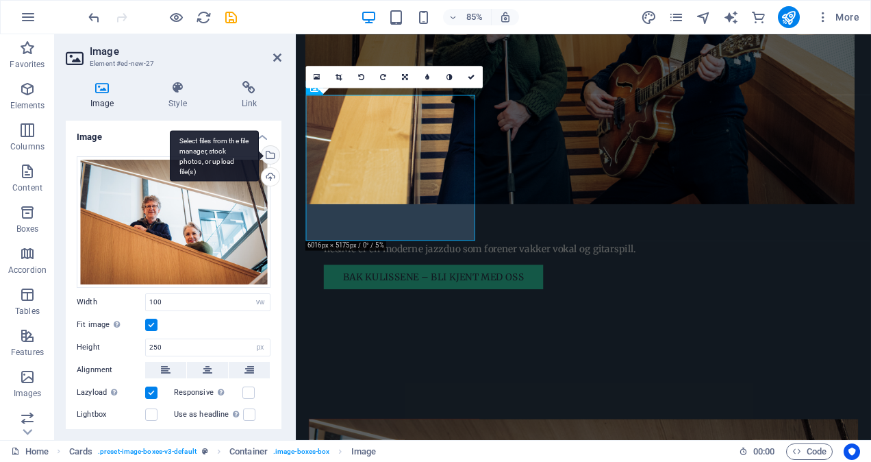
click at [268, 151] on div "Select files from the file manager, stock photos, or upload file(s)" at bounding box center [269, 156] width 21 height 21
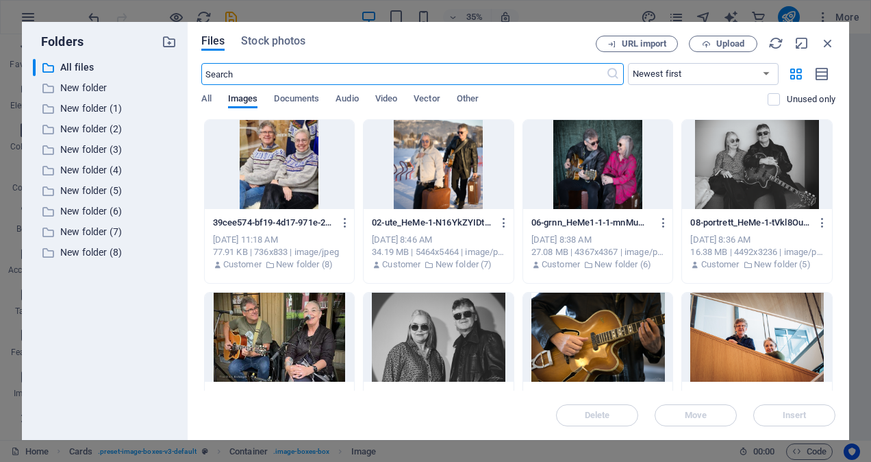
click at [565, 338] on div at bounding box center [598, 337] width 150 height 89
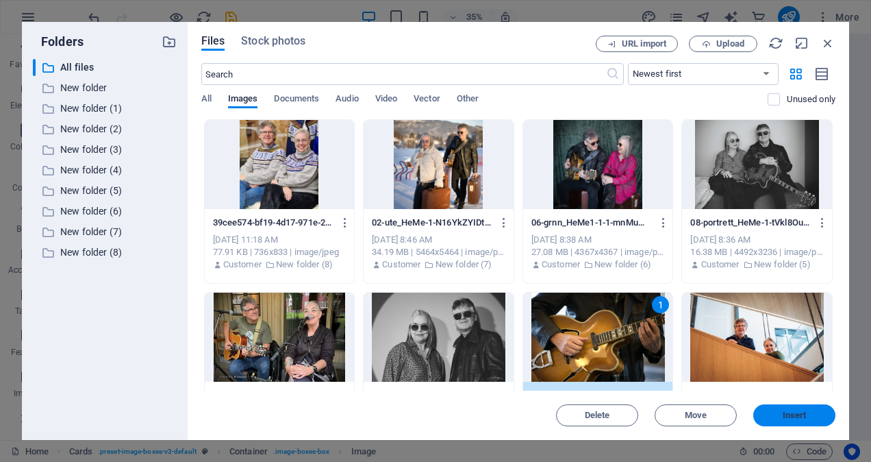
drag, startPoint x: 776, startPoint y: 414, endPoint x: 325, endPoint y: 429, distance: 451.0
click at [776, 414] on span "Insert" at bounding box center [794, 415] width 71 height 8
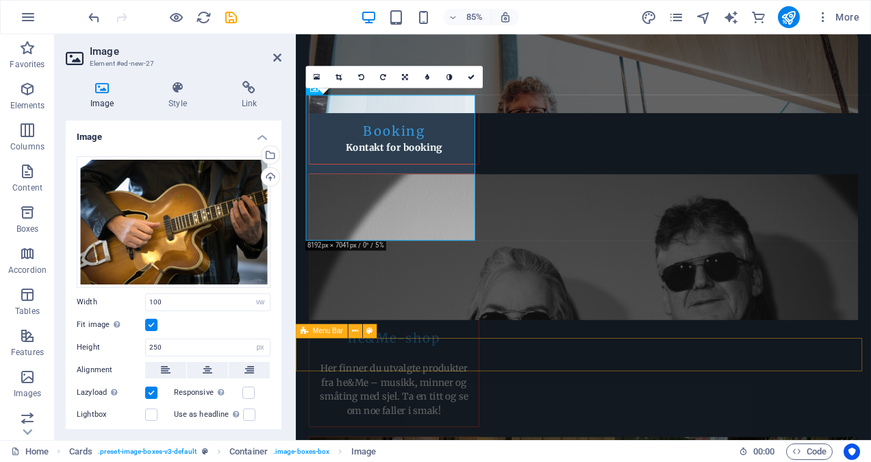
scroll to position [1235, 0]
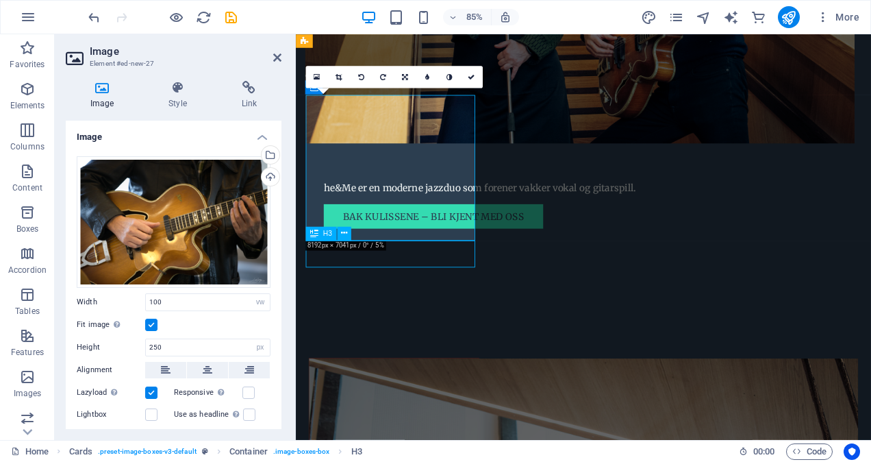
scroll to position [1165, 0]
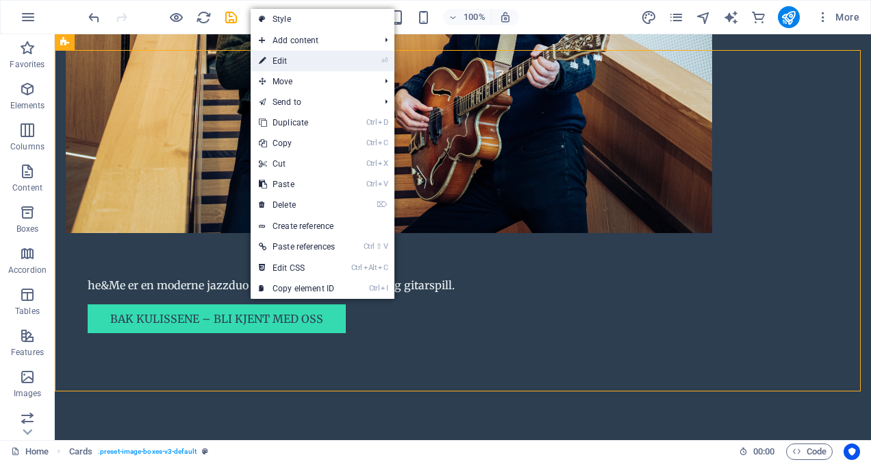
click at [308, 64] on link "⏎ Edit" at bounding box center [297, 61] width 92 height 21
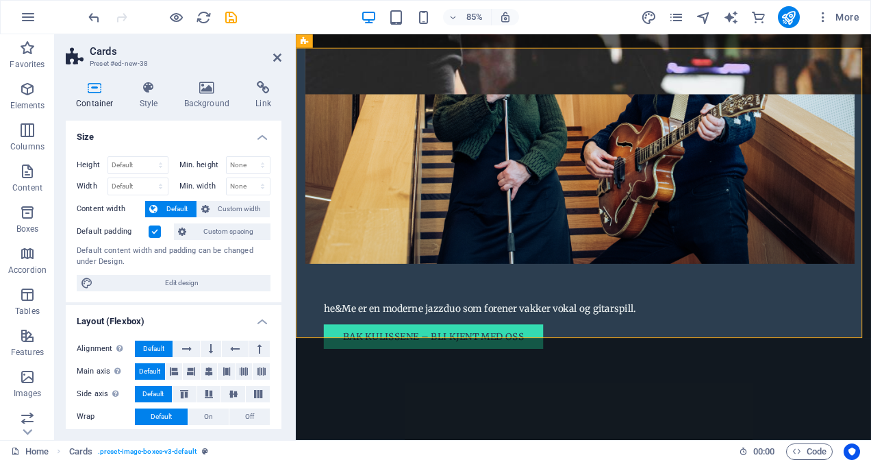
scroll to position [1235, 0]
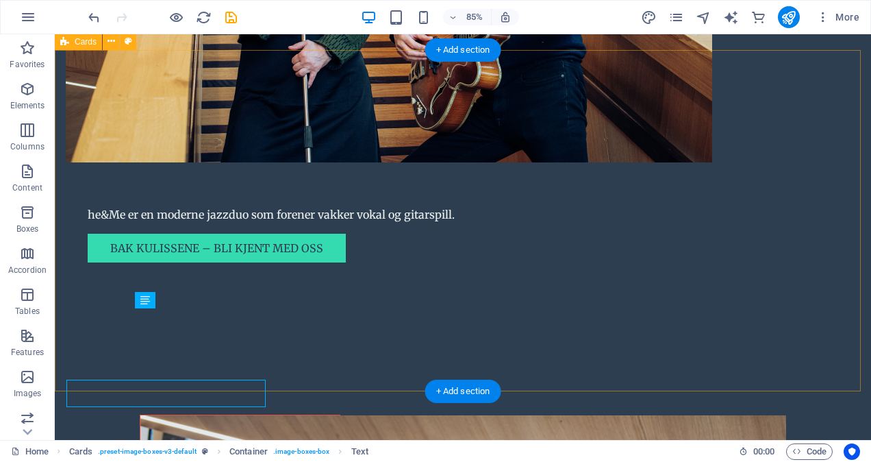
scroll to position [1165, 0]
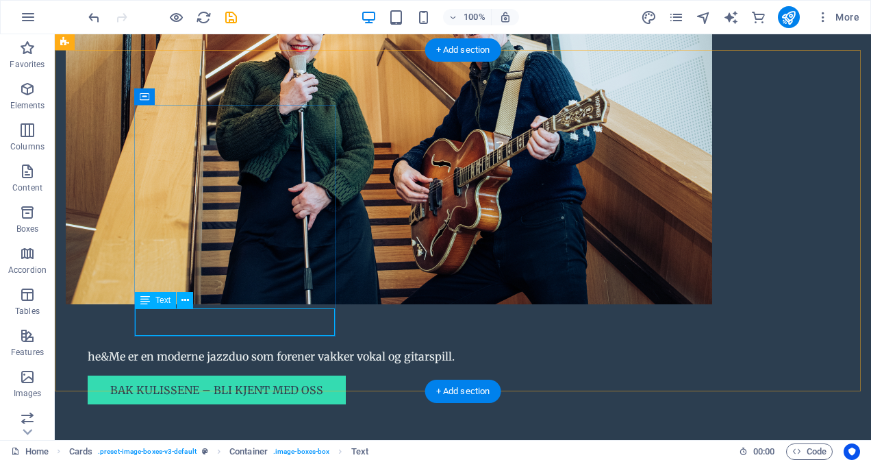
scroll to position [1235, 0]
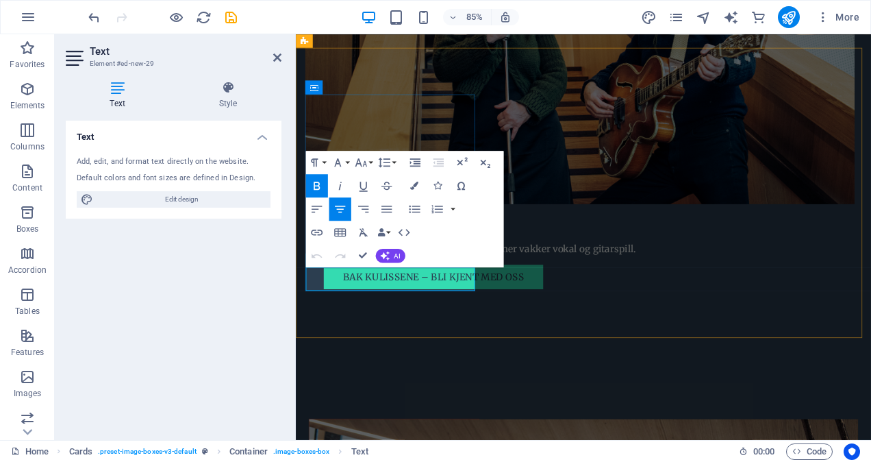
click at [278, 49] on h2 "Text" at bounding box center [186, 51] width 192 height 12
click at [281, 55] on icon at bounding box center [277, 57] width 8 height 11
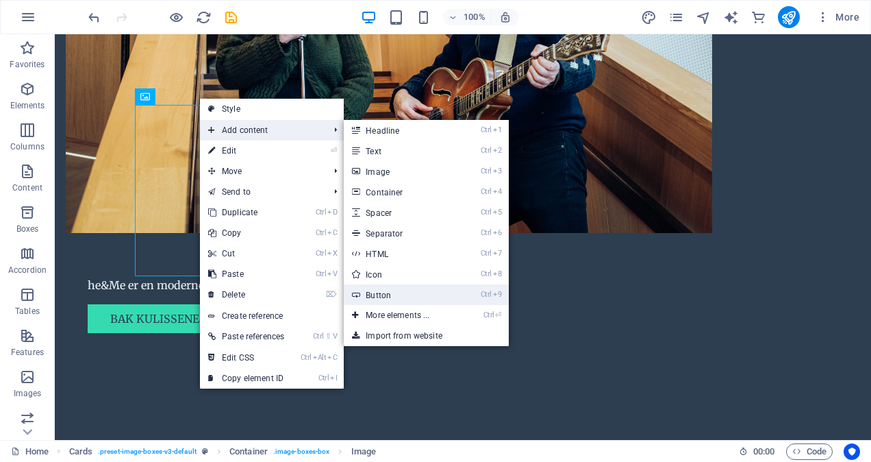
click at [422, 296] on link "Ctrl 9 Button" at bounding box center [400, 294] width 113 height 21
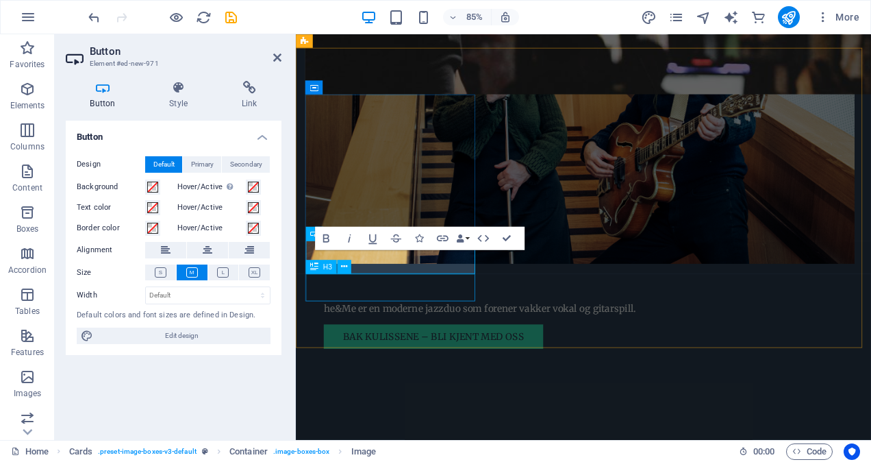
scroll to position [1235, 0]
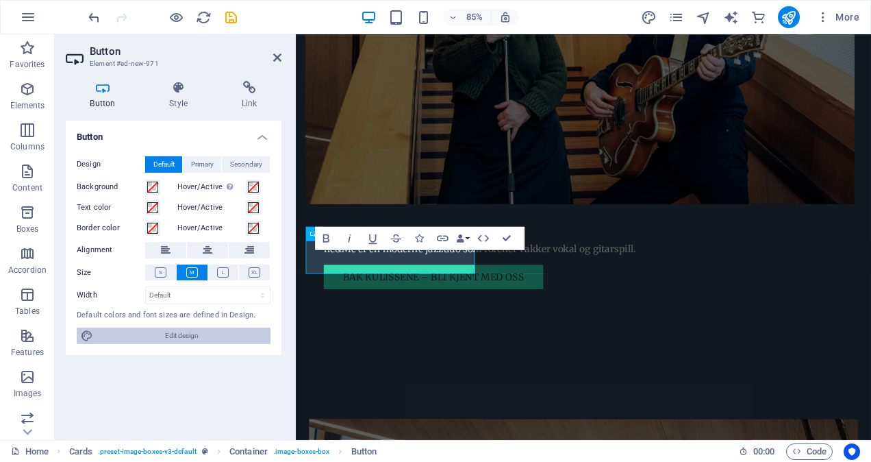
click at [175, 336] on span "Edit design" at bounding box center [181, 335] width 169 height 16
select select "200"
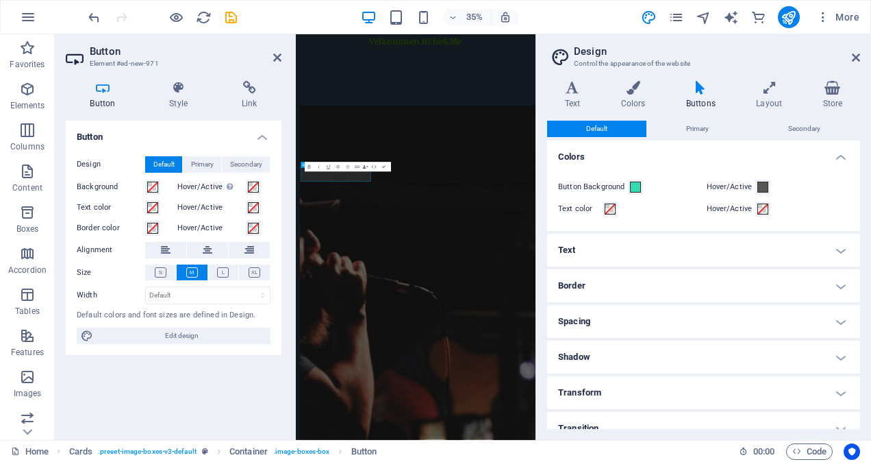
scroll to position [1778, 0]
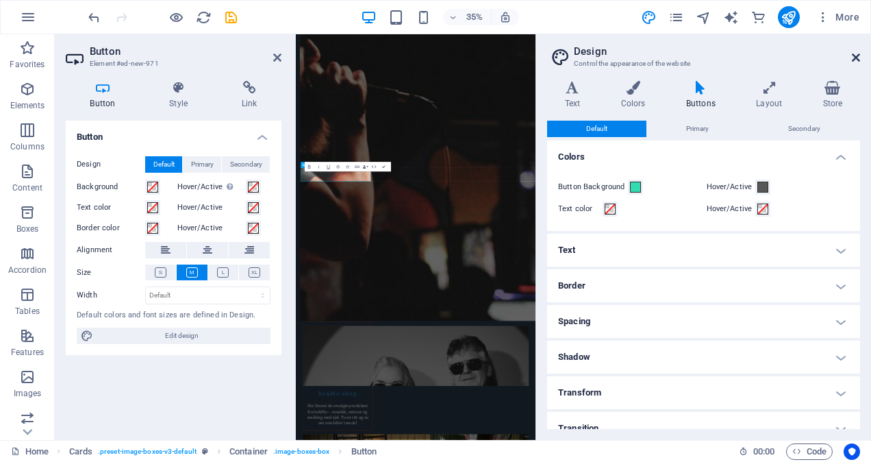
click at [853, 53] on icon at bounding box center [856, 57] width 8 height 11
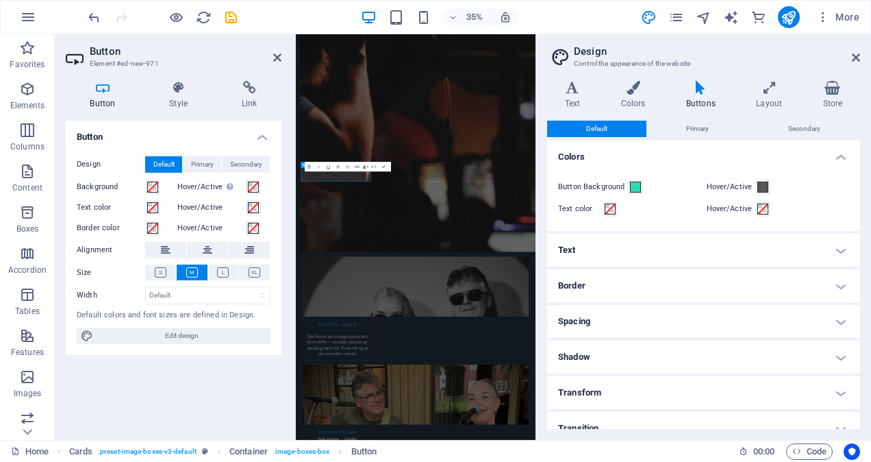
scroll to position [1235, 0]
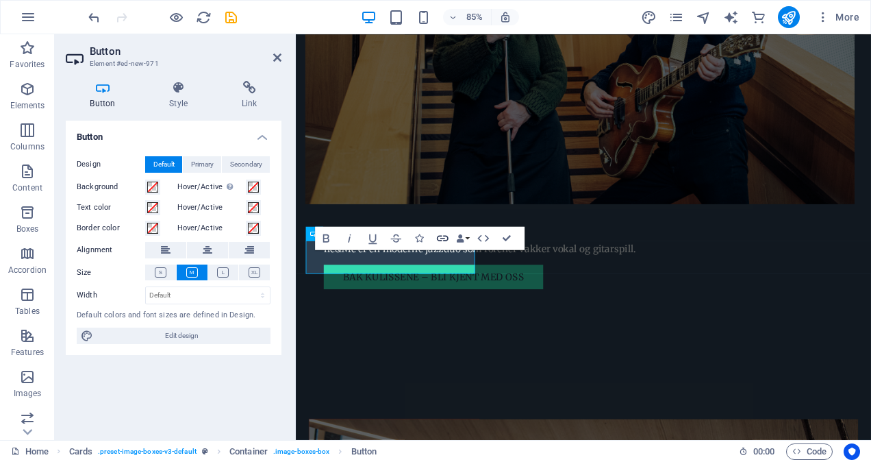
click at [436, 236] on icon "button" at bounding box center [443, 238] width 14 height 14
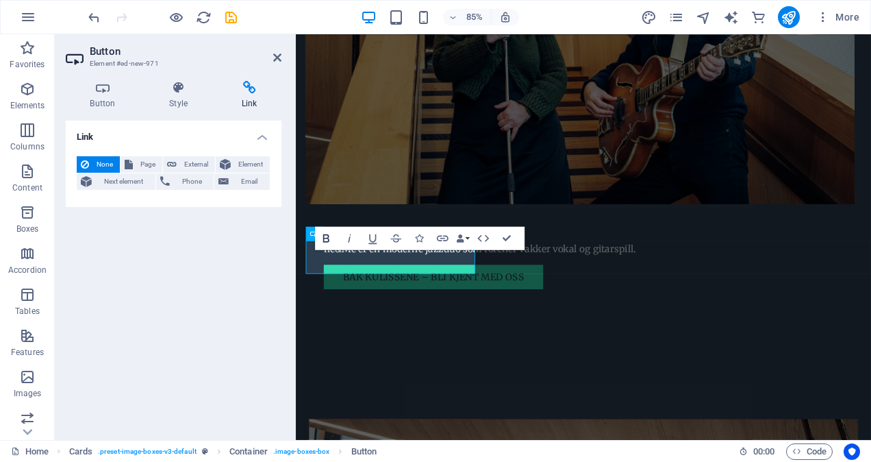
click at [325, 239] on icon "button" at bounding box center [326, 238] width 14 height 14
click at [99, 103] on h4 "Button" at bounding box center [105, 95] width 79 height 29
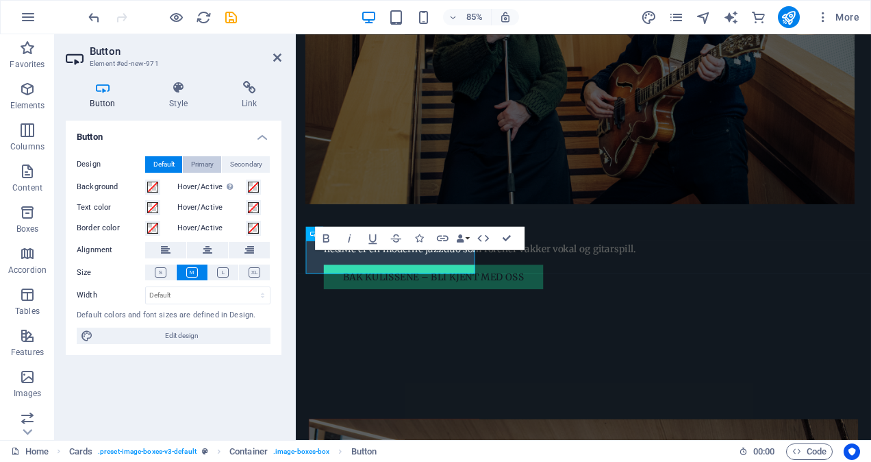
click at [206, 164] on span "Primary" at bounding box center [202, 164] width 23 height 16
click at [210, 251] on icon at bounding box center [208, 250] width 10 height 16
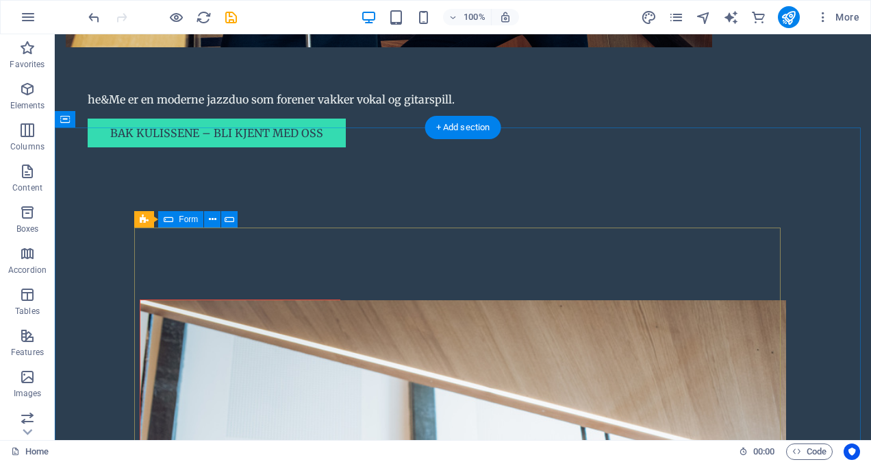
scroll to position [1162, 0]
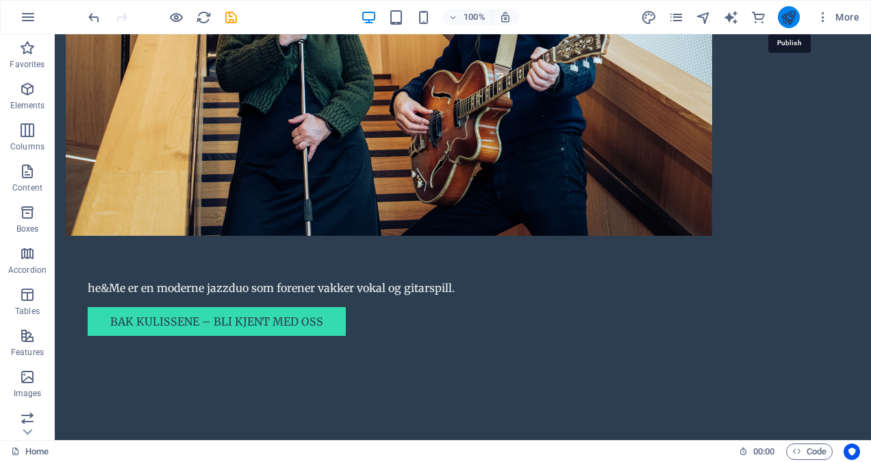
click at [789, 16] on icon "publish" at bounding box center [789, 18] width 16 height 16
checkbox input "false"
